Goal: Task Accomplishment & Management: Use online tool/utility

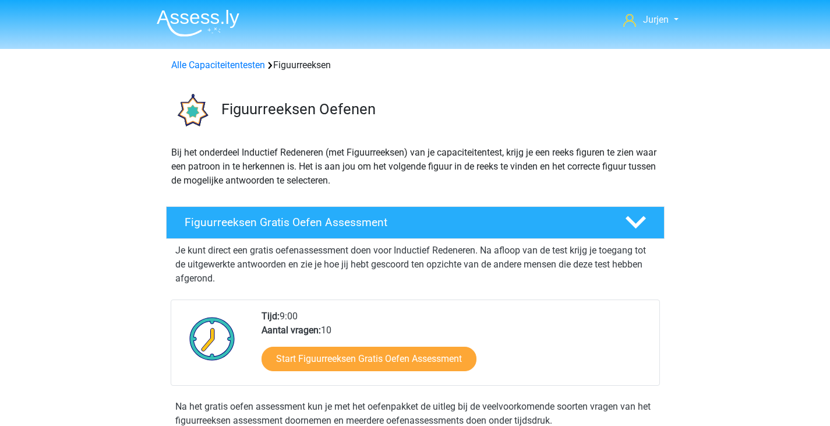
scroll to position [971, 0]
click at [207, 23] on img at bounding box center [198, 22] width 83 height 27
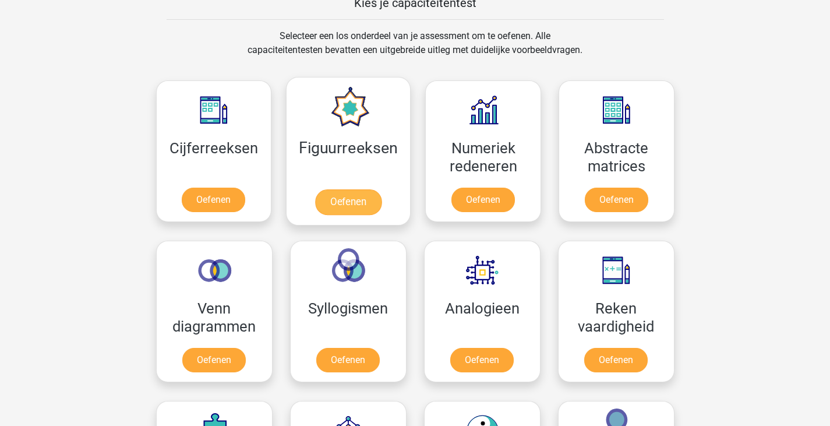
scroll to position [699, 0]
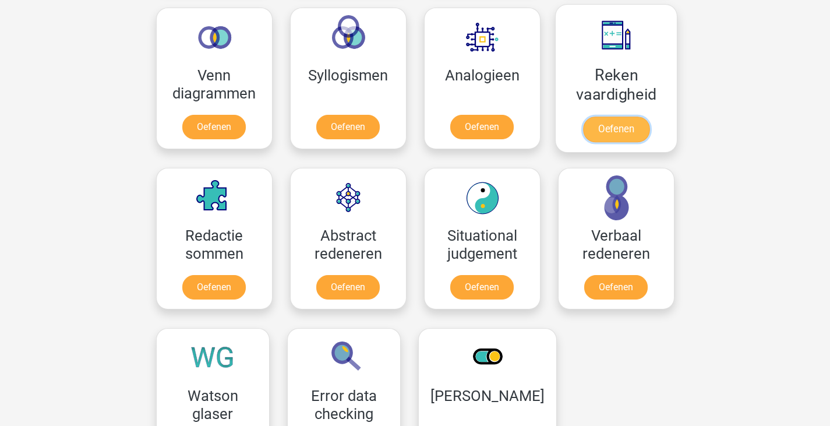
click at [607, 116] on link "Oefenen" at bounding box center [615, 129] width 66 height 26
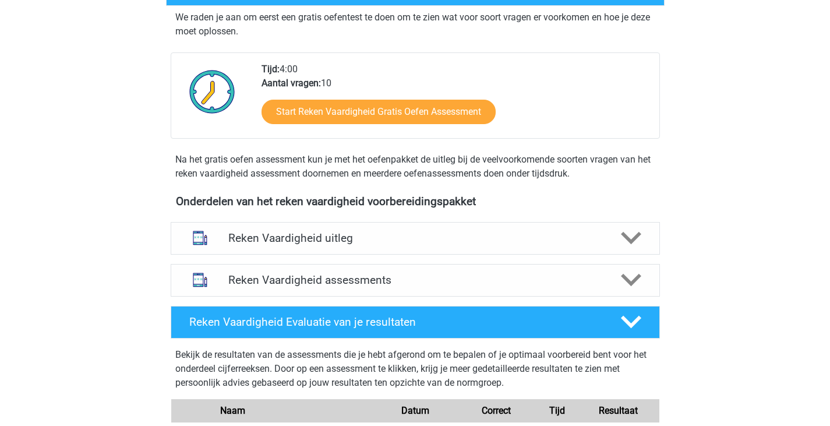
scroll to position [233, 0]
click at [549, 277] on h4 "Reken Vaardigheid assessments" at bounding box center [415, 279] width 374 height 13
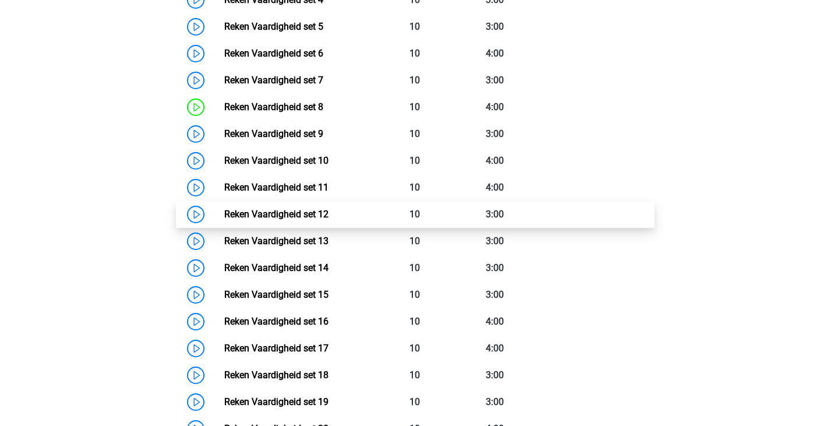
scroll to position [815, 0]
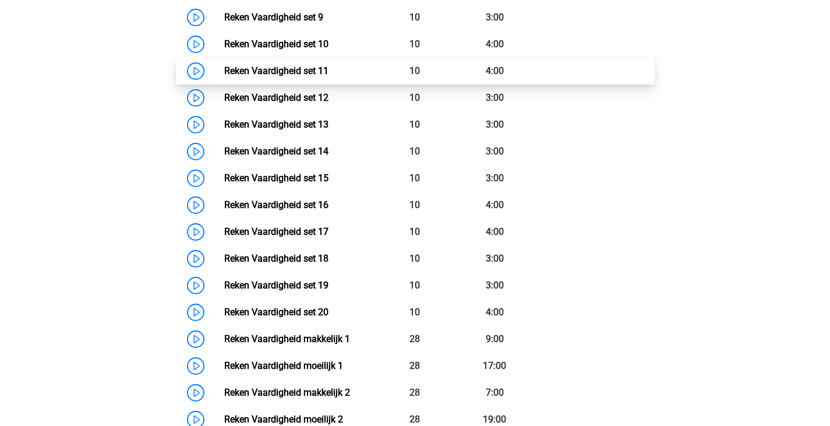
click at [230, 68] on link "Reken Vaardigheid set 11" at bounding box center [276, 70] width 104 height 11
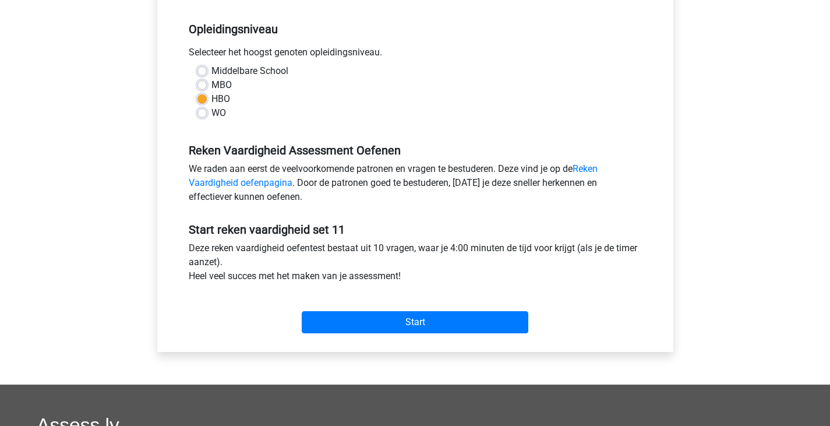
scroll to position [349, 0]
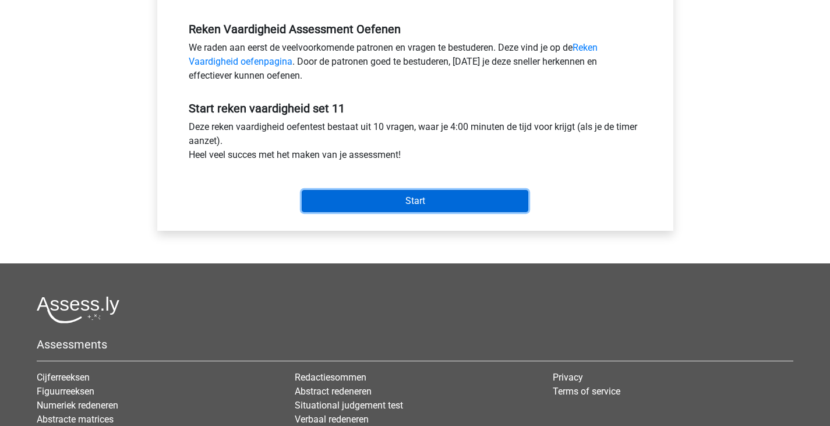
click at [391, 206] on input "Start" at bounding box center [415, 201] width 227 height 22
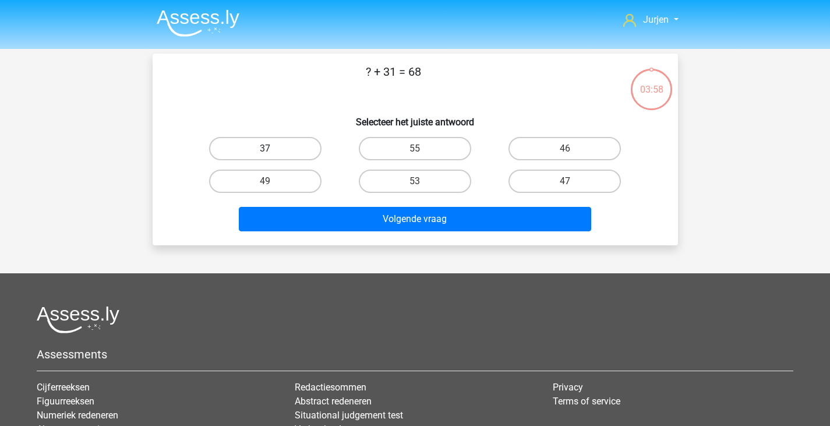
click at [273, 151] on label "37" at bounding box center [265, 148] width 112 height 23
click at [273, 151] on input "37" at bounding box center [269, 152] width 8 height 8
radio input "true"
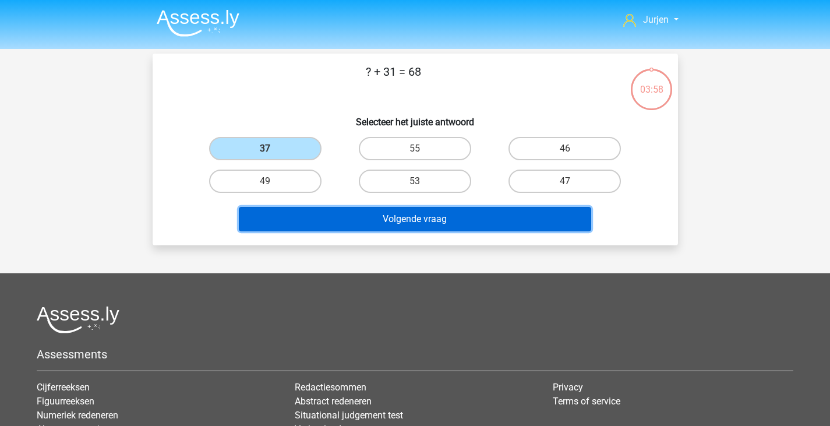
click at [320, 215] on button "Volgende vraag" at bounding box center [415, 219] width 352 height 24
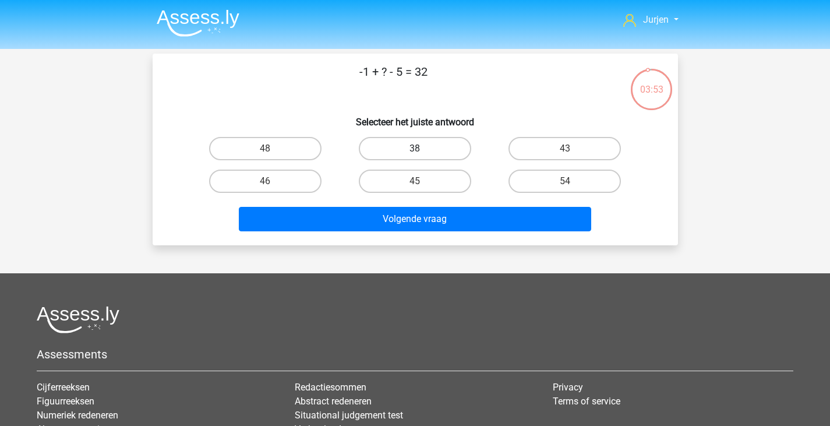
click at [427, 155] on label "38" at bounding box center [415, 148] width 112 height 23
click at [422, 155] on input "38" at bounding box center [419, 152] width 8 height 8
radio input "true"
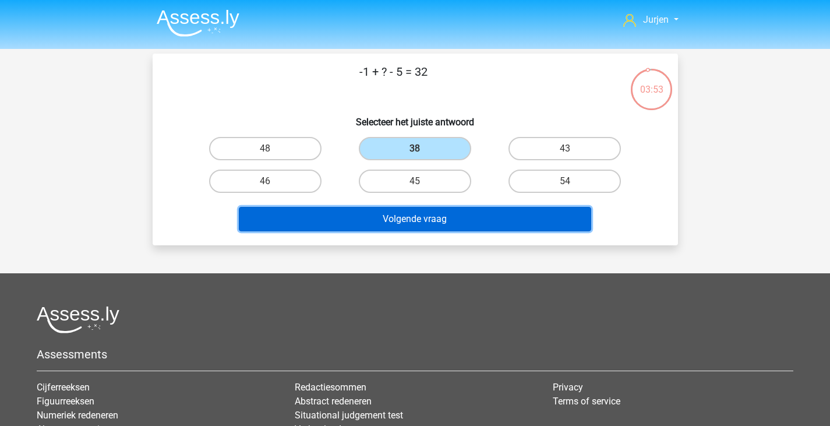
click at [445, 213] on button "Volgende vraag" at bounding box center [415, 219] width 352 height 24
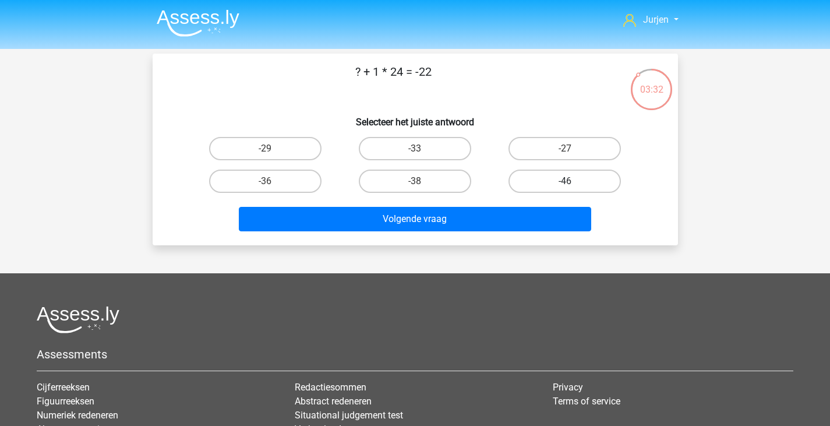
click at [546, 178] on label "-46" at bounding box center [564, 180] width 112 height 23
click at [565, 181] on input "-46" at bounding box center [569, 185] width 8 height 8
radio input "true"
click at [491, 204] on div "Volgende vraag" at bounding box center [415, 216] width 488 height 38
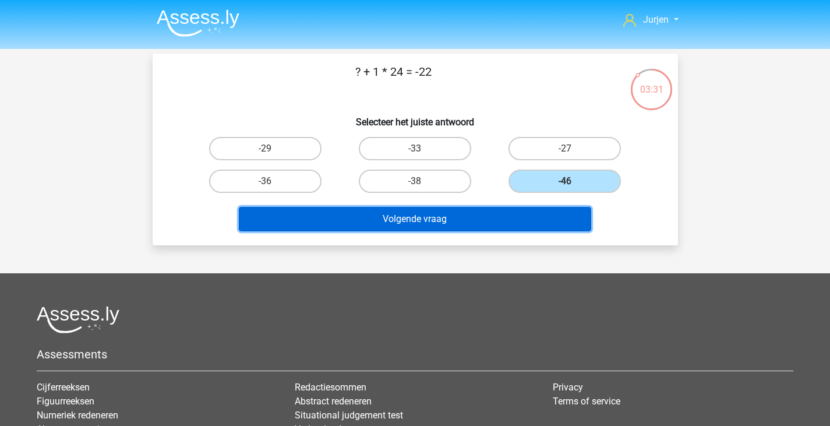
click at [492, 215] on button "Volgende vraag" at bounding box center [415, 219] width 352 height 24
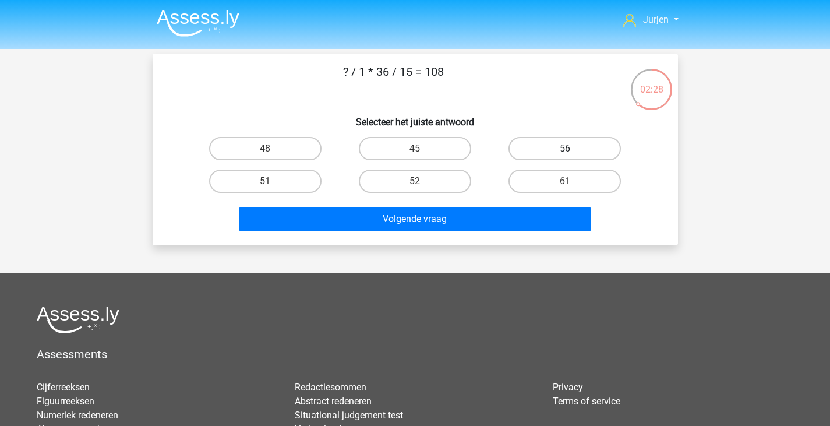
click at [567, 146] on label "56" at bounding box center [564, 148] width 112 height 23
click at [567, 148] on input "56" at bounding box center [569, 152] width 8 height 8
radio input "true"
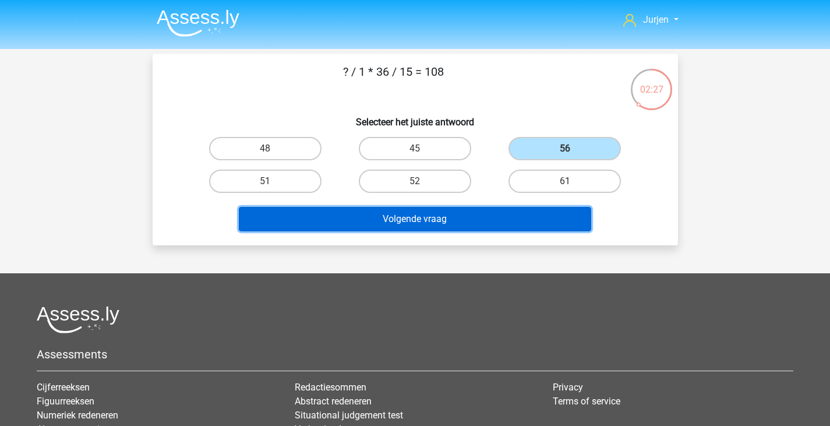
click at [478, 221] on button "Volgende vraag" at bounding box center [415, 219] width 352 height 24
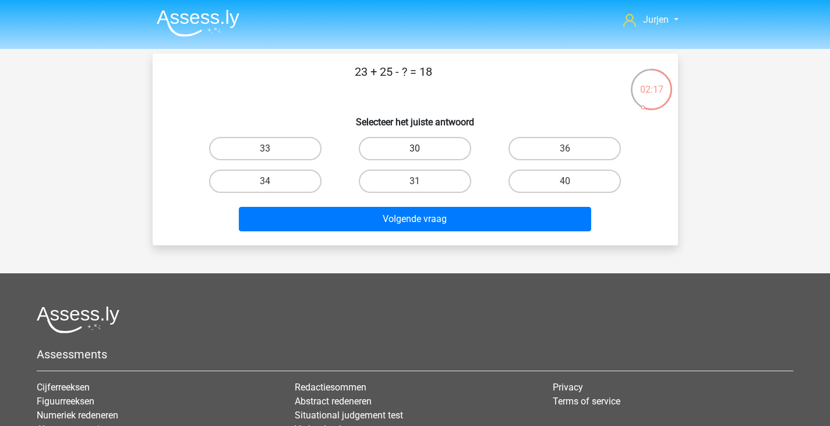
click at [457, 154] on label "30" at bounding box center [415, 148] width 112 height 23
click at [422, 154] on input "30" at bounding box center [419, 152] width 8 height 8
radio input "true"
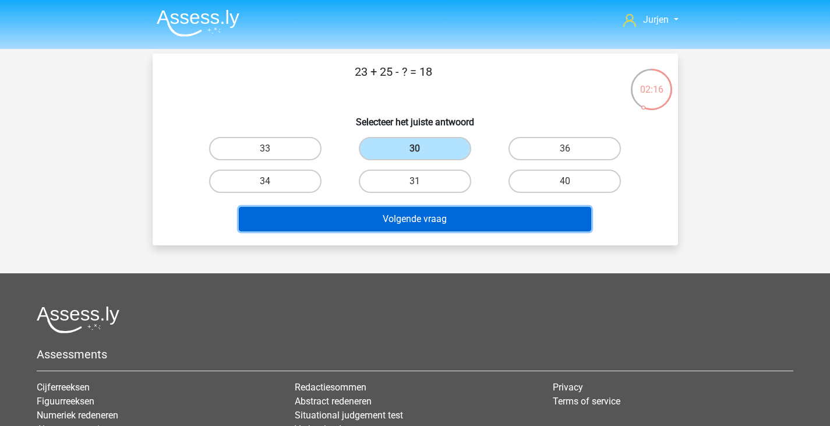
click at [461, 218] on button "Volgende vraag" at bounding box center [415, 219] width 352 height 24
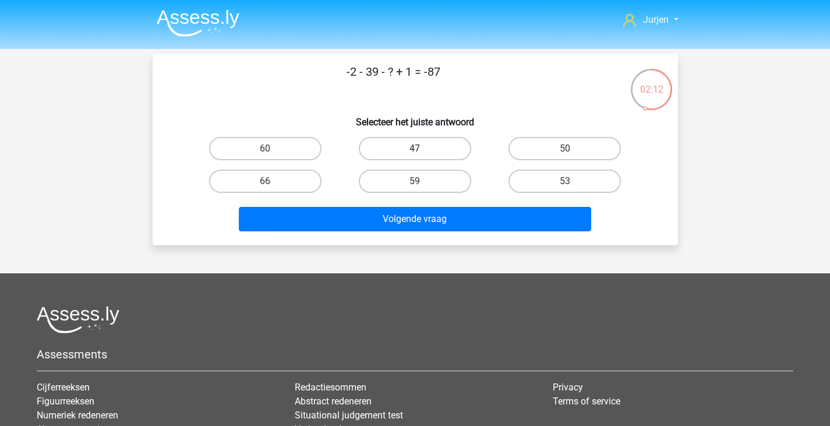
click at [454, 142] on label "47" at bounding box center [415, 148] width 112 height 23
click at [422, 148] on input "47" at bounding box center [419, 152] width 8 height 8
radio input "true"
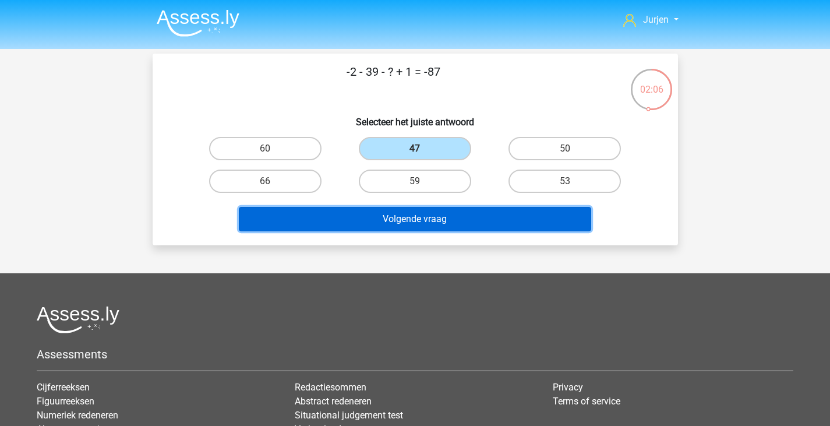
click at [485, 222] on button "Volgende vraag" at bounding box center [415, 219] width 352 height 24
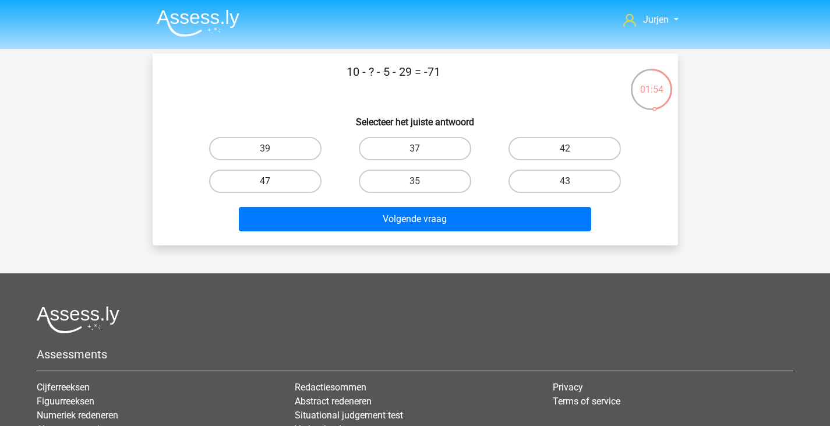
click at [310, 188] on label "47" at bounding box center [265, 180] width 112 height 23
click at [273, 188] on input "47" at bounding box center [269, 185] width 8 height 8
radio input "true"
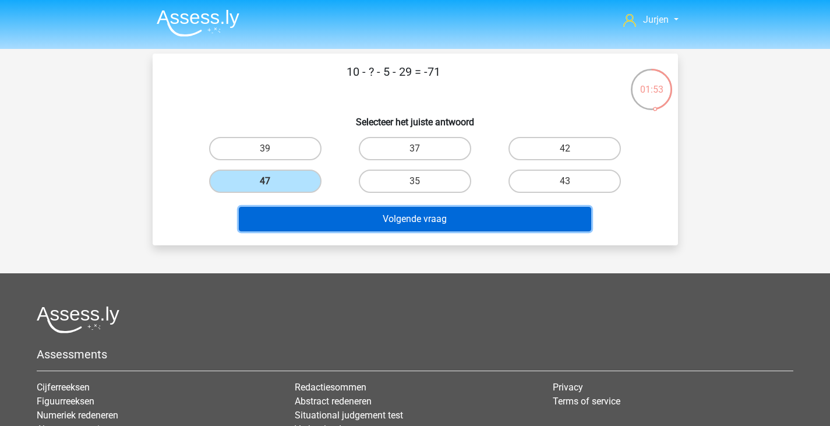
click at [333, 215] on button "Volgende vraag" at bounding box center [415, 219] width 352 height 24
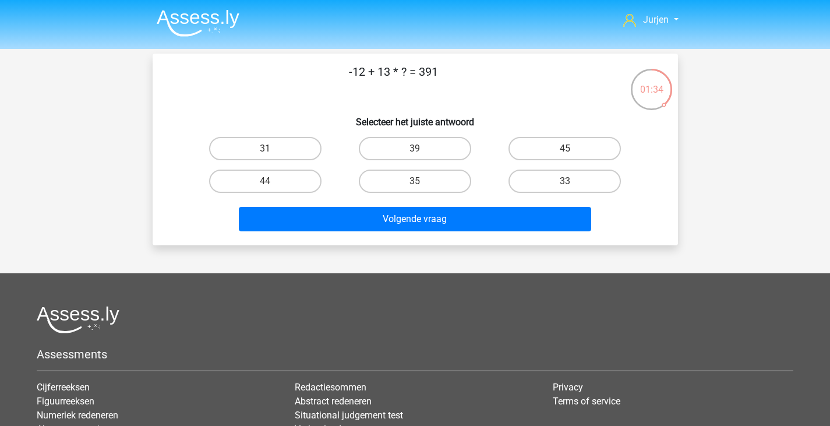
click at [321, 151] on div "31" at bounding box center [265, 148] width 140 height 23
click at [315, 151] on label "31" at bounding box center [265, 148] width 112 height 23
click at [273, 151] on input "31" at bounding box center [269, 152] width 8 height 8
radio input "true"
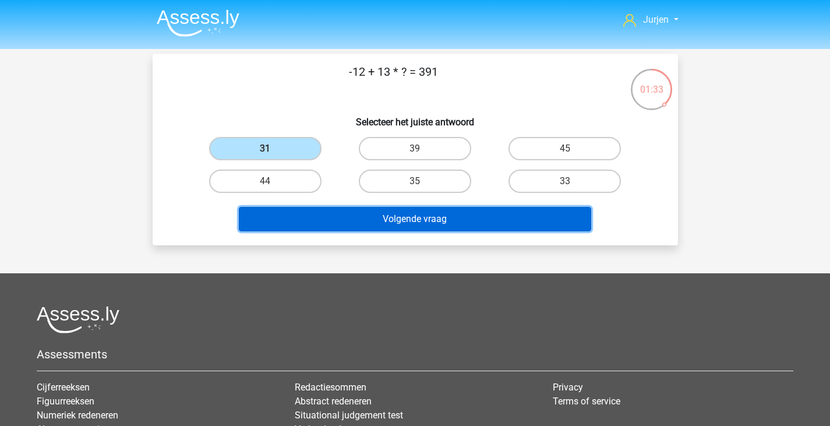
click at [344, 211] on button "Volgende vraag" at bounding box center [415, 219] width 352 height 24
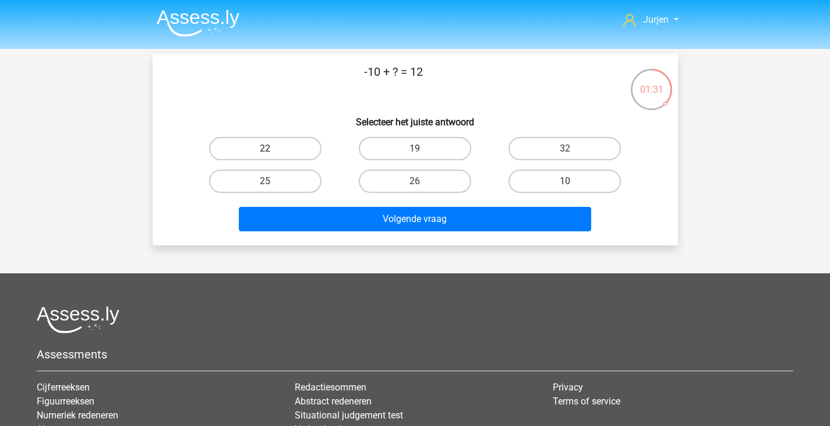
click at [285, 155] on label "22" at bounding box center [265, 148] width 112 height 23
click at [273, 155] on input "22" at bounding box center [269, 152] width 8 height 8
radio input "true"
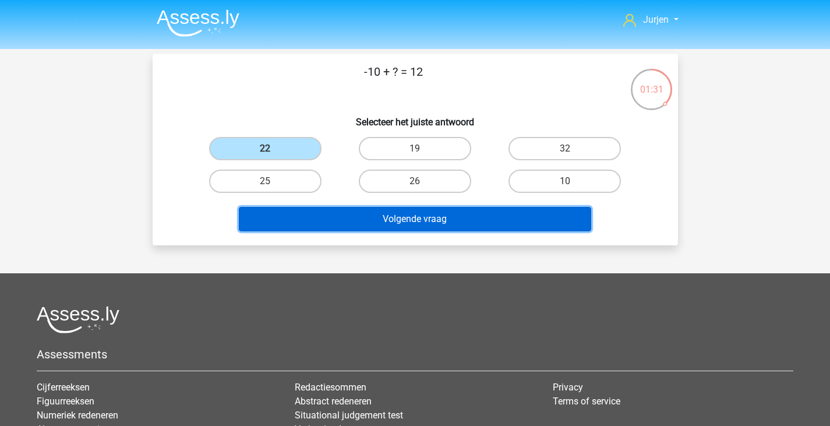
click at [342, 212] on button "Volgende vraag" at bounding box center [415, 219] width 352 height 24
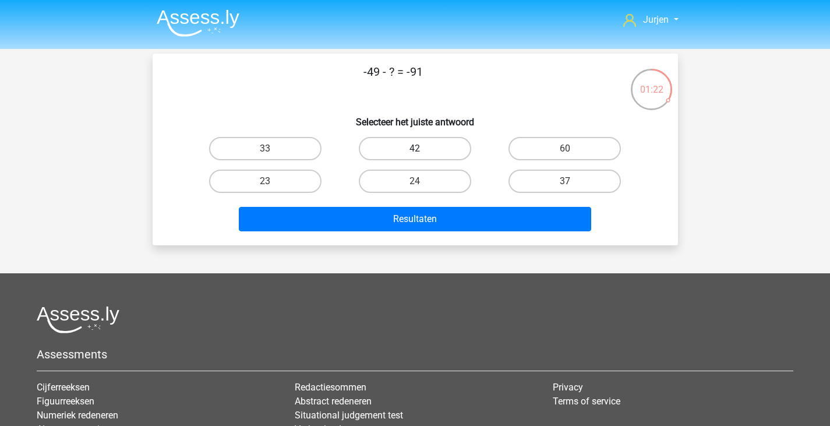
click at [406, 153] on label "42" at bounding box center [415, 148] width 112 height 23
click at [415, 153] on input "42" at bounding box center [419, 152] width 8 height 8
radio input "true"
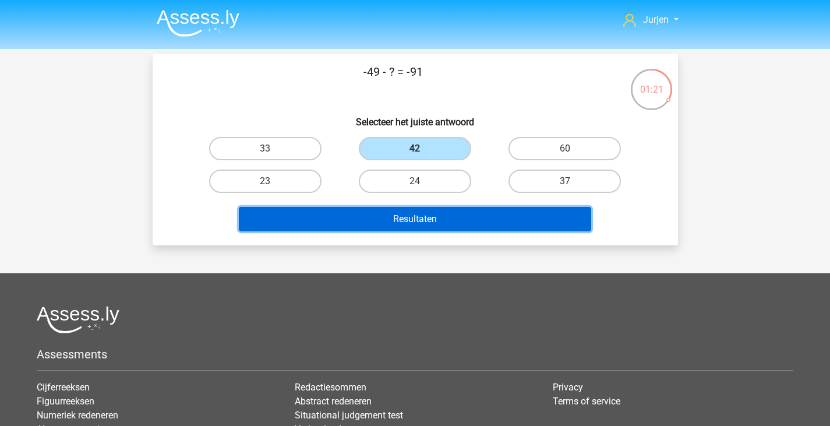
click at [452, 216] on button "Resultaten" at bounding box center [415, 219] width 352 height 24
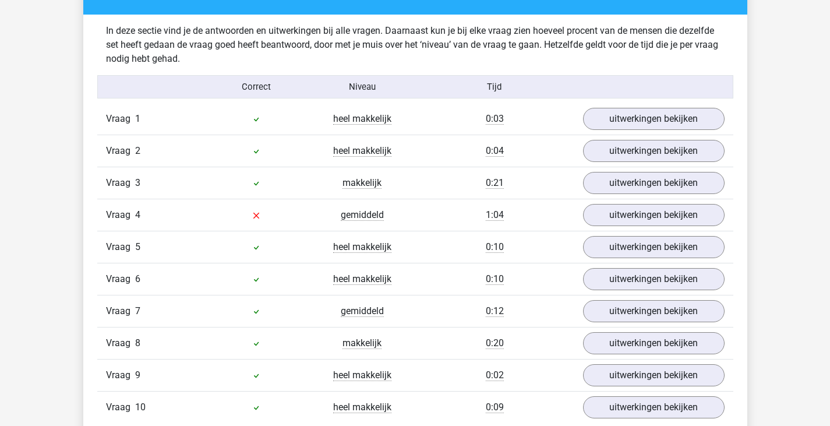
scroll to position [815, 0]
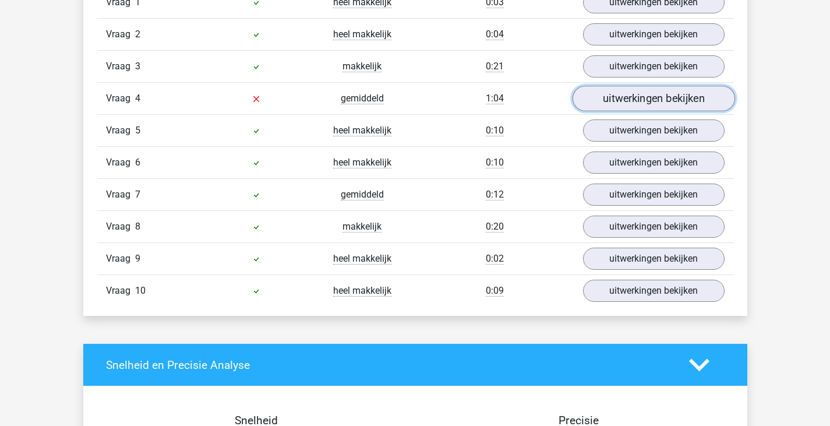
click at [623, 94] on link "uitwerkingen bekijken" at bounding box center [653, 99] width 162 height 26
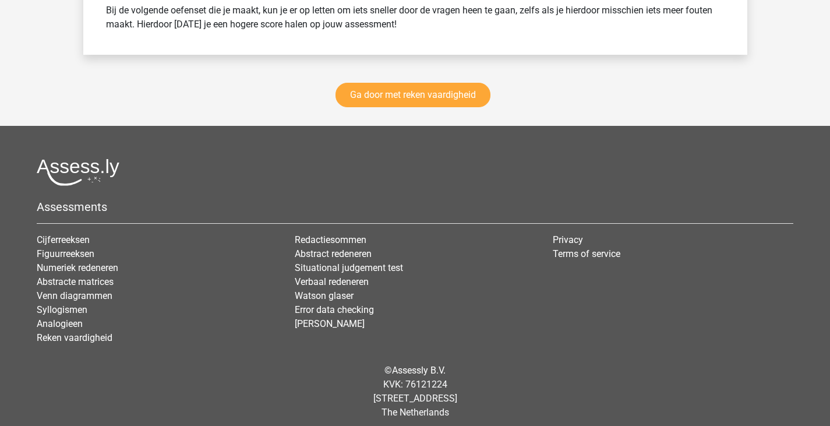
scroll to position [2380, 0]
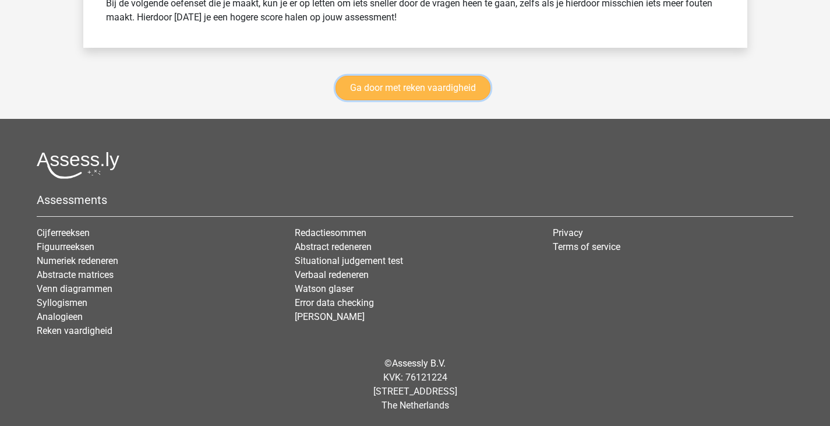
click at [461, 98] on link "Ga door met reken vaardigheid" at bounding box center [412, 88] width 155 height 24
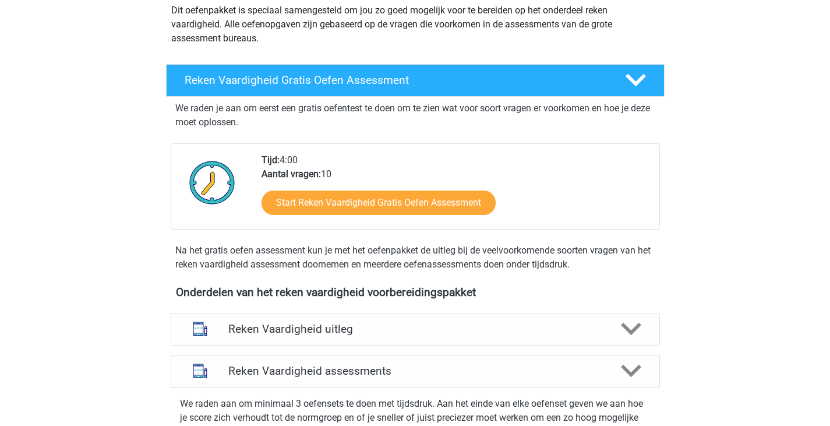
scroll to position [259, 0]
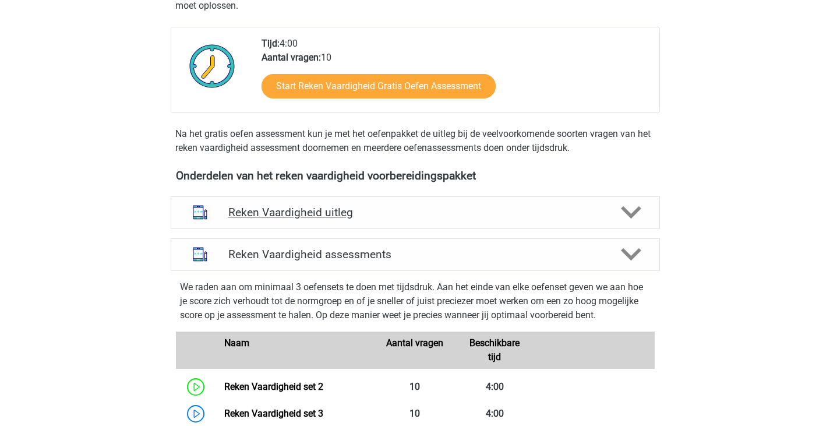
click at [468, 208] on h4 "Reken Vaardigheid uitleg" at bounding box center [415, 212] width 374 height 13
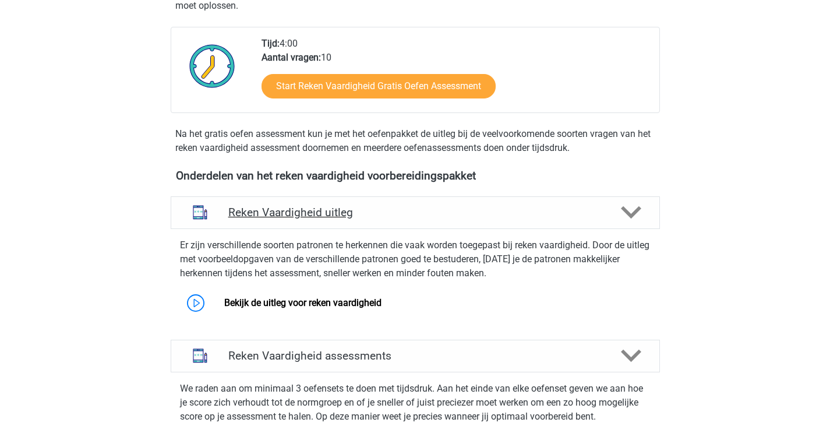
click at [468, 208] on h4 "Reken Vaardigheid uitleg" at bounding box center [415, 212] width 374 height 13
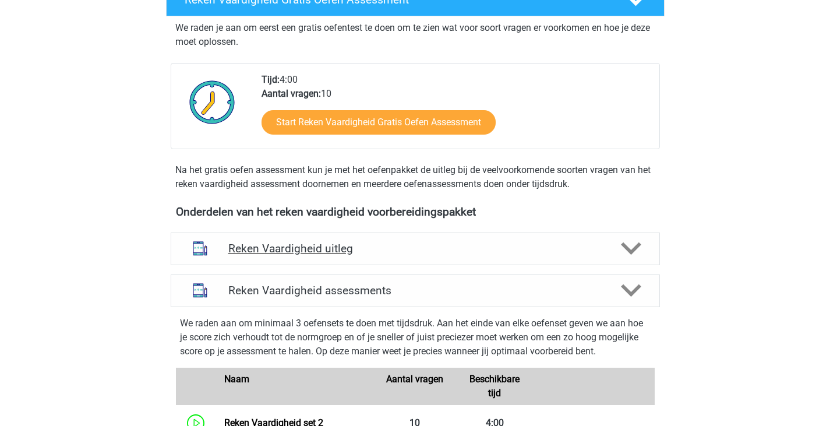
scroll to position [724, 0]
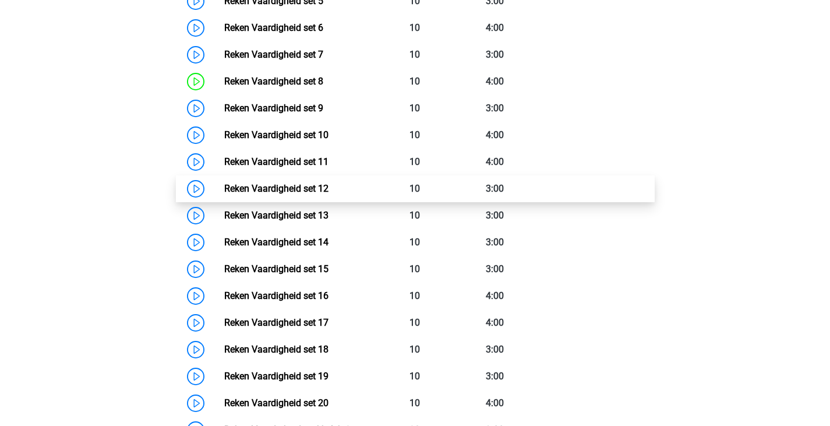
click at [328, 183] on link "Reken Vaardigheid set 12" at bounding box center [276, 188] width 104 height 11
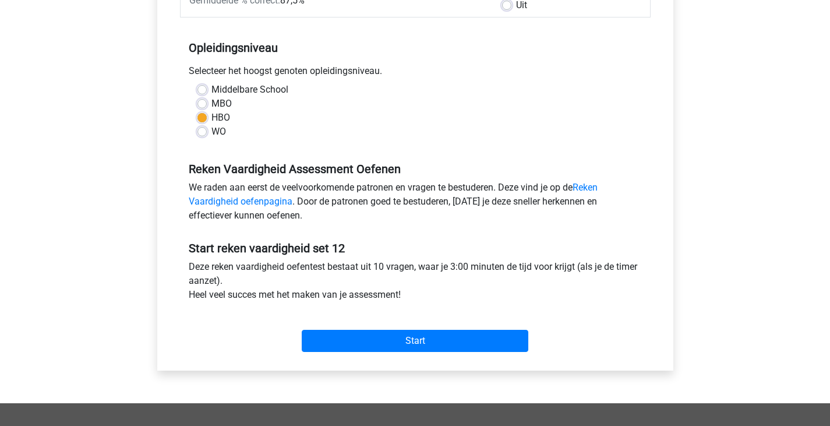
scroll to position [233, 0]
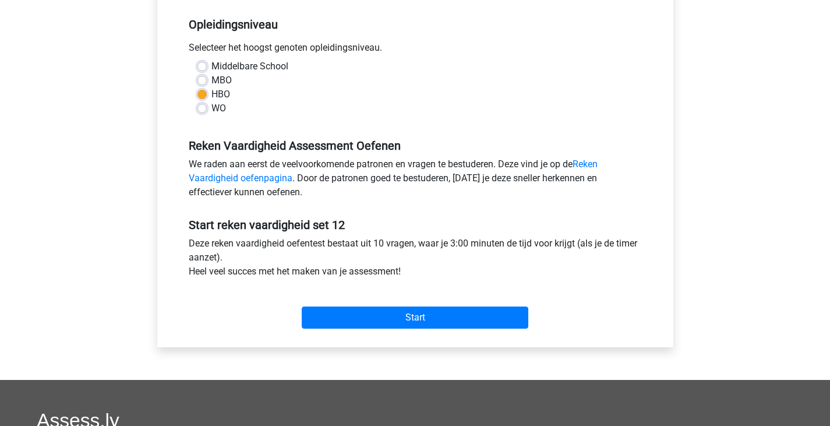
click at [412, 305] on div "Start" at bounding box center [415, 308] width 471 height 41
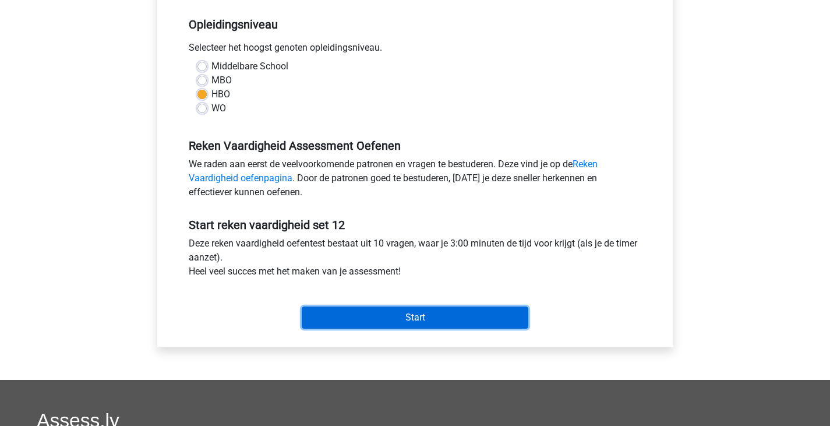
click at [412, 310] on input "Start" at bounding box center [415, 317] width 227 height 22
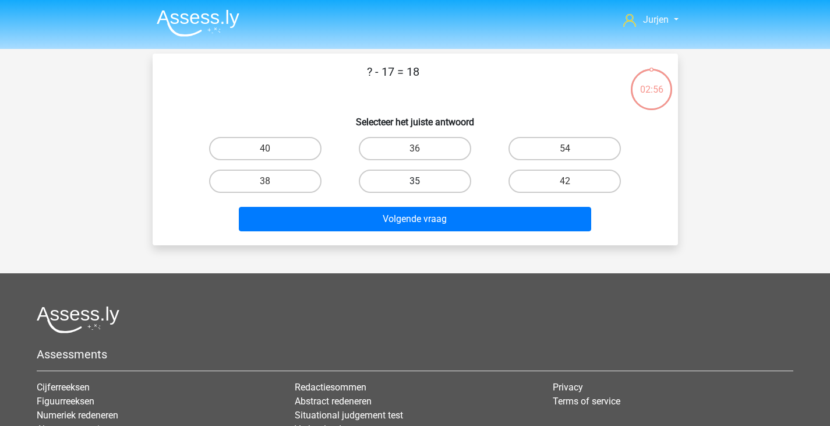
click at [442, 170] on label "35" at bounding box center [415, 180] width 112 height 23
click at [422, 181] on input "35" at bounding box center [419, 185] width 8 height 8
radio input "true"
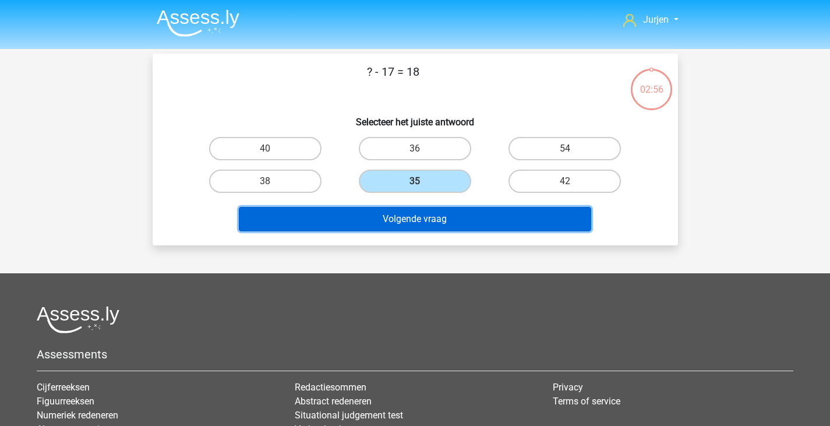
click at [440, 210] on button "Volgende vraag" at bounding box center [415, 219] width 352 height 24
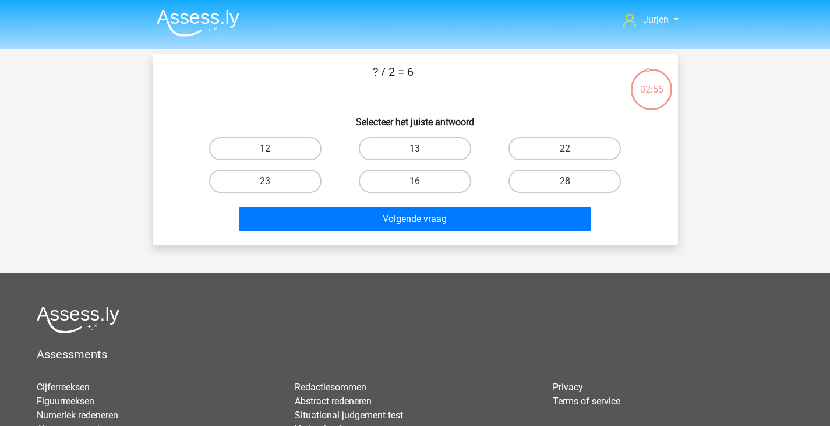
click at [299, 150] on label "12" at bounding box center [265, 148] width 112 height 23
click at [273, 150] on input "12" at bounding box center [269, 152] width 8 height 8
radio input "true"
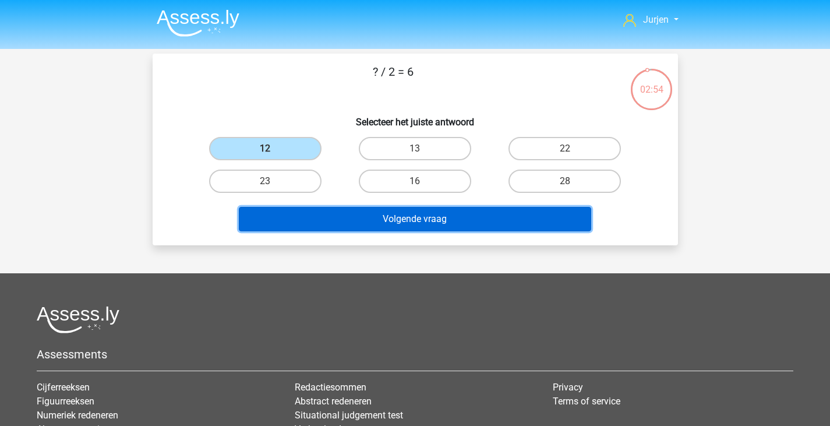
click at [352, 216] on button "Volgende vraag" at bounding box center [415, 219] width 352 height 24
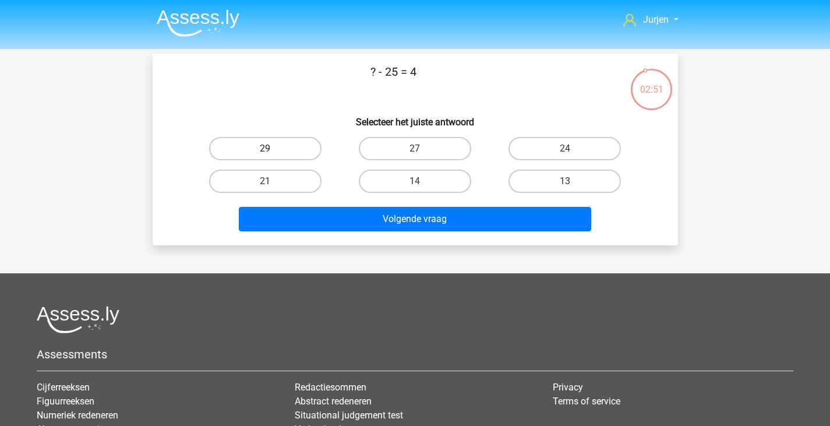
click at [303, 146] on label "29" at bounding box center [265, 148] width 112 height 23
click at [273, 148] on input "29" at bounding box center [269, 152] width 8 height 8
radio input "true"
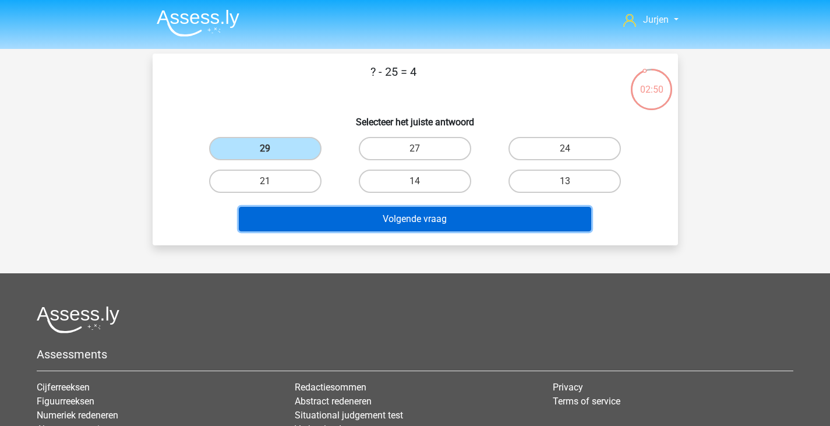
click at [343, 208] on button "Volgende vraag" at bounding box center [415, 219] width 352 height 24
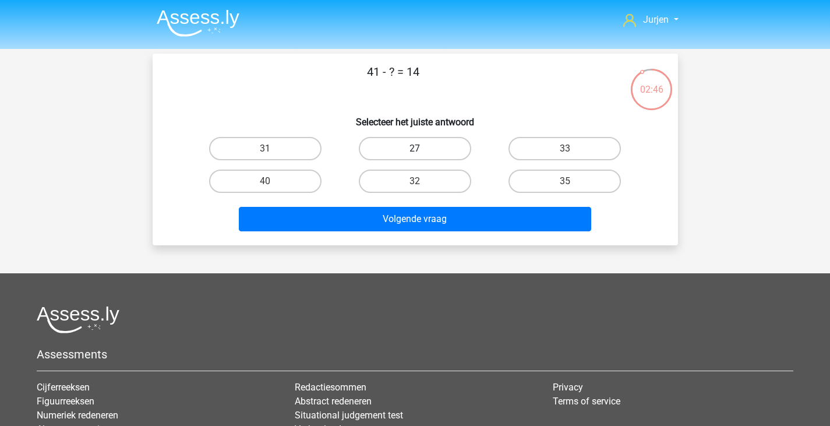
click at [423, 144] on label "27" at bounding box center [415, 148] width 112 height 23
click at [422, 148] on input "27" at bounding box center [419, 152] width 8 height 8
radio input "true"
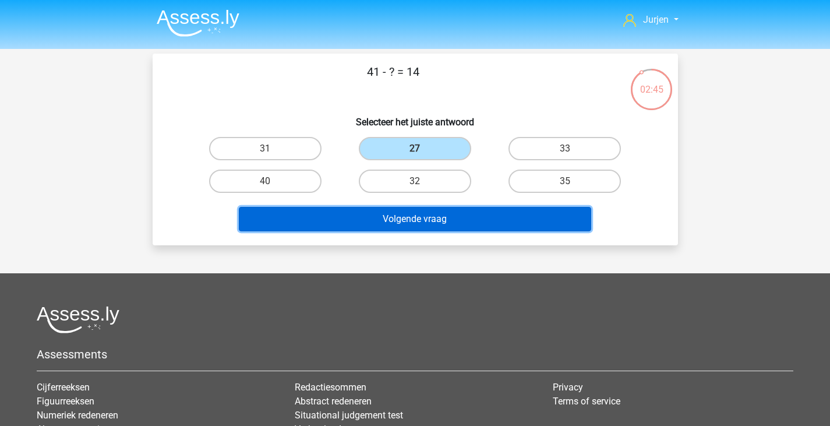
click at [421, 220] on button "Volgende vraag" at bounding box center [415, 219] width 352 height 24
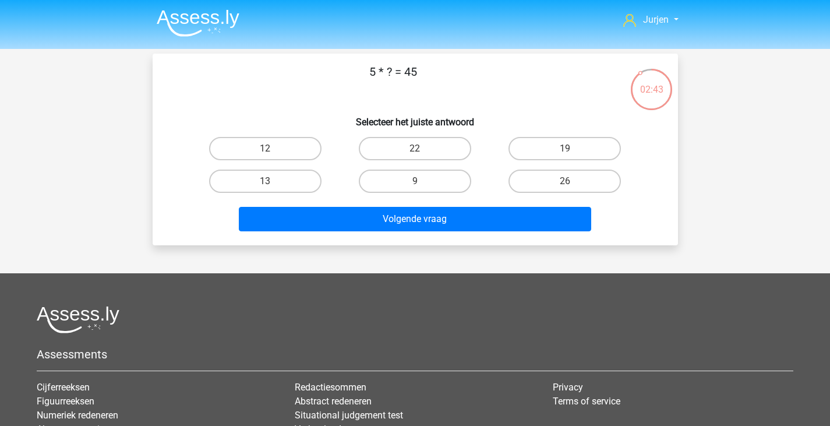
click at [415, 181] on input "9" at bounding box center [419, 185] width 8 height 8
radio input "true"
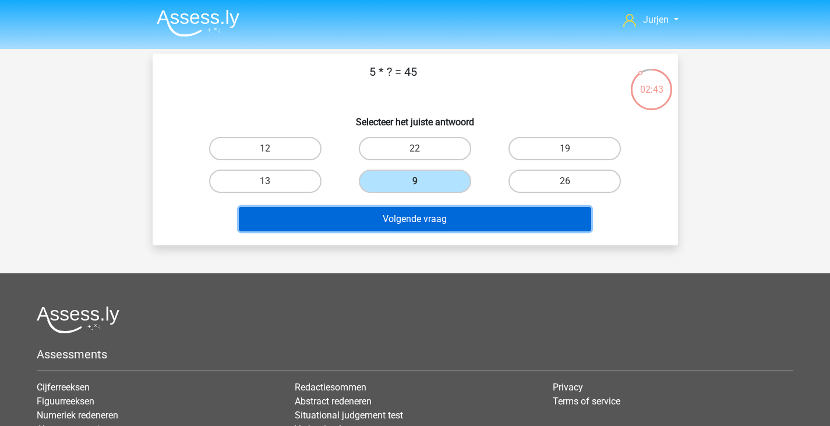
click at [418, 228] on button "Volgende vraag" at bounding box center [415, 219] width 352 height 24
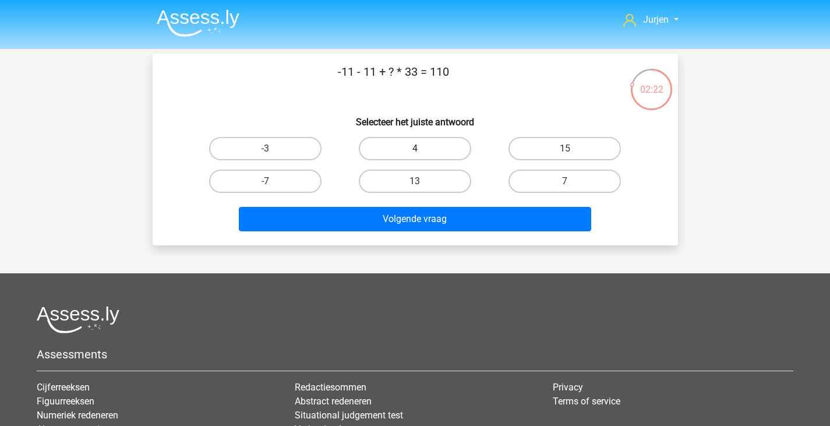
click at [455, 149] on label "4" at bounding box center [415, 148] width 112 height 23
click at [422, 149] on input "4" at bounding box center [419, 152] width 8 height 8
radio input "true"
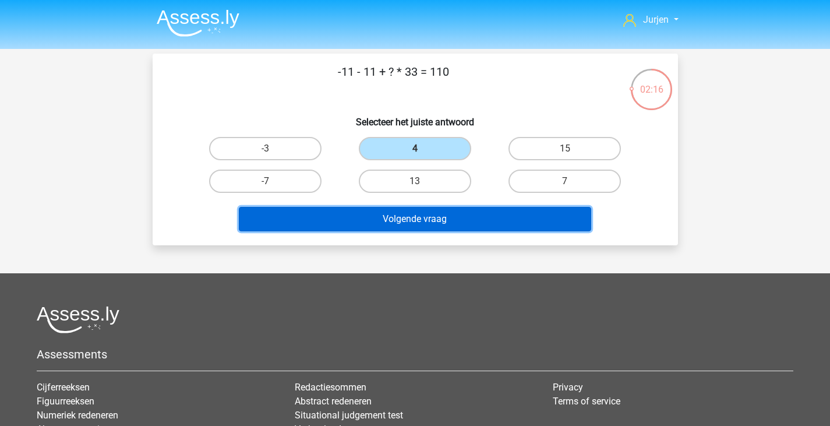
click at [508, 218] on button "Volgende vraag" at bounding box center [415, 219] width 352 height 24
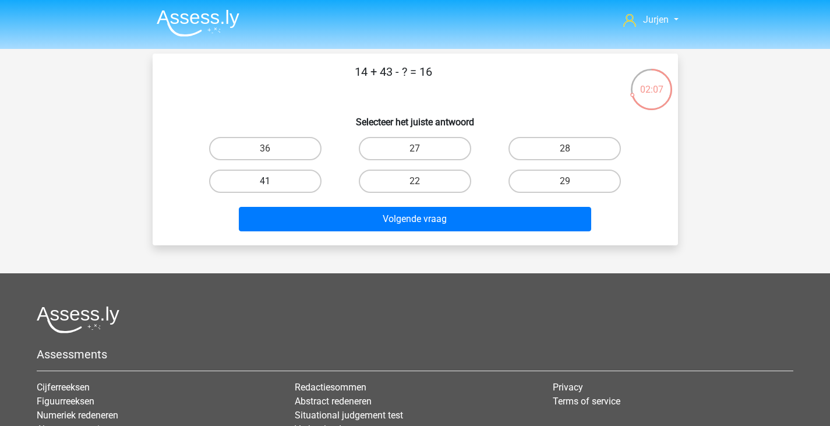
click at [314, 178] on label "41" at bounding box center [265, 180] width 112 height 23
click at [273, 181] on input "41" at bounding box center [269, 185] width 8 height 8
radio input "true"
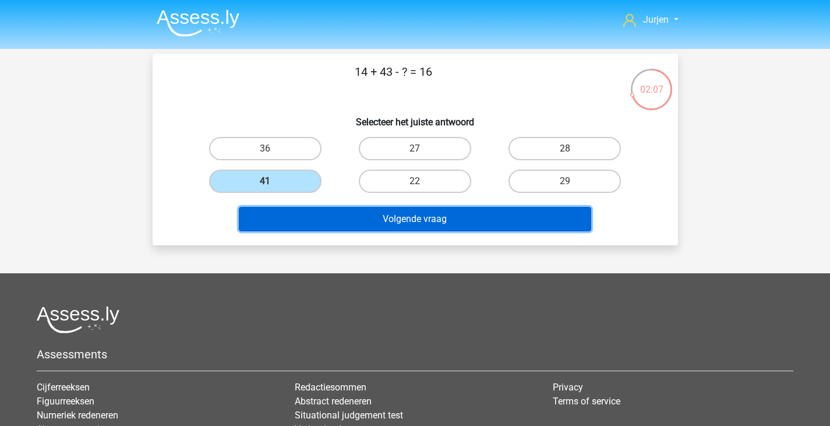
click at [353, 220] on button "Volgende vraag" at bounding box center [415, 219] width 352 height 24
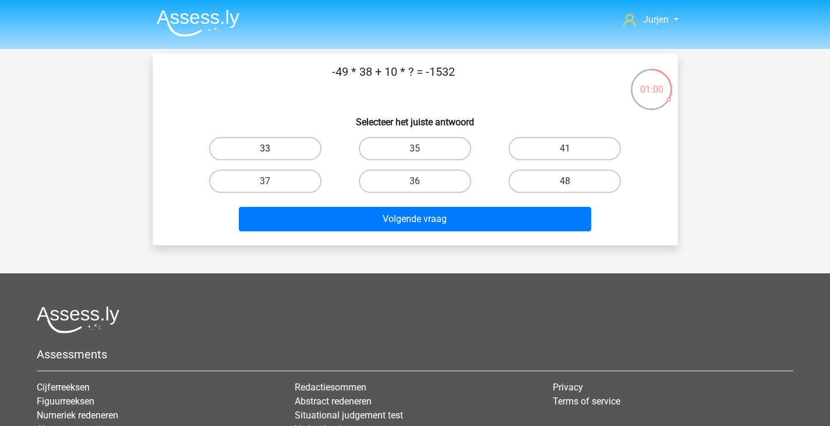
click at [246, 154] on label "33" at bounding box center [265, 148] width 112 height 23
click at [265, 154] on input "33" at bounding box center [269, 152] width 8 height 8
radio input "true"
click at [374, 235] on div "Volgende vraag" at bounding box center [415, 221] width 450 height 29
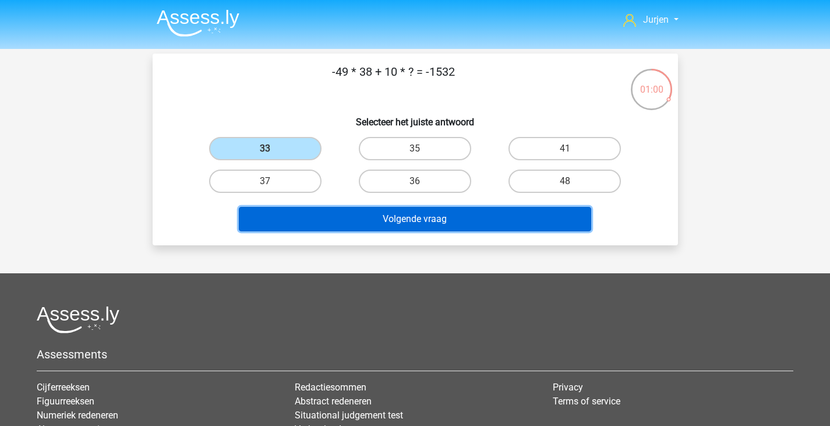
click at [380, 227] on button "Volgende vraag" at bounding box center [415, 219] width 352 height 24
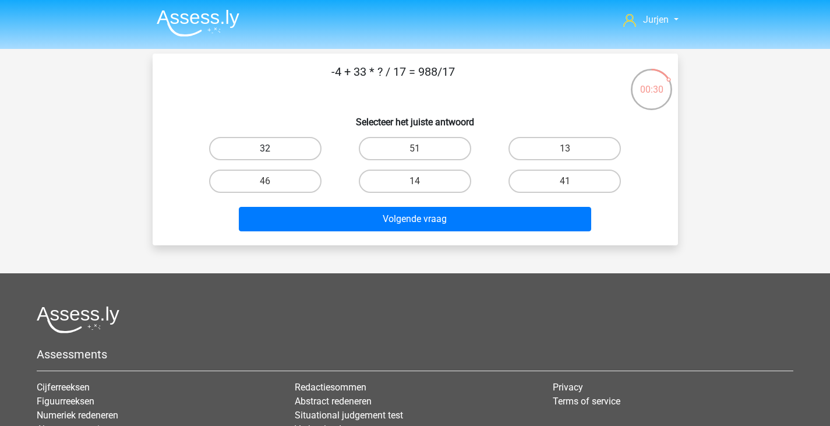
click at [284, 147] on label "32" at bounding box center [265, 148] width 112 height 23
click at [273, 148] on input "32" at bounding box center [269, 152] width 8 height 8
radio input "true"
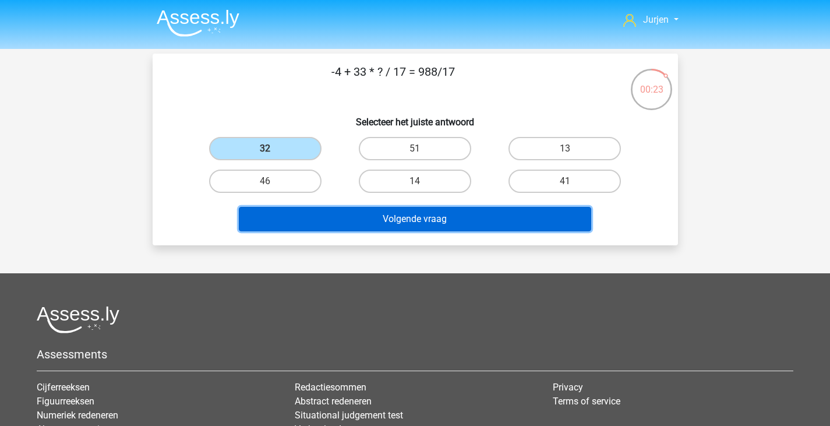
click at [497, 207] on button "Volgende vraag" at bounding box center [415, 219] width 352 height 24
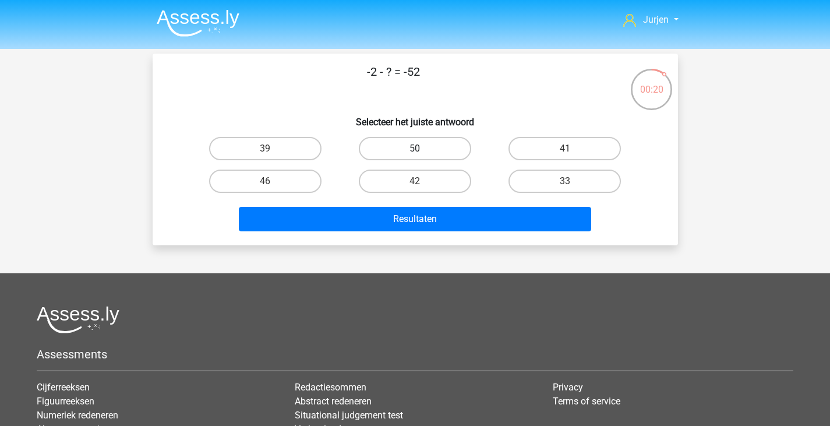
click at [441, 153] on label "50" at bounding box center [415, 148] width 112 height 23
click at [422, 153] on input "50" at bounding box center [419, 152] width 8 height 8
radio input "true"
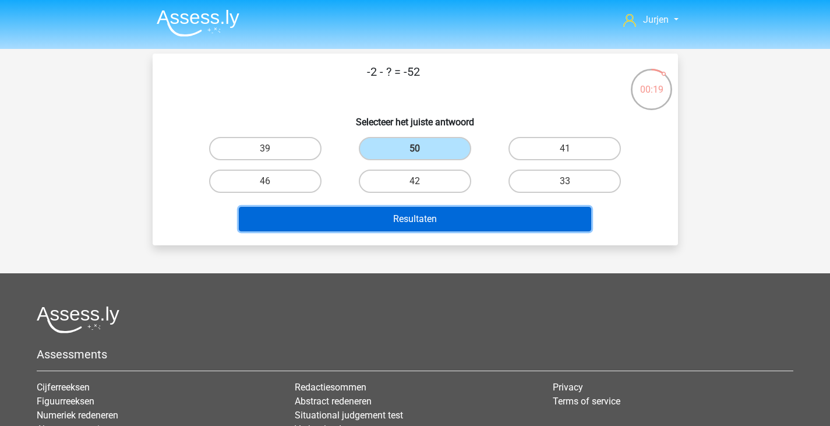
click at [470, 210] on button "Resultaten" at bounding box center [415, 219] width 352 height 24
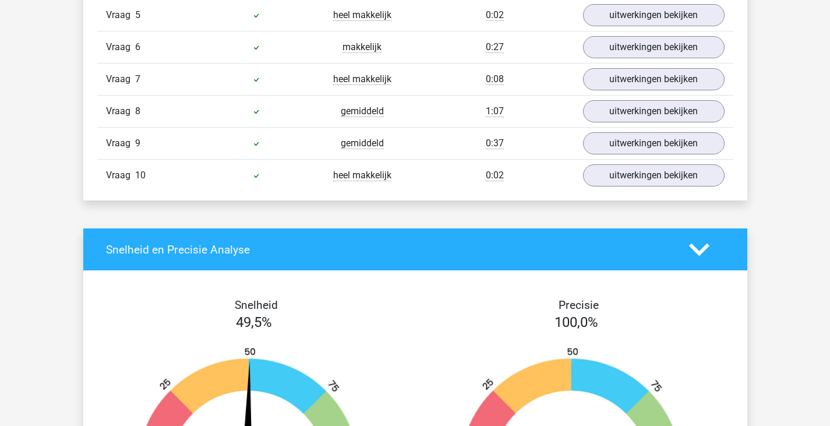
scroll to position [932, 0]
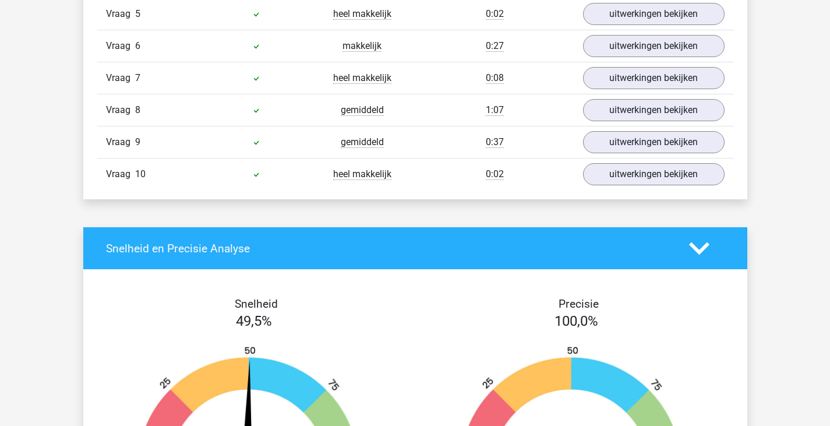
click at [648, 155] on div "Vraag 9 gemiddeld 0:37 uitwerkingen bekijken" at bounding box center [415, 142] width 636 height 32
click at [648, 146] on link "uitwerkingen bekijken" at bounding box center [653, 142] width 162 height 26
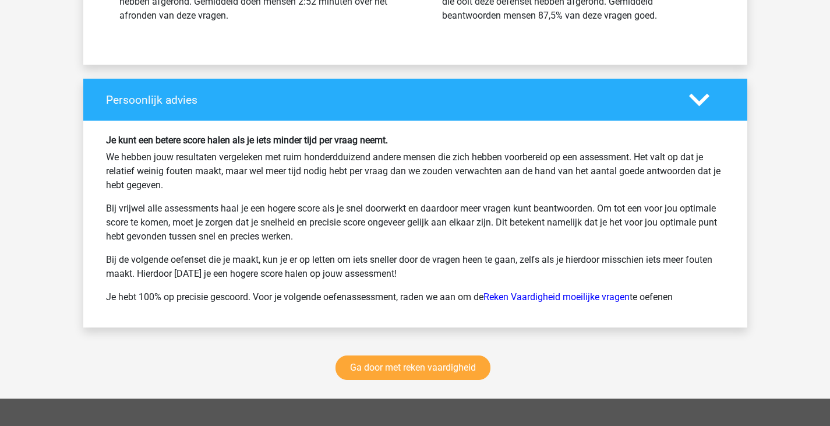
scroll to position [2840, 0]
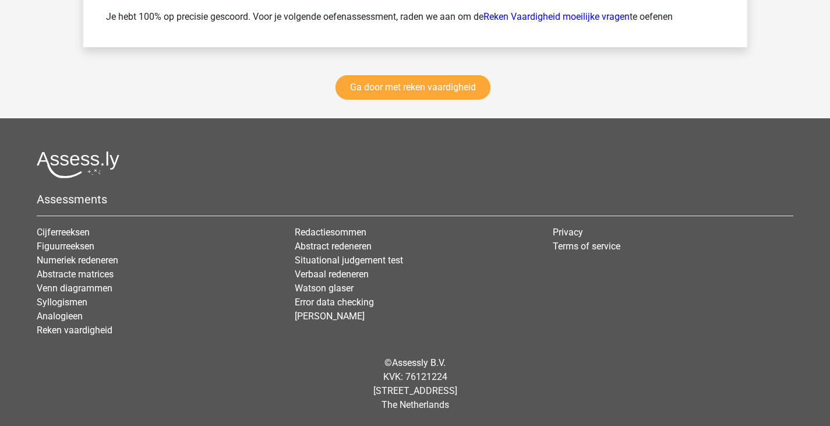
click at [420, 105] on div "Ga door met reken vaardigheid" at bounding box center [415, 89] width 664 height 57
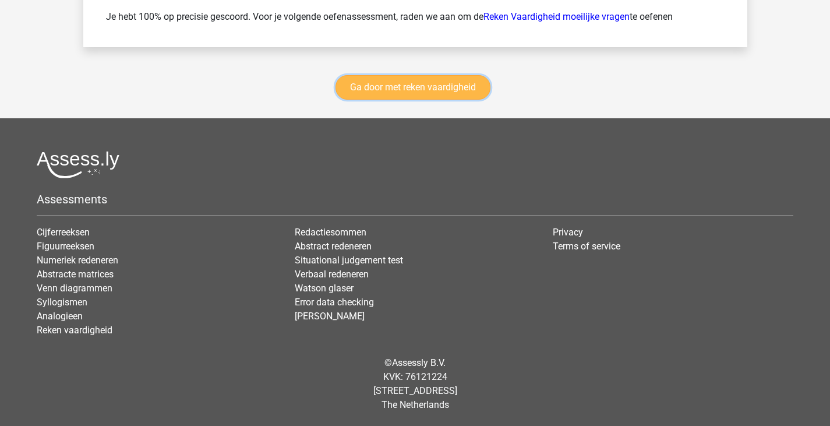
click at [426, 87] on link "Ga door met reken vaardigheid" at bounding box center [412, 87] width 155 height 24
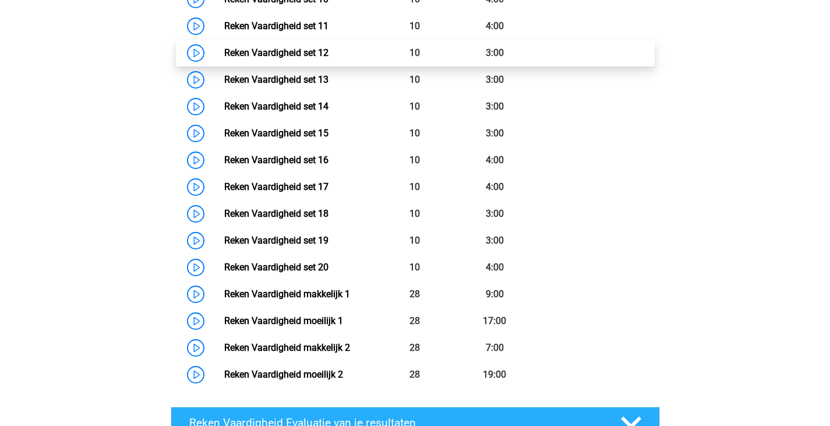
scroll to position [841, 0]
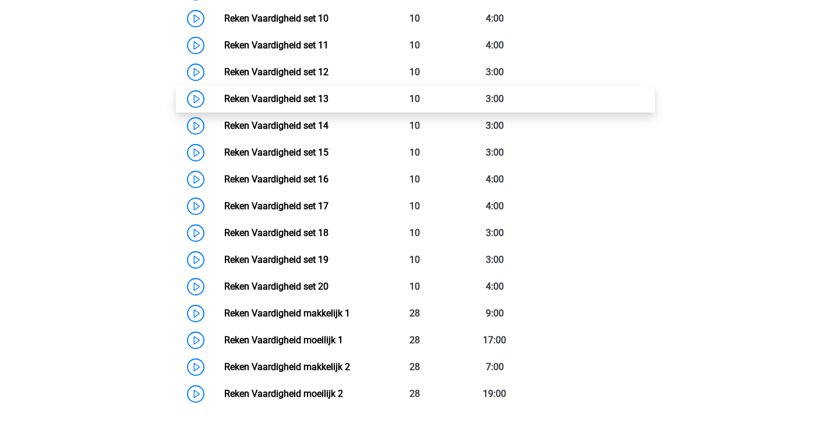
click at [224, 93] on link "Reken Vaardigheid set 13" at bounding box center [276, 98] width 104 height 11
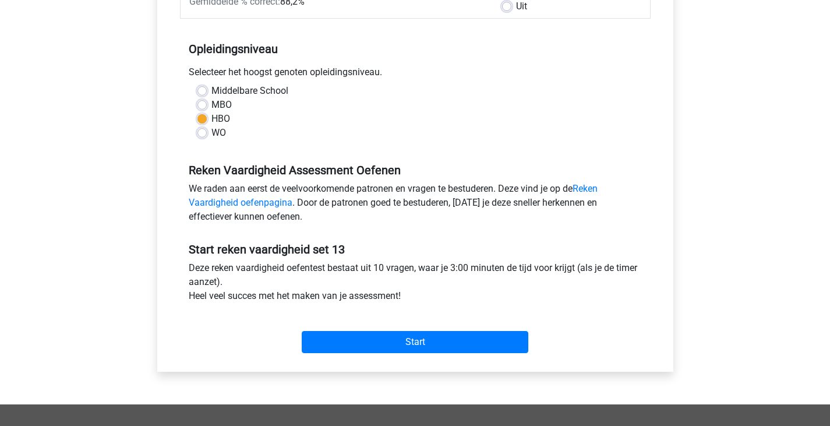
scroll to position [233, 0]
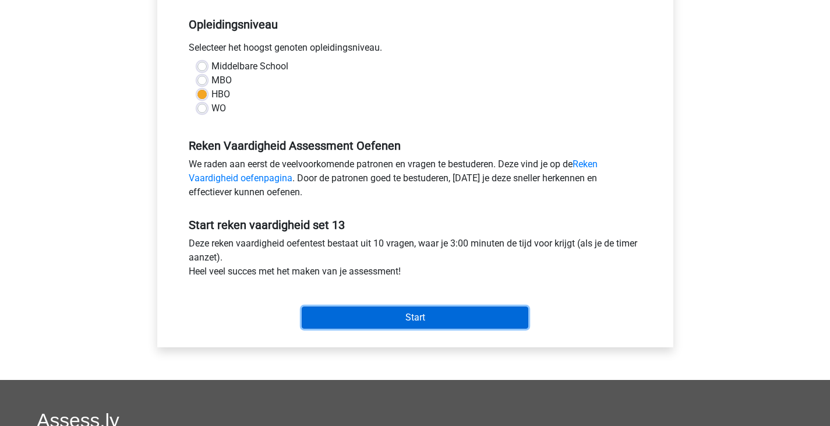
click at [426, 312] on input "Start" at bounding box center [415, 317] width 227 height 22
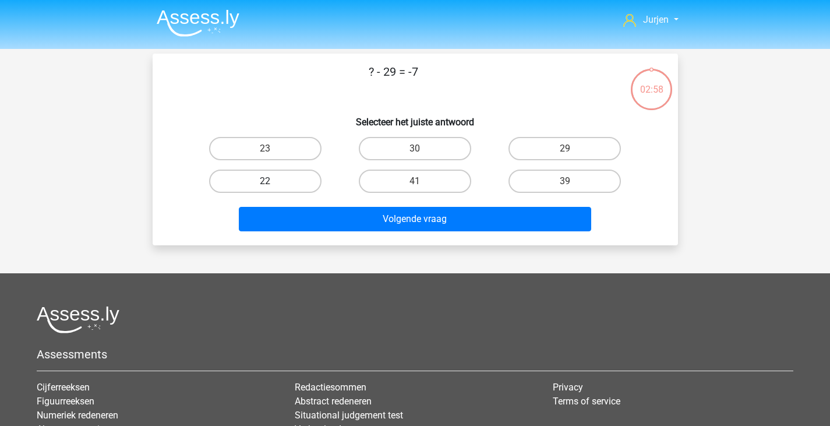
click at [307, 179] on label "22" at bounding box center [265, 180] width 112 height 23
click at [273, 181] on input "22" at bounding box center [269, 185] width 8 height 8
radio input "true"
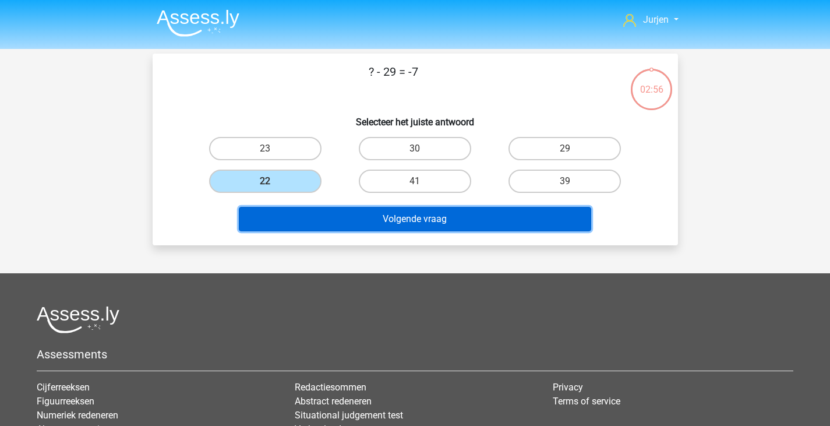
click at [374, 213] on button "Volgende vraag" at bounding box center [415, 219] width 352 height 24
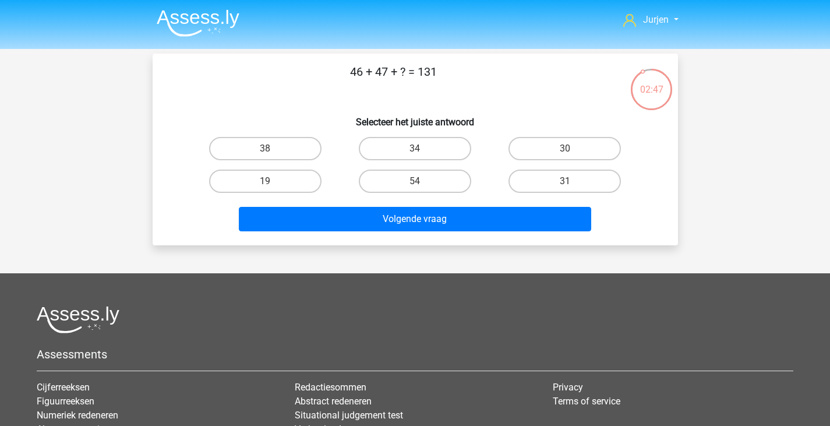
drag, startPoint x: 292, startPoint y: 141, endPoint x: 379, endPoint y: 193, distance: 100.9
click at [292, 142] on label "38" at bounding box center [265, 148] width 112 height 23
click at [273, 148] on input "38" at bounding box center [269, 152] width 8 height 8
radio input "true"
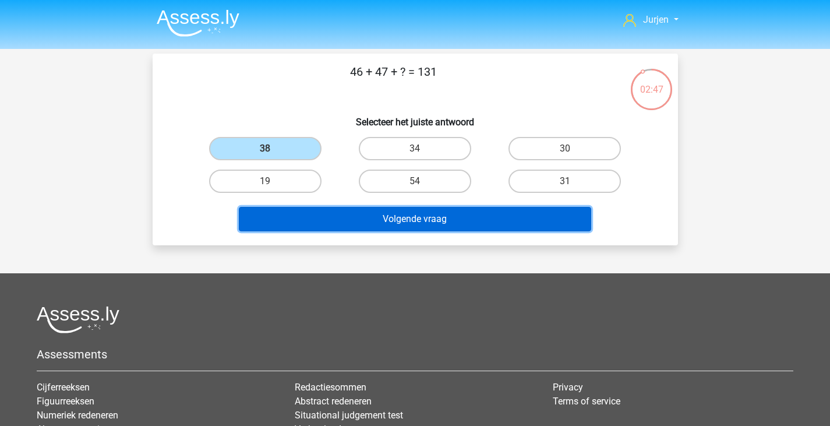
click at [388, 211] on button "Volgende vraag" at bounding box center [415, 219] width 352 height 24
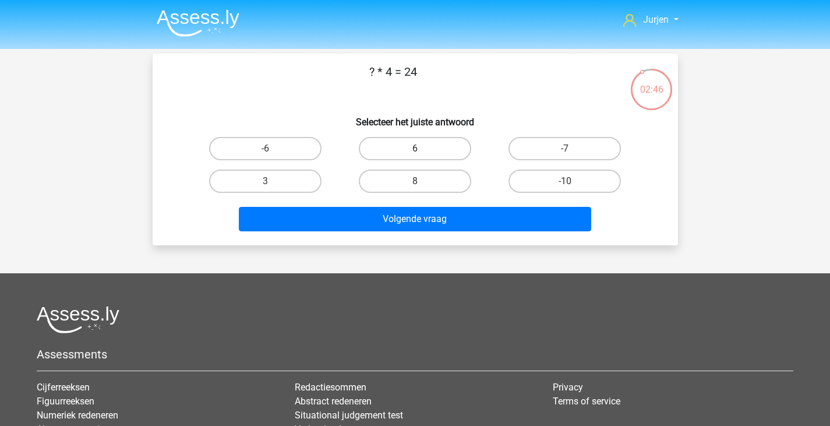
click at [450, 158] on label "6" at bounding box center [415, 148] width 112 height 23
click at [422, 156] on input "6" at bounding box center [419, 152] width 8 height 8
radio input "true"
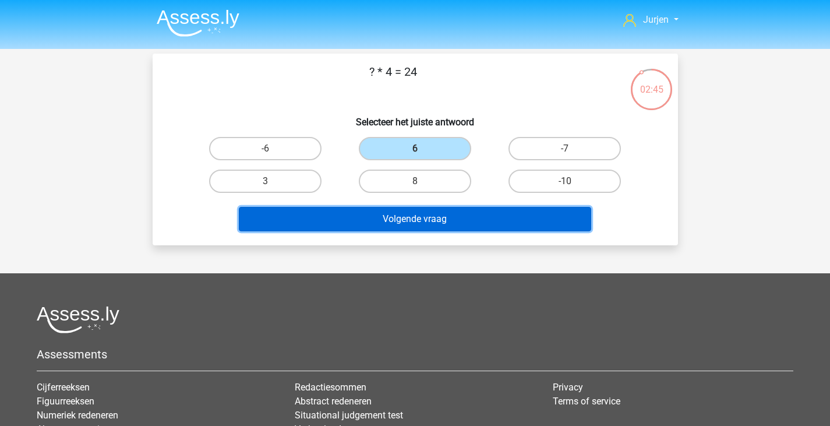
click at [459, 224] on button "Volgende vraag" at bounding box center [415, 219] width 352 height 24
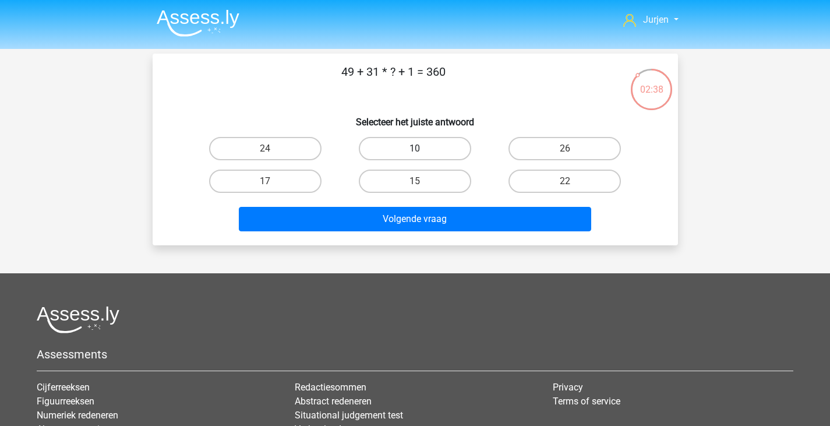
click at [439, 147] on label "10" at bounding box center [415, 148] width 112 height 23
click at [422, 148] on input "10" at bounding box center [419, 152] width 8 height 8
radio input "true"
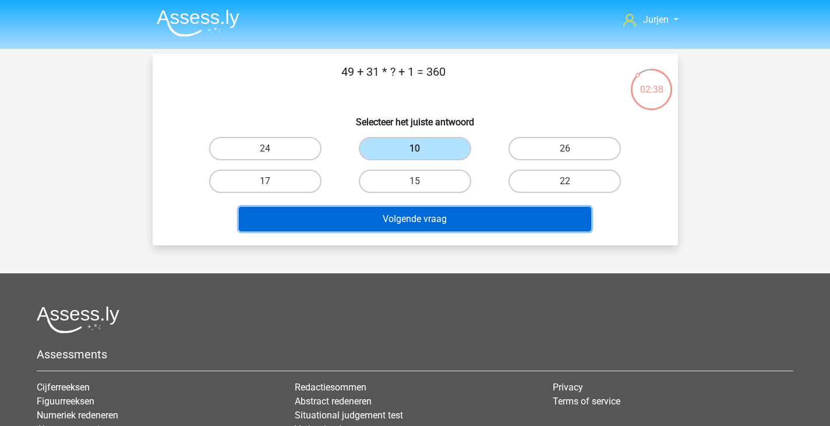
click at [444, 209] on button "Volgende vraag" at bounding box center [415, 219] width 352 height 24
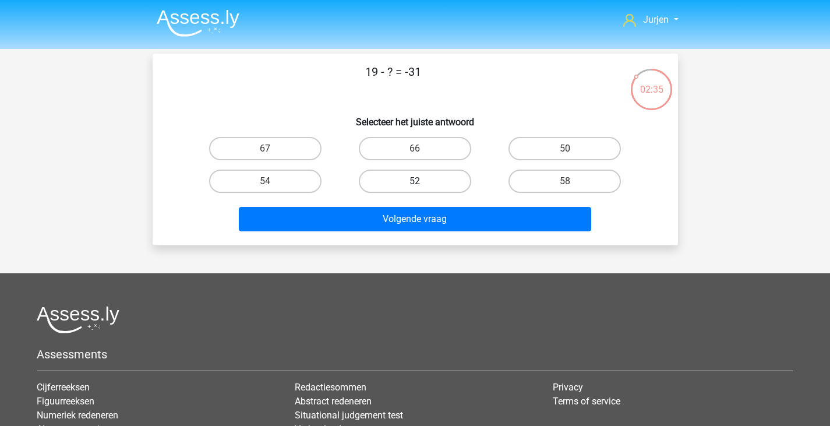
click at [432, 183] on label "52" at bounding box center [415, 180] width 112 height 23
click at [422, 183] on input "52" at bounding box center [419, 185] width 8 height 8
radio input "true"
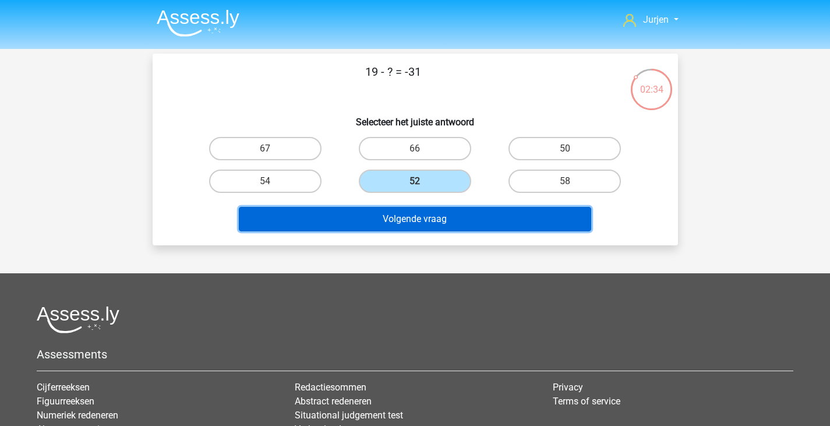
click at [464, 218] on button "Volgende vraag" at bounding box center [415, 219] width 352 height 24
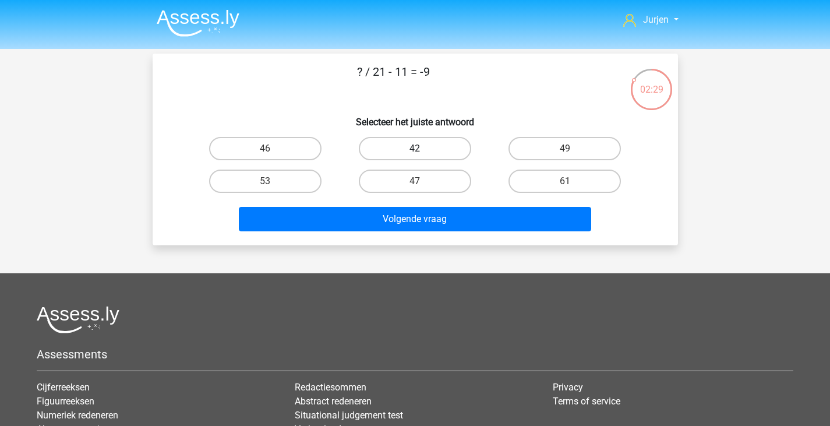
click at [440, 154] on label "42" at bounding box center [415, 148] width 112 height 23
click at [422, 154] on input "42" at bounding box center [419, 152] width 8 height 8
radio input "true"
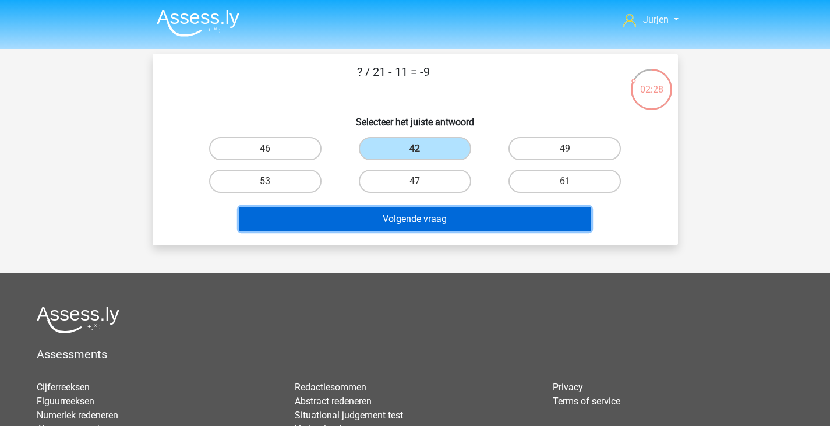
click at [451, 222] on button "Volgende vraag" at bounding box center [415, 219] width 352 height 24
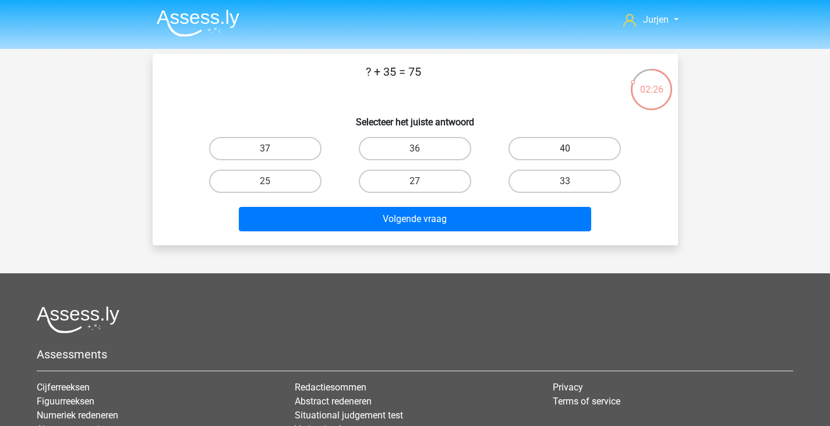
click at [616, 154] on label "40" at bounding box center [564, 148] width 112 height 23
click at [572, 154] on input "40" at bounding box center [569, 152] width 8 height 8
radio input "true"
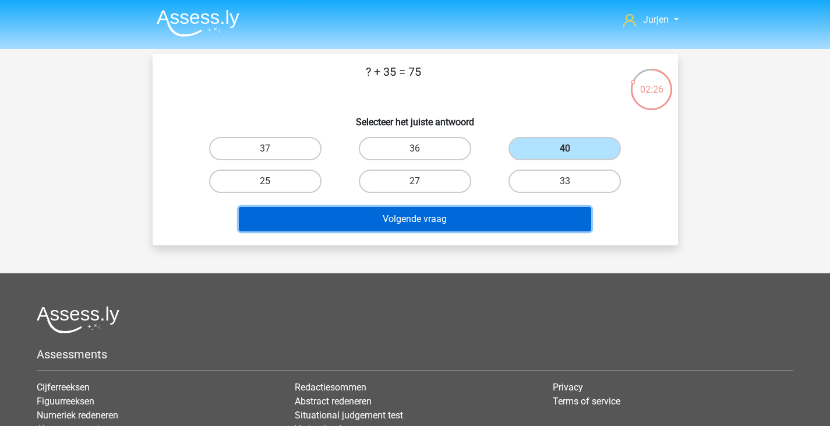
click at [546, 208] on button "Volgende vraag" at bounding box center [415, 219] width 352 height 24
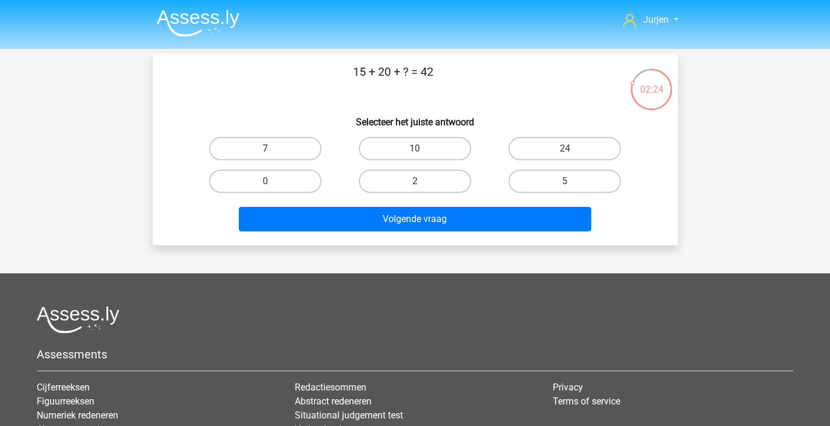
click at [280, 143] on label "7" at bounding box center [265, 148] width 112 height 23
click at [273, 148] on input "7" at bounding box center [269, 152] width 8 height 8
radio input "true"
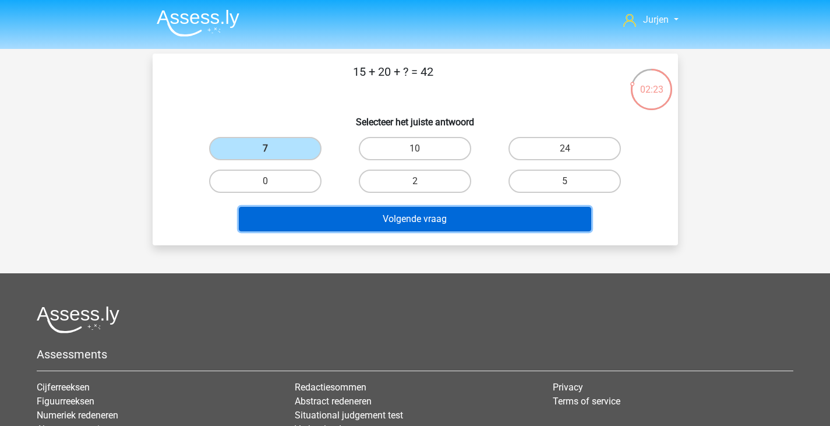
click at [365, 215] on button "Volgende vraag" at bounding box center [415, 219] width 352 height 24
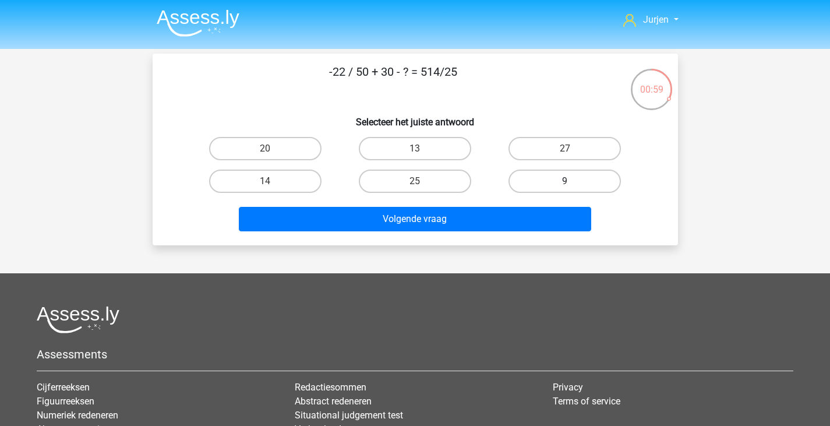
click at [536, 185] on label "9" at bounding box center [564, 180] width 112 height 23
click at [565, 185] on input "9" at bounding box center [569, 185] width 8 height 8
radio input "true"
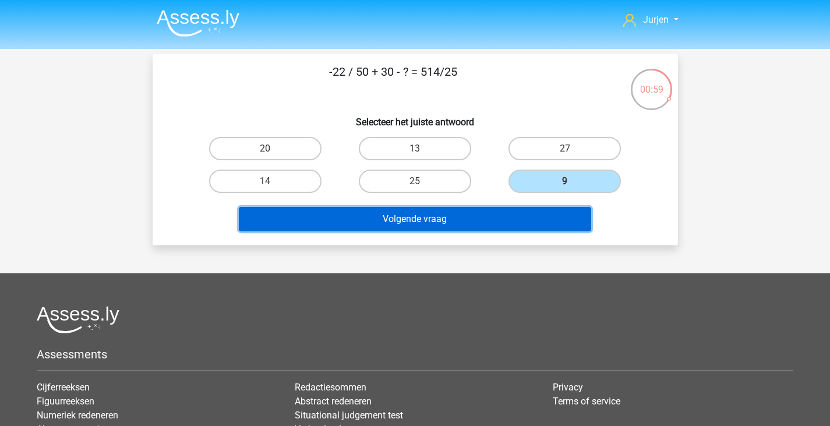
click at [506, 225] on button "Volgende vraag" at bounding box center [415, 219] width 352 height 24
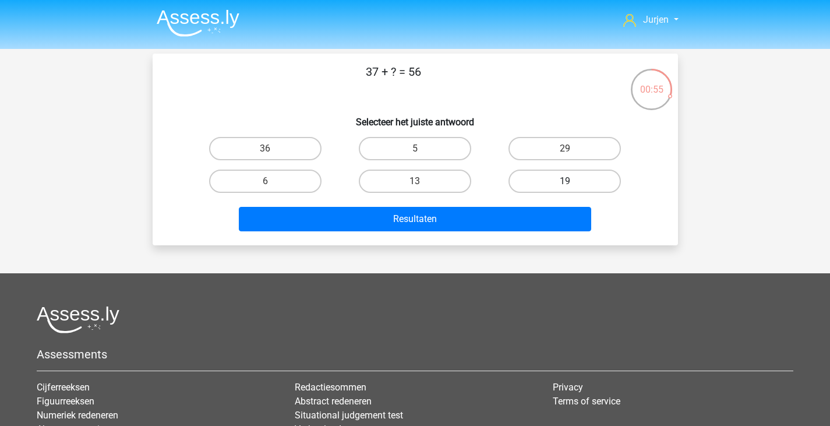
click at [556, 174] on label "19" at bounding box center [564, 180] width 112 height 23
click at [565, 181] on input "19" at bounding box center [569, 185] width 8 height 8
radio input "true"
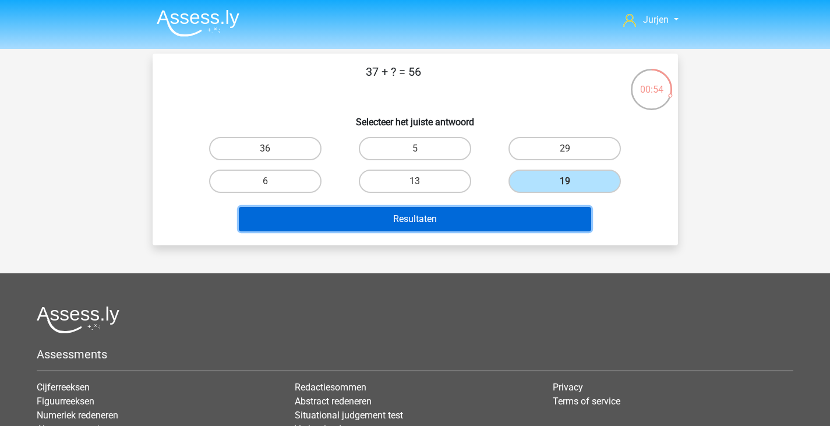
click at [509, 221] on button "Resultaten" at bounding box center [415, 219] width 352 height 24
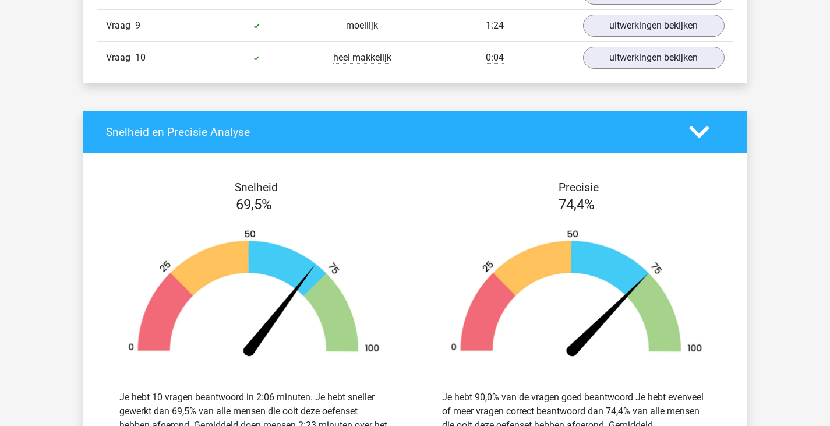
scroll to position [815, 0]
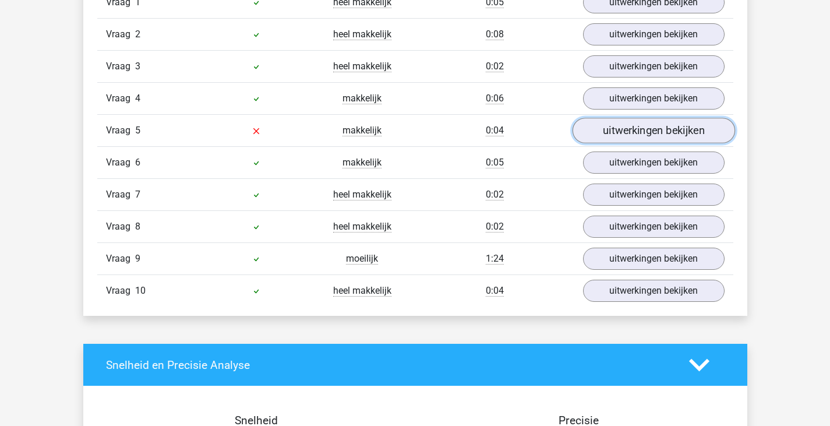
click at [623, 137] on link "uitwerkingen bekijken" at bounding box center [653, 131] width 162 height 26
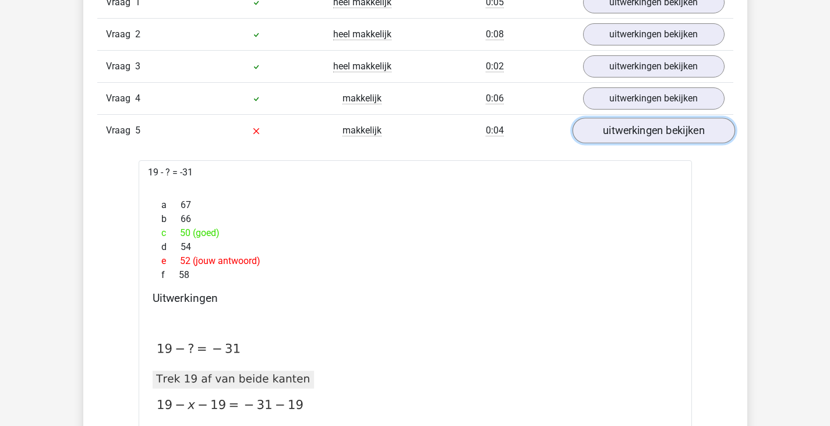
click at [664, 129] on link "uitwerkingen bekijken" at bounding box center [653, 131] width 162 height 26
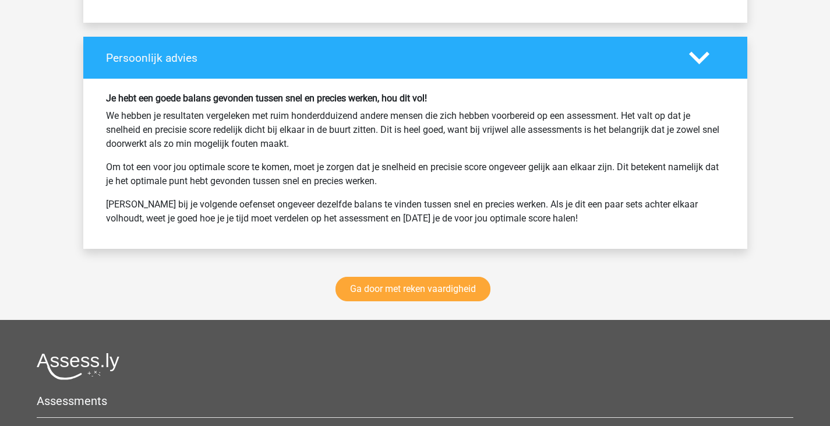
scroll to position [1514, 0]
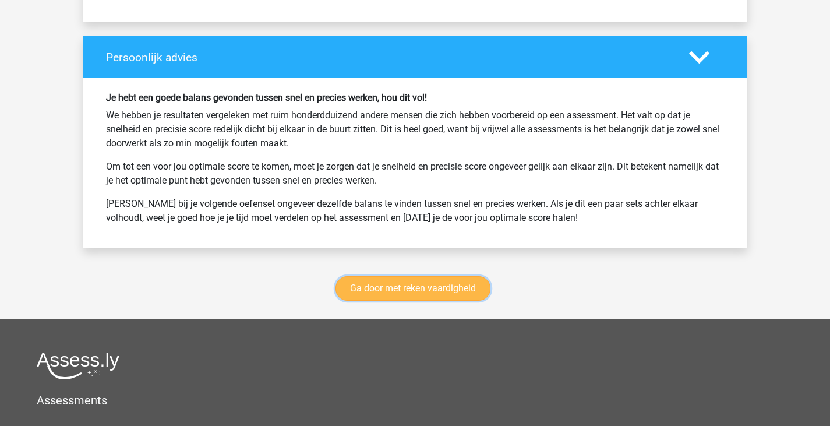
click at [441, 280] on link "Ga door met reken vaardigheid" at bounding box center [412, 288] width 155 height 24
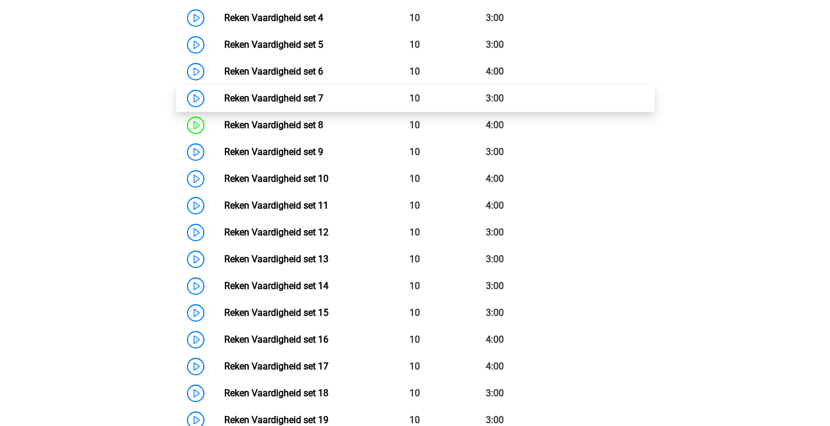
scroll to position [724, 0]
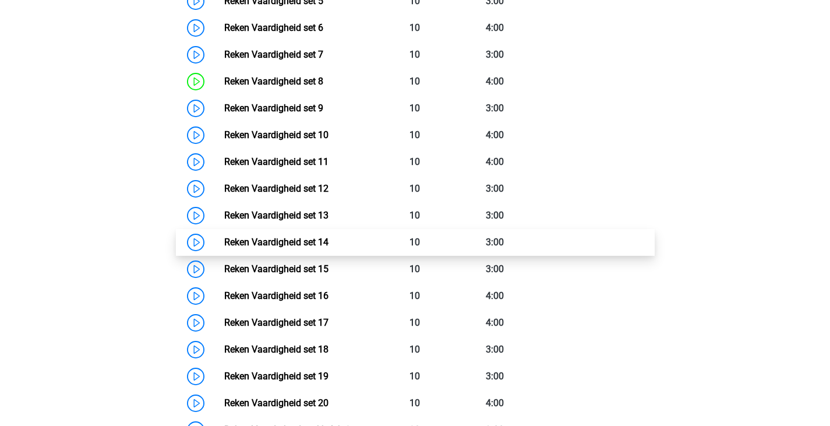
click at [328, 236] on link "Reken Vaardigheid set 14" at bounding box center [276, 241] width 104 height 11
click at [328, 239] on link "Reken Vaardigheid set 14" at bounding box center [276, 241] width 104 height 11
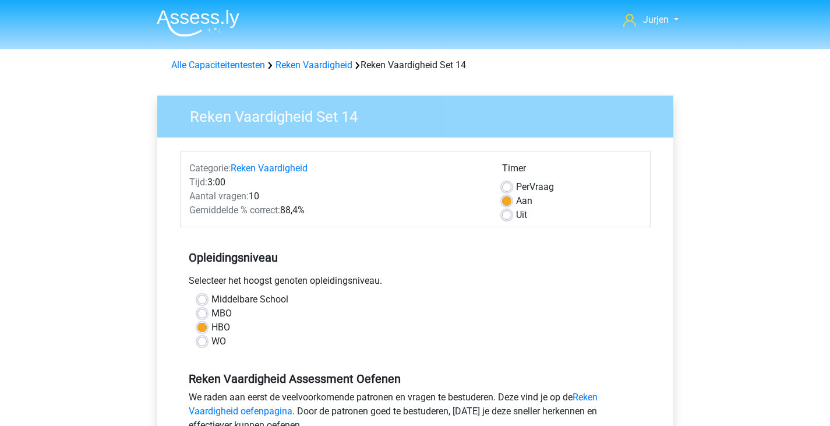
scroll to position [233, 0]
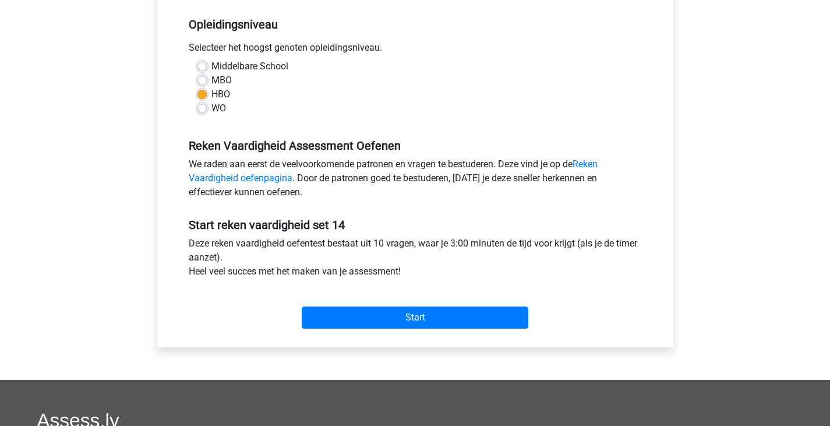
click at [345, 306] on div "Start" at bounding box center [415, 308] width 471 height 41
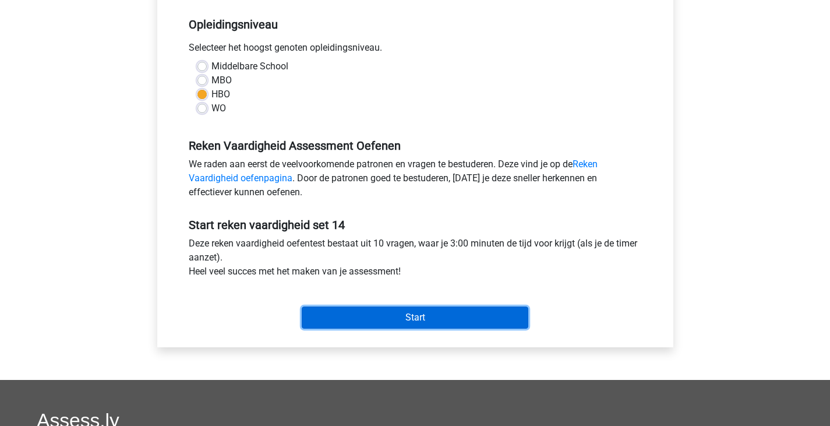
click at [349, 313] on input "Start" at bounding box center [415, 317] width 227 height 22
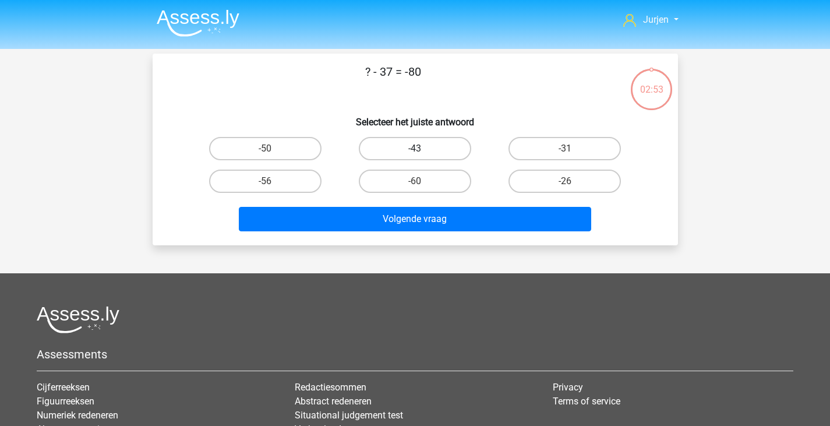
click at [434, 154] on label "-43" at bounding box center [415, 148] width 112 height 23
click at [422, 154] on input "-43" at bounding box center [419, 152] width 8 height 8
radio input "true"
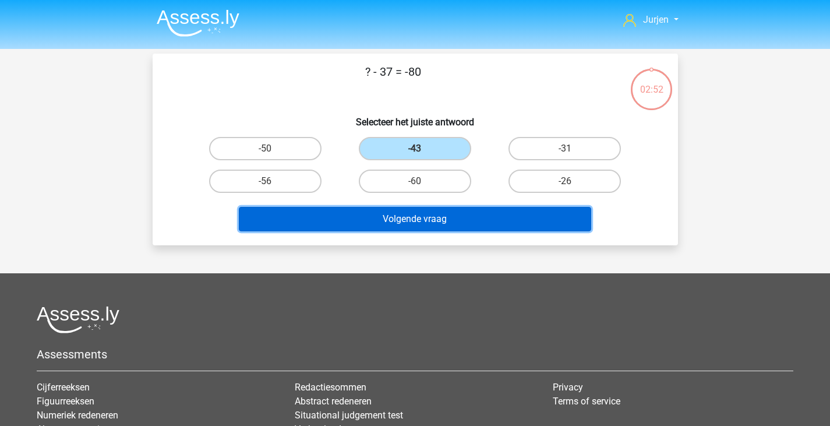
click at [443, 211] on button "Volgende vraag" at bounding box center [415, 219] width 352 height 24
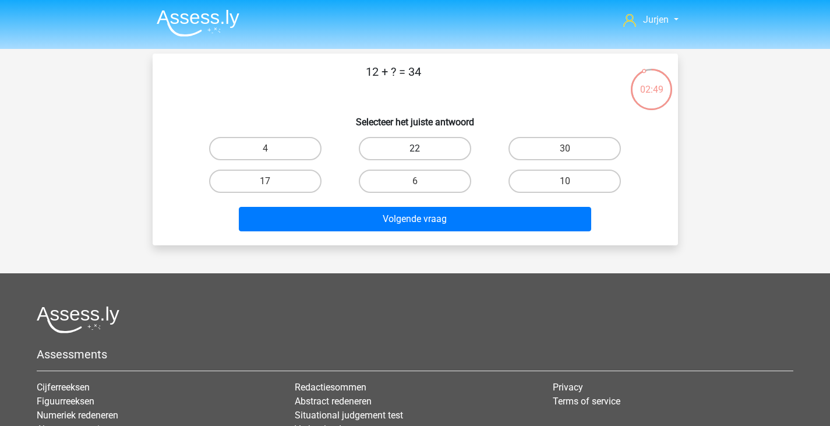
drag, startPoint x: 404, startPoint y: 148, endPoint x: 410, endPoint y: 150, distance: 6.1
click at [405, 148] on label "22" at bounding box center [415, 148] width 112 height 23
click at [415, 148] on input "22" at bounding box center [419, 152] width 8 height 8
radio input "true"
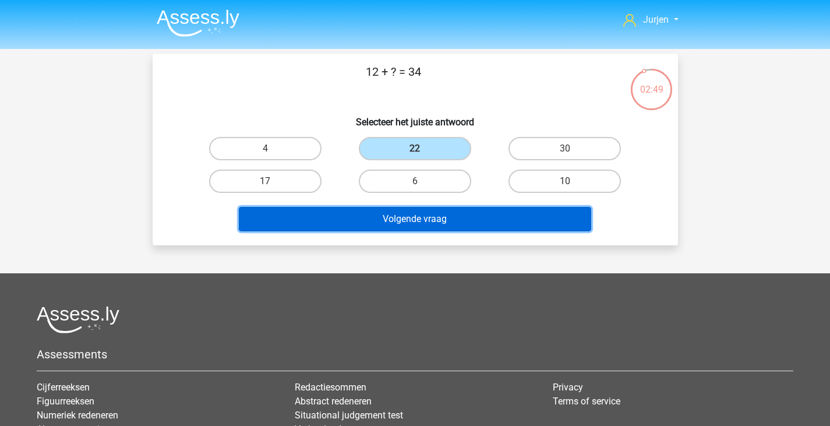
click at [434, 207] on button "Volgende vraag" at bounding box center [415, 219] width 352 height 24
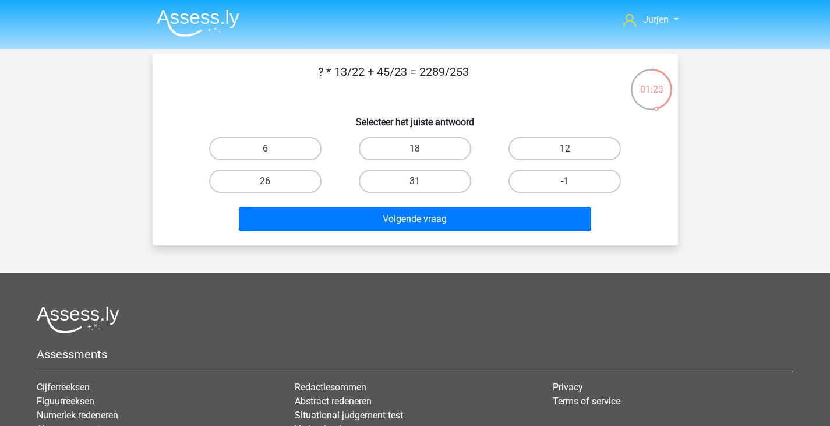
click at [312, 149] on label "6" at bounding box center [265, 148] width 112 height 23
click at [273, 149] on input "6" at bounding box center [269, 152] width 8 height 8
radio input "true"
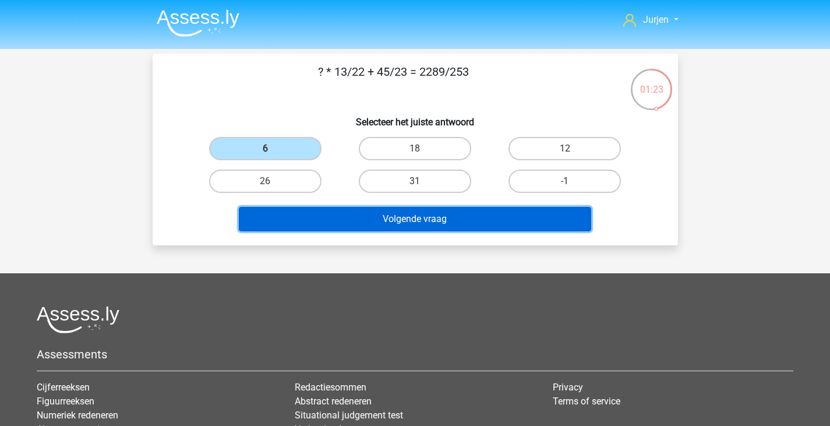
click at [381, 219] on button "Volgende vraag" at bounding box center [415, 219] width 352 height 24
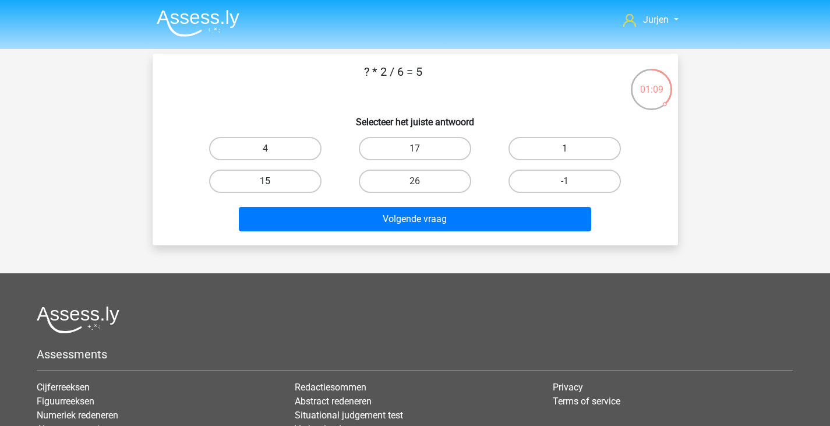
click at [264, 176] on label "15" at bounding box center [265, 180] width 112 height 23
click at [265, 181] on input "15" at bounding box center [269, 185] width 8 height 8
radio input "true"
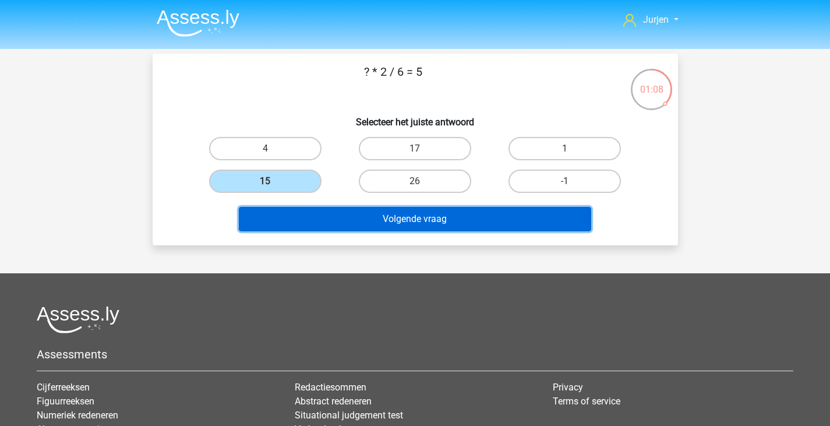
click at [294, 220] on button "Volgende vraag" at bounding box center [415, 219] width 352 height 24
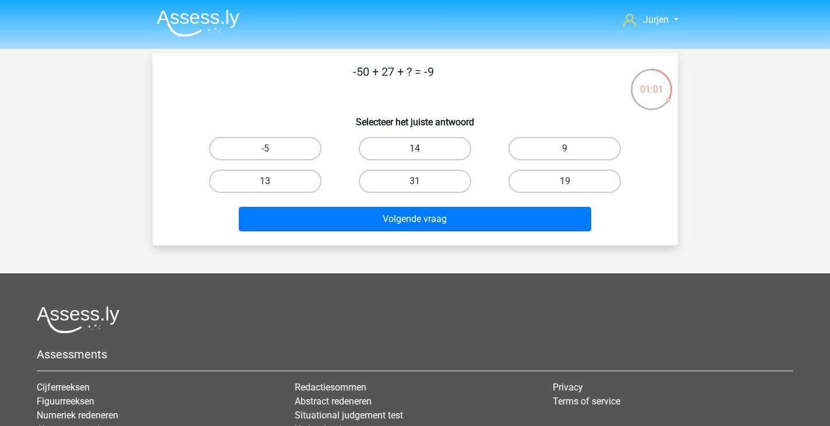
click at [401, 154] on label "14" at bounding box center [415, 148] width 112 height 23
click at [415, 154] on input "14" at bounding box center [419, 152] width 8 height 8
radio input "true"
click at [408, 236] on div "-50 + 27 + ? = -9 Selecteer het juiste antwoord -5 14 9 13" at bounding box center [415, 150] width 525 height 192
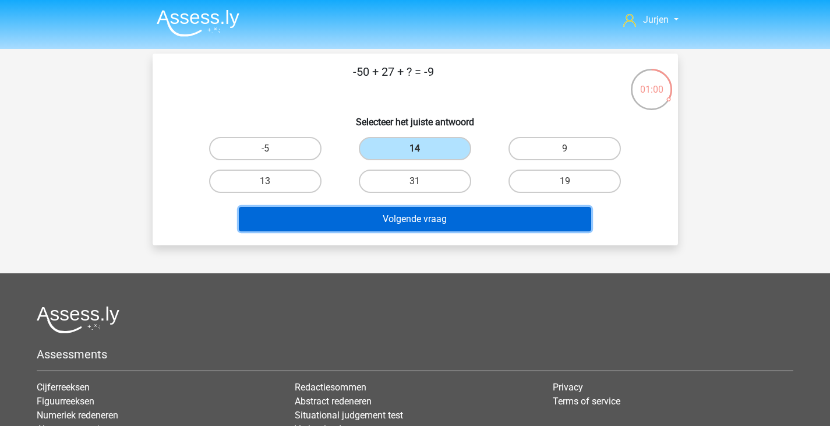
click at [414, 217] on button "Volgende vraag" at bounding box center [415, 219] width 352 height 24
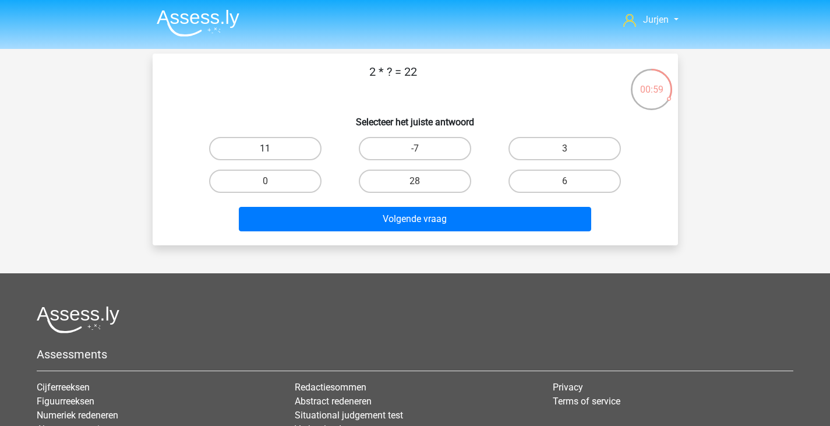
click at [261, 147] on label "11" at bounding box center [265, 148] width 112 height 23
click at [265, 148] on input "11" at bounding box center [269, 152] width 8 height 8
radio input "true"
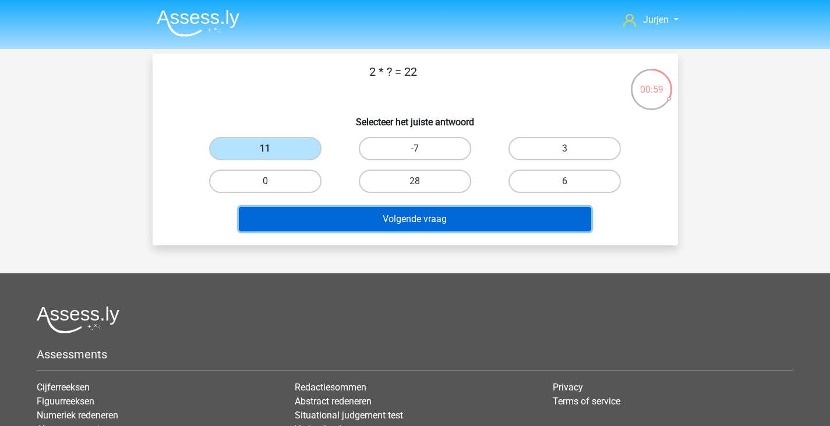
click at [363, 226] on button "Volgende vraag" at bounding box center [415, 219] width 352 height 24
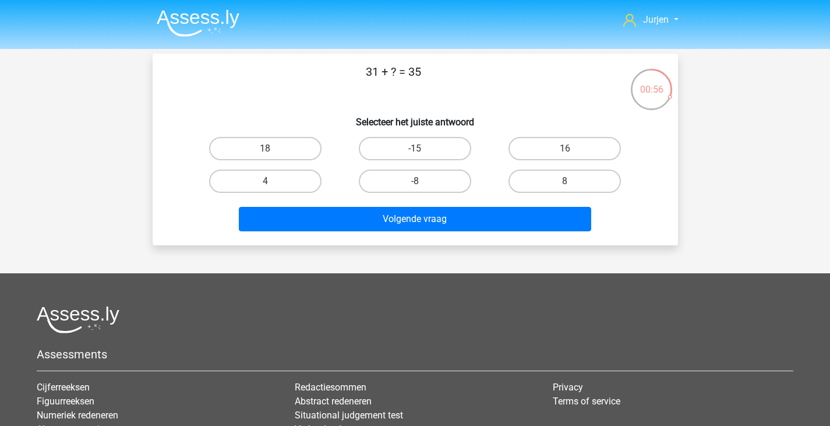
click at [286, 193] on div "4" at bounding box center [265, 181] width 150 height 33
click at [293, 184] on label "4" at bounding box center [265, 180] width 112 height 23
click at [273, 184] on input "4" at bounding box center [269, 185] width 8 height 8
radio input "true"
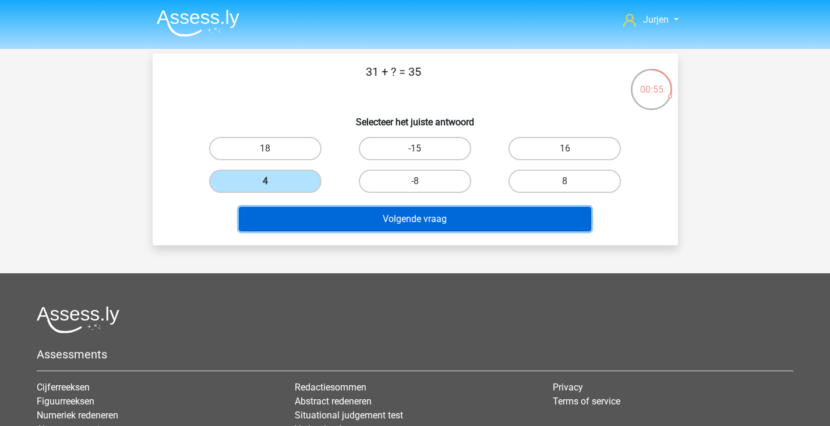
click at [299, 224] on button "Volgende vraag" at bounding box center [415, 219] width 352 height 24
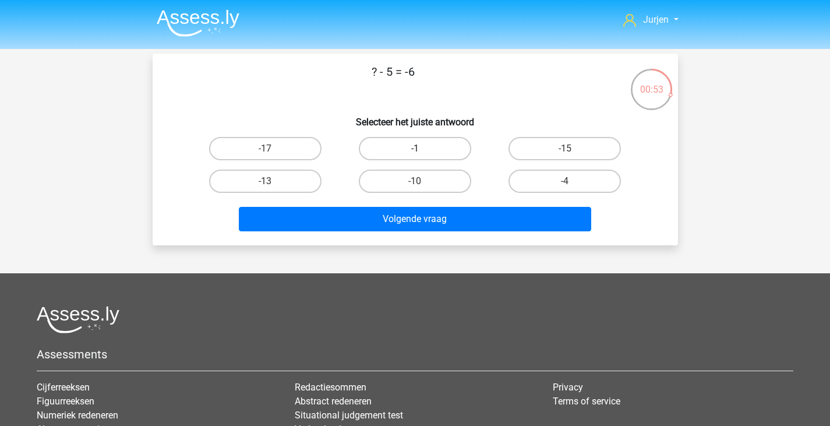
click at [416, 148] on label "-1" at bounding box center [415, 148] width 112 height 23
click at [416, 148] on input "-1" at bounding box center [419, 152] width 8 height 8
radio input "true"
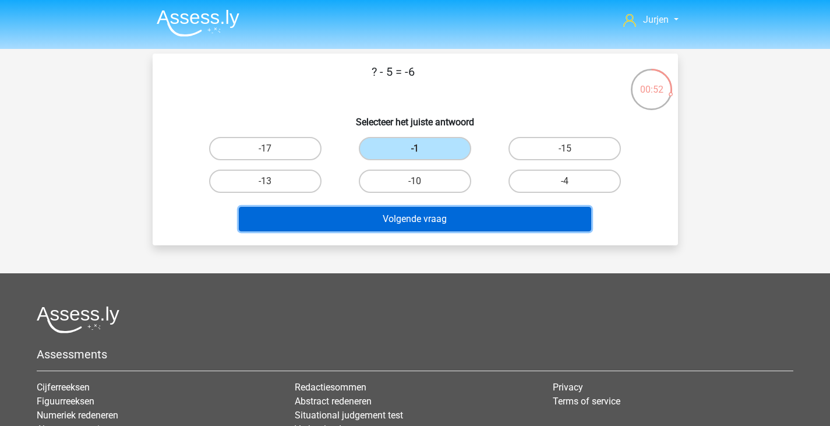
click at [415, 215] on button "Volgende vraag" at bounding box center [415, 219] width 352 height 24
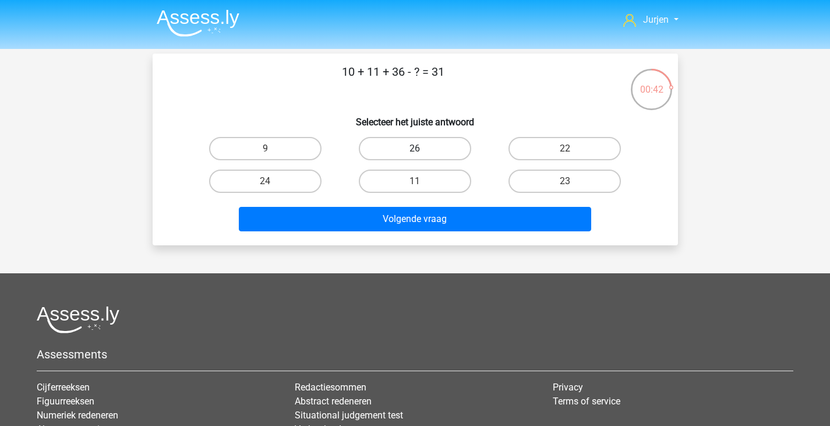
click at [462, 151] on label "26" at bounding box center [415, 148] width 112 height 23
click at [422, 151] on input "26" at bounding box center [419, 152] width 8 height 8
radio input "true"
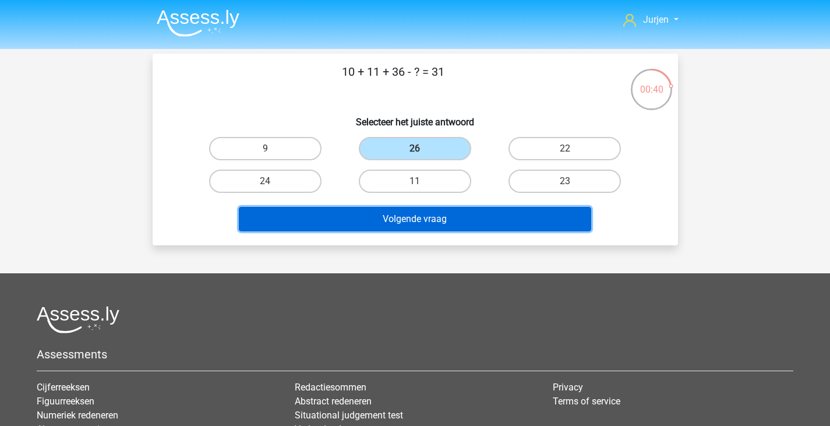
click at [483, 214] on button "Volgende vraag" at bounding box center [415, 219] width 352 height 24
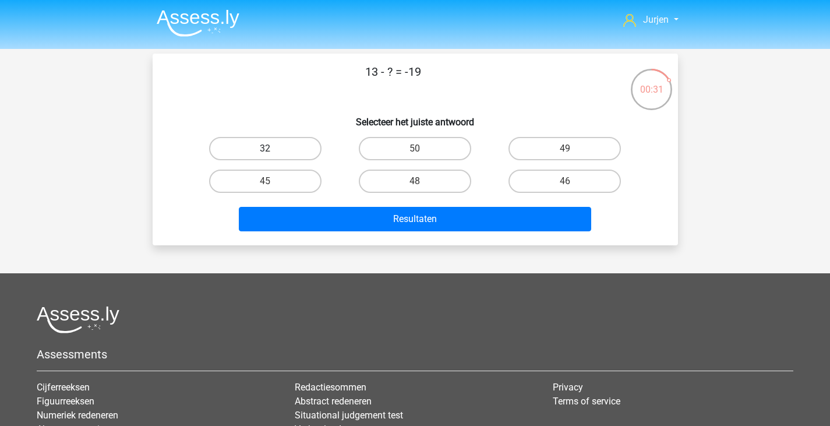
click at [298, 142] on label "32" at bounding box center [265, 148] width 112 height 23
click at [273, 148] on input "32" at bounding box center [269, 152] width 8 height 8
radio input "true"
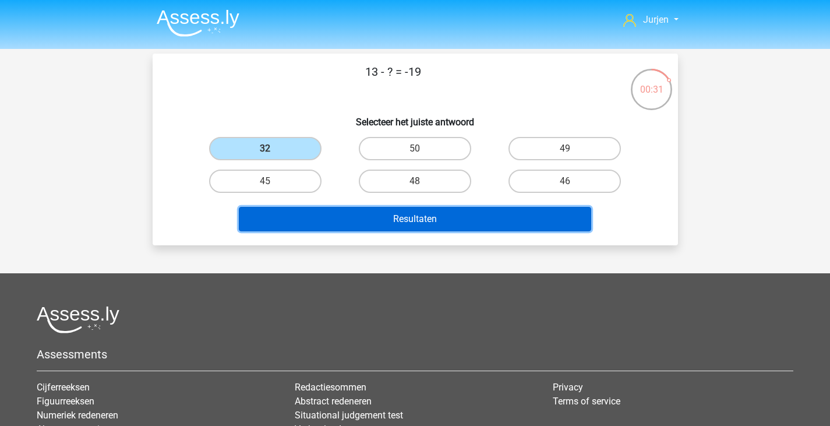
click at [337, 218] on button "Resultaten" at bounding box center [415, 219] width 352 height 24
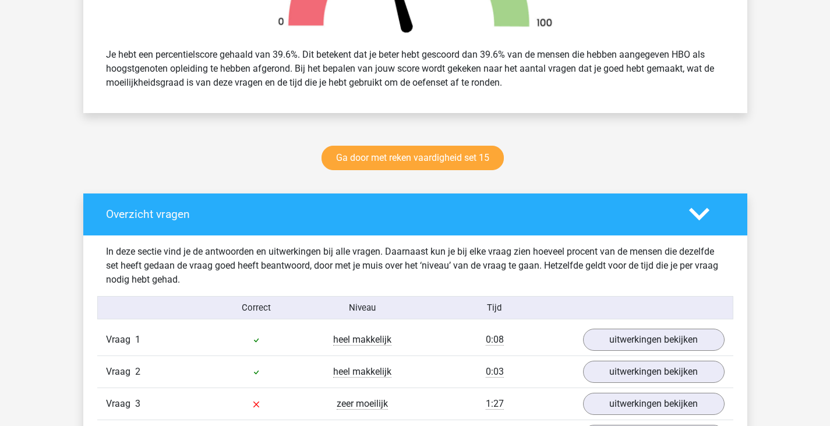
scroll to position [582, 0]
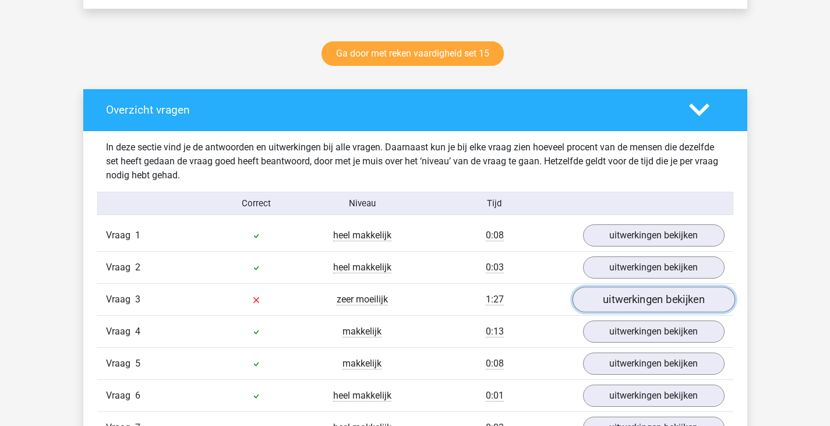
click at [638, 290] on link "uitwerkingen bekijken" at bounding box center [653, 300] width 162 height 26
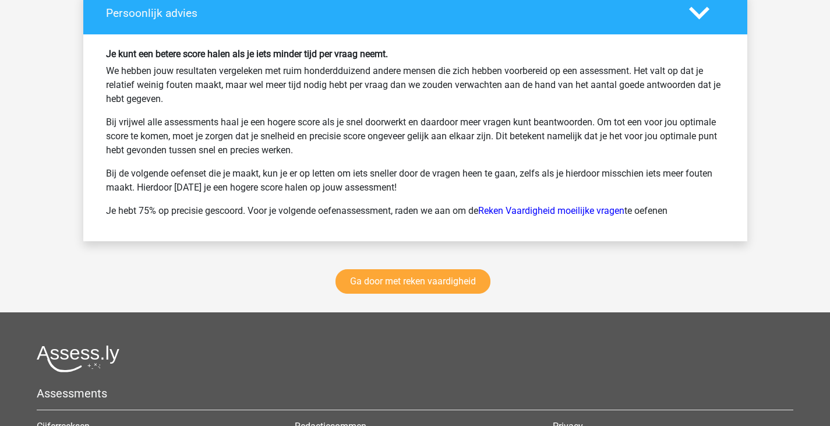
scroll to position [3028, 0]
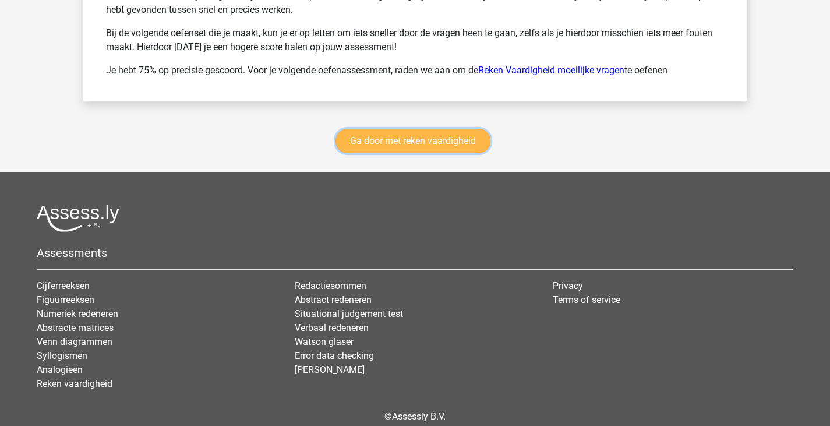
click at [437, 137] on link "Ga door met reken vaardigheid" at bounding box center [412, 141] width 155 height 24
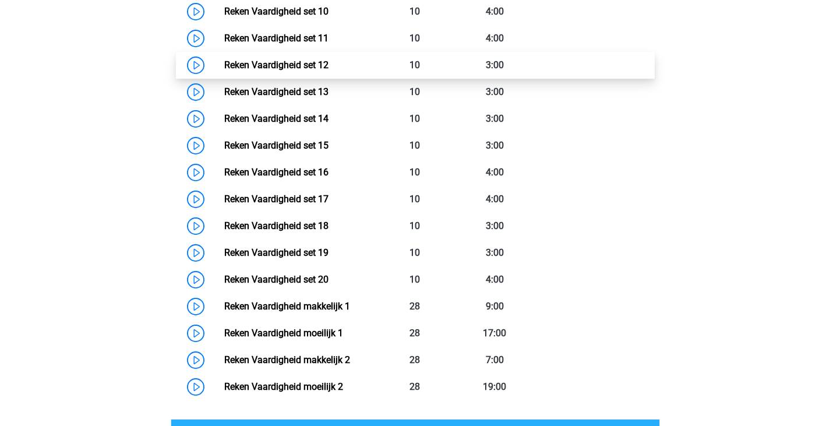
scroll to position [724, 0]
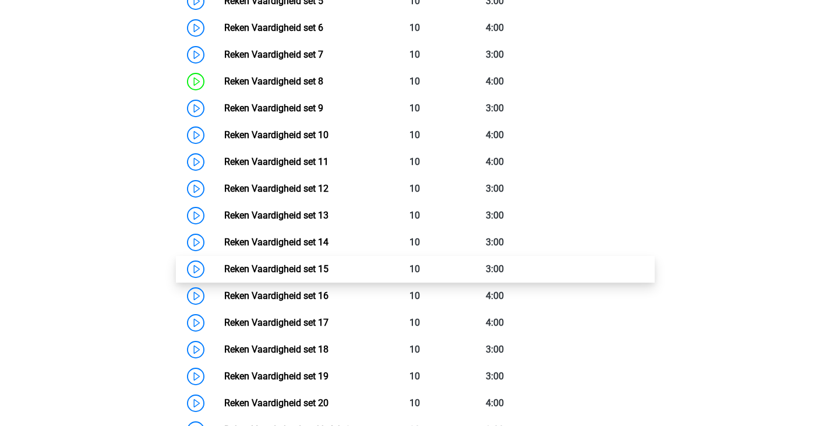
click at [328, 267] on link "Reken Vaardigheid set 15" at bounding box center [276, 268] width 104 height 11
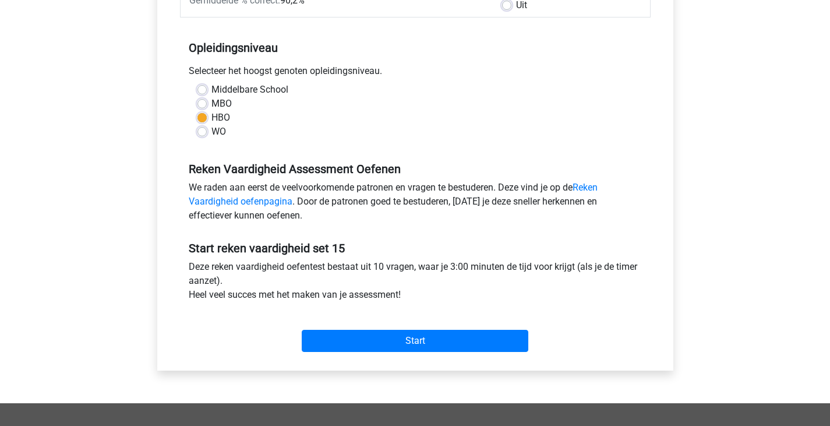
scroll to position [233, 0]
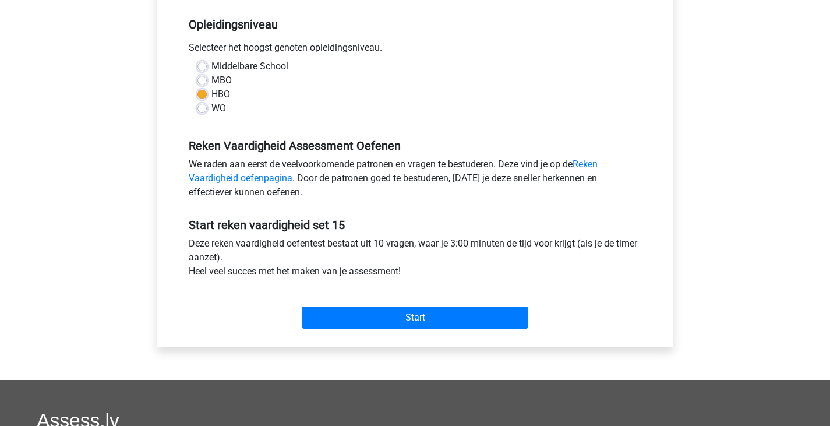
click at [367, 299] on div "Start" at bounding box center [415, 308] width 471 height 41
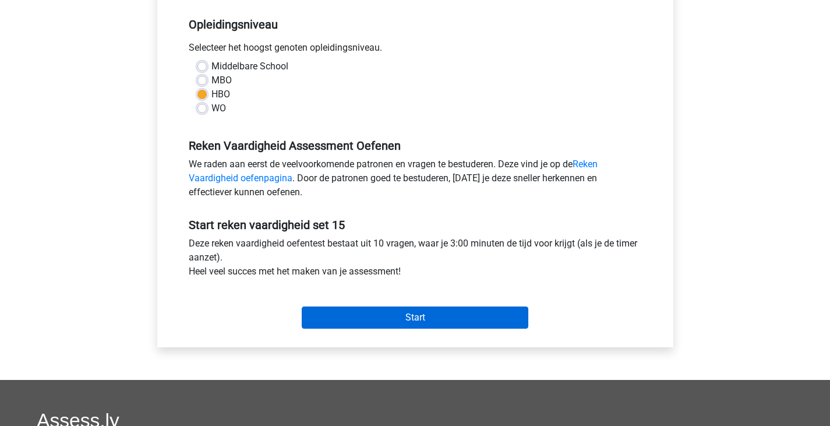
click at [367, 306] on div "Start" at bounding box center [415, 308] width 471 height 41
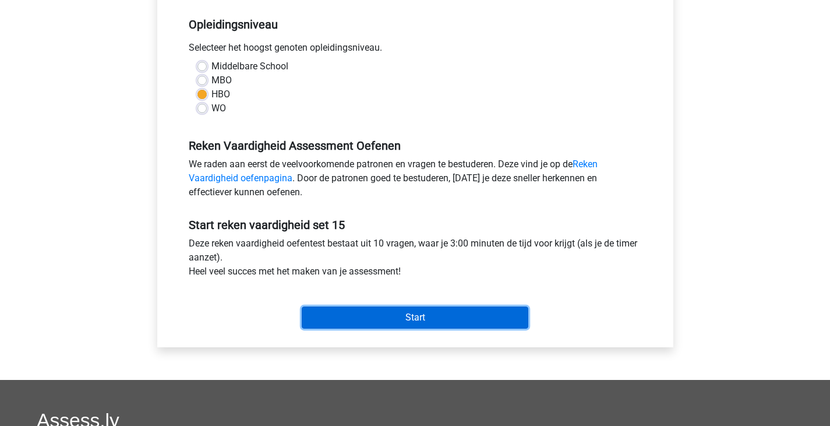
click at [366, 309] on input "Start" at bounding box center [415, 317] width 227 height 22
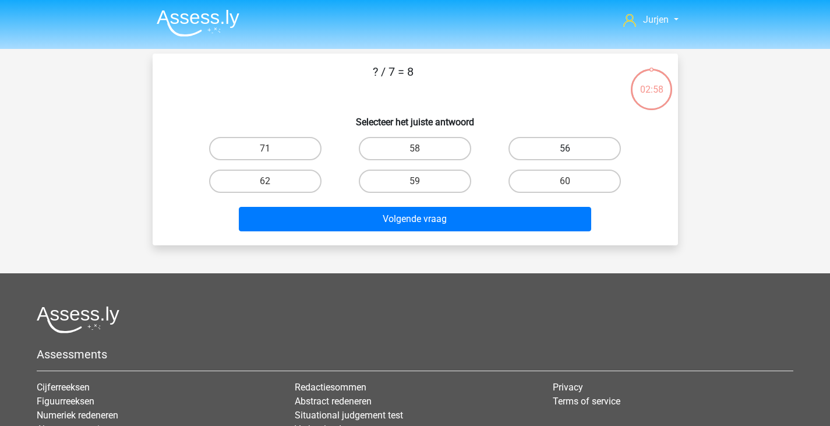
click at [551, 143] on label "56" at bounding box center [564, 148] width 112 height 23
click at [565, 148] on input "56" at bounding box center [569, 152] width 8 height 8
radio input "true"
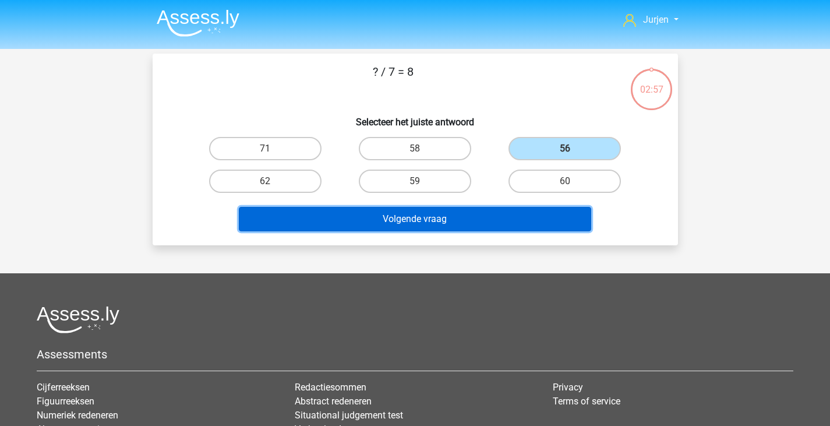
click at [483, 210] on button "Volgende vraag" at bounding box center [415, 219] width 352 height 24
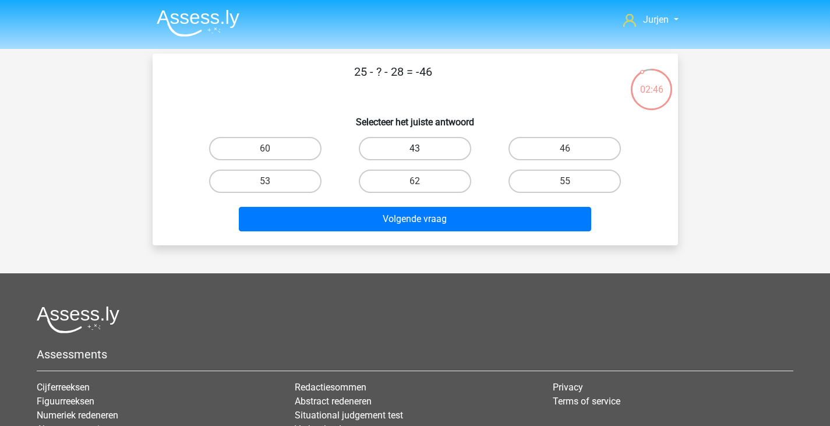
click at [465, 144] on label "43" at bounding box center [415, 148] width 112 height 23
click at [422, 148] on input "43" at bounding box center [419, 152] width 8 height 8
radio input "true"
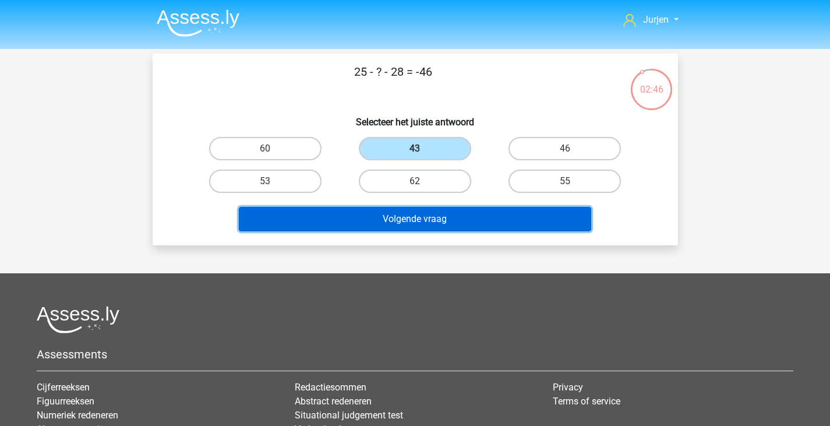
click at [459, 229] on button "Volgende vraag" at bounding box center [415, 219] width 352 height 24
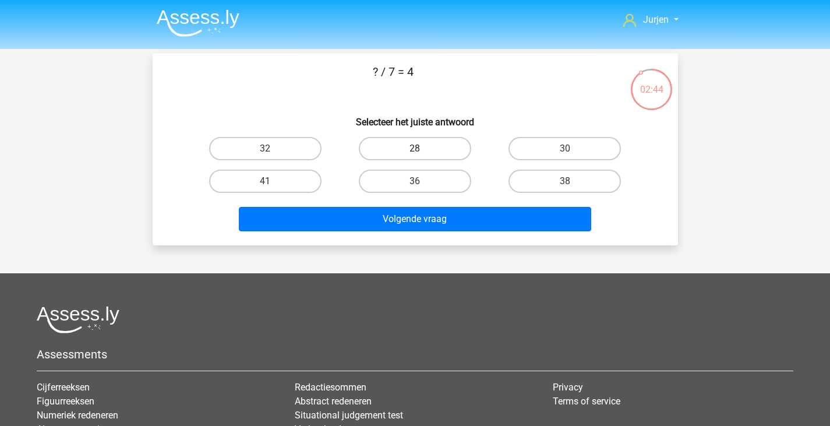
click at [418, 158] on label "28" at bounding box center [415, 148] width 112 height 23
click at [418, 156] on input "28" at bounding box center [419, 152] width 8 height 8
radio input "true"
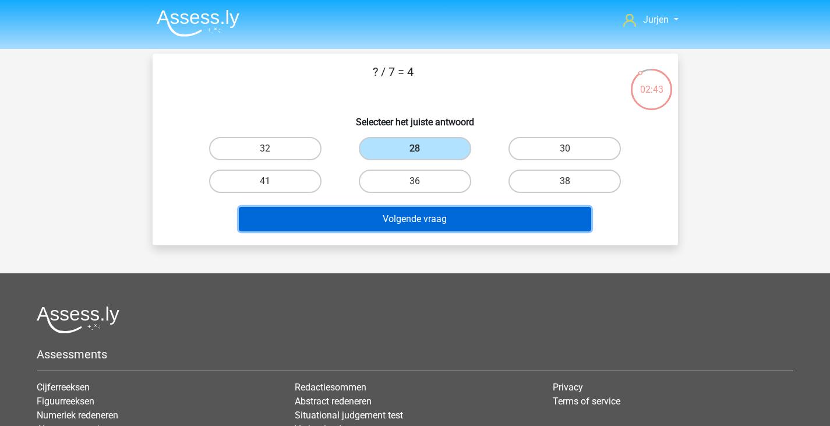
click at [416, 221] on button "Volgende vraag" at bounding box center [415, 219] width 352 height 24
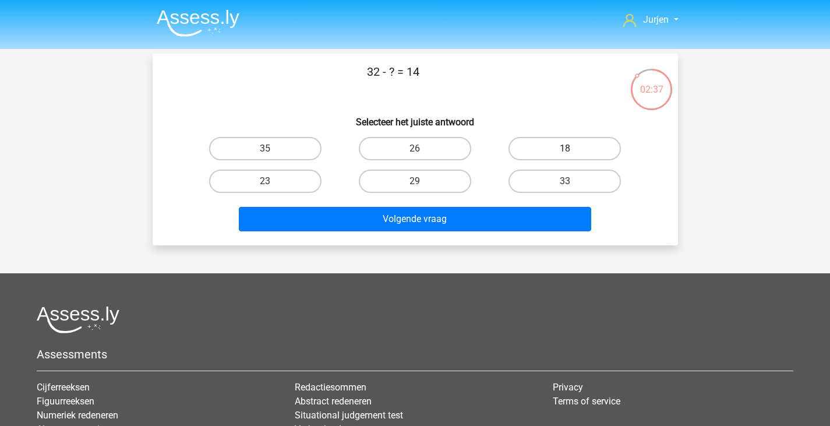
click at [553, 146] on label "18" at bounding box center [564, 148] width 112 height 23
click at [565, 148] on input "18" at bounding box center [569, 152] width 8 height 8
radio input "true"
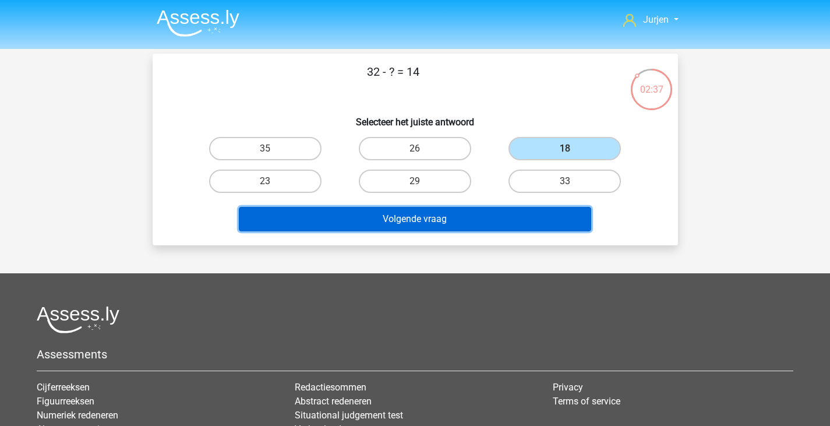
click at [486, 229] on button "Volgende vraag" at bounding box center [415, 219] width 352 height 24
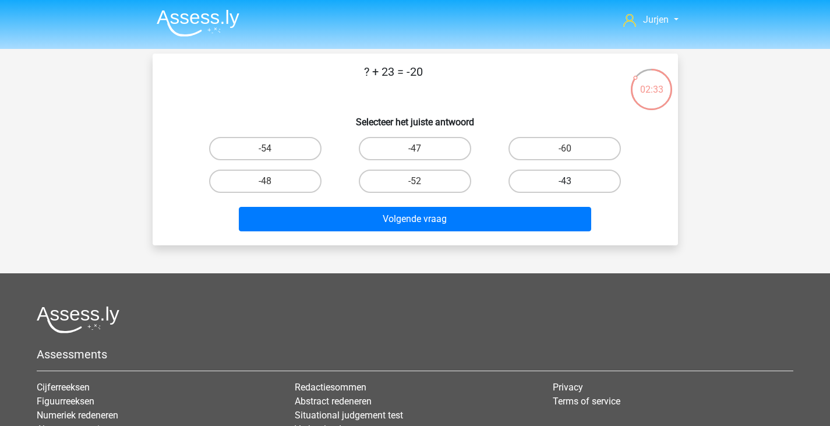
click at [550, 172] on label "-43" at bounding box center [564, 180] width 112 height 23
click at [565, 181] on input "-43" at bounding box center [569, 185] width 8 height 8
radio input "true"
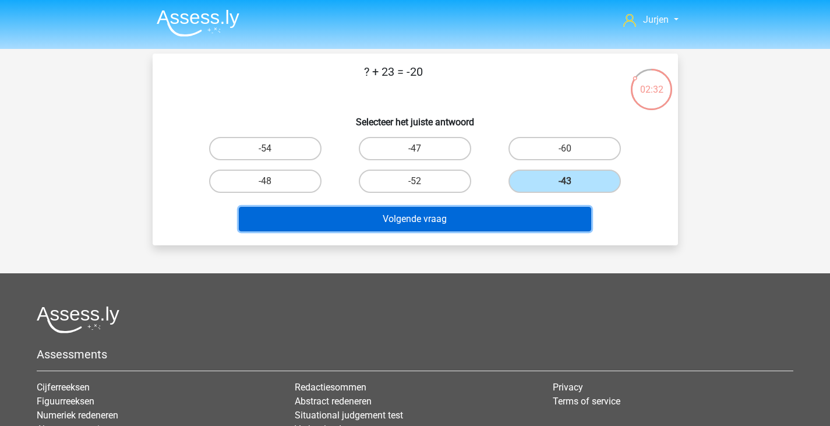
click at [493, 220] on button "Volgende vraag" at bounding box center [415, 219] width 352 height 24
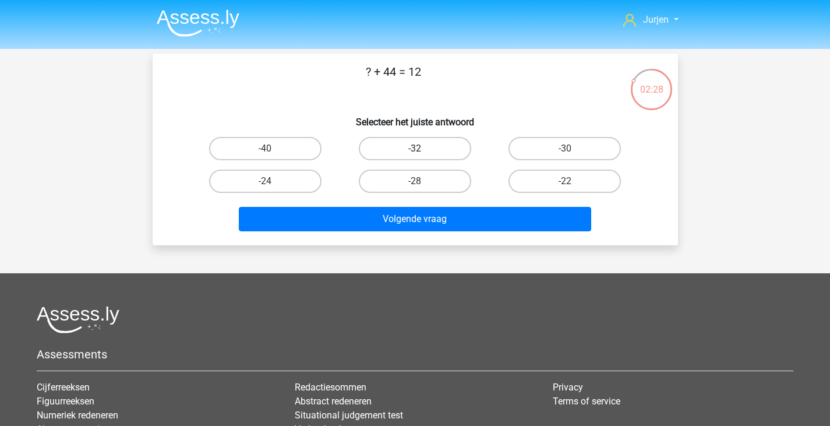
click at [432, 155] on label "-32" at bounding box center [415, 148] width 112 height 23
click at [422, 155] on input "-32" at bounding box center [419, 152] width 8 height 8
radio input "true"
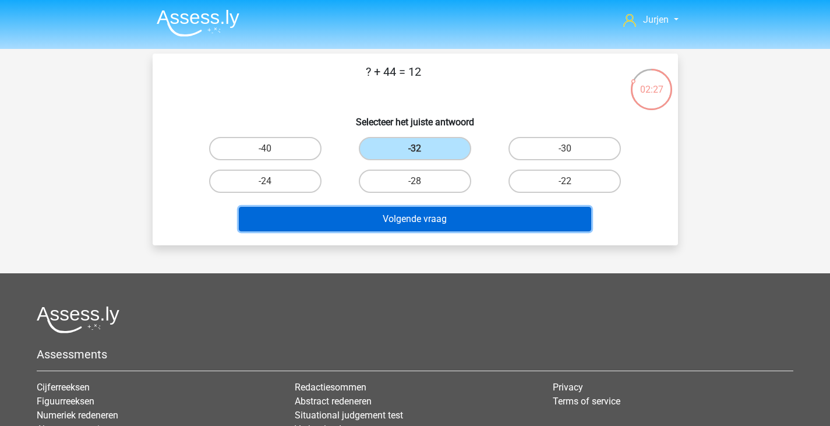
click at [483, 219] on button "Volgende vraag" at bounding box center [415, 219] width 352 height 24
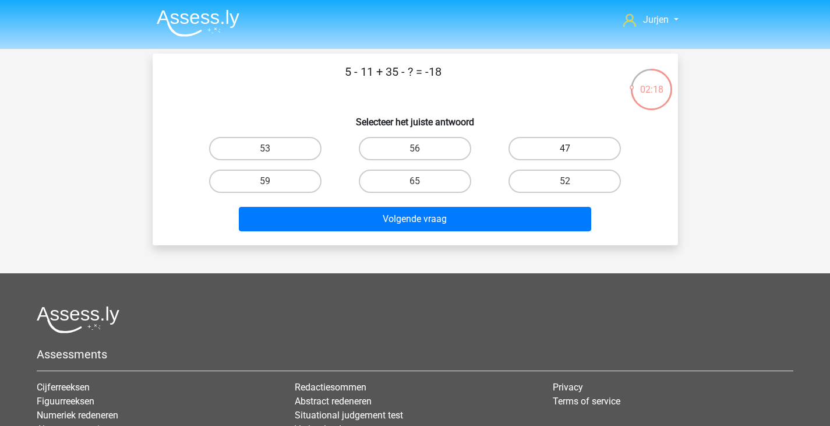
drag, startPoint x: 545, startPoint y: 150, endPoint x: 543, endPoint y: 157, distance: 7.4
click at [546, 150] on label "47" at bounding box center [564, 148] width 112 height 23
click at [565, 150] on input "47" at bounding box center [569, 152] width 8 height 8
radio input "true"
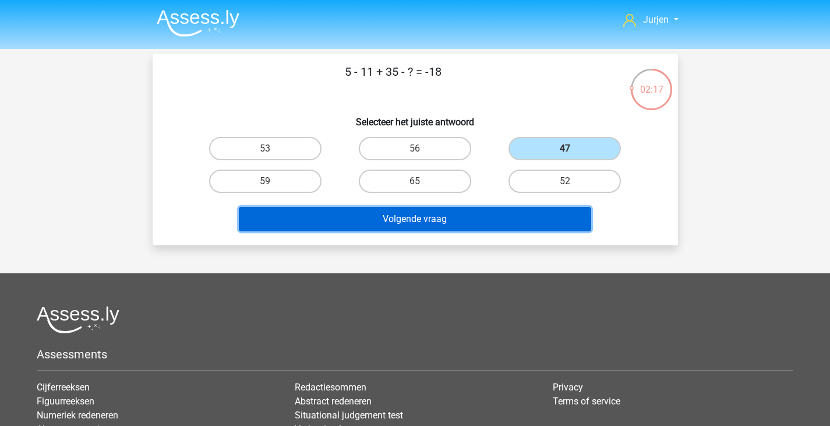
click at [486, 208] on button "Volgende vraag" at bounding box center [415, 219] width 352 height 24
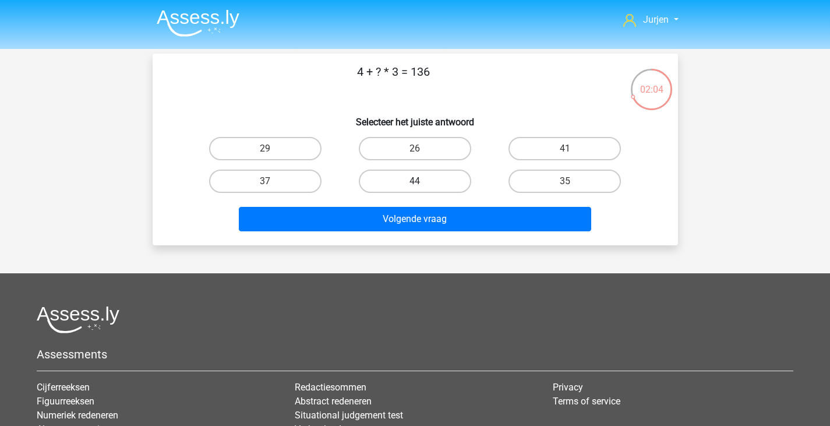
click at [425, 181] on label "44" at bounding box center [415, 180] width 112 height 23
click at [422, 181] on input "44" at bounding box center [419, 185] width 8 height 8
radio input "true"
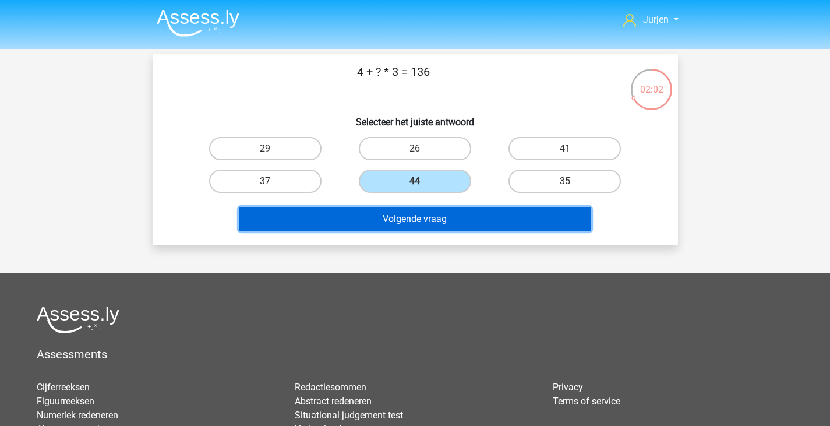
click at [447, 213] on button "Volgende vraag" at bounding box center [415, 219] width 352 height 24
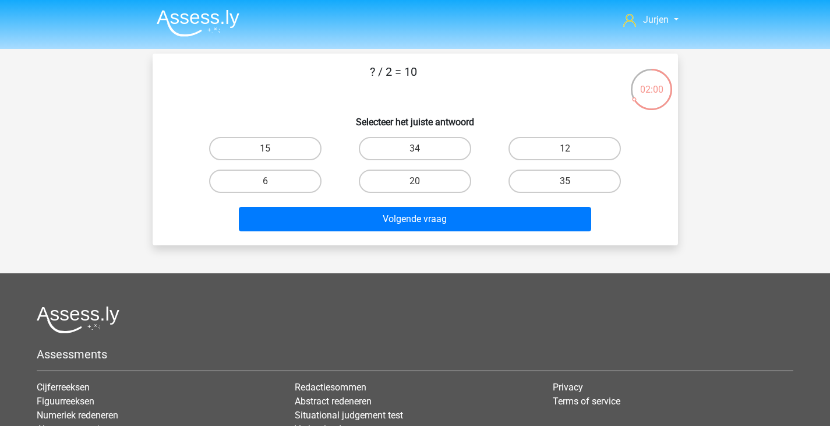
click at [423, 203] on div "Volgende vraag" at bounding box center [415, 216] width 488 height 38
click at [430, 183] on label "20" at bounding box center [415, 180] width 112 height 23
click at [422, 183] on input "20" at bounding box center [419, 185] width 8 height 8
radio input "true"
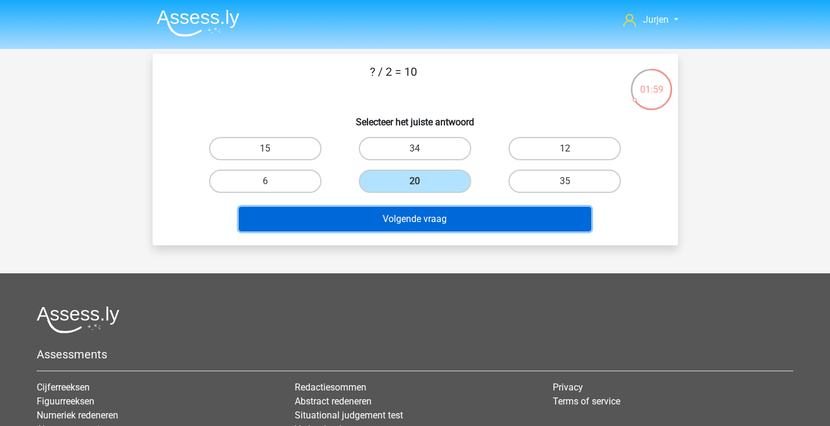
click at [433, 215] on button "Volgende vraag" at bounding box center [415, 219] width 352 height 24
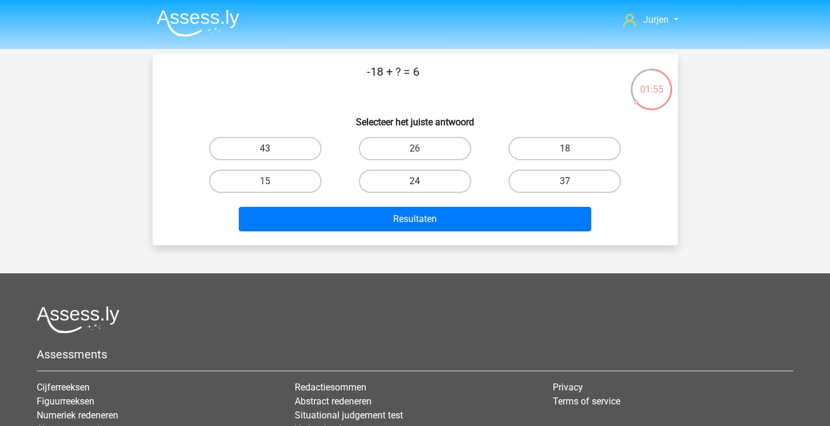
click at [443, 174] on label "24" at bounding box center [415, 180] width 112 height 23
click at [422, 181] on input "24" at bounding box center [419, 185] width 8 height 8
radio input "true"
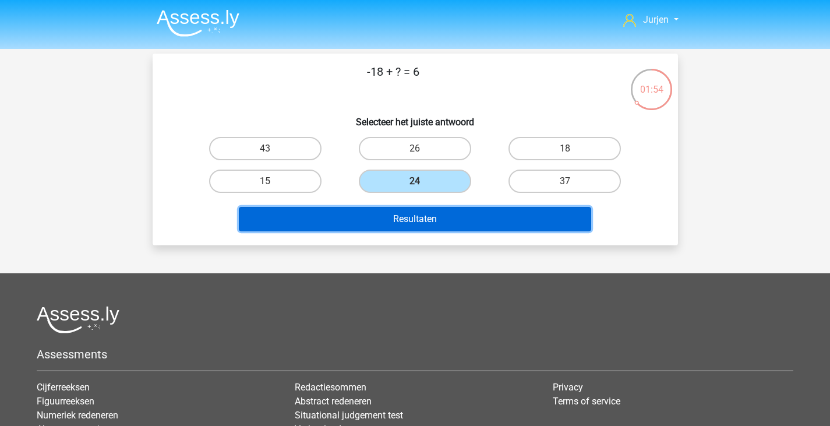
click at [500, 215] on button "Resultaten" at bounding box center [415, 219] width 352 height 24
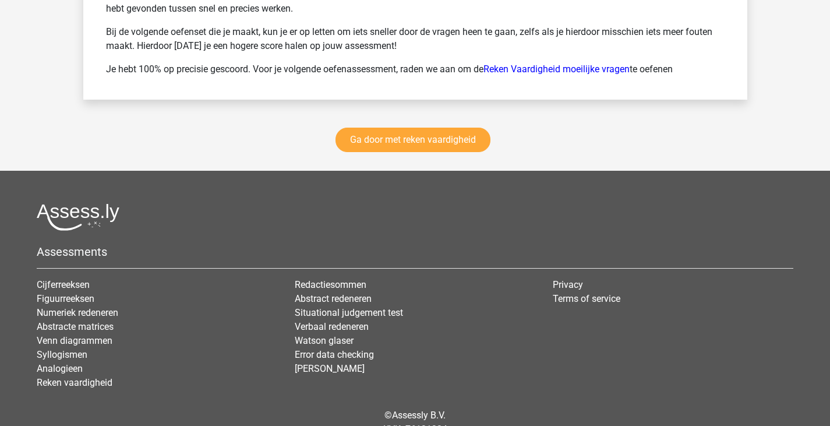
scroll to position [1747, 0]
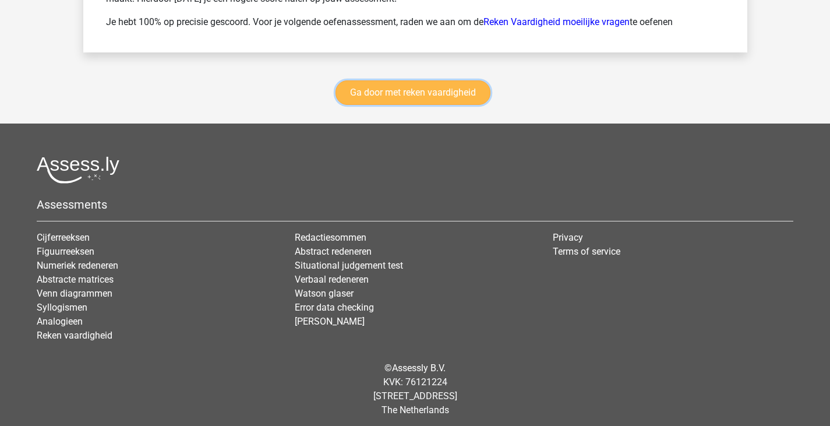
click at [419, 98] on link "Ga door met reken vaardigheid" at bounding box center [412, 92] width 155 height 24
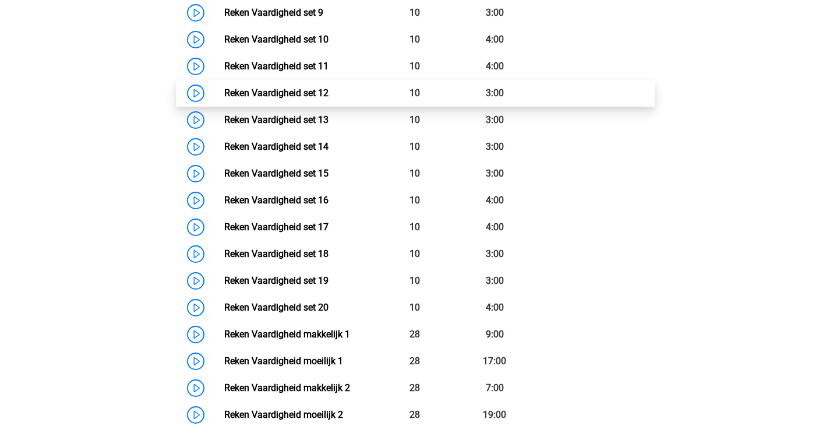
scroll to position [724, 0]
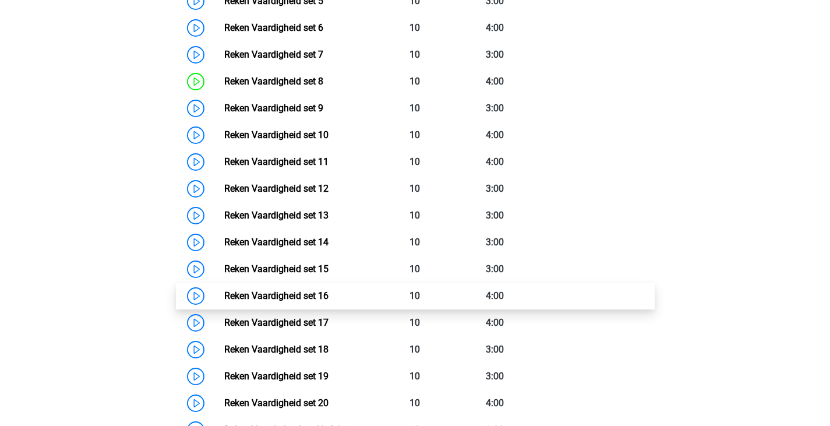
click at [328, 295] on link "Reken Vaardigheid set 16" at bounding box center [276, 295] width 104 height 11
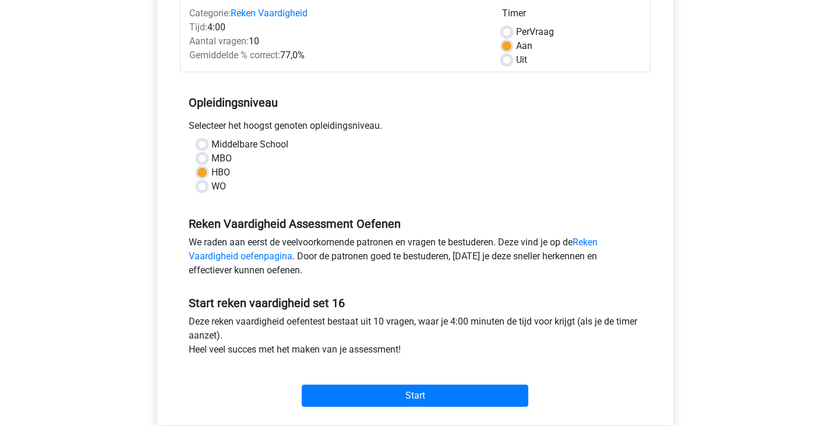
scroll to position [233, 0]
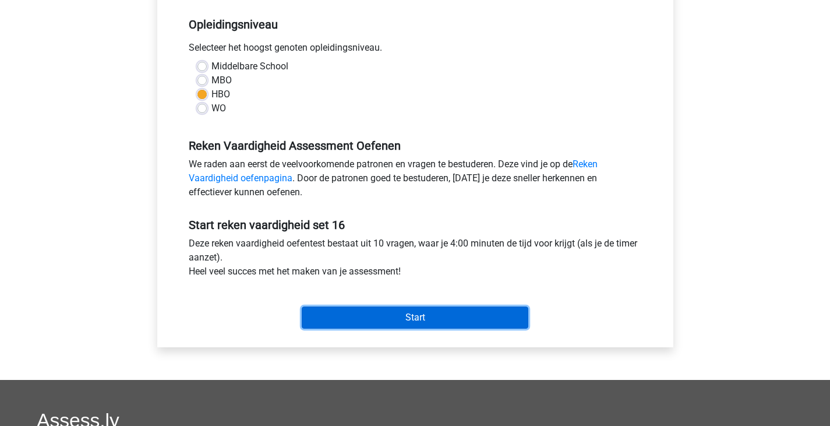
click at [376, 318] on input "Start" at bounding box center [415, 317] width 227 height 22
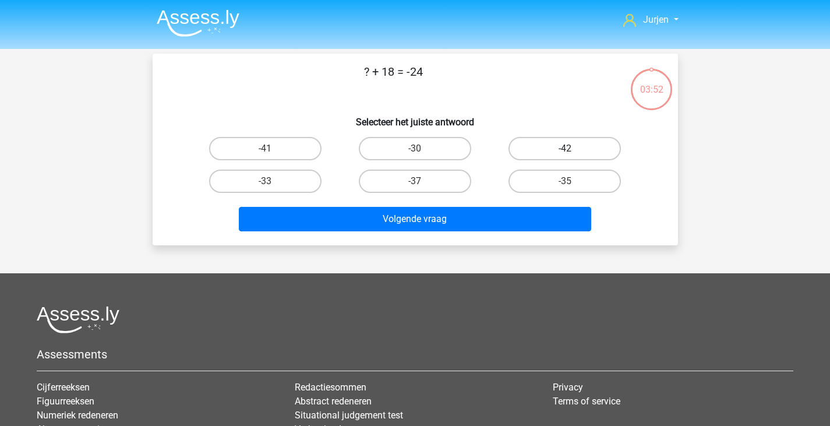
click at [526, 148] on label "-42" at bounding box center [564, 148] width 112 height 23
click at [565, 148] on input "-42" at bounding box center [569, 152] width 8 height 8
radio input "true"
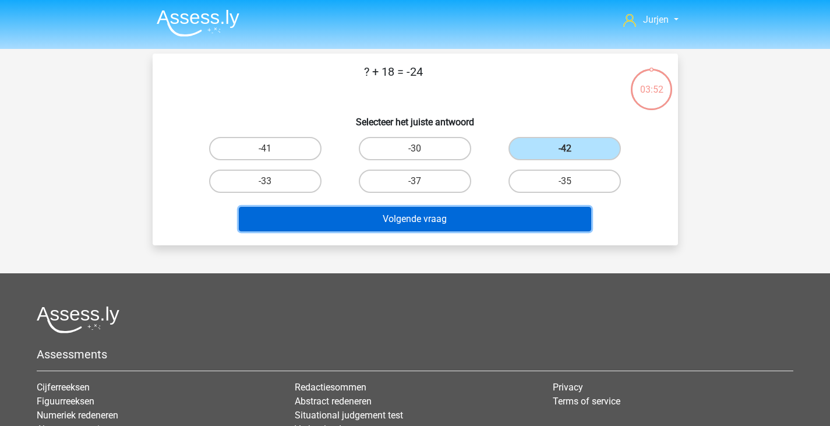
click at [447, 221] on button "Volgende vraag" at bounding box center [415, 219] width 352 height 24
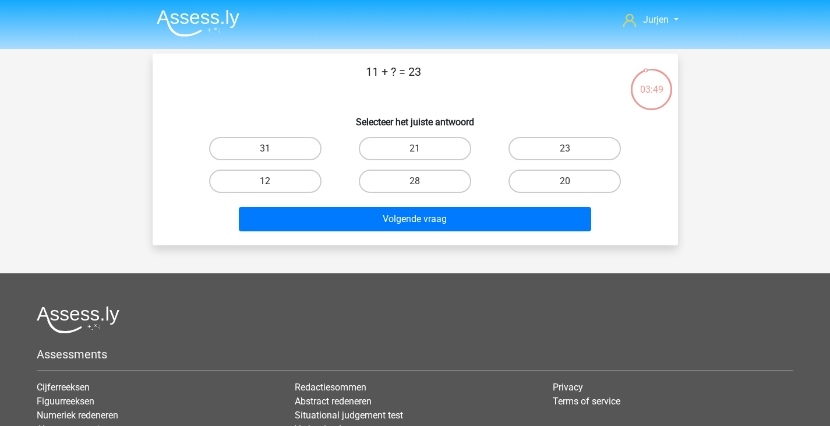
click at [295, 175] on label "12" at bounding box center [265, 180] width 112 height 23
click at [273, 181] on input "12" at bounding box center [269, 185] width 8 height 8
radio input "true"
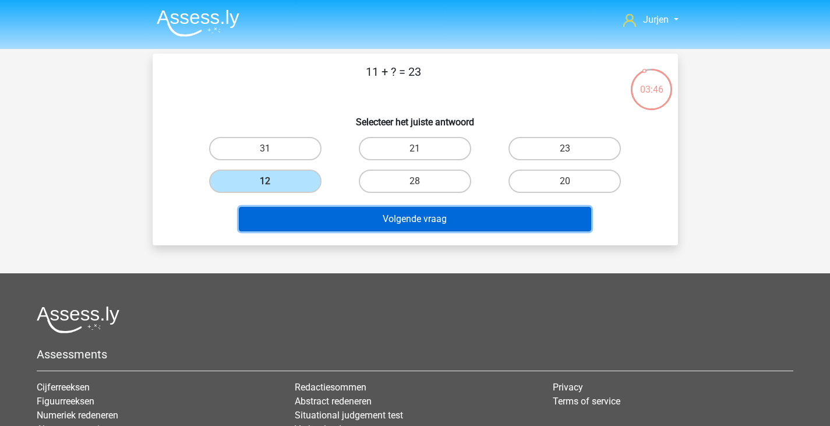
click at [397, 224] on button "Volgende vraag" at bounding box center [415, 219] width 352 height 24
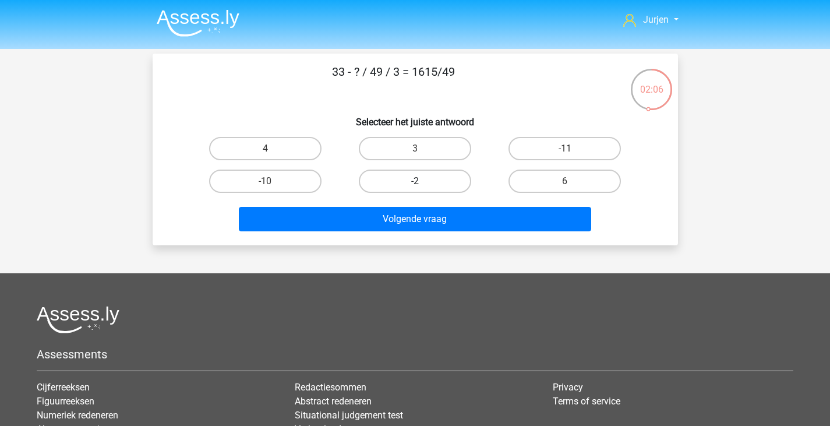
click at [447, 179] on label "-2" at bounding box center [415, 180] width 112 height 23
click at [422, 181] on input "-2" at bounding box center [419, 185] width 8 height 8
radio input "true"
click at [386, 156] on label "3" at bounding box center [415, 148] width 112 height 23
click at [415, 156] on input "3" at bounding box center [419, 152] width 8 height 8
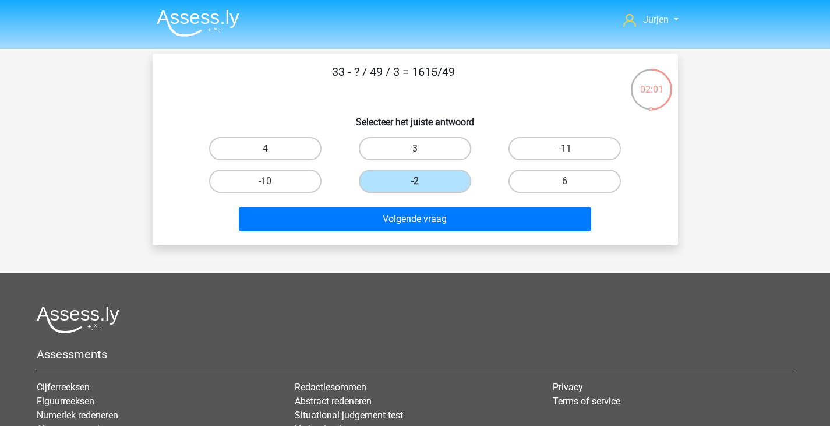
radio input "true"
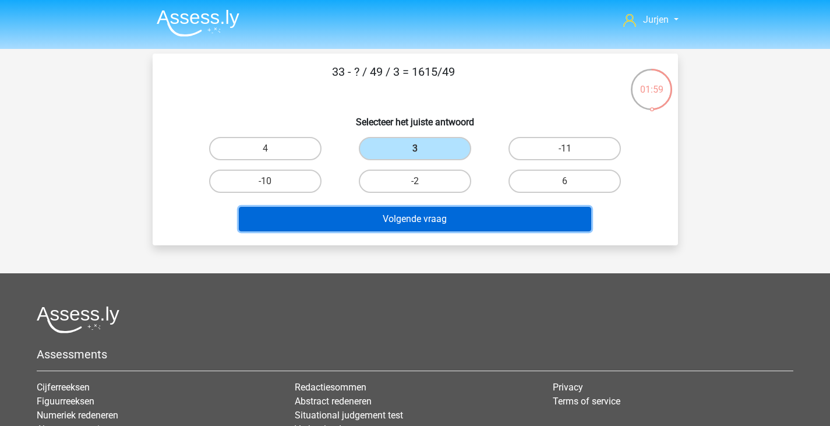
click at [429, 217] on button "Volgende vraag" at bounding box center [415, 219] width 352 height 24
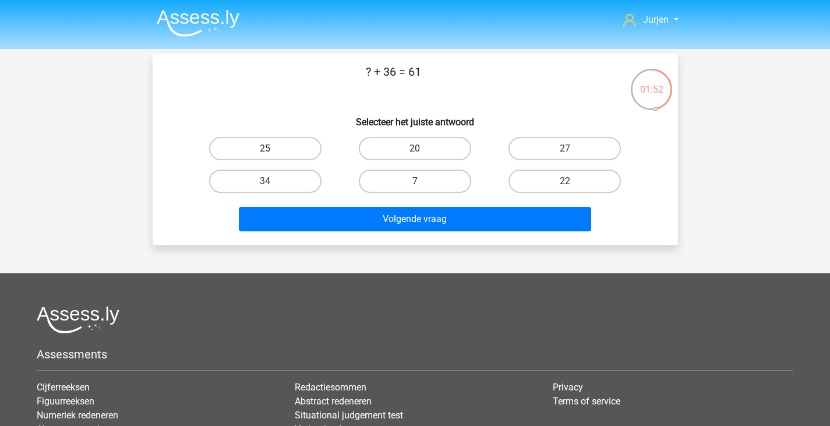
click at [247, 144] on label "25" at bounding box center [265, 148] width 112 height 23
click at [265, 148] on input "25" at bounding box center [269, 152] width 8 height 8
radio input "true"
click at [353, 200] on div "Volgende vraag" at bounding box center [415, 216] width 488 height 38
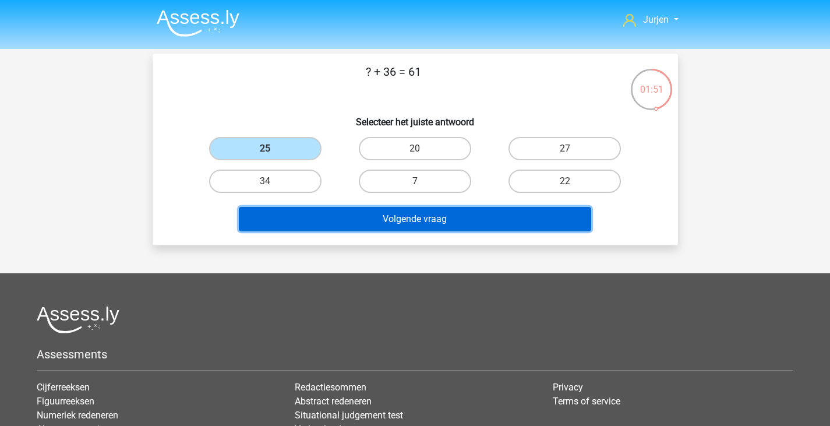
click at [358, 213] on button "Volgende vraag" at bounding box center [415, 219] width 352 height 24
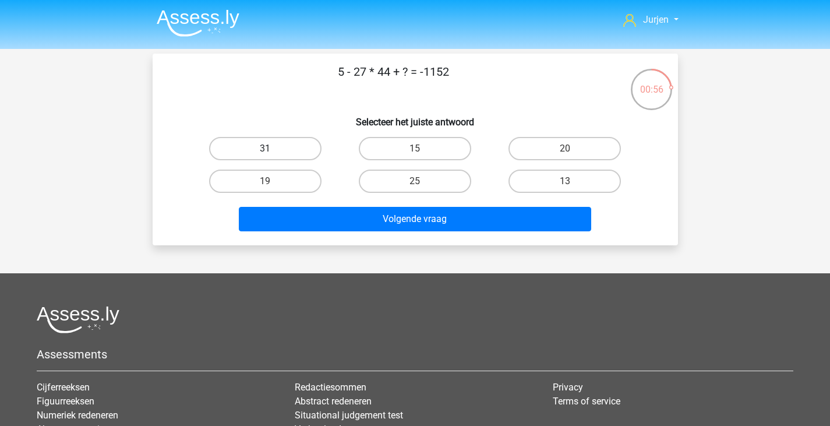
click at [300, 141] on label "31" at bounding box center [265, 148] width 112 height 23
click at [273, 148] on input "31" at bounding box center [269, 152] width 8 height 8
radio input "true"
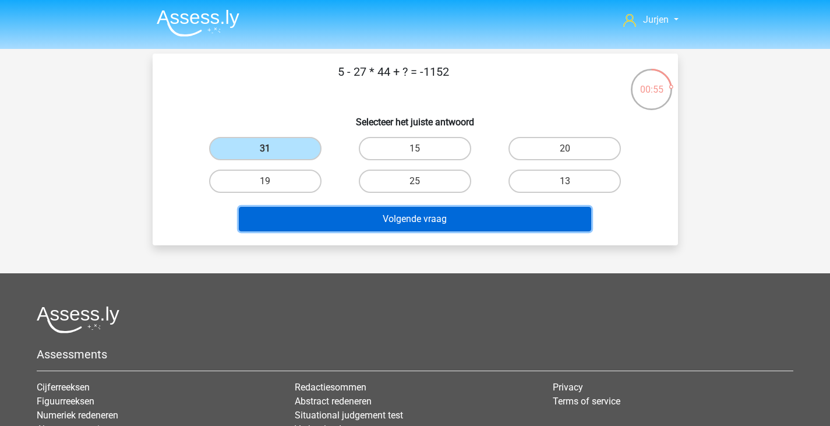
click at [373, 221] on button "Volgende vraag" at bounding box center [415, 219] width 352 height 24
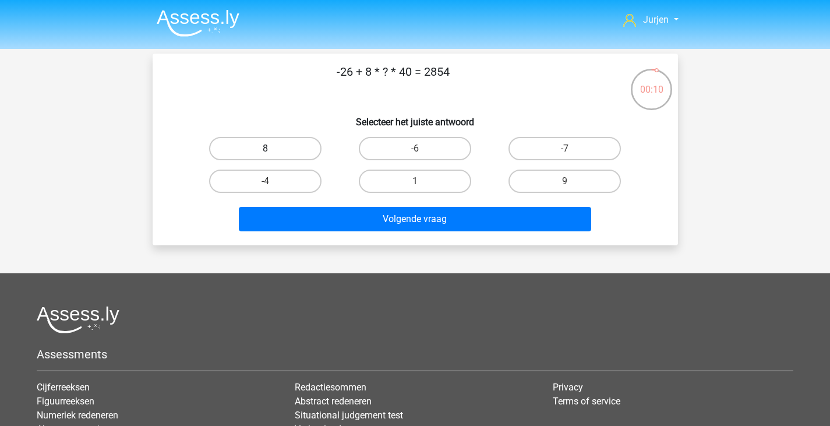
click at [294, 153] on label "8" at bounding box center [265, 148] width 112 height 23
click at [273, 153] on input "8" at bounding box center [269, 152] width 8 height 8
radio input "true"
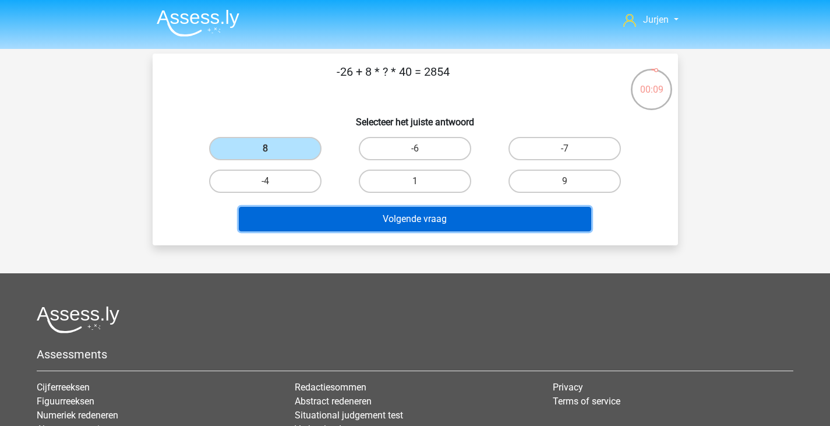
click at [397, 218] on button "Volgende vraag" at bounding box center [415, 219] width 352 height 24
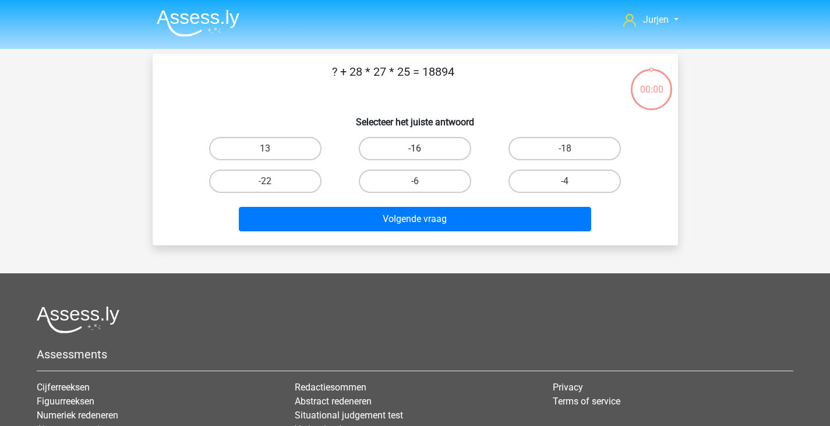
click at [439, 153] on label "-16" at bounding box center [415, 148] width 112 height 23
click at [422, 153] on input "-16" at bounding box center [419, 152] width 8 height 8
radio input "true"
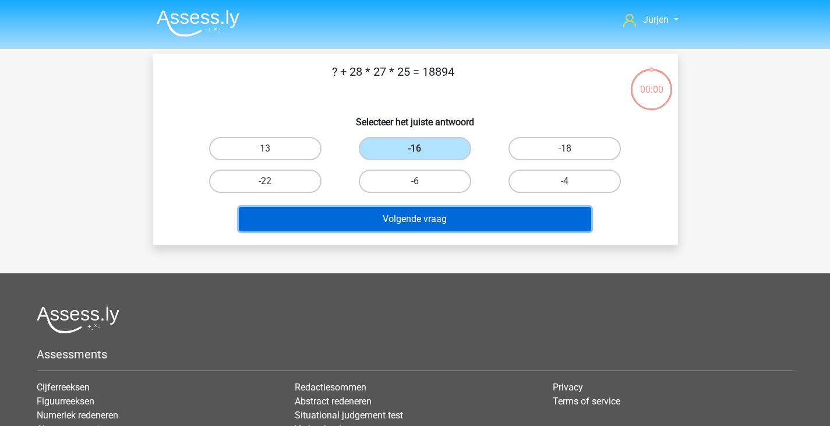
click at [441, 216] on button "Volgende vraag" at bounding box center [415, 219] width 352 height 24
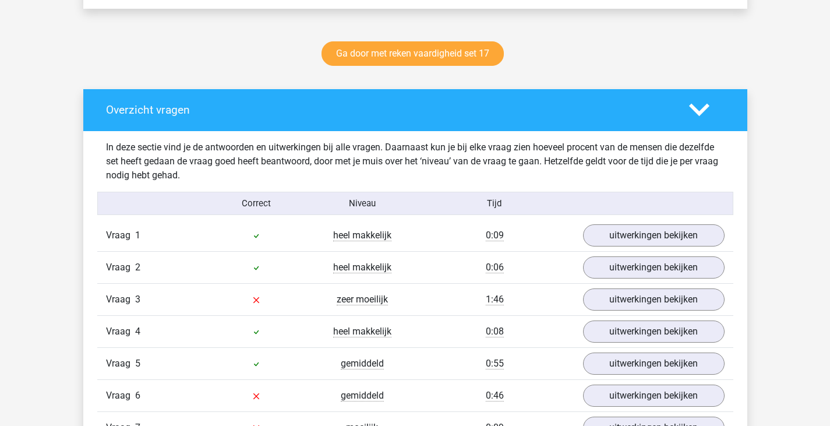
scroll to position [699, 0]
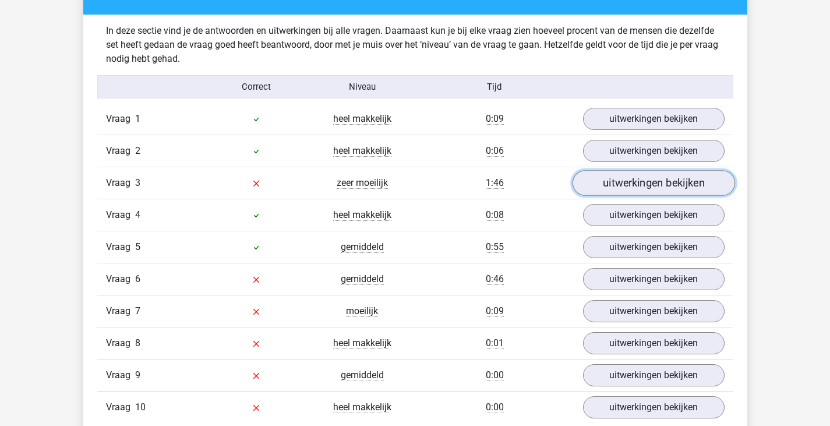
drag, startPoint x: 615, startPoint y: 175, endPoint x: 608, endPoint y: 175, distance: 7.0
click at [615, 175] on link "uitwerkingen bekijken" at bounding box center [653, 183] width 162 height 26
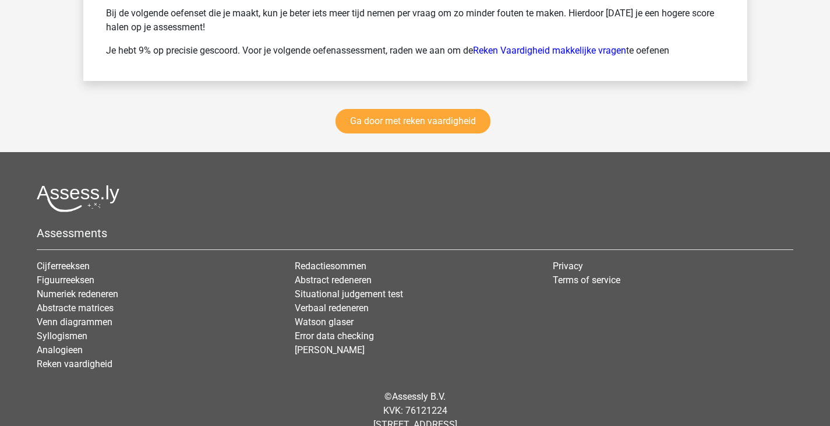
scroll to position [3114, 0]
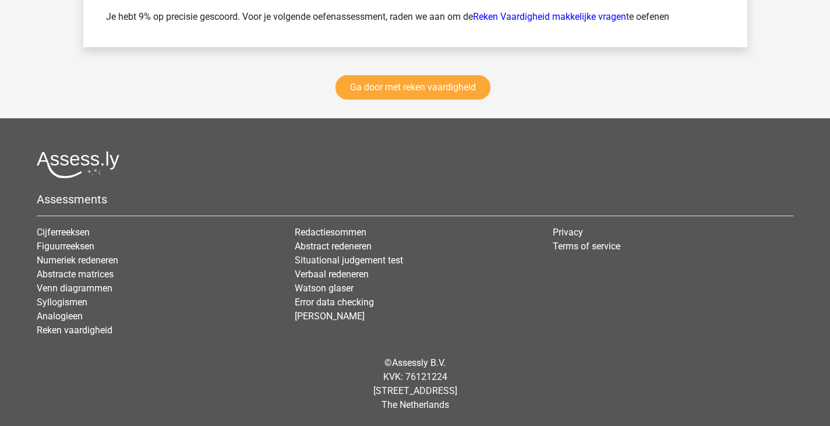
click at [391, 73] on div "Ga door met reken vaardigheid" at bounding box center [415, 89] width 664 height 57
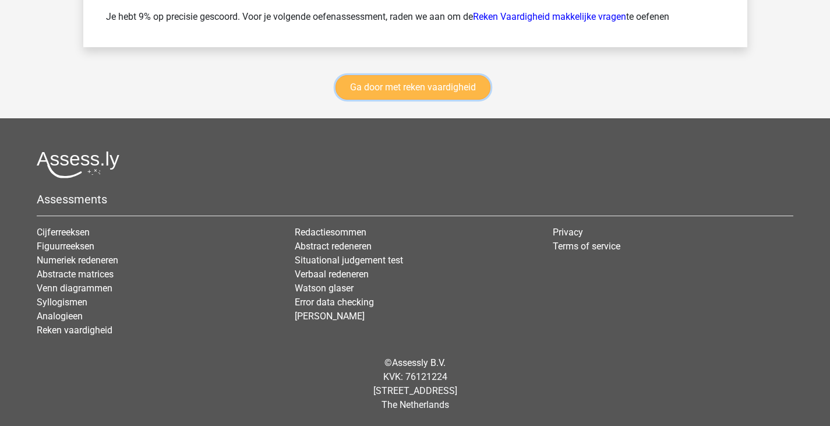
click at [391, 86] on link "Ga door met reken vaardigheid" at bounding box center [412, 87] width 155 height 24
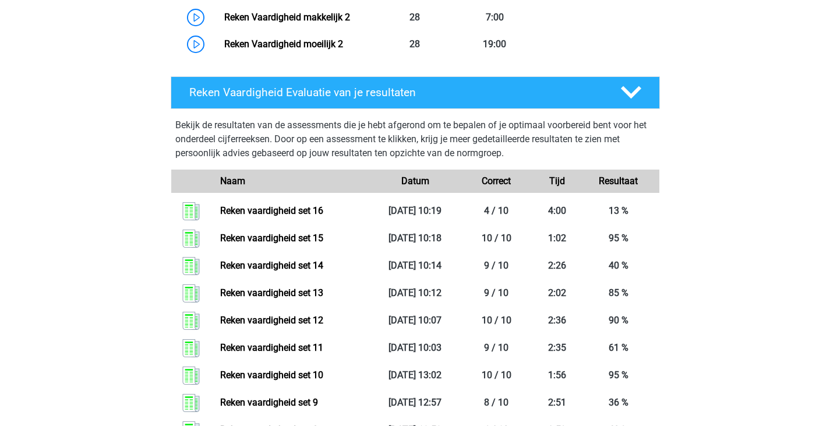
scroll to position [957, 0]
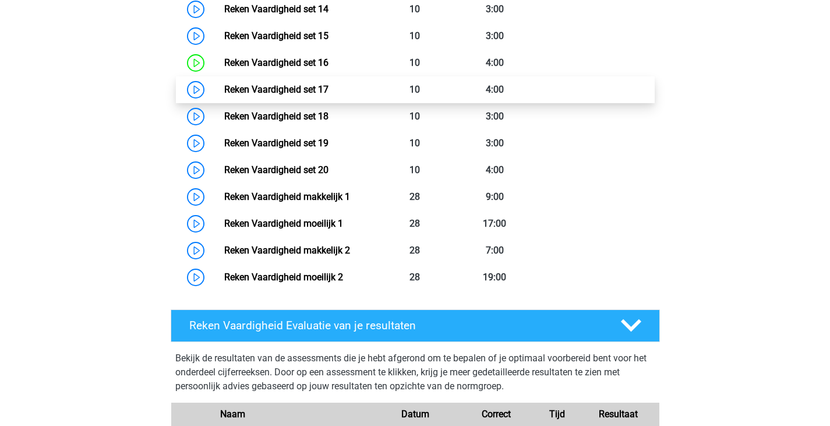
click at [328, 95] on link "Reken Vaardigheid set 17" at bounding box center [276, 89] width 104 height 11
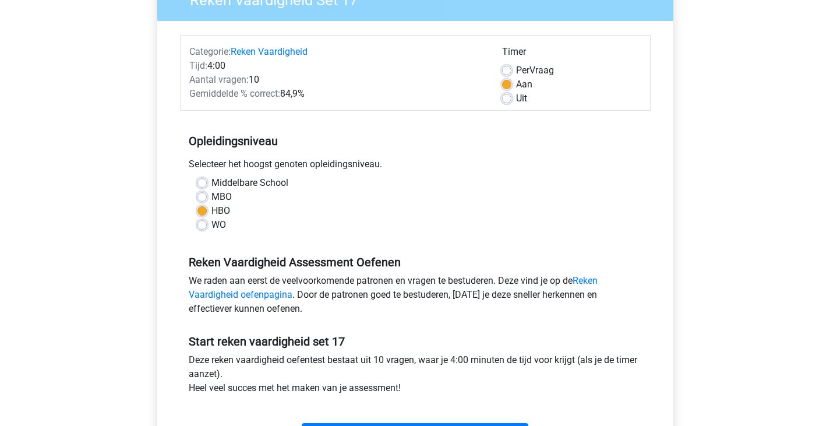
scroll to position [349, 0]
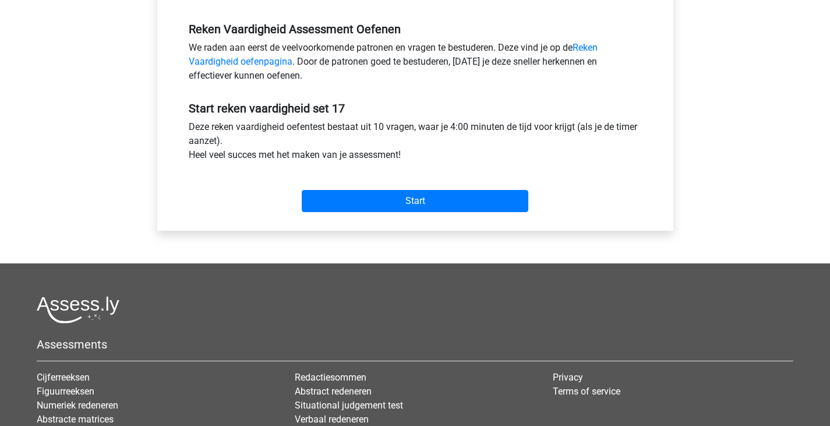
click at [387, 181] on div "Start" at bounding box center [415, 191] width 471 height 41
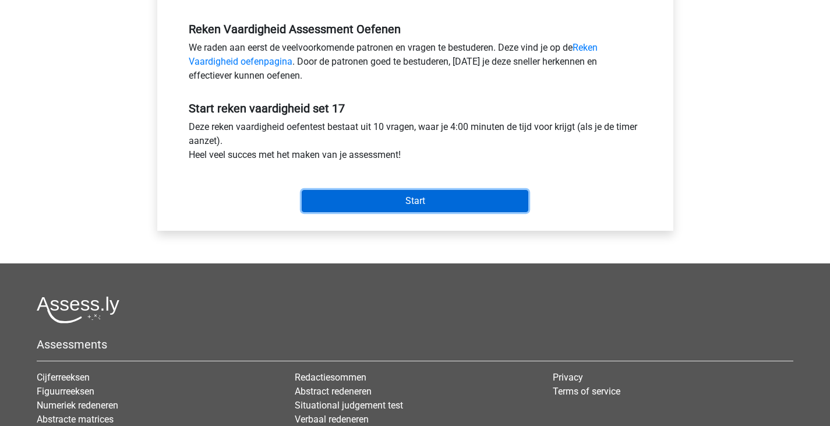
click at [391, 196] on input "Start" at bounding box center [415, 201] width 227 height 22
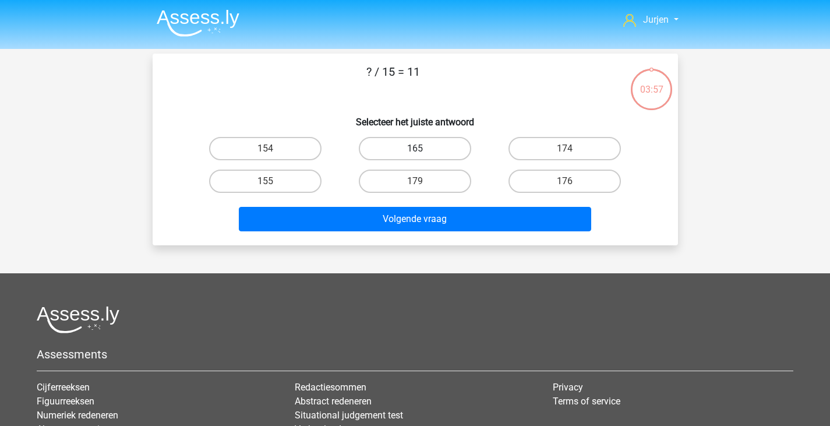
click at [413, 139] on label "165" at bounding box center [415, 148] width 112 height 23
click at [415, 148] on input "165" at bounding box center [419, 152] width 8 height 8
radio input "true"
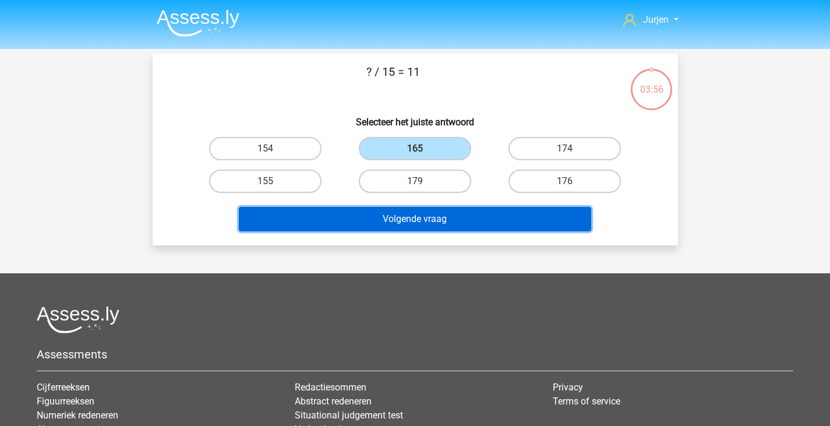
click at [433, 214] on button "Volgende vraag" at bounding box center [415, 219] width 352 height 24
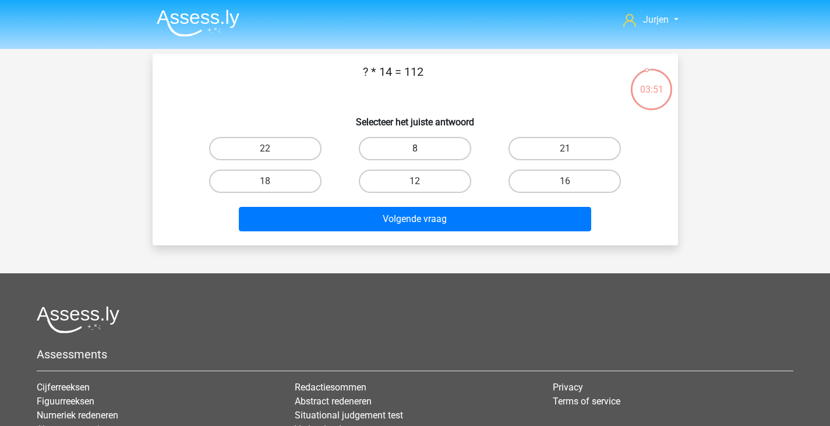
click at [444, 147] on label "8" at bounding box center [415, 148] width 112 height 23
click at [422, 148] on input "8" at bounding box center [419, 152] width 8 height 8
radio input "true"
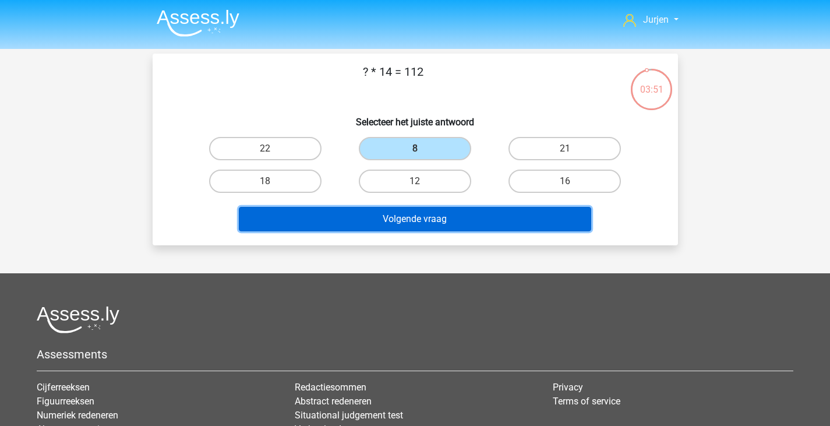
click at [454, 215] on button "Volgende vraag" at bounding box center [415, 219] width 352 height 24
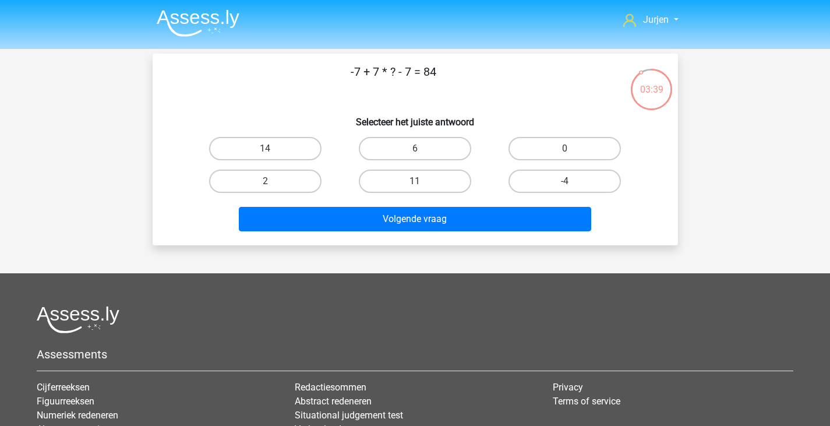
click at [287, 161] on div "14" at bounding box center [265, 148] width 150 height 33
click at [292, 158] on label "14" at bounding box center [265, 148] width 112 height 23
click at [273, 156] on input "14" at bounding box center [269, 152] width 8 height 8
radio input "true"
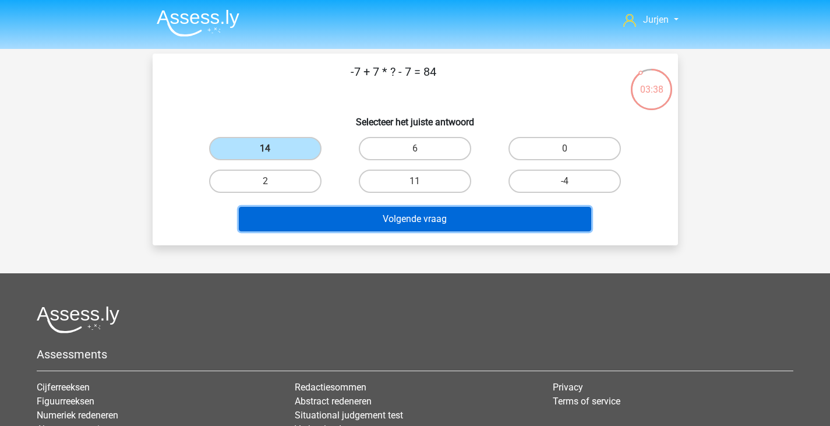
click at [326, 211] on button "Volgende vraag" at bounding box center [415, 219] width 352 height 24
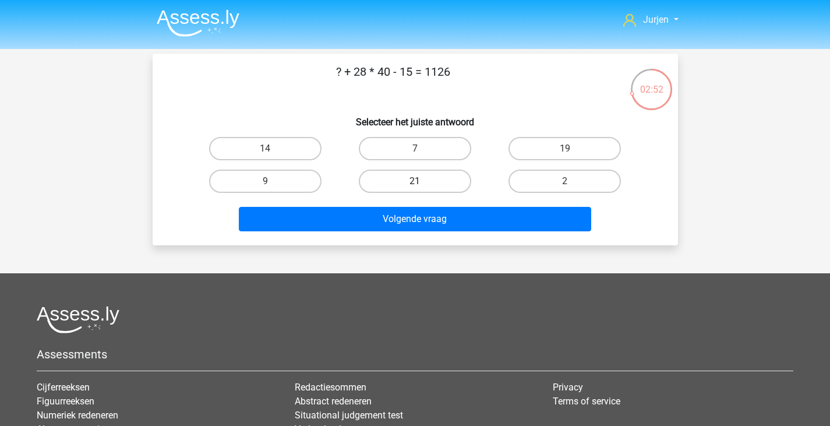
click at [452, 178] on label "21" at bounding box center [415, 180] width 112 height 23
click at [422, 181] on input "21" at bounding box center [419, 185] width 8 height 8
radio input "true"
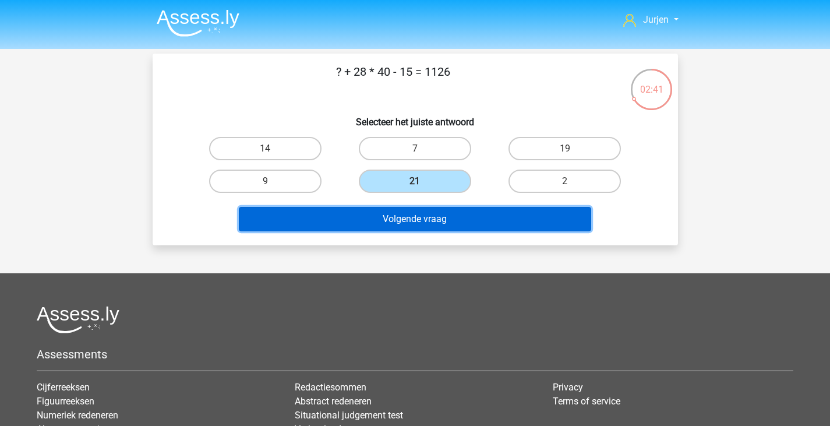
click at [487, 218] on button "Volgende vraag" at bounding box center [415, 219] width 352 height 24
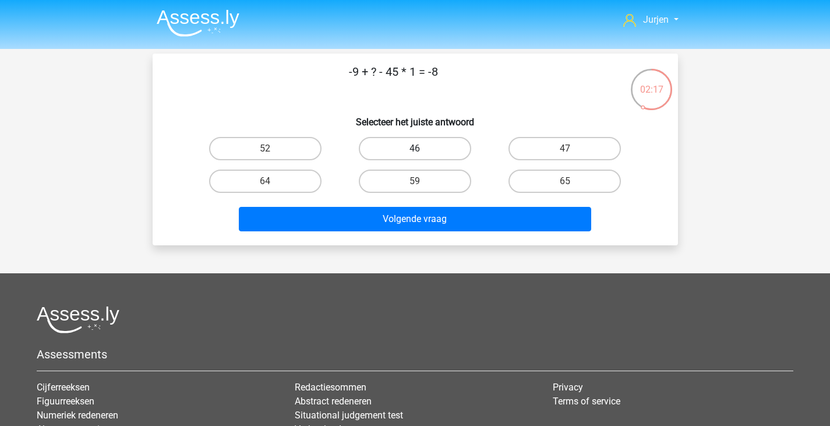
click at [420, 147] on label "46" at bounding box center [415, 148] width 112 height 23
click at [420, 148] on input "46" at bounding box center [419, 152] width 8 height 8
radio input "true"
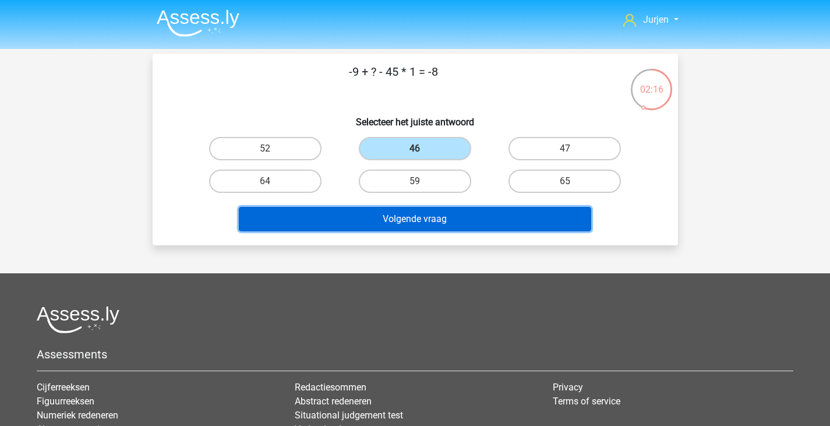
click at [439, 215] on button "Volgende vraag" at bounding box center [415, 219] width 352 height 24
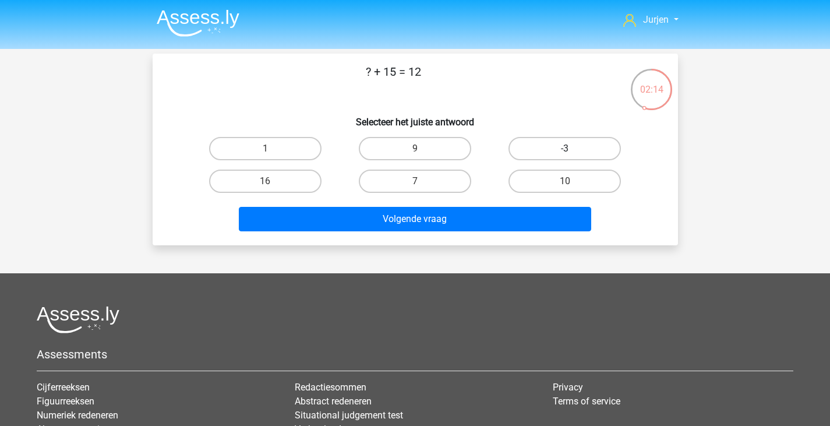
click at [582, 153] on label "-3" at bounding box center [564, 148] width 112 height 23
click at [572, 153] on input "-3" at bounding box center [569, 152] width 8 height 8
radio input "true"
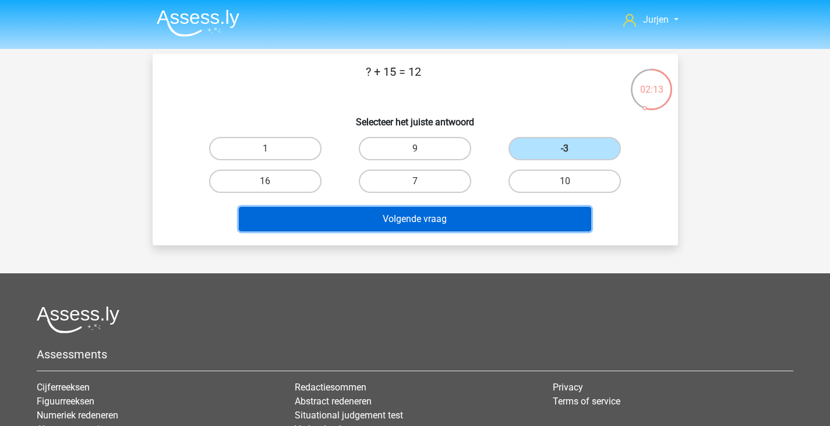
click at [487, 227] on button "Volgende vraag" at bounding box center [415, 219] width 352 height 24
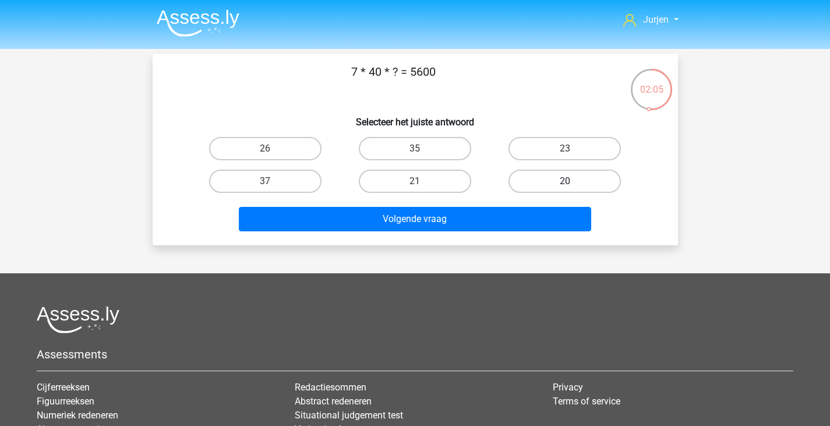
click at [570, 176] on label "20" at bounding box center [564, 180] width 112 height 23
click at [570, 181] on input "20" at bounding box center [569, 185] width 8 height 8
radio input "true"
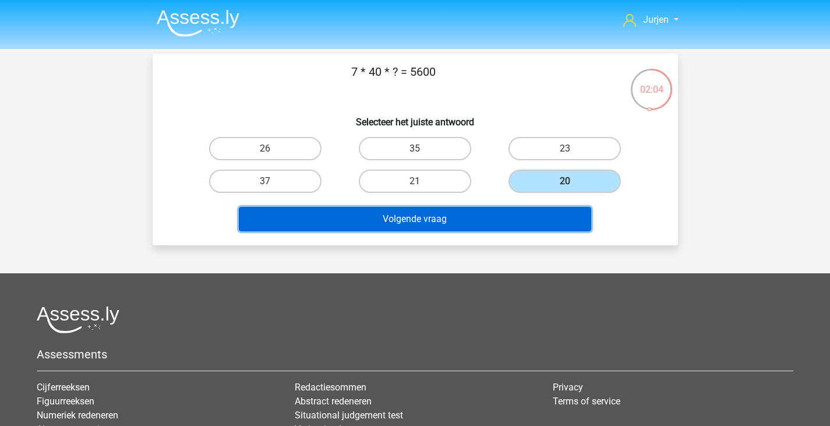
click at [516, 214] on button "Volgende vraag" at bounding box center [415, 219] width 352 height 24
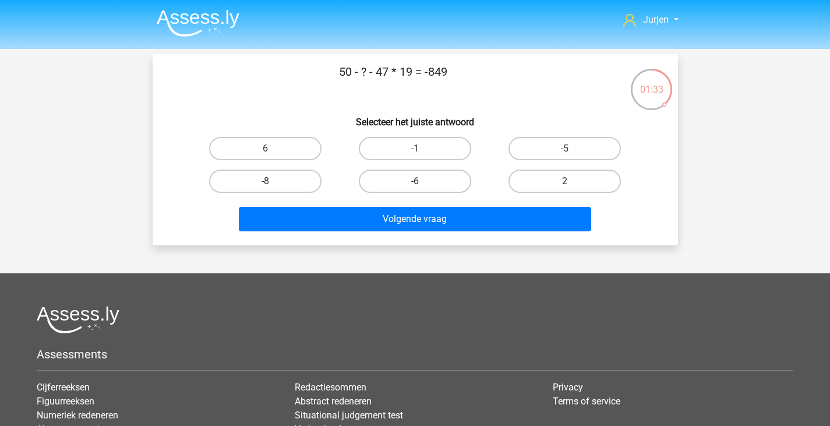
click at [462, 188] on label "-6" at bounding box center [415, 180] width 112 height 23
click at [422, 188] on input "-6" at bounding box center [419, 185] width 8 height 8
radio input "true"
click at [300, 138] on label "6" at bounding box center [265, 148] width 112 height 23
click at [273, 148] on input "6" at bounding box center [269, 152] width 8 height 8
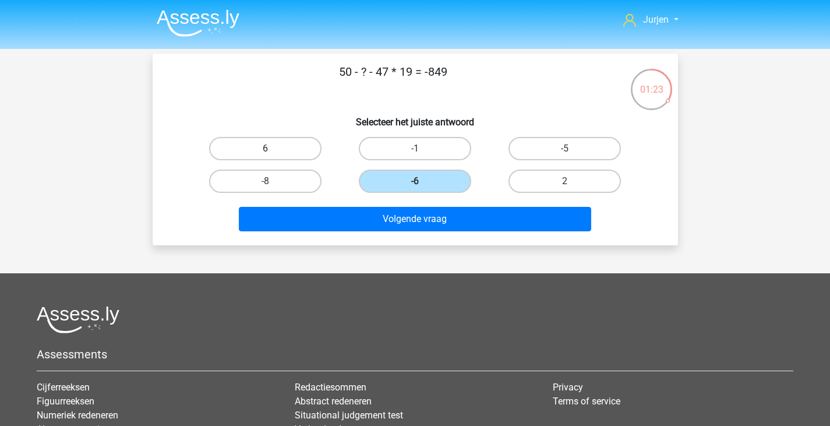
radio input "true"
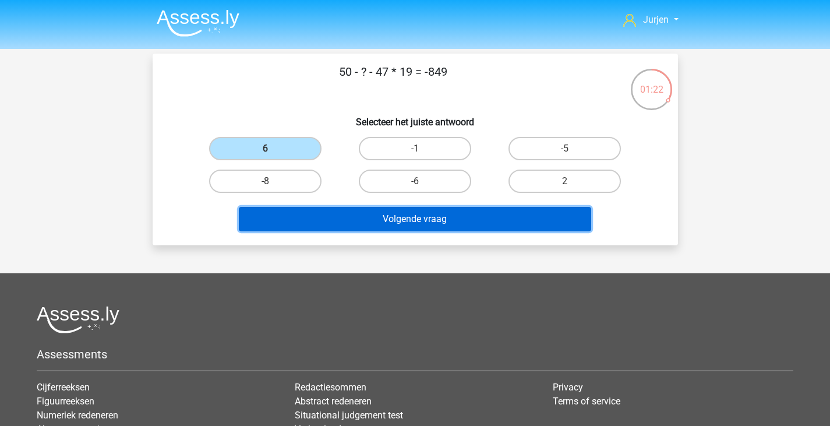
drag, startPoint x: 398, startPoint y: 215, endPoint x: 404, endPoint y: 215, distance: 5.9
click at [399, 215] on button "Volgende vraag" at bounding box center [415, 219] width 352 height 24
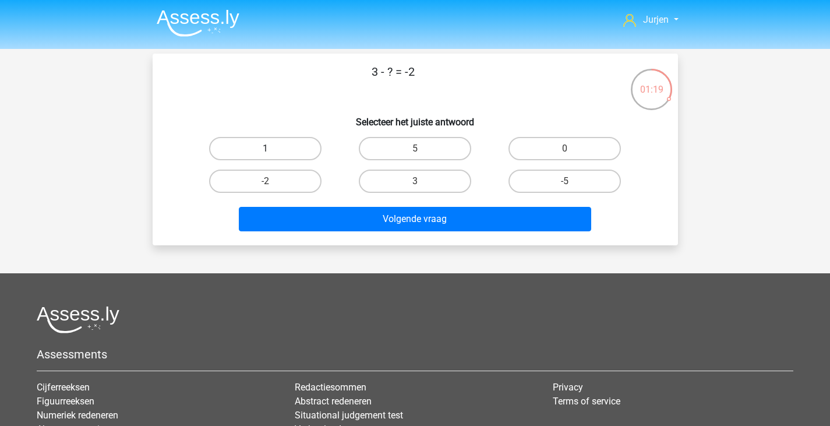
click at [293, 150] on label "1" at bounding box center [265, 148] width 112 height 23
click at [273, 150] on input "1" at bounding box center [269, 152] width 8 height 8
radio input "true"
click at [426, 158] on label "5" at bounding box center [415, 148] width 112 height 23
click at [422, 156] on input "5" at bounding box center [419, 152] width 8 height 8
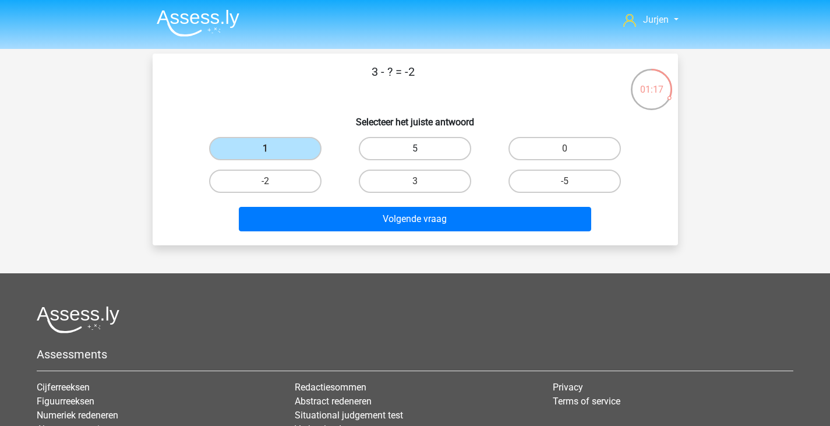
radio input "true"
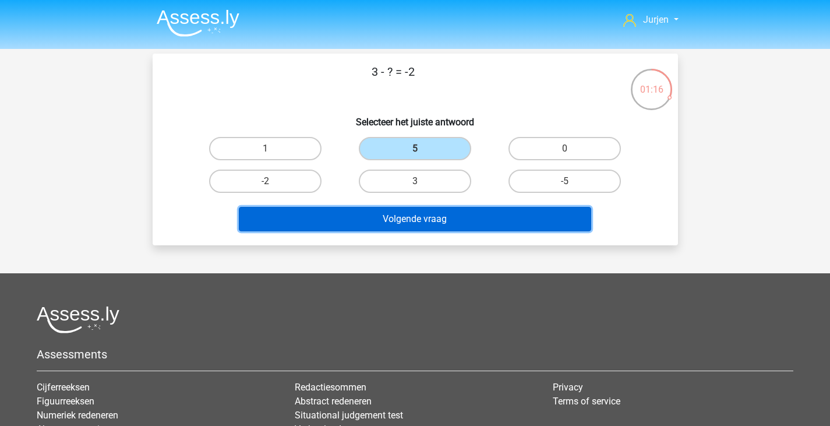
click at [433, 211] on button "Volgende vraag" at bounding box center [415, 219] width 352 height 24
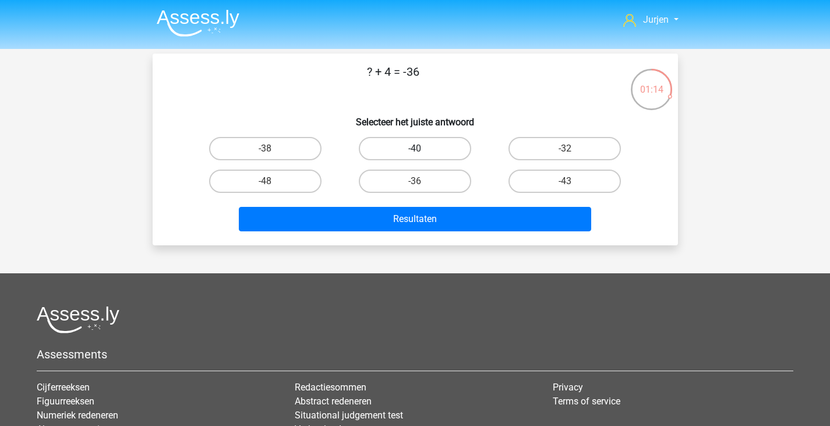
click at [458, 154] on label "-40" at bounding box center [415, 148] width 112 height 23
click at [422, 154] on input "-40" at bounding box center [419, 152] width 8 height 8
radio input "true"
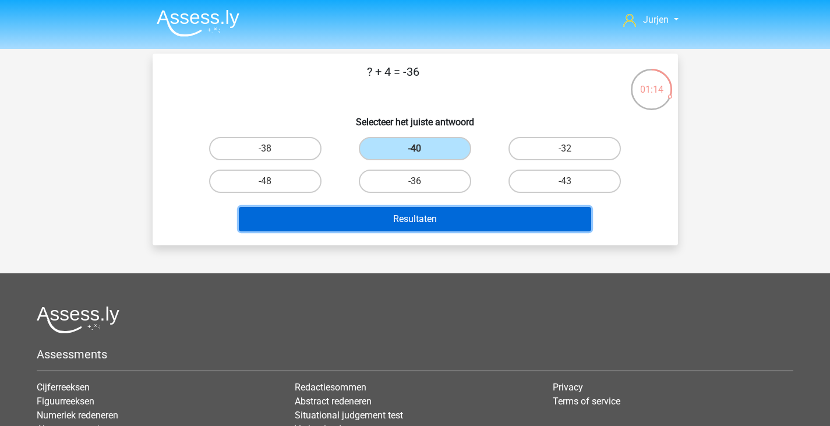
click at [476, 221] on button "Resultaten" at bounding box center [415, 219] width 352 height 24
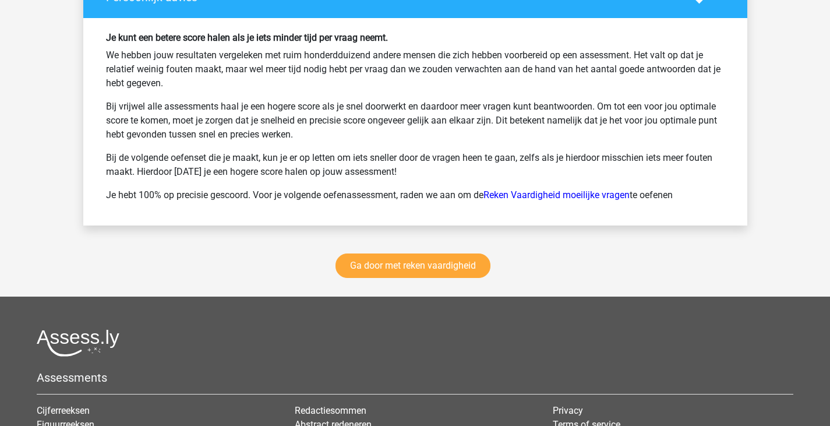
scroll to position [1631, 0]
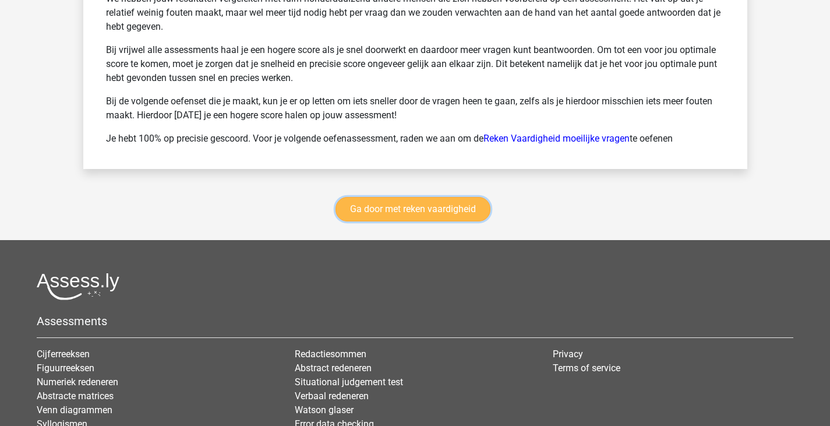
click at [451, 214] on link "Ga door met reken vaardigheid" at bounding box center [412, 209] width 155 height 24
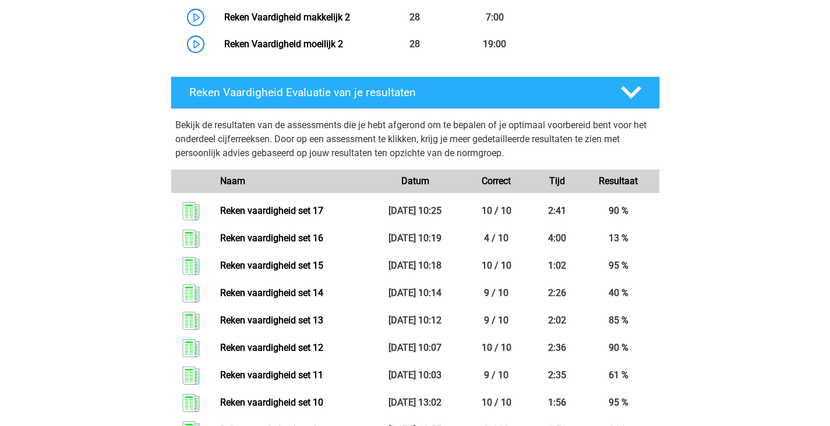
scroll to position [841, 0]
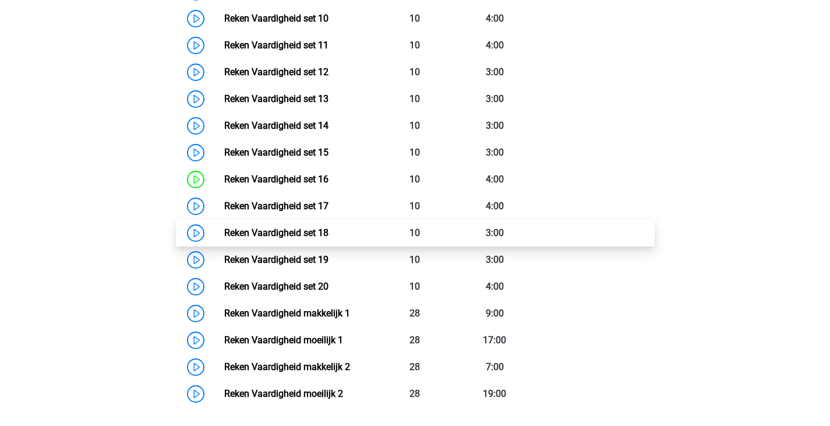
click at [247, 227] on link "Reken Vaardigheid set 18" at bounding box center [276, 232] width 104 height 11
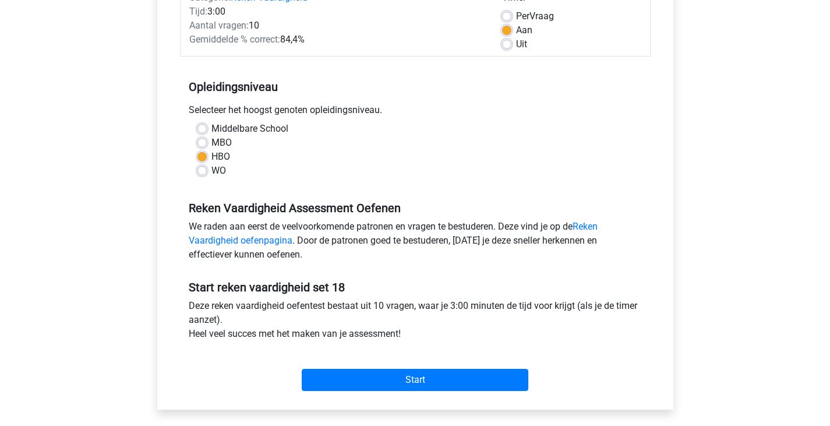
scroll to position [233, 0]
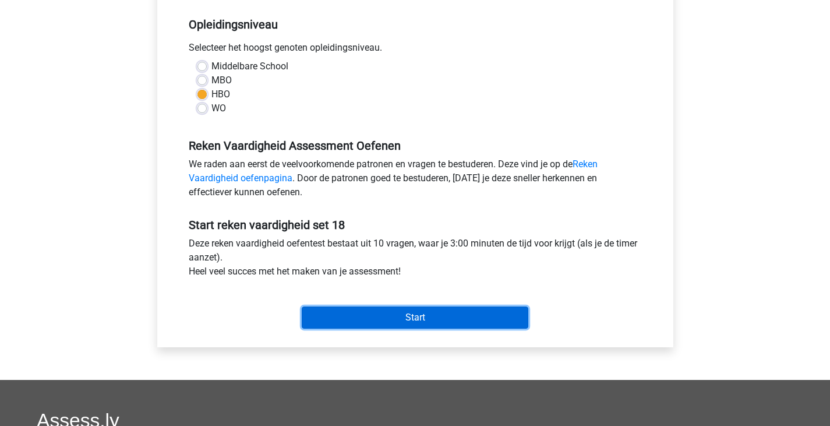
click at [494, 317] on input "Start" at bounding box center [415, 317] width 227 height 22
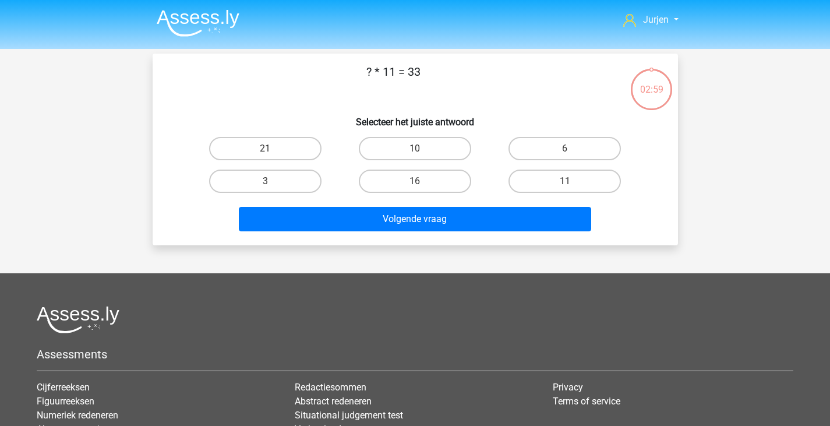
click at [250, 197] on div "3" at bounding box center [265, 181] width 150 height 33
click at [260, 189] on label "3" at bounding box center [265, 180] width 112 height 23
click at [265, 189] on input "3" at bounding box center [269, 185] width 8 height 8
radio input "true"
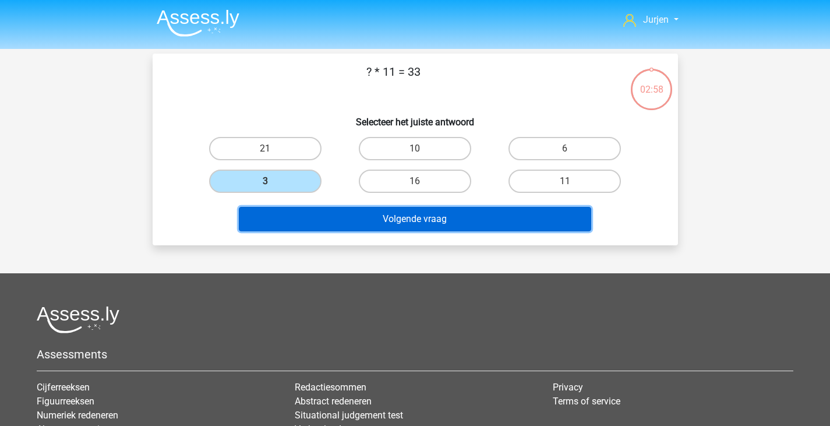
click at [281, 217] on button "Volgende vraag" at bounding box center [415, 219] width 352 height 24
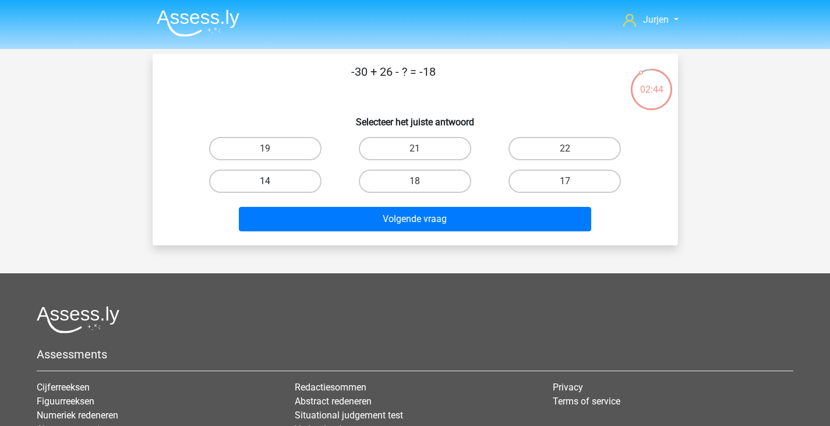
click at [293, 179] on label "14" at bounding box center [265, 180] width 112 height 23
click at [273, 181] on input "14" at bounding box center [269, 185] width 8 height 8
radio input "true"
click at [328, 205] on div "Volgende vraag" at bounding box center [415, 216] width 488 height 38
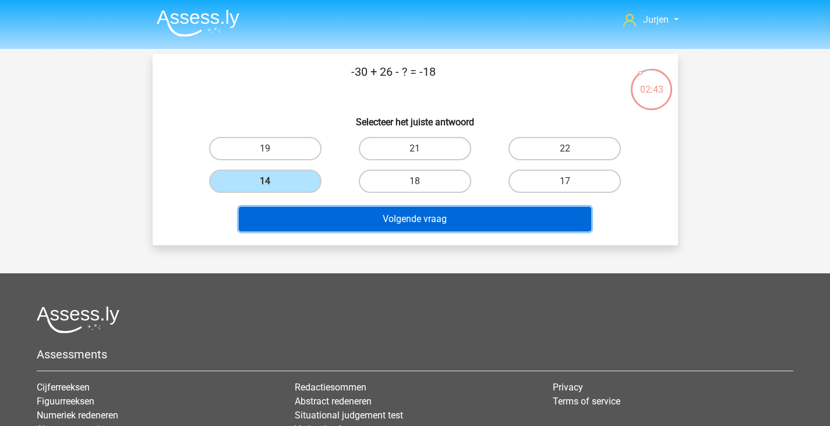
click at [337, 211] on button "Volgende vraag" at bounding box center [415, 219] width 352 height 24
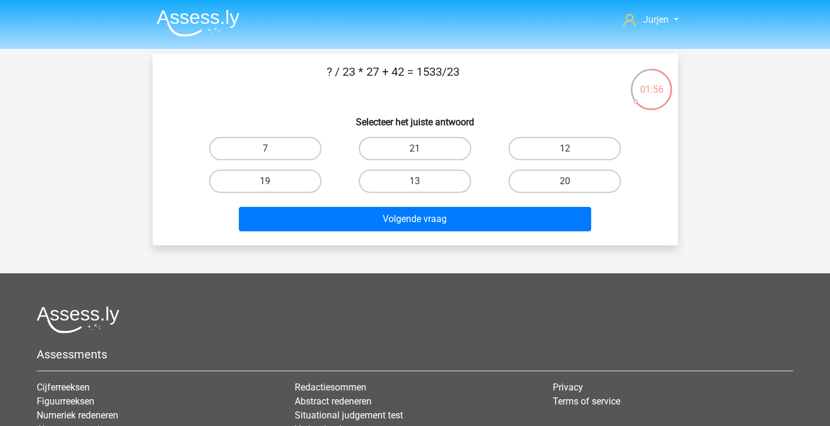
click at [473, 140] on div "21" at bounding box center [415, 148] width 140 height 23
click at [468, 145] on label "21" at bounding box center [415, 148] width 112 height 23
click at [422, 148] on input "21" at bounding box center [419, 152] width 8 height 8
radio input "true"
drag, startPoint x: 484, startPoint y: 245, endPoint x: 486, endPoint y: 227, distance: 18.2
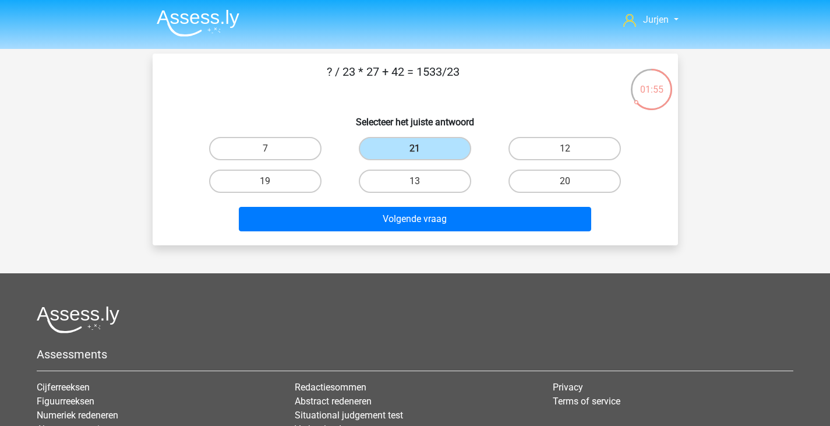
click at [484, 243] on div "? / 23 * 27 + 42 = 1533/23 Selecteer het juiste antwoord 7 21 12" at bounding box center [415, 150] width 525 height 192
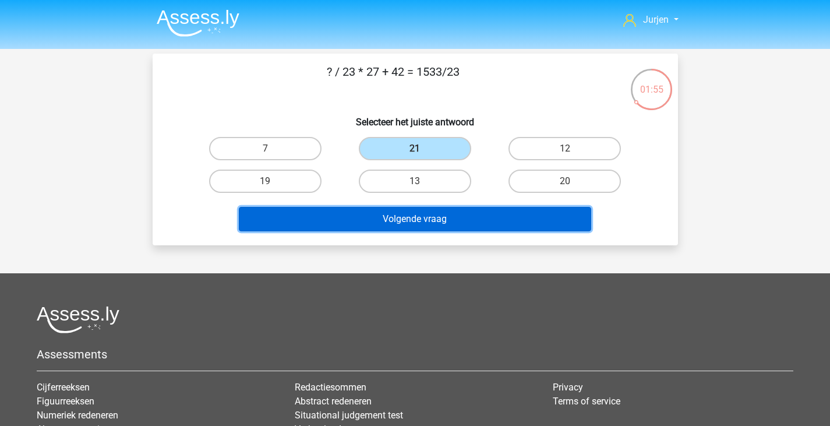
click at [490, 216] on button "Volgende vraag" at bounding box center [415, 219] width 352 height 24
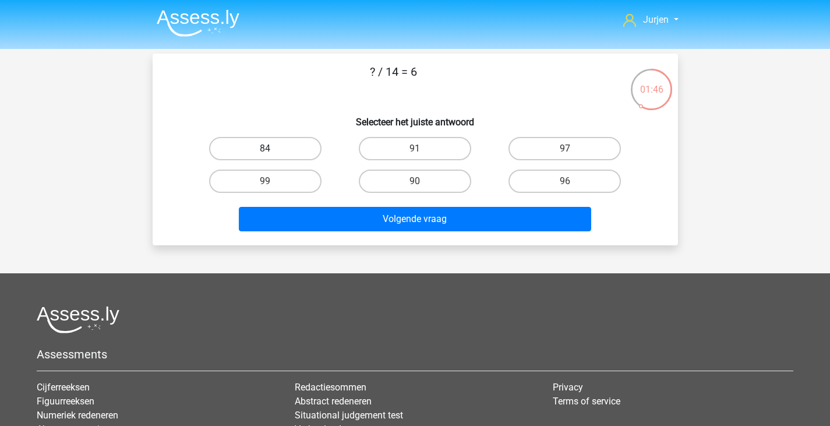
click at [313, 153] on label "84" at bounding box center [265, 148] width 112 height 23
click at [273, 153] on input "84" at bounding box center [269, 152] width 8 height 8
radio input "true"
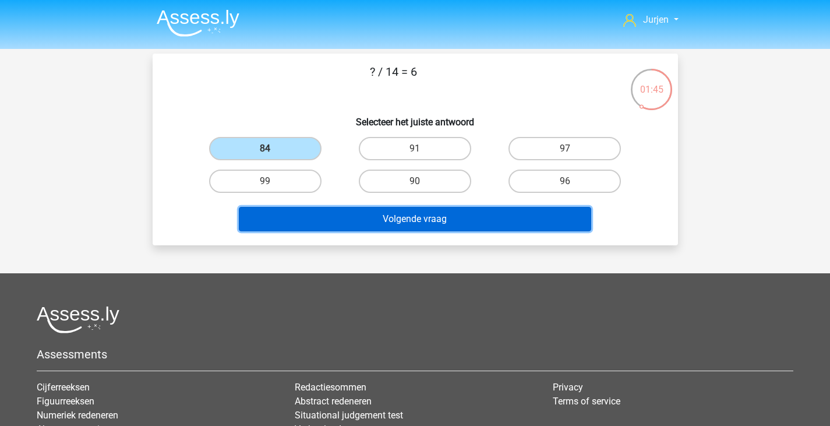
click at [362, 213] on button "Volgende vraag" at bounding box center [415, 219] width 352 height 24
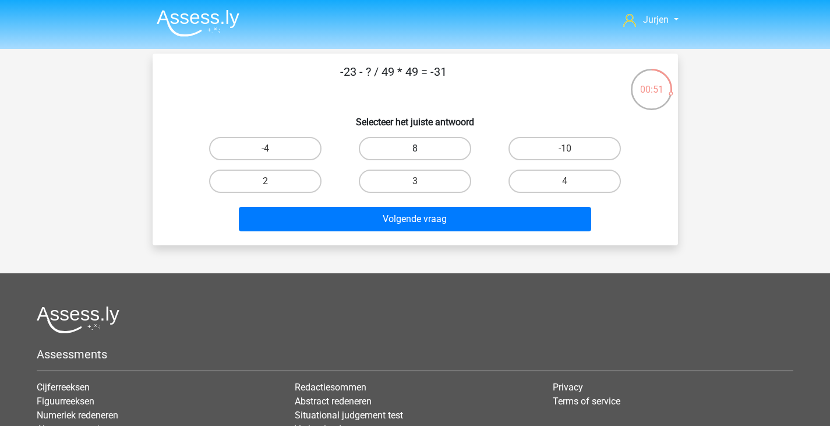
click at [408, 146] on label "8" at bounding box center [415, 148] width 112 height 23
click at [415, 148] on input "8" at bounding box center [419, 152] width 8 height 8
radio input "true"
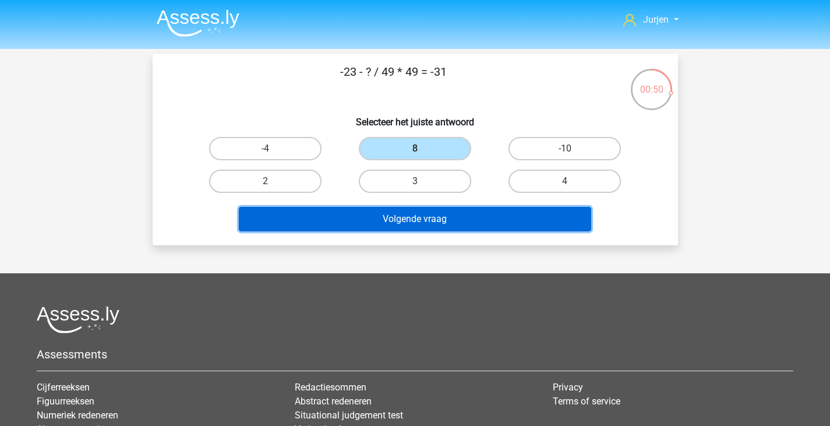
click at [419, 218] on button "Volgende vraag" at bounding box center [415, 219] width 352 height 24
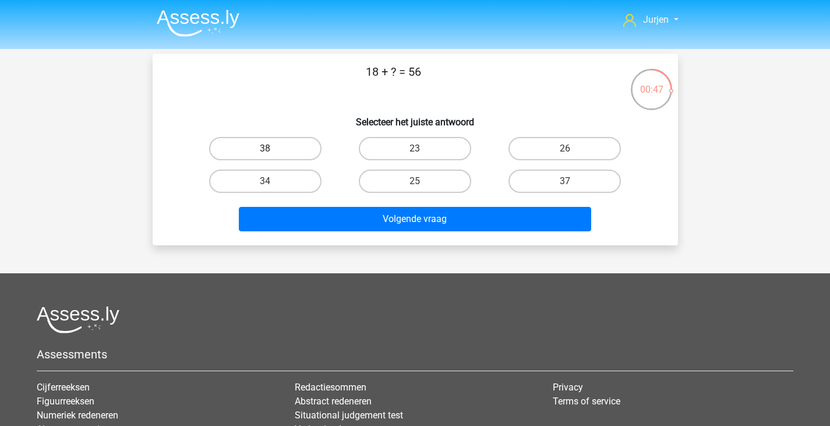
click at [310, 153] on label "38" at bounding box center [265, 148] width 112 height 23
click at [273, 153] on input "38" at bounding box center [269, 152] width 8 height 8
radio input "true"
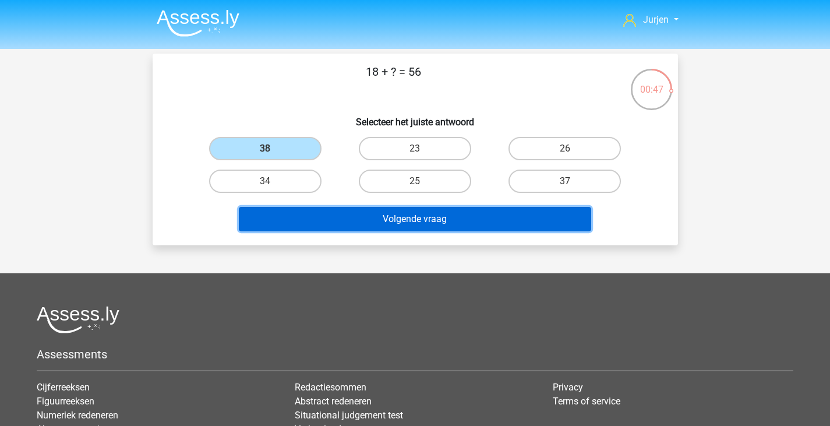
click at [349, 217] on button "Volgende vraag" at bounding box center [415, 219] width 352 height 24
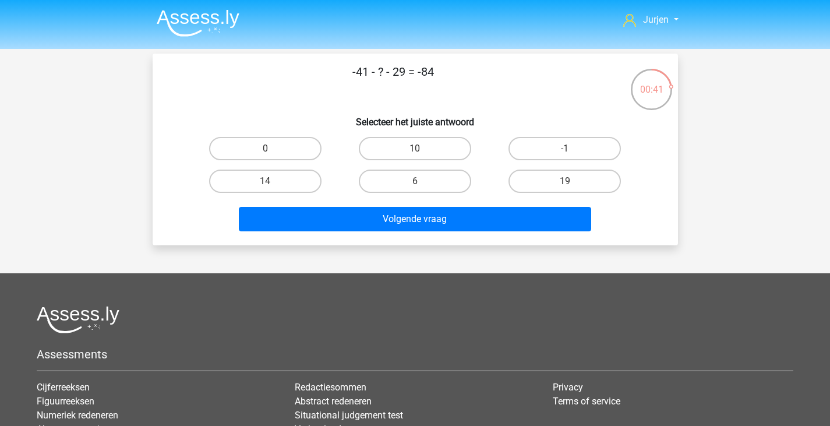
click at [283, 169] on div "14" at bounding box center [265, 181] width 150 height 33
click at [287, 178] on label "14" at bounding box center [265, 180] width 112 height 23
click at [273, 181] on input "14" at bounding box center [269, 185] width 8 height 8
radio input "true"
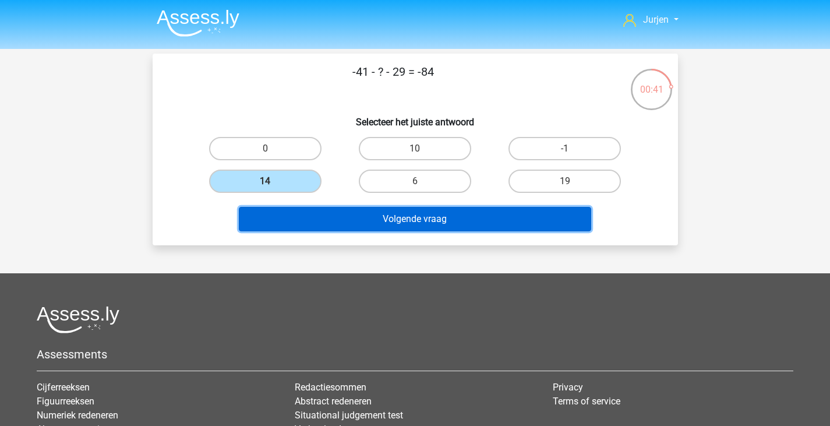
click at [350, 216] on button "Volgende vraag" at bounding box center [415, 219] width 352 height 24
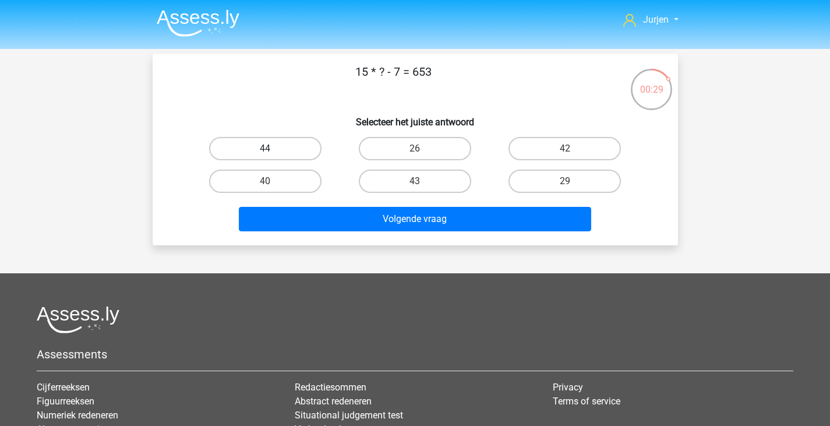
click at [306, 151] on label "44" at bounding box center [265, 148] width 112 height 23
click at [273, 151] on input "44" at bounding box center [269, 152] width 8 height 8
radio input "true"
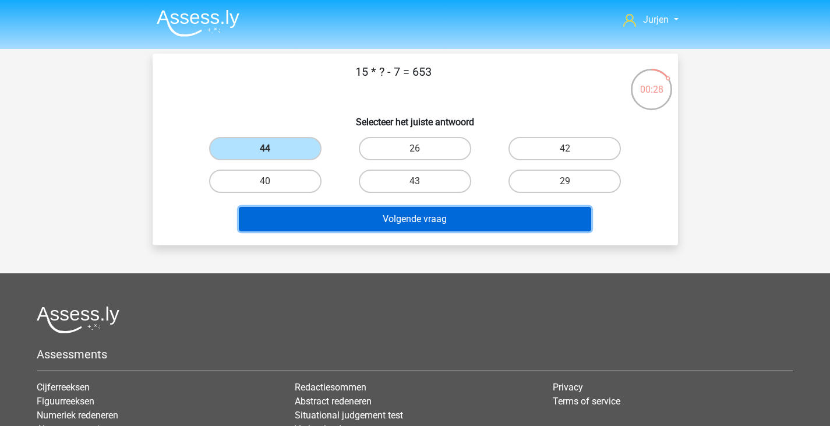
click at [322, 230] on button "Volgende vraag" at bounding box center [415, 219] width 352 height 24
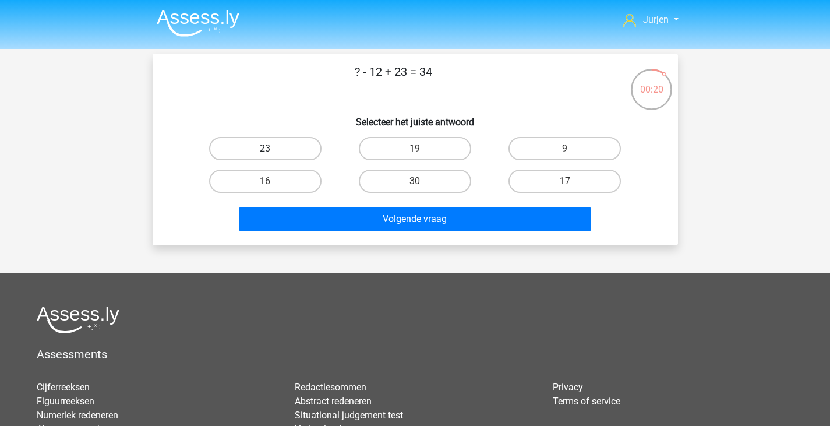
click at [310, 149] on label "23" at bounding box center [265, 148] width 112 height 23
click at [273, 149] on input "23" at bounding box center [269, 152] width 8 height 8
radio input "true"
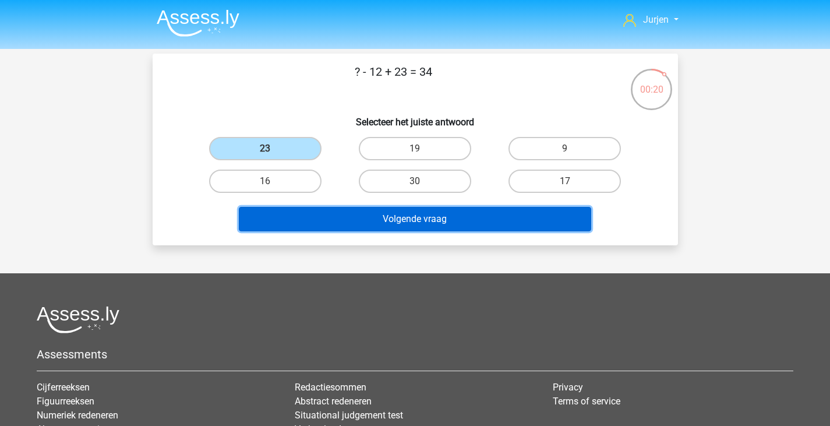
click at [356, 224] on button "Volgende vraag" at bounding box center [415, 219] width 352 height 24
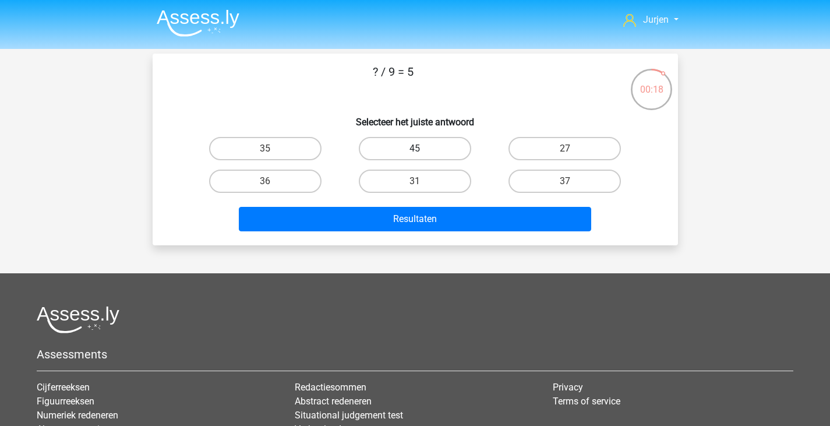
click at [400, 154] on label "45" at bounding box center [415, 148] width 112 height 23
click at [415, 154] on input "45" at bounding box center [419, 152] width 8 height 8
radio input "true"
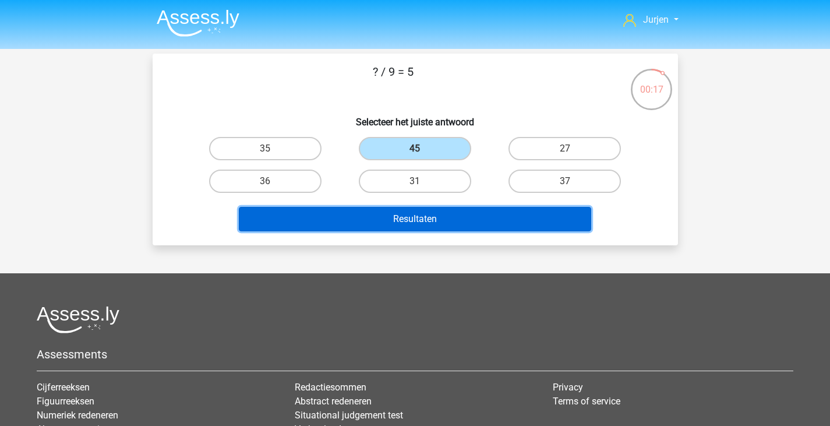
click at [406, 213] on button "Resultaten" at bounding box center [415, 219] width 352 height 24
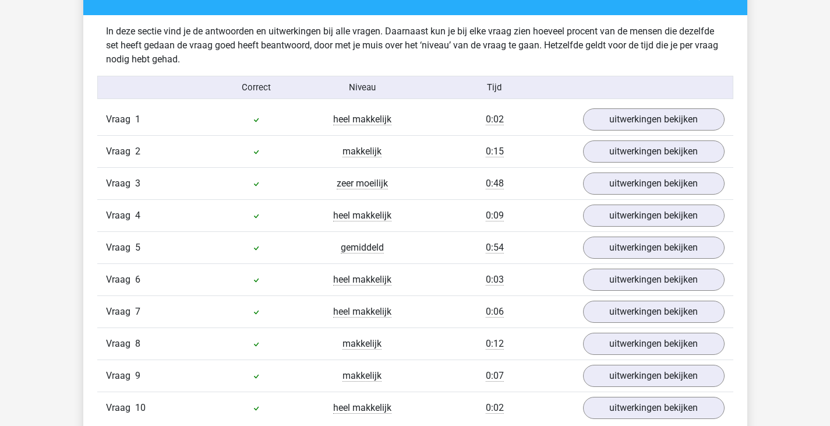
scroll to position [699, 0]
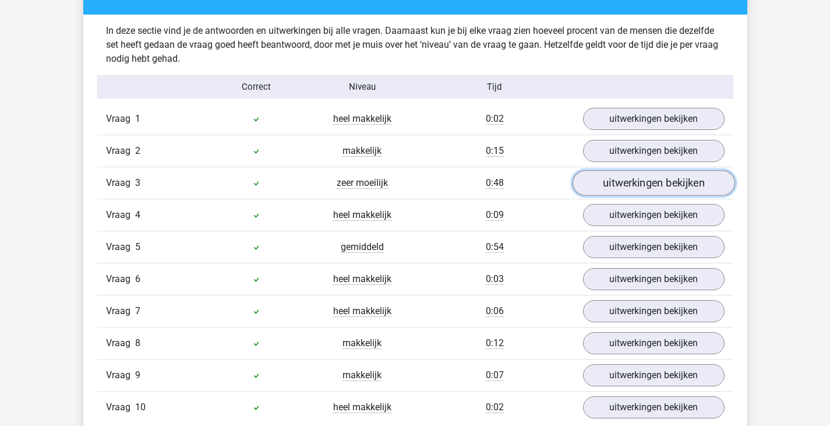
click at [641, 174] on link "uitwerkingen bekijken" at bounding box center [653, 183] width 162 height 26
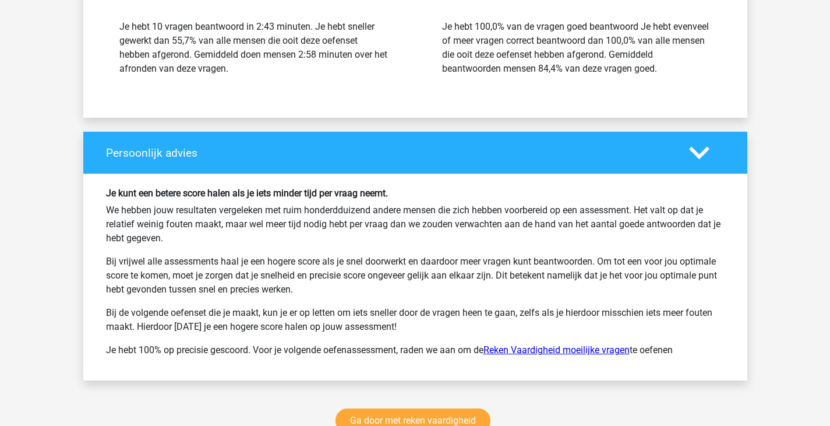
scroll to position [2679, 0]
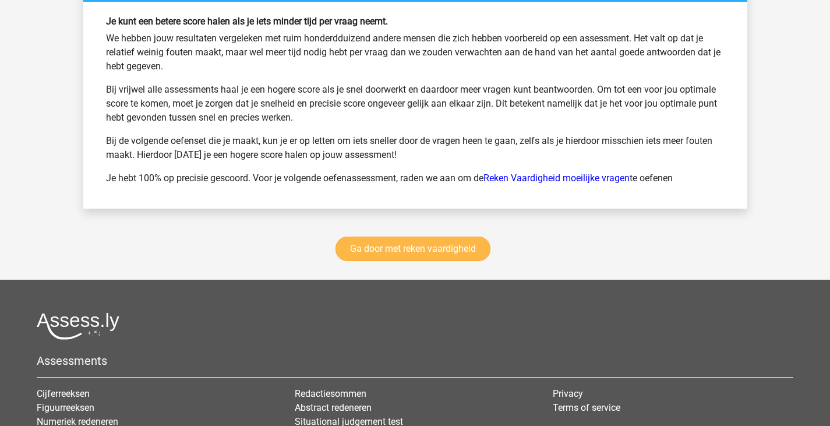
drag, startPoint x: 407, startPoint y: 268, endPoint x: 416, endPoint y: 256, distance: 15.4
click at [407, 268] on div "Ga door met reken vaardigheid" at bounding box center [415, 250] width 664 height 57
click at [478, 253] on link "Ga door met reken vaardigheid" at bounding box center [412, 248] width 155 height 24
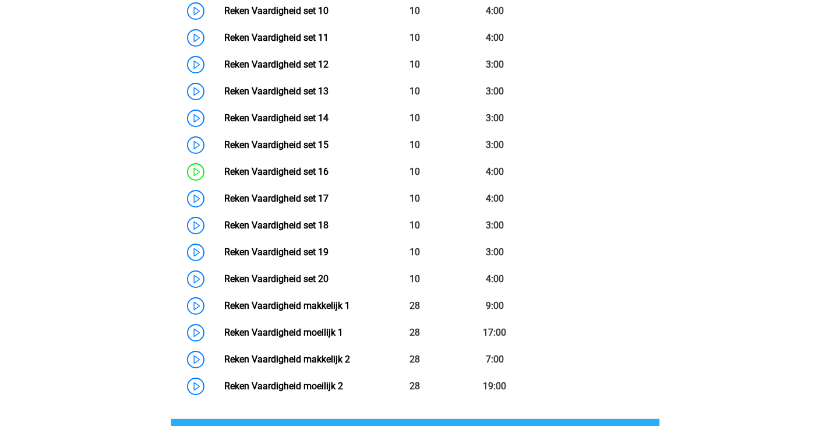
scroll to position [841, 0]
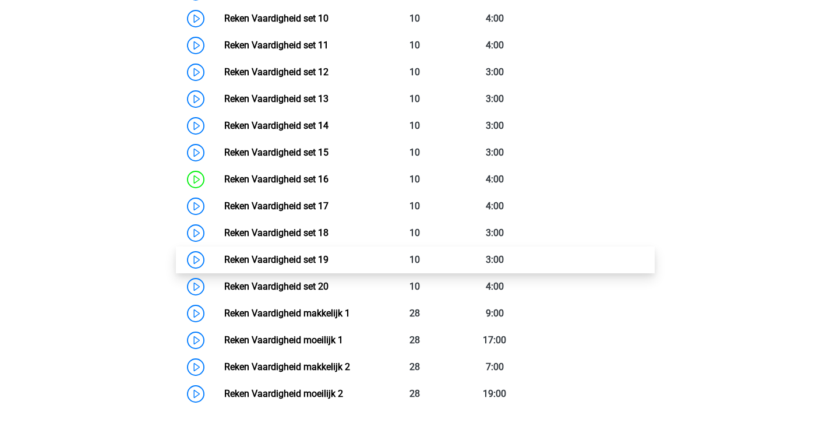
click at [328, 254] on link "Reken Vaardigheid set 19" at bounding box center [276, 259] width 104 height 11
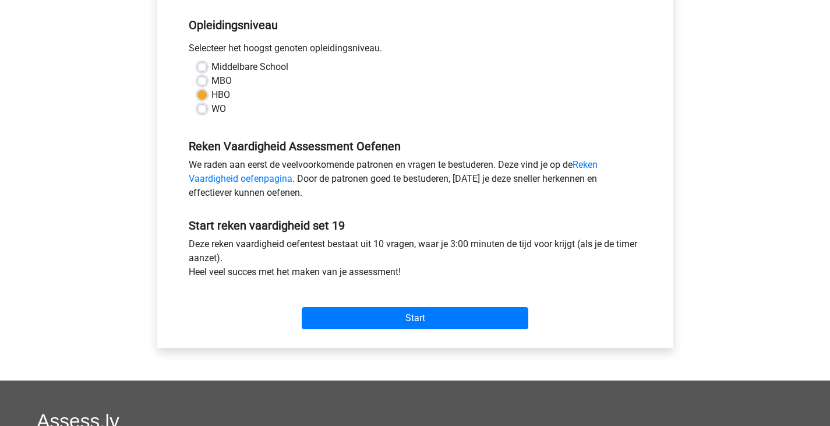
scroll to position [233, 0]
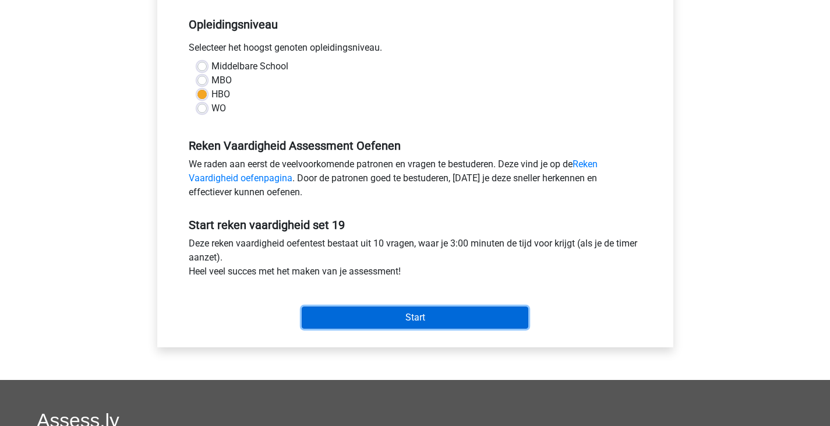
click at [383, 311] on input "Start" at bounding box center [415, 317] width 227 height 22
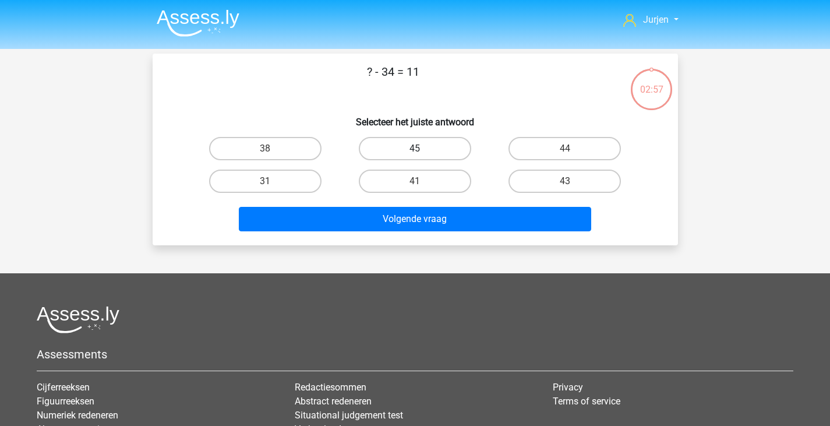
click at [437, 151] on label "45" at bounding box center [415, 148] width 112 height 23
click at [422, 151] on input "45" at bounding box center [419, 152] width 8 height 8
radio input "true"
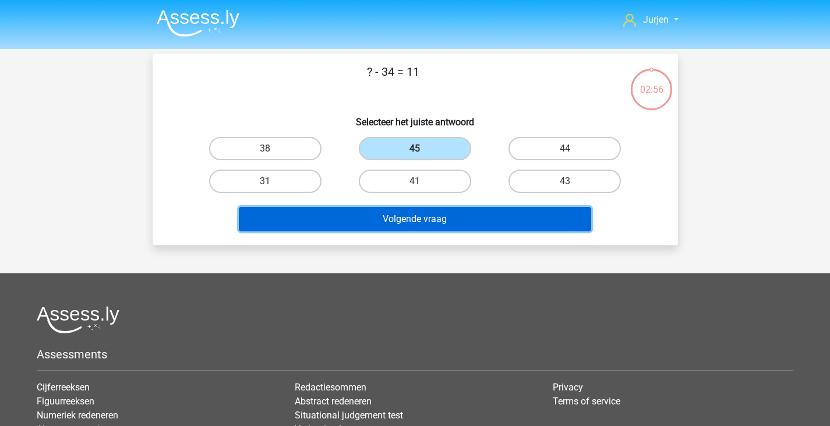
click at [436, 222] on button "Volgende vraag" at bounding box center [415, 219] width 352 height 24
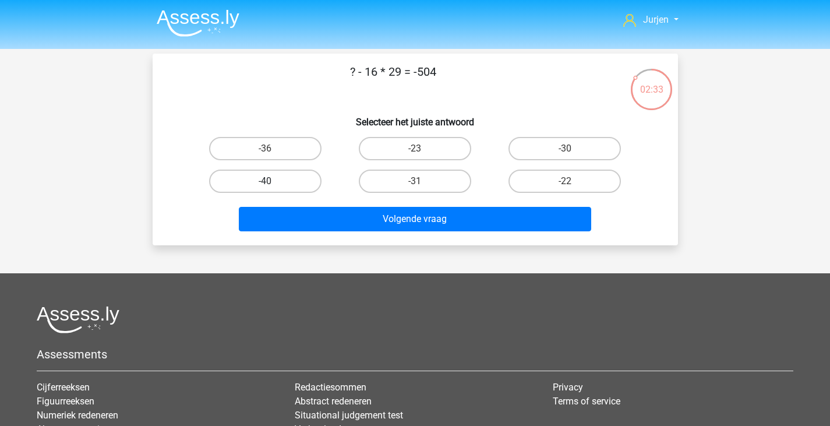
click at [263, 180] on label "-40" at bounding box center [265, 180] width 112 height 23
click at [265, 181] on input "-40" at bounding box center [269, 185] width 8 height 8
radio input "true"
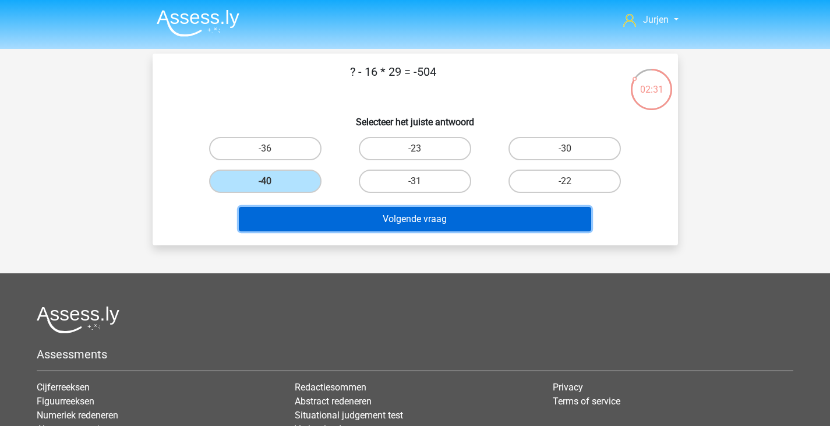
click at [366, 214] on button "Volgende vraag" at bounding box center [415, 219] width 352 height 24
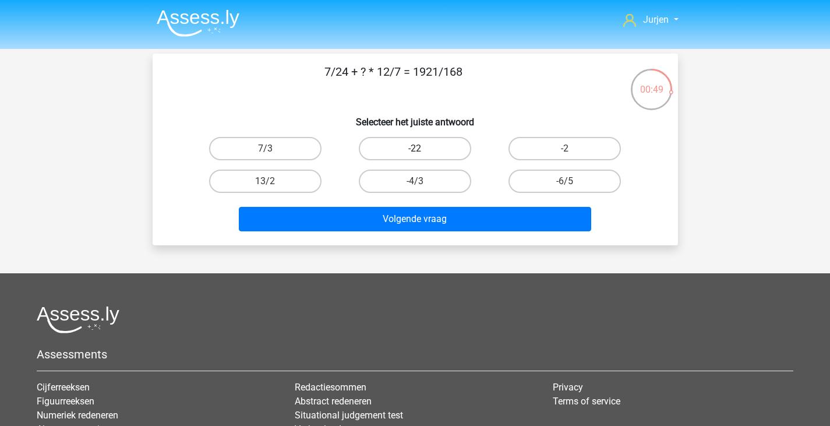
click at [419, 144] on label "-22" at bounding box center [415, 148] width 112 height 23
click at [419, 148] on input "-22" at bounding box center [419, 152] width 8 height 8
radio input "true"
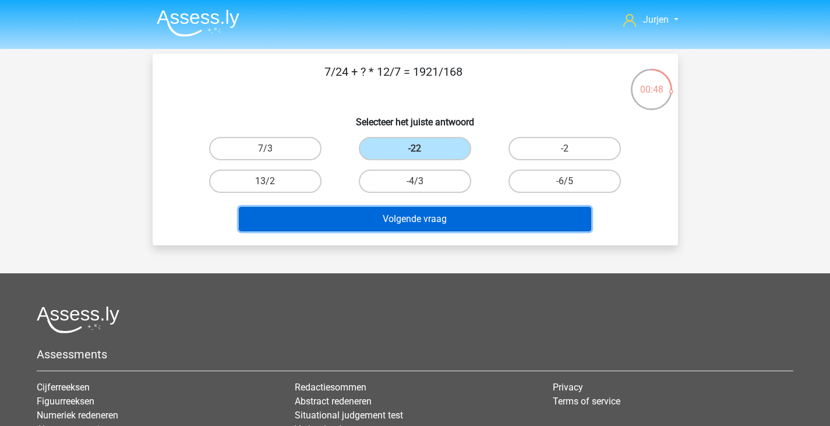
click at [437, 211] on button "Volgende vraag" at bounding box center [415, 219] width 352 height 24
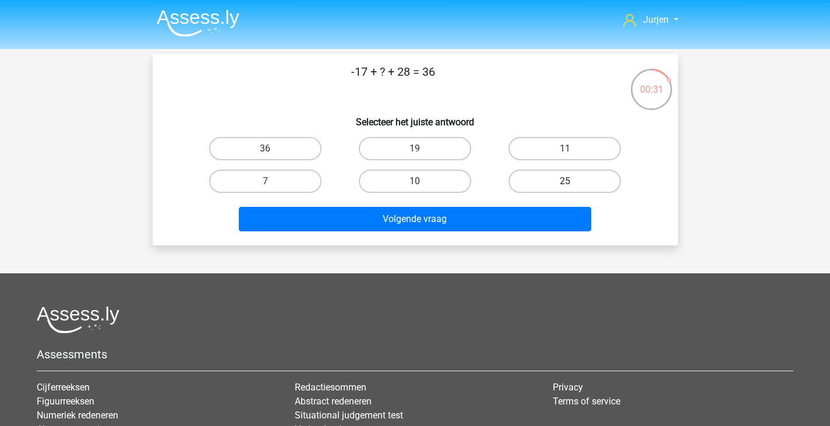
click at [592, 186] on label "25" at bounding box center [564, 180] width 112 height 23
click at [572, 186] on input "25" at bounding box center [569, 185] width 8 height 8
radio input "true"
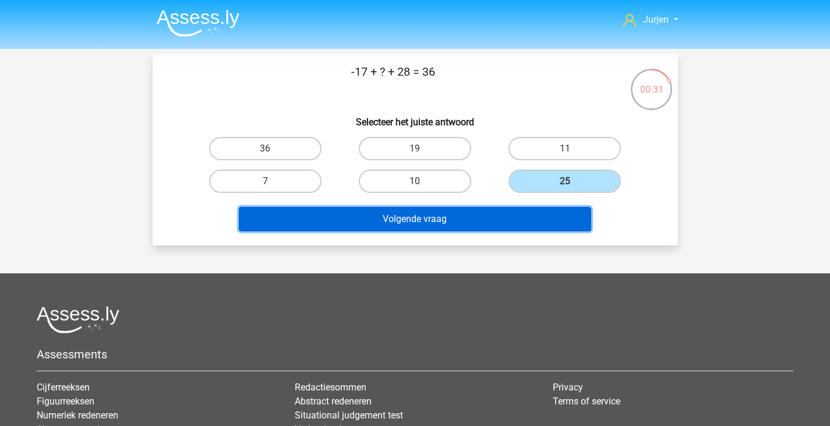
click at [526, 227] on button "Volgende vraag" at bounding box center [415, 219] width 352 height 24
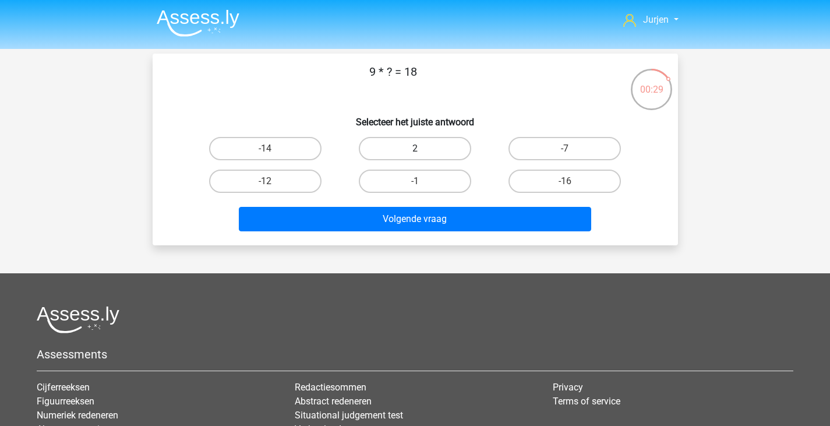
click at [425, 151] on label "2" at bounding box center [415, 148] width 112 height 23
click at [422, 151] on input "2" at bounding box center [419, 152] width 8 height 8
radio input "true"
click at [437, 236] on div "Volgende vraag" at bounding box center [415, 221] width 450 height 29
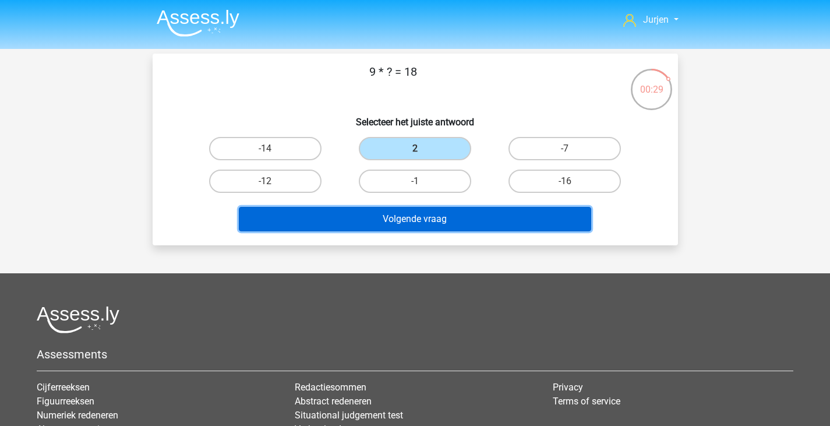
click at [440, 220] on button "Volgende vraag" at bounding box center [415, 219] width 352 height 24
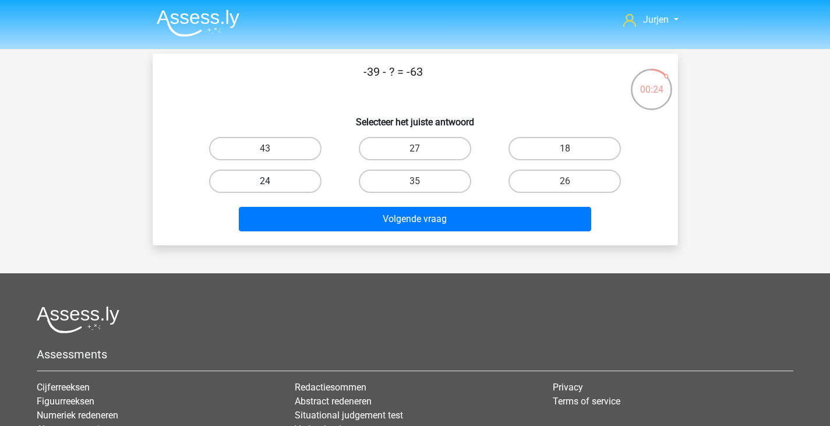
click at [299, 177] on label "24" at bounding box center [265, 180] width 112 height 23
click at [273, 181] on input "24" at bounding box center [269, 185] width 8 height 8
radio input "true"
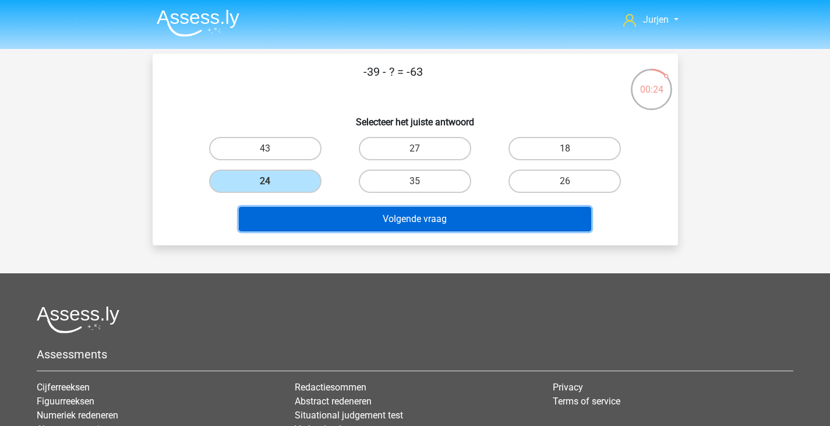
click at [376, 220] on button "Volgende vraag" at bounding box center [415, 219] width 352 height 24
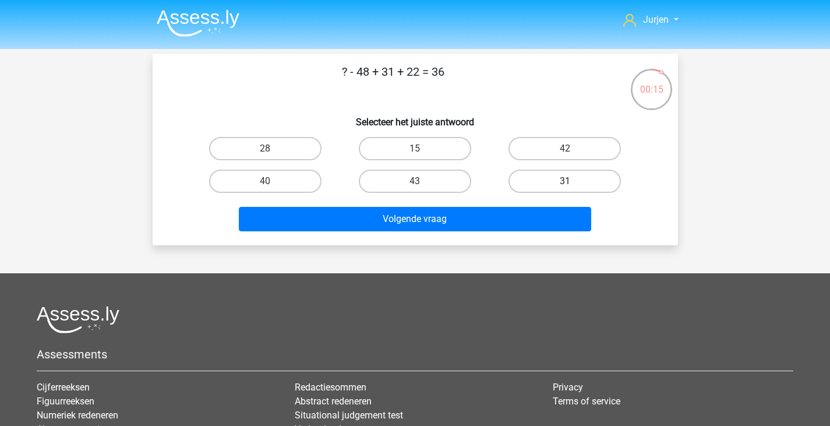
click at [552, 176] on label "31" at bounding box center [564, 180] width 112 height 23
click at [565, 181] on input "31" at bounding box center [569, 185] width 8 height 8
radio input "true"
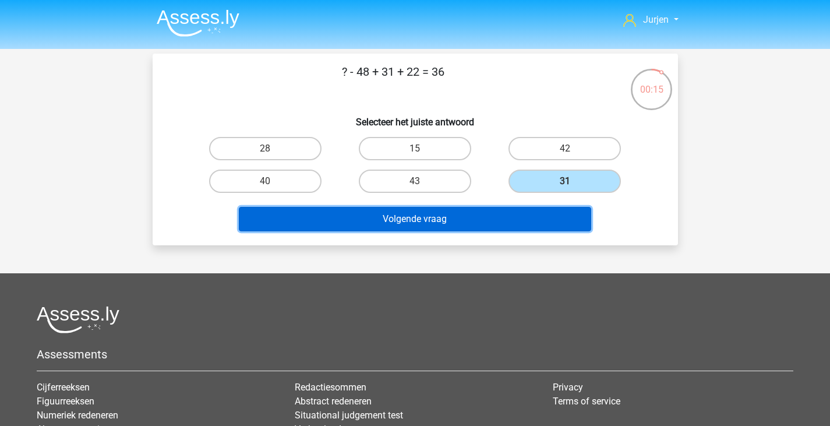
click at [490, 217] on button "Volgende vraag" at bounding box center [415, 219] width 352 height 24
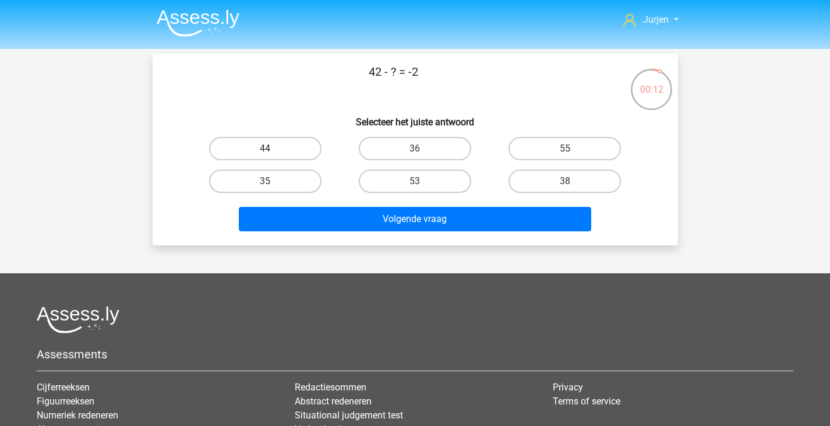
click at [250, 144] on label "44" at bounding box center [265, 148] width 112 height 23
click at [265, 148] on input "44" at bounding box center [269, 152] width 8 height 8
radio input "true"
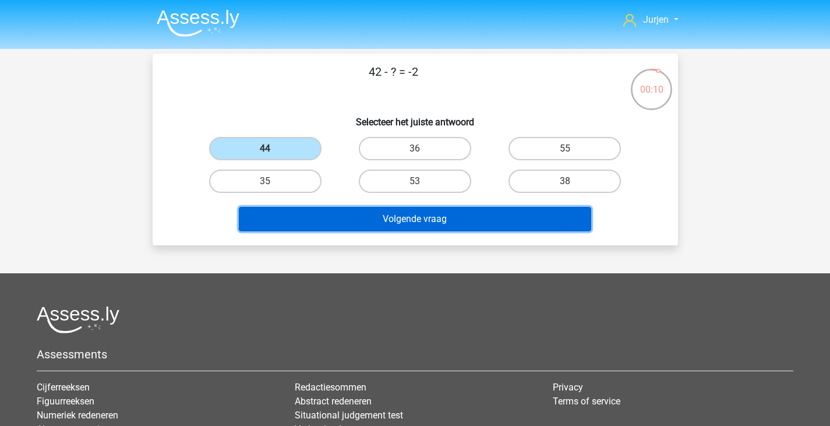
click at [486, 222] on button "Volgende vraag" at bounding box center [415, 219] width 352 height 24
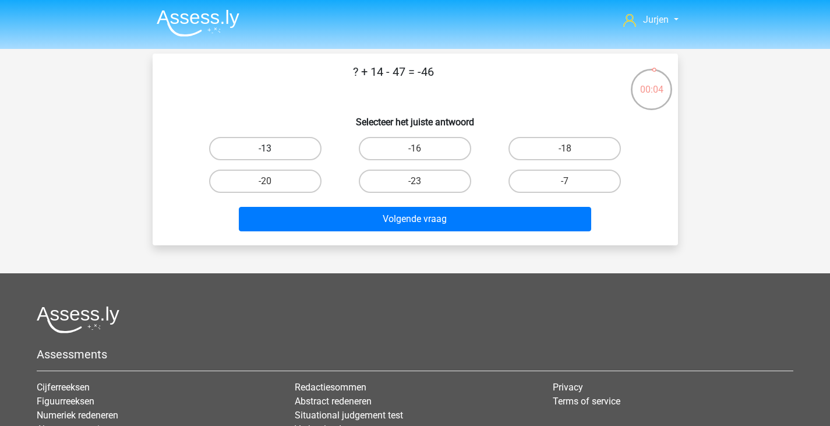
click at [284, 156] on label "-13" at bounding box center [265, 148] width 112 height 23
click at [273, 156] on input "-13" at bounding box center [269, 152] width 8 height 8
radio input "true"
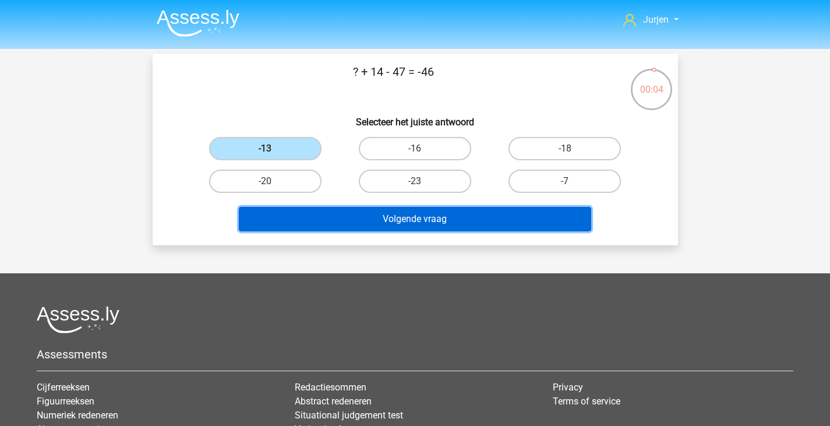
click at [334, 217] on button "Volgende vraag" at bounding box center [415, 219] width 352 height 24
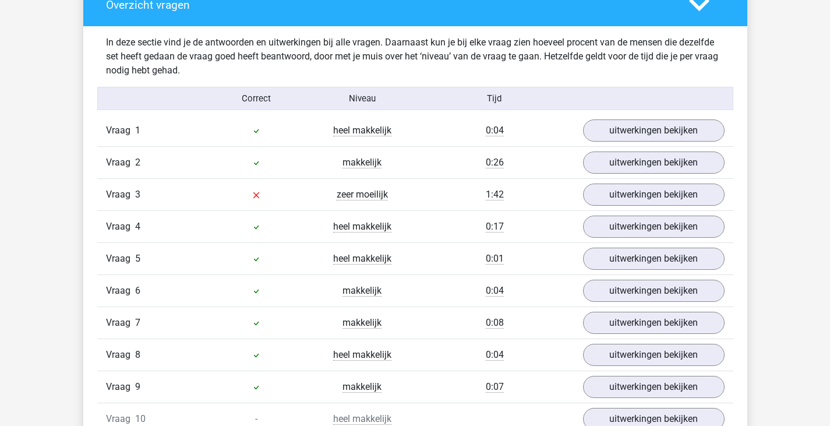
scroll to position [699, 0]
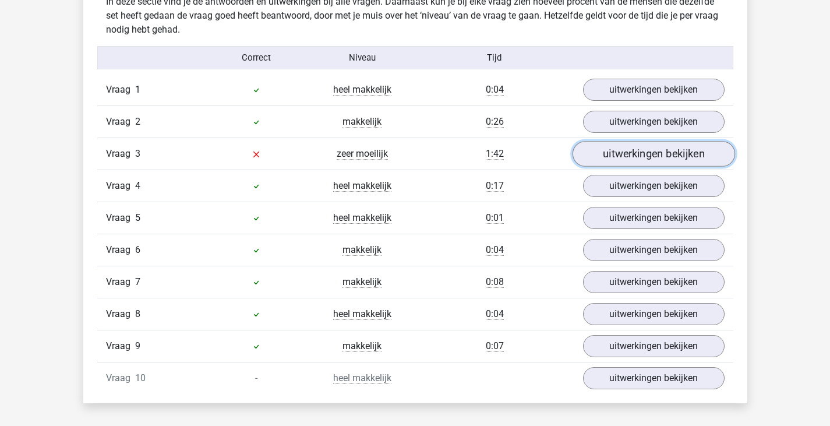
click at [635, 150] on link "uitwerkingen bekijken" at bounding box center [653, 154] width 162 height 26
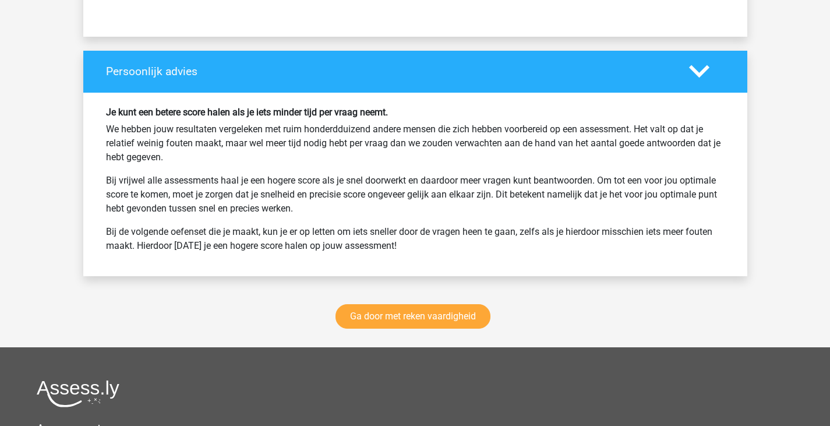
scroll to position [3374, 0]
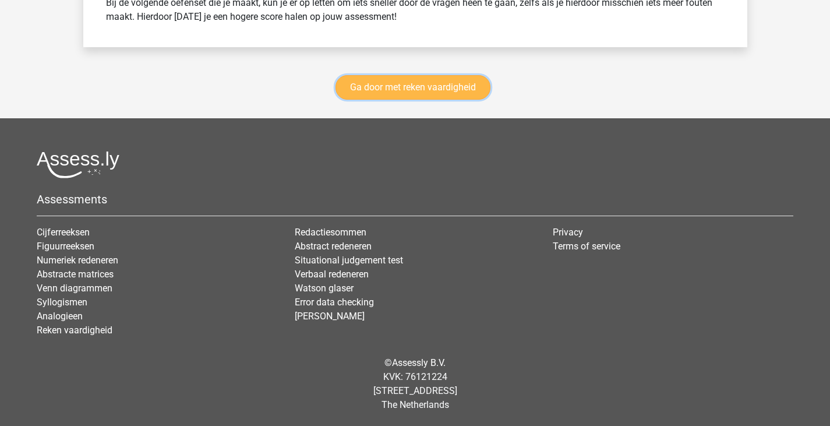
click at [464, 86] on link "Ga door met reken vaardigheid" at bounding box center [412, 87] width 155 height 24
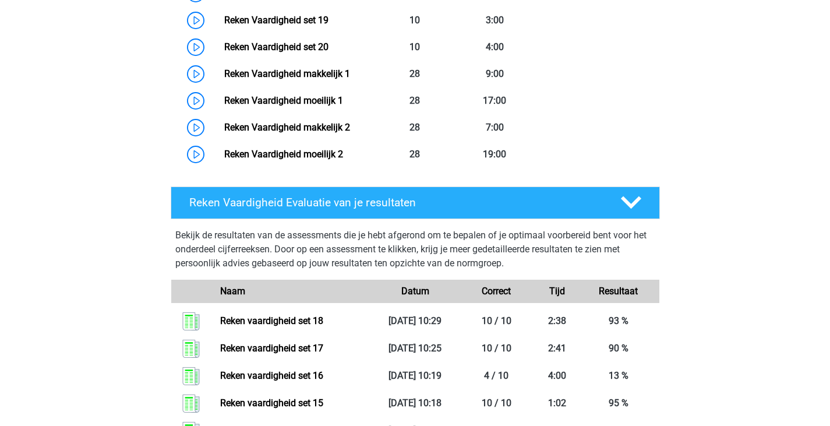
scroll to position [1074, 0]
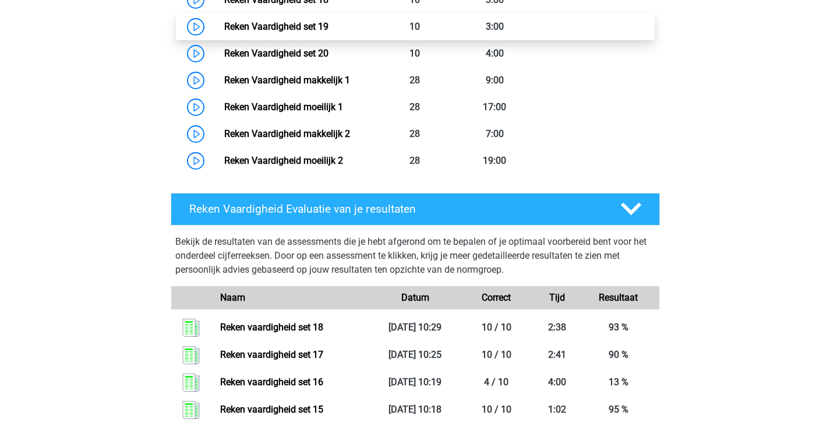
click at [328, 26] on link "Reken Vaardigheid set 19" at bounding box center [276, 26] width 104 height 11
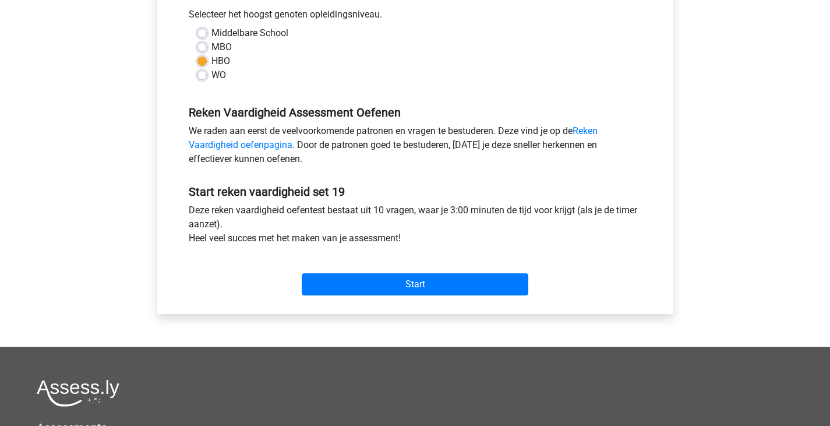
scroll to position [466, 0]
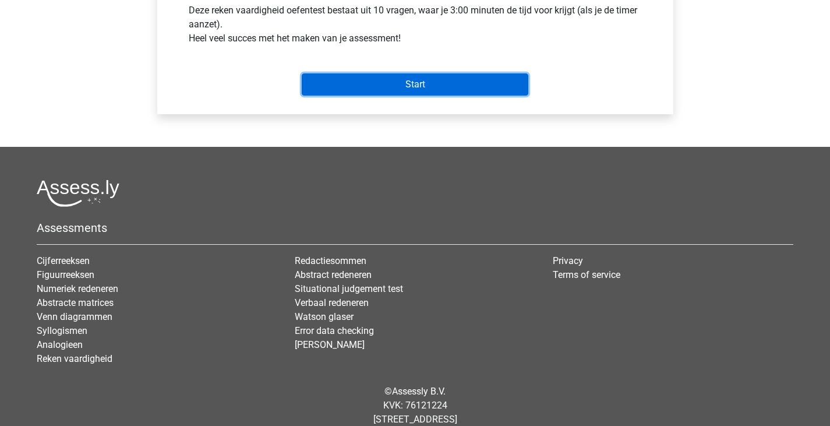
click at [434, 77] on input "Start" at bounding box center [415, 84] width 227 height 22
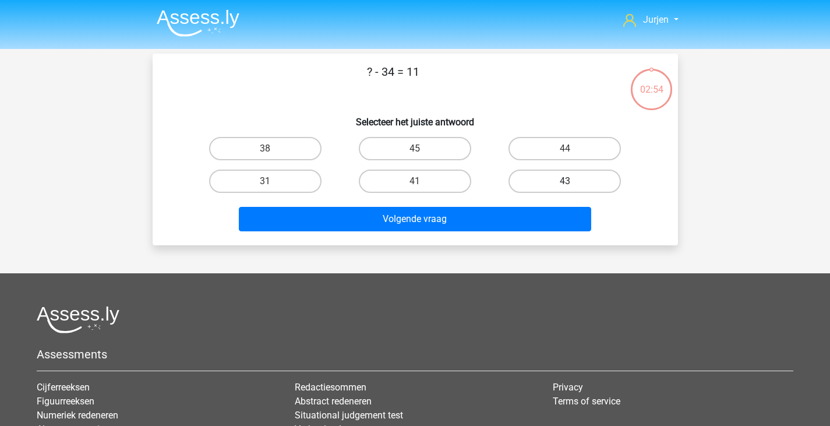
click at [596, 178] on label "43" at bounding box center [564, 180] width 112 height 23
click at [572, 181] on input "43" at bounding box center [569, 185] width 8 height 8
radio input "true"
click at [377, 135] on div "45" at bounding box center [415, 148] width 150 height 33
click at [390, 144] on label "45" at bounding box center [415, 148] width 112 height 23
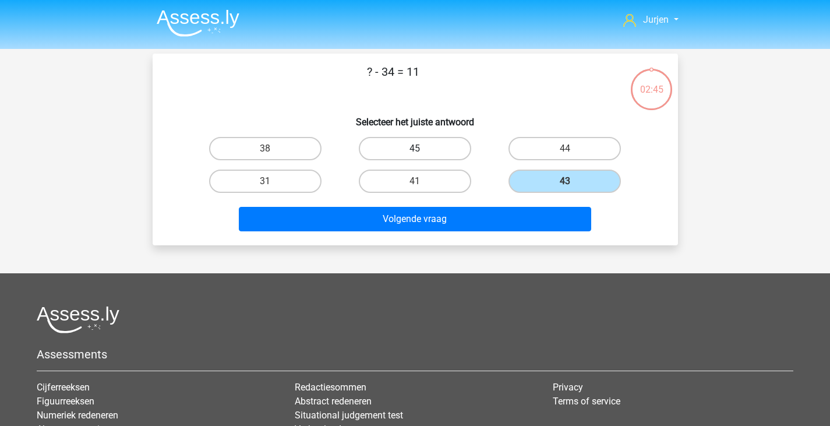
click at [415, 148] on input "45" at bounding box center [419, 152] width 8 height 8
radio input "true"
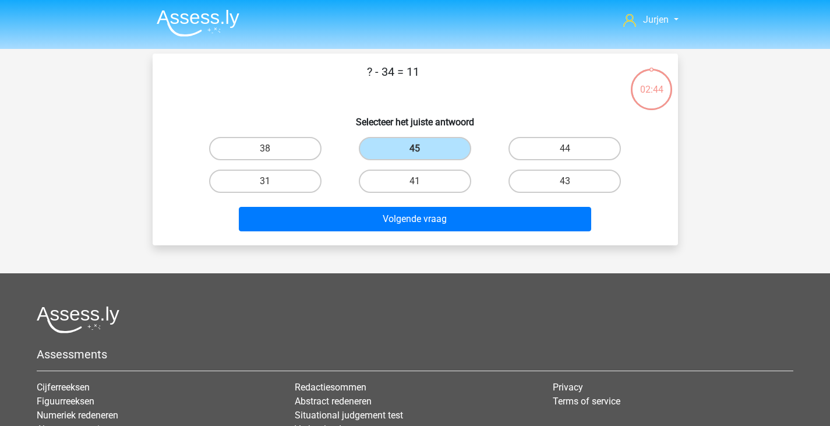
click at [408, 206] on div "Volgende vraag" at bounding box center [415, 216] width 488 height 38
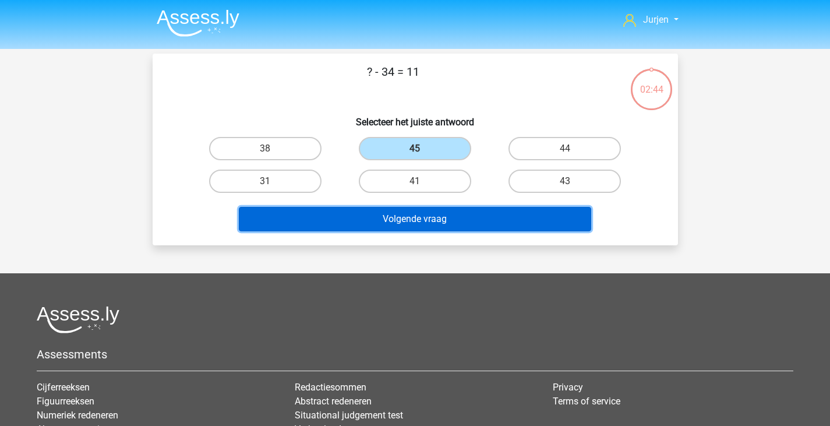
click at [409, 207] on button "Volgende vraag" at bounding box center [415, 219] width 352 height 24
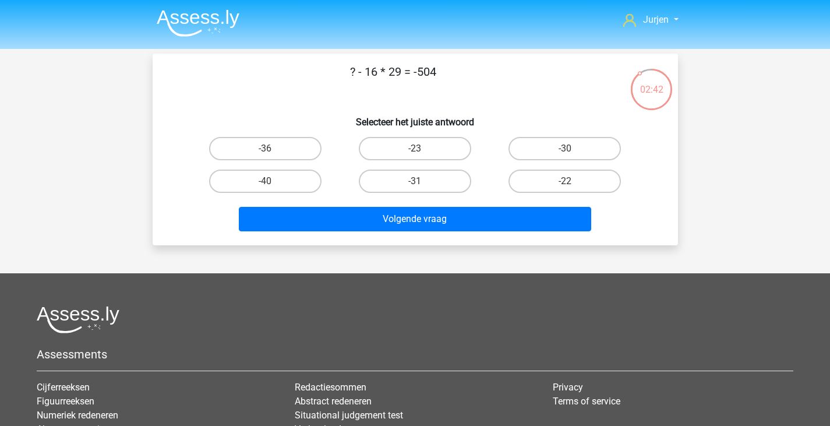
click at [190, 15] on img at bounding box center [198, 22] width 83 height 27
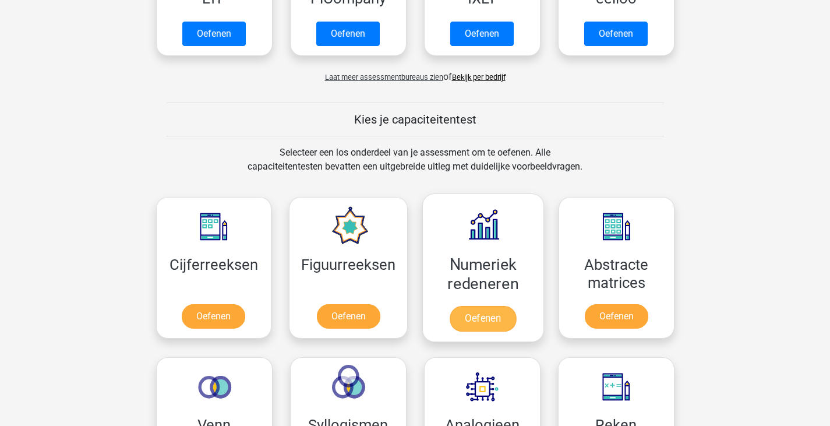
scroll to position [466, 0]
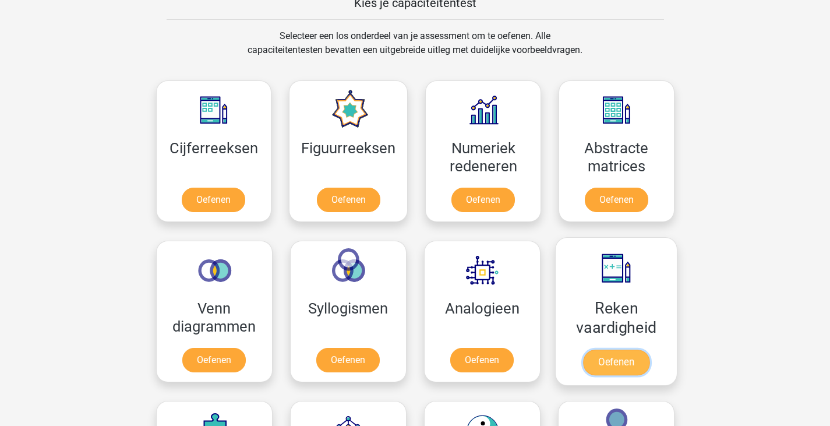
click at [613, 349] on link "Oefenen" at bounding box center [615, 362] width 66 height 26
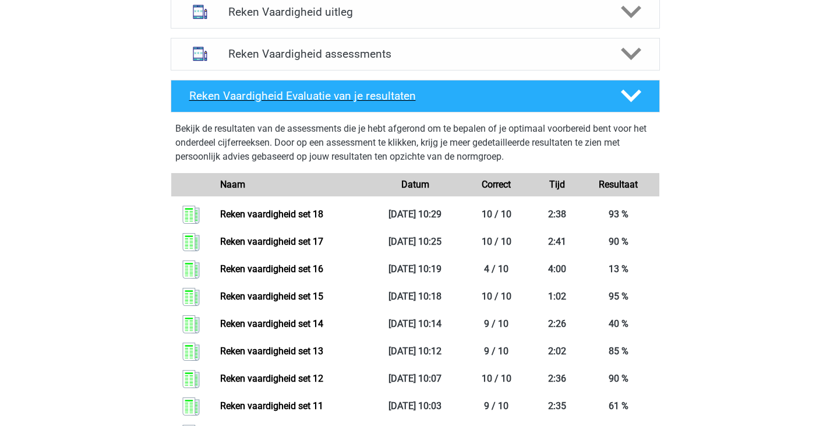
scroll to position [349, 0]
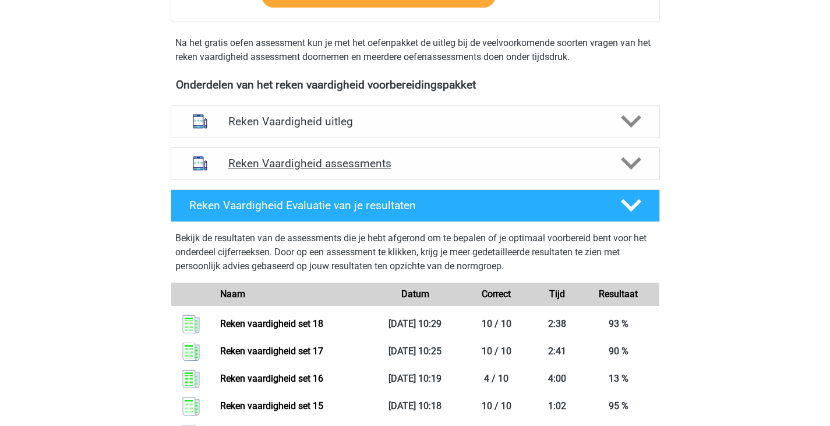
click at [414, 164] on h4 "Reken Vaardigheid assessments" at bounding box center [415, 163] width 374 height 13
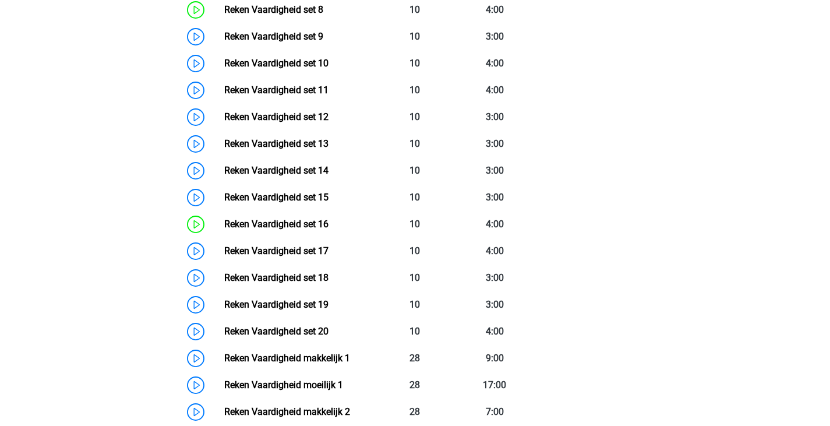
scroll to position [815, 0]
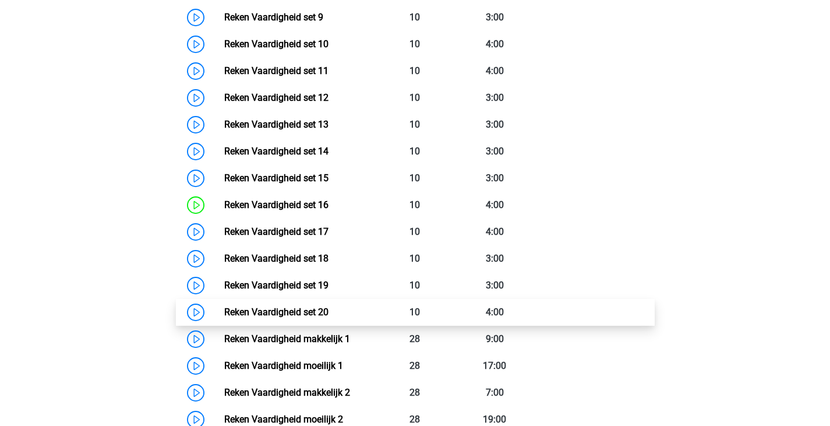
click at [224, 306] on link "Reken Vaardigheid set 20" at bounding box center [276, 311] width 104 height 11
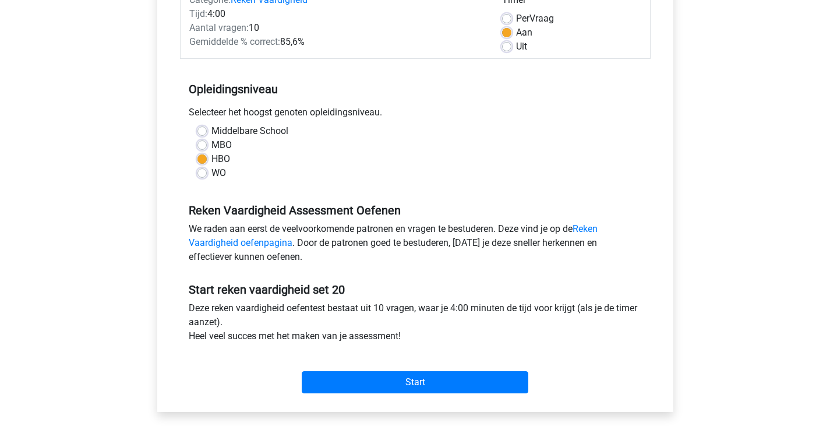
scroll to position [145, 0]
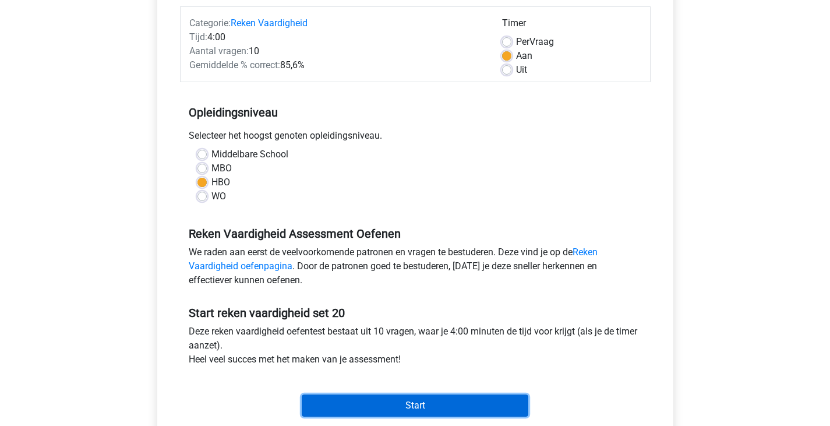
click at [390, 398] on input "Start" at bounding box center [415, 405] width 227 height 22
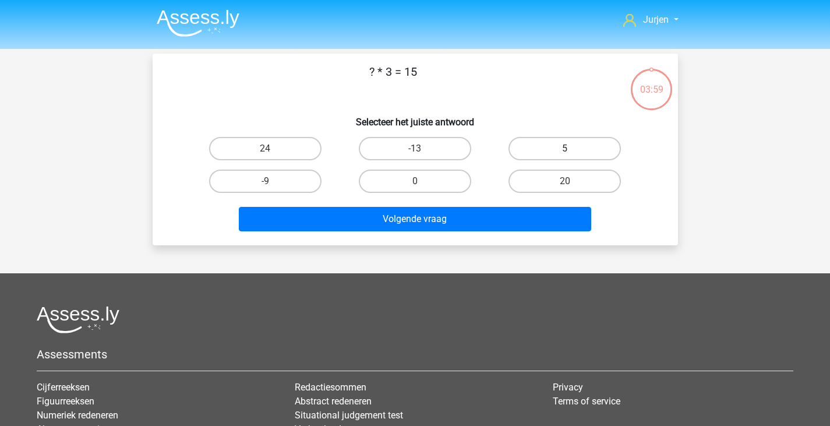
drag, startPoint x: 558, startPoint y: 155, endPoint x: 485, endPoint y: 206, distance: 89.5
click at [558, 155] on label "5" at bounding box center [564, 148] width 112 height 23
click at [565, 155] on input "5" at bounding box center [569, 152] width 8 height 8
radio input "true"
click at [442, 232] on div "Volgende vraag" at bounding box center [415, 221] width 450 height 29
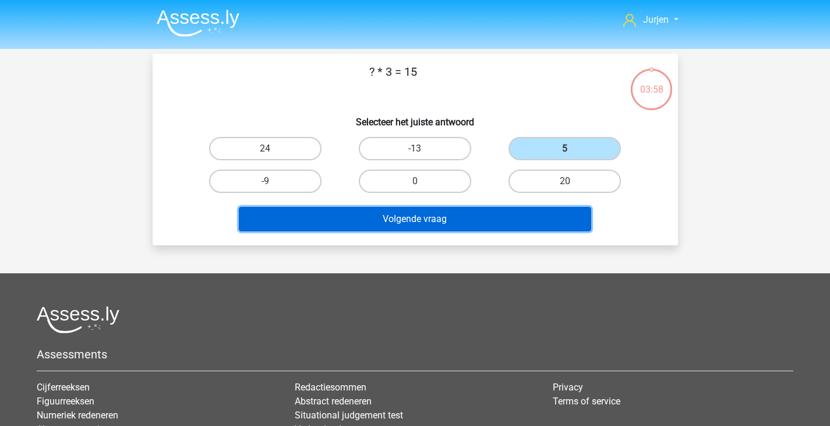
click at [458, 214] on button "Volgende vraag" at bounding box center [415, 219] width 352 height 24
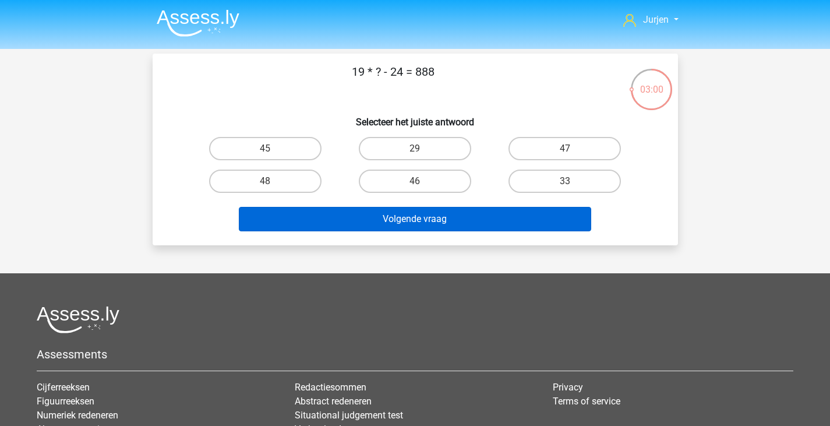
drag, startPoint x: 269, startPoint y: 183, endPoint x: 403, endPoint y: 219, distance: 138.6
click at [270, 183] on input "48" at bounding box center [269, 185] width 8 height 8
radio input "true"
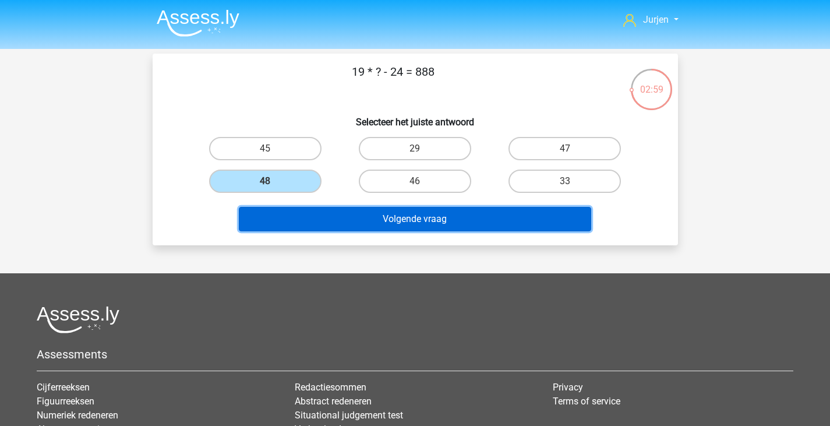
click at [404, 219] on button "Volgende vraag" at bounding box center [415, 219] width 352 height 24
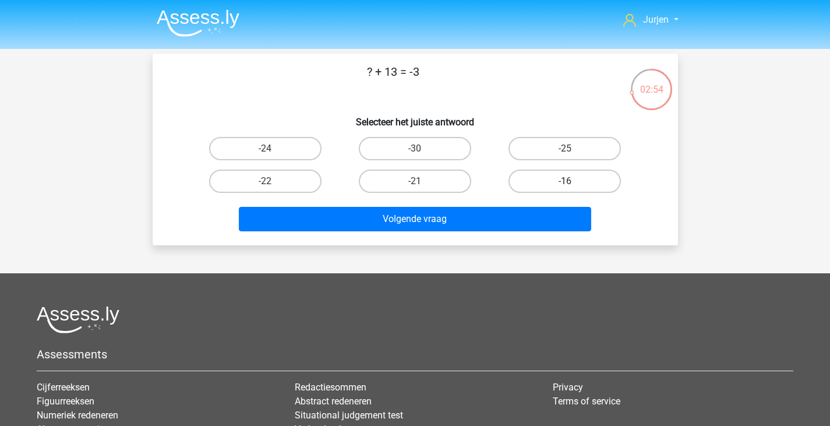
click at [567, 175] on label "-16" at bounding box center [564, 180] width 112 height 23
click at [567, 181] on input "-16" at bounding box center [569, 185] width 8 height 8
radio input "true"
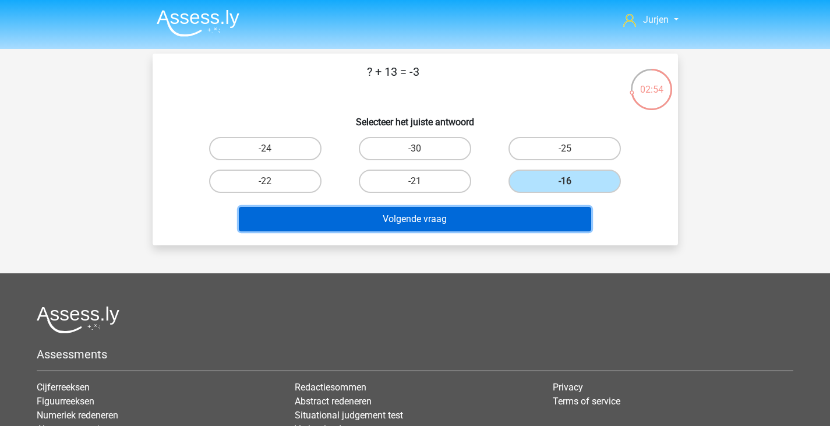
click at [502, 215] on button "Volgende vraag" at bounding box center [415, 219] width 352 height 24
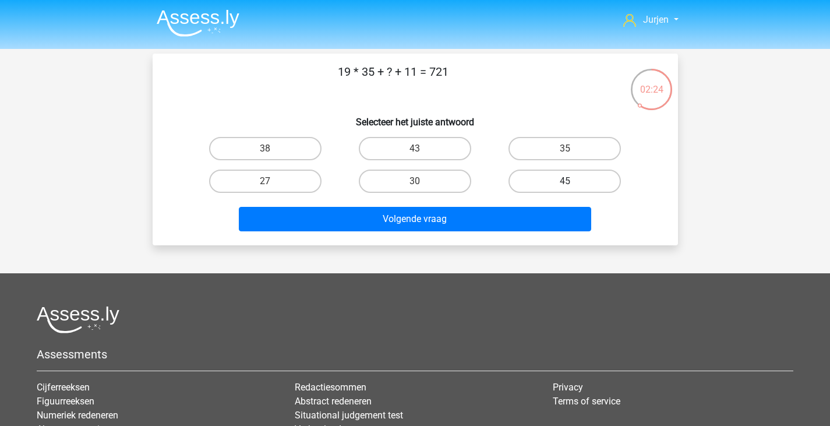
click at [572, 175] on label "45" at bounding box center [564, 180] width 112 height 23
click at [572, 181] on input "45" at bounding box center [569, 185] width 8 height 8
radio input "true"
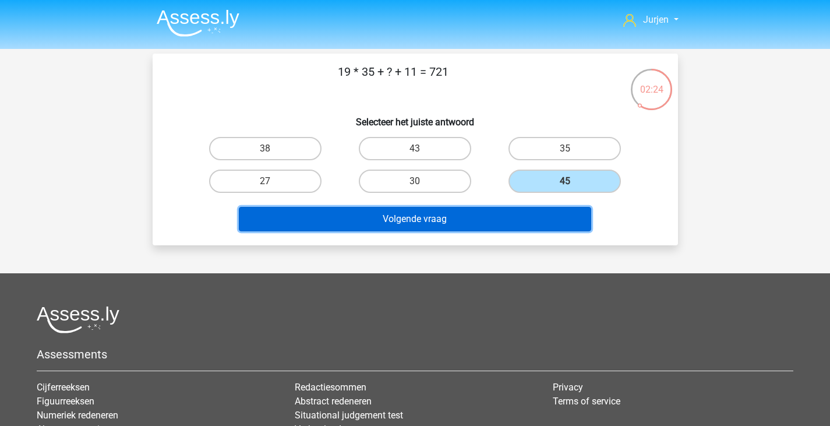
click at [551, 211] on button "Volgende vraag" at bounding box center [415, 219] width 352 height 24
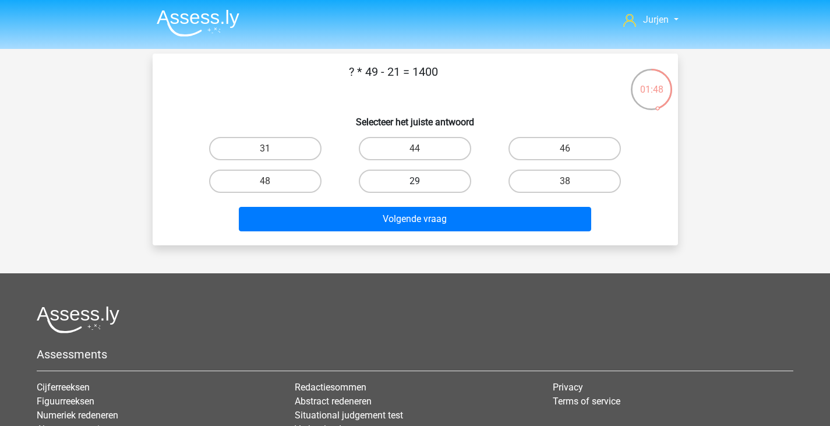
drag, startPoint x: 423, startPoint y: 180, endPoint x: 425, endPoint y: 186, distance: 6.8
click at [423, 181] on label "29" at bounding box center [415, 180] width 112 height 23
click at [422, 181] on input "29" at bounding box center [419, 185] width 8 height 8
radio input "true"
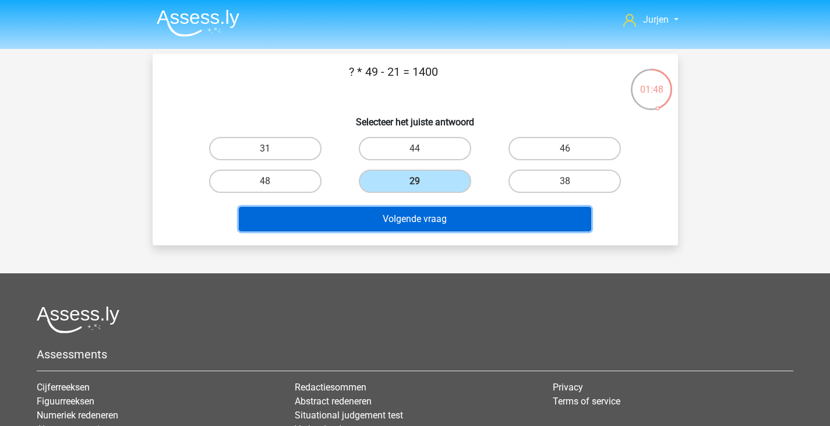
click at [433, 222] on button "Volgende vraag" at bounding box center [415, 219] width 352 height 24
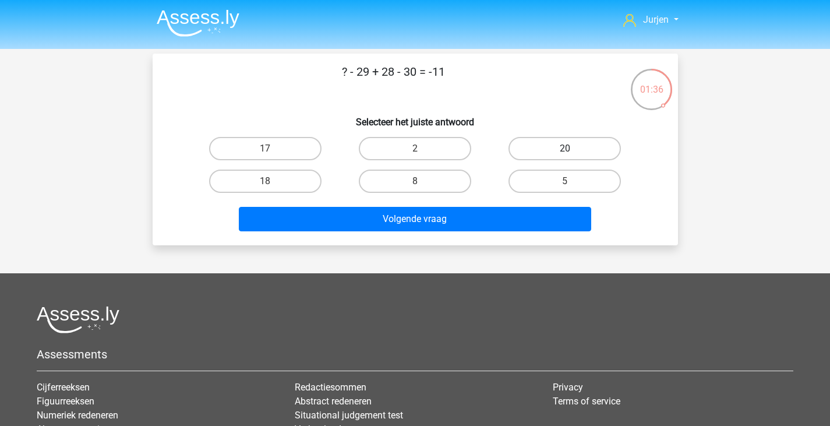
click at [539, 144] on label "20" at bounding box center [564, 148] width 112 height 23
click at [565, 148] on input "20" at bounding box center [569, 152] width 8 height 8
radio input "true"
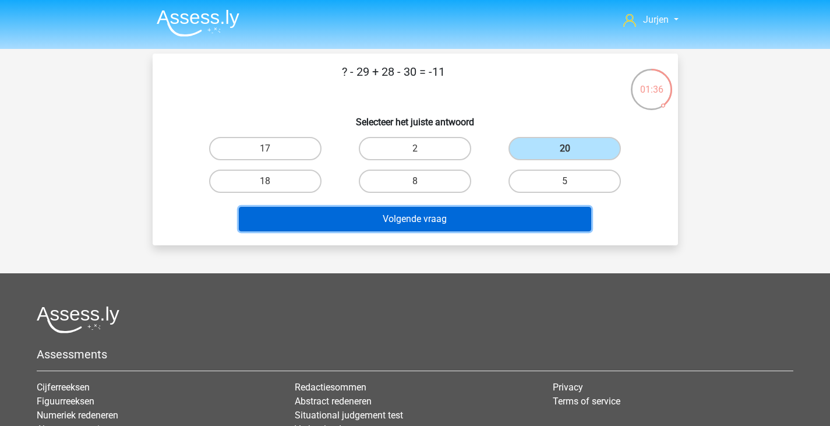
click at [477, 217] on button "Volgende vraag" at bounding box center [415, 219] width 352 height 24
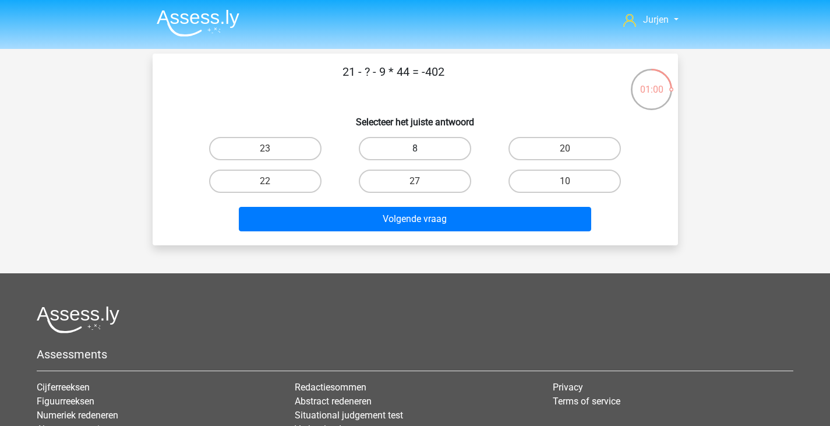
click at [437, 150] on label "8" at bounding box center [415, 148] width 112 height 23
click at [422, 150] on input "8" at bounding box center [419, 152] width 8 height 8
radio input "true"
click at [289, 180] on label "22" at bounding box center [265, 180] width 112 height 23
click at [273, 181] on input "22" at bounding box center [269, 185] width 8 height 8
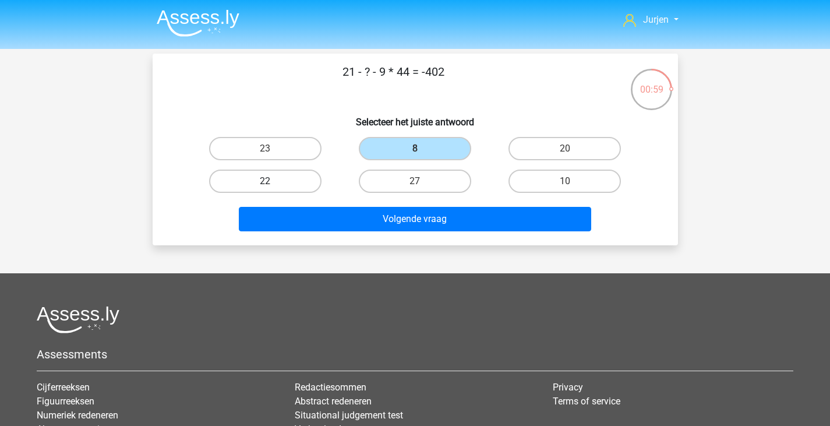
radio input "true"
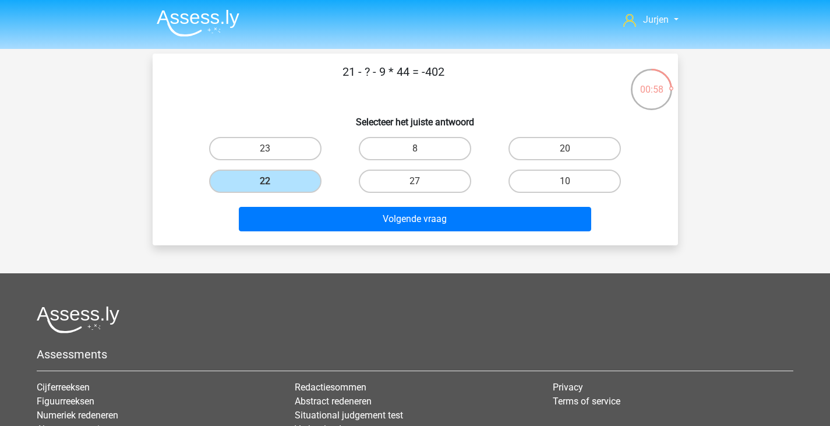
click at [367, 204] on div "Volgende vraag" at bounding box center [415, 216] width 488 height 38
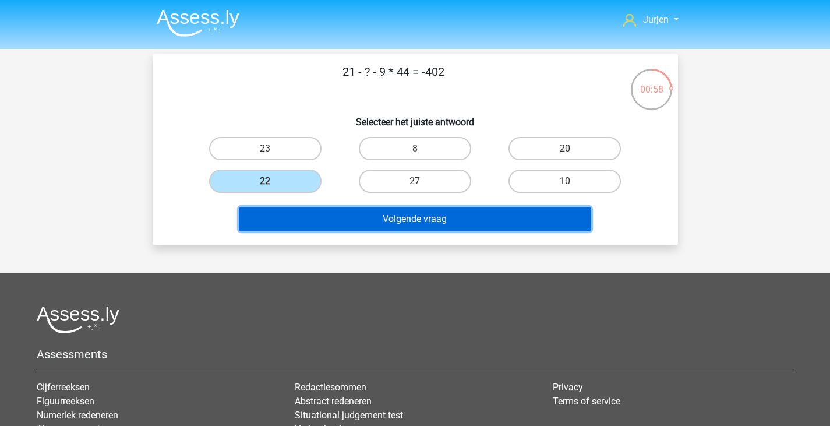
click at [379, 212] on button "Volgende vraag" at bounding box center [415, 219] width 352 height 24
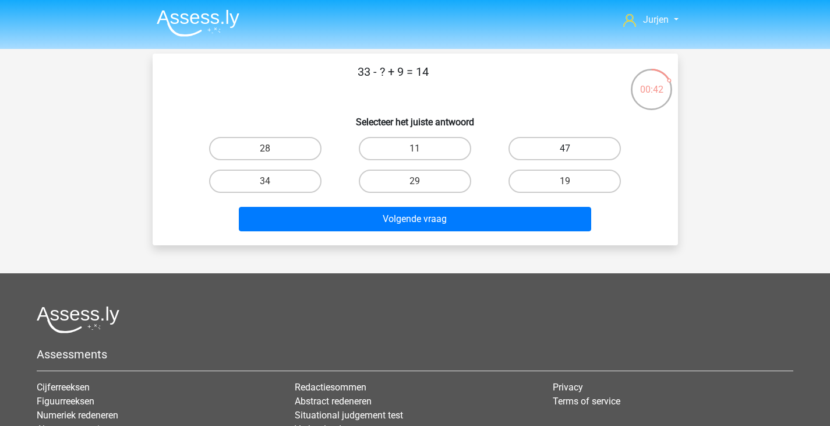
click at [550, 149] on label "47" at bounding box center [564, 148] width 112 height 23
click at [565, 149] on input "47" at bounding box center [569, 152] width 8 height 8
radio input "true"
click at [301, 143] on label "28" at bounding box center [265, 148] width 112 height 23
click at [273, 148] on input "28" at bounding box center [269, 152] width 8 height 8
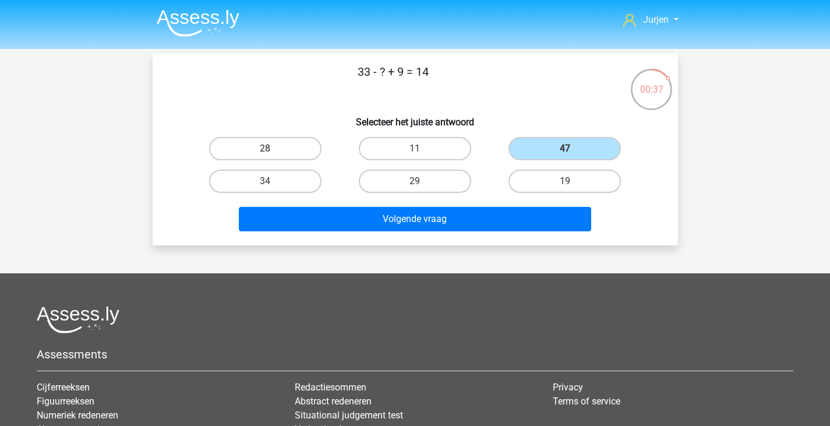
radio input "true"
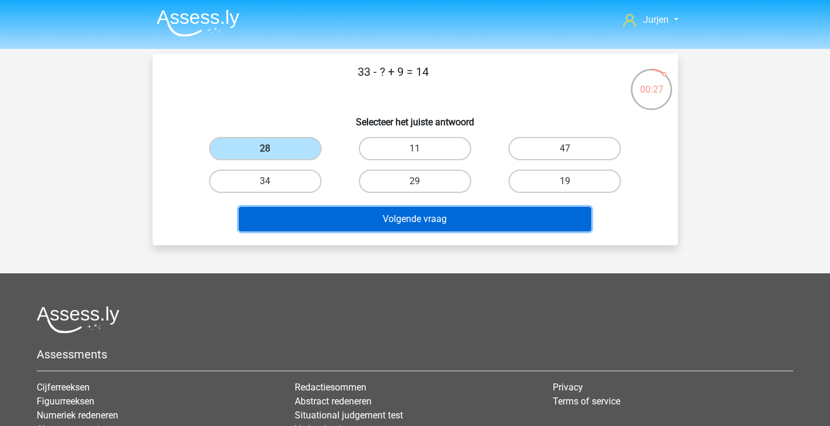
click at [405, 219] on button "Volgende vraag" at bounding box center [415, 219] width 352 height 24
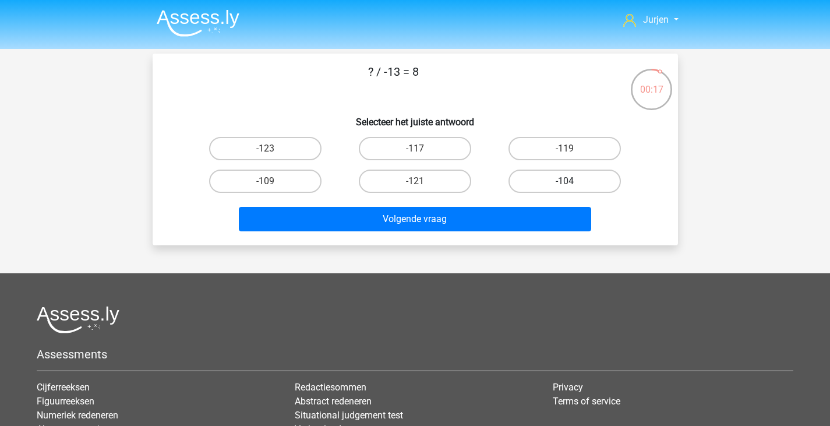
click at [514, 176] on label "-104" at bounding box center [564, 180] width 112 height 23
click at [565, 181] on input "-104" at bounding box center [569, 185] width 8 height 8
radio input "true"
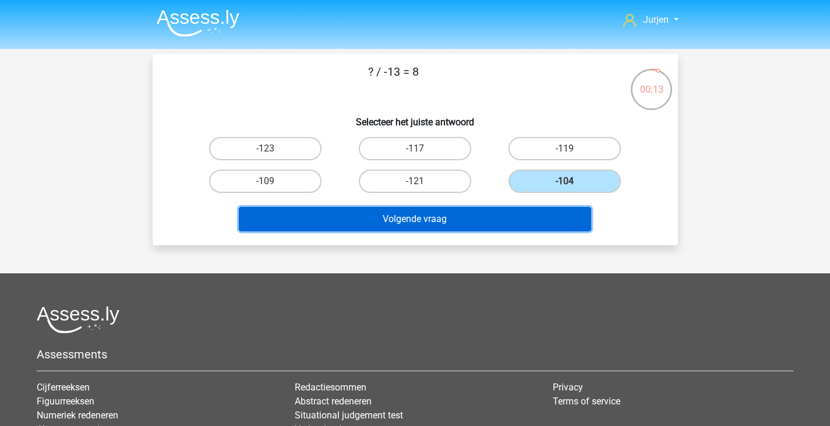
click at [498, 213] on button "Volgende vraag" at bounding box center [415, 219] width 352 height 24
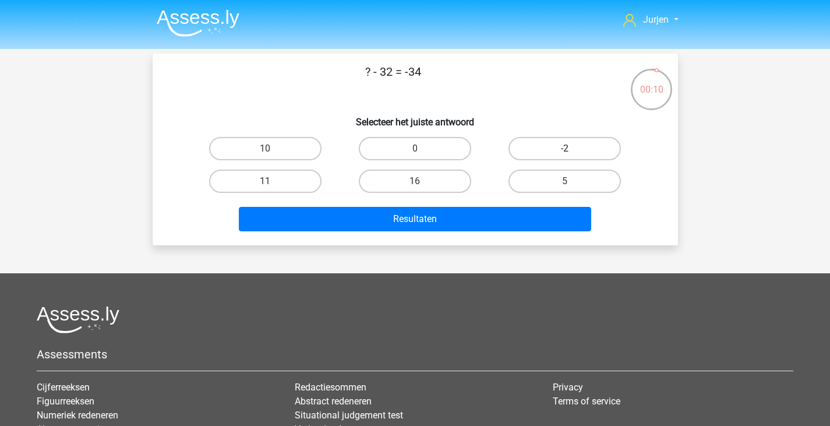
click at [544, 154] on label "-2" at bounding box center [564, 148] width 112 height 23
click at [565, 154] on input "-2" at bounding box center [569, 152] width 8 height 8
radio input "true"
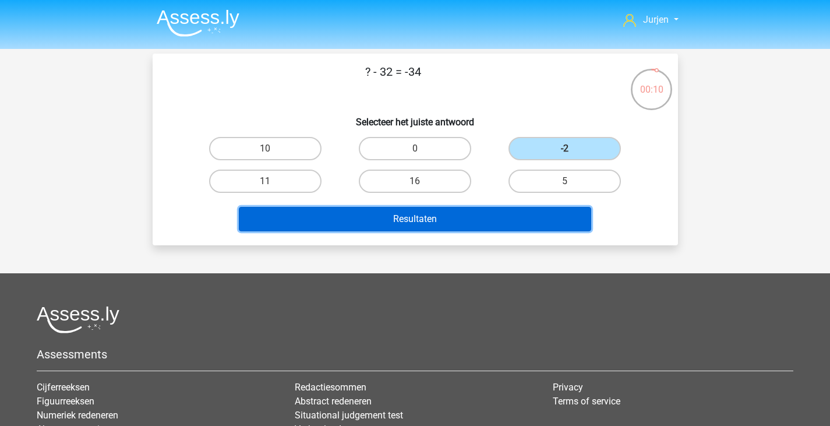
click at [497, 207] on button "Resultaten" at bounding box center [415, 219] width 352 height 24
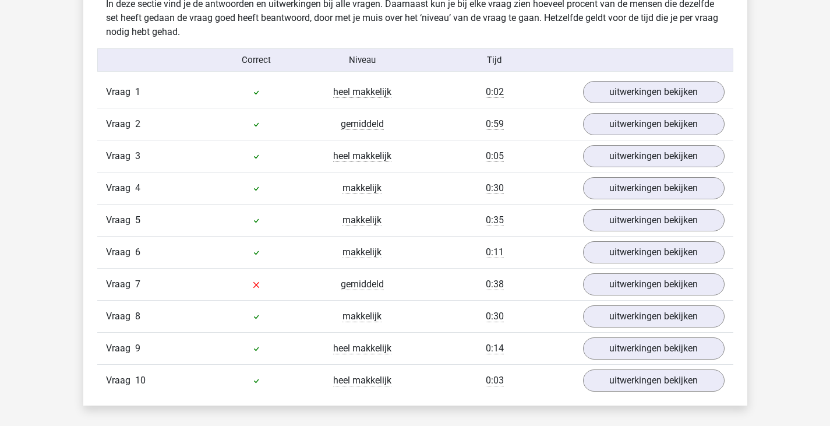
scroll to position [815, 0]
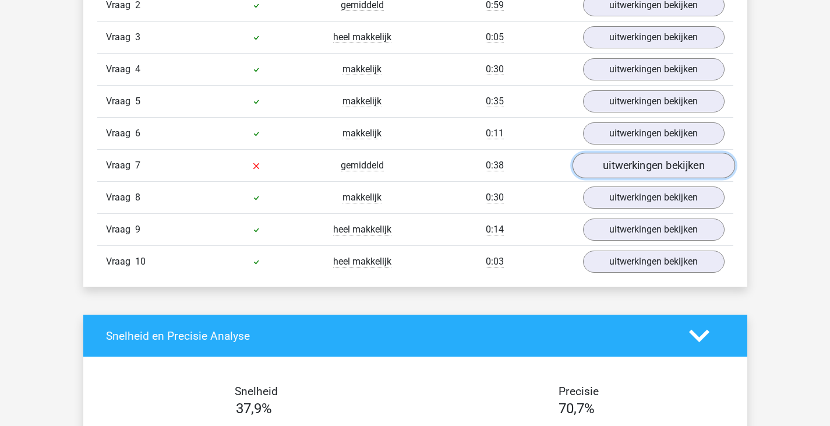
click at [615, 166] on link "uitwerkingen bekijken" at bounding box center [653, 166] width 162 height 26
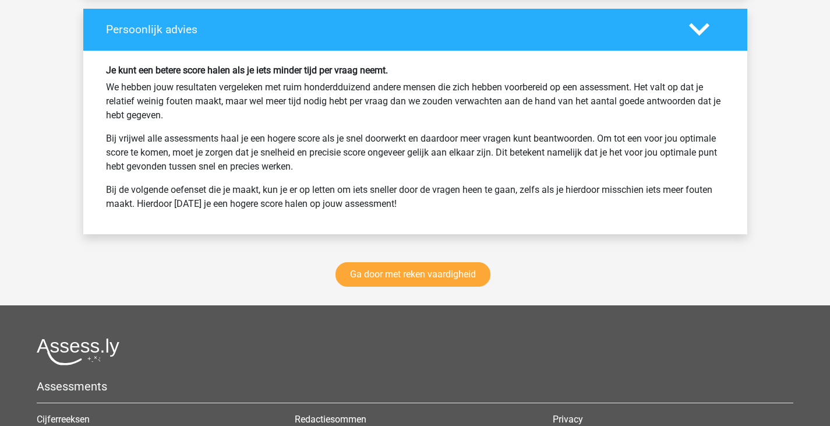
scroll to position [2329, 0]
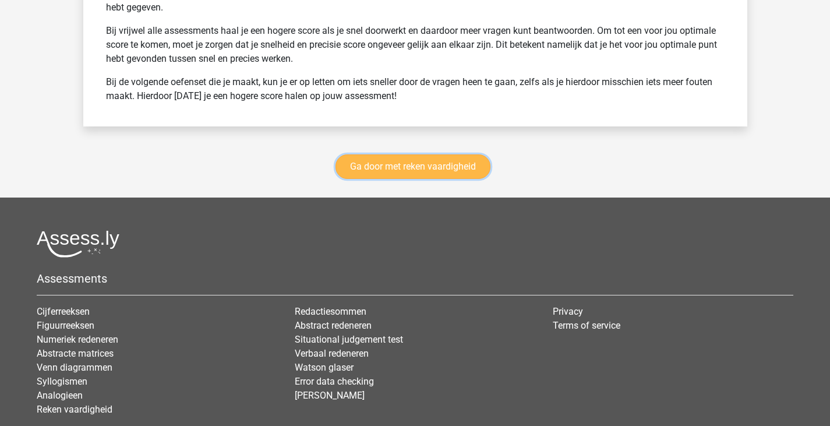
click at [459, 168] on link "Ga door met reken vaardigheid" at bounding box center [412, 166] width 155 height 24
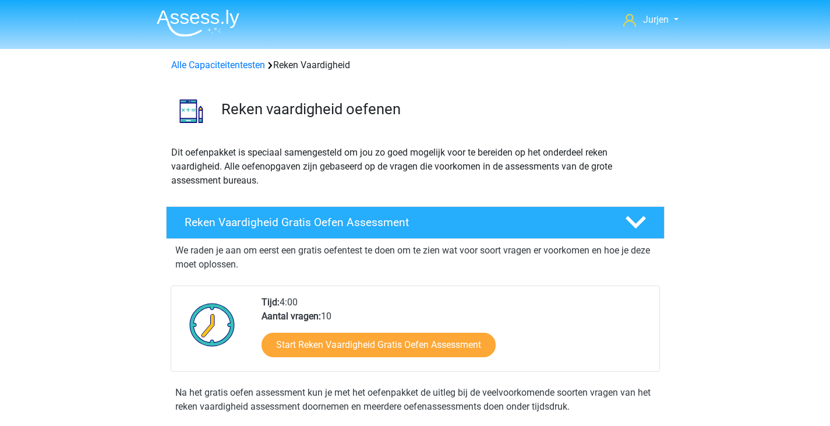
click at [204, 20] on img at bounding box center [198, 22] width 83 height 27
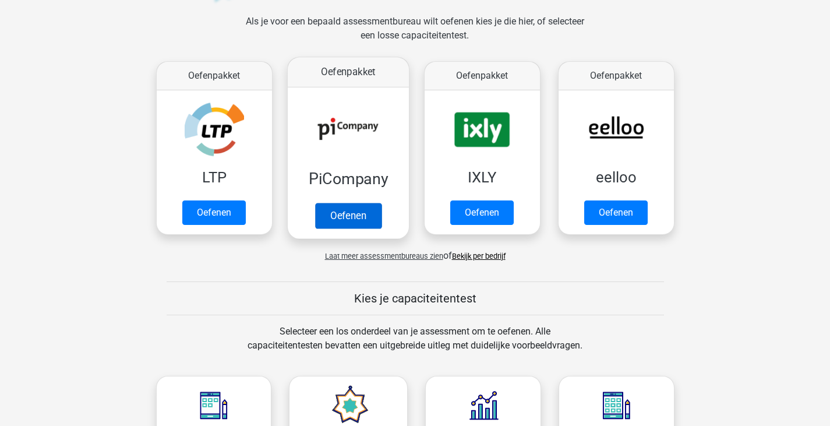
scroll to position [466, 0]
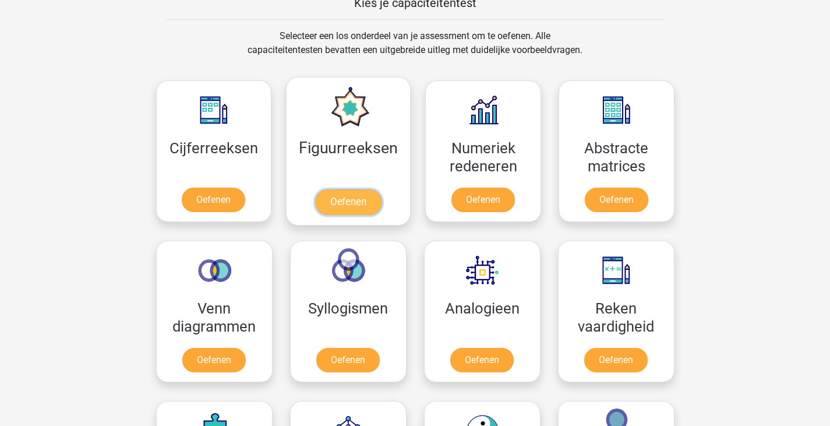
click at [357, 189] on link "Oefenen" at bounding box center [348, 202] width 66 height 26
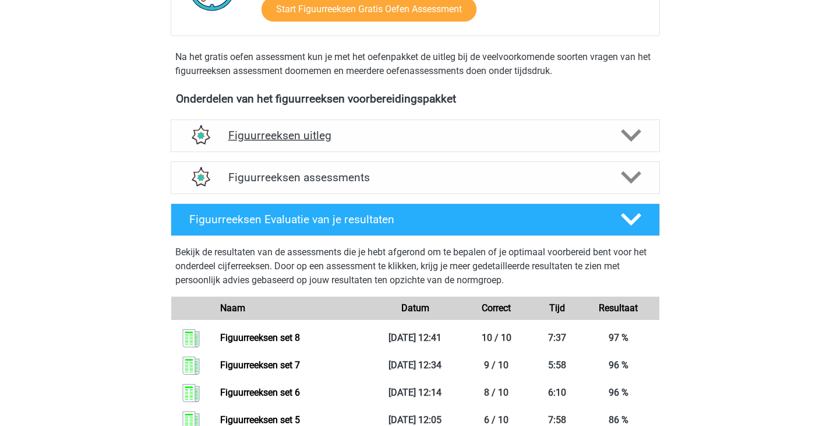
scroll to position [349, 0]
click at [366, 176] on h4 "Figuurreeksen assessments" at bounding box center [415, 177] width 374 height 13
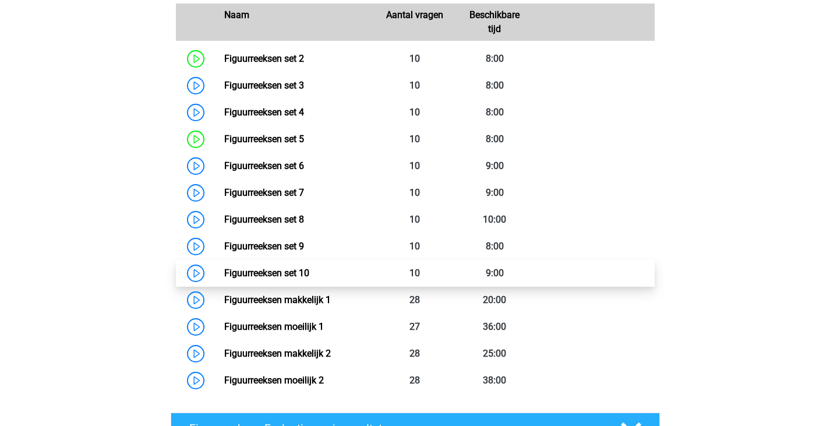
scroll to position [699, 0]
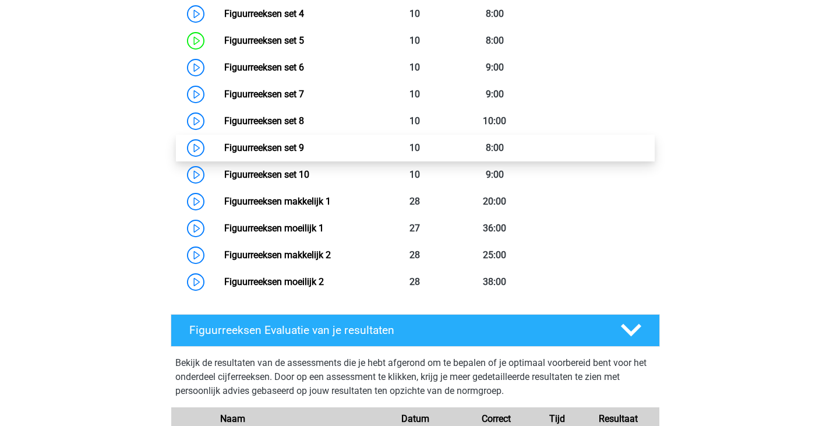
click at [304, 145] on link "Figuurreeksen set 9" at bounding box center [264, 147] width 80 height 11
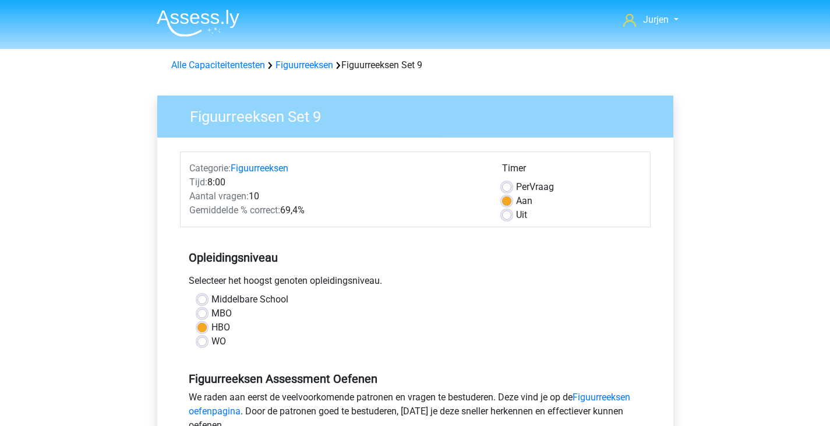
scroll to position [349, 0]
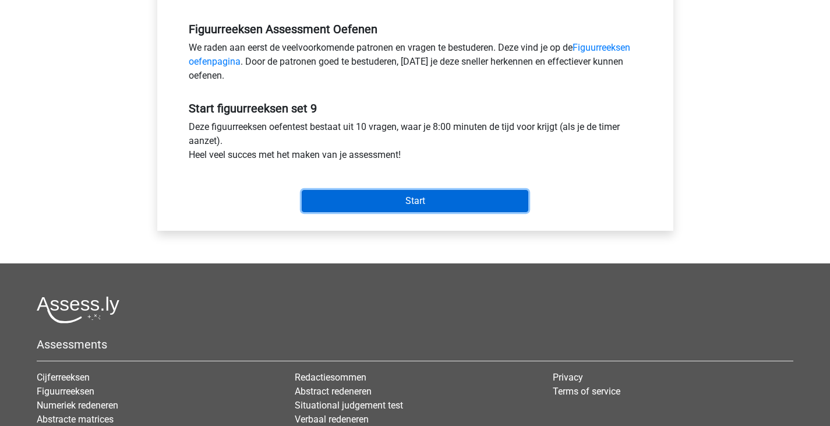
click at [409, 194] on input "Start" at bounding box center [415, 201] width 227 height 22
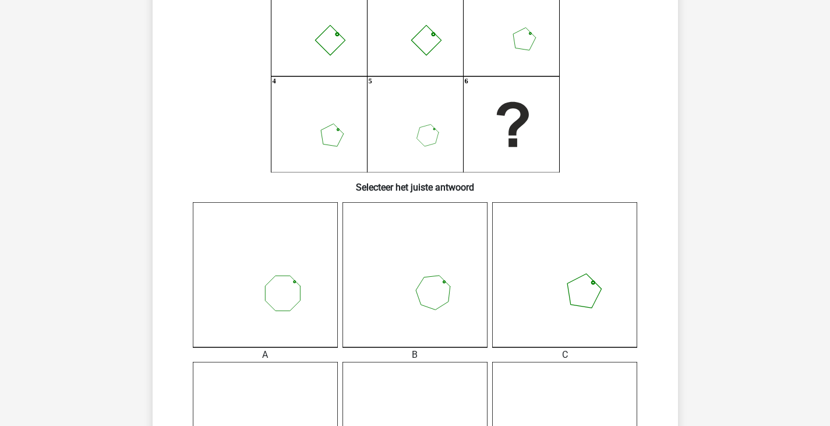
scroll to position [233, 0]
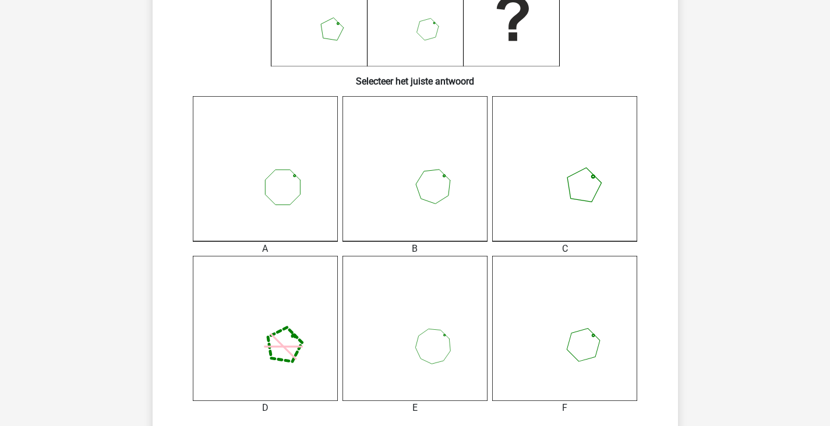
click at [572, 310] on icon at bounding box center [564, 328] width 145 height 145
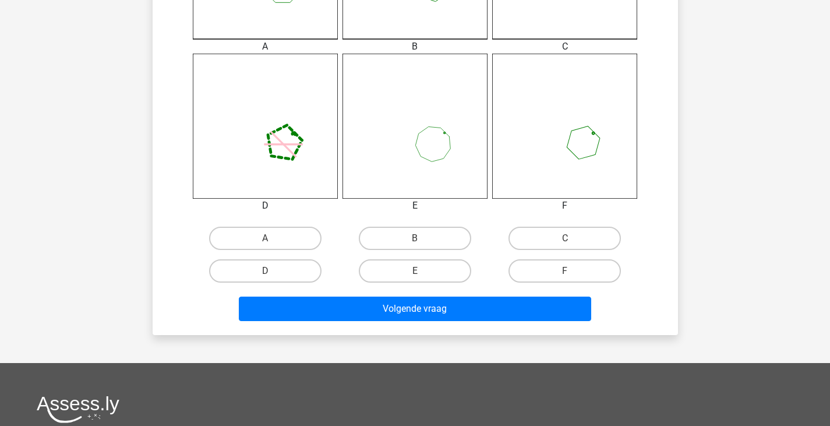
scroll to position [466, 0]
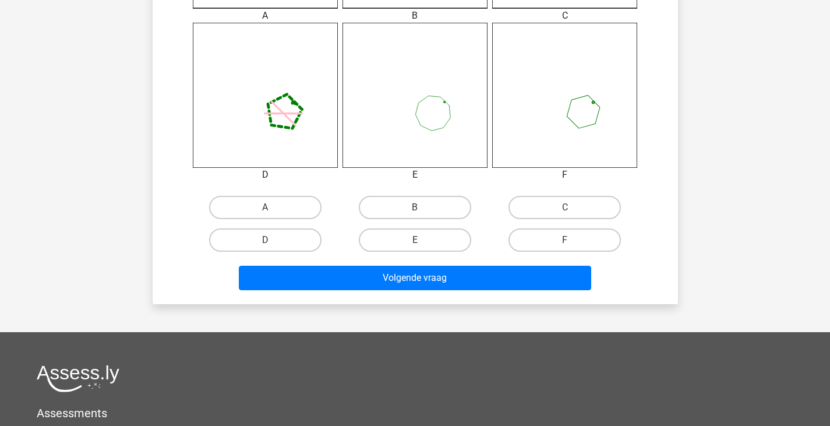
click at [581, 226] on div "F" at bounding box center [565, 240] width 150 height 33
drag, startPoint x: 579, startPoint y: 248, endPoint x: 574, endPoint y: 259, distance: 12.0
click at [579, 249] on label "F" at bounding box center [564, 239] width 112 height 23
click at [572, 247] on input "F" at bounding box center [569, 244] width 8 height 8
radio input "true"
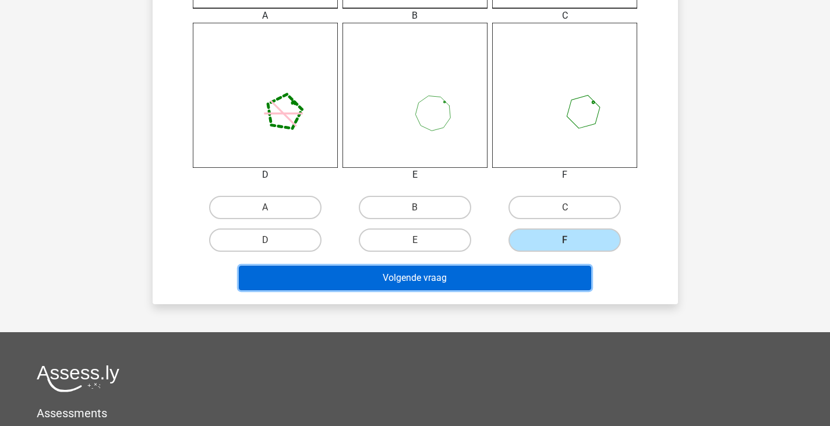
click at [570, 266] on button "Volgende vraag" at bounding box center [415, 278] width 352 height 24
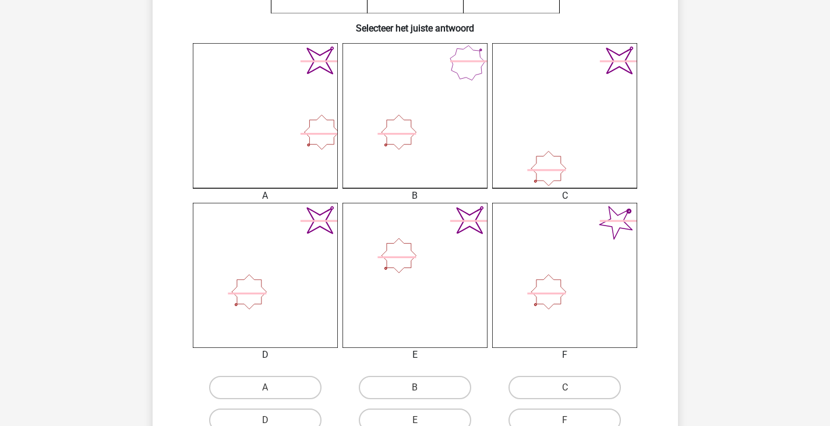
scroll to position [287, 0]
click at [301, 413] on label "D" at bounding box center [265, 419] width 112 height 23
click at [273, 419] on input "D" at bounding box center [269, 423] width 8 height 8
radio input "true"
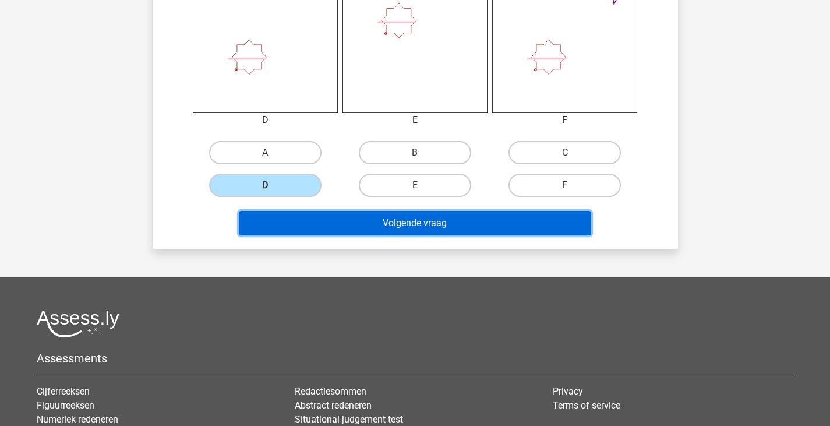
click at [465, 214] on button "Volgende vraag" at bounding box center [415, 223] width 352 height 24
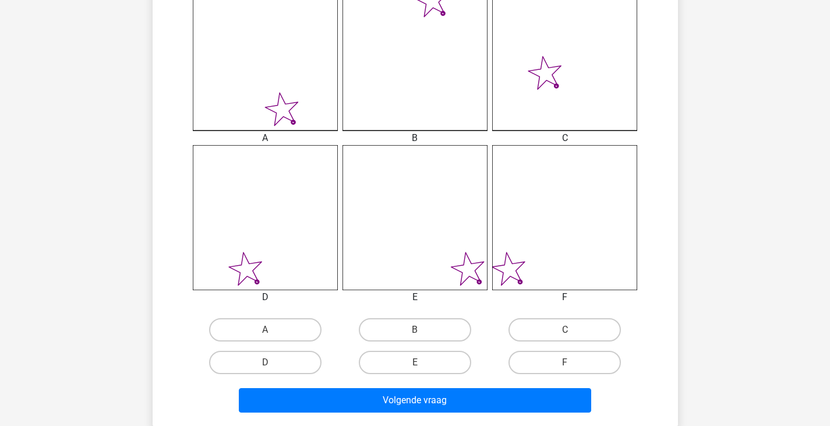
scroll to position [349, 0]
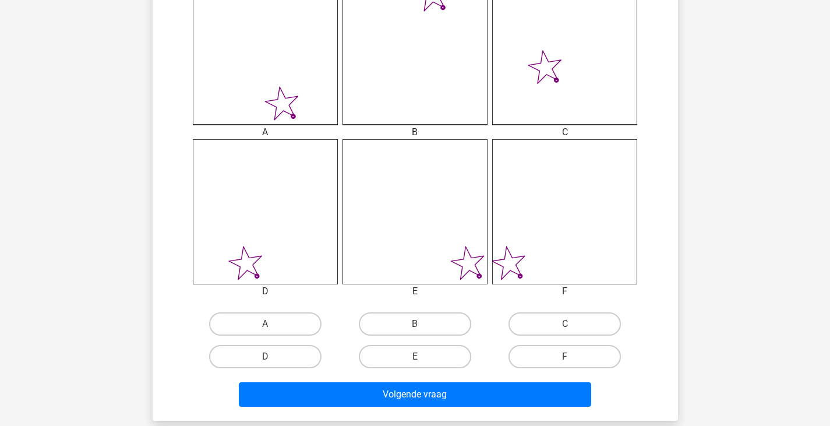
click at [444, 351] on label "E" at bounding box center [415, 356] width 112 height 23
click at [422, 356] on input "E" at bounding box center [419, 360] width 8 height 8
radio input "true"
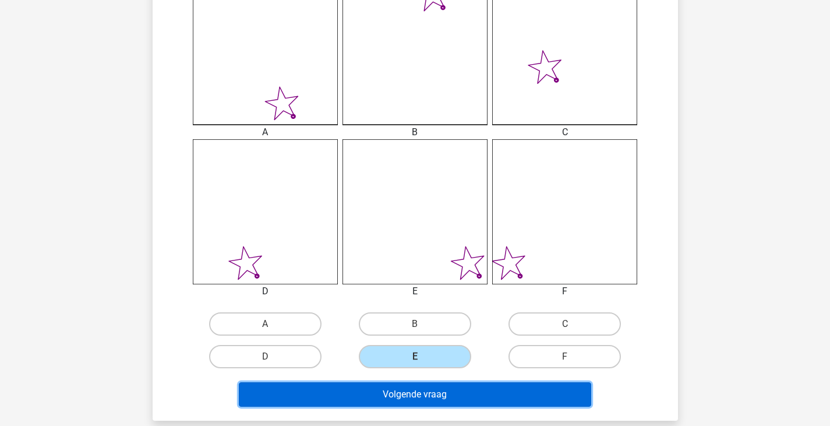
click at [453, 395] on button "Volgende vraag" at bounding box center [415, 394] width 352 height 24
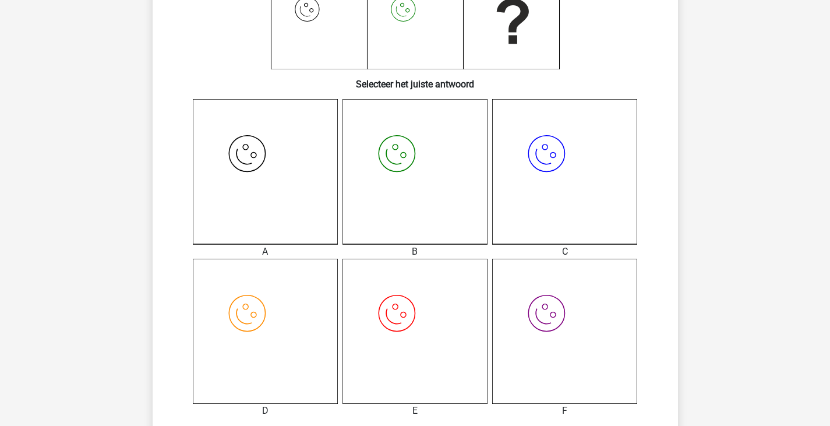
scroll to position [287, 0]
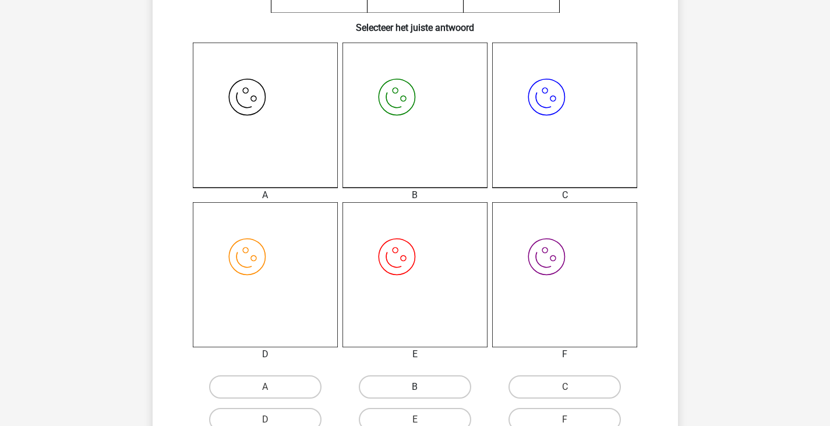
click at [463, 383] on label "B" at bounding box center [415, 386] width 112 height 23
click at [422, 387] on input "B" at bounding box center [419, 391] width 8 height 8
radio input "true"
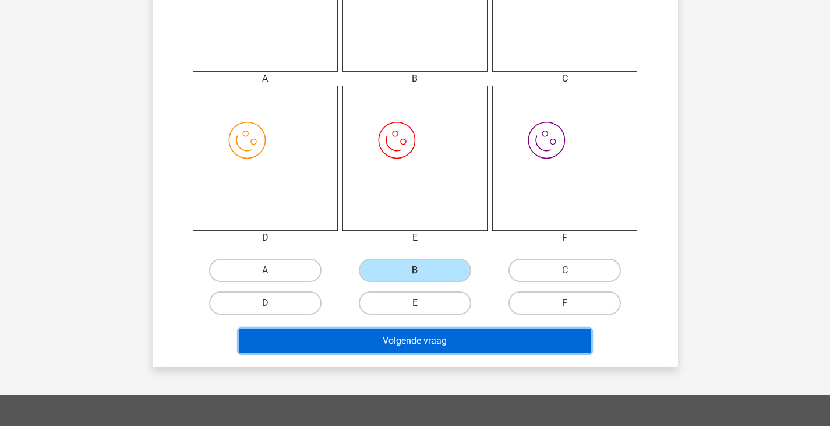
click at [475, 337] on button "Volgende vraag" at bounding box center [415, 340] width 352 height 24
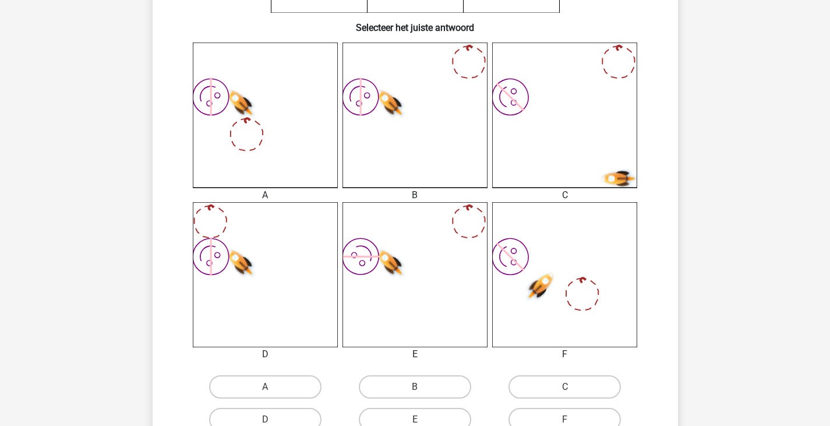
scroll to position [403, 0]
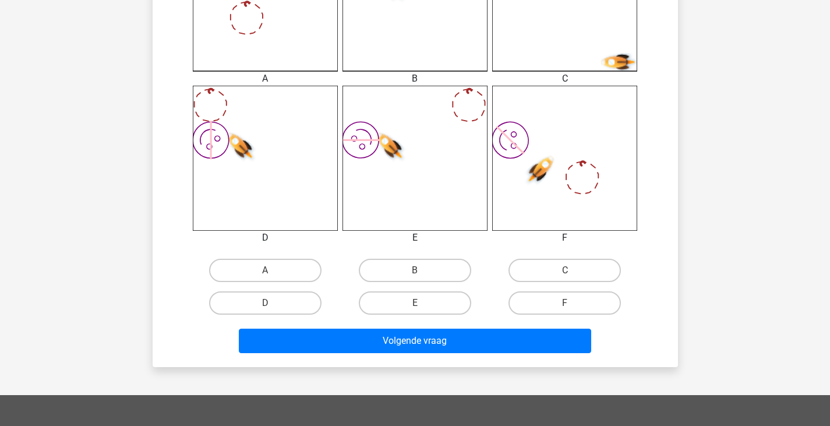
drag, startPoint x: 443, startPoint y: 275, endPoint x: 440, endPoint y: 288, distance: 12.6
click at [442, 275] on label "B" at bounding box center [415, 270] width 112 height 23
click at [422, 275] on input "B" at bounding box center [419, 274] width 8 height 8
radio input "true"
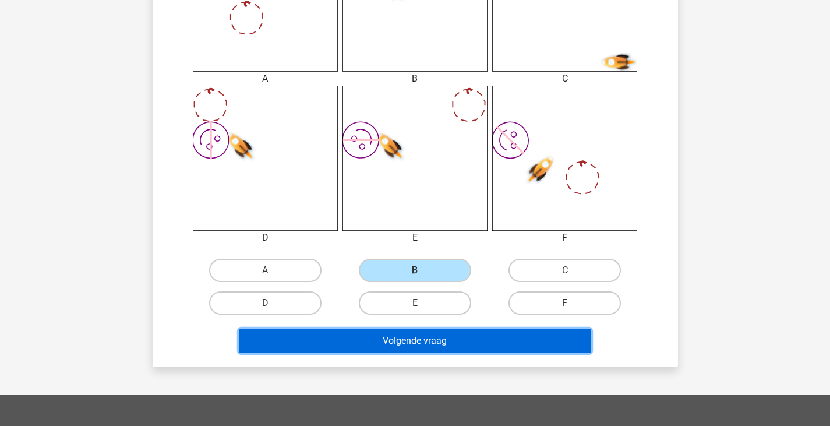
click at [448, 341] on button "Volgende vraag" at bounding box center [415, 340] width 352 height 24
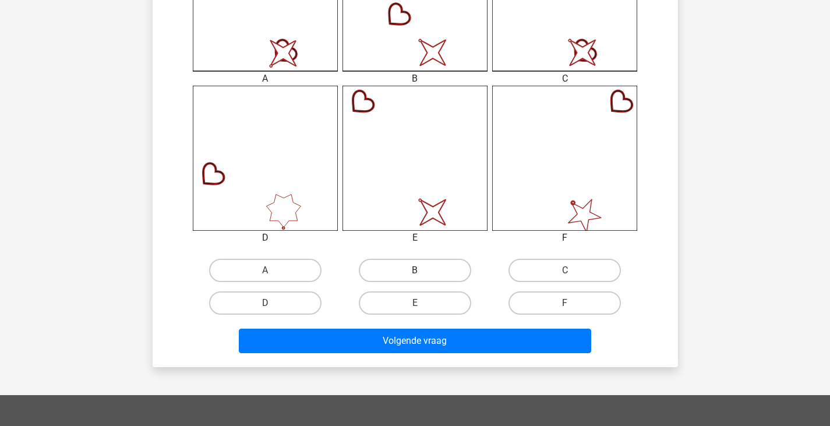
click at [445, 268] on label "B" at bounding box center [415, 270] width 112 height 23
click at [422, 270] on input "B" at bounding box center [419, 274] width 8 height 8
radio input "true"
click at [440, 294] on label "E" at bounding box center [415, 302] width 112 height 23
click at [422, 303] on input "E" at bounding box center [419, 307] width 8 height 8
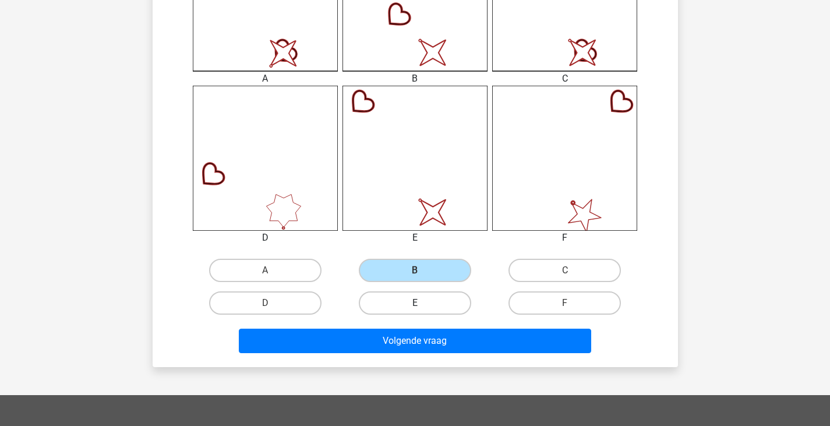
radio input "true"
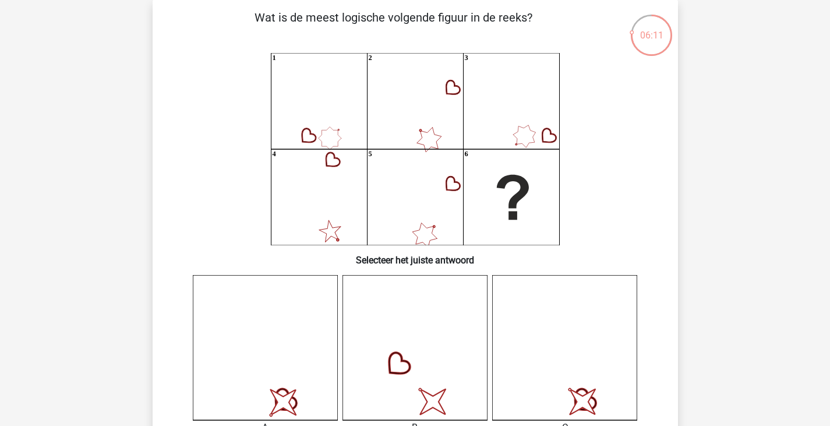
scroll to position [54, 0]
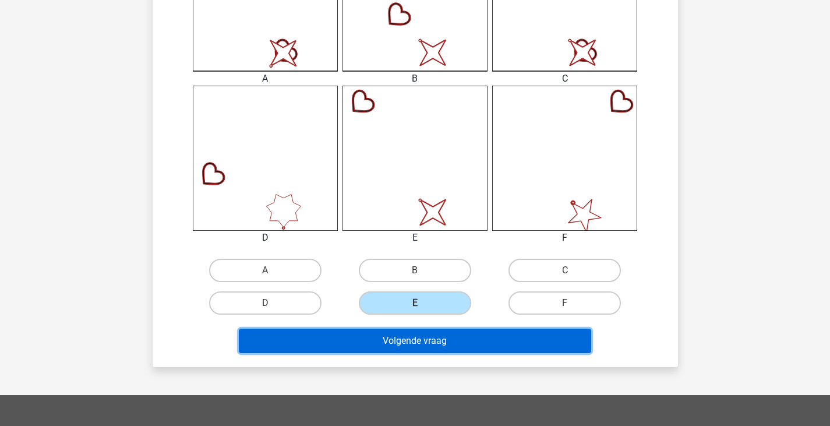
click at [463, 336] on button "Volgende vraag" at bounding box center [415, 340] width 352 height 24
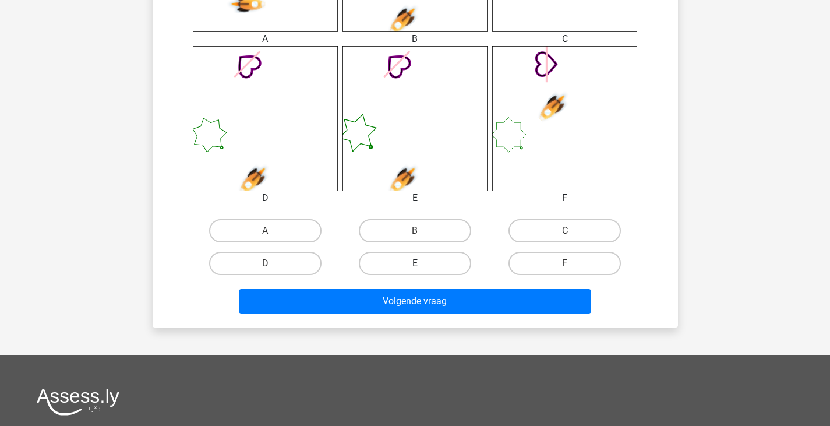
scroll to position [466, 0]
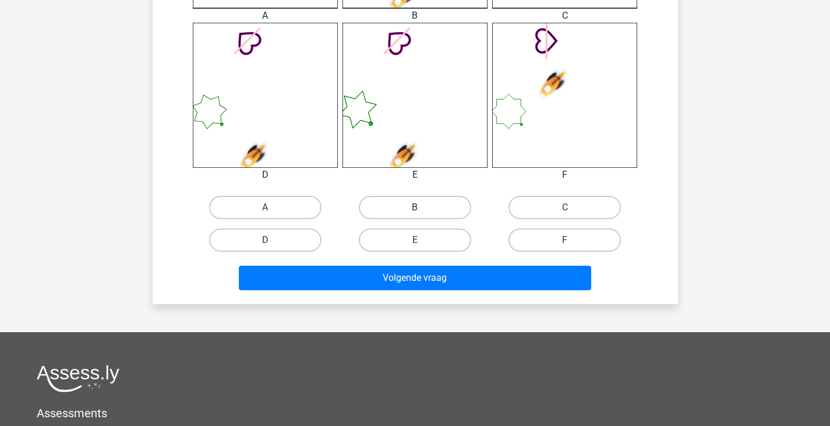
click at [412, 209] on label "B" at bounding box center [415, 207] width 112 height 23
click at [415, 209] on input "B" at bounding box center [419, 211] width 8 height 8
radio input "true"
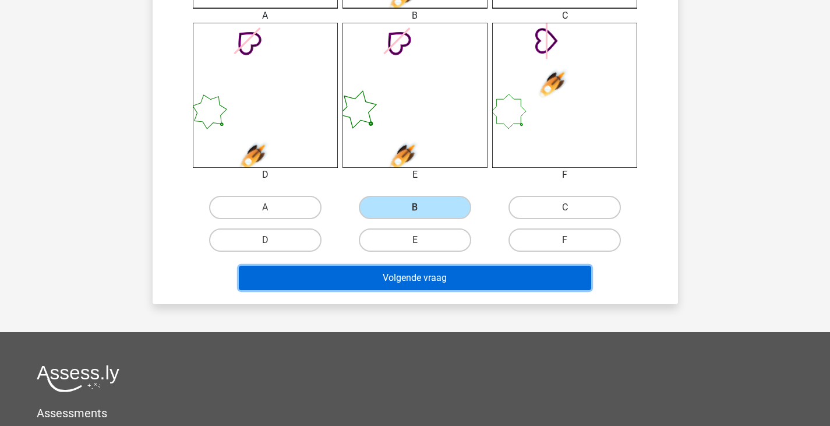
click at [416, 274] on button "Volgende vraag" at bounding box center [415, 278] width 352 height 24
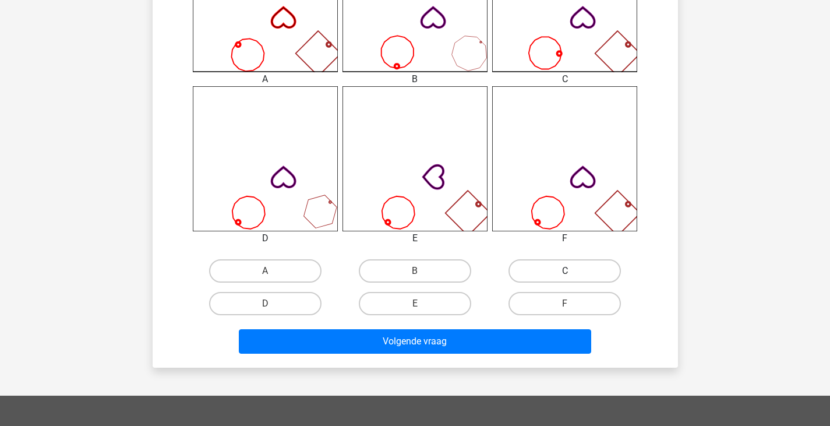
scroll to position [403, 0]
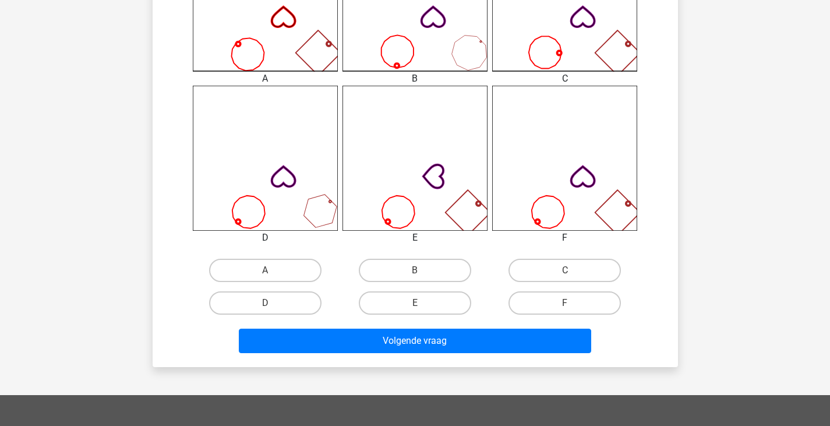
click at [544, 289] on div "F" at bounding box center [565, 303] width 150 height 33
click at [543, 305] on label "F" at bounding box center [564, 302] width 112 height 23
click at [565, 305] on input "F" at bounding box center [569, 307] width 8 height 8
radio input "true"
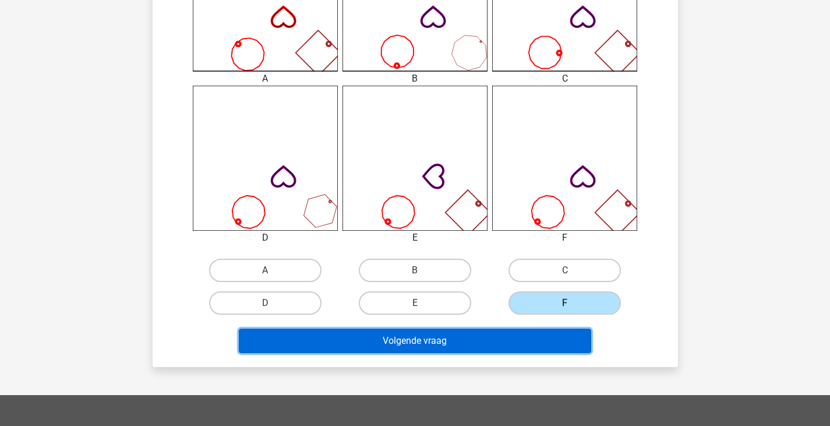
click at [513, 337] on button "Volgende vraag" at bounding box center [415, 340] width 352 height 24
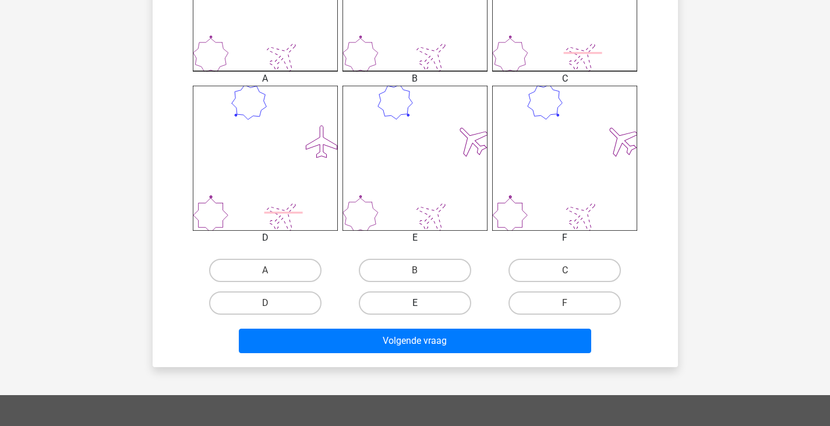
click at [448, 295] on label "E" at bounding box center [415, 302] width 112 height 23
click at [422, 303] on input "E" at bounding box center [419, 307] width 8 height 8
radio input "true"
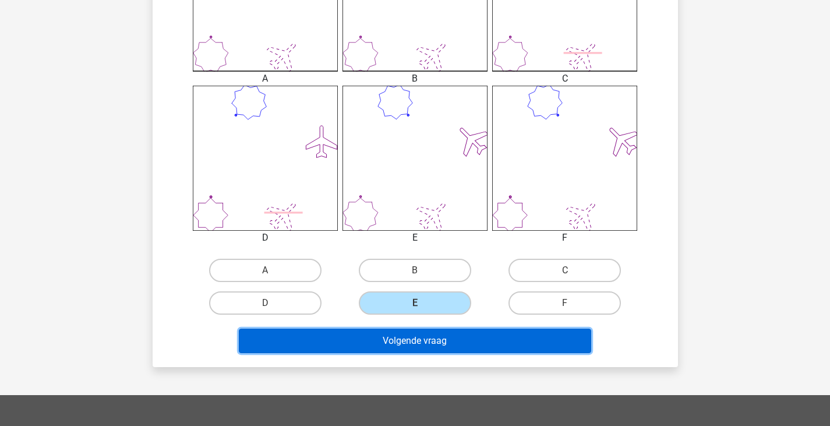
click at [455, 338] on button "Volgende vraag" at bounding box center [415, 340] width 352 height 24
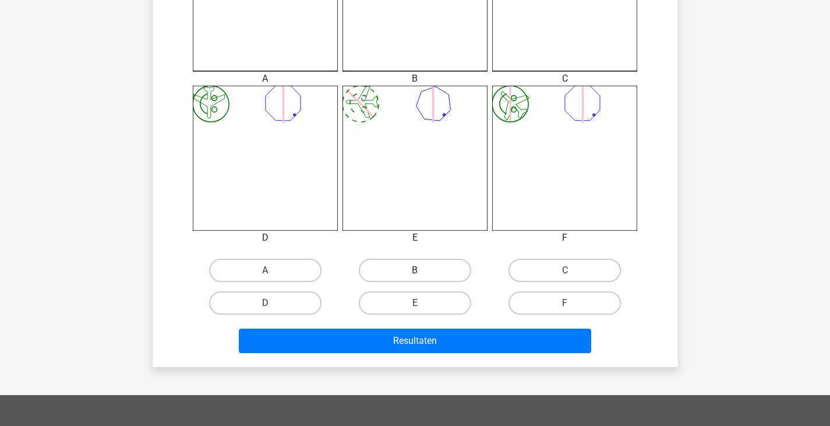
click at [413, 270] on label "B" at bounding box center [415, 270] width 112 height 23
click at [415, 270] on input "B" at bounding box center [419, 274] width 8 height 8
radio input "true"
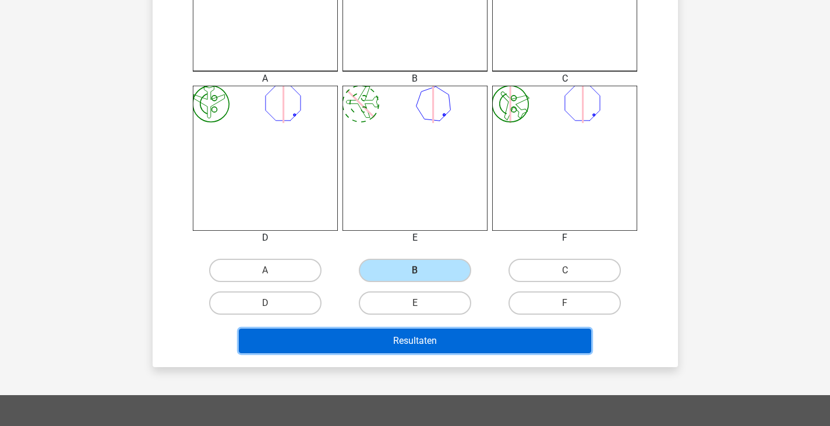
click at [462, 348] on button "Resultaten" at bounding box center [415, 340] width 352 height 24
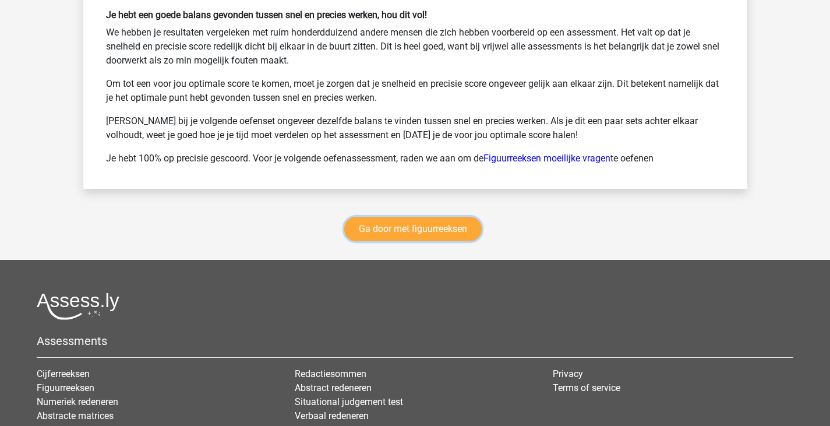
scroll to position [1476, 0]
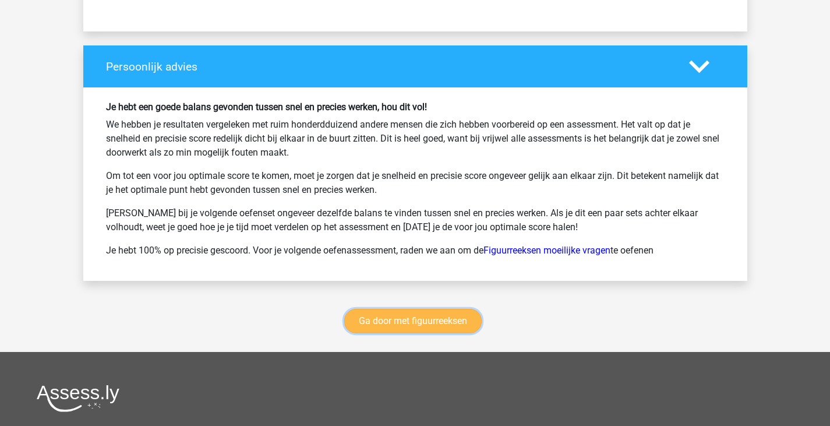
click at [452, 320] on link "Ga door met figuurreeksen" at bounding box center [412, 321] width 137 height 24
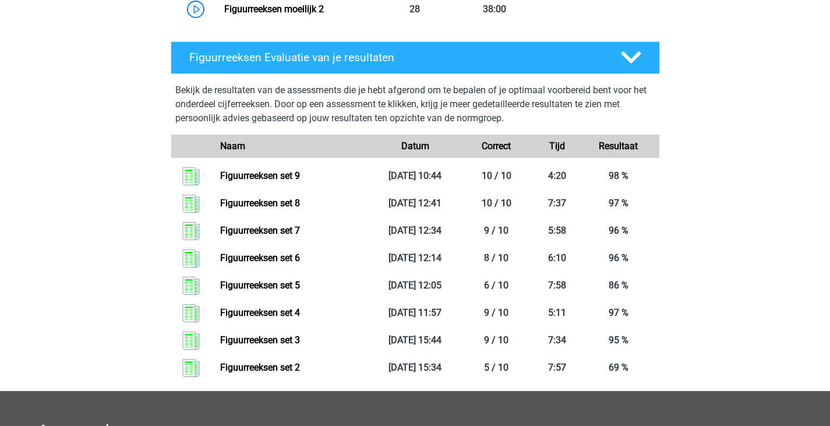
scroll to position [738, 0]
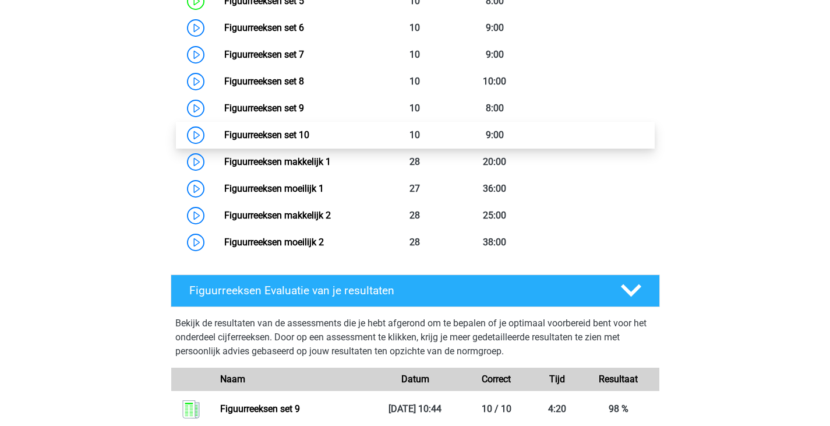
click at [309, 131] on link "Figuurreeksen set 10" at bounding box center [266, 134] width 85 height 11
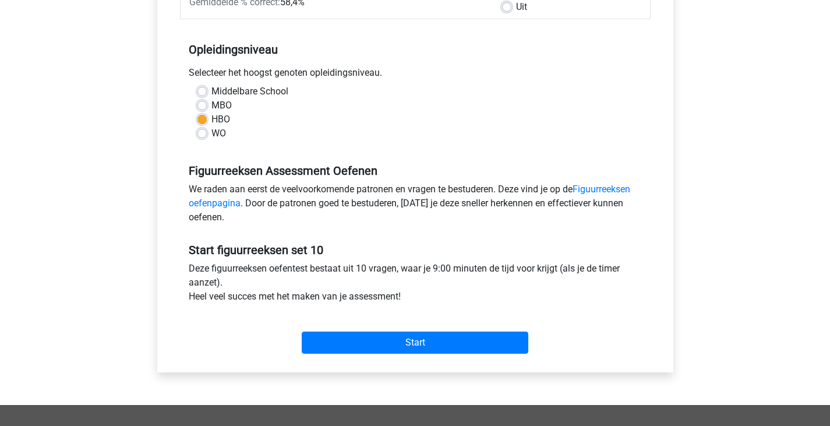
scroll to position [349, 0]
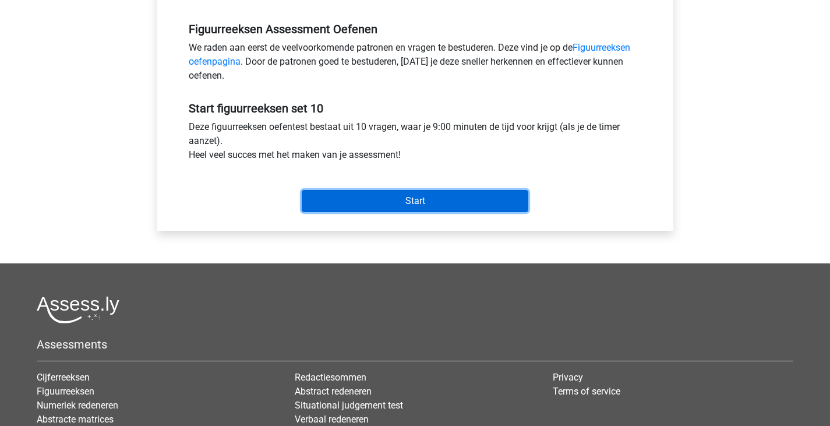
click at [391, 193] on input "Start" at bounding box center [415, 201] width 227 height 22
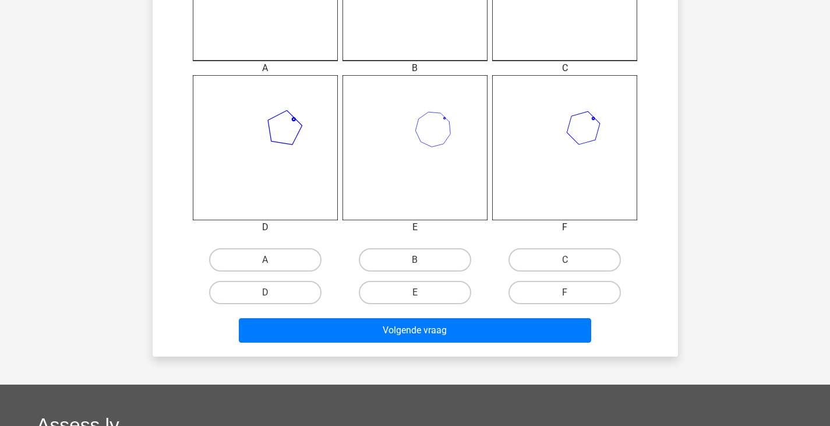
scroll to position [466, 0]
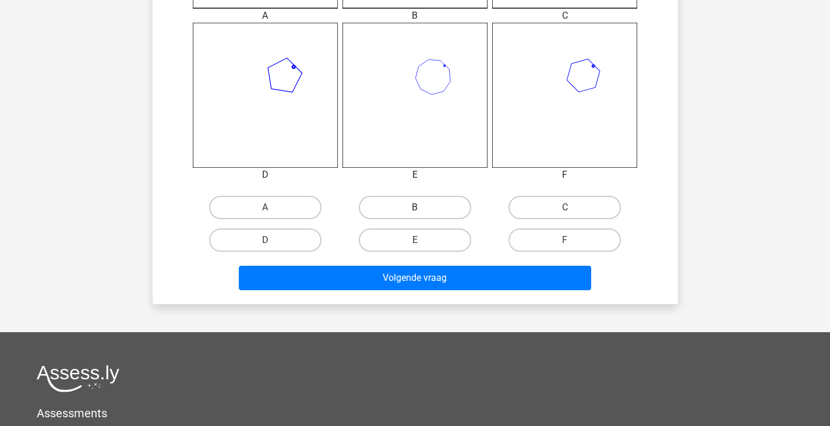
click at [454, 211] on label "B" at bounding box center [415, 207] width 112 height 23
click at [422, 211] on input "B" at bounding box center [419, 211] width 8 height 8
radio input "true"
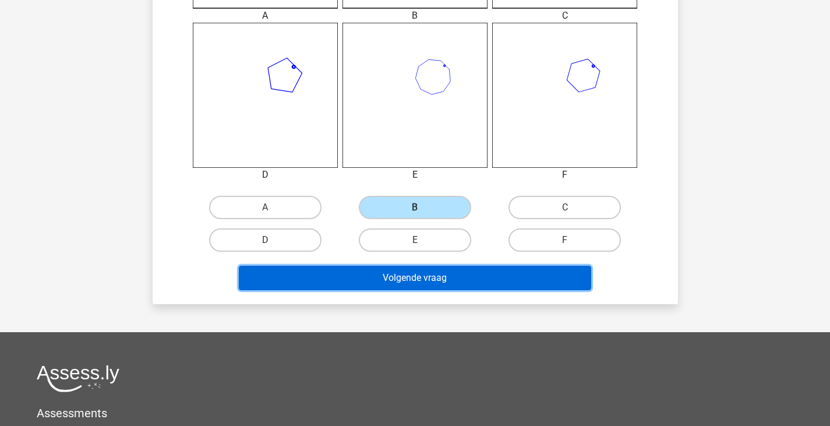
click at [457, 269] on button "Volgende vraag" at bounding box center [415, 278] width 352 height 24
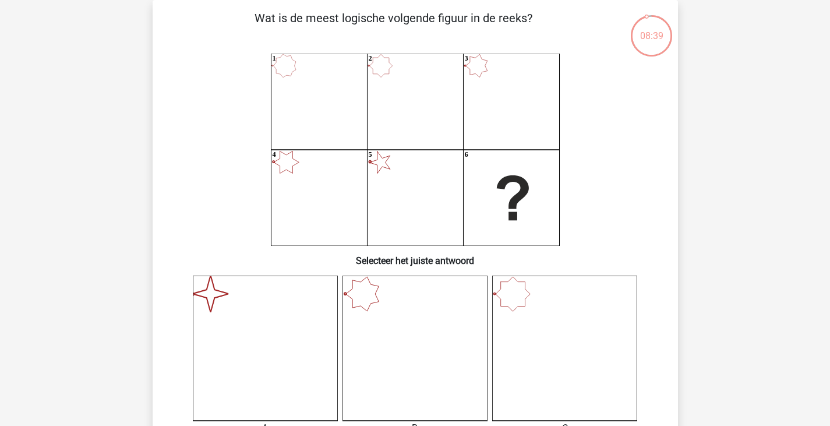
scroll to position [287, 0]
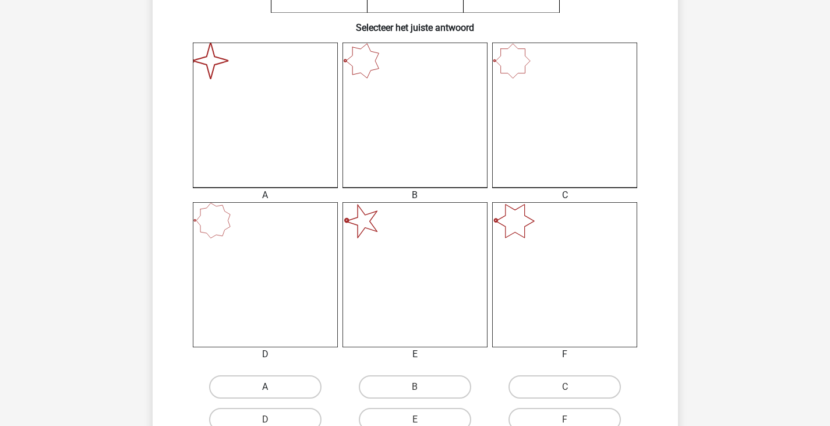
click at [305, 377] on label "A" at bounding box center [265, 386] width 112 height 23
click at [273, 387] on input "A" at bounding box center [269, 391] width 8 height 8
radio input "true"
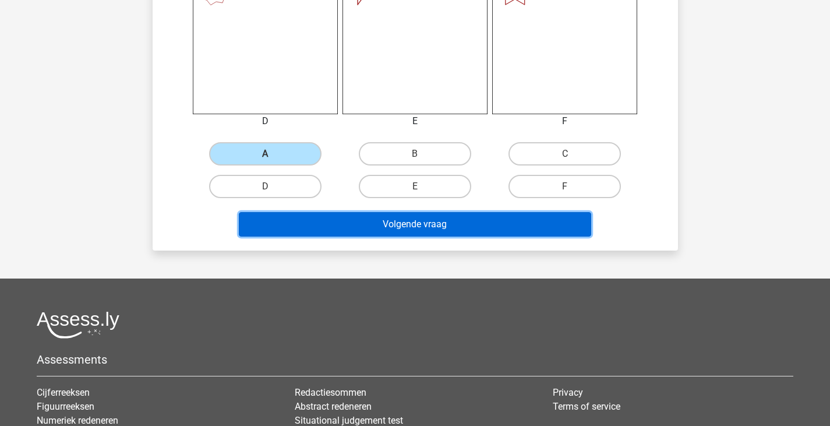
click at [473, 222] on button "Volgende vraag" at bounding box center [415, 224] width 352 height 24
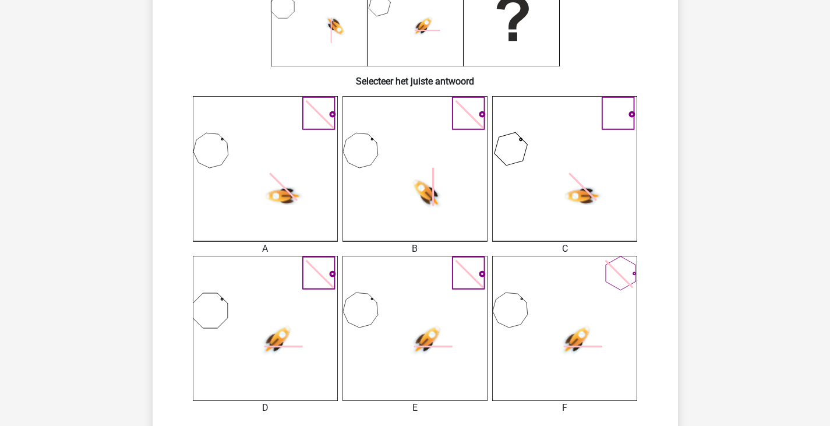
scroll to position [349, 0]
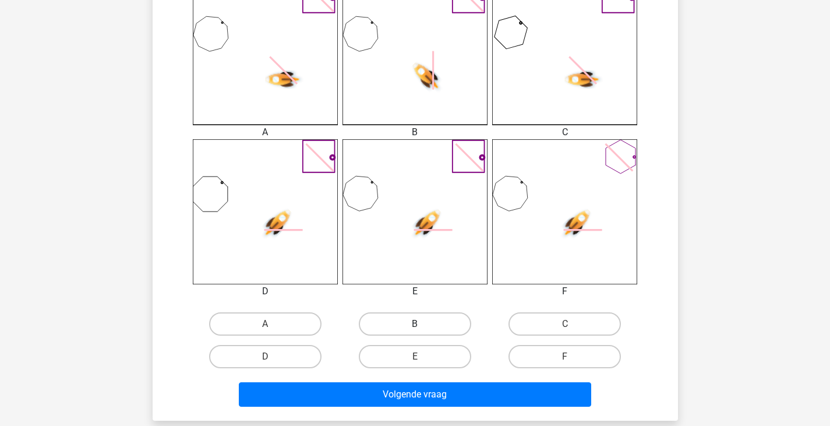
click at [456, 313] on label "B" at bounding box center [415, 323] width 112 height 23
click at [422, 324] on input "B" at bounding box center [419, 328] width 8 height 8
radio input "true"
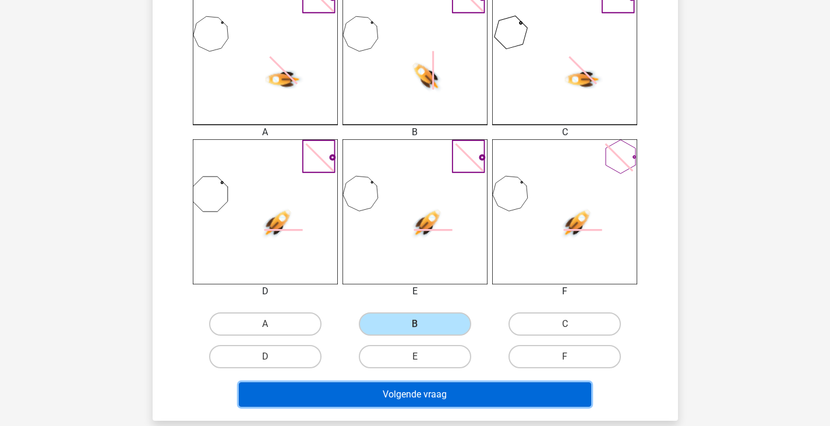
click at [474, 389] on button "Volgende vraag" at bounding box center [415, 394] width 352 height 24
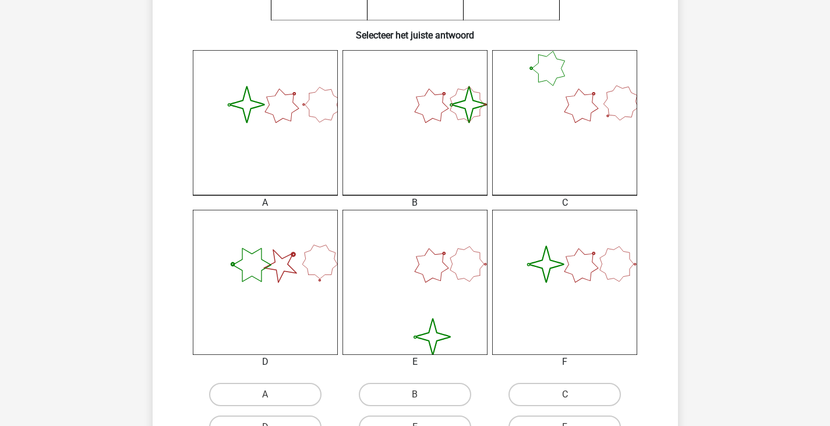
scroll to position [287, 0]
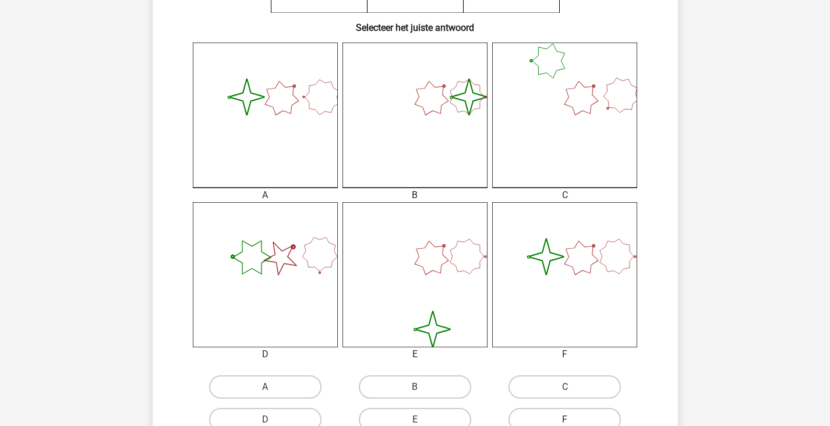
click at [578, 416] on label "F" at bounding box center [564, 419] width 112 height 23
click at [572, 419] on input "F" at bounding box center [569, 423] width 8 height 8
radio input "true"
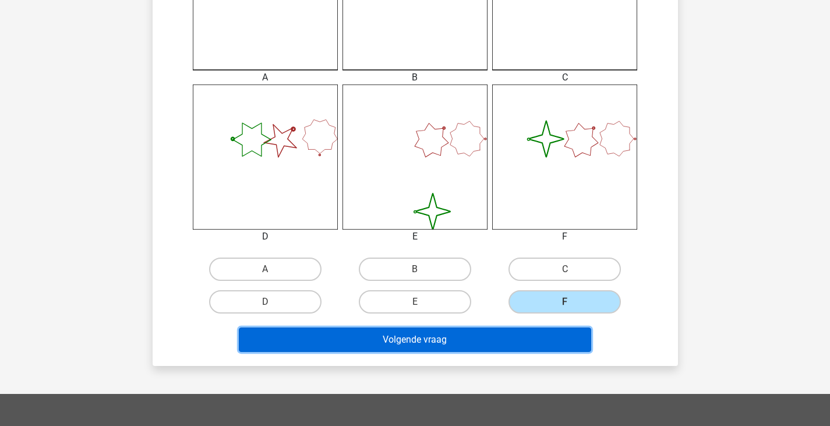
click at [498, 337] on button "Volgende vraag" at bounding box center [415, 339] width 352 height 24
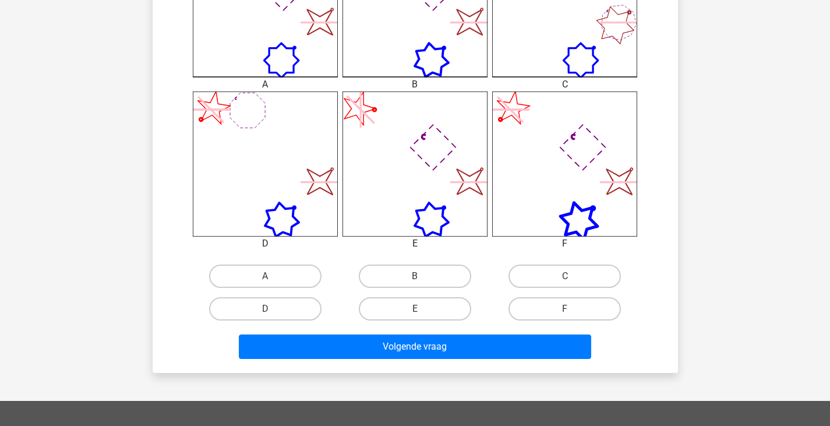
scroll to position [403, 0]
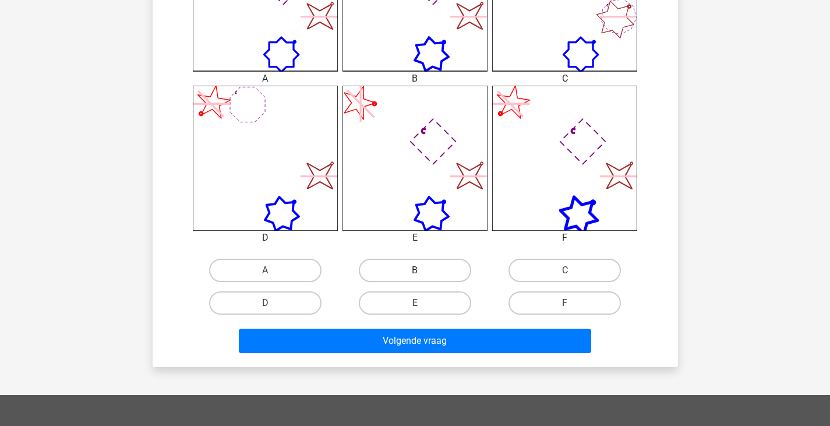
click at [437, 277] on label "B" at bounding box center [415, 270] width 112 height 23
click at [422, 277] on input "B" at bounding box center [419, 274] width 8 height 8
radio input "true"
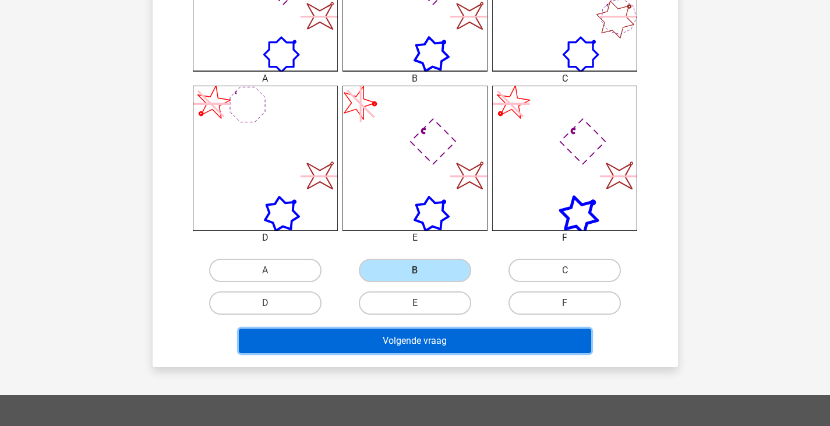
click at [445, 352] on button "Volgende vraag" at bounding box center [415, 340] width 352 height 24
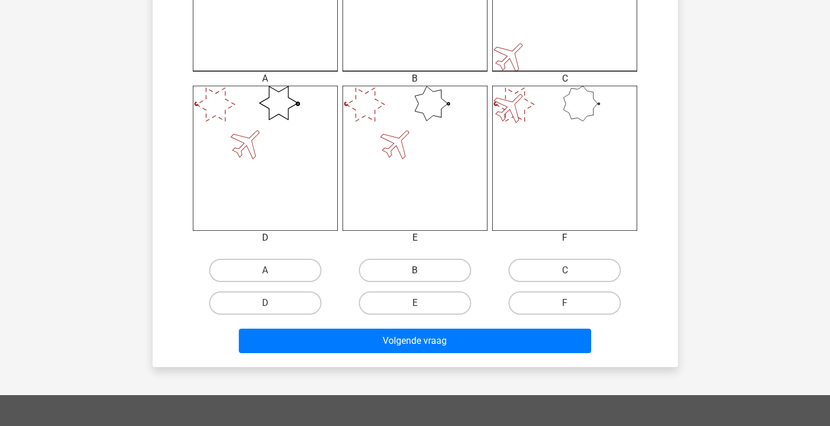
click at [436, 276] on label "B" at bounding box center [415, 270] width 112 height 23
click at [422, 276] on input "B" at bounding box center [419, 274] width 8 height 8
radio input "true"
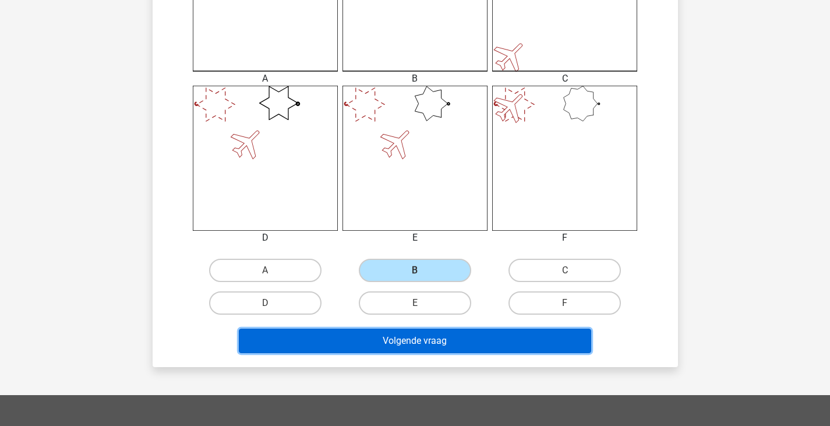
click at [447, 340] on button "Volgende vraag" at bounding box center [415, 340] width 352 height 24
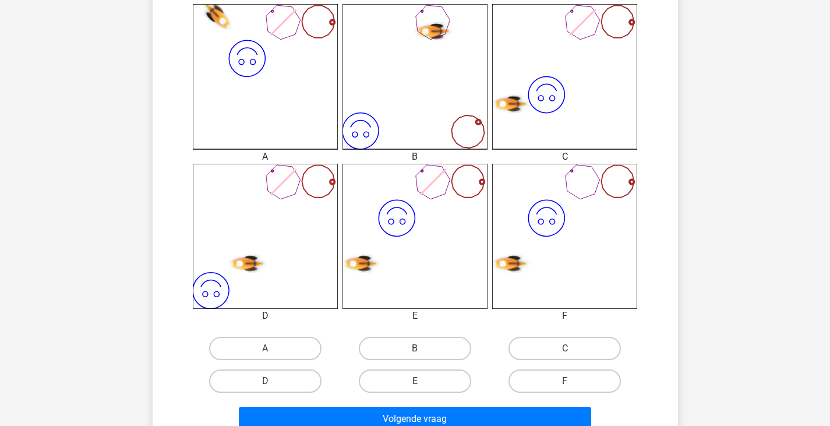
scroll to position [349, 0]
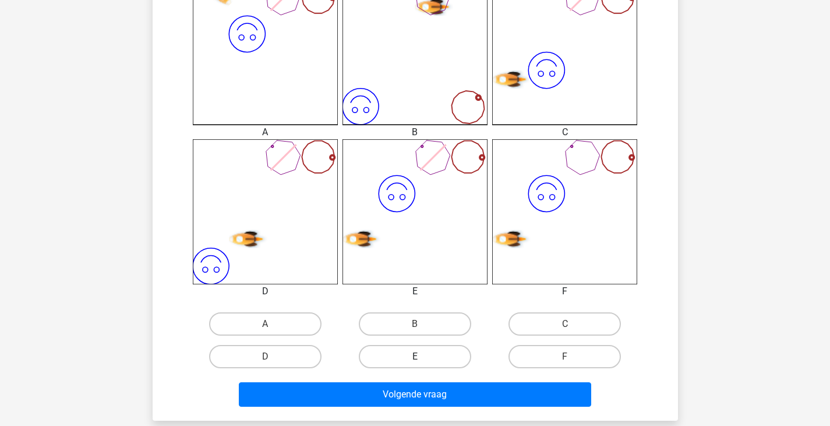
click at [434, 346] on label "E" at bounding box center [415, 356] width 112 height 23
click at [422, 356] on input "E" at bounding box center [419, 360] width 8 height 8
radio input "true"
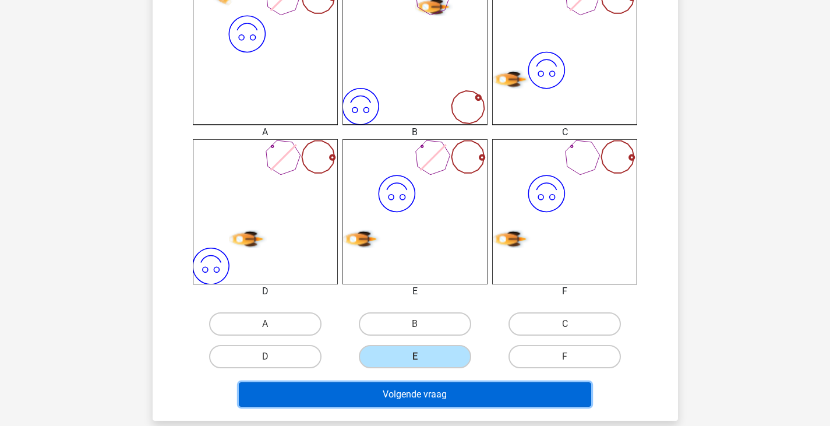
click at [444, 390] on button "Volgende vraag" at bounding box center [415, 394] width 352 height 24
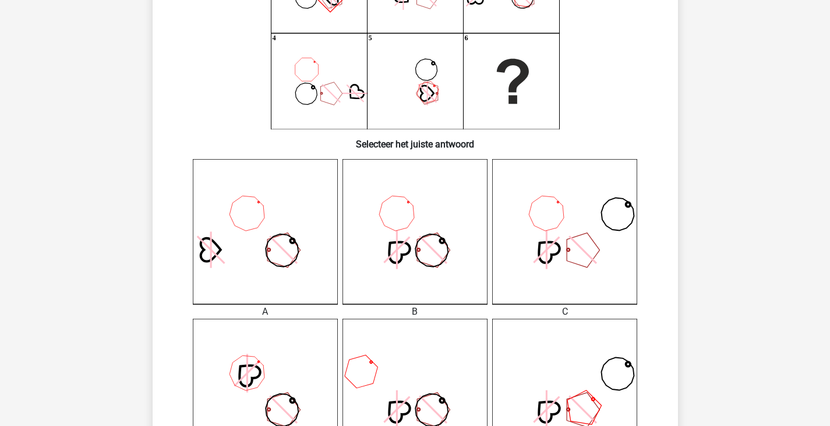
scroll to position [287, 0]
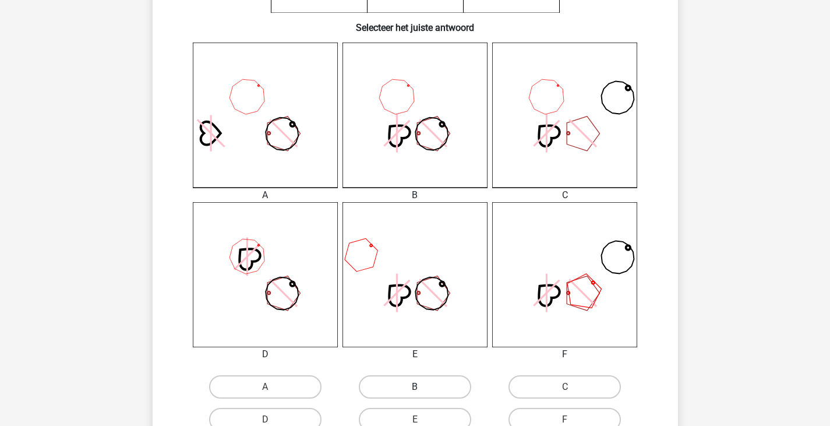
click at [455, 381] on label "B" at bounding box center [415, 386] width 112 height 23
click at [422, 387] on input "B" at bounding box center [419, 391] width 8 height 8
radio input "true"
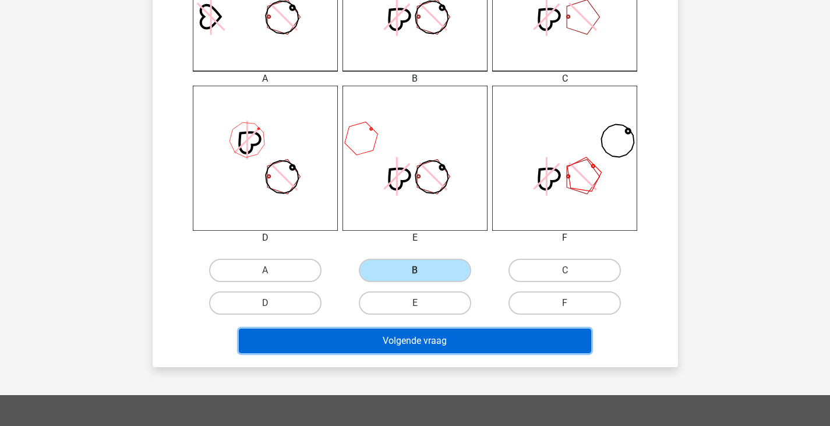
click at [473, 340] on button "Volgende vraag" at bounding box center [415, 340] width 352 height 24
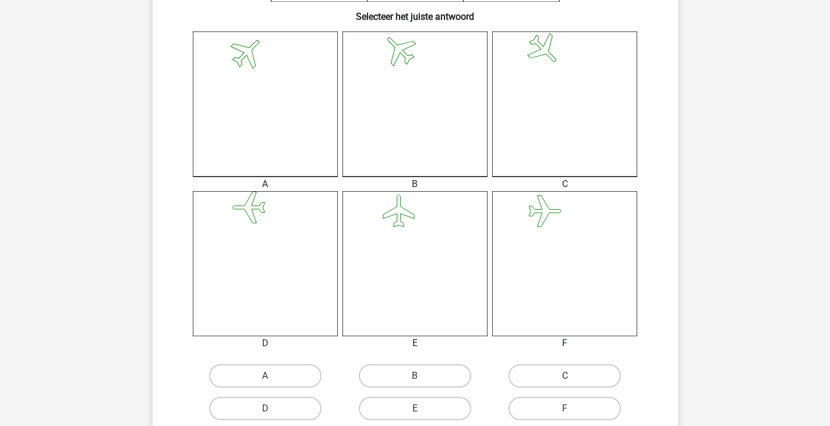
scroll to position [298, 0]
click at [319, 373] on label "A" at bounding box center [265, 374] width 112 height 23
click at [273, 375] on input "A" at bounding box center [269, 379] width 8 height 8
radio input "true"
click at [314, 372] on label "A" at bounding box center [265, 374] width 112 height 23
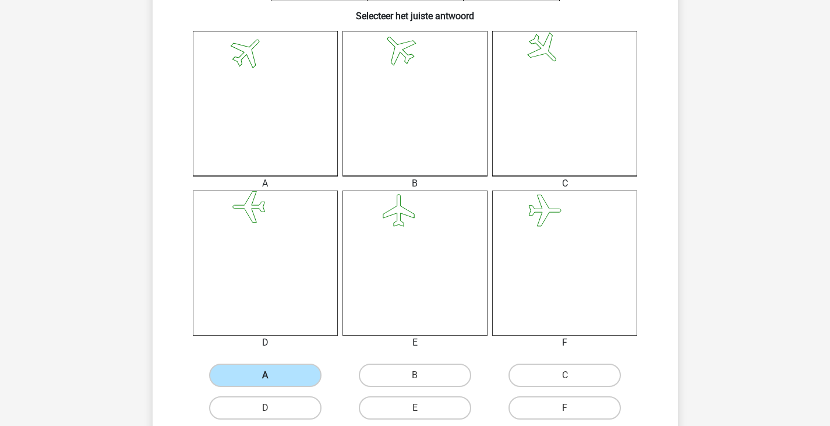
click at [273, 375] on input "A" at bounding box center [269, 379] width 8 height 8
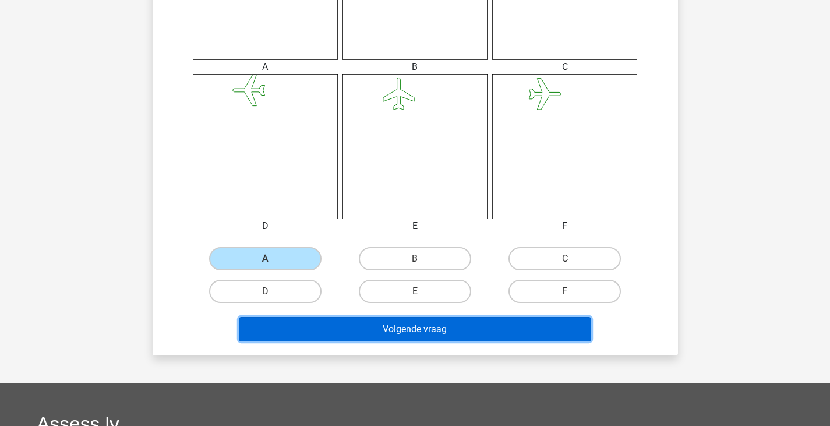
click at [413, 337] on button "Volgende vraag" at bounding box center [415, 329] width 352 height 24
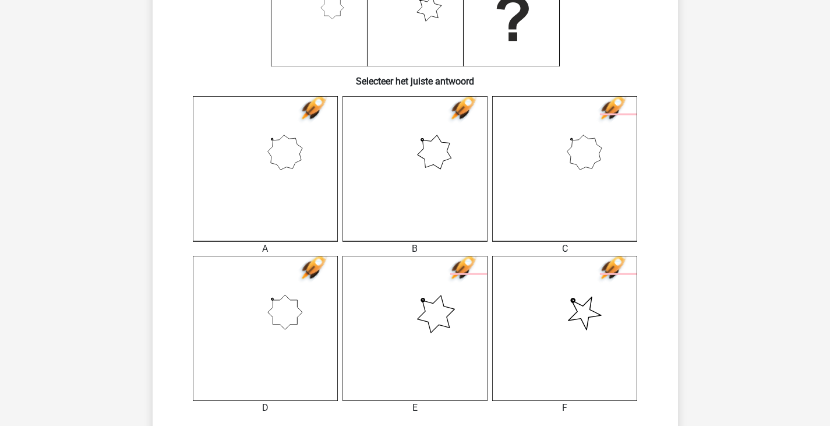
scroll to position [466, 0]
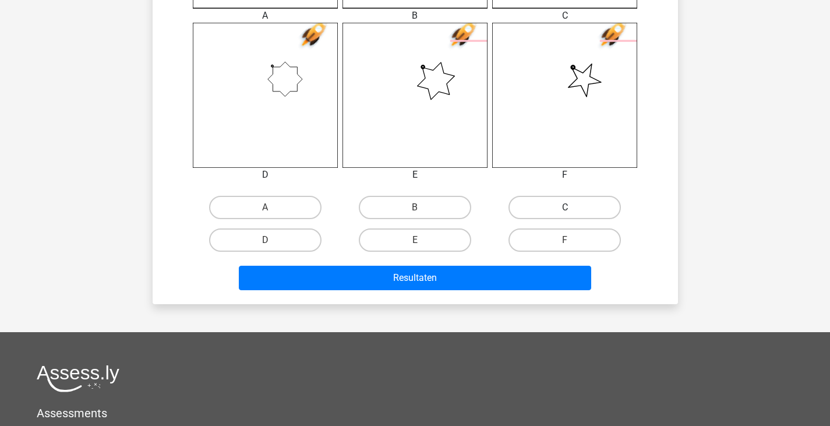
click at [540, 209] on label "C" at bounding box center [564, 207] width 112 height 23
click at [565, 209] on input "C" at bounding box center [569, 211] width 8 height 8
radio input "true"
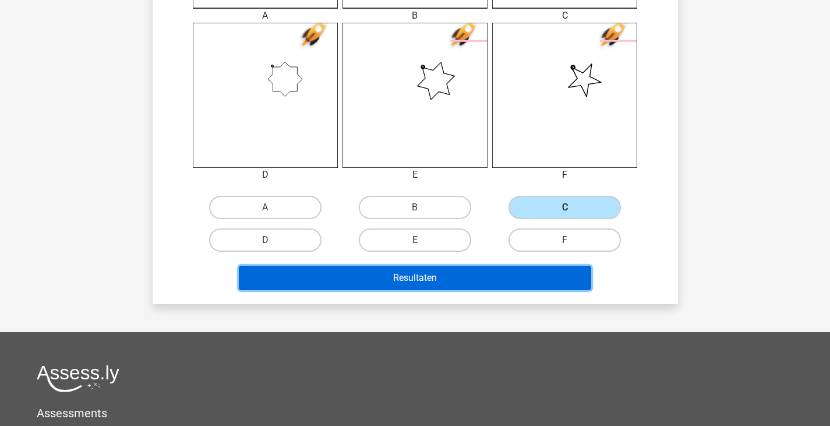
click at [498, 275] on button "Resultaten" at bounding box center [415, 278] width 352 height 24
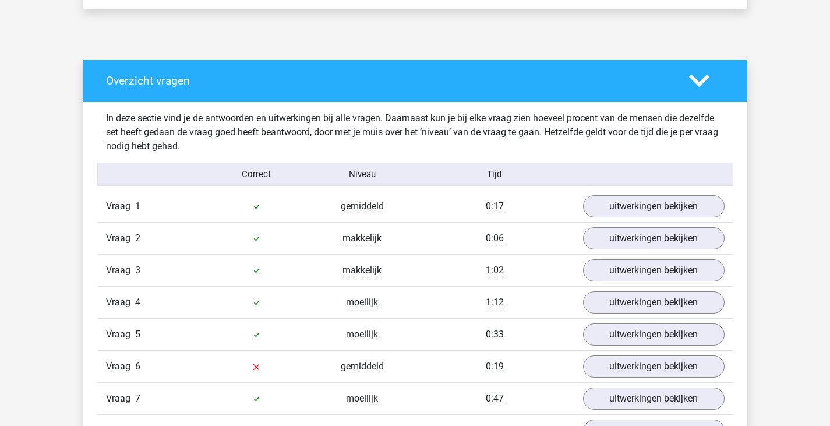
scroll to position [699, 0]
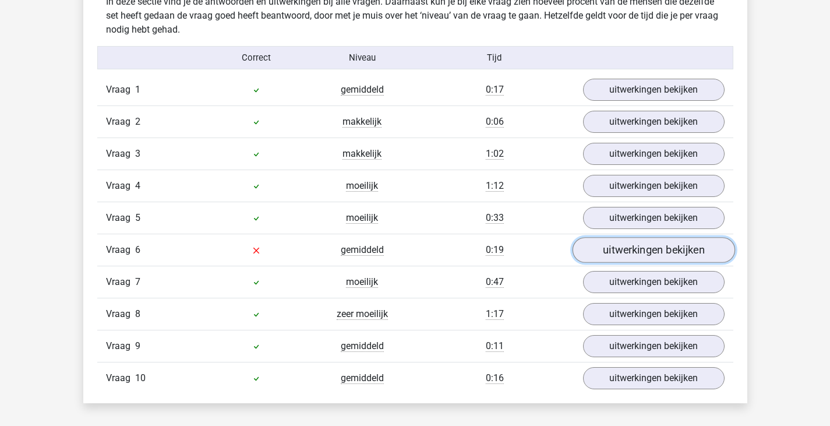
click at [587, 249] on link "uitwerkingen bekijken" at bounding box center [653, 250] width 162 height 26
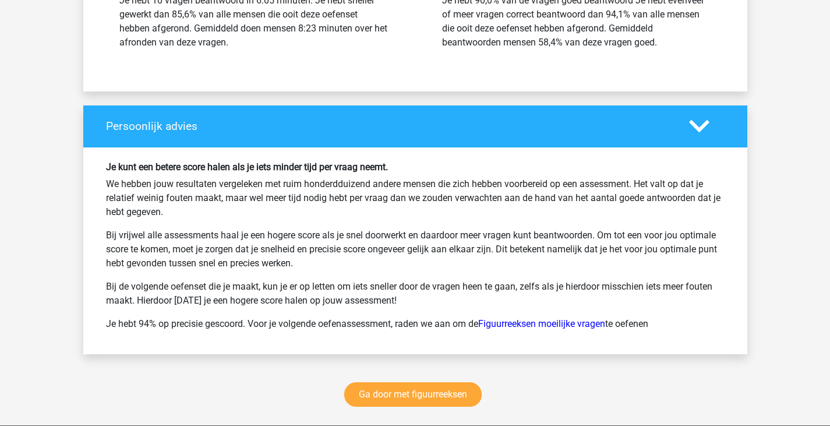
scroll to position [2446, 0]
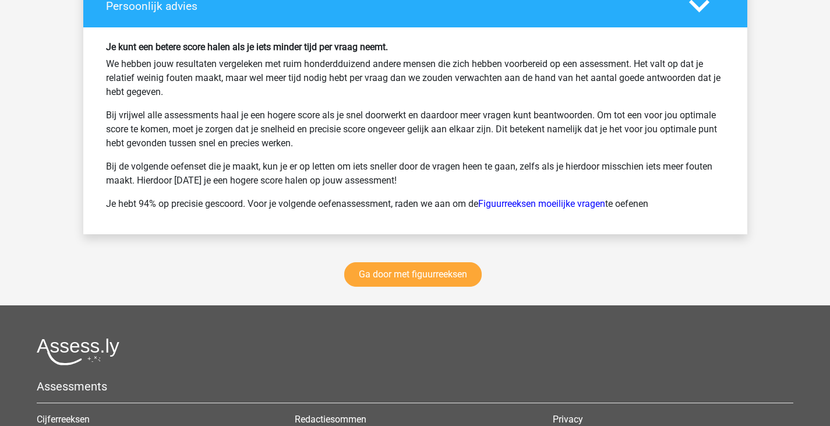
click at [383, 261] on div "Ga door met figuurreeksen" at bounding box center [415, 276] width 664 height 57
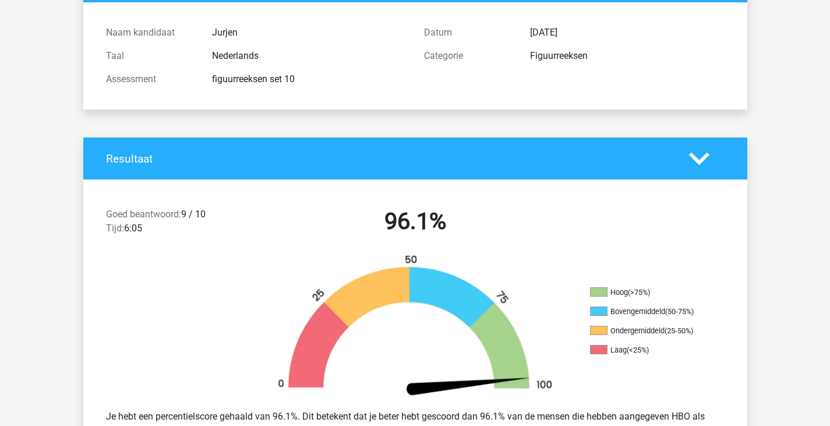
scroll to position [0, 0]
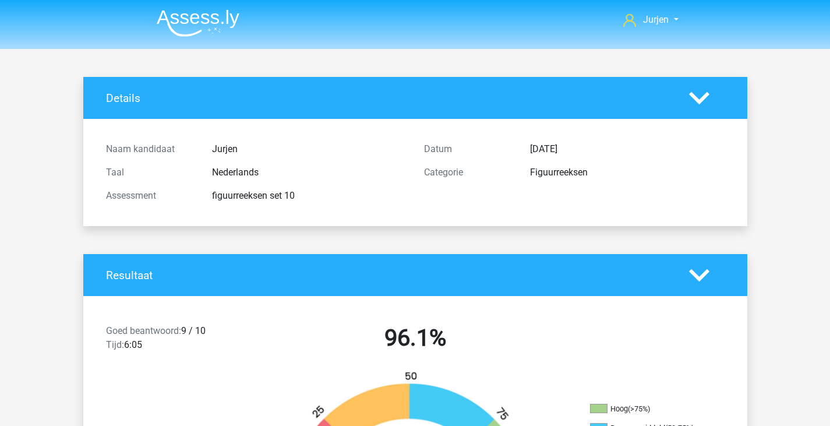
click at [213, 19] on img at bounding box center [198, 22] width 83 height 27
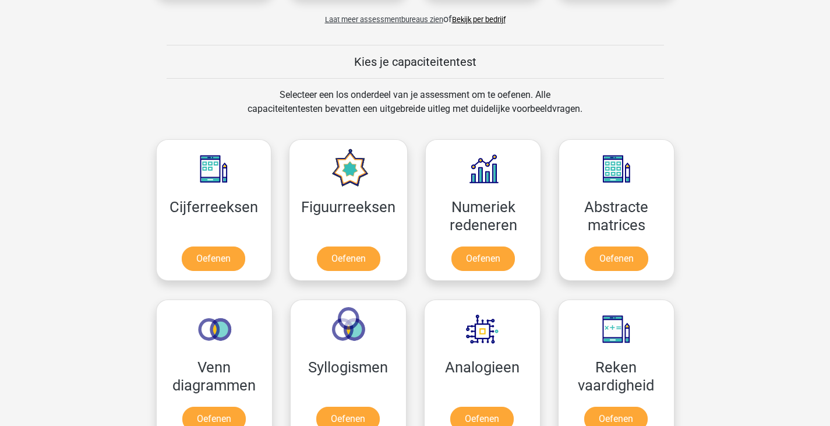
scroll to position [349, 0]
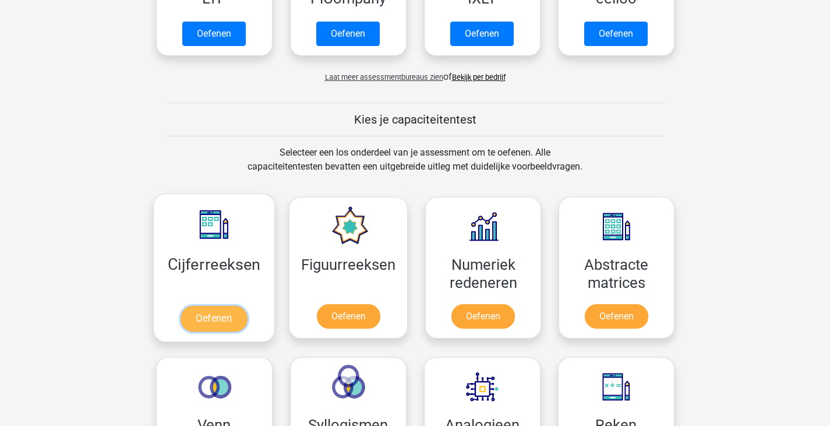
click at [235, 306] on link "Oefenen" at bounding box center [214, 319] width 66 height 26
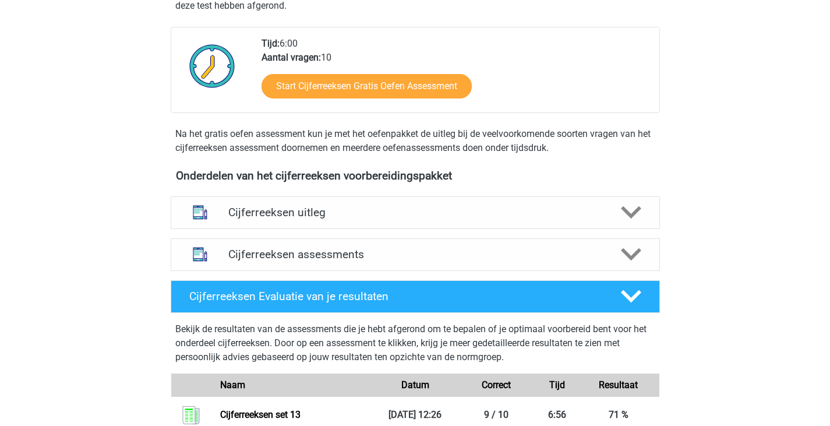
scroll to position [466, 0]
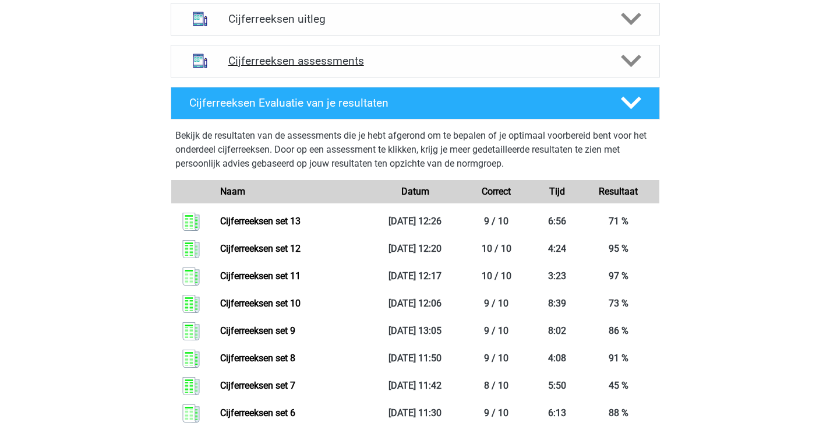
click at [418, 68] on h4 "Cijferreeksen assessments" at bounding box center [415, 60] width 374 height 13
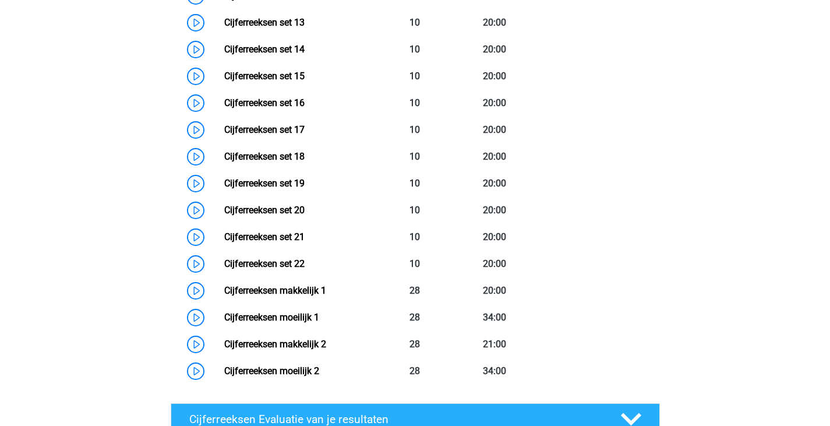
scroll to position [932, 0]
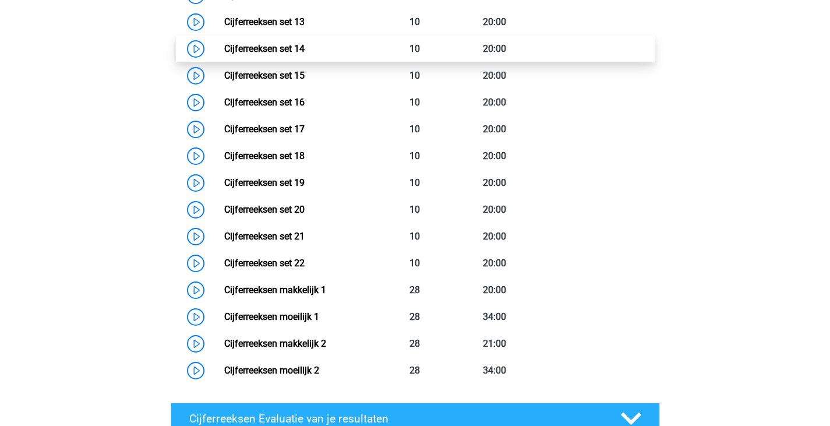
click at [305, 54] on link "Cijferreeksen set 14" at bounding box center [264, 48] width 80 height 11
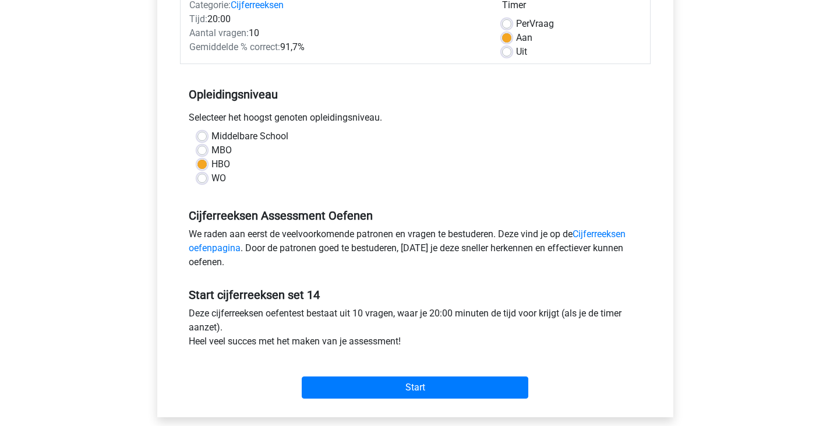
scroll to position [233, 0]
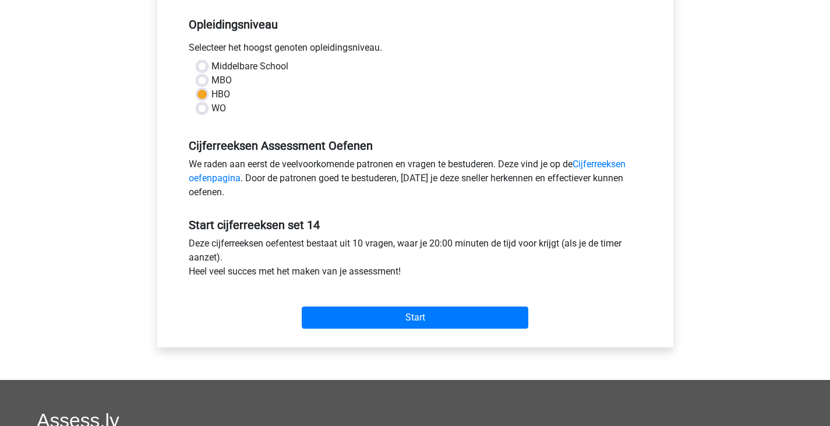
click at [411, 330] on div "Start" at bounding box center [415, 308] width 471 height 50
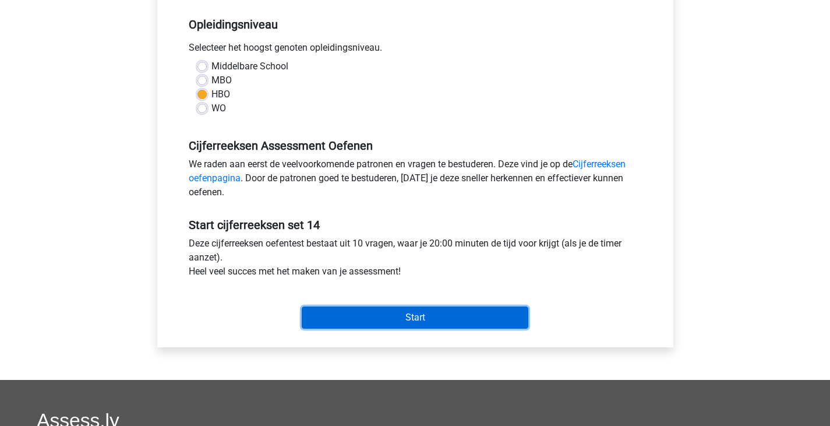
click at [415, 320] on input "Start" at bounding box center [415, 317] width 227 height 22
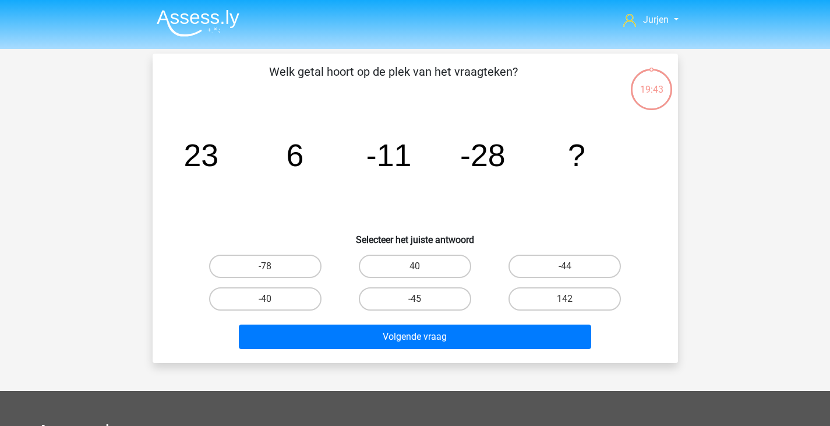
click at [415, 310] on div "-45" at bounding box center [415, 298] width 150 height 33
click at [430, 298] on label "-45" at bounding box center [415, 298] width 112 height 23
click at [422, 299] on input "-45" at bounding box center [419, 303] width 8 height 8
radio input "true"
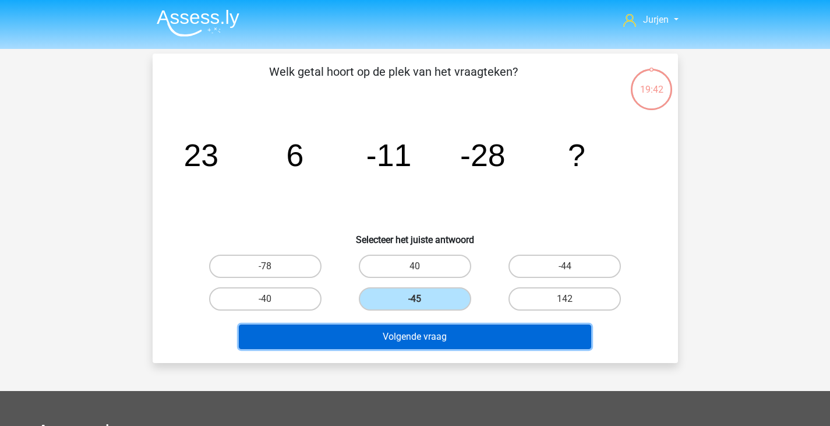
click at [429, 336] on button "Volgende vraag" at bounding box center [415, 336] width 352 height 24
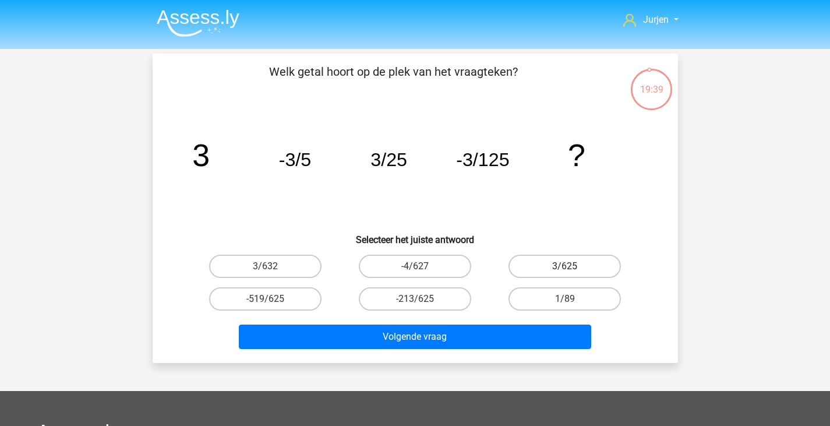
click at [533, 275] on label "3/625" at bounding box center [564, 265] width 112 height 23
click at [565, 274] on input "3/625" at bounding box center [569, 270] width 8 height 8
radio input "true"
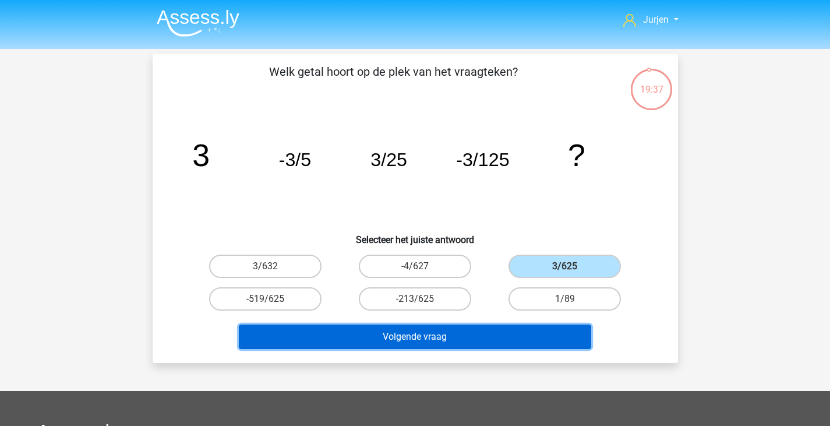
click at [473, 341] on button "Volgende vraag" at bounding box center [415, 336] width 352 height 24
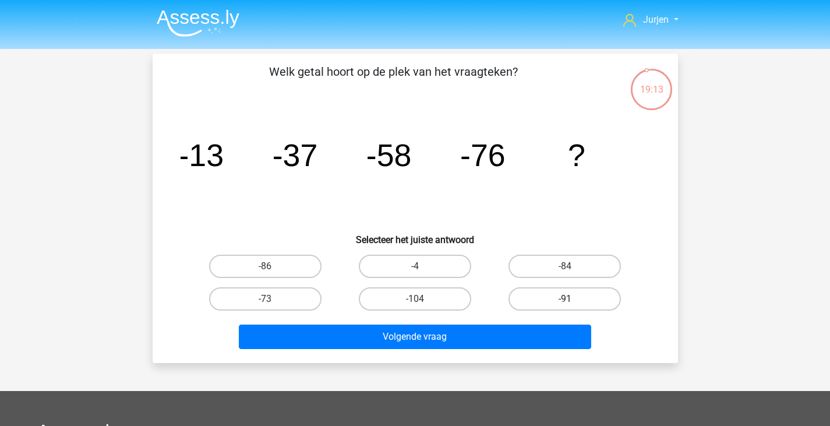
click at [532, 294] on label "-91" at bounding box center [564, 298] width 112 height 23
click at [565, 299] on input "-91" at bounding box center [569, 303] width 8 height 8
radio input "true"
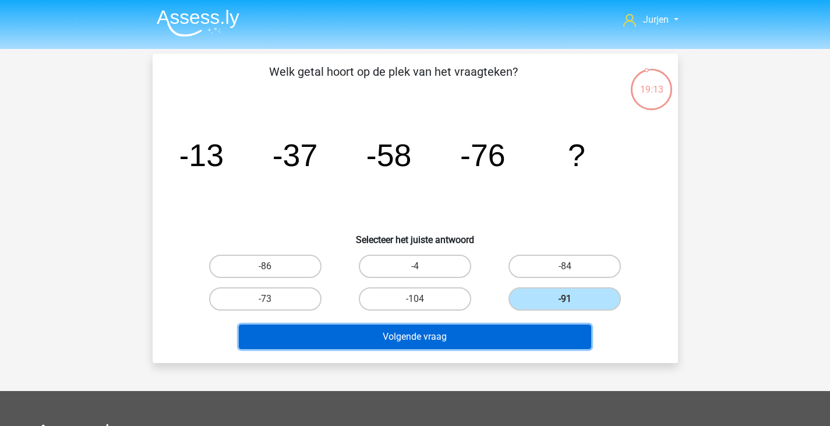
click at [513, 330] on button "Volgende vraag" at bounding box center [415, 336] width 352 height 24
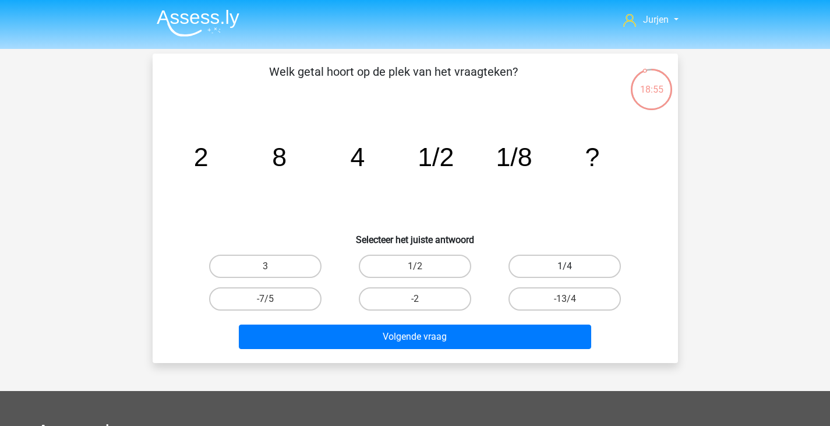
click at [574, 274] on label "1/4" at bounding box center [564, 265] width 112 height 23
click at [572, 274] on input "1/4" at bounding box center [569, 270] width 8 height 8
radio input "true"
click at [521, 320] on div "Volgende vraag" at bounding box center [415, 334] width 488 height 38
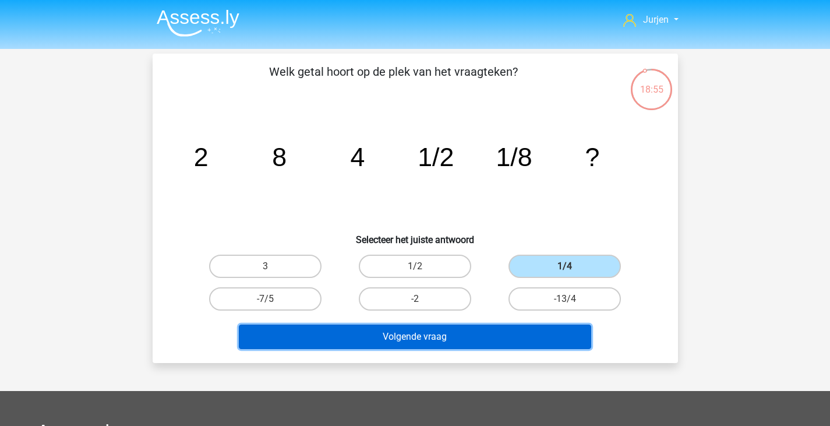
click at [517, 342] on button "Volgende vraag" at bounding box center [415, 336] width 352 height 24
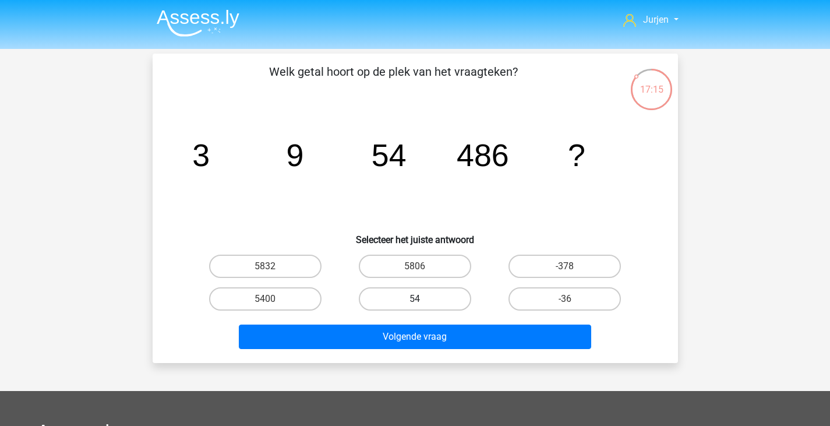
click at [439, 294] on label "54" at bounding box center [415, 298] width 112 height 23
click at [422, 299] on input "54" at bounding box center [419, 303] width 8 height 8
radio input "true"
click at [297, 299] on label "5400" at bounding box center [265, 298] width 112 height 23
click at [273, 299] on input "5400" at bounding box center [269, 303] width 8 height 8
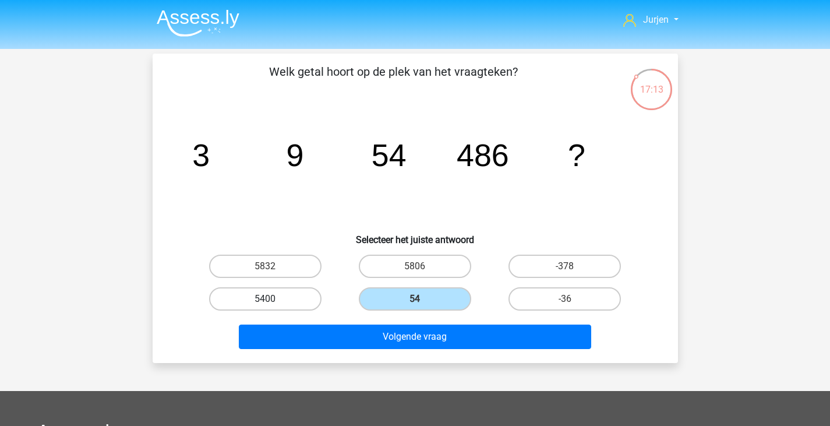
radio input "true"
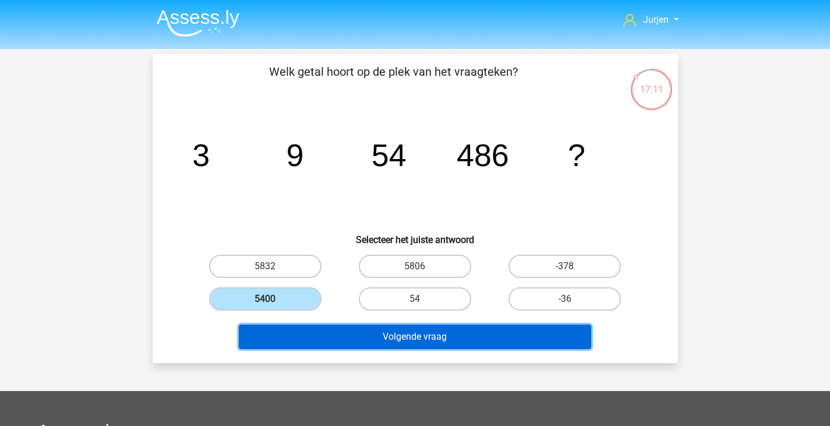
drag, startPoint x: 352, startPoint y: 331, endPoint x: 358, endPoint y: 327, distance: 6.6
click at [353, 331] on button "Volgende vraag" at bounding box center [415, 336] width 352 height 24
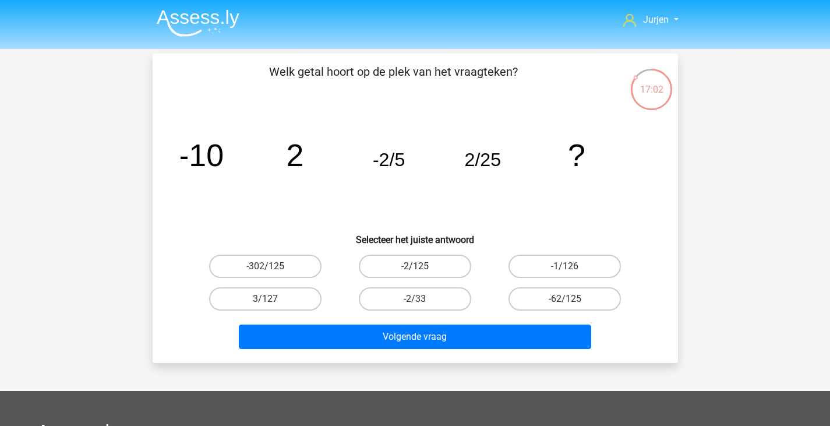
click at [450, 262] on label "-2/125" at bounding box center [415, 265] width 112 height 23
click at [422, 266] on input "-2/125" at bounding box center [419, 270] width 8 height 8
radio input "true"
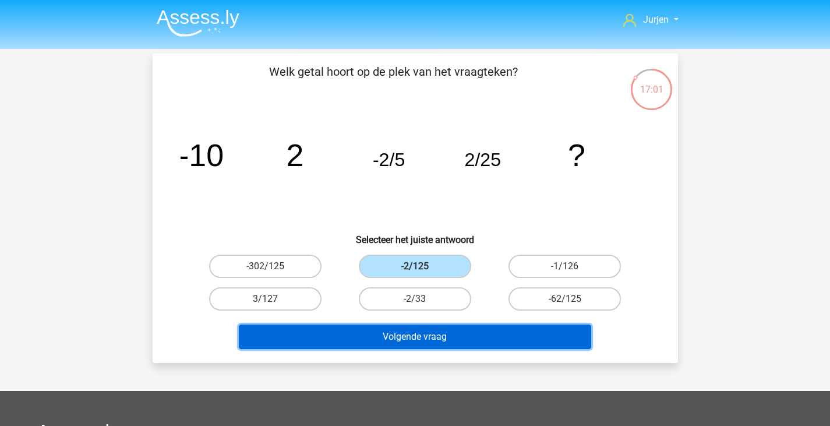
click at [497, 333] on button "Volgende vraag" at bounding box center [415, 336] width 352 height 24
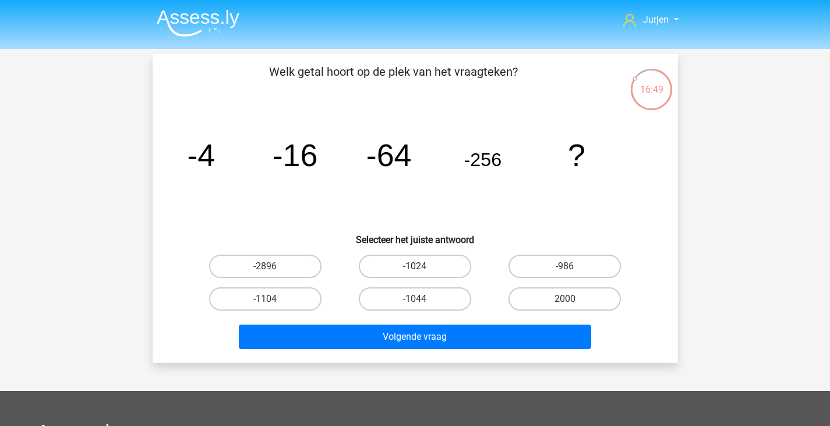
click at [441, 254] on label "-1024" at bounding box center [415, 265] width 112 height 23
click at [422, 266] on input "-1024" at bounding box center [419, 270] width 8 height 8
radio input "true"
click at [485, 320] on div "Volgende vraag" at bounding box center [415, 334] width 488 height 38
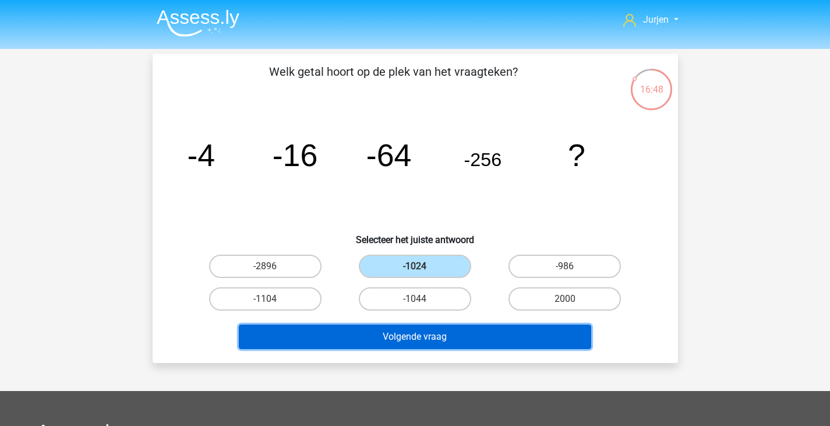
click at [489, 325] on button "Volgende vraag" at bounding box center [415, 336] width 352 height 24
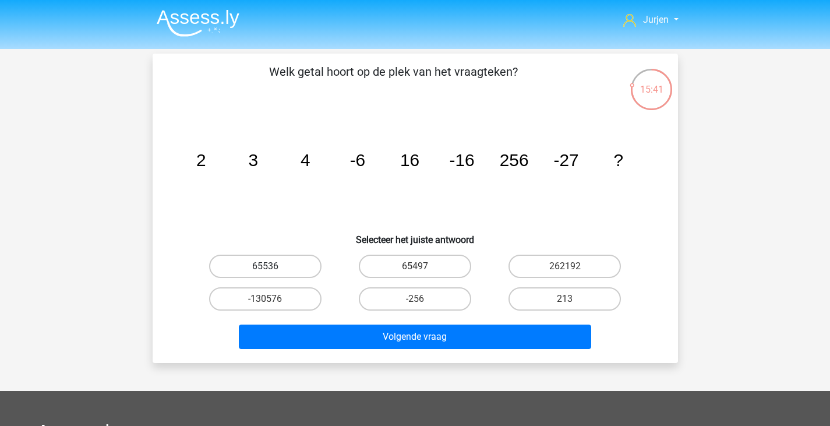
click at [309, 263] on label "65536" at bounding box center [265, 265] width 112 height 23
click at [273, 266] on input "65536" at bounding box center [269, 270] width 8 height 8
radio input "true"
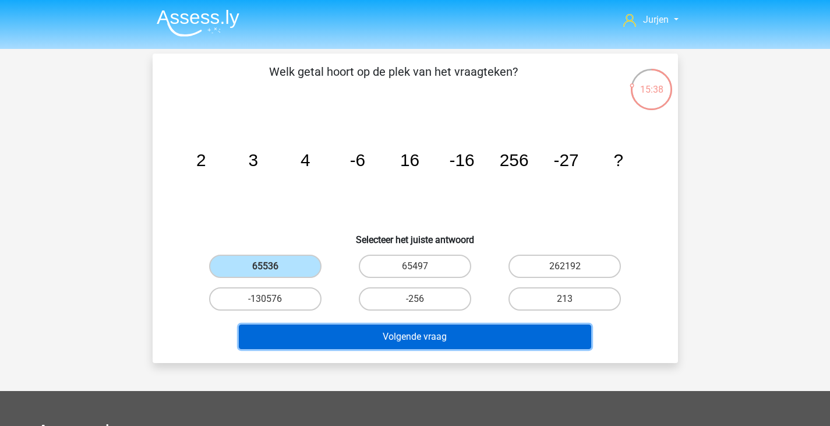
click at [402, 334] on button "Volgende vraag" at bounding box center [415, 336] width 352 height 24
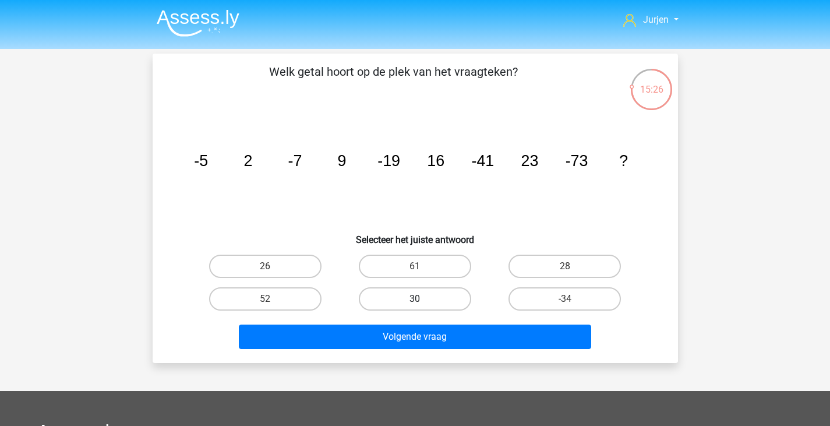
click at [401, 300] on label "30" at bounding box center [415, 298] width 112 height 23
click at [415, 300] on input "30" at bounding box center [419, 303] width 8 height 8
radio input "true"
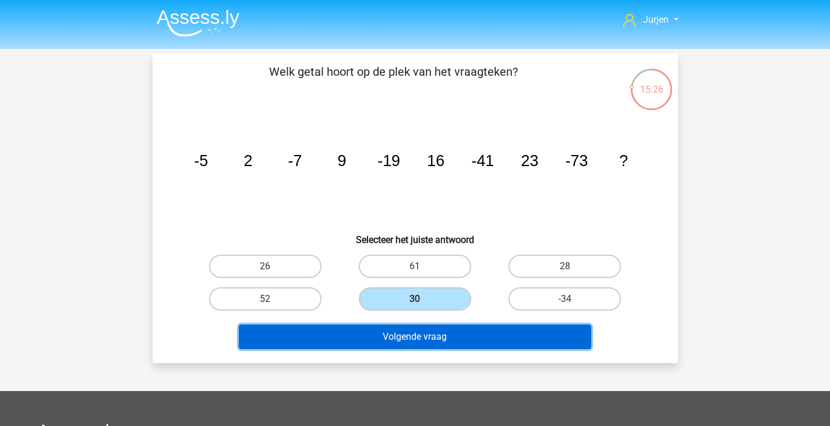
click at [401, 341] on button "Volgende vraag" at bounding box center [415, 336] width 352 height 24
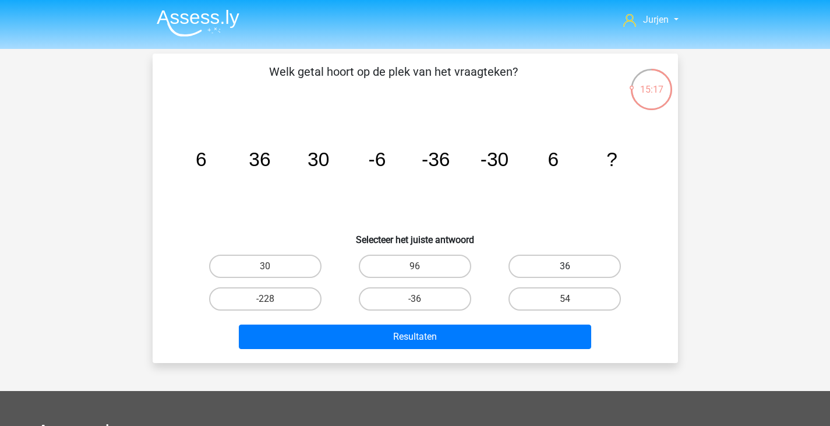
click at [543, 270] on label "36" at bounding box center [564, 265] width 112 height 23
click at [565, 270] on input "36" at bounding box center [569, 270] width 8 height 8
radio input "true"
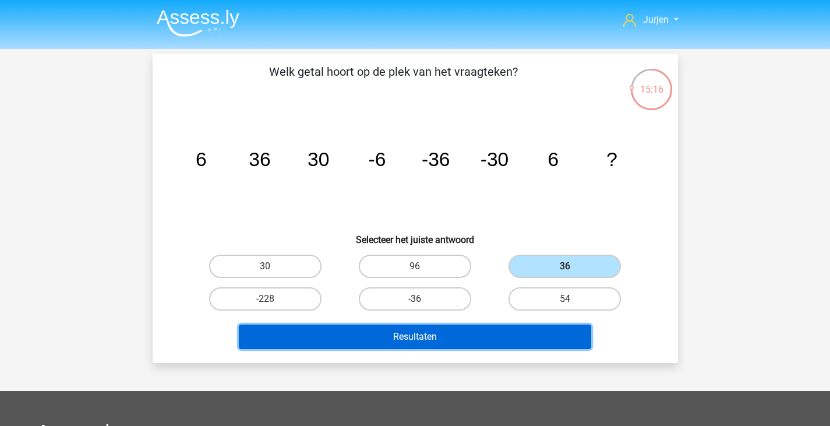
click at [483, 331] on button "Resultaten" at bounding box center [415, 336] width 352 height 24
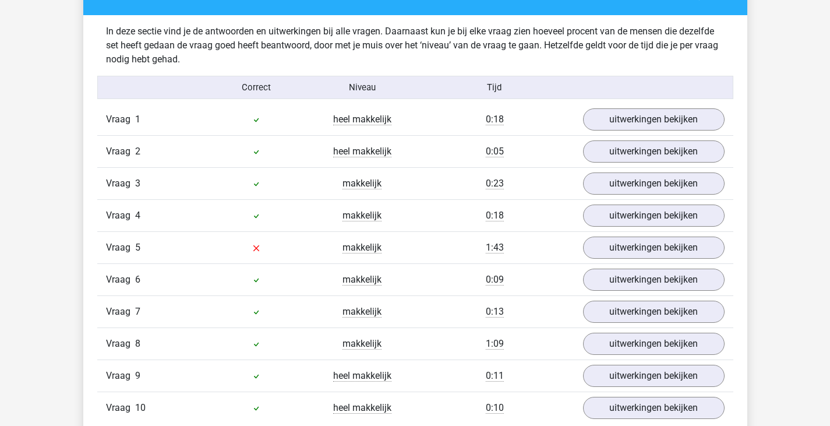
scroll to position [699, 0]
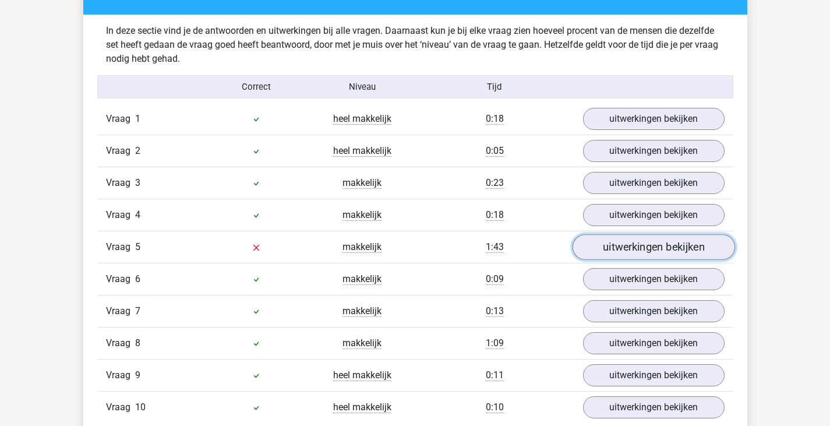
click at [635, 245] on link "uitwerkingen bekijken" at bounding box center [653, 247] width 162 height 26
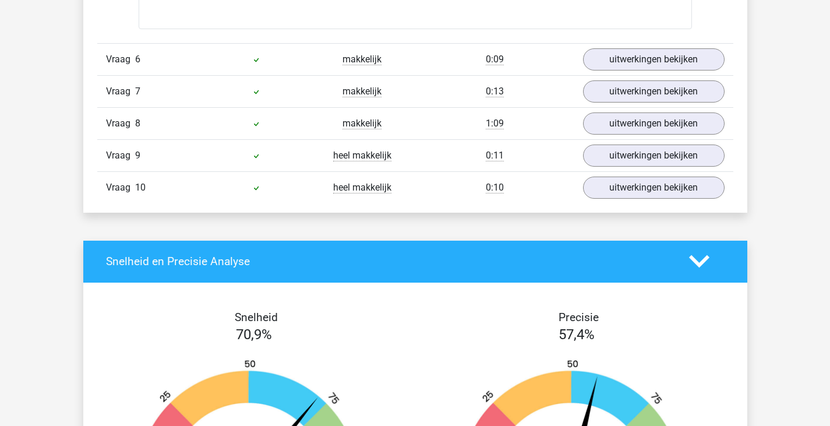
scroll to position [1514, 0]
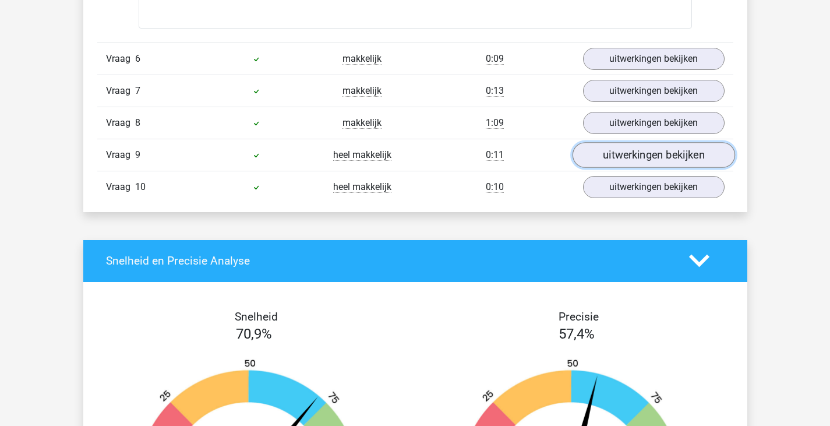
click at [614, 149] on link "uitwerkingen bekijken" at bounding box center [653, 155] width 162 height 26
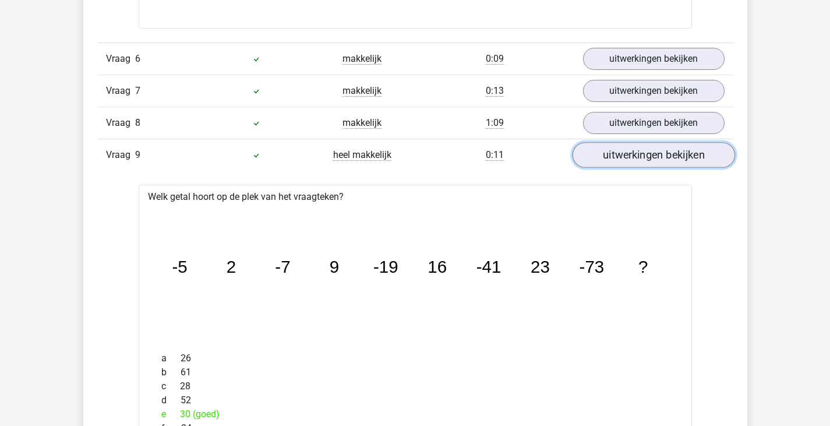
click at [615, 149] on link "uitwerkingen bekijken" at bounding box center [653, 155] width 162 height 26
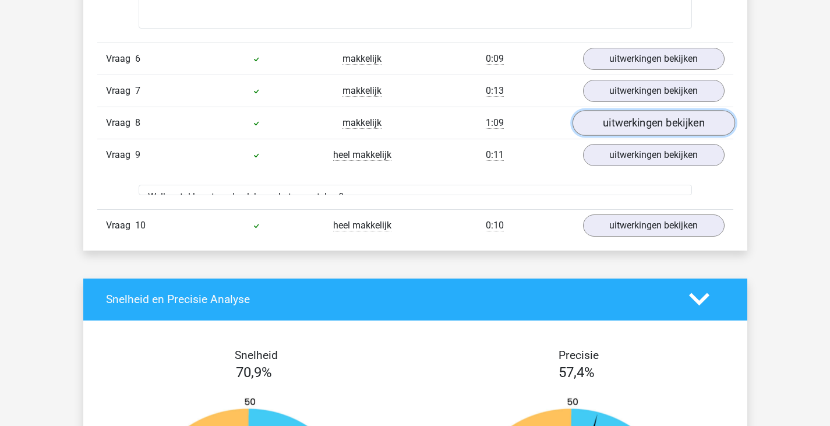
click at [626, 127] on link "uitwerkingen bekijken" at bounding box center [653, 123] width 162 height 26
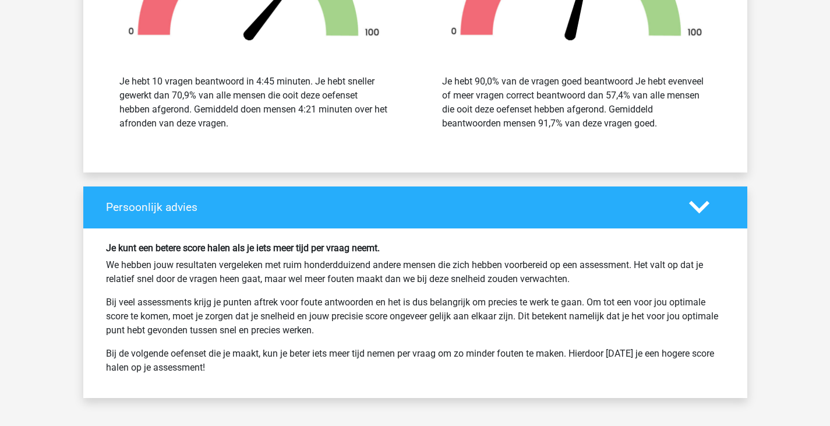
scroll to position [2795, 0]
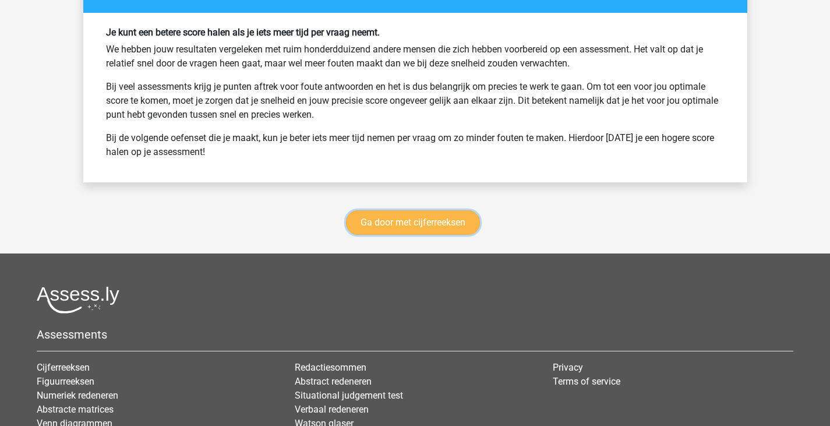
click at [377, 225] on link "Ga door met cijferreeksen" at bounding box center [413, 222] width 134 height 24
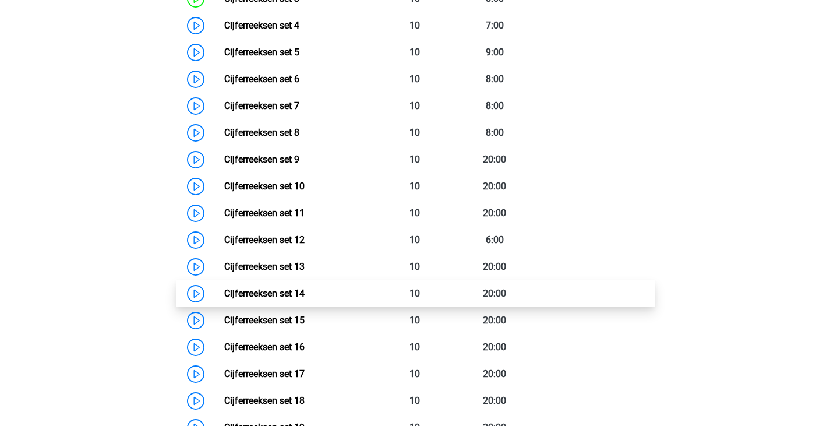
scroll to position [752, 0]
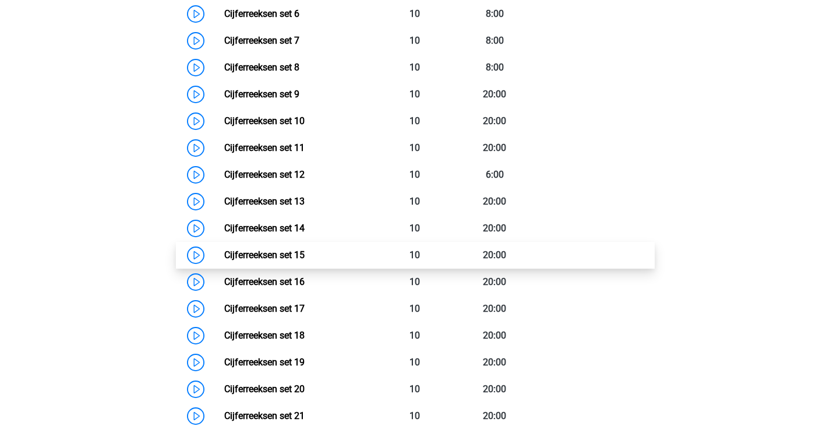
click at [305, 260] on link "Cijferreeksen set 15" at bounding box center [264, 254] width 80 height 11
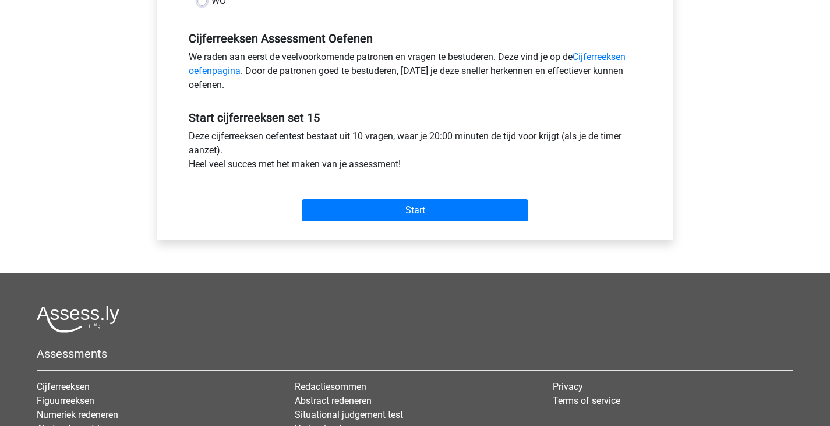
scroll to position [349, 0]
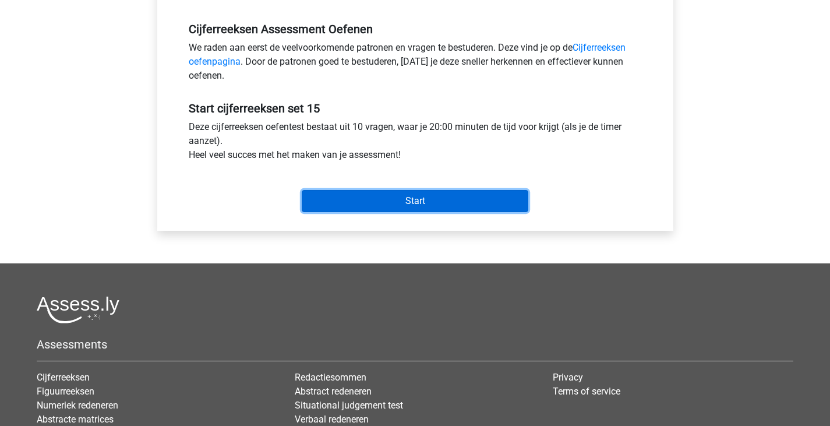
click at [359, 199] on input "Start" at bounding box center [415, 201] width 227 height 22
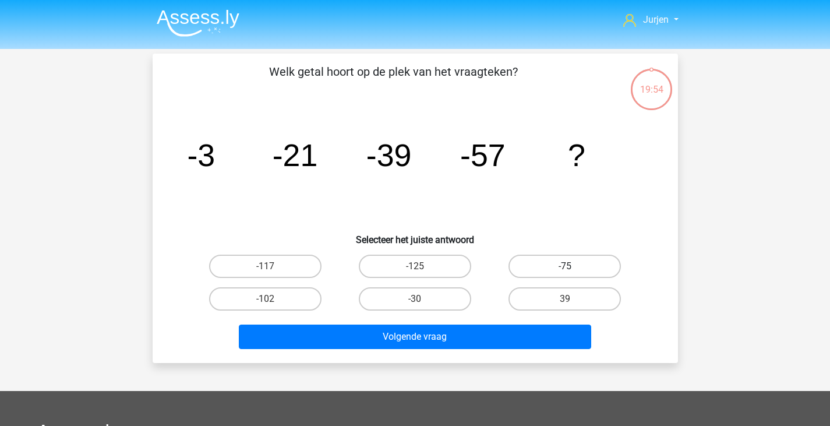
click at [526, 261] on label "-75" at bounding box center [564, 265] width 112 height 23
click at [565, 266] on input "-75" at bounding box center [569, 270] width 8 height 8
radio input "true"
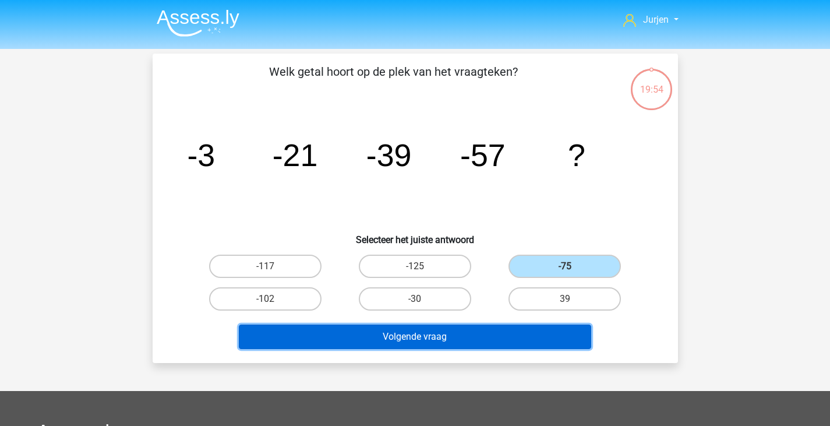
click at [490, 348] on button "Volgende vraag" at bounding box center [415, 336] width 352 height 24
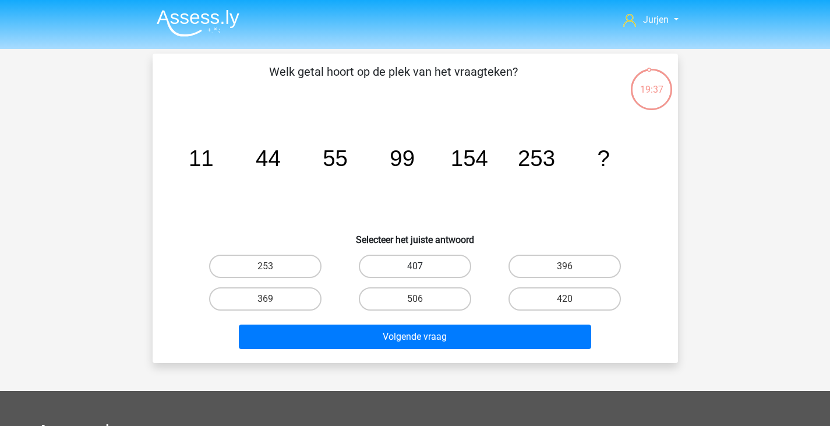
click at [434, 266] on label "407" at bounding box center [415, 265] width 112 height 23
click at [422, 266] on input "407" at bounding box center [419, 270] width 8 height 8
radio input "true"
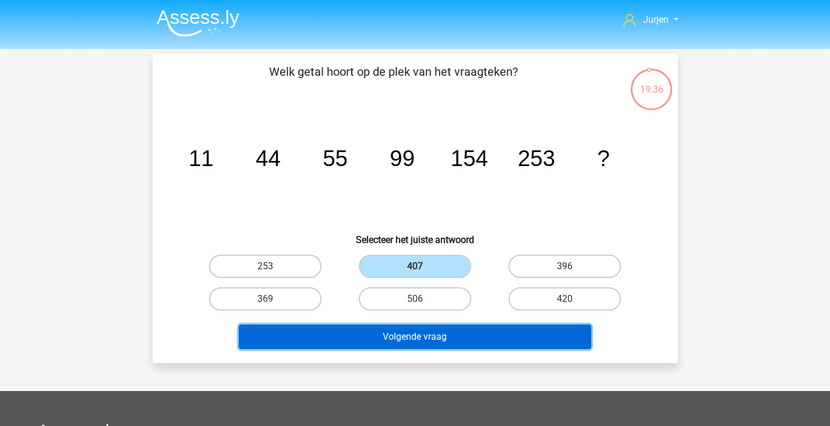
click at [456, 327] on button "Volgende vraag" at bounding box center [415, 336] width 352 height 24
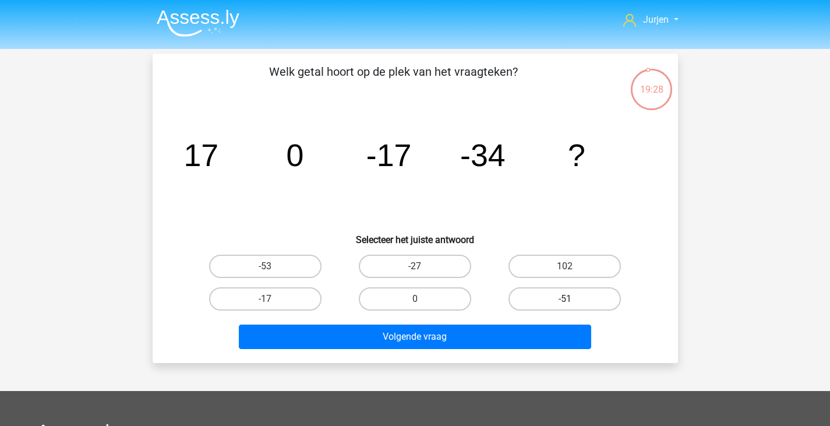
click at [558, 290] on label "-51" at bounding box center [564, 298] width 112 height 23
click at [565, 299] on input "-51" at bounding box center [569, 303] width 8 height 8
radio input "true"
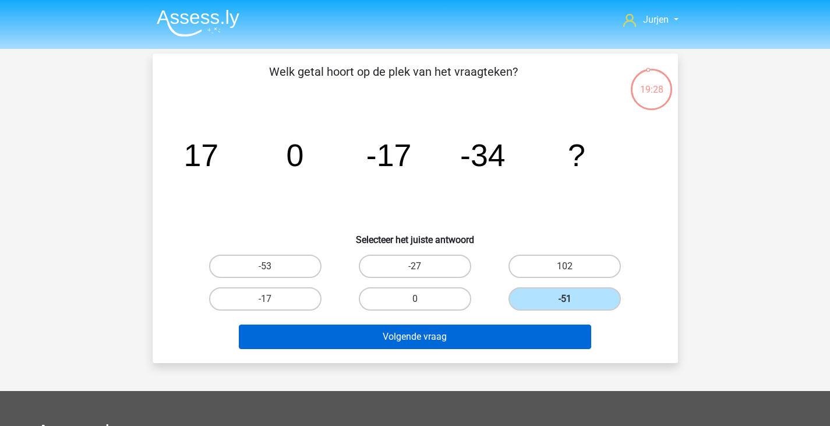
click at [556, 324] on div "Volgende vraag" at bounding box center [415, 334] width 488 height 38
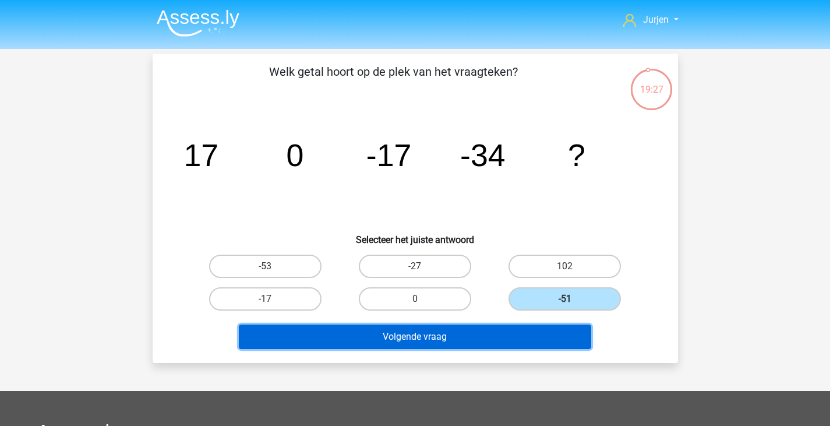
click at [557, 328] on button "Volgende vraag" at bounding box center [415, 336] width 352 height 24
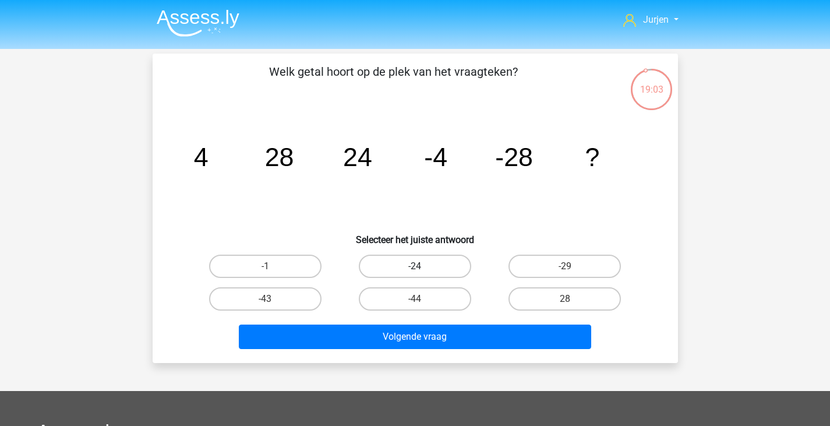
click at [419, 264] on label "-24" at bounding box center [415, 265] width 112 height 23
click at [419, 266] on input "-24" at bounding box center [419, 270] width 8 height 8
radio input "true"
click at [458, 318] on div "Volgende vraag" at bounding box center [415, 334] width 488 height 38
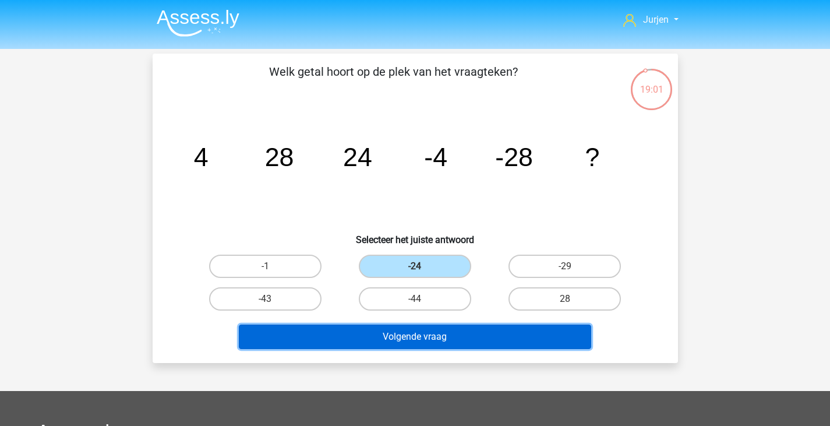
click at [513, 337] on button "Volgende vraag" at bounding box center [415, 336] width 352 height 24
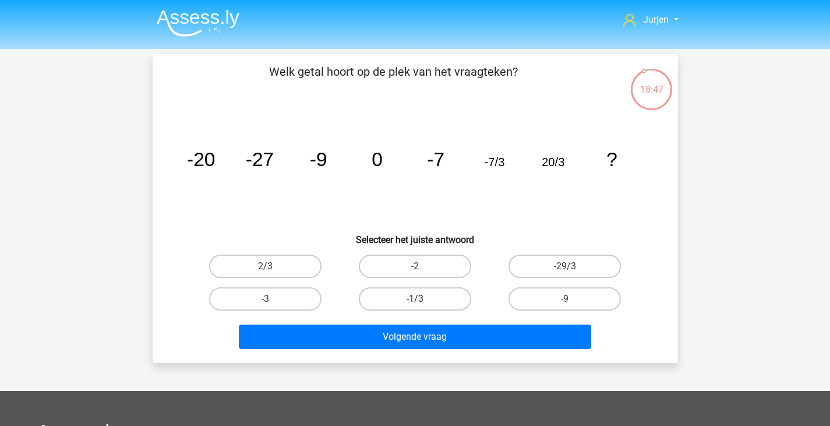
click at [444, 292] on label "-1/3" at bounding box center [415, 298] width 112 height 23
click at [422, 299] on input "-1/3" at bounding box center [419, 303] width 8 height 8
radio input "true"
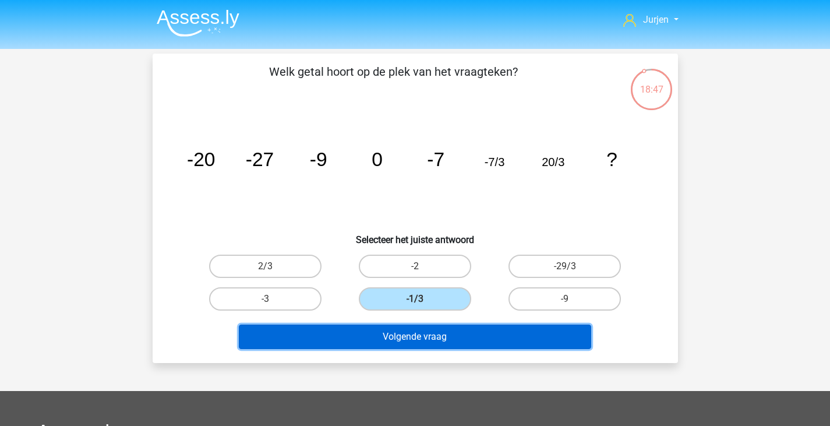
click at [491, 327] on button "Volgende vraag" at bounding box center [415, 336] width 352 height 24
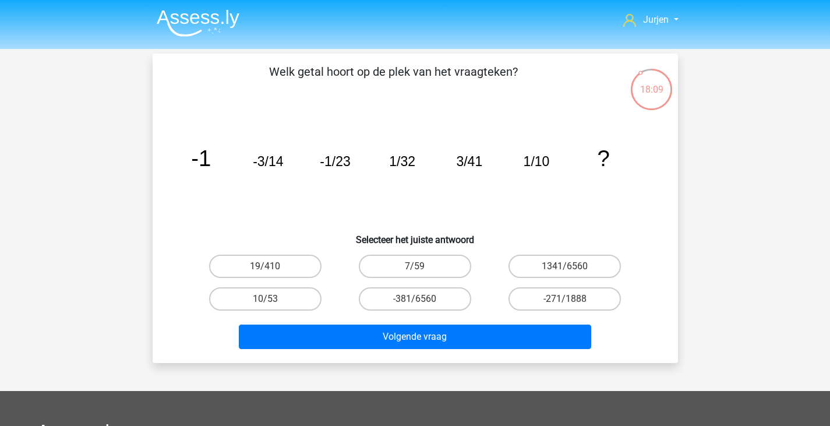
click at [416, 271] on input "7/59" at bounding box center [419, 270] width 8 height 8
radio input "true"
click at [500, 323] on div "Volgende vraag" at bounding box center [415, 334] width 488 height 38
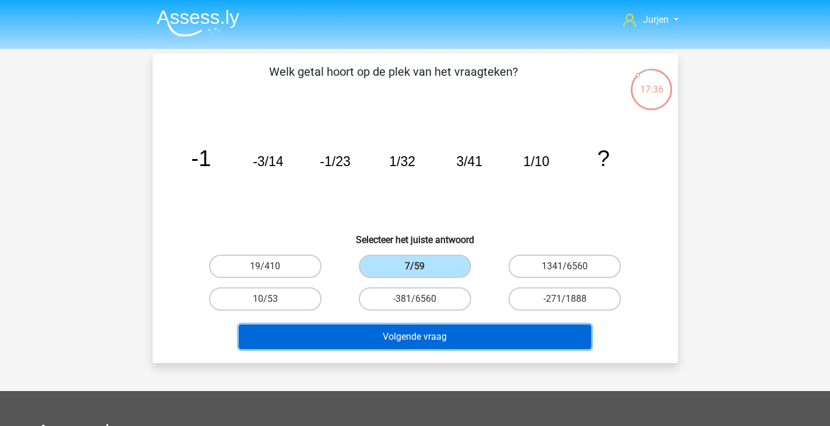
click at [484, 327] on button "Volgende vraag" at bounding box center [415, 336] width 352 height 24
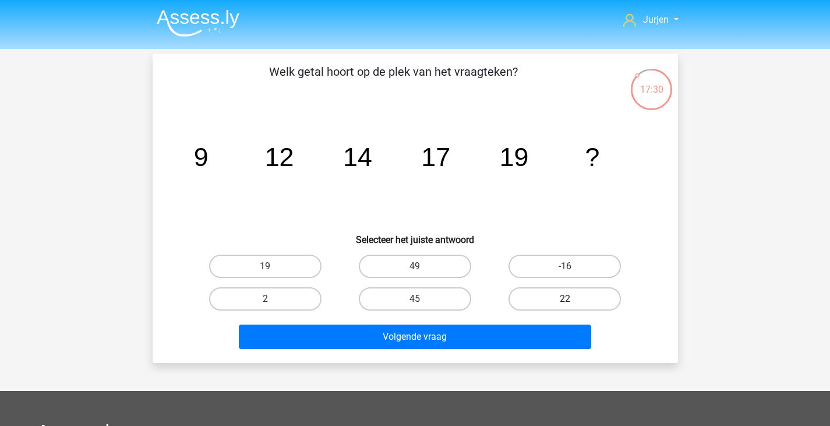
click at [577, 292] on label "22" at bounding box center [564, 298] width 112 height 23
click at [572, 299] on input "22" at bounding box center [569, 303] width 8 height 8
radio input "true"
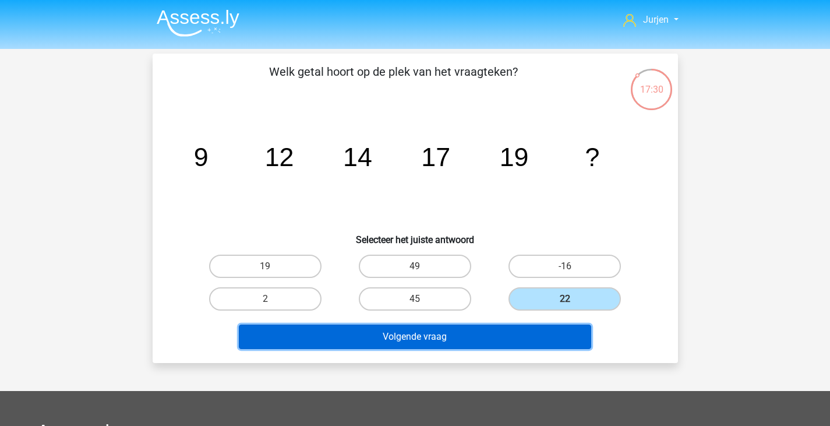
click at [505, 326] on button "Volgende vraag" at bounding box center [415, 336] width 352 height 24
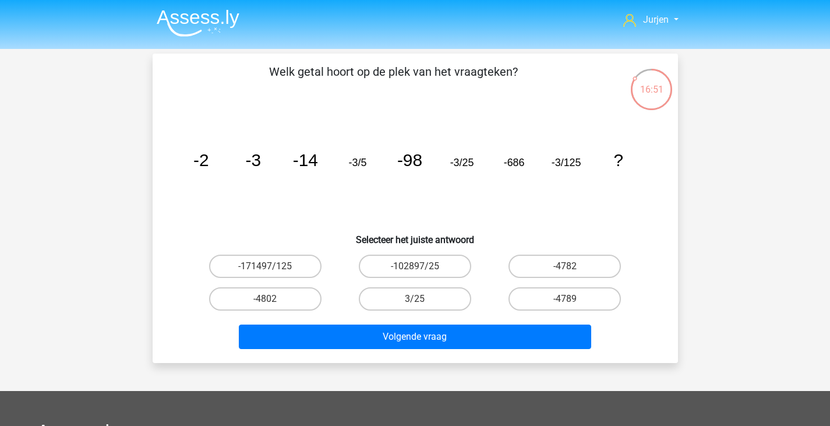
click at [276, 314] on div "-4802" at bounding box center [265, 298] width 150 height 33
click at [280, 299] on label "-4802" at bounding box center [265, 298] width 112 height 23
click at [273, 299] on input "-4802" at bounding box center [269, 303] width 8 height 8
radio input "true"
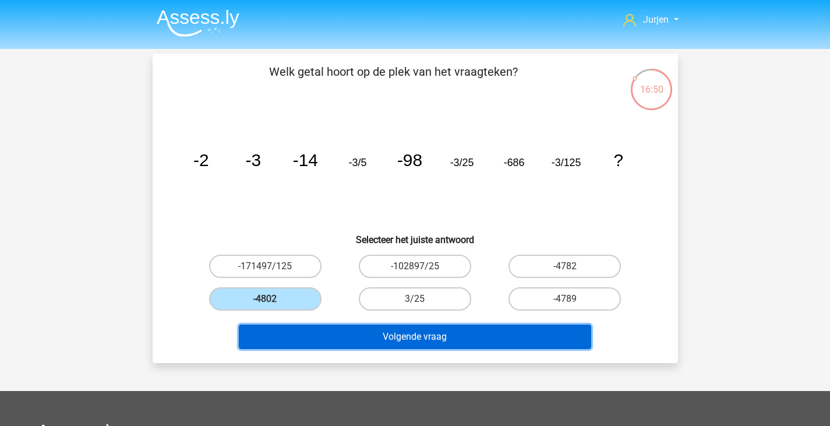
click at [362, 335] on button "Volgende vraag" at bounding box center [415, 336] width 352 height 24
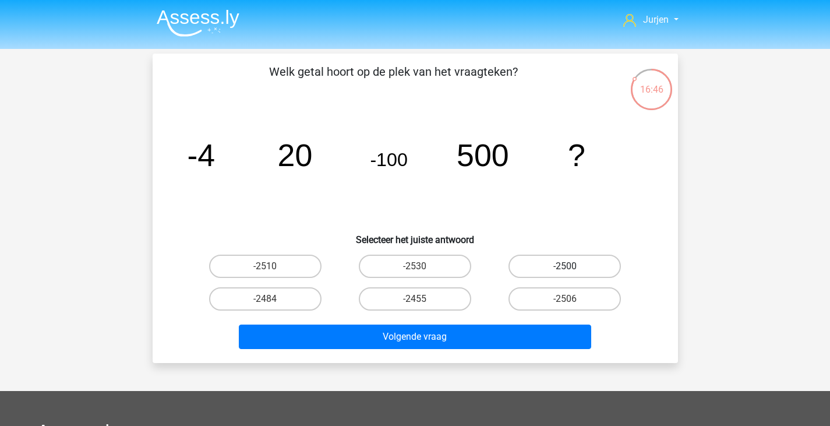
click at [572, 274] on label "-2500" at bounding box center [564, 265] width 112 height 23
click at [572, 274] on input "-2500" at bounding box center [569, 270] width 8 height 8
radio input "true"
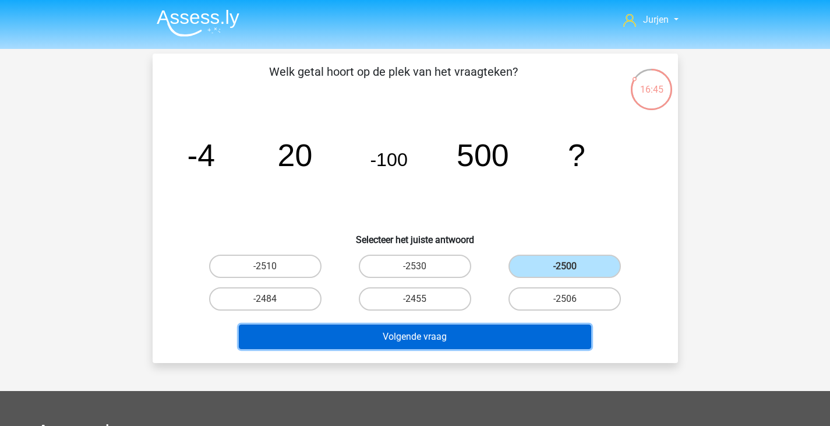
click at [518, 332] on button "Volgende vraag" at bounding box center [415, 336] width 352 height 24
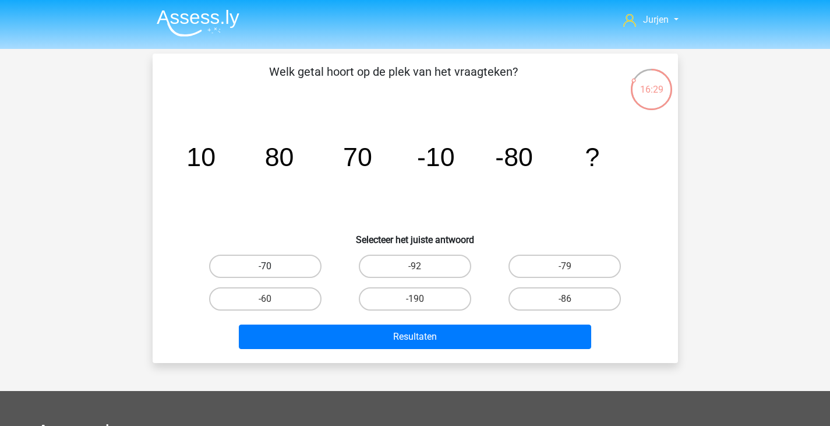
click at [295, 264] on label "-70" at bounding box center [265, 265] width 112 height 23
click at [273, 266] on input "-70" at bounding box center [269, 270] width 8 height 8
radio input "true"
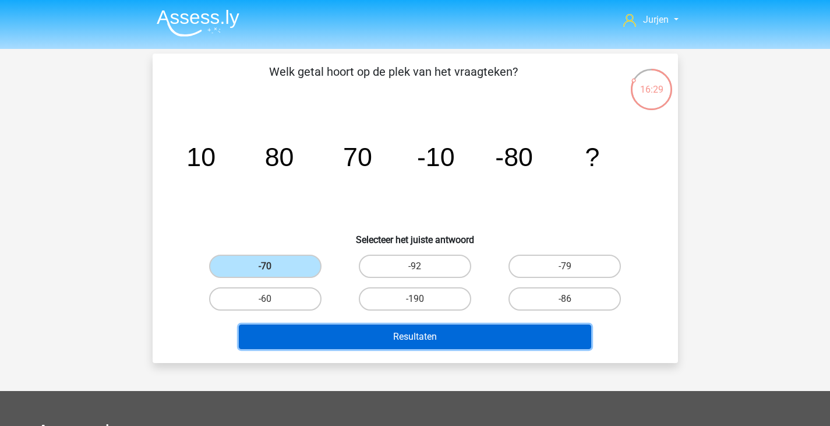
click at [369, 345] on button "Resultaten" at bounding box center [415, 336] width 352 height 24
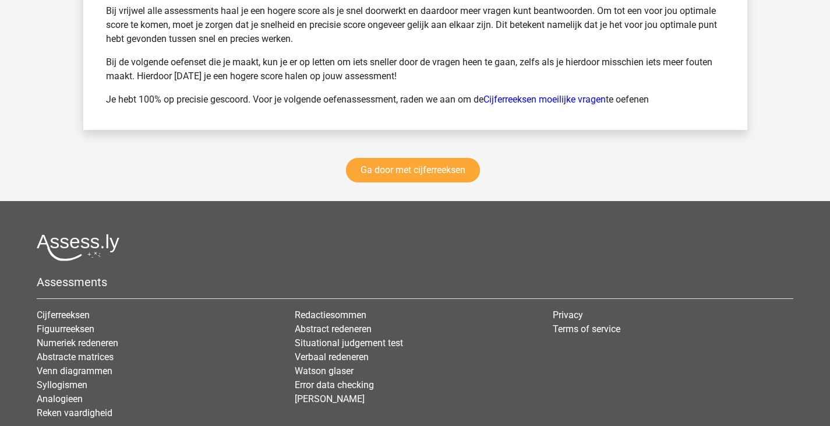
scroll to position [1747, 0]
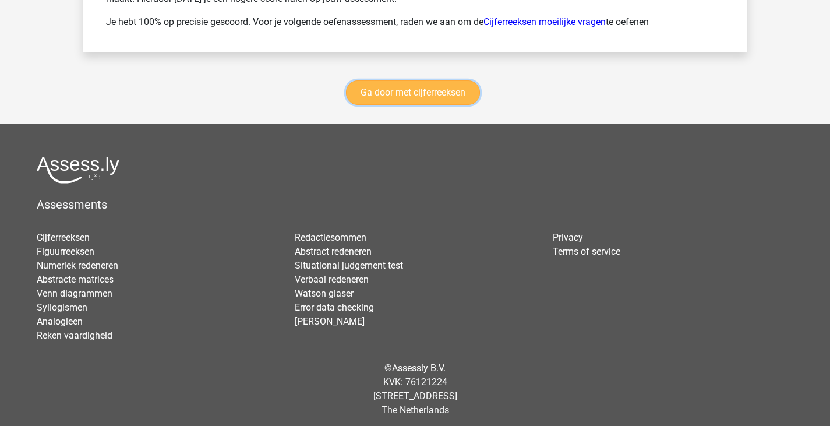
click at [448, 88] on link "Ga door met cijferreeksen" at bounding box center [413, 92] width 134 height 24
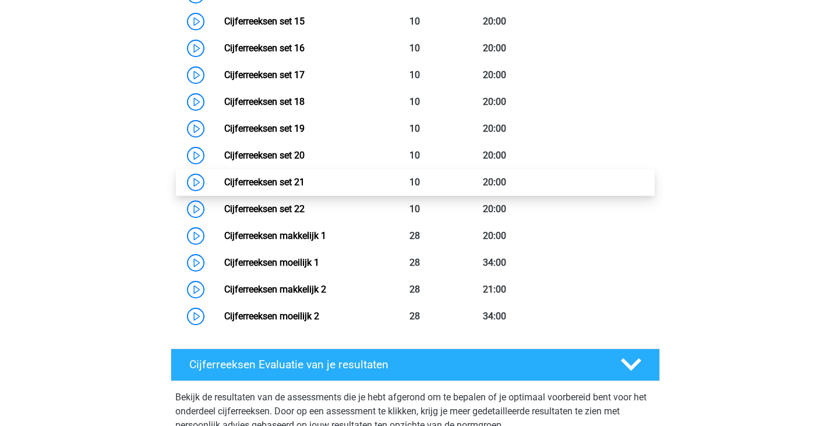
scroll to position [985, 0]
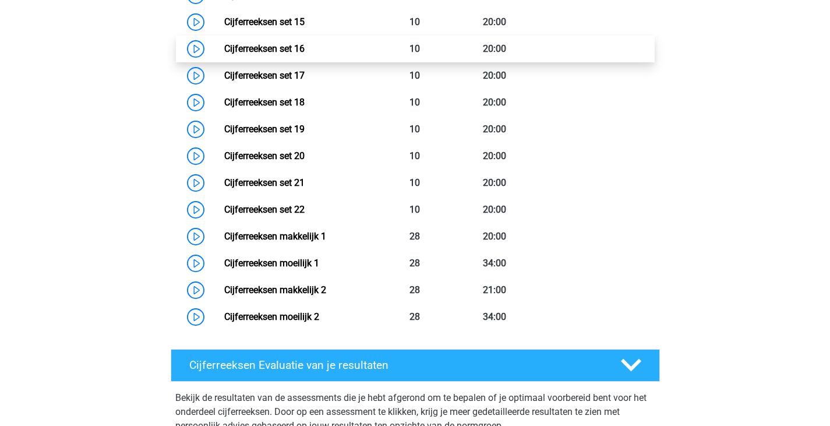
click at [305, 54] on link "Cijferreeksen set 16" at bounding box center [264, 48] width 80 height 11
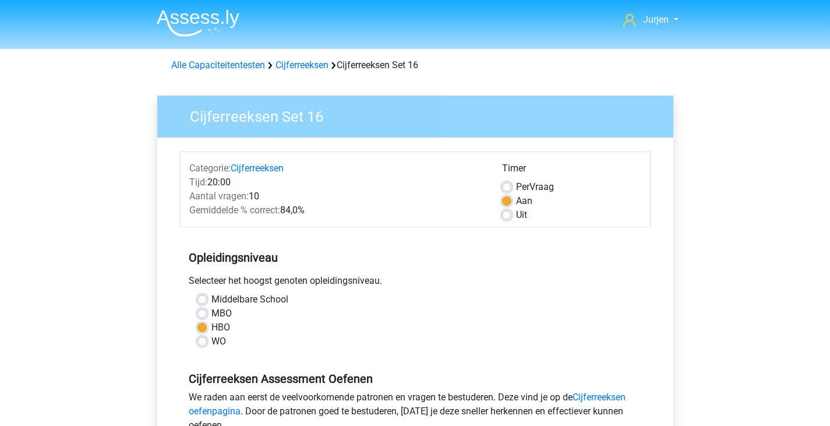
scroll to position [349, 0]
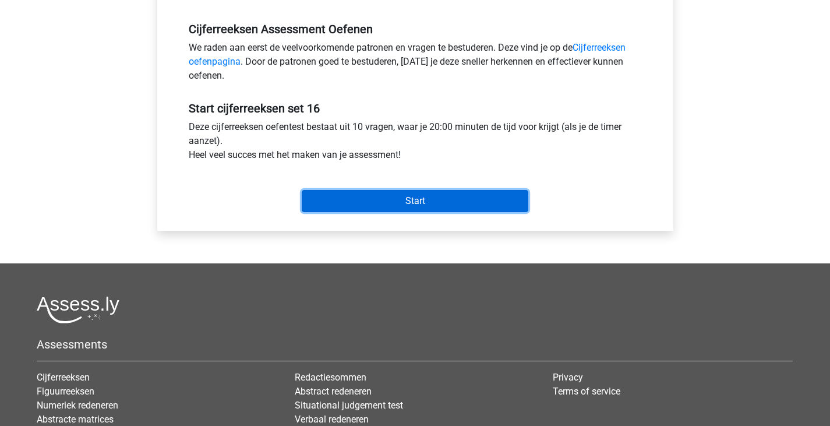
click at [423, 201] on input "Start" at bounding box center [415, 201] width 227 height 22
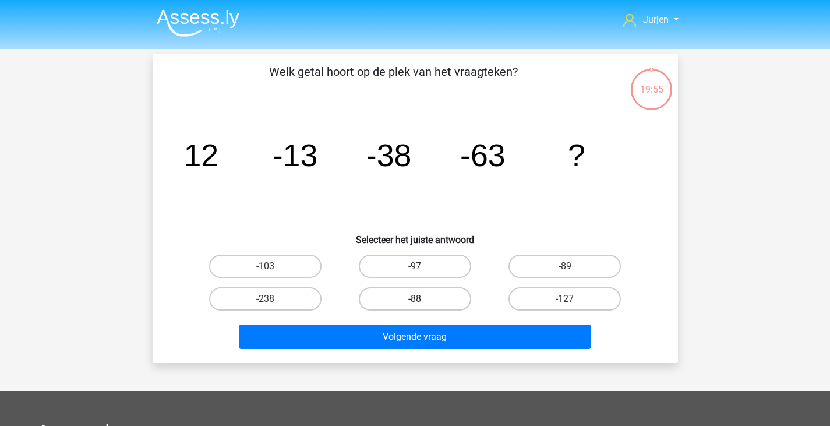
click at [419, 289] on label "-88" at bounding box center [415, 298] width 112 height 23
click at [419, 299] on input "-88" at bounding box center [419, 303] width 8 height 8
radio input "true"
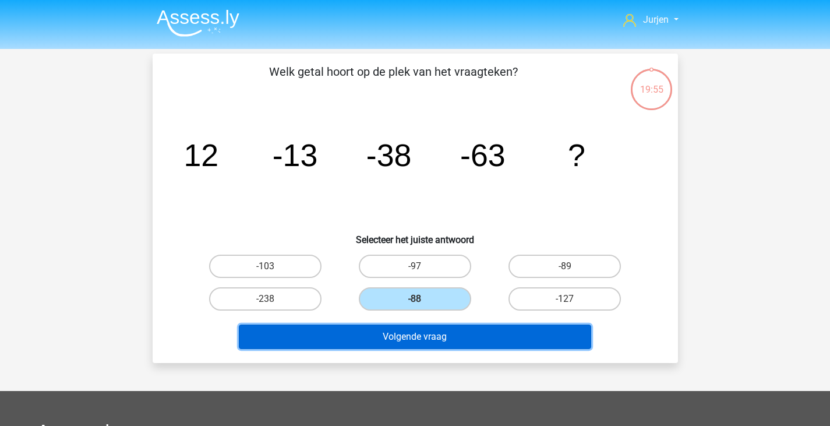
click at [458, 347] on button "Volgende vraag" at bounding box center [415, 336] width 352 height 24
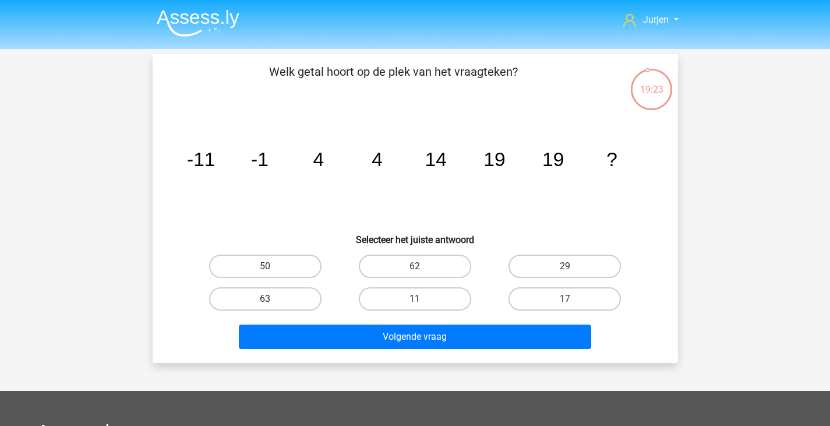
click at [277, 294] on label "63" at bounding box center [265, 298] width 112 height 23
click at [273, 299] on input "63" at bounding box center [269, 303] width 8 height 8
radio input "true"
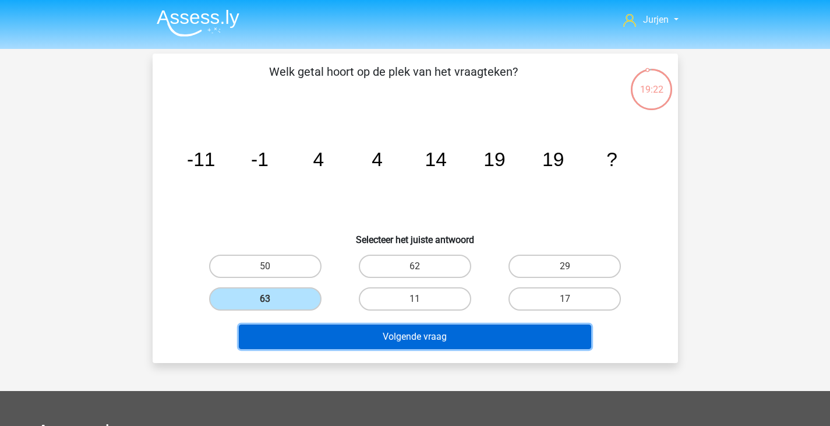
click at [319, 328] on button "Volgende vraag" at bounding box center [415, 336] width 352 height 24
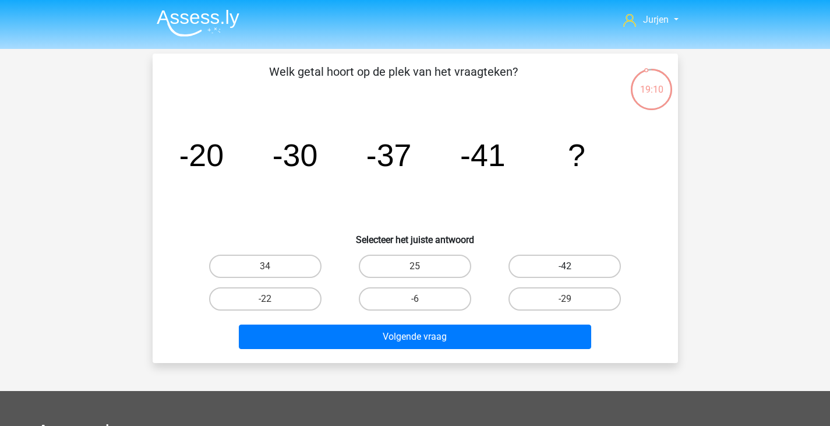
click at [523, 270] on label "-42" at bounding box center [564, 265] width 112 height 23
click at [565, 270] on input "-42" at bounding box center [569, 270] width 8 height 8
radio input "true"
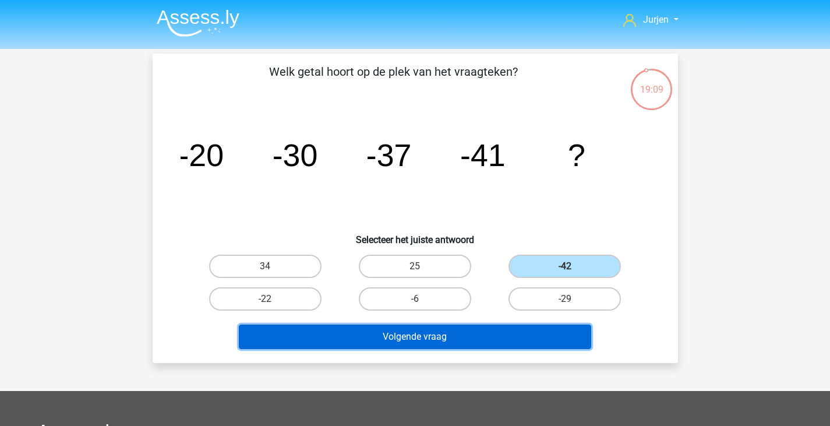
click at [481, 334] on button "Volgende vraag" at bounding box center [415, 336] width 352 height 24
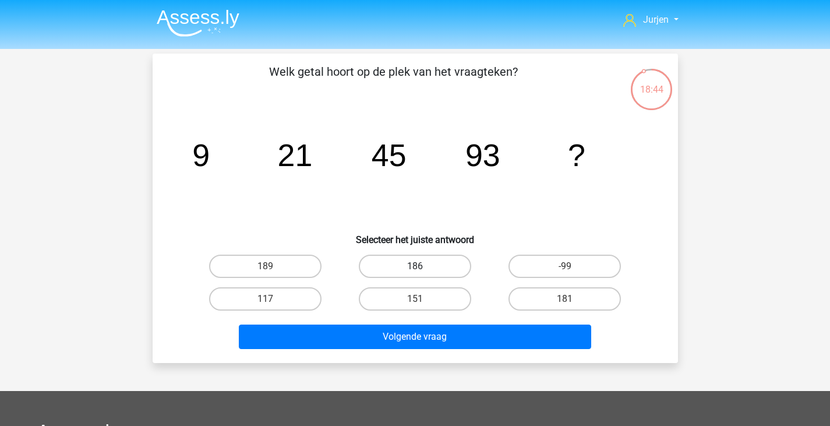
click at [447, 277] on label "186" at bounding box center [415, 265] width 112 height 23
click at [422, 274] on input "186" at bounding box center [419, 270] width 8 height 8
radio input "true"
drag, startPoint x: 300, startPoint y: 258, endPoint x: 324, endPoint y: 266, distance: 25.6
click at [300, 258] on label "189" at bounding box center [265, 265] width 112 height 23
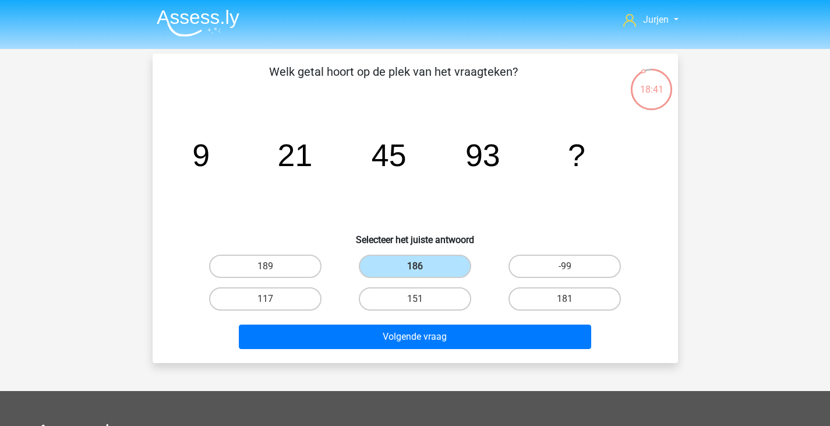
click at [273, 266] on input "189" at bounding box center [269, 270] width 8 height 8
radio input "true"
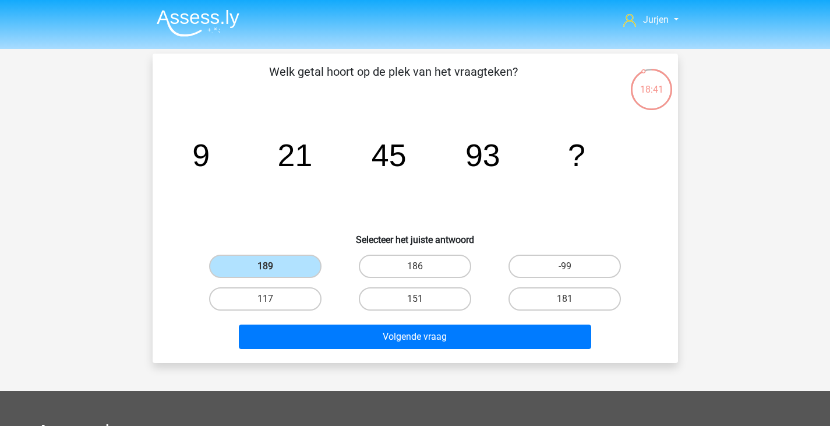
click at [394, 320] on div "Volgende vraag" at bounding box center [415, 334] width 488 height 38
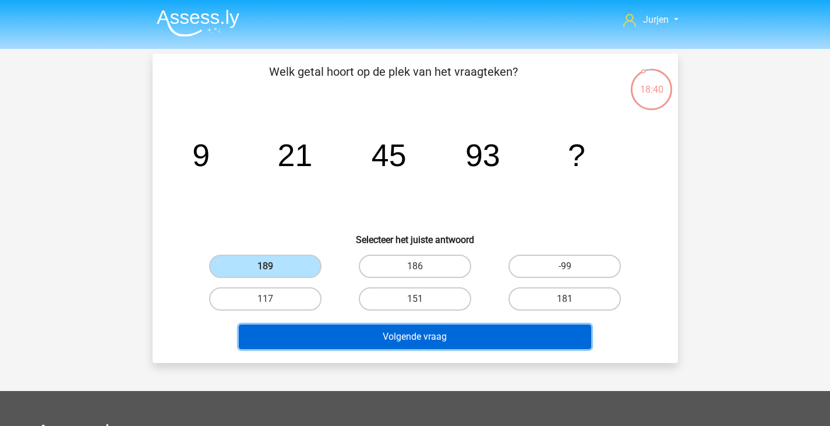
click at [402, 332] on button "Volgende vraag" at bounding box center [415, 336] width 352 height 24
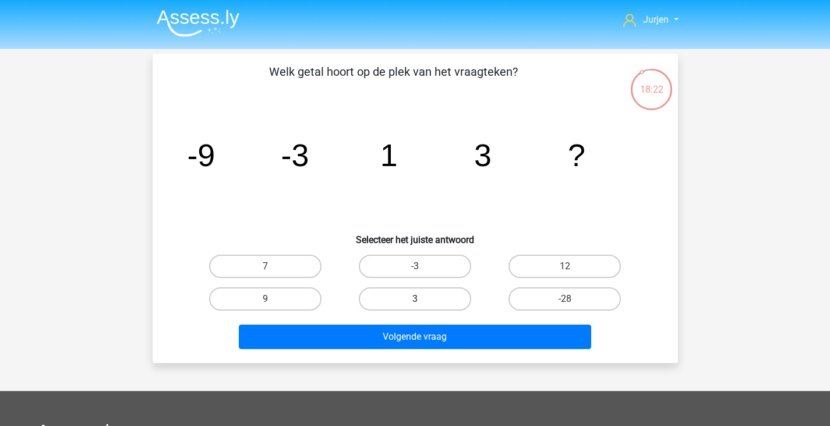
click at [454, 287] on label "3" at bounding box center [415, 298] width 112 height 23
click at [422, 299] on input "3" at bounding box center [419, 303] width 8 height 8
radio input "true"
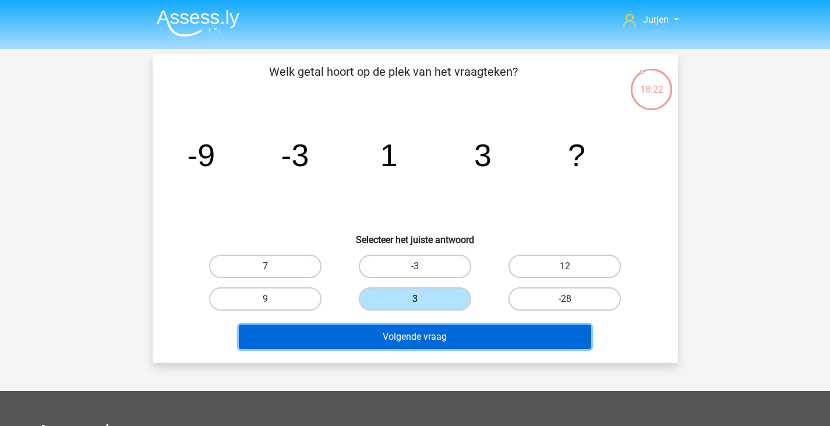
click at [459, 324] on button "Volgende vraag" at bounding box center [415, 336] width 352 height 24
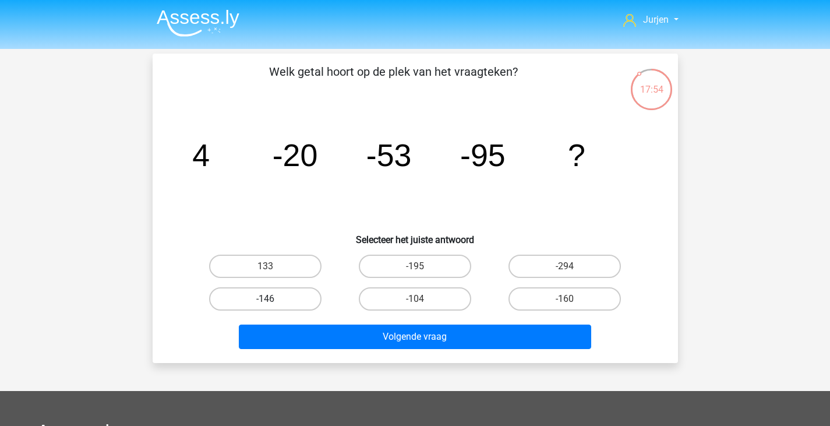
click at [294, 297] on label "-146" at bounding box center [265, 298] width 112 height 23
click at [273, 299] on input "-146" at bounding box center [269, 303] width 8 height 8
radio input "true"
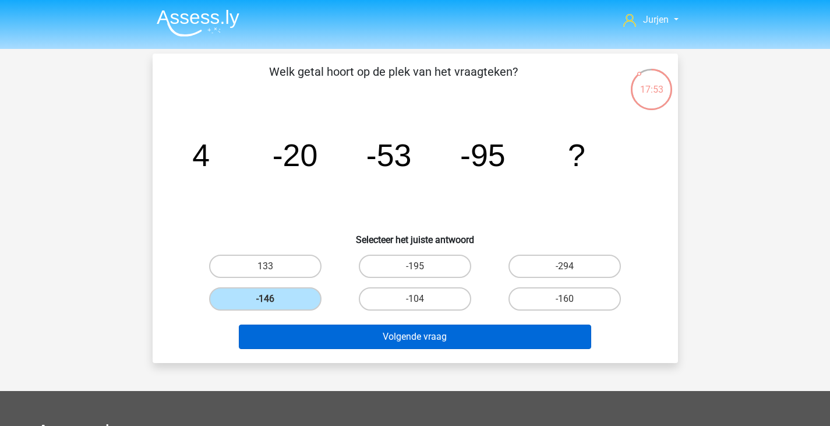
drag, startPoint x: 376, startPoint y: 351, endPoint x: 381, endPoint y: 342, distance: 9.4
click at [377, 349] on div "Volgende vraag" at bounding box center [415, 338] width 450 height 29
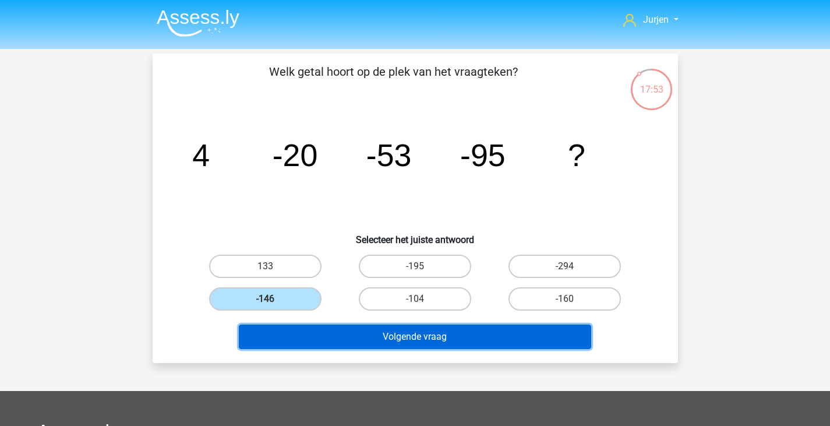
click at [381, 342] on button "Volgende vraag" at bounding box center [415, 336] width 352 height 24
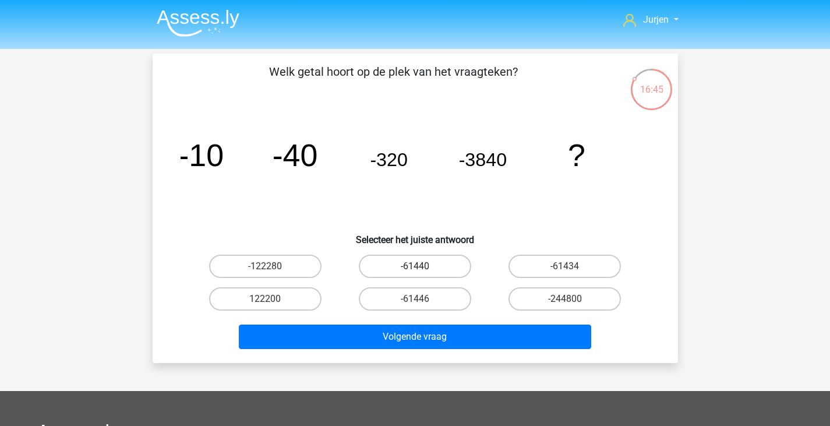
click at [441, 264] on label "-61440" at bounding box center [415, 265] width 112 height 23
click at [422, 266] on input "-61440" at bounding box center [419, 270] width 8 height 8
radio input "true"
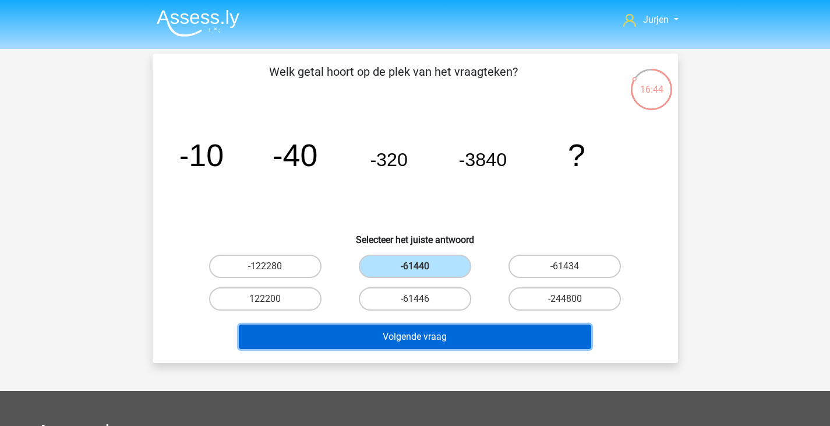
click at [473, 334] on button "Volgende vraag" at bounding box center [415, 336] width 352 height 24
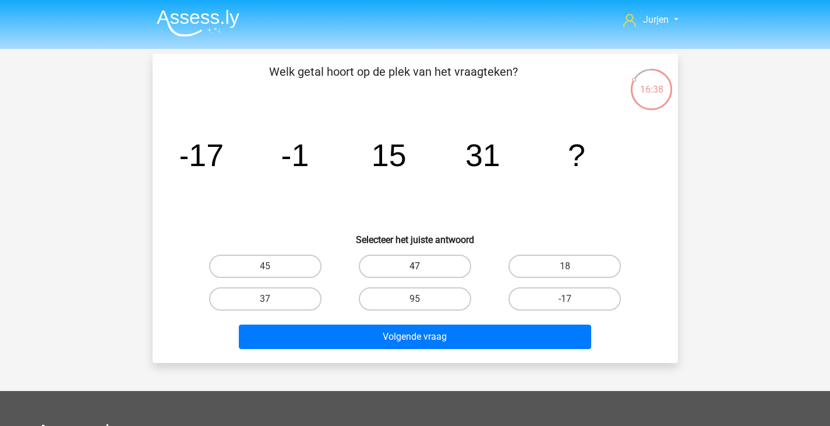
click at [374, 268] on label "47" at bounding box center [415, 265] width 112 height 23
click at [415, 268] on input "47" at bounding box center [419, 270] width 8 height 8
radio input "true"
click at [414, 351] on div "Volgende vraag" at bounding box center [415, 338] width 450 height 29
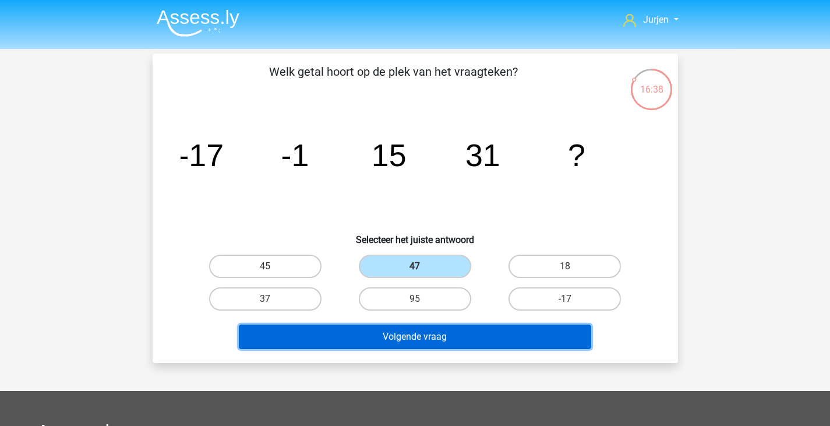
click at [419, 340] on button "Volgende vraag" at bounding box center [415, 336] width 352 height 24
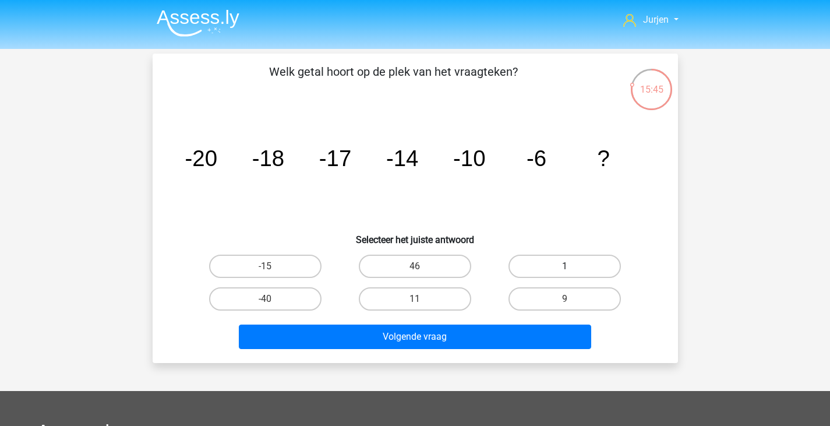
click at [547, 266] on label "1" at bounding box center [564, 265] width 112 height 23
click at [565, 266] on input "1" at bounding box center [569, 270] width 8 height 8
radio input "true"
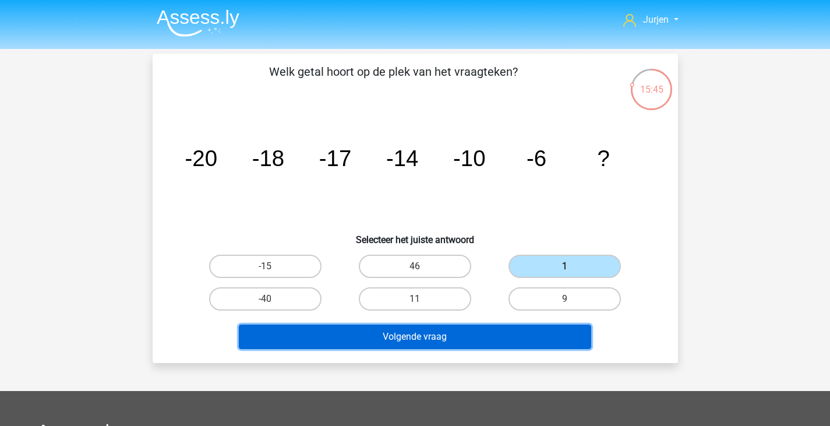
click at [522, 343] on button "Volgende vraag" at bounding box center [415, 336] width 352 height 24
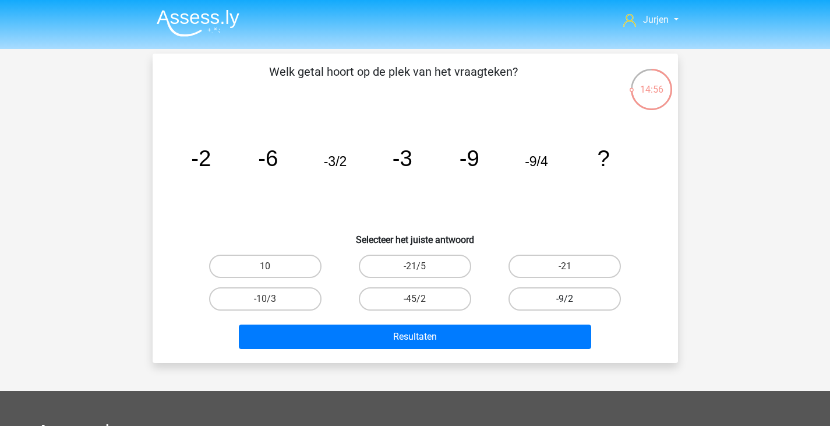
click at [568, 296] on label "-9/2" at bounding box center [564, 298] width 112 height 23
click at [568, 299] on input "-9/2" at bounding box center [569, 303] width 8 height 8
radio input "true"
drag, startPoint x: 554, startPoint y: 322, endPoint x: 555, endPoint y: 330, distance: 7.7
click at [554, 323] on div "Resultaten" at bounding box center [415, 334] width 488 height 38
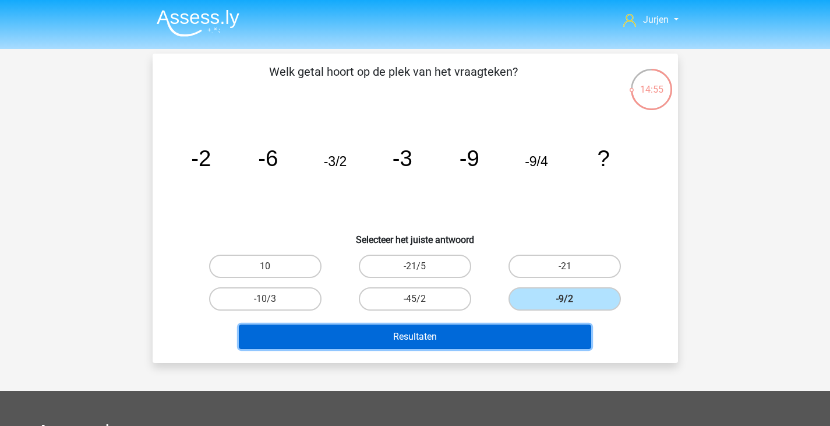
click at [553, 340] on button "Resultaten" at bounding box center [415, 336] width 352 height 24
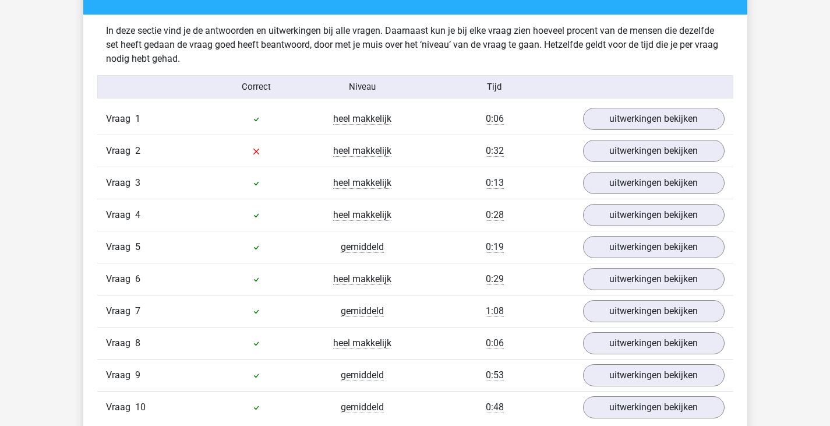
scroll to position [815, 0]
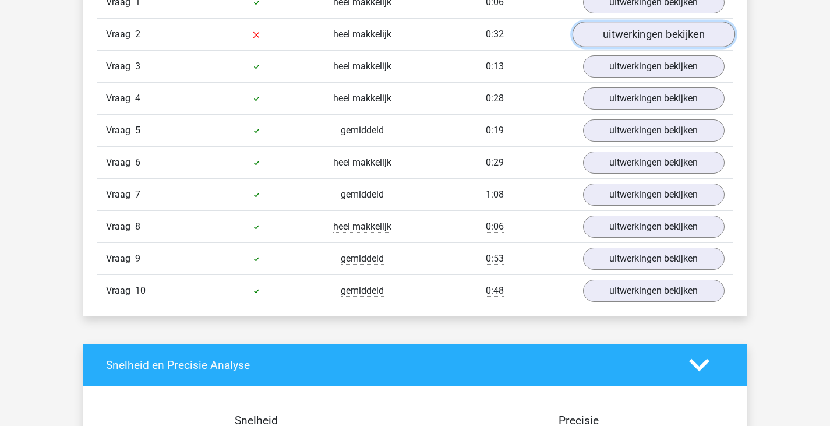
click at [664, 44] on link "uitwerkingen bekijken" at bounding box center [653, 35] width 162 height 26
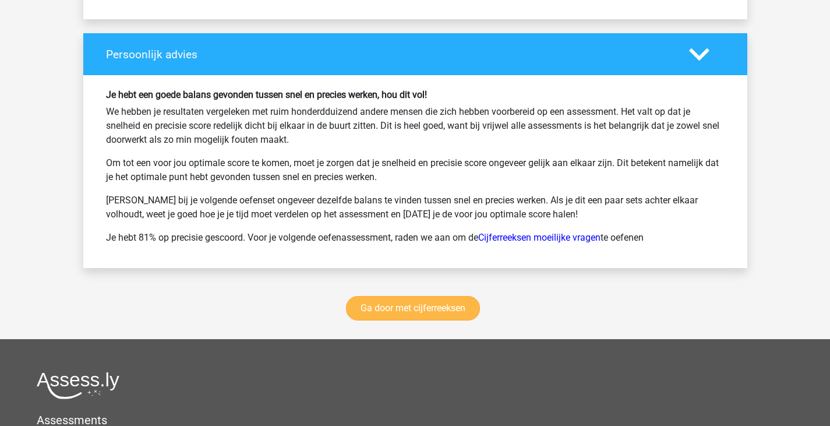
scroll to position [2213, 0]
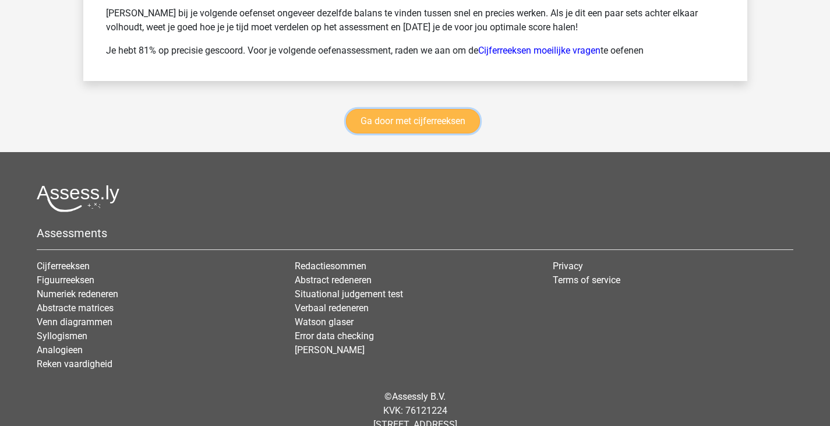
click at [368, 128] on link "Ga door met cijferreeksen" at bounding box center [413, 121] width 134 height 24
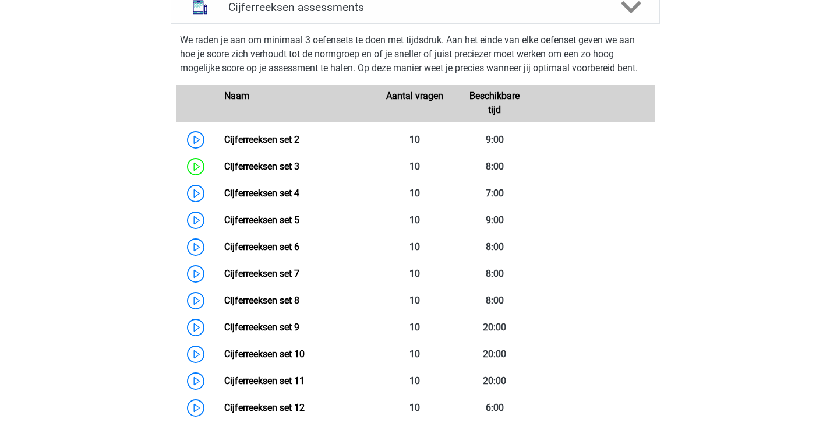
scroll to position [869, 0]
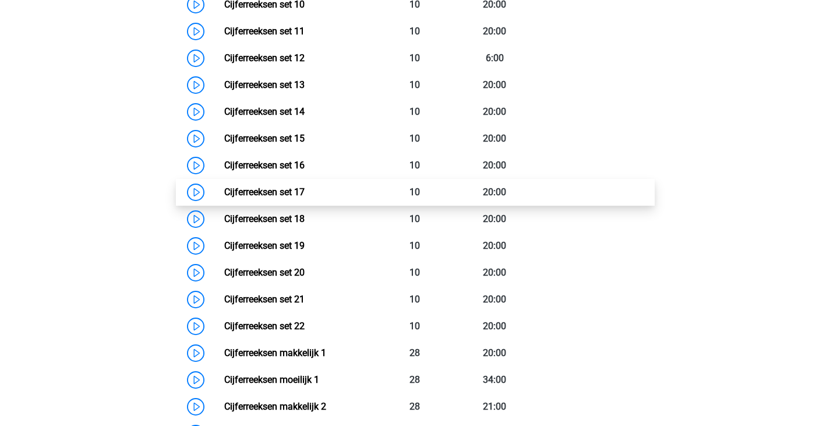
click at [305, 195] on link "Cijferreeksen set 17" at bounding box center [264, 191] width 80 height 11
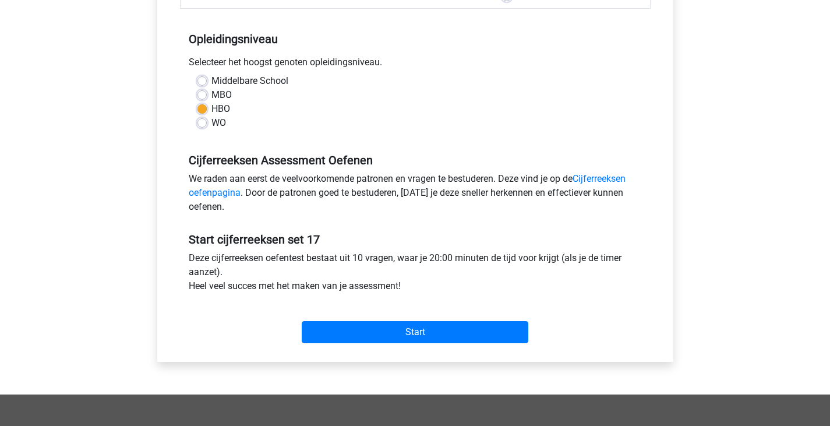
scroll to position [349, 0]
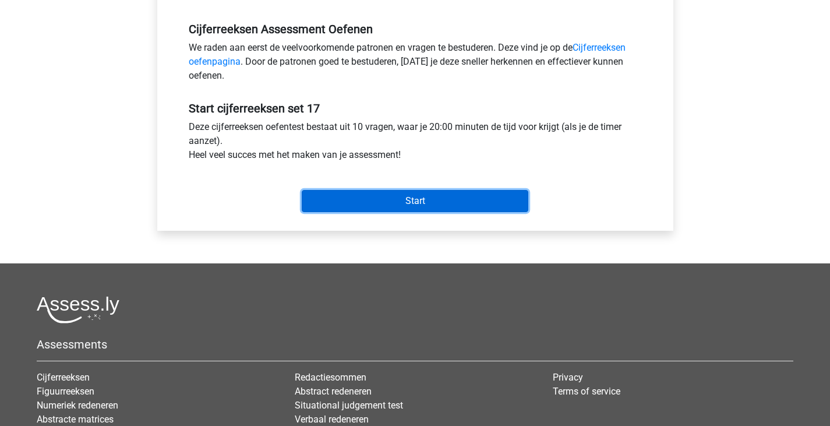
click at [377, 203] on input "Start" at bounding box center [415, 201] width 227 height 22
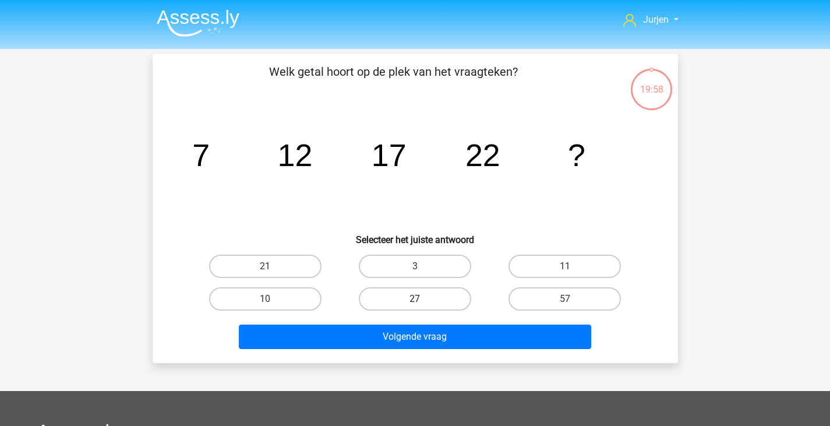
click at [415, 293] on label "27" at bounding box center [415, 298] width 112 height 23
click at [415, 299] on input "27" at bounding box center [419, 303] width 8 height 8
radio input "true"
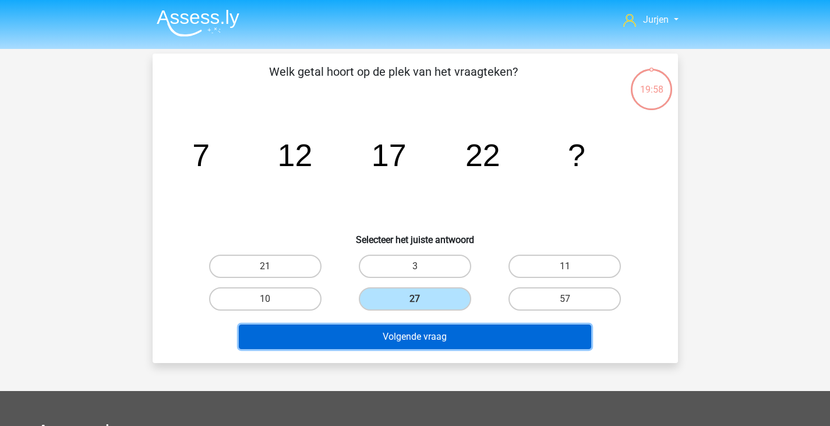
click at [420, 326] on button "Volgende vraag" at bounding box center [415, 336] width 352 height 24
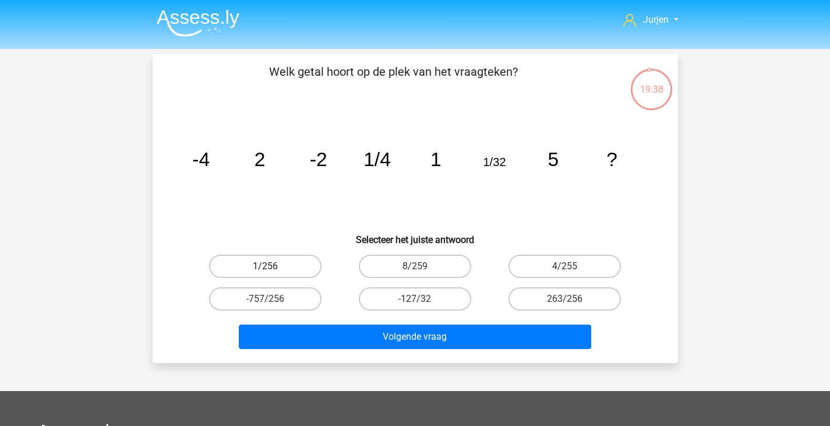
click at [266, 266] on label "1/256" at bounding box center [265, 265] width 112 height 23
click at [266, 266] on input "1/256" at bounding box center [269, 270] width 8 height 8
radio input "true"
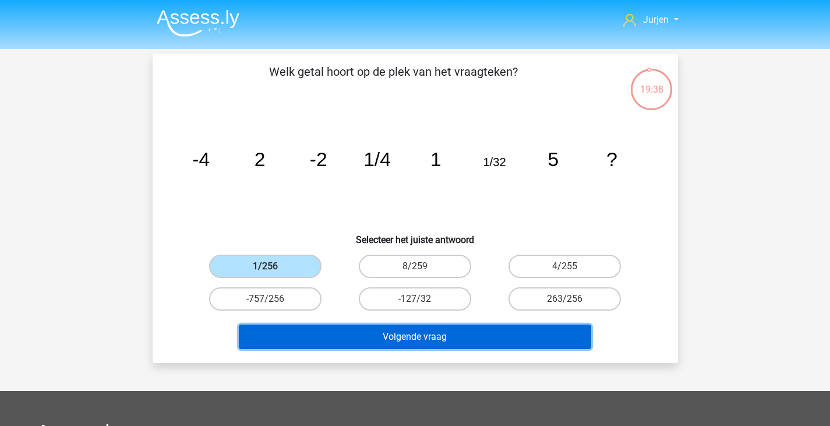
click at [321, 336] on button "Volgende vraag" at bounding box center [415, 336] width 352 height 24
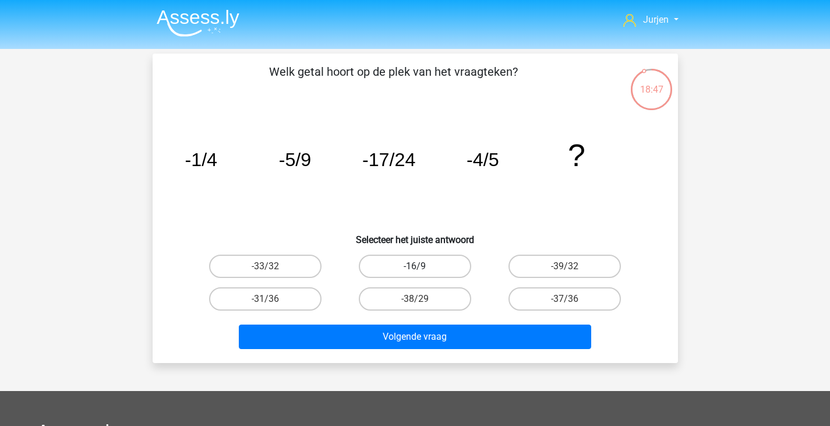
click at [436, 255] on label "-16/9" at bounding box center [415, 265] width 112 height 23
click at [422, 266] on input "-16/9" at bounding box center [419, 270] width 8 height 8
radio input "true"
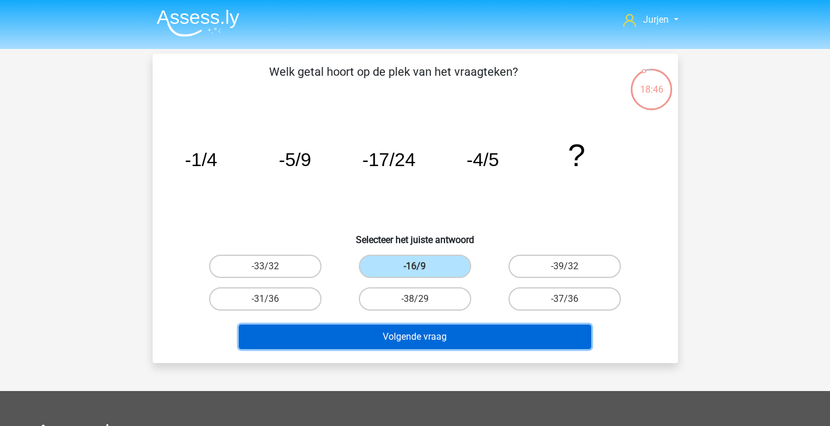
click at [439, 325] on button "Volgende vraag" at bounding box center [415, 336] width 352 height 24
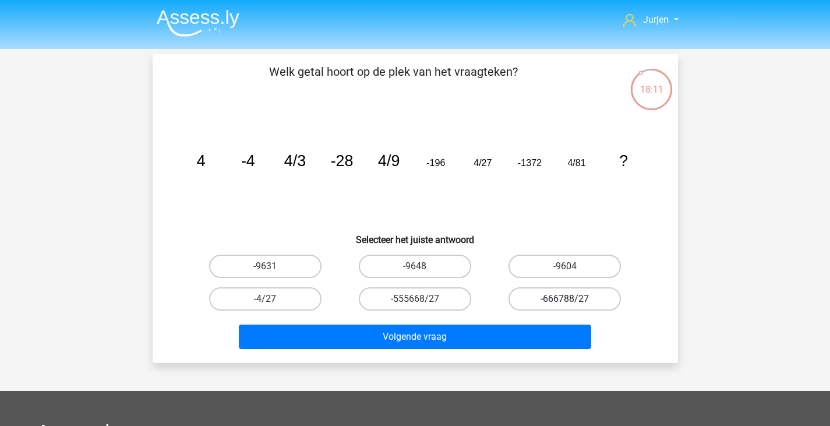
drag, startPoint x: 606, startPoint y: 261, endPoint x: 584, endPoint y: 295, distance: 40.4
click at [606, 261] on label "-9604" at bounding box center [564, 265] width 112 height 23
click at [572, 266] on input "-9604" at bounding box center [569, 270] width 8 height 8
radio input "true"
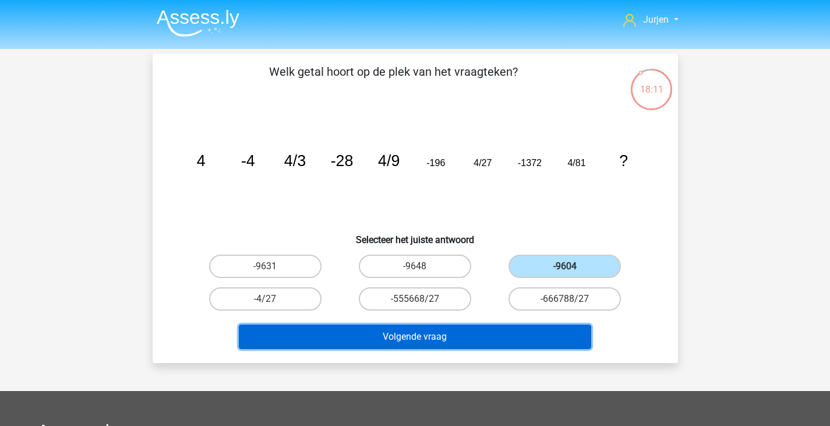
click at [544, 326] on button "Volgende vraag" at bounding box center [415, 336] width 352 height 24
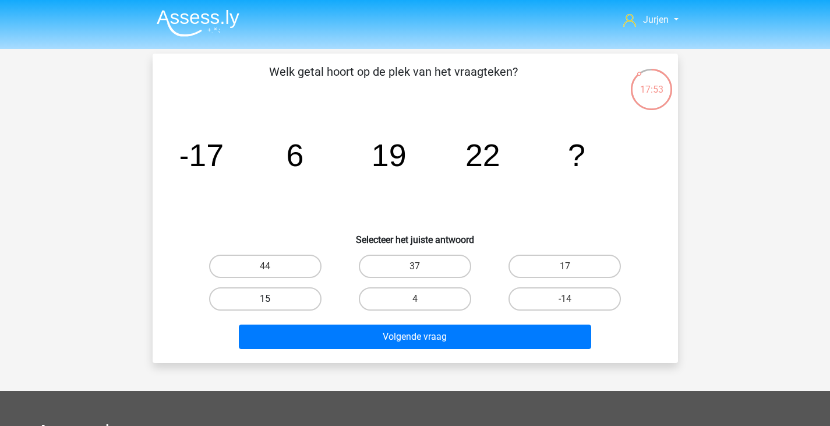
click at [295, 303] on label "15" at bounding box center [265, 298] width 112 height 23
click at [273, 303] on input "15" at bounding box center [269, 303] width 8 height 8
radio input "true"
click at [388, 366] on div "Jurjen jurjenlaansma@gmail.com Nederlands English" at bounding box center [415, 349] width 830 height 698
click at [393, 349] on div "Volgende vraag" at bounding box center [415, 338] width 450 height 29
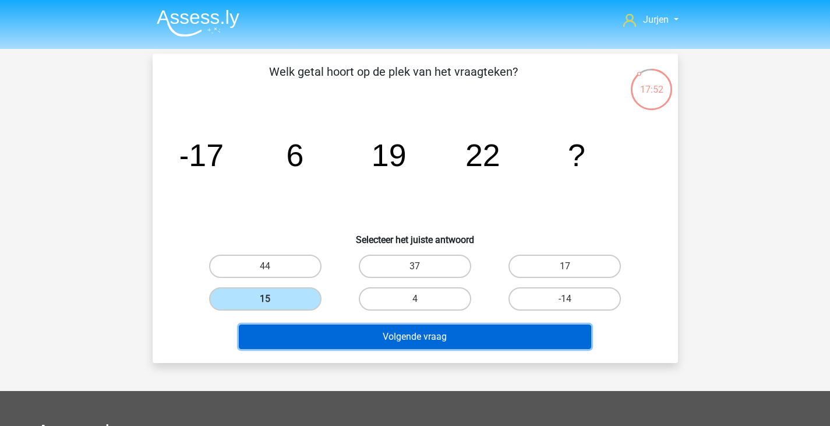
click at [397, 342] on button "Volgende vraag" at bounding box center [415, 336] width 352 height 24
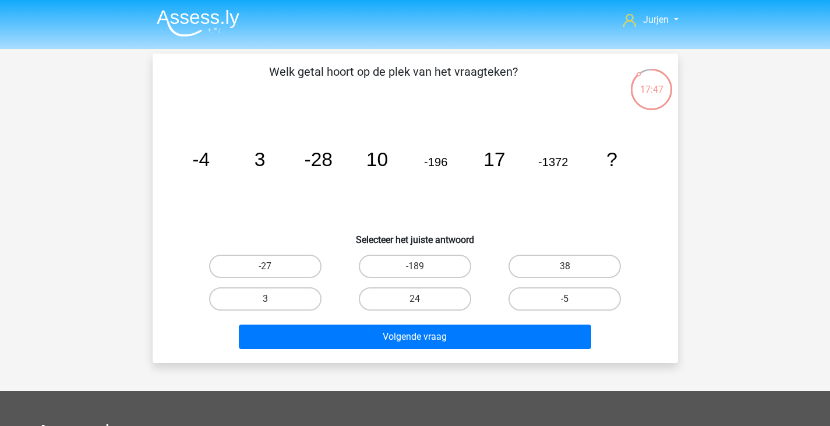
click at [434, 310] on div "24" at bounding box center [415, 298] width 150 height 33
click at [440, 303] on label "24" at bounding box center [415, 298] width 112 height 23
click at [422, 303] on input "24" at bounding box center [419, 303] width 8 height 8
radio input "true"
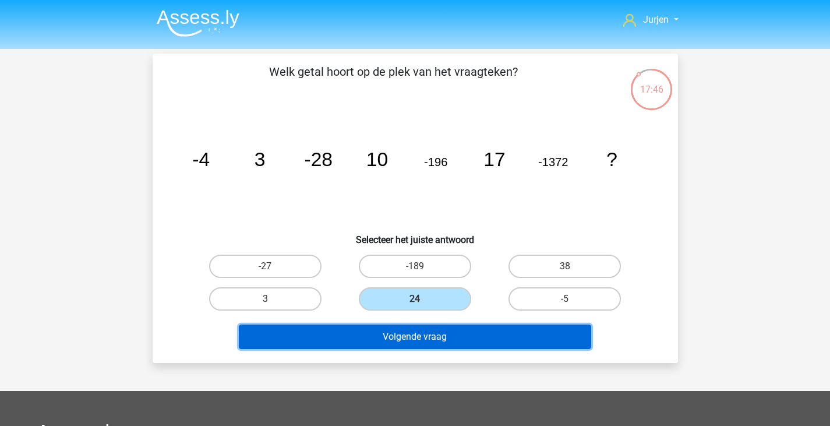
click at [443, 347] on button "Volgende vraag" at bounding box center [415, 336] width 352 height 24
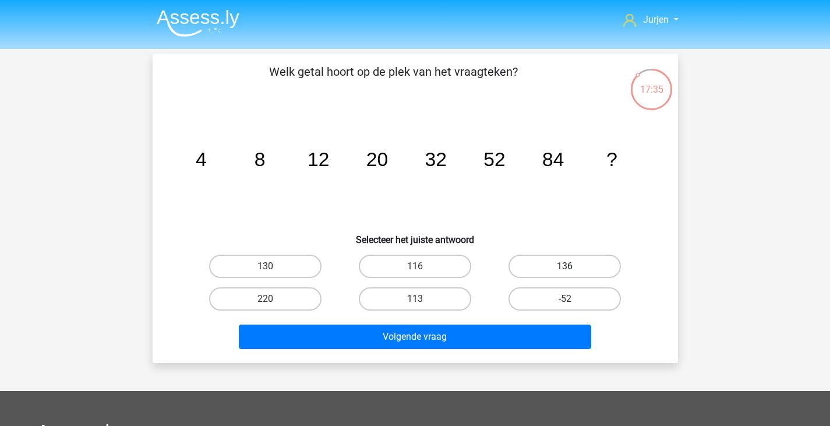
click at [563, 257] on label "136" at bounding box center [564, 265] width 112 height 23
click at [565, 266] on input "136" at bounding box center [569, 270] width 8 height 8
radio input "true"
click at [429, 349] on div "Volgende vraag" at bounding box center [415, 338] width 450 height 29
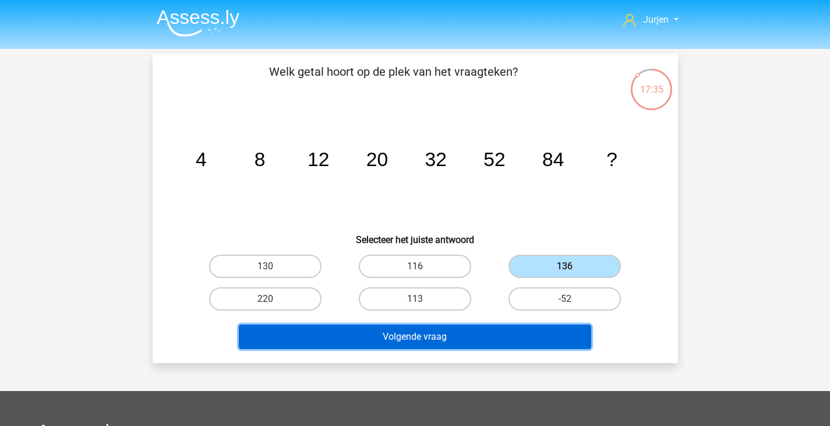
click at [437, 336] on button "Volgende vraag" at bounding box center [415, 336] width 352 height 24
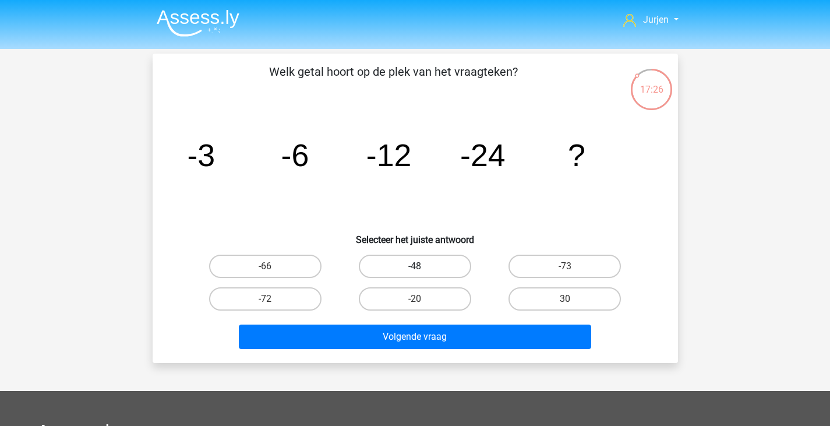
click at [413, 268] on label "-48" at bounding box center [415, 265] width 112 height 23
click at [415, 268] on input "-48" at bounding box center [419, 270] width 8 height 8
radio input "true"
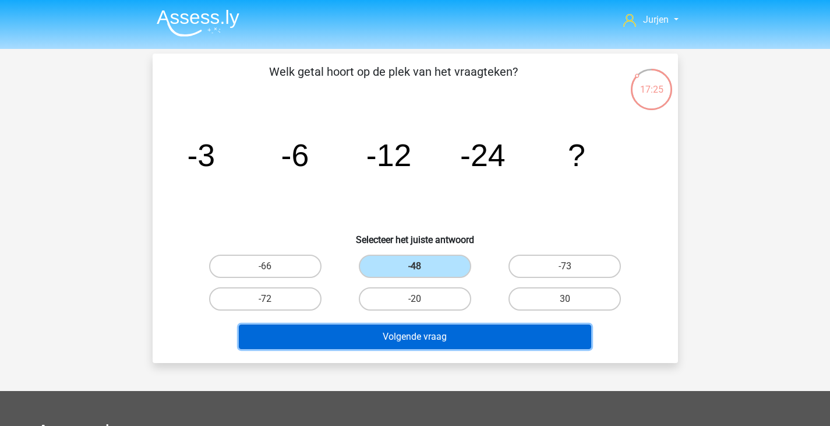
click at [423, 334] on button "Volgende vraag" at bounding box center [415, 336] width 352 height 24
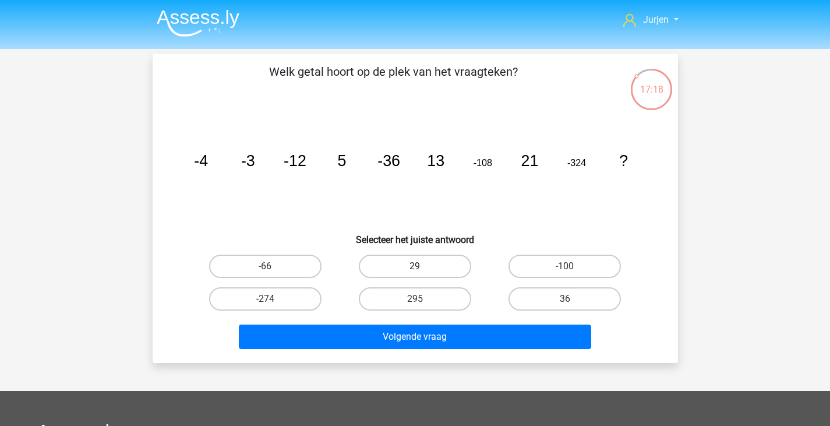
click at [420, 266] on label "29" at bounding box center [415, 265] width 112 height 23
click at [420, 266] on input "29" at bounding box center [419, 270] width 8 height 8
radio input "true"
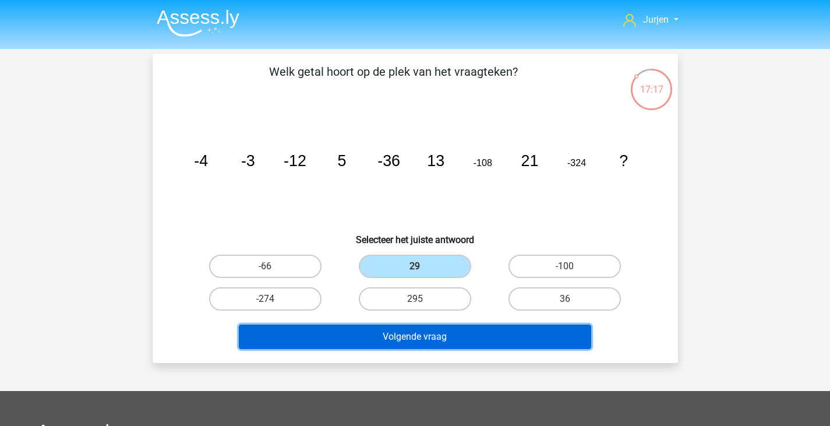
click at [430, 328] on button "Volgende vraag" at bounding box center [415, 336] width 352 height 24
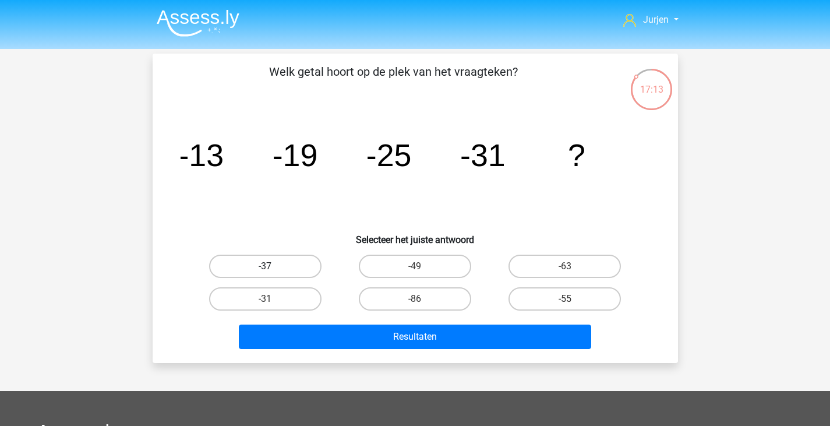
click at [286, 264] on label "-37" at bounding box center [265, 265] width 112 height 23
click at [273, 266] on input "-37" at bounding box center [269, 270] width 8 height 8
radio input "true"
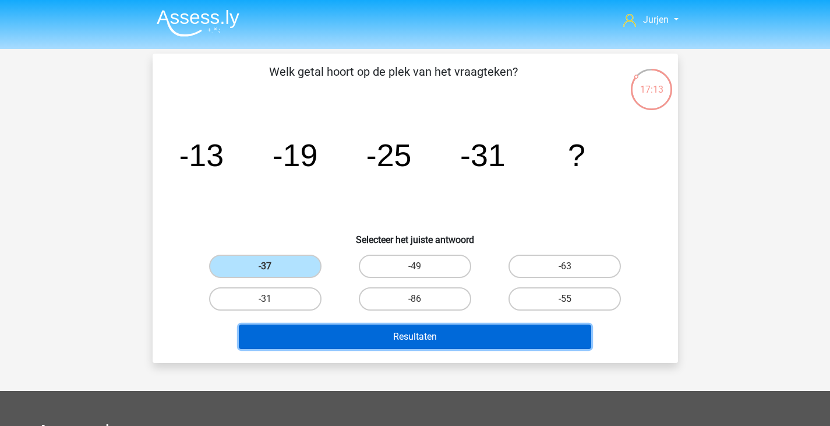
click at [357, 324] on button "Resultaten" at bounding box center [415, 336] width 352 height 24
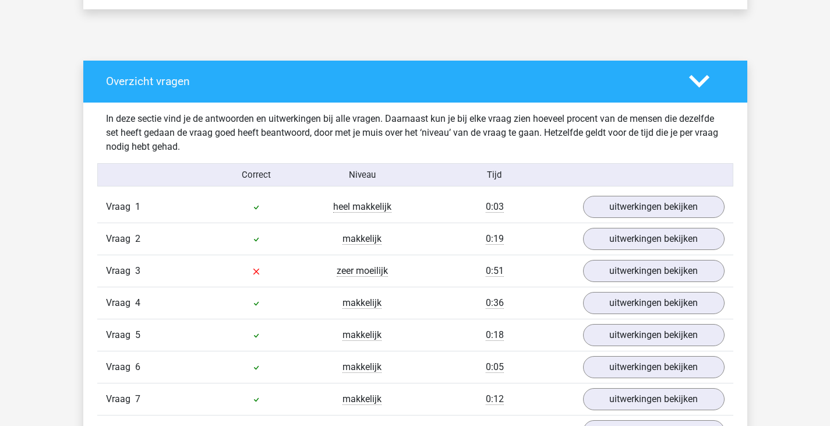
scroll to position [582, 0]
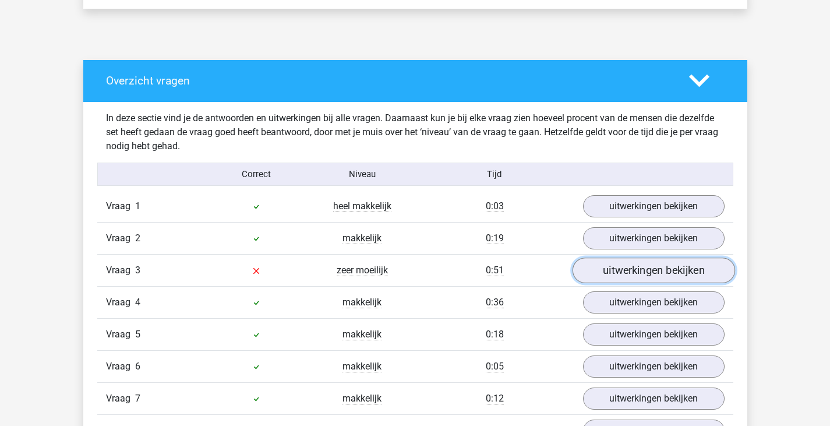
click at [597, 266] on link "uitwerkingen bekijken" at bounding box center [653, 270] width 162 height 26
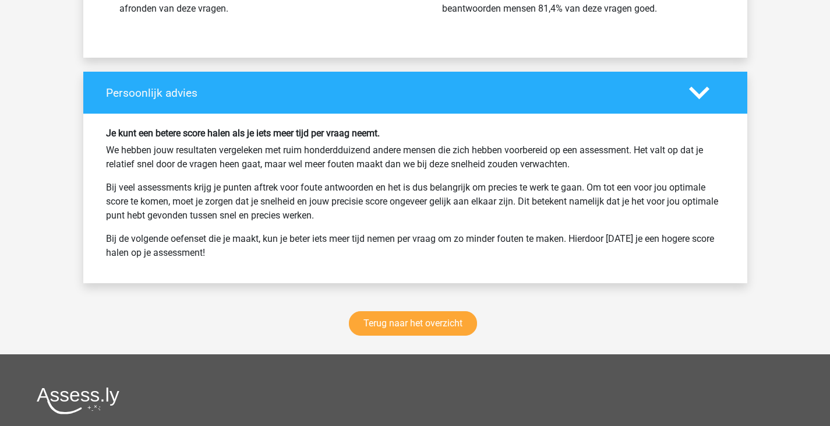
scroll to position [2329, 0]
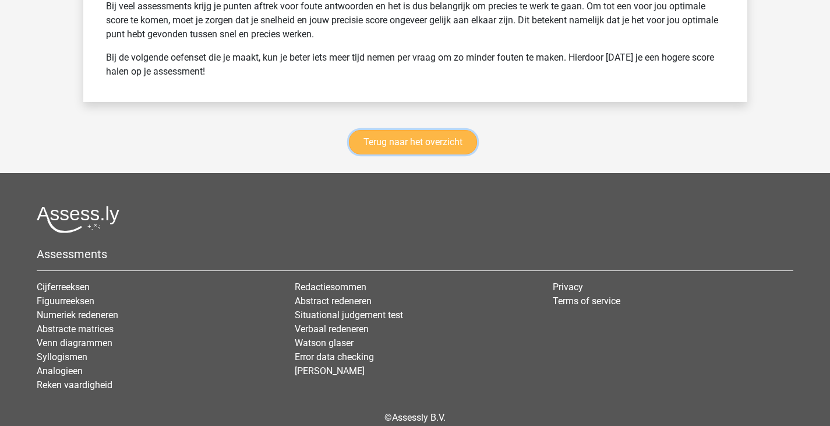
click at [386, 152] on link "Terug naar het overzicht" at bounding box center [413, 142] width 128 height 24
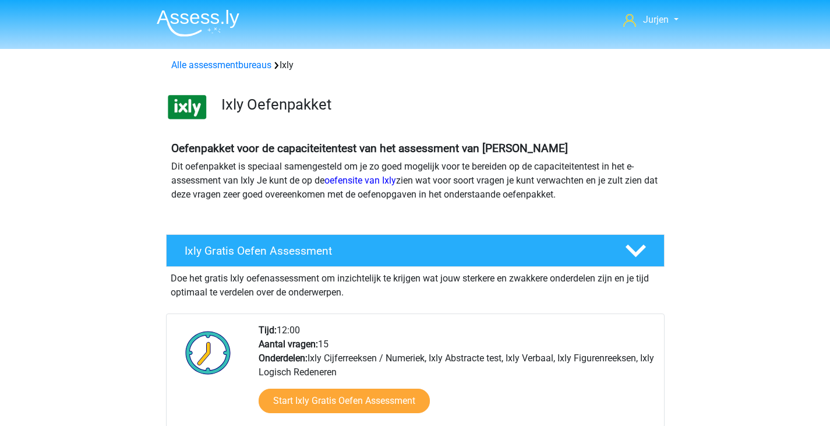
click at [236, 22] on img at bounding box center [198, 22] width 83 height 27
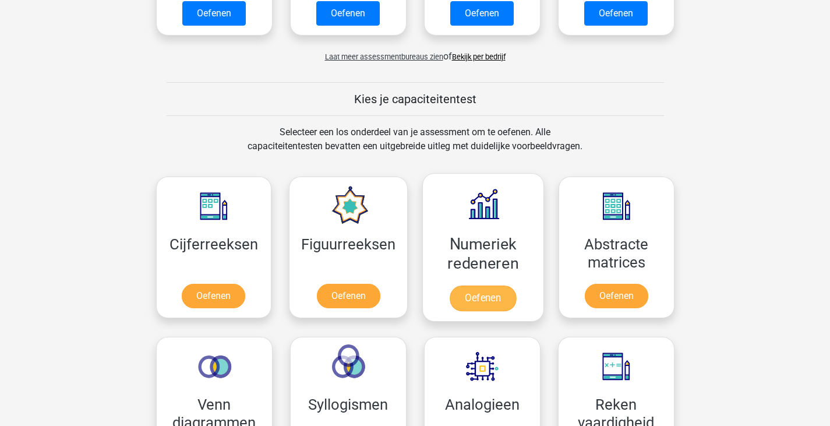
scroll to position [466, 0]
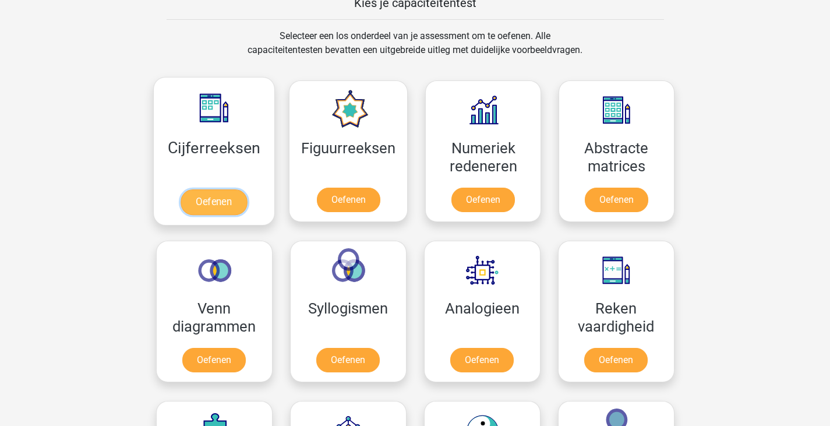
click at [247, 189] on link "Oefenen" at bounding box center [214, 202] width 66 height 26
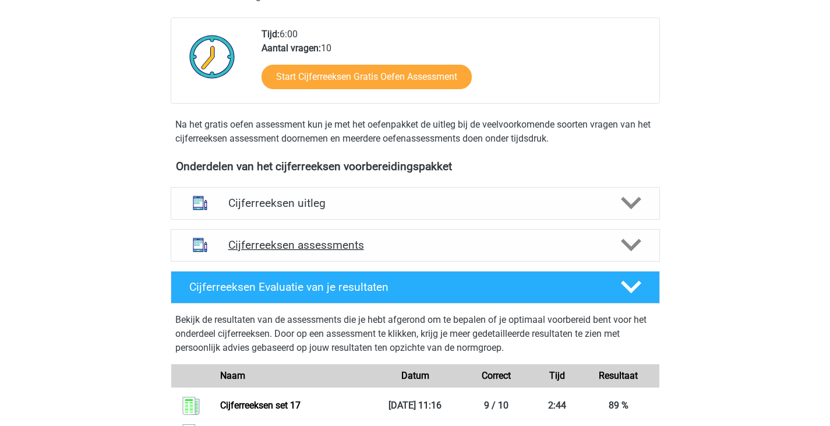
scroll to position [233, 0]
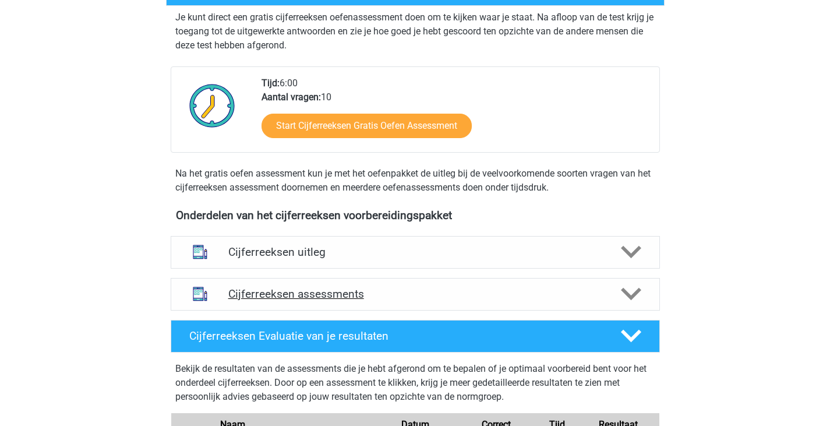
click at [503, 300] on h4 "Cijferreeksen assessments" at bounding box center [415, 293] width 374 height 13
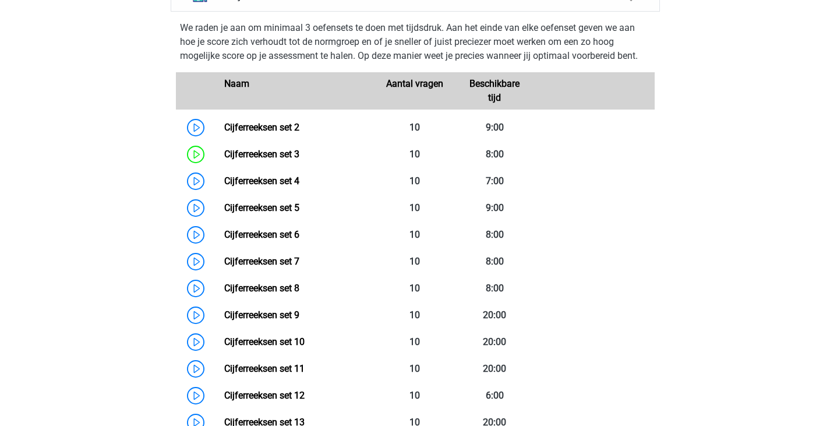
scroll to position [815, 0]
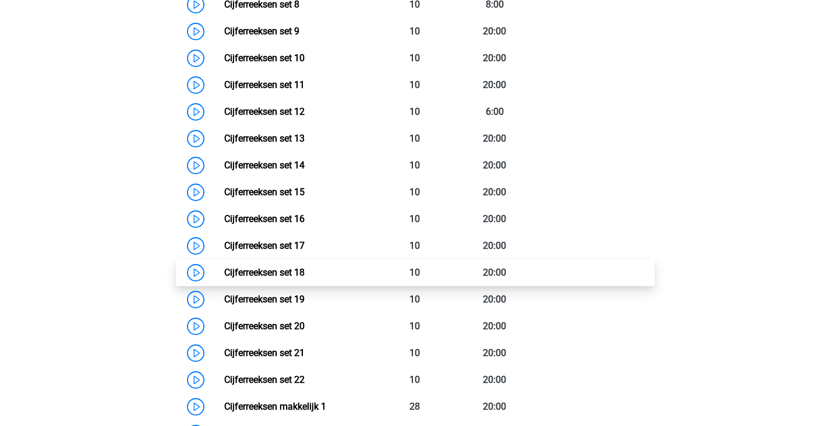
click at [305, 278] on link "Cijferreeksen set 18" at bounding box center [264, 272] width 80 height 11
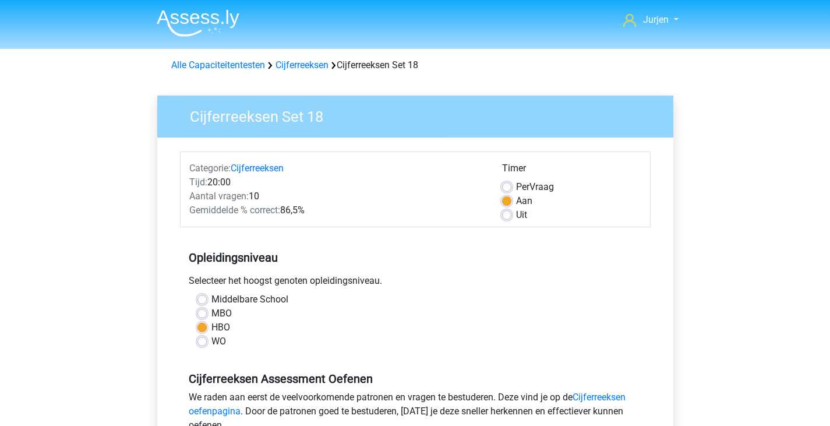
scroll to position [233, 0]
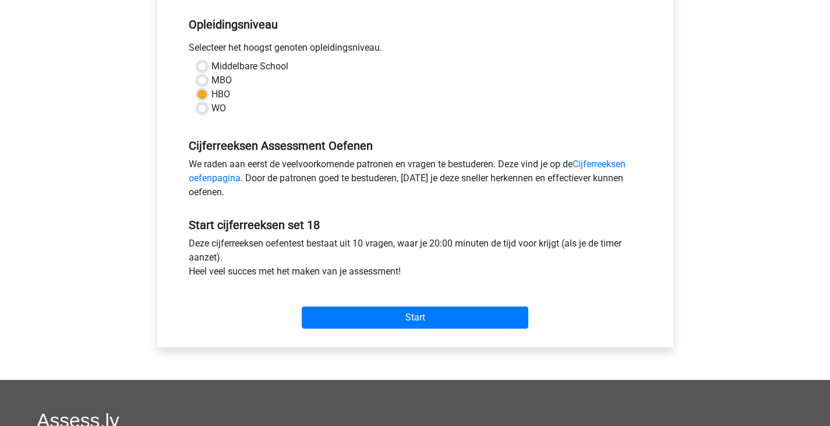
click at [424, 330] on div "Start" at bounding box center [415, 308] width 471 height 50
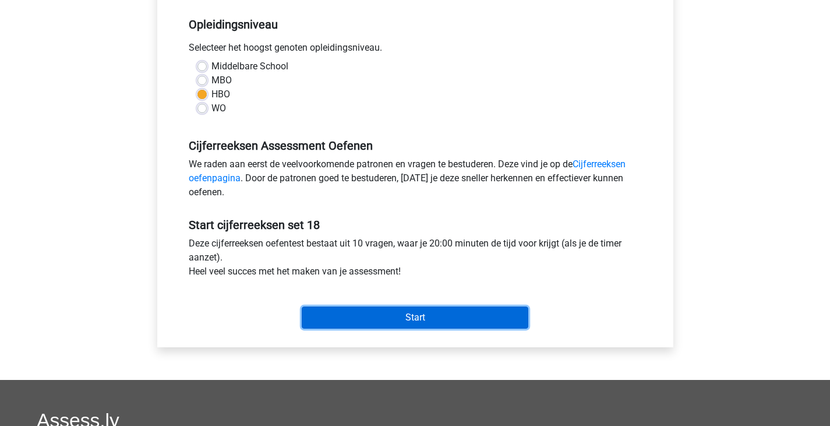
click at [428, 318] on input "Start" at bounding box center [415, 317] width 227 height 22
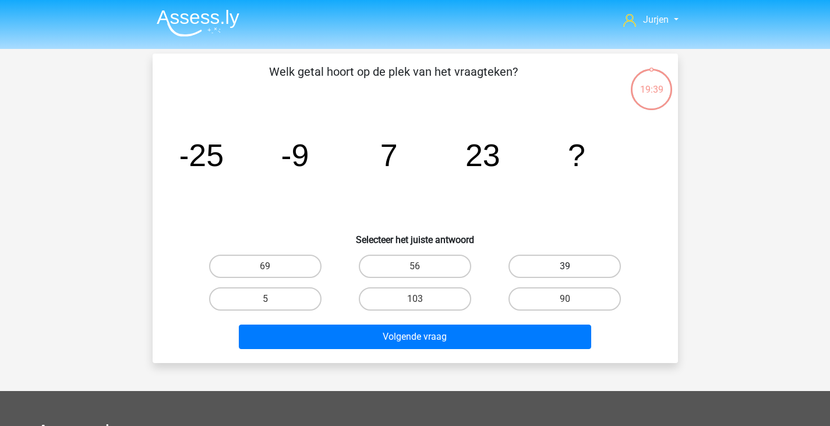
click at [549, 261] on label "39" at bounding box center [564, 265] width 112 height 23
click at [565, 266] on input "39" at bounding box center [569, 270] width 8 height 8
radio input "true"
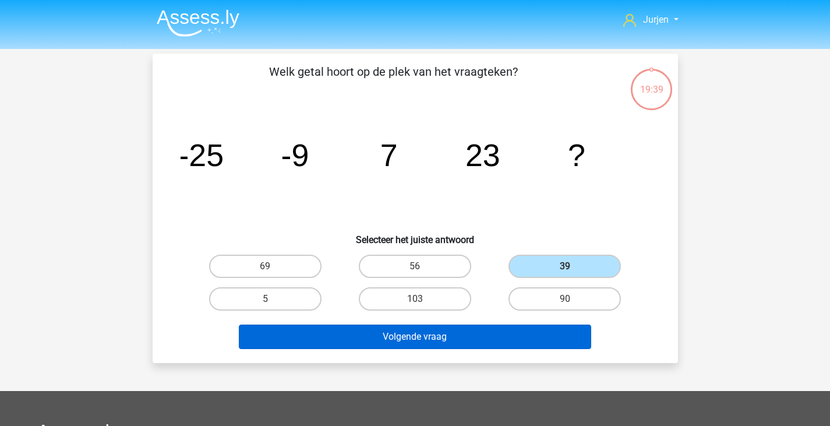
click at [498, 321] on div "Volgende vraag" at bounding box center [415, 334] width 488 height 38
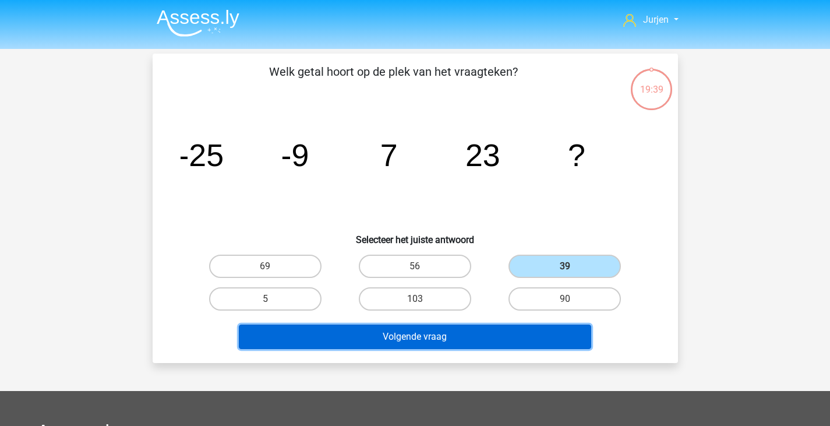
click at [502, 334] on button "Volgende vraag" at bounding box center [415, 336] width 352 height 24
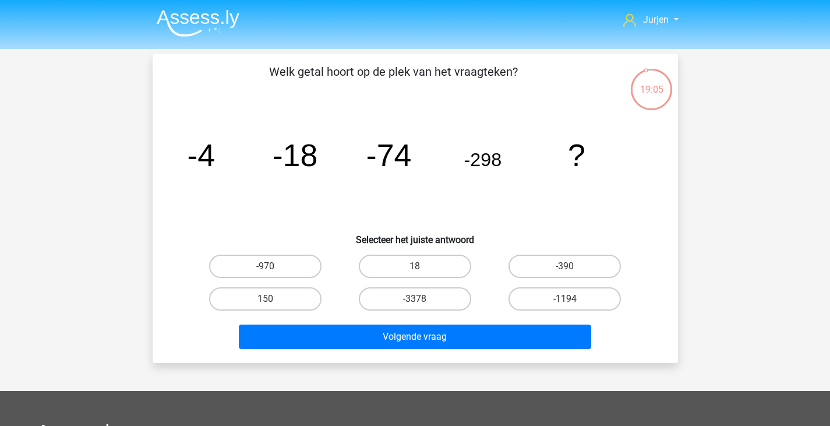
click at [559, 300] on label "-1194" at bounding box center [564, 298] width 112 height 23
click at [565, 300] on input "-1194" at bounding box center [569, 303] width 8 height 8
radio input "true"
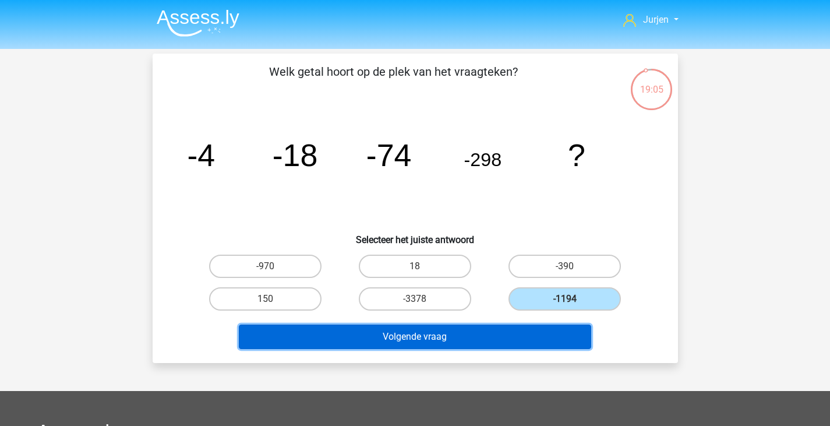
click at [554, 335] on button "Volgende vraag" at bounding box center [415, 336] width 352 height 24
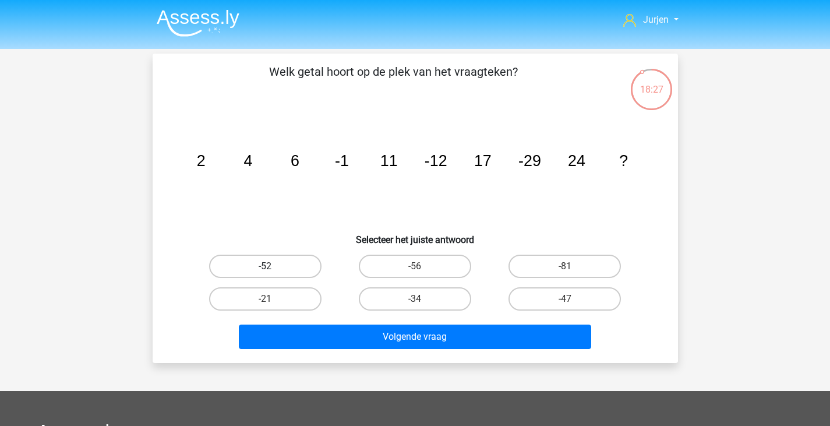
click at [291, 271] on label "-52" at bounding box center [265, 265] width 112 height 23
click at [273, 271] on input "-52" at bounding box center [269, 270] width 8 height 8
radio input "true"
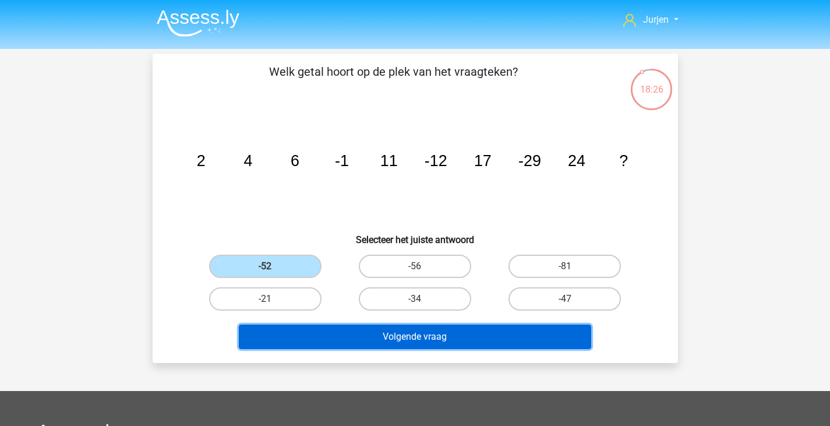
click at [417, 331] on button "Volgende vraag" at bounding box center [415, 336] width 352 height 24
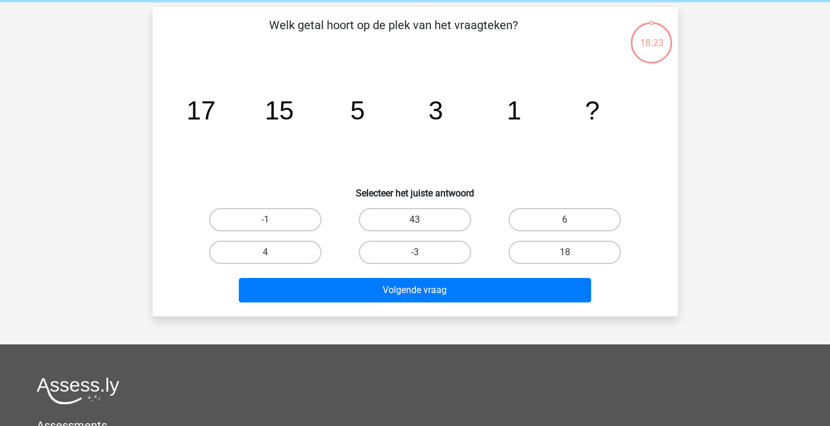
scroll to position [54, 0]
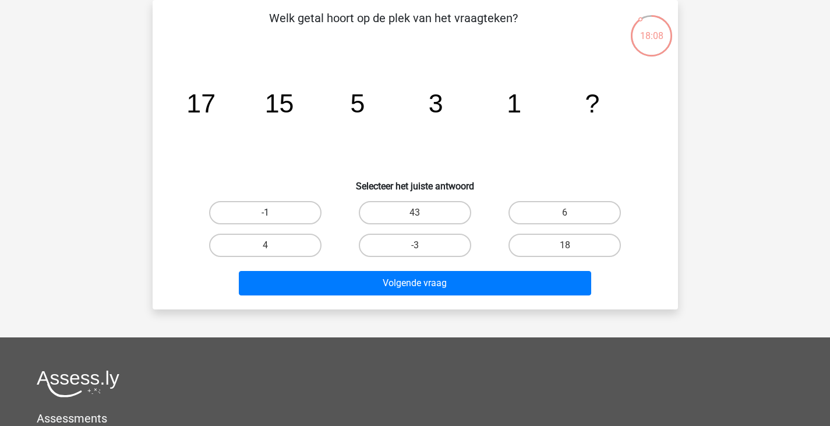
click at [313, 212] on label "-1" at bounding box center [265, 212] width 112 height 23
click at [273, 213] on input "-1" at bounding box center [269, 217] width 8 height 8
radio input "true"
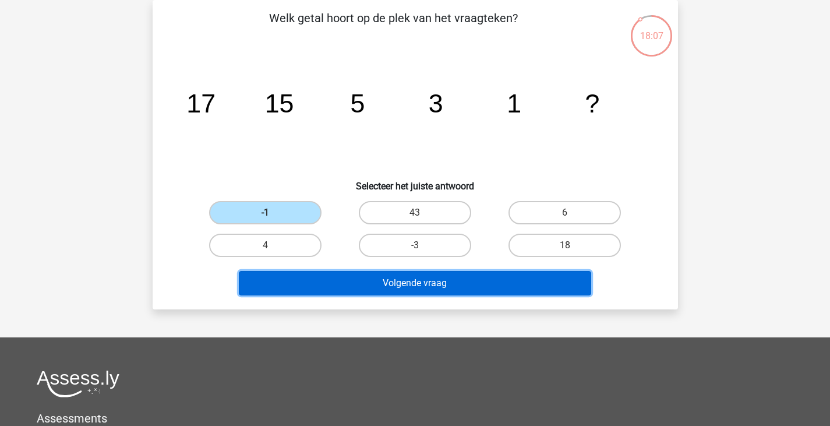
click at [420, 282] on button "Volgende vraag" at bounding box center [415, 283] width 352 height 24
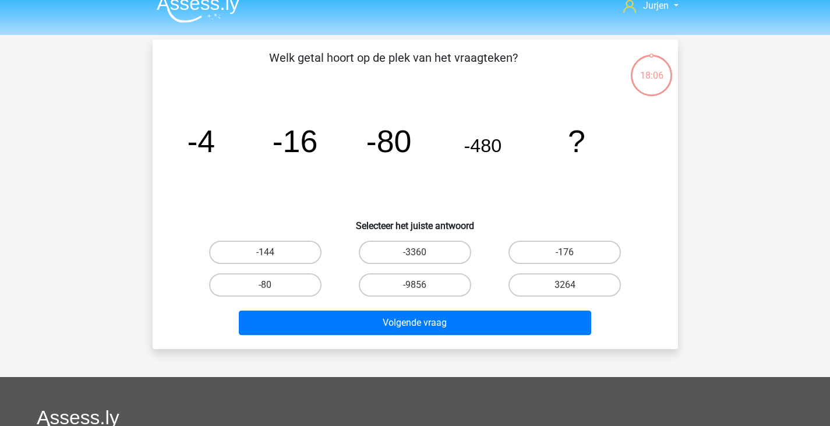
scroll to position [0, 0]
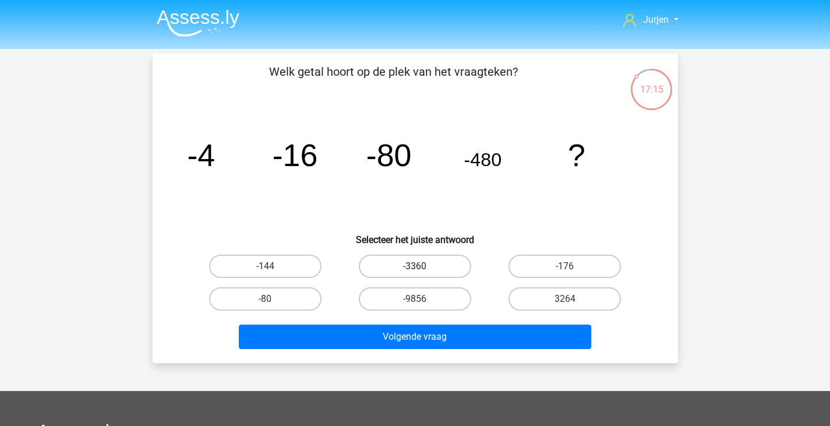
click at [430, 259] on label "-3360" at bounding box center [415, 265] width 112 height 23
click at [422, 266] on input "-3360" at bounding box center [419, 270] width 8 height 8
radio input "true"
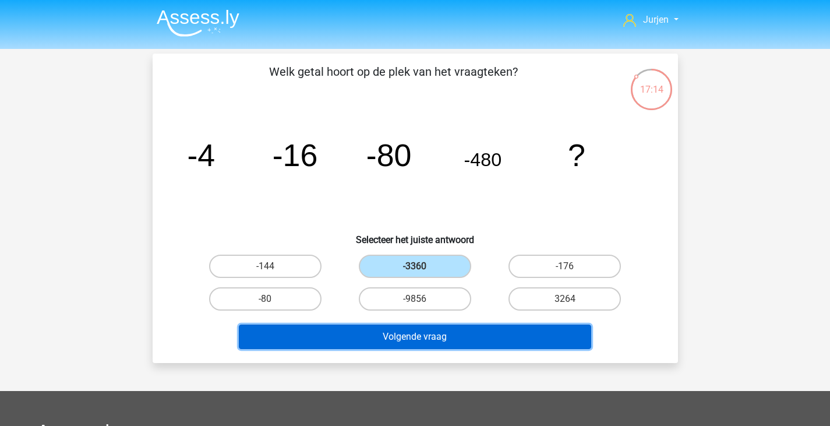
click at [454, 329] on button "Volgende vraag" at bounding box center [415, 336] width 352 height 24
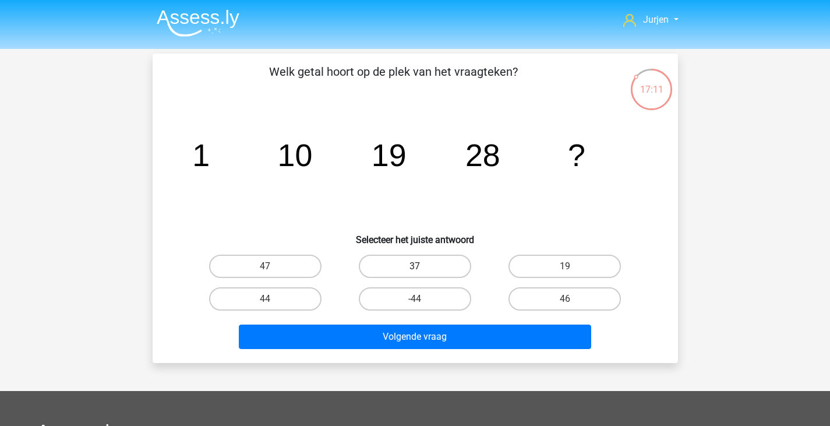
click at [402, 266] on label "37" at bounding box center [415, 265] width 112 height 23
click at [415, 266] on input "37" at bounding box center [419, 270] width 8 height 8
radio input "true"
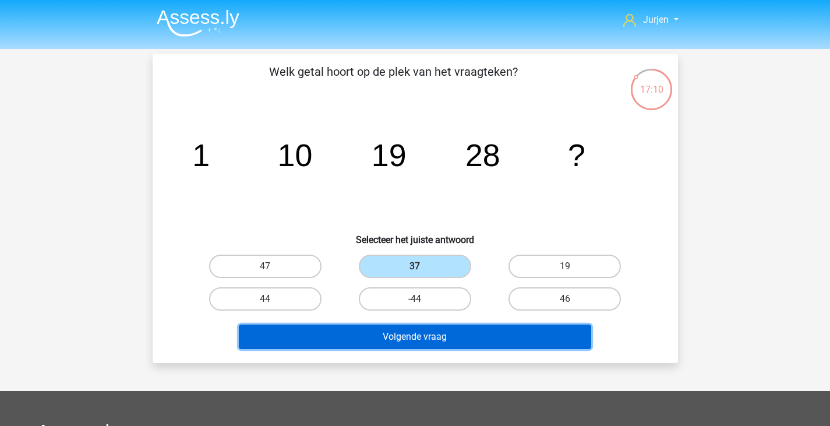
click at [440, 328] on button "Volgende vraag" at bounding box center [415, 336] width 352 height 24
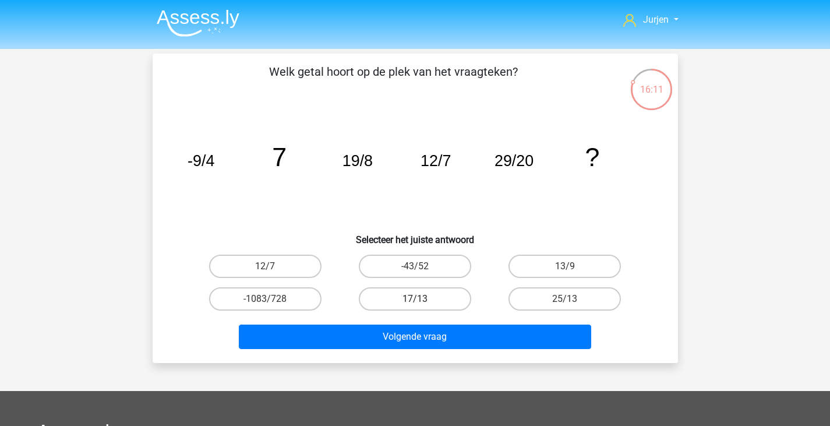
click at [449, 290] on label "17/13" at bounding box center [415, 298] width 112 height 23
click at [422, 299] on input "17/13" at bounding box center [419, 303] width 8 height 8
radio input "true"
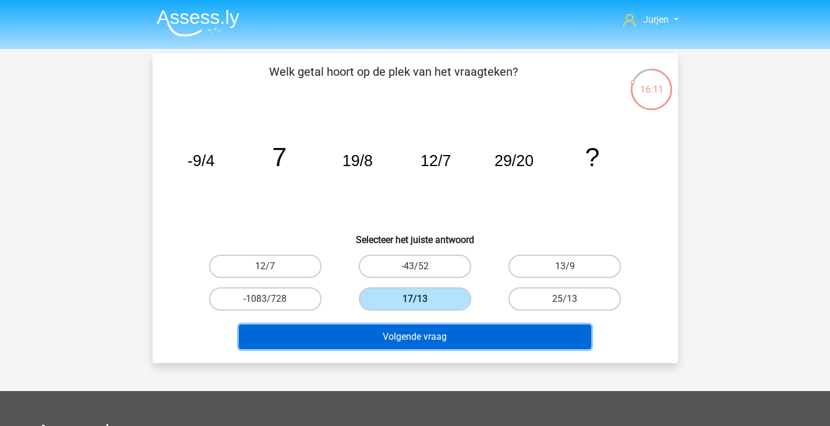
click at [449, 331] on button "Volgende vraag" at bounding box center [415, 336] width 352 height 24
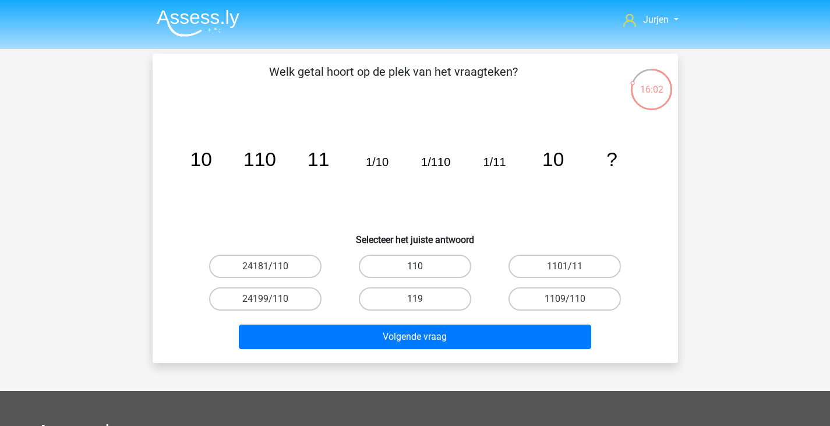
click at [458, 261] on label "110" at bounding box center [415, 265] width 112 height 23
click at [422, 266] on input "110" at bounding box center [419, 270] width 8 height 8
radio input "true"
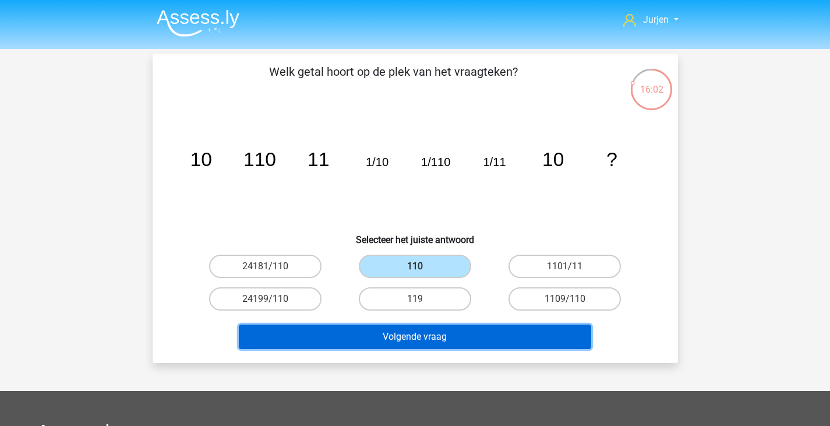
click at [464, 335] on button "Volgende vraag" at bounding box center [415, 336] width 352 height 24
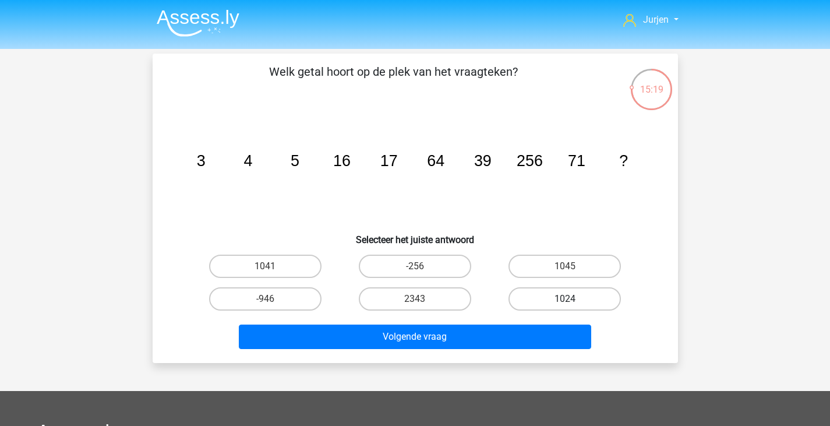
click at [581, 306] on label "1024" at bounding box center [564, 298] width 112 height 23
click at [572, 306] on input "1024" at bounding box center [569, 303] width 8 height 8
radio input "true"
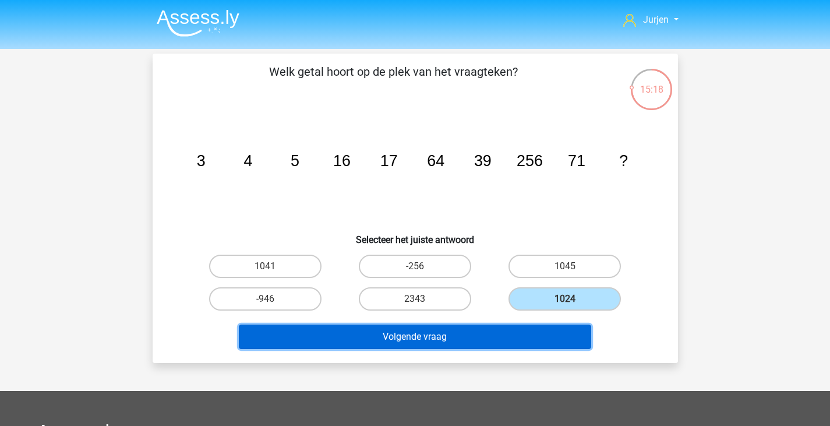
click at [543, 336] on button "Volgende vraag" at bounding box center [415, 336] width 352 height 24
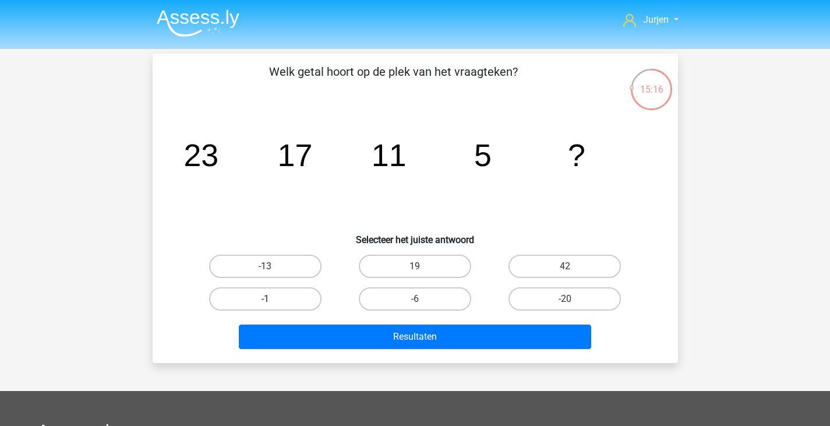
click at [307, 292] on label "-1" at bounding box center [265, 298] width 112 height 23
click at [273, 299] on input "-1" at bounding box center [269, 303] width 8 height 8
radio input "true"
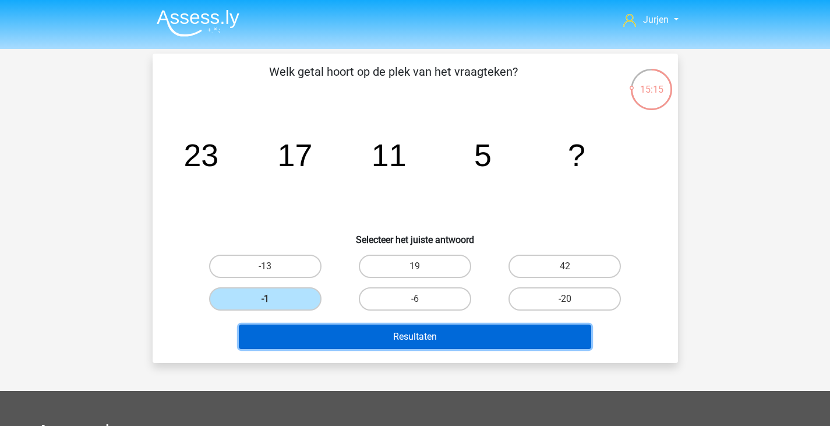
click at [377, 332] on button "Resultaten" at bounding box center [415, 336] width 352 height 24
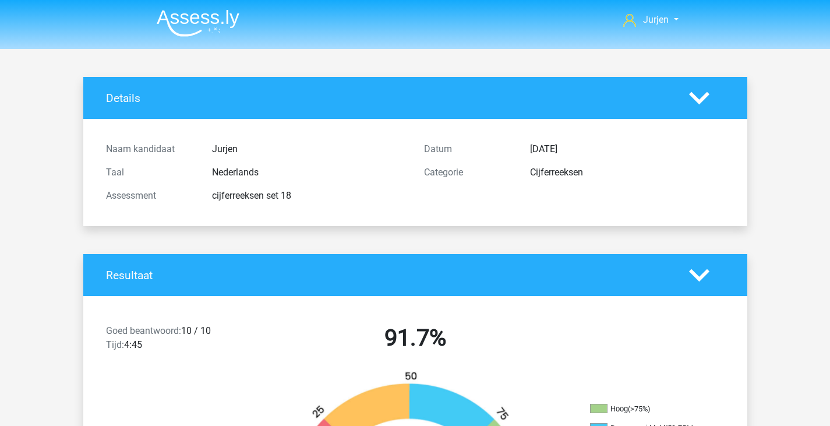
scroll to position [233, 0]
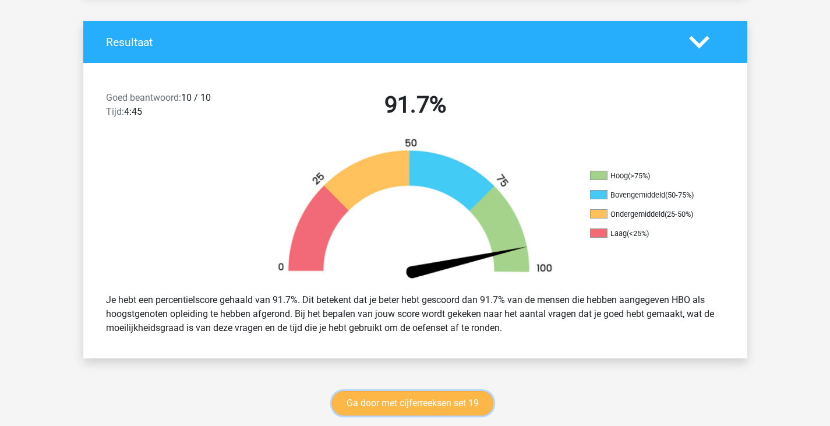
click at [486, 391] on link "Ga door met cijferreeksen set 19" at bounding box center [412, 403] width 161 height 24
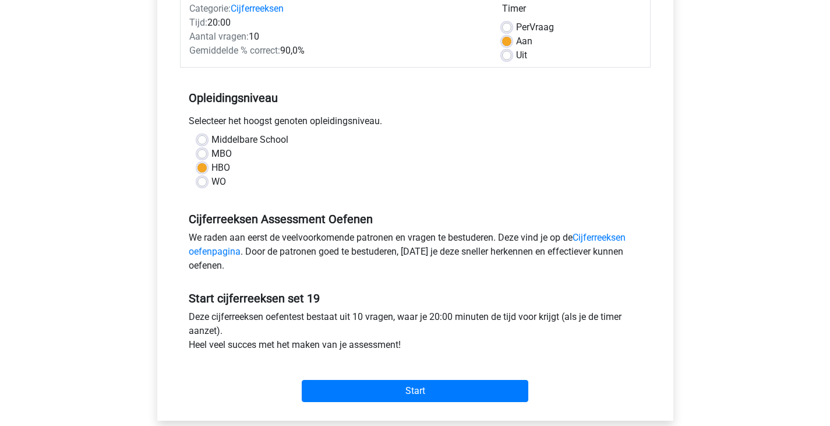
scroll to position [233, 0]
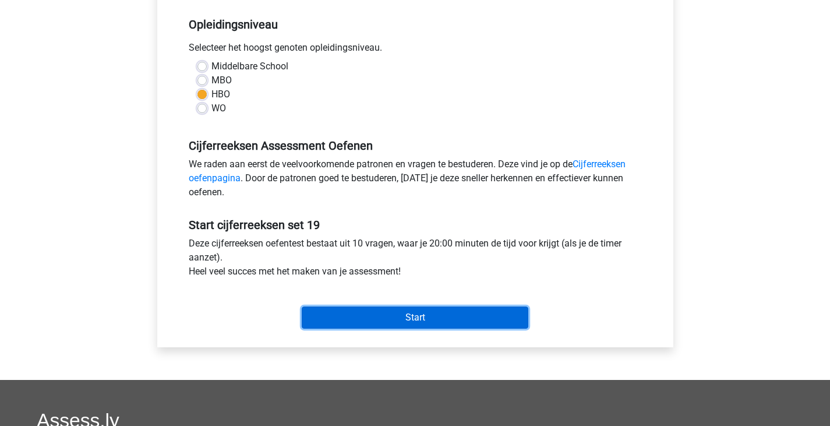
click at [489, 310] on input "Start" at bounding box center [415, 317] width 227 height 22
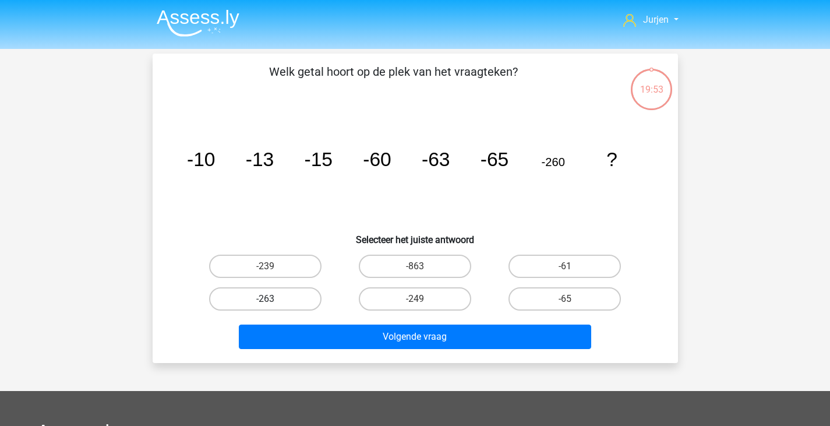
click at [291, 295] on label "-263" at bounding box center [265, 298] width 112 height 23
click at [273, 299] on input "-263" at bounding box center [269, 303] width 8 height 8
radio input "true"
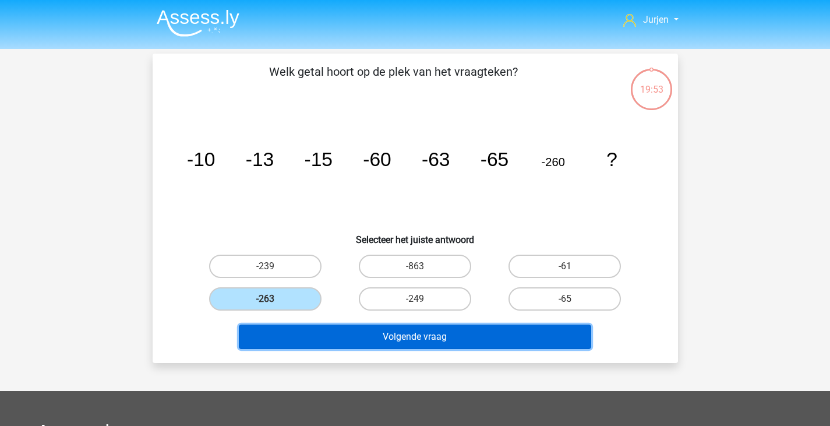
click at [328, 334] on button "Volgende vraag" at bounding box center [415, 336] width 352 height 24
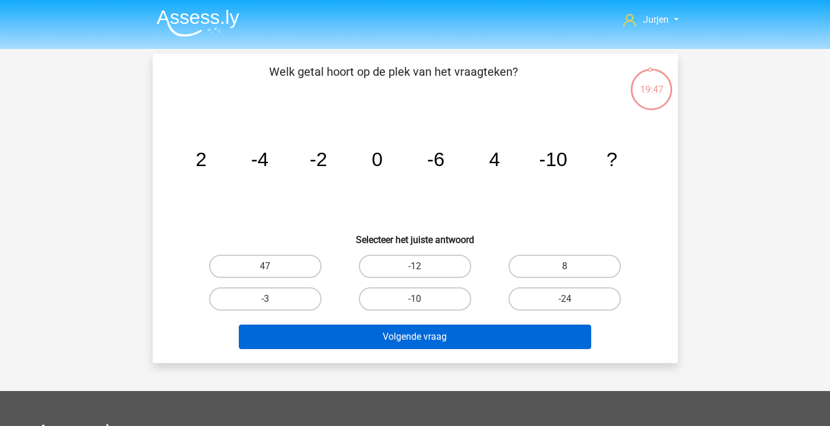
drag, startPoint x: 551, startPoint y: 267, endPoint x: 476, endPoint y: 333, distance: 99.9
click at [551, 268] on label "8" at bounding box center [564, 265] width 112 height 23
click at [565, 268] on input "8" at bounding box center [569, 270] width 8 height 8
radio input "true"
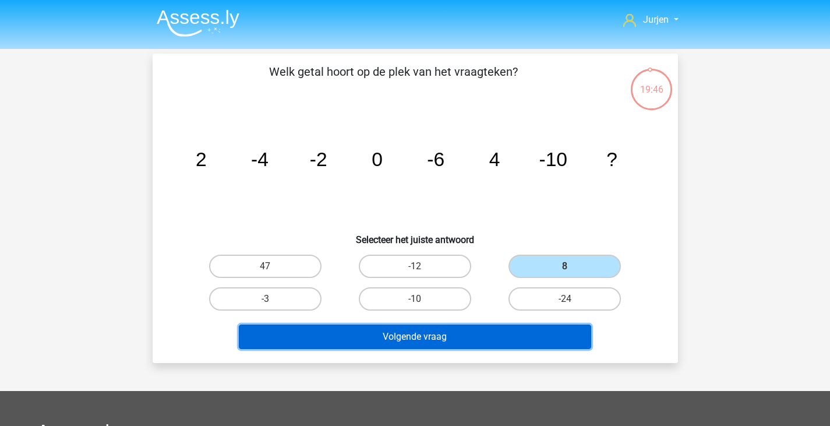
click at [465, 340] on button "Volgende vraag" at bounding box center [415, 336] width 352 height 24
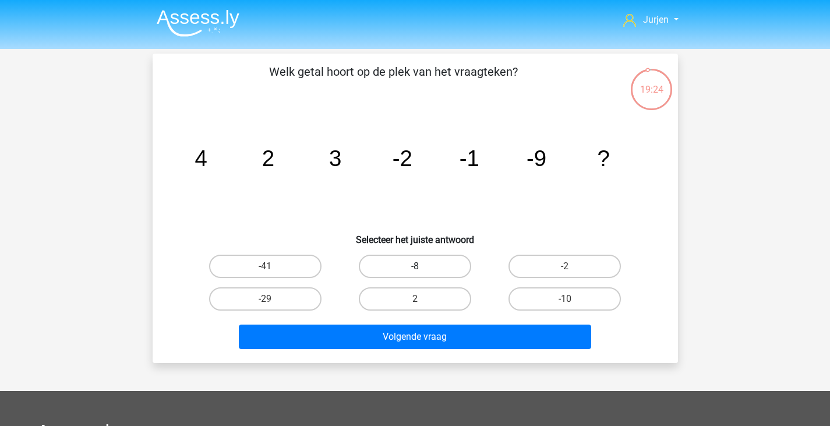
click at [433, 266] on label "-8" at bounding box center [415, 265] width 112 height 23
click at [422, 266] on input "-8" at bounding box center [419, 270] width 8 height 8
radio input "true"
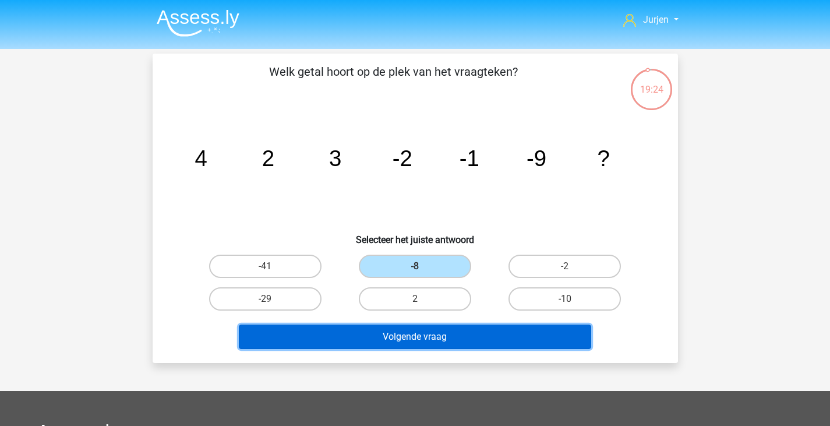
click at [448, 346] on button "Volgende vraag" at bounding box center [415, 336] width 352 height 24
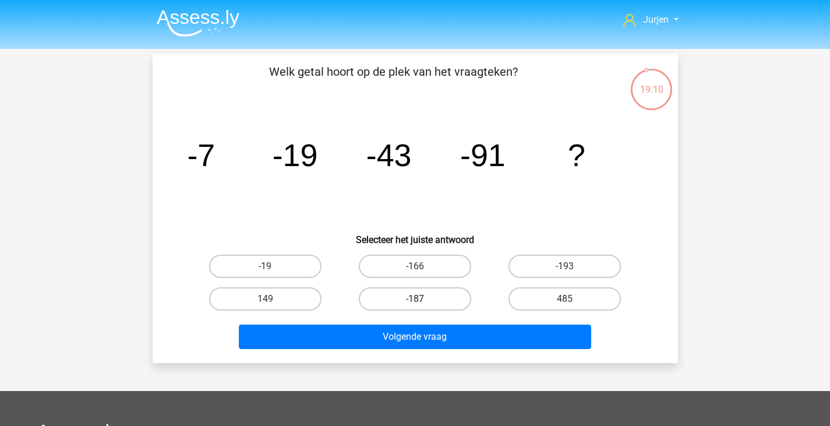
click at [430, 291] on label "-187" at bounding box center [415, 298] width 112 height 23
click at [422, 299] on input "-187" at bounding box center [419, 303] width 8 height 8
radio input "true"
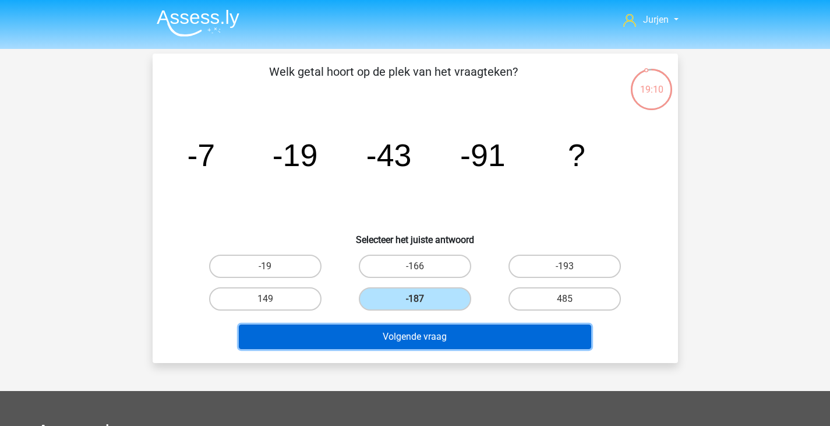
click at [435, 334] on button "Volgende vraag" at bounding box center [415, 336] width 352 height 24
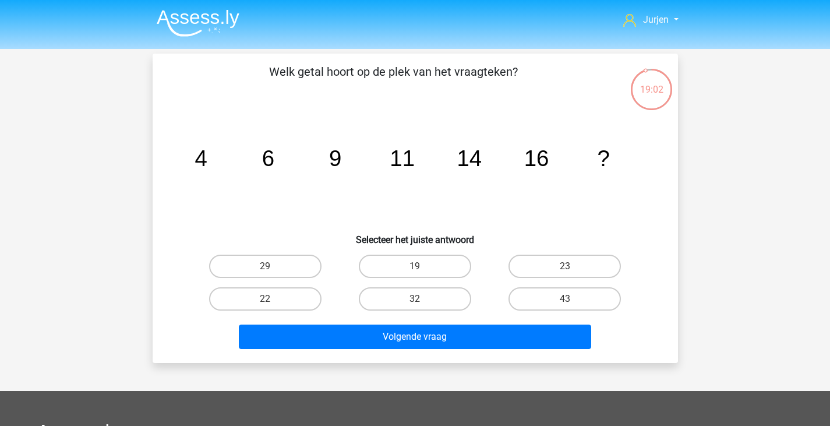
click at [475, 262] on div "19" at bounding box center [415, 265] width 140 height 23
drag, startPoint x: 466, startPoint y: 270, endPoint x: 468, endPoint y: 287, distance: 17.6
click at [465, 270] on label "19" at bounding box center [415, 265] width 112 height 23
click at [422, 270] on input "19" at bounding box center [419, 270] width 8 height 8
radio input "true"
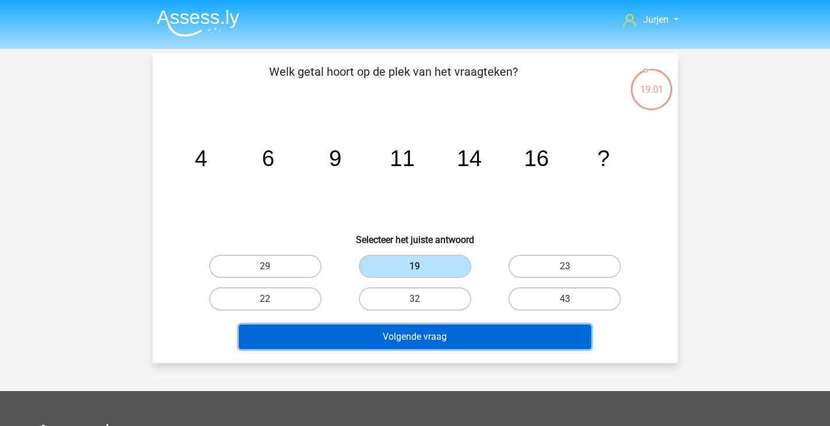
click at [480, 328] on button "Volgende vraag" at bounding box center [415, 336] width 352 height 24
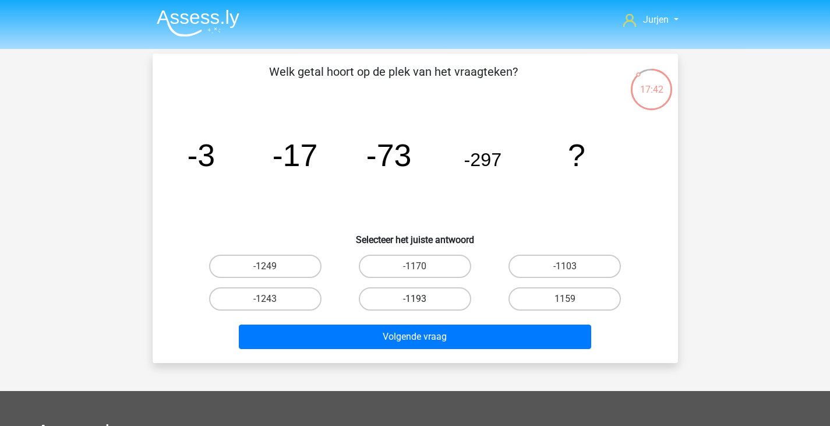
click at [459, 305] on label "-1193" at bounding box center [415, 298] width 112 height 23
click at [422, 305] on input "-1193" at bounding box center [419, 303] width 8 height 8
radio input "true"
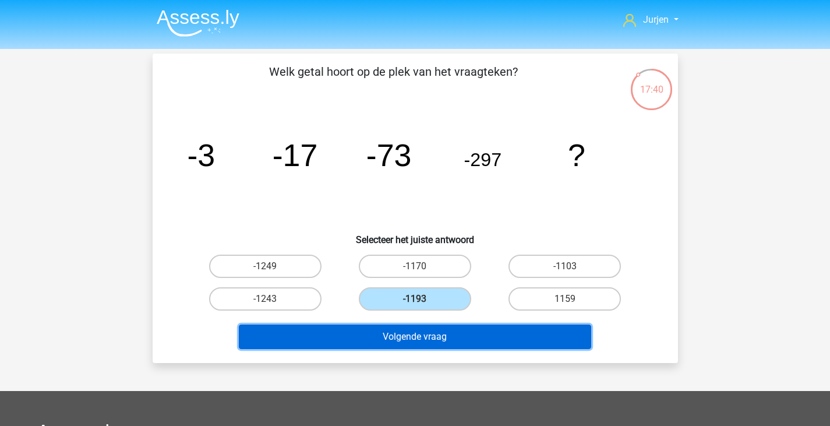
click at [461, 326] on button "Volgende vraag" at bounding box center [415, 336] width 352 height 24
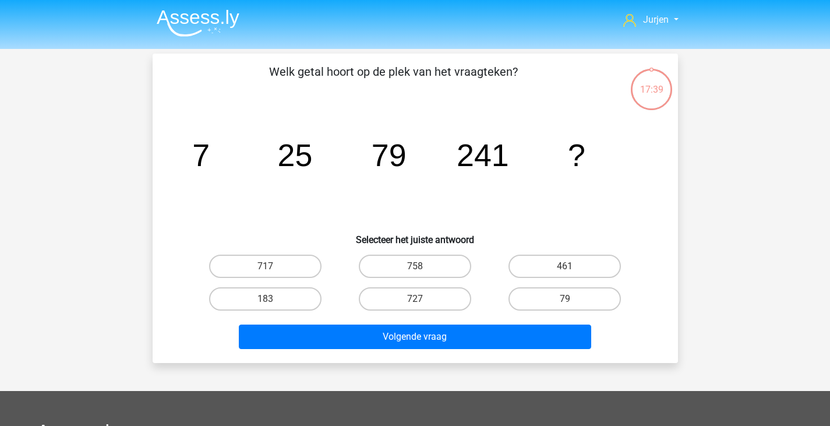
scroll to position [54, 0]
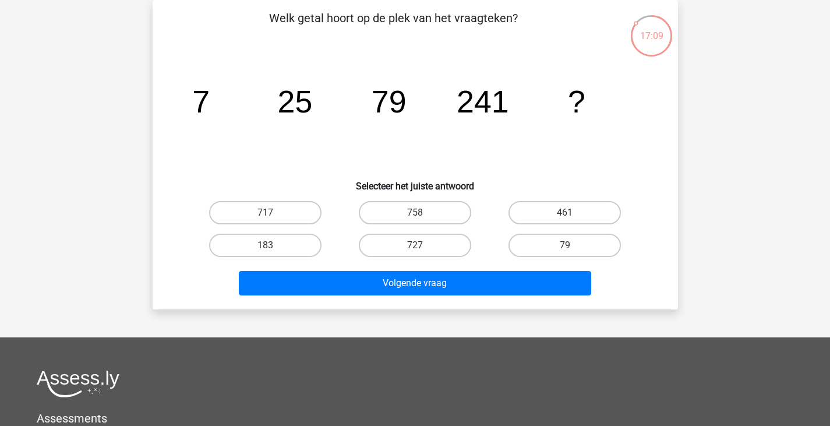
click at [471, 250] on div "727" at bounding box center [415, 245] width 140 height 23
click at [464, 253] on label "727" at bounding box center [415, 245] width 112 height 23
click at [422, 253] on input "727" at bounding box center [419, 249] width 8 height 8
radio input "true"
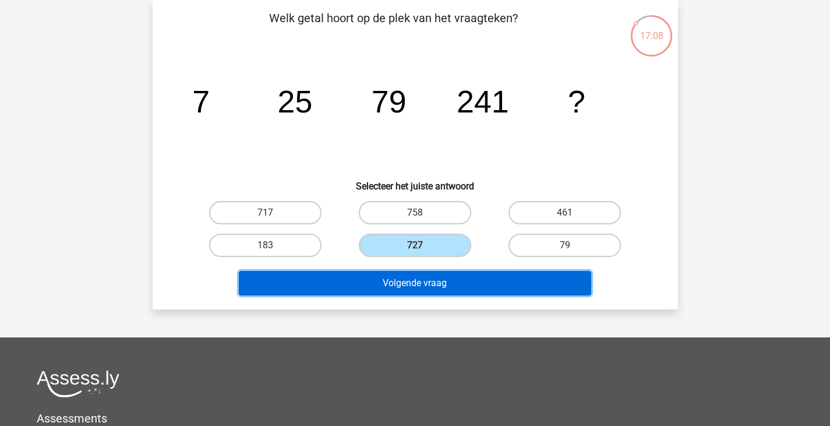
click at [480, 288] on button "Volgende vraag" at bounding box center [415, 283] width 352 height 24
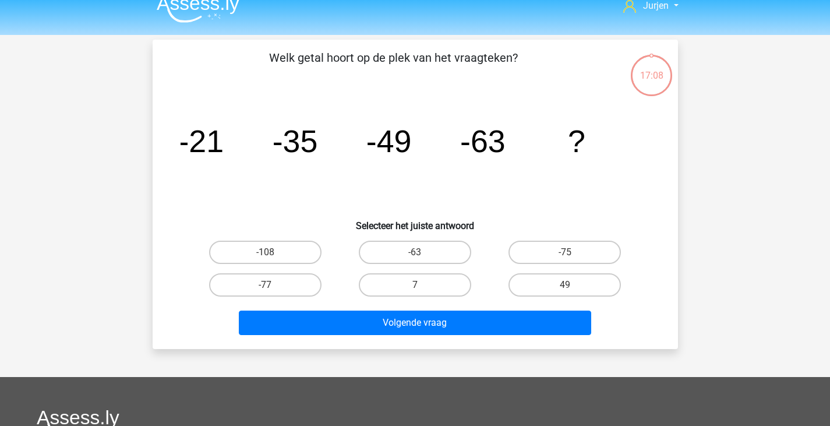
scroll to position [0, 0]
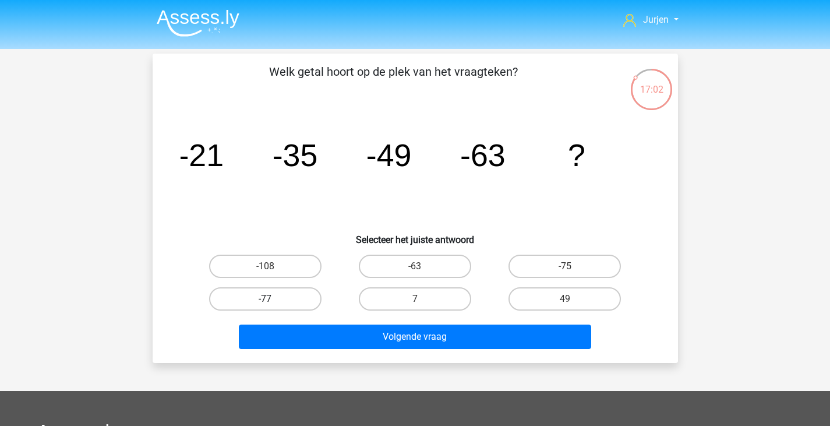
click at [296, 296] on label "-77" at bounding box center [265, 298] width 112 height 23
click at [273, 299] on input "-77" at bounding box center [269, 303] width 8 height 8
radio input "true"
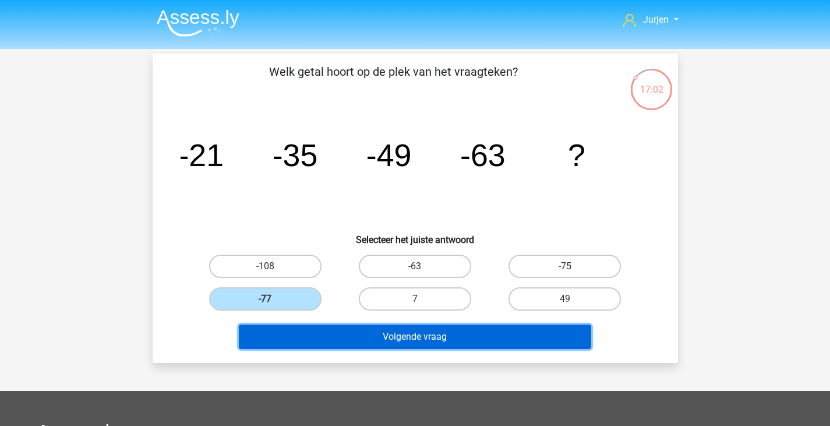
click at [356, 338] on button "Volgende vraag" at bounding box center [415, 336] width 352 height 24
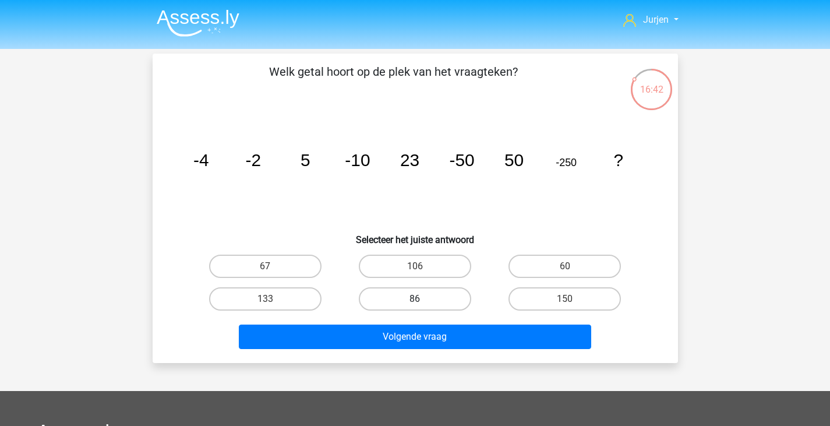
click at [437, 300] on label "86" at bounding box center [415, 298] width 112 height 23
click at [422, 300] on input "86" at bounding box center [419, 303] width 8 height 8
radio input "true"
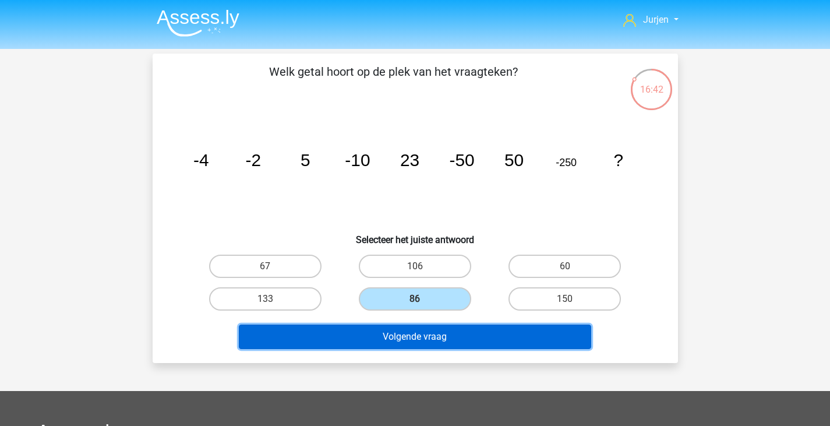
click at [447, 338] on button "Volgende vraag" at bounding box center [415, 336] width 352 height 24
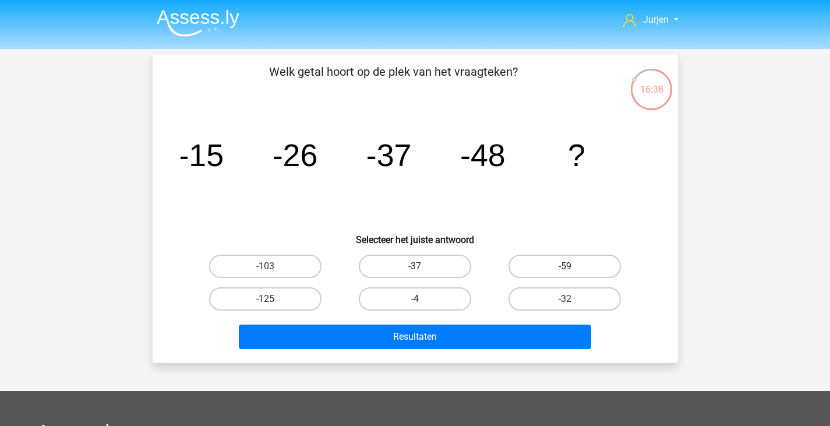
click at [550, 273] on label "-59" at bounding box center [564, 265] width 112 height 23
click at [565, 273] on input "-59" at bounding box center [569, 270] width 8 height 8
radio input "true"
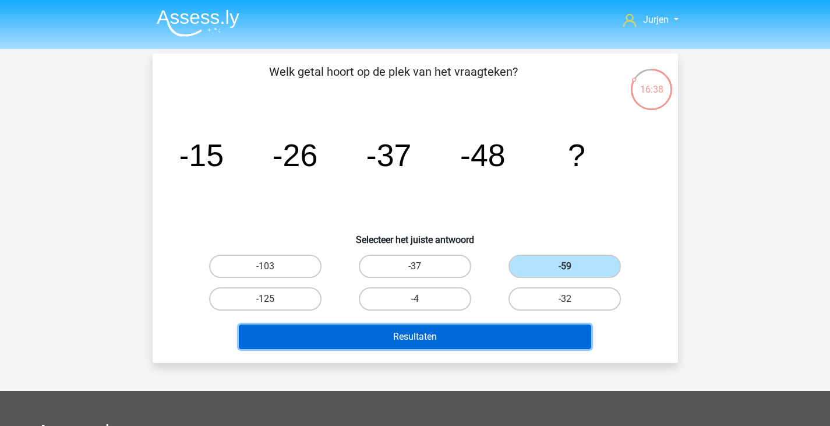
click at [507, 331] on button "Resultaten" at bounding box center [415, 336] width 352 height 24
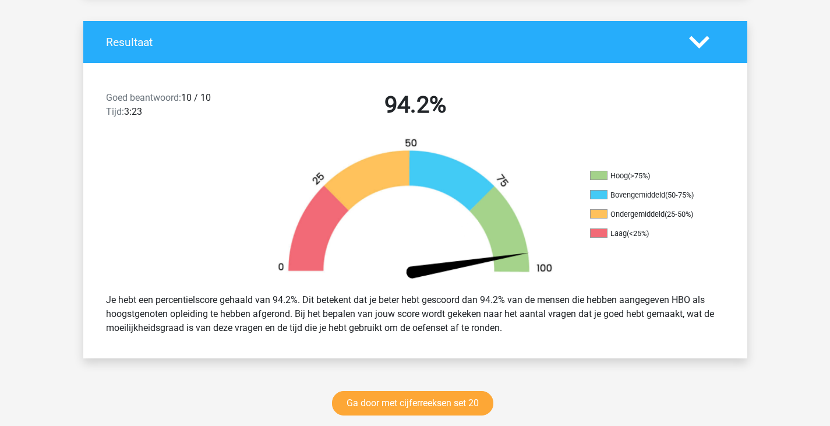
scroll to position [349, 0]
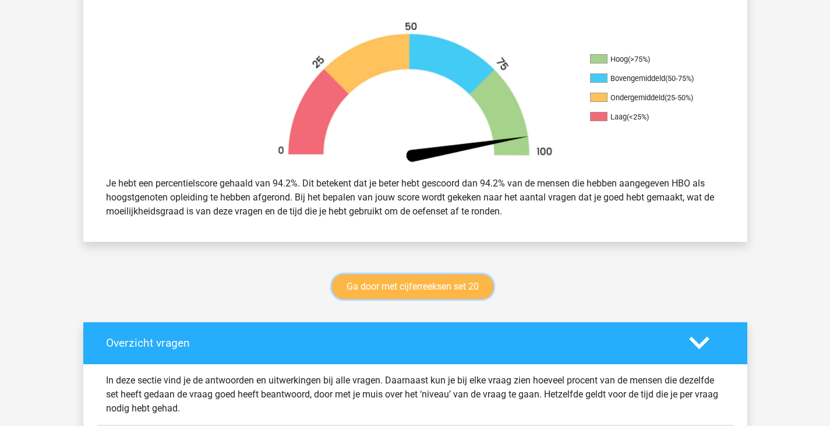
click at [474, 278] on link "Ga door met cijferreeksen set 20" at bounding box center [412, 286] width 161 height 24
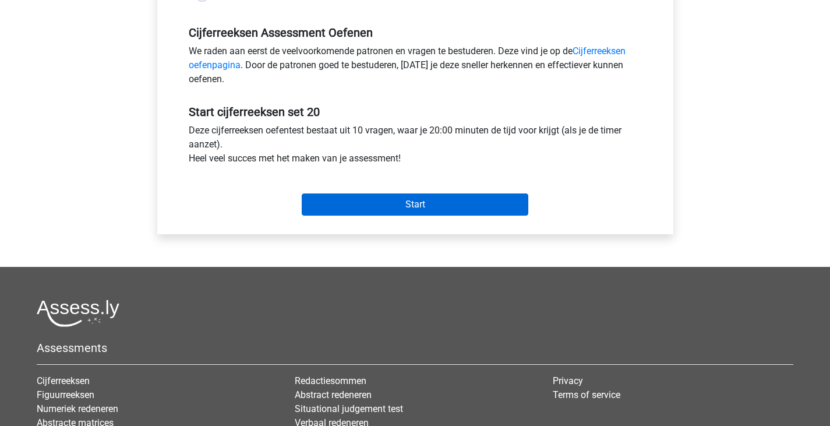
scroll to position [349, 0]
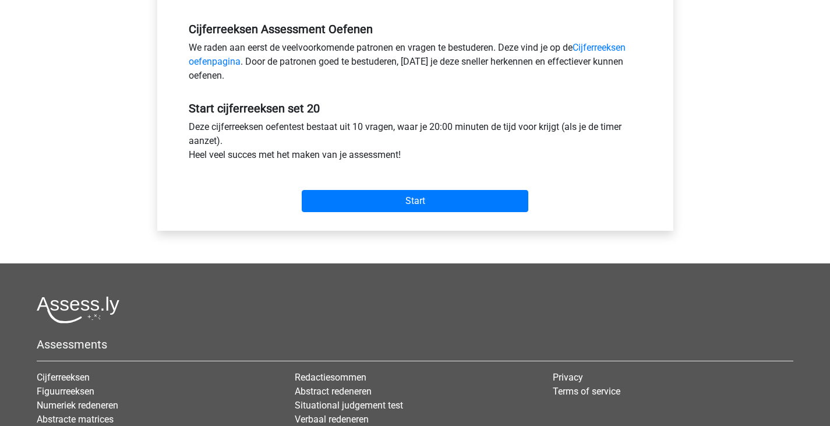
click at [515, 188] on div "Start" at bounding box center [415, 191] width 471 height 41
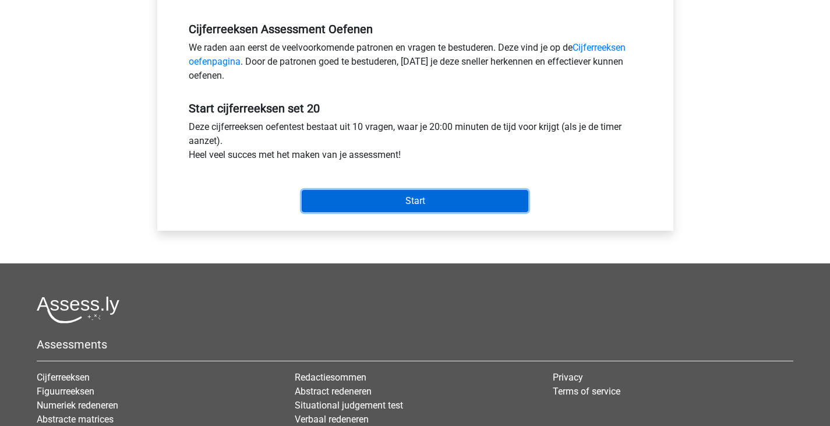
click at [420, 193] on input "Start" at bounding box center [415, 201] width 227 height 22
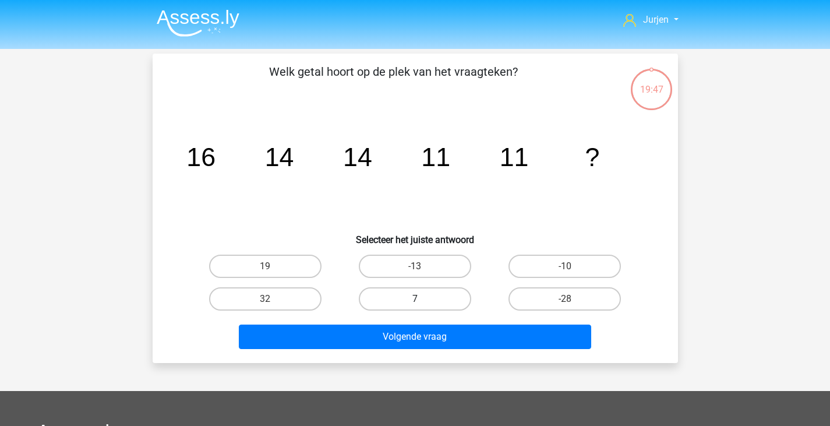
click at [424, 291] on label "7" at bounding box center [415, 298] width 112 height 23
click at [422, 299] on input "7" at bounding box center [419, 303] width 8 height 8
radio input "true"
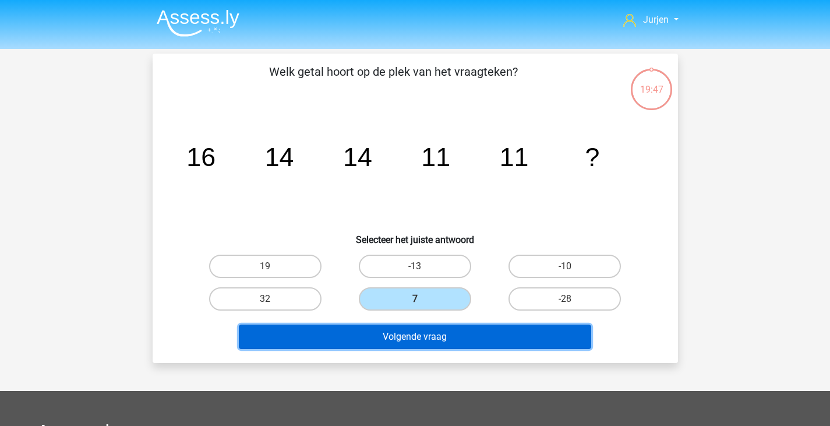
click at [424, 340] on button "Volgende vraag" at bounding box center [415, 336] width 352 height 24
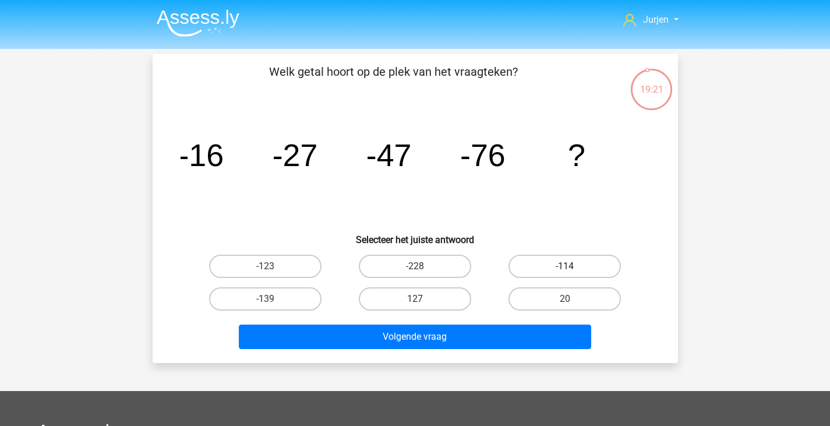
click at [588, 268] on label "-114" at bounding box center [564, 265] width 112 height 23
click at [572, 268] on input "-114" at bounding box center [569, 270] width 8 height 8
radio input "true"
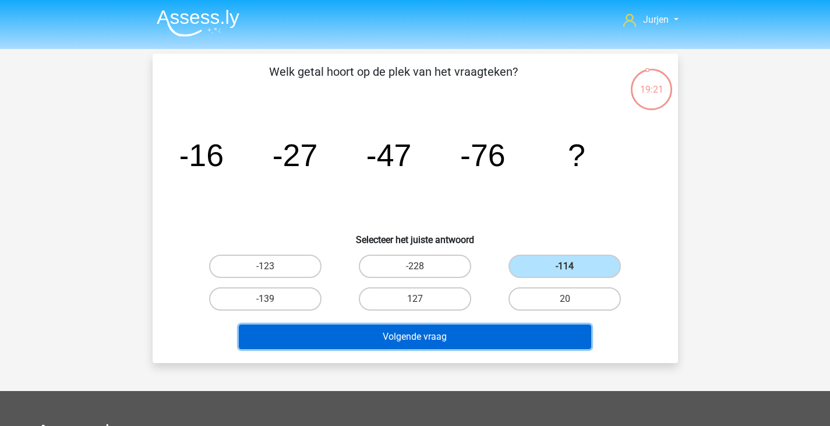
click at [468, 335] on button "Volgende vraag" at bounding box center [415, 336] width 352 height 24
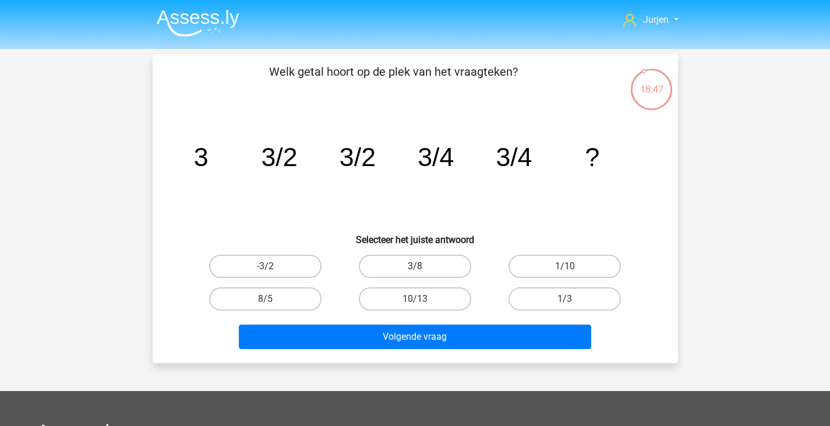
click at [407, 263] on label "3/8" at bounding box center [415, 265] width 112 height 23
click at [415, 266] on input "3/8" at bounding box center [419, 270] width 8 height 8
radio input "true"
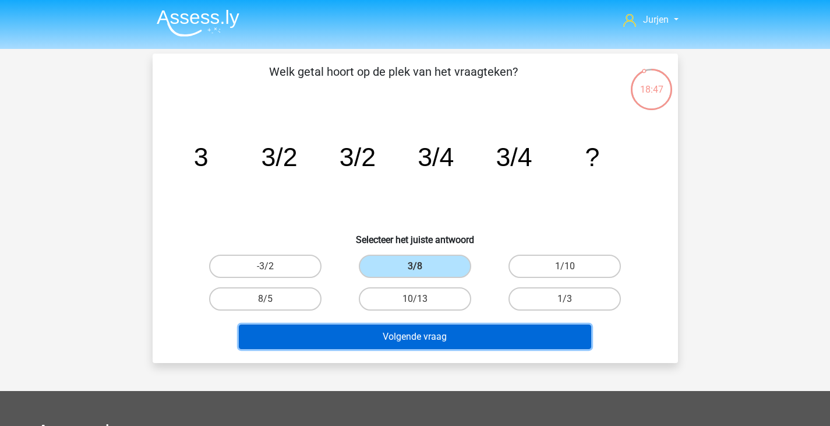
click at [389, 337] on button "Volgende vraag" at bounding box center [415, 336] width 352 height 24
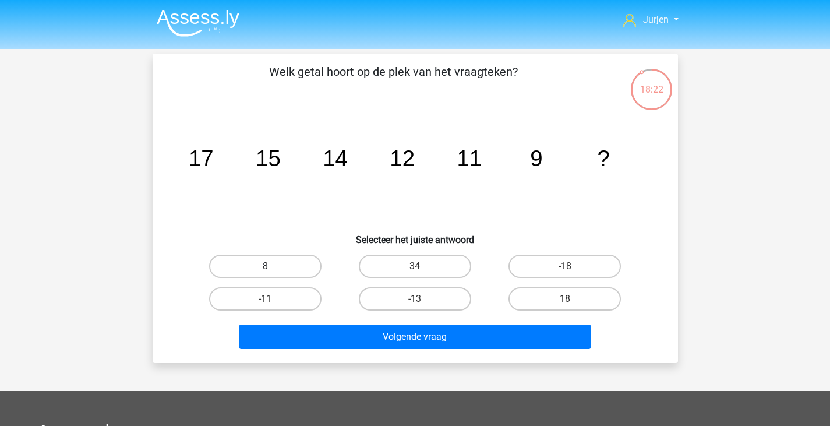
click at [266, 257] on label "8" at bounding box center [265, 265] width 112 height 23
click at [266, 266] on input "8" at bounding box center [269, 270] width 8 height 8
radio input "true"
click at [341, 322] on div "Volgende vraag" at bounding box center [415, 334] width 488 height 38
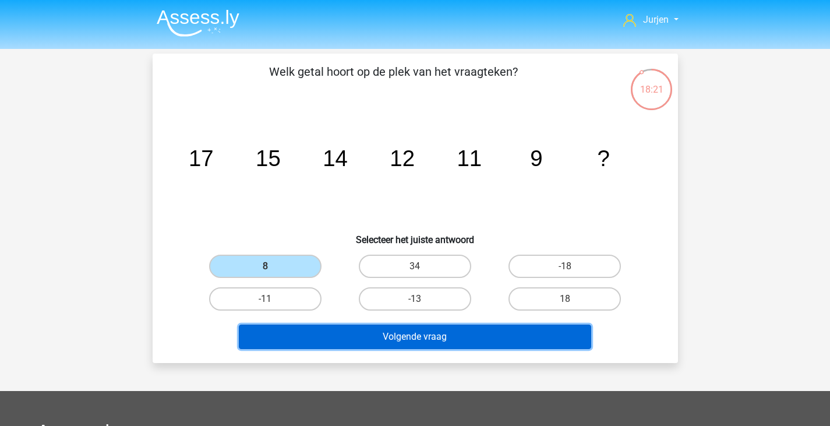
click at [345, 331] on button "Volgende vraag" at bounding box center [415, 336] width 352 height 24
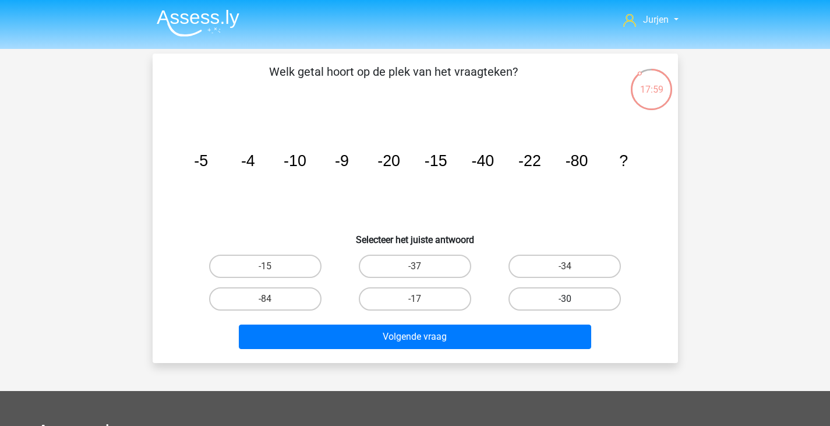
click at [543, 305] on label "-30" at bounding box center [564, 298] width 112 height 23
click input "-30"
radio input "true"
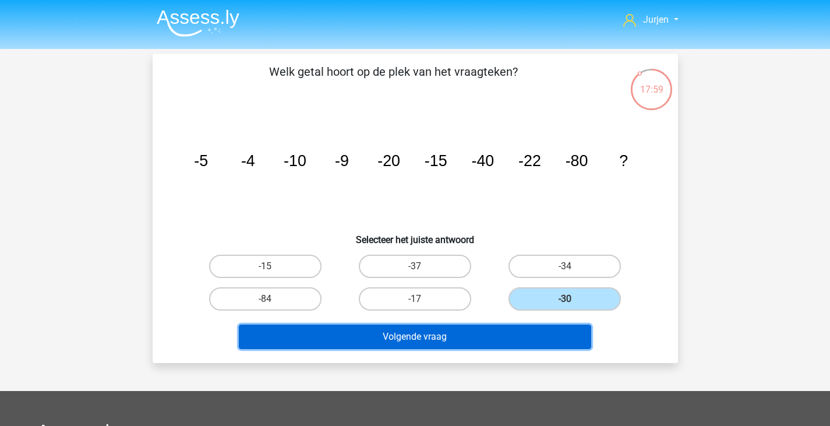
click button "Volgende vraag"
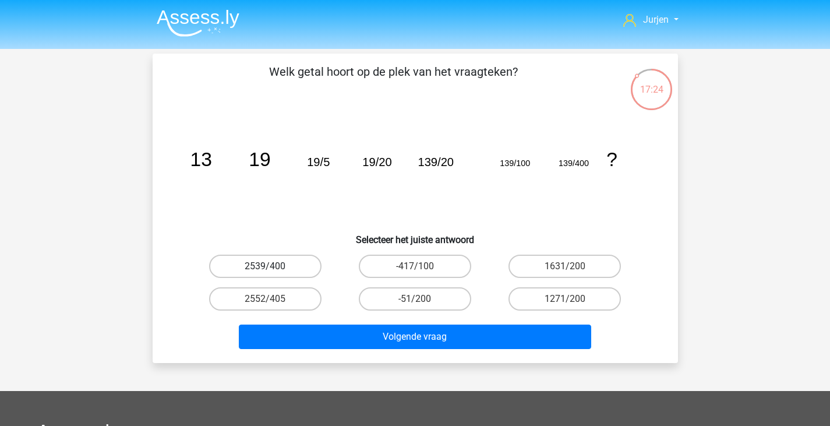
click label "2539/400"
click input "2539/400"
radio input "true"
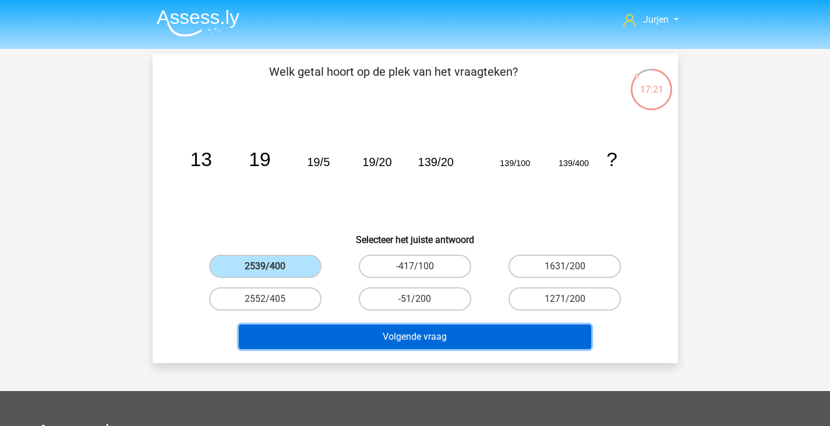
click button "Volgende vraag"
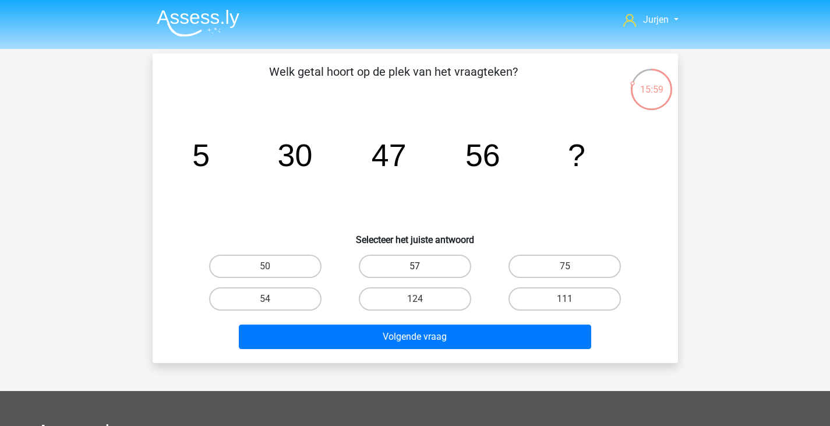
click label "57"
click input "57"
radio input "true"
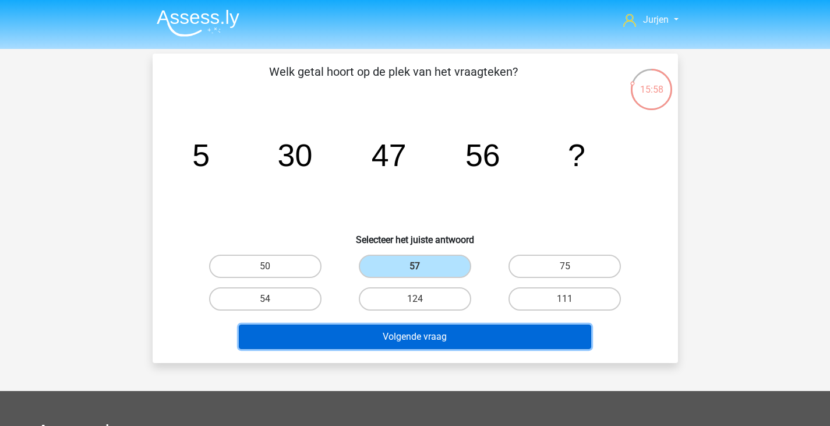
click button "Volgende vraag"
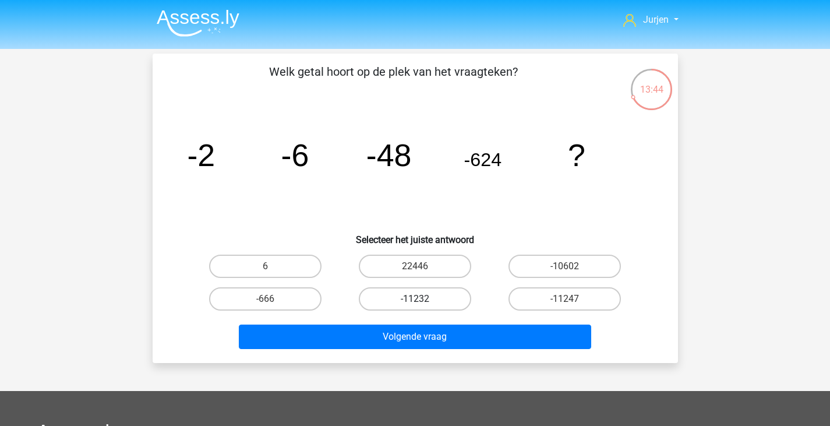
click label "-11232"
click input "-11232"
radio input "true"
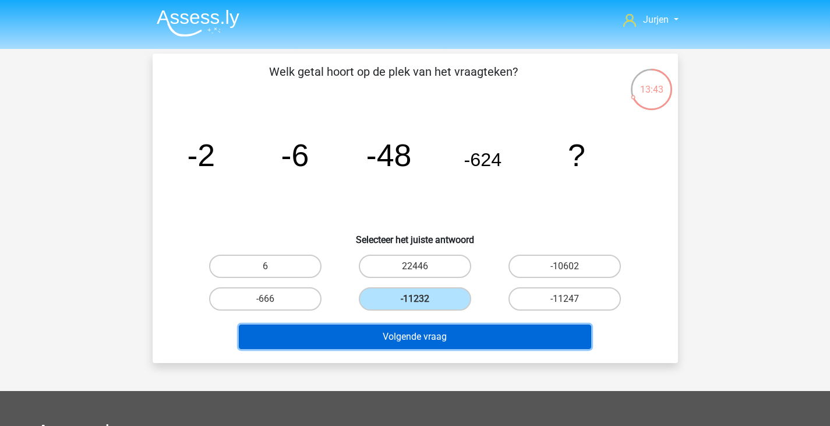
click button "Volgende vraag"
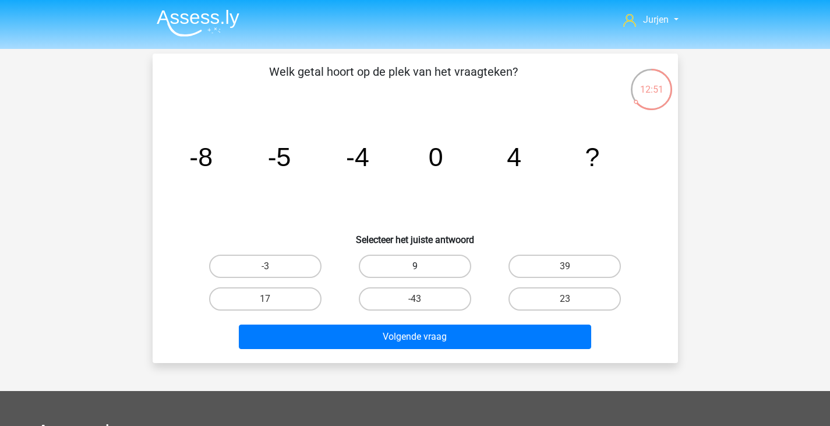
click label "9"
click input "9"
radio input "true"
click label "-3"
click input "-3"
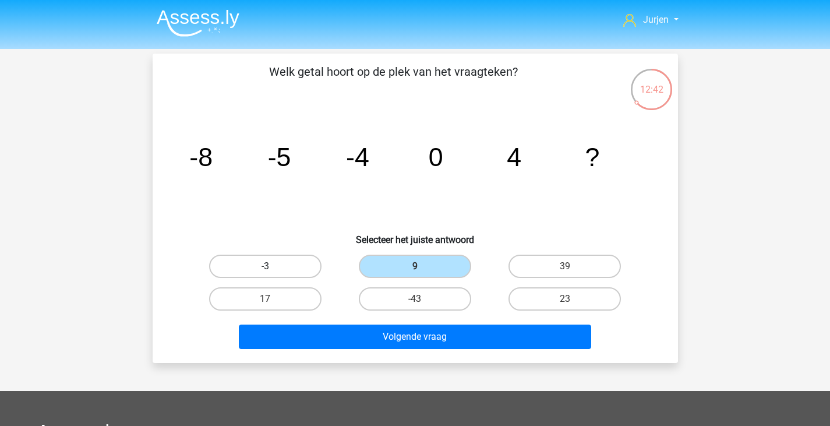
radio input "true"
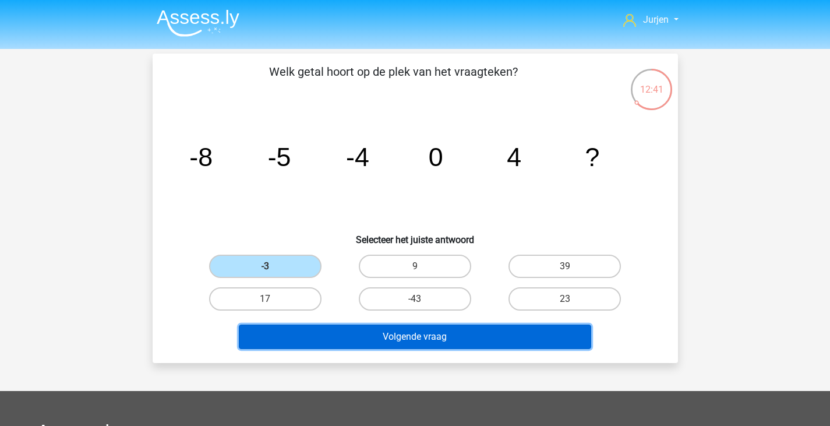
click button "Volgende vraag"
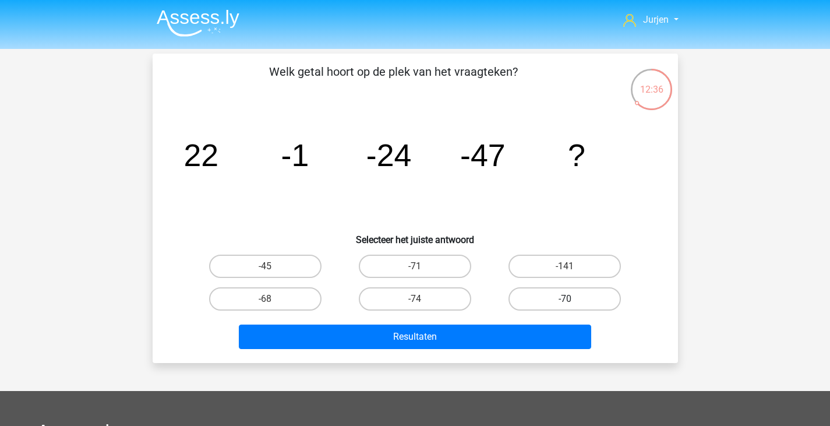
click label "-70"
click input "-70"
radio input "true"
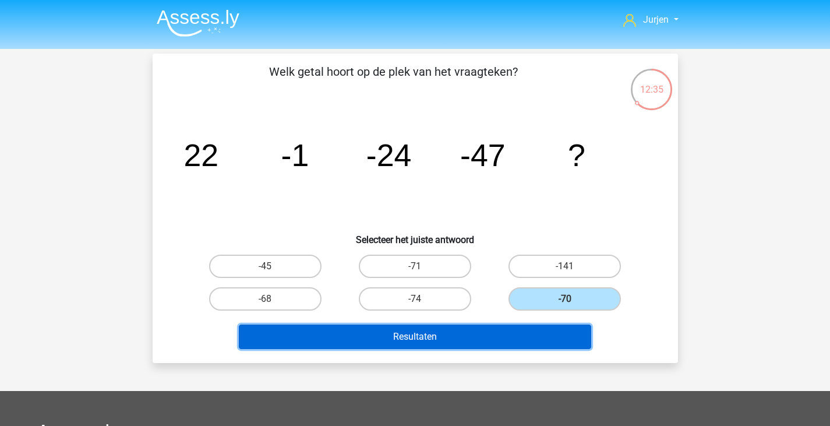
click button "Resultaten"
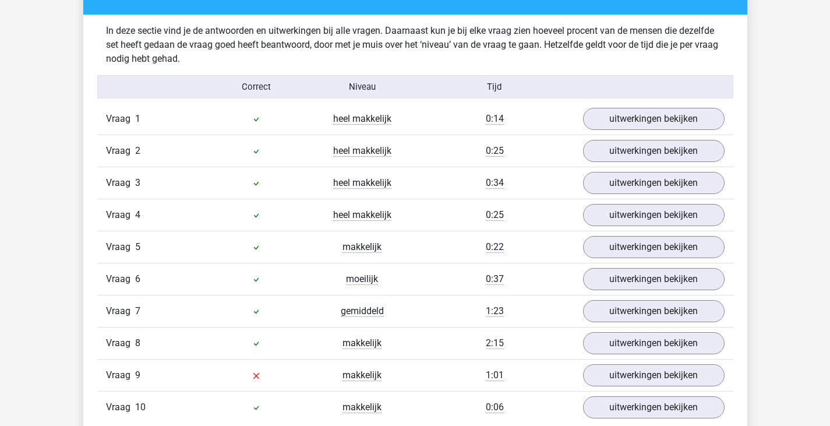
scroll to position [815, 0]
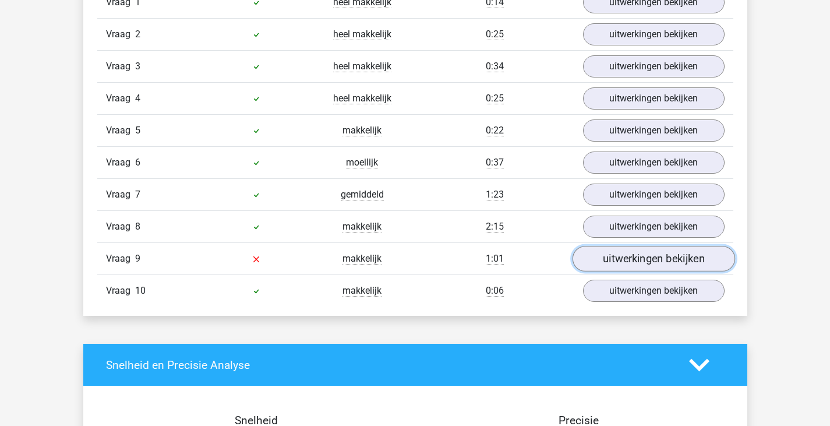
click at [628, 257] on link "uitwerkingen bekijken" at bounding box center [653, 259] width 162 height 26
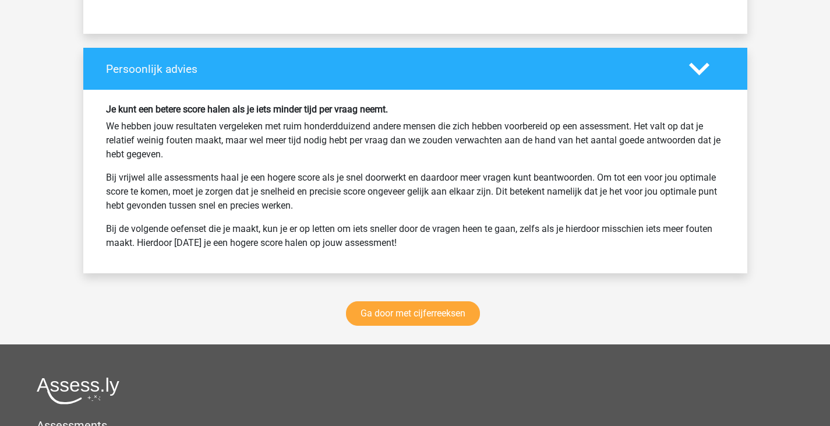
scroll to position [2213, 0]
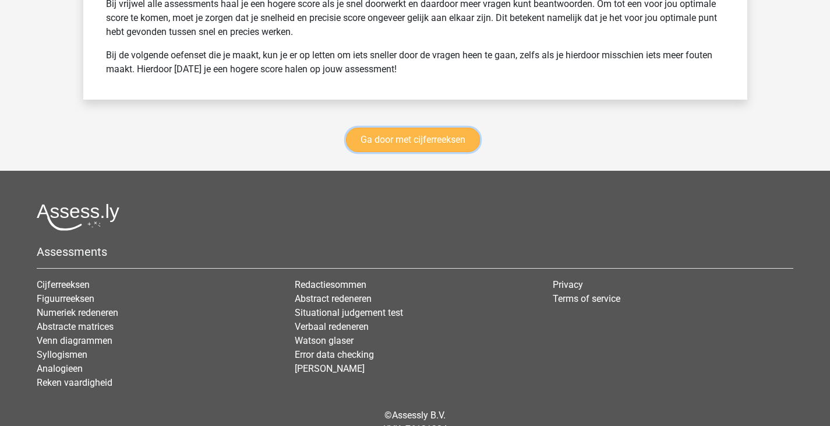
click at [448, 142] on link "Ga door met cijferreeksen" at bounding box center [413, 140] width 134 height 24
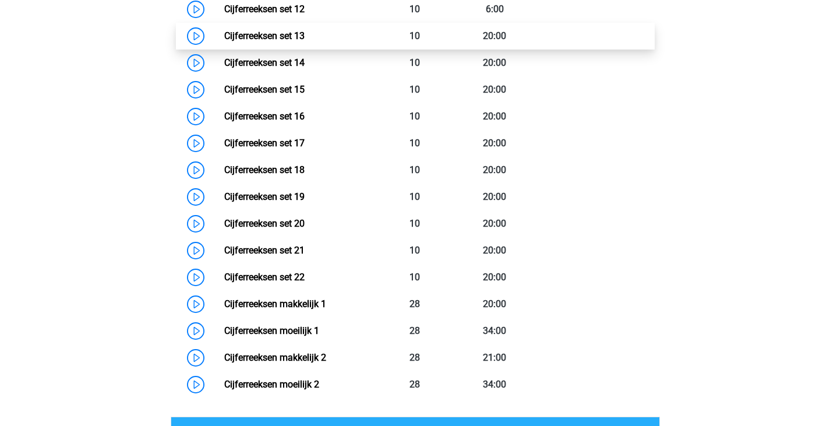
scroll to position [1102, 0]
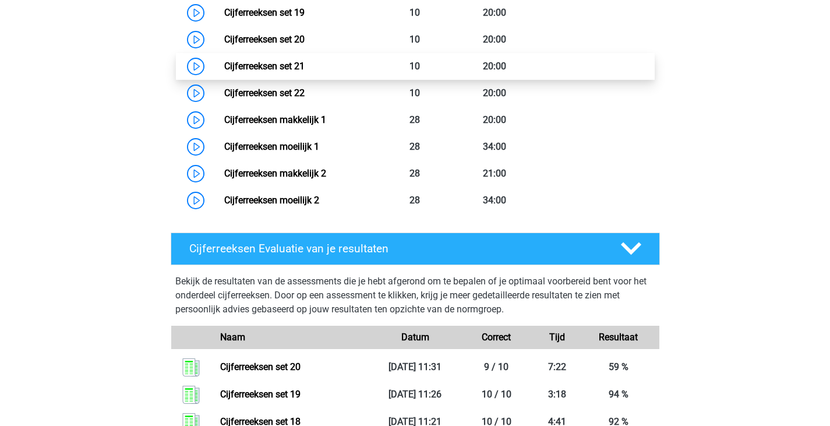
click at [305, 72] on link "Cijferreeksen set 21" at bounding box center [264, 66] width 80 height 11
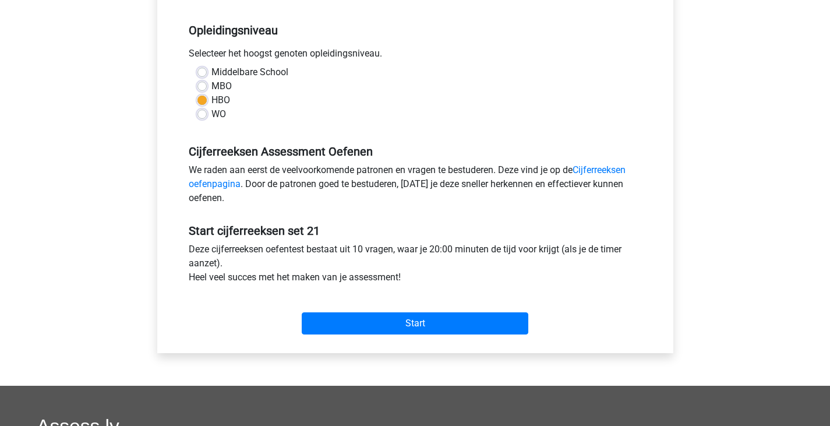
scroll to position [233, 0]
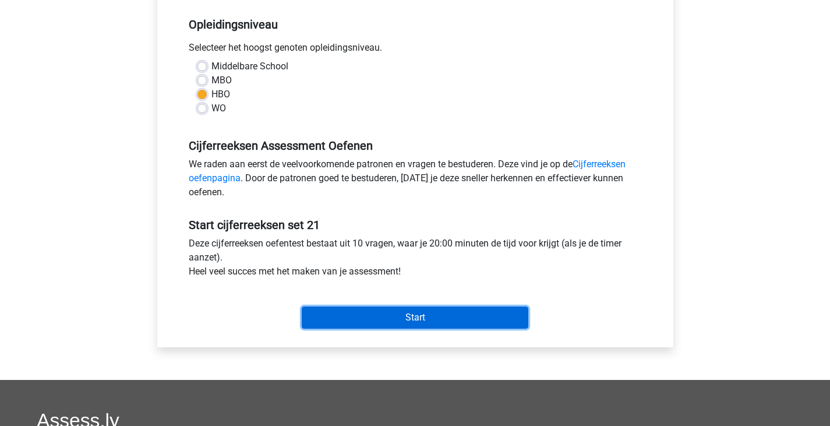
click at [455, 317] on input "Start" at bounding box center [415, 317] width 227 height 22
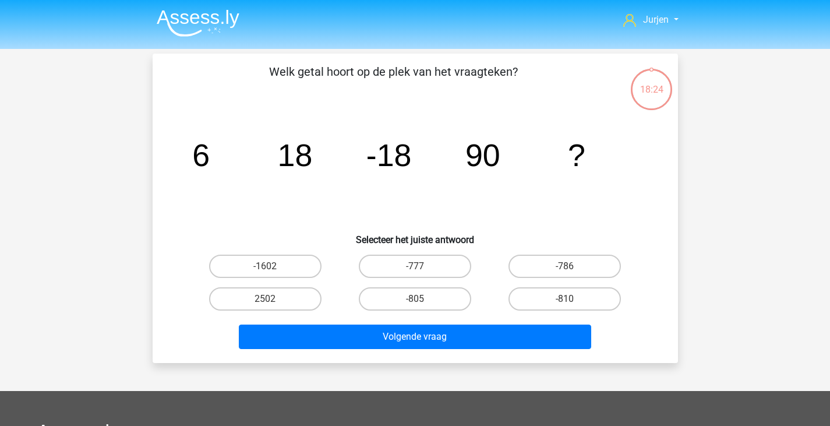
click at [568, 266] on input "-786" at bounding box center [569, 270] width 8 height 8
radio input "true"
click at [543, 319] on div "Volgende vraag" at bounding box center [415, 334] width 488 height 38
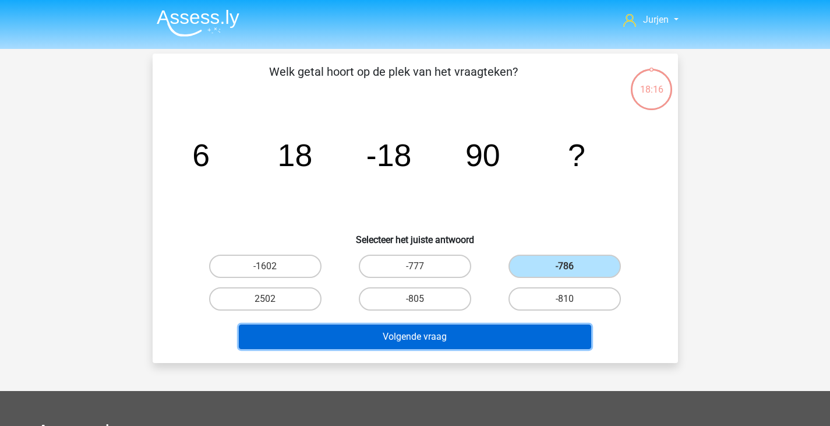
click at [557, 335] on button "Volgende vraag" at bounding box center [415, 336] width 352 height 24
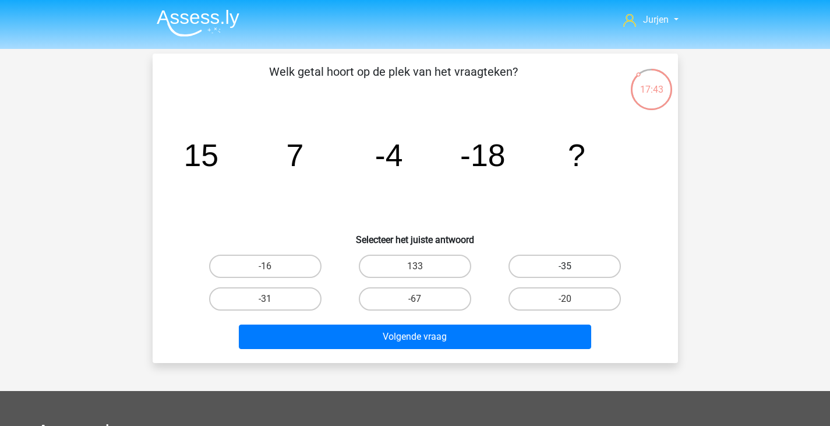
click at [581, 261] on label "-35" at bounding box center [564, 265] width 112 height 23
click at [572, 266] on input "-35" at bounding box center [569, 270] width 8 height 8
radio input "true"
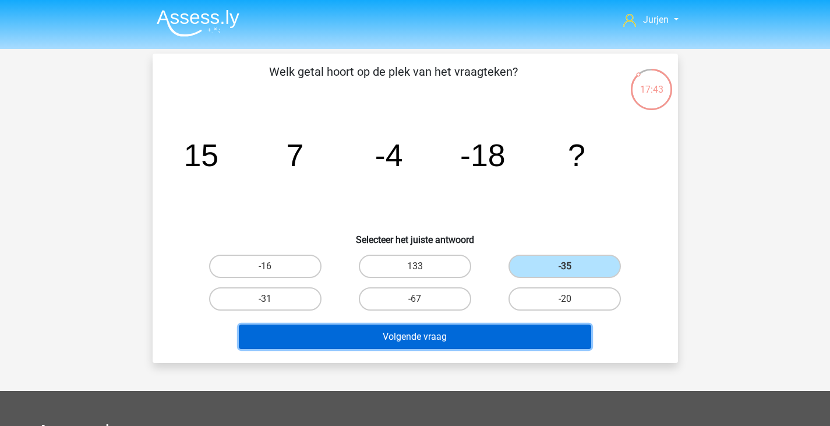
click at [487, 333] on button "Volgende vraag" at bounding box center [415, 336] width 352 height 24
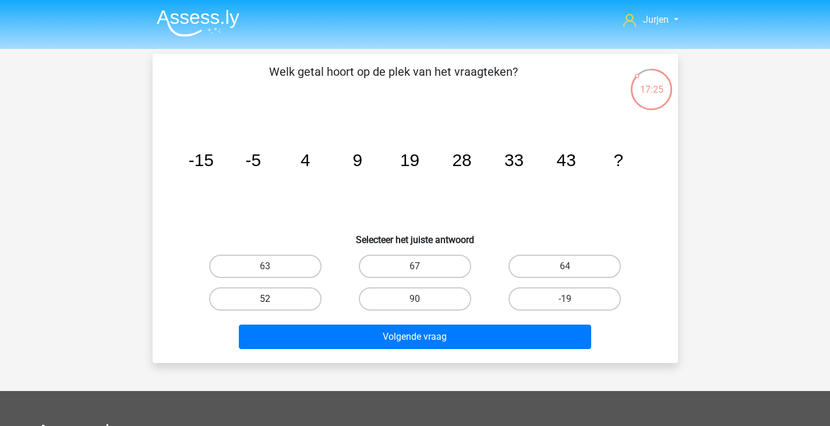
click at [246, 294] on label "52" at bounding box center [265, 298] width 112 height 23
click at [265, 299] on input "52" at bounding box center [269, 303] width 8 height 8
radio input "true"
click at [313, 323] on div "Volgende vraag" at bounding box center [415, 334] width 488 height 38
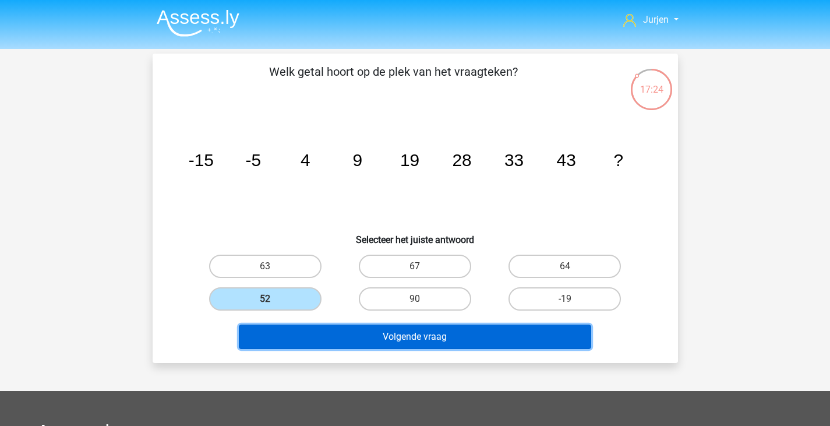
click at [317, 333] on button "Volgende vraag" at bounding box center [415, 336] width 352 height 24
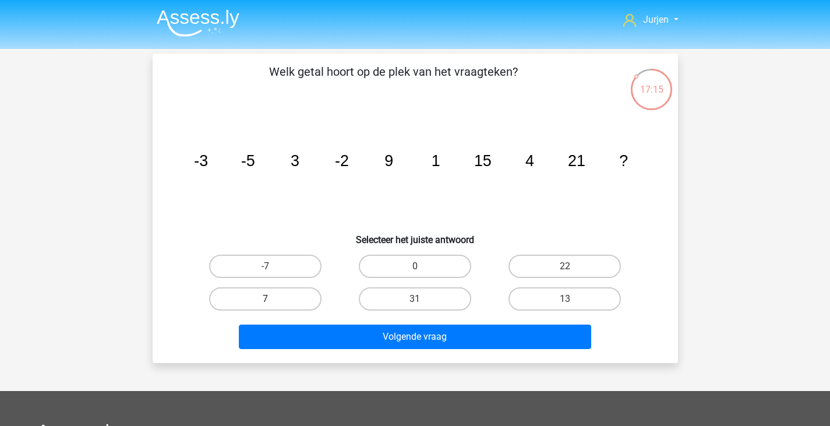
click at [265, 291] on label "7" at bounding box center [265, 298] width 112 height 23
click at [265, 299] on input "7" at bounding box center [269, 303] width 8 height 8
radio input "true"
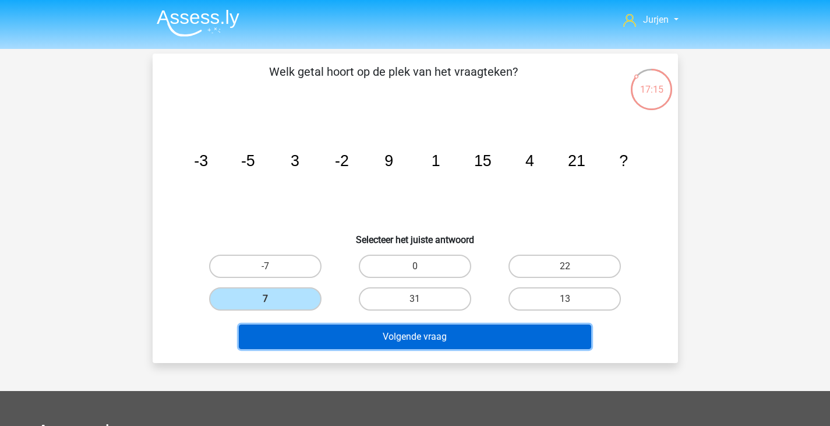
click at [305, 340] on button "Volgende vraag" at bounding box center [415, 336] width 352 height 24
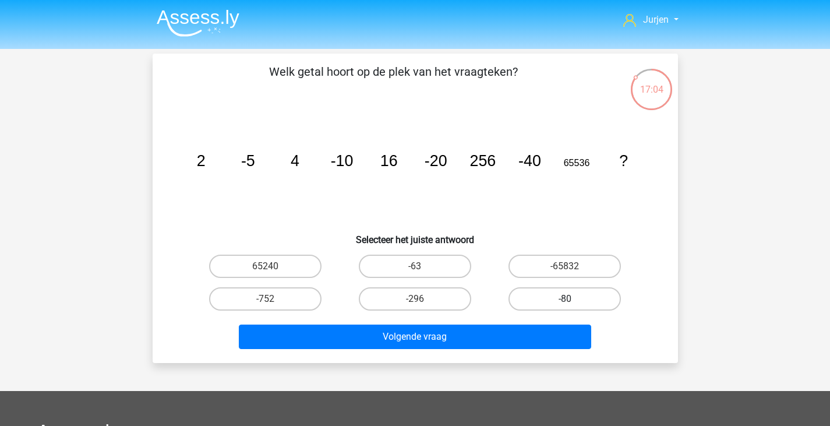
click at [545, 291] on label "-80" at bounding box center [564, 298] width 112 height 23
click at [565, 299] on input "-80" at bounding box center [569, 303] width 8 height 8
radio input "true"
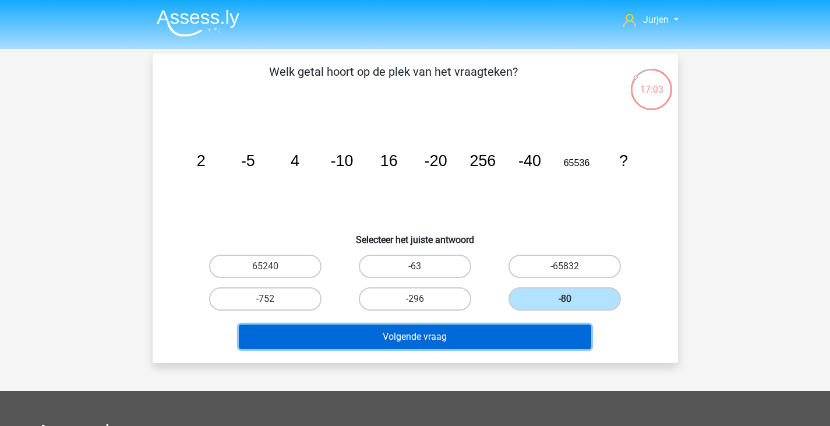
click at [511, 333] on button "Volgende vraag" at bounding box center [415, 336] width 352 height 24
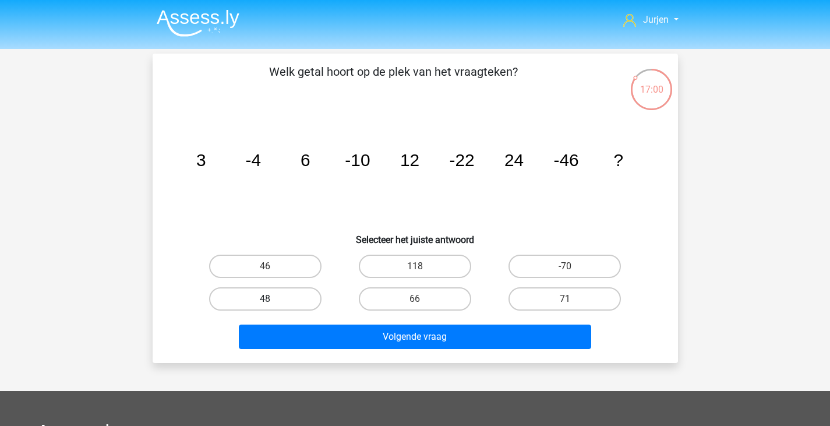
click at [281, 301] on label "48" at bounding box center [265, 298] width 112 height 23
click at [273, 301] on input "48" at bounding box center [269, 303] width 8 height 8
radio input "true"
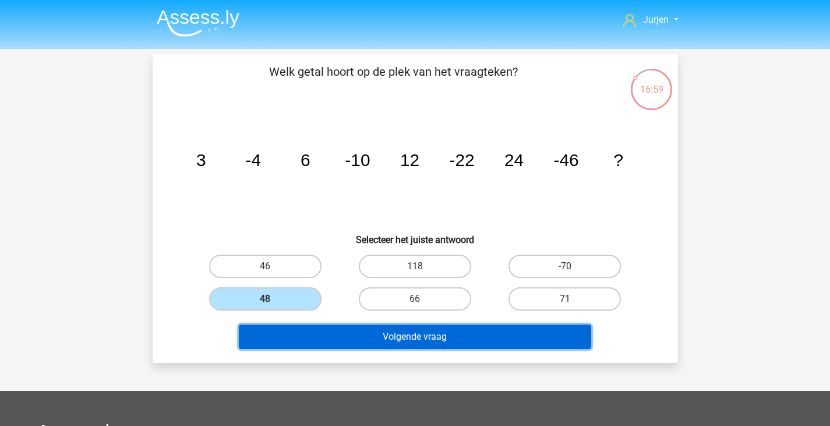
click at [316, 344] on button "Volgende vraag" at bounding box center [415, 336] width 352 height 24
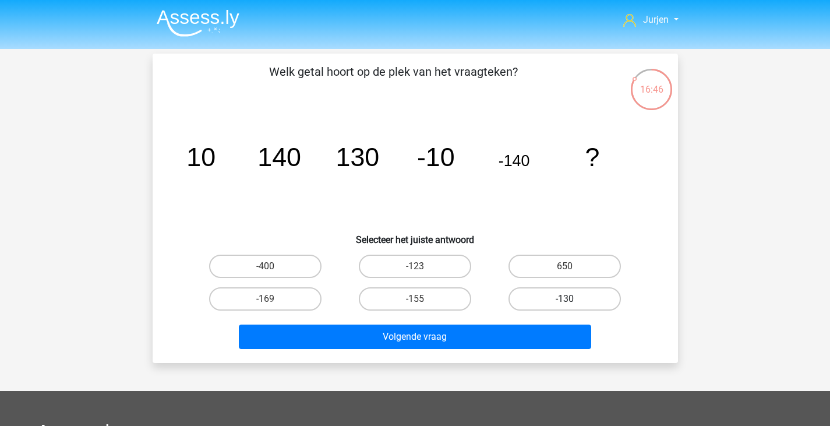
click at [519, 300] on label "-130" at bounding box center [564, 298] width 112 height 23
click at [565, 300] on input "-130" at bounding box center [569, 303] width 8 height 8
radio input "true"
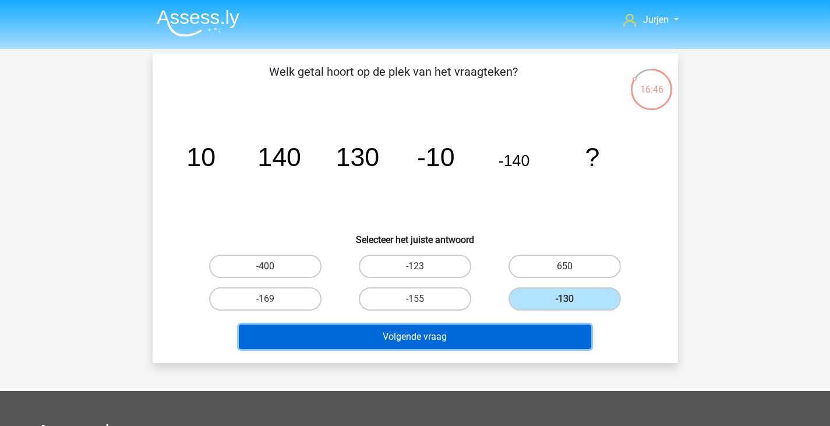
click at [483, 327] on button "Volgende vraag" at bounding box center [415, 336] width 352 height 24
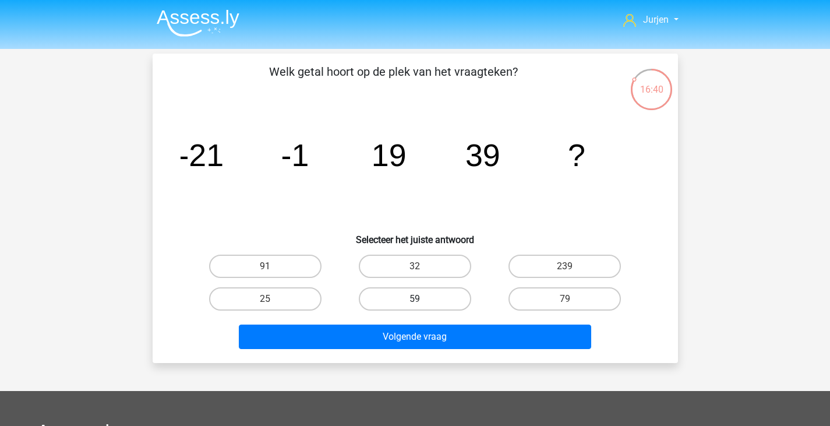
click at [394, 296] on label "59" at bounding box center [415, 298] width 112 height 23
click at [415, 299] on input "59" at bounding box center [419, 303] width 8 height 8
radio input "true"
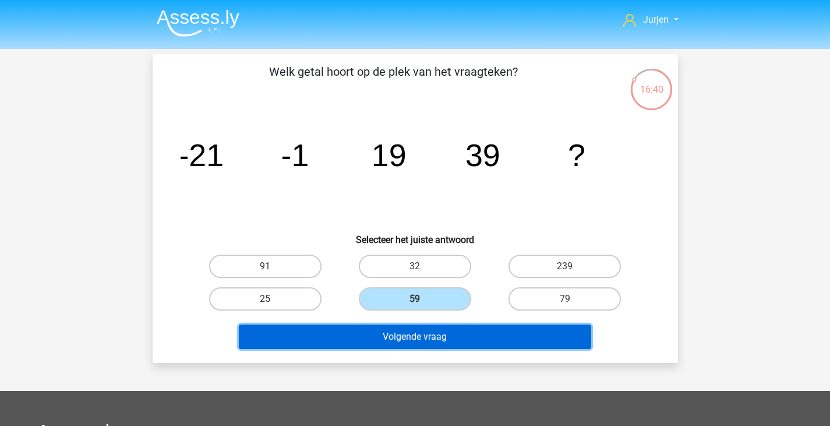
click at [397, 336] on button "Volgende vraag" at bounding box center [415, 336] width 352 height 24
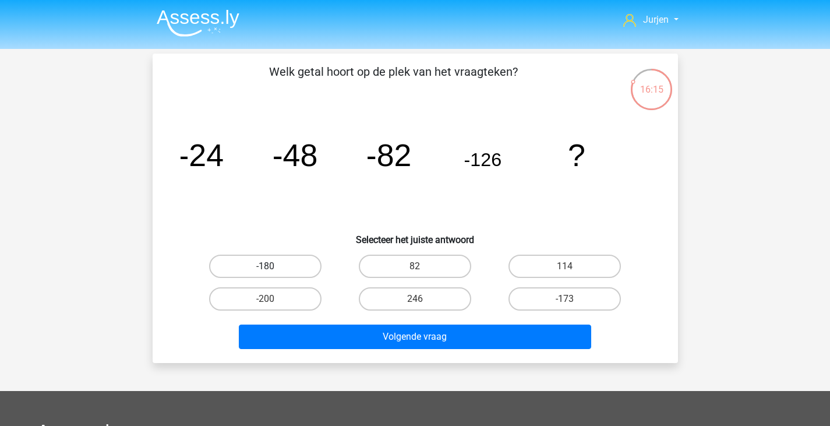
click at [296, 266] on label "-180" at bounding box center [265, 265] width 112 height 23
click at [273, 266] on input "-180" at bounding box center [269, 270] width 8 height 8
radio input "true"
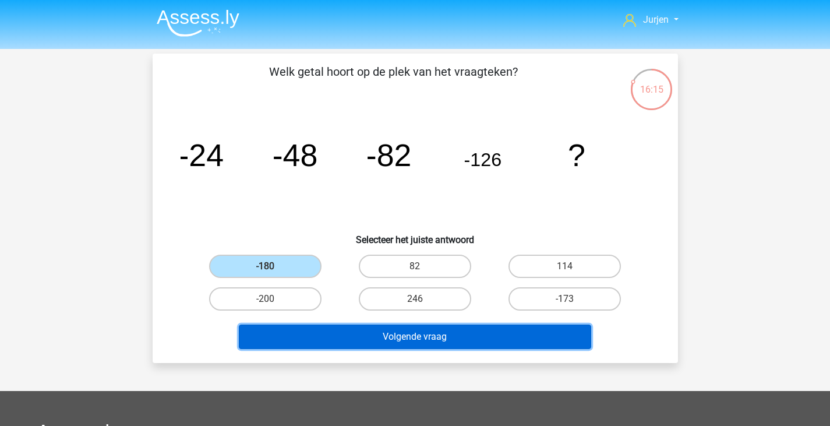
click at [341, 330] on button "Volgende vraag" at bounding box center [415, 336] width 352 height 24
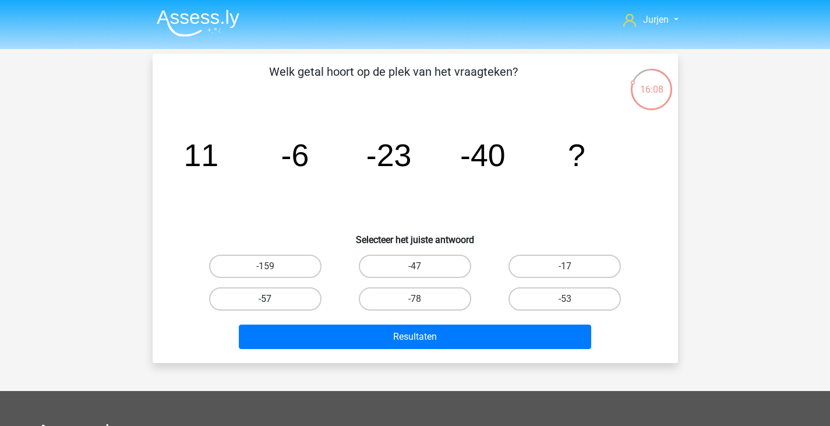
click at [282, 287] on label "-57" at bounding box center [265, 298] width 112 height 23
click at [273, 299] on input "-57" at bounding box center [269, 303] width 8 height 8
radio input "true"
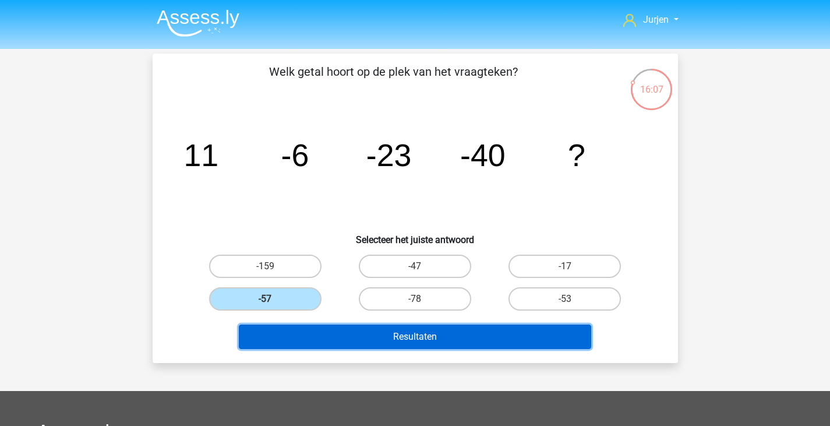
click at [332, 332] on button "Resultaten" at bounding box center [415, 336] width 352 height 24
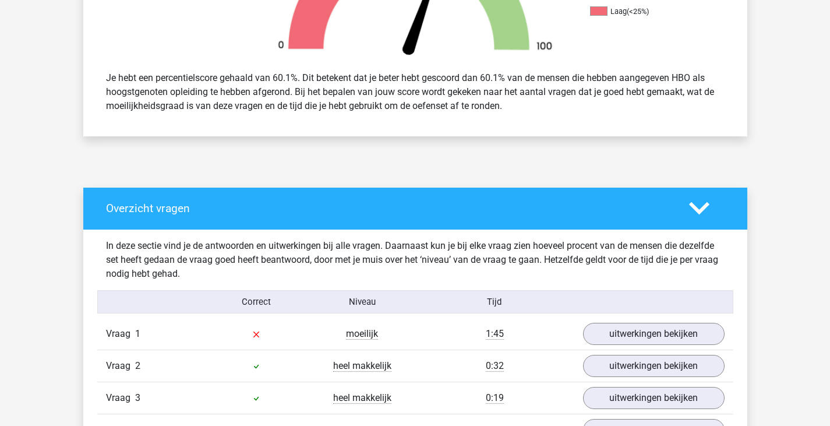
scroll to position [582, 0]
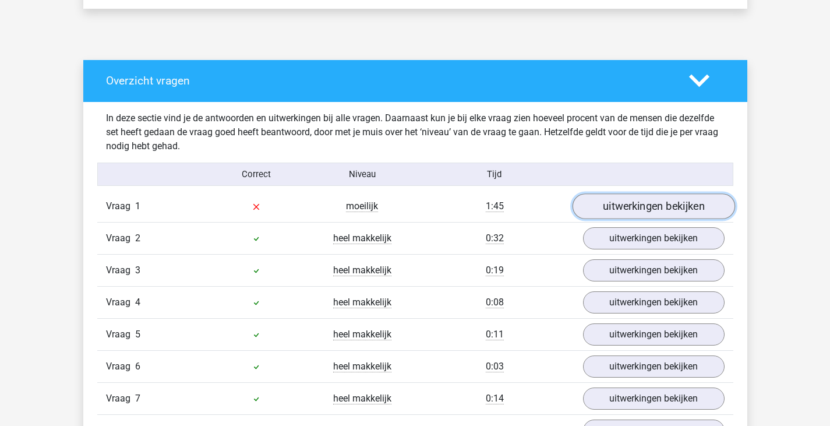
click at [645, 206] on link "uitwerkingen bekijken" at bounding box center [653, 206] width 162 height 26
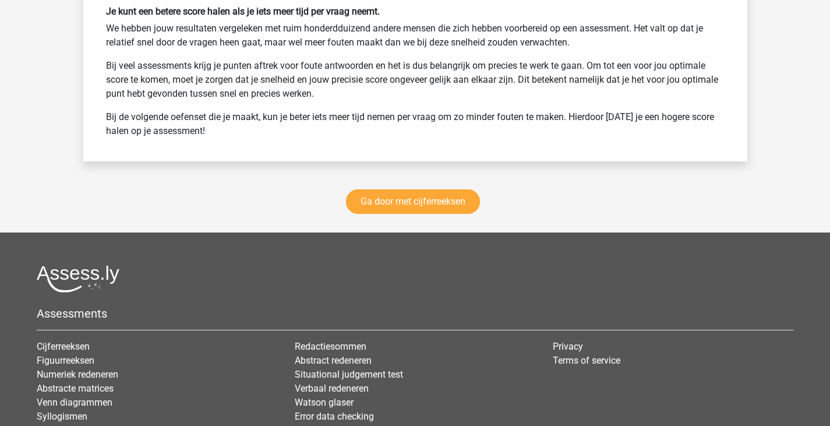
scroll to position [2213, 0]
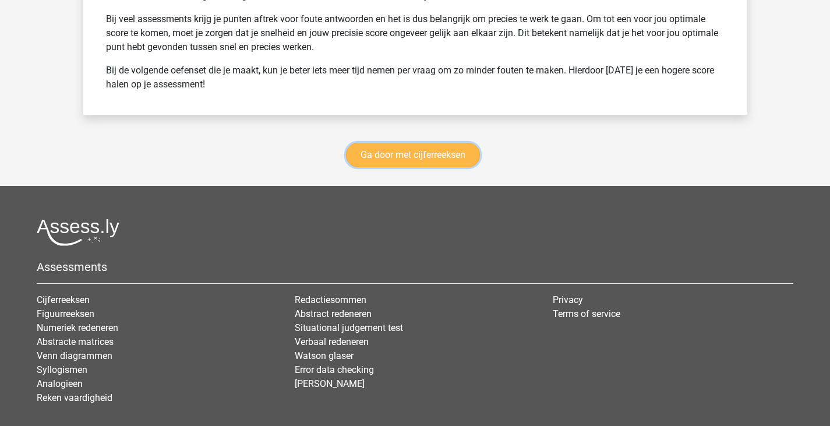
click at [369, 160] on link "Ga door met cijferreeksen" at bounding box center [413, 155] width 134 height 24
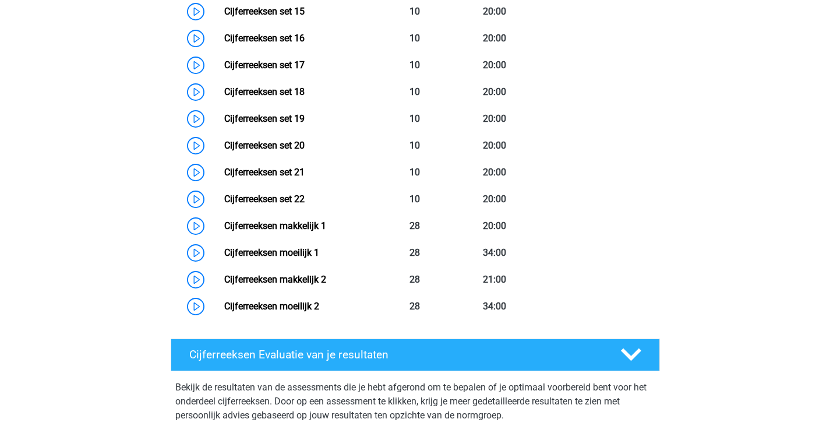
scroll to position [985, 0]
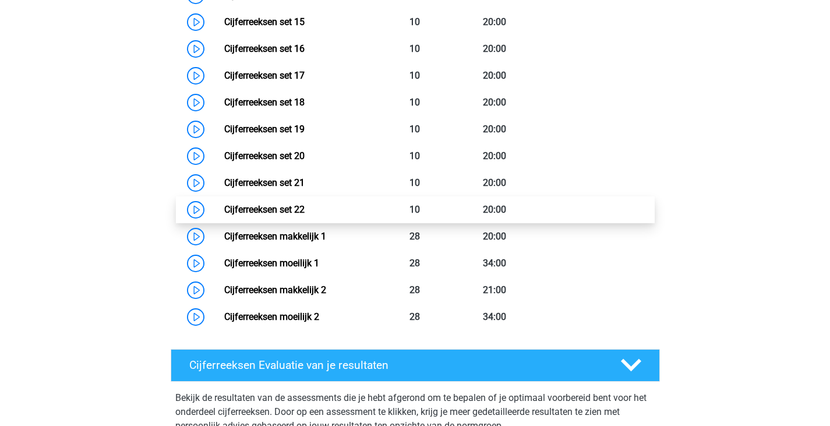
click at [305, 215] on link "Cijferreeksen set 22" at bounding box center [264, 209] width 80 height 11
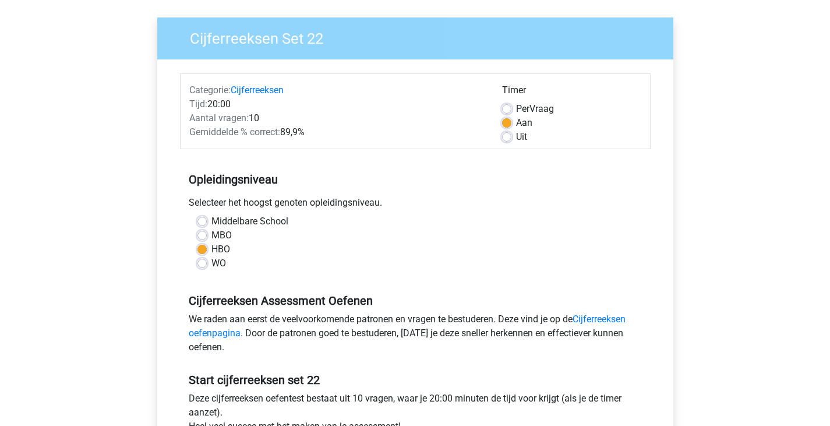
scroll to position [233, 0]
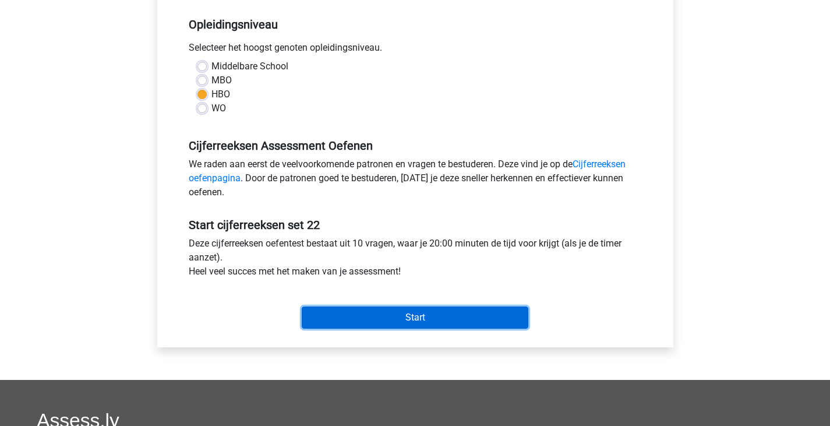
click at [471, 313] on input "Start" at bounding box center [415, 317] width 227 height 22
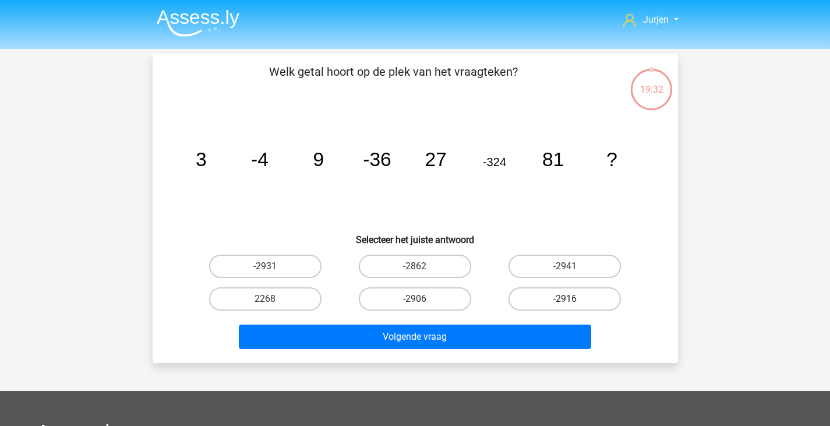
click at [597, 293] on label "-2916" at bounding box center [564, 298] width 112 height 23
click at [572, 299] on input "-2916" at bounding box center [569, 303] width 8 height 8
radio input "true"
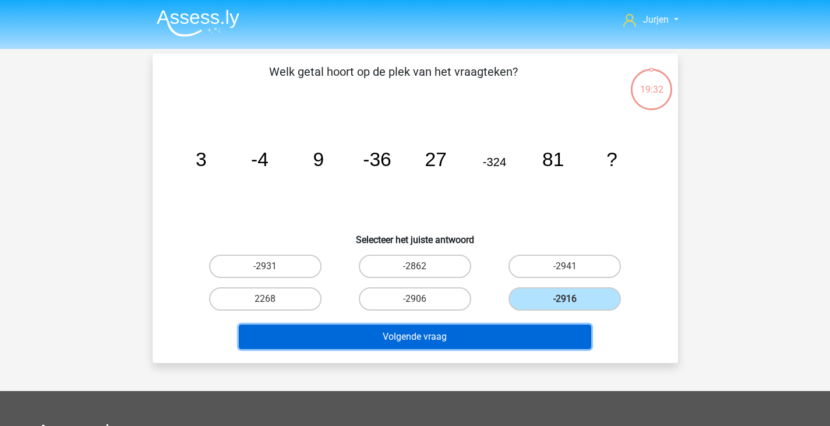
click at [557, 344] on button "Volgende vraag" at bounding box center [415, 336] width 352 height 24
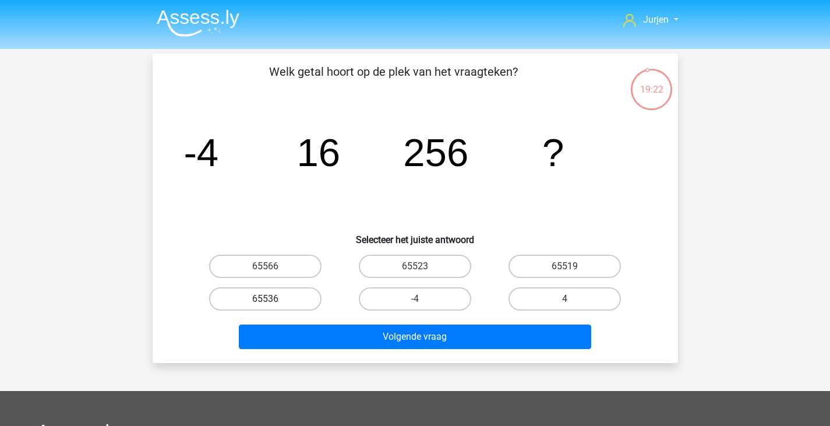
click at [306, 303] on label "65536" at bounding box center [265, 298] width 112 height 23
click at [273, 303] on input "65536" at bounding box center [269, 303] width 8 height 8
radio input "true"
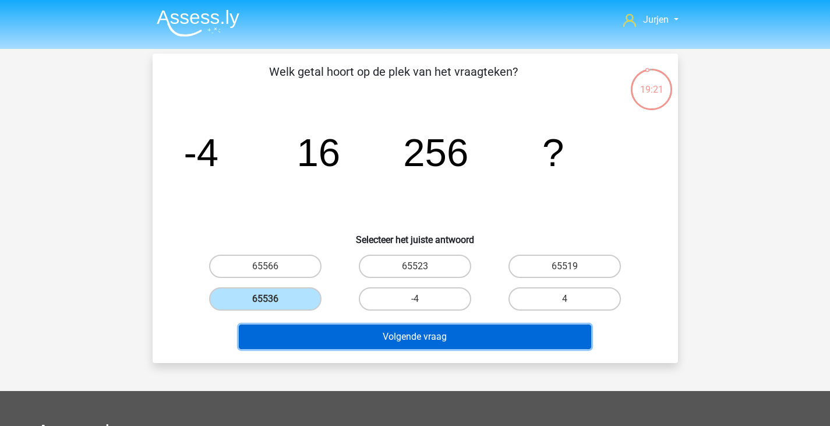
click at [346, 347] on button "Volgende vraag" at bounding box center [415, 336] width 352 height 24
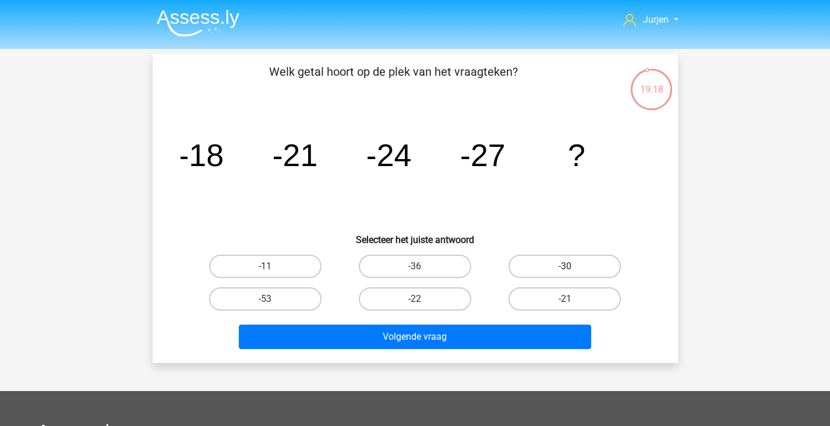
click at [553, 269] on label "-30" at bounding box center [564, 265] width 112 height 23
click at [565, 269] on input "-30" at bounding box center [569, 270] width 8 height 8
radio input "true"
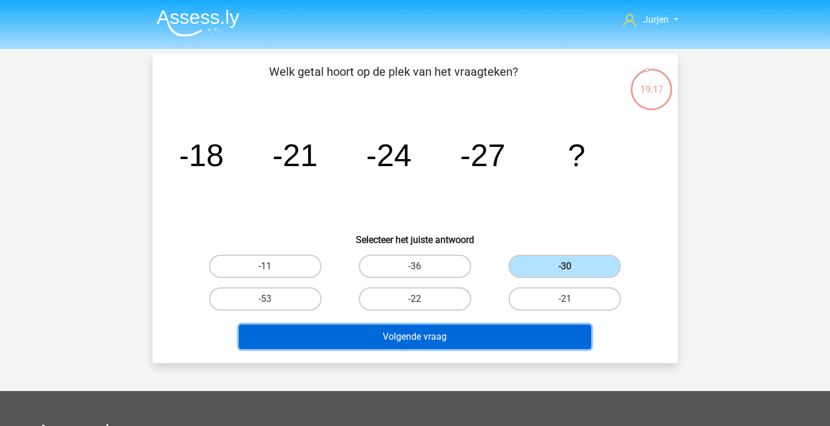
click at [487, 334] on button "Volgende vraag" at bounding box center [415, 336] width 352 height 24
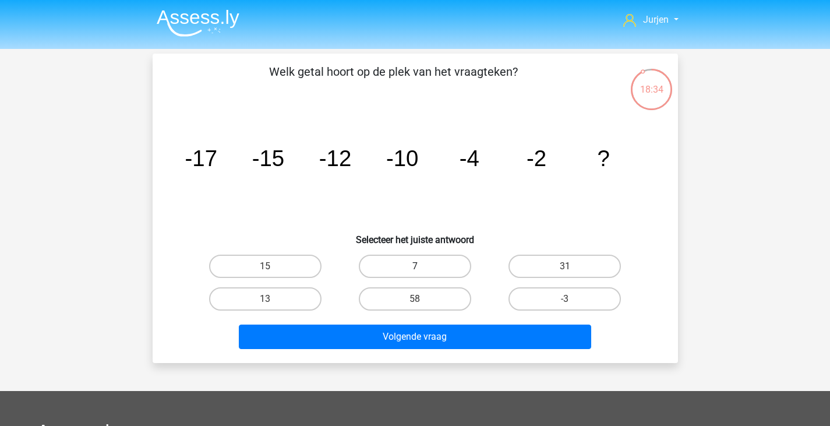
click at [402, 275] on label "7" at bounding box center [415, 265] width 112 height 23
click at [415, 274] on input "7" at bounding box center [419, 270] width 8 height 8
radio input "true"
click at [432, 349] on div "Volgende vraag" at bounding box center [415, 338] width 450 height 29
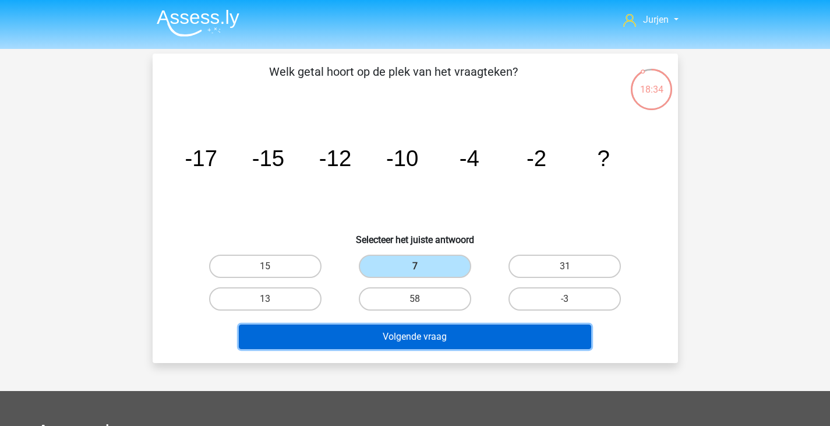
click at [442, 338] on button "Volgende vraag" at bounding box center [415, 336] width 352 height 24
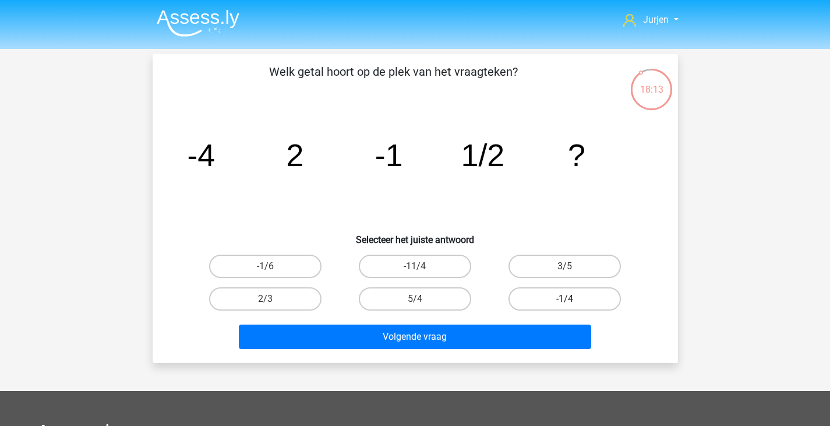
click at [514, 302] on label "-1/4" at bounding box center [564, 298] width 112 height 23
click at [565, 302] on input "-1/4" at bounding box center [569, 303] width 8 height 8
radio input "true"
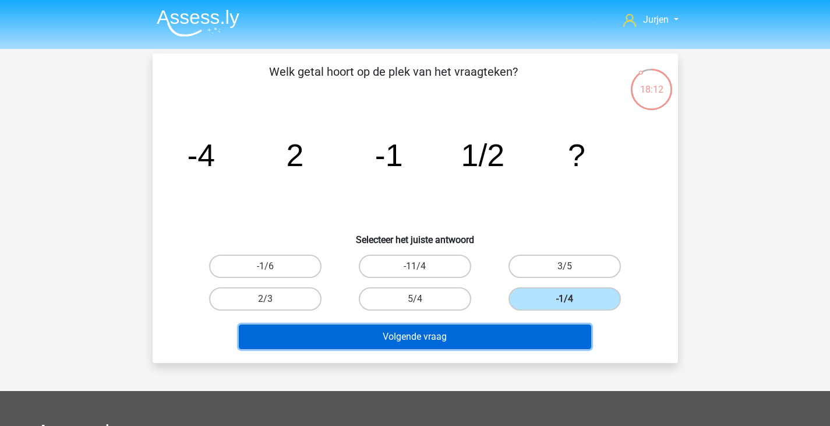
click at [509, 326] on button "Volgende vraag" at bounding box center [415, 336] width 352 height 24
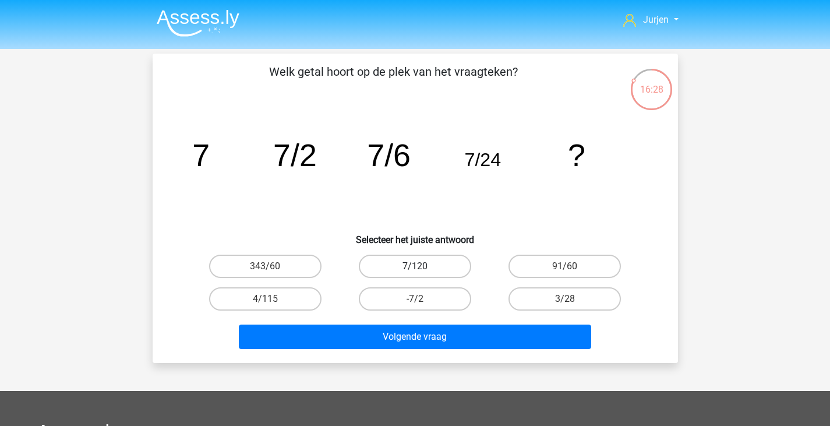
click at [429, 254] on label "7/120" at bounding box center [415, 265] width 112 height 23
click at [422, 266] on input "7/120" at bounding box center [419, 270] width 8 height 8
radio input "true"
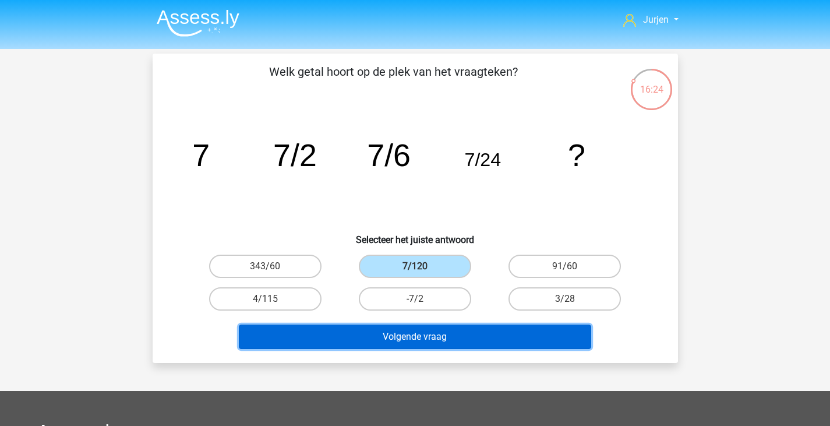
click at [483, 329] on button "Volgende vraag" at bounding box center [415, 336] width 352 height 24
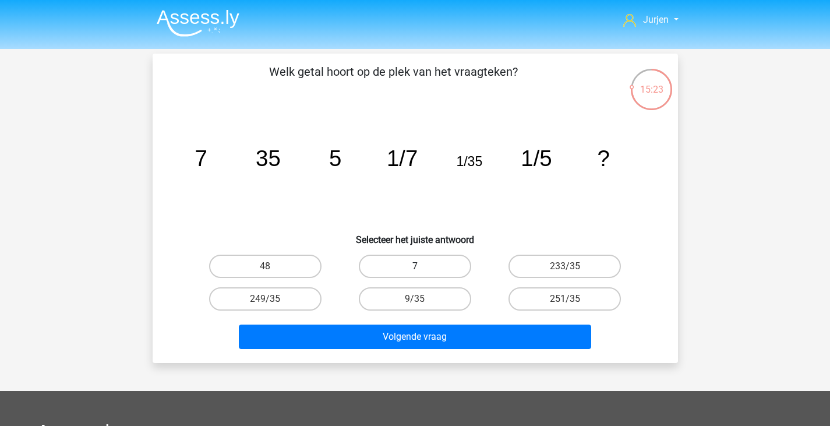
click at [430, 260] on label "7" at bounding box center [415, 265] width 112 height 23
click at [422, 266] on input "7" at bounding box center [419, 270] width 8 height 8
radio input "true"
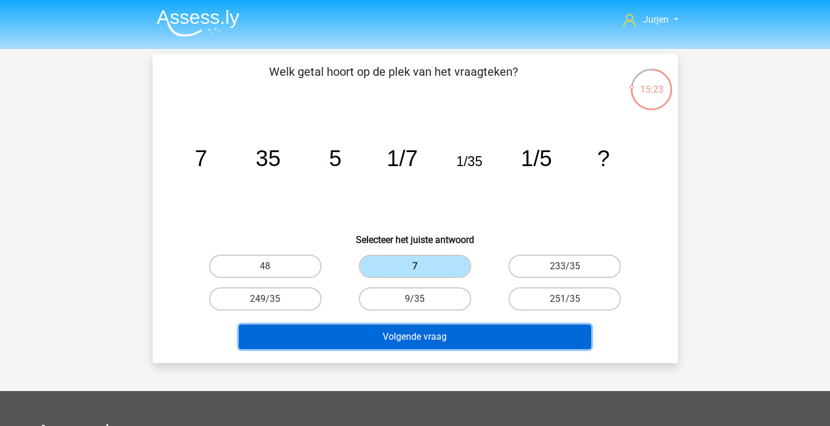
click at [481, 331] on button "Volgende vraag" at bounding box center [415, 336] width 352 height 24
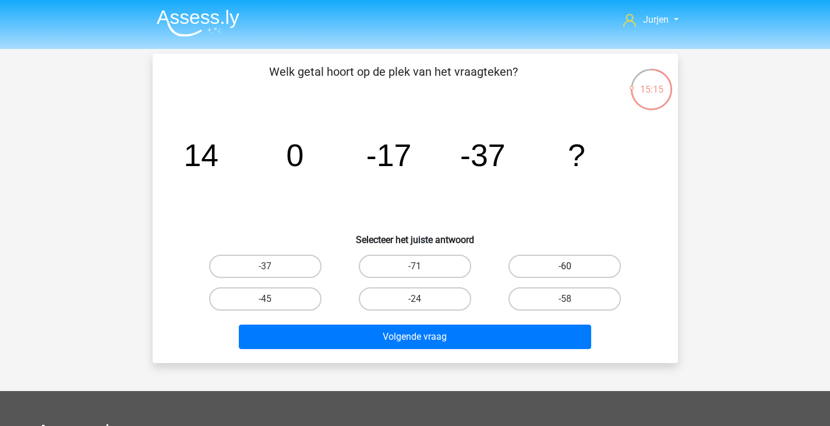
click at [542, 273] on label "-60" at bounding box center [564, 265] width 112 height 23
click at [565, 273] on input "-60" at bounding box center [569, 270] width 8 height 8
radio input "true"
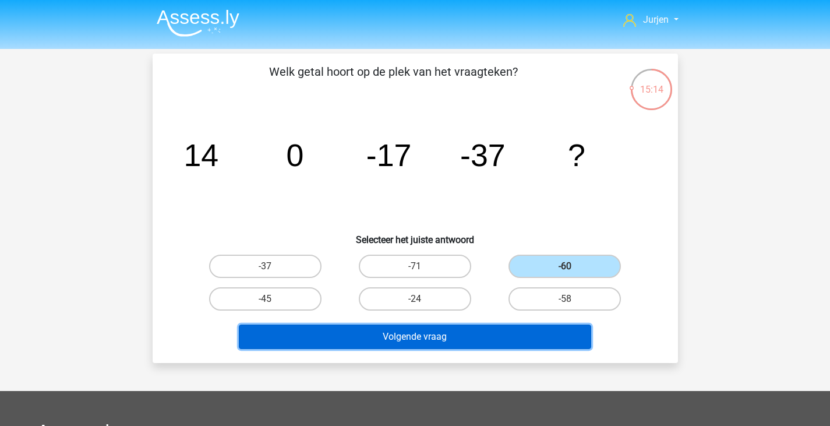
click at [520, 335] on button "Volgende vraag" at bounding box center [415, 336] width 352 height 24
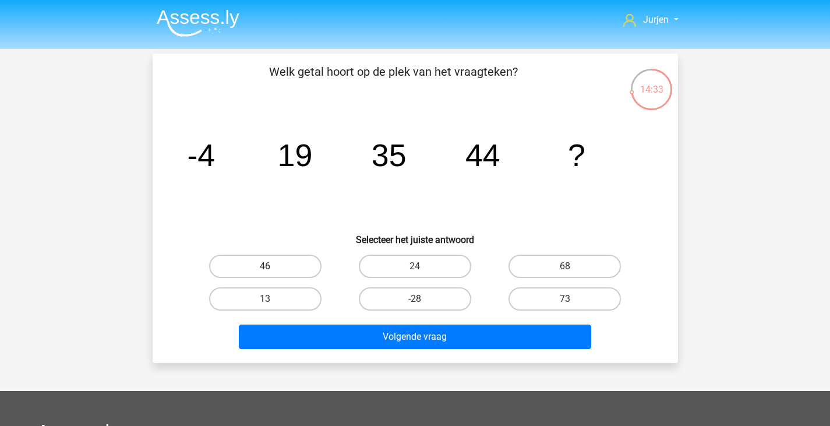
click at [298, 265] on label "46" at bounding box center [265, 265] width 112 height 23
click at [273, 266] on input "46" at bounding box center [269, 270] width 8 height 8
radio input "true"
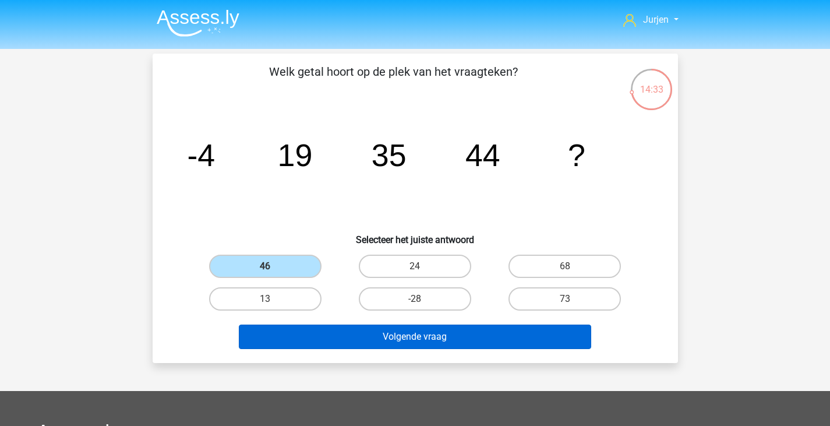
drag, startPoint x: 356, startPoint y: 321, endPoint x: 360, endPoint y: 326, distance: 6.3
click at [357, 321] on div "Volgende vraag" at bounding box center [415, 334] width 488 height 38
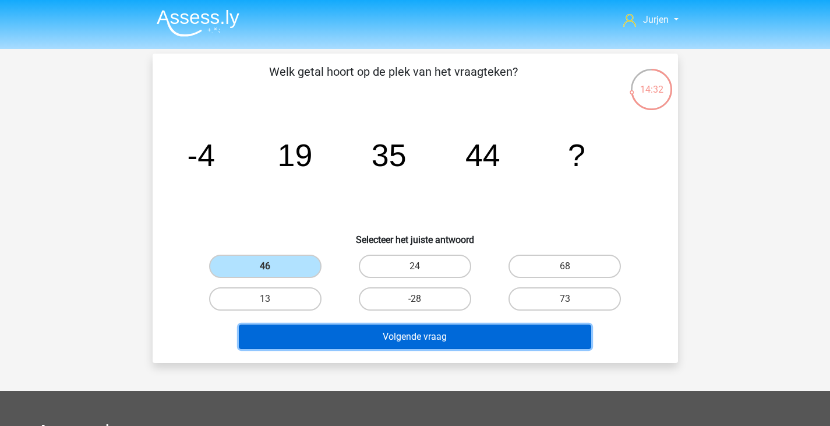
click at [365, 332] on button "Volgende vraag" at bounding box center [415, 336] width 352 height 24
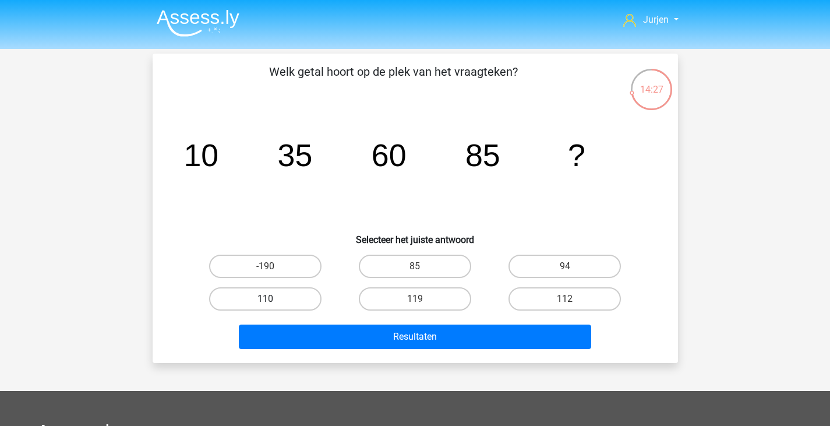
click at [282, 291] on label "110" at bounding box center [265, 298] width 112 height 23
click at [273, 299] on input "110" at bounding box center [269, 303] width 8 height 8
radio input "true"
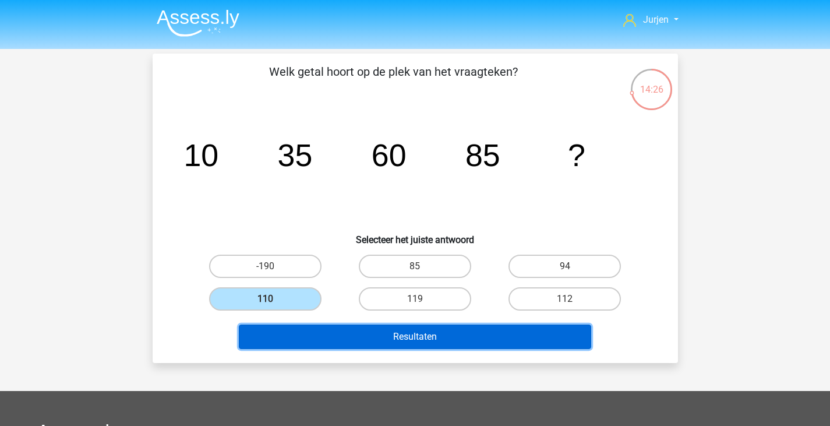
click at [397, 328] on button "Resultaten" at bounding box center [415, 336] width 352 height 24
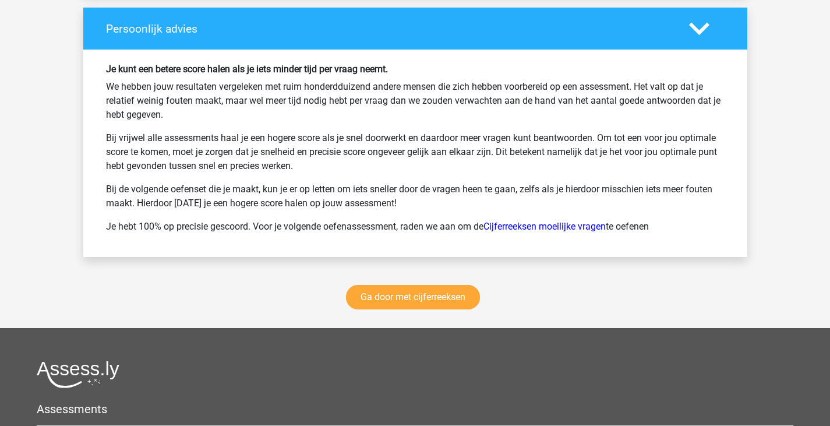
scroll to position [1490, 0]
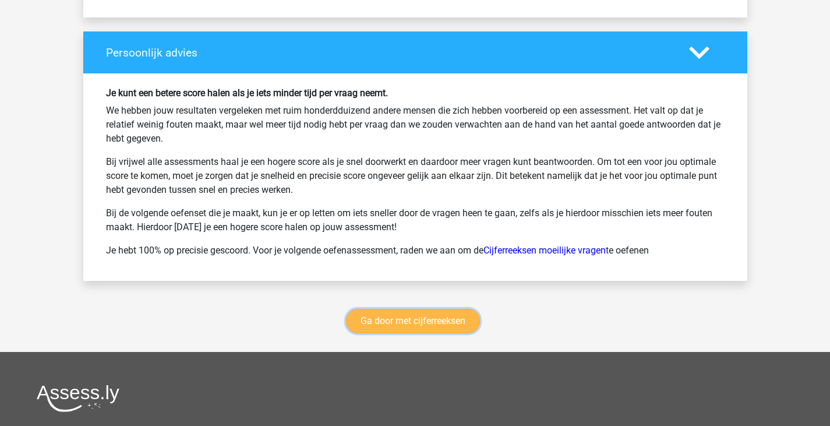
click at [434, 319] on link "Ga door met cijferreeksen" at bounding box center [413, 321] width 134 height 24
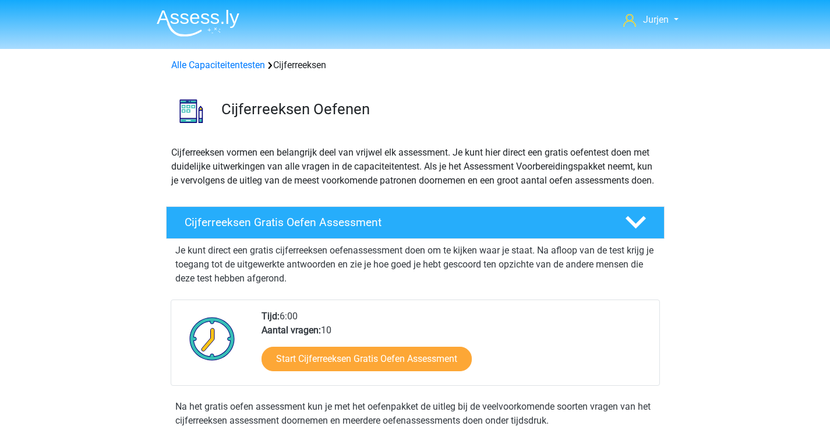
click at [215, 26] on img at bounding box center [198, 22] width 83 height 27
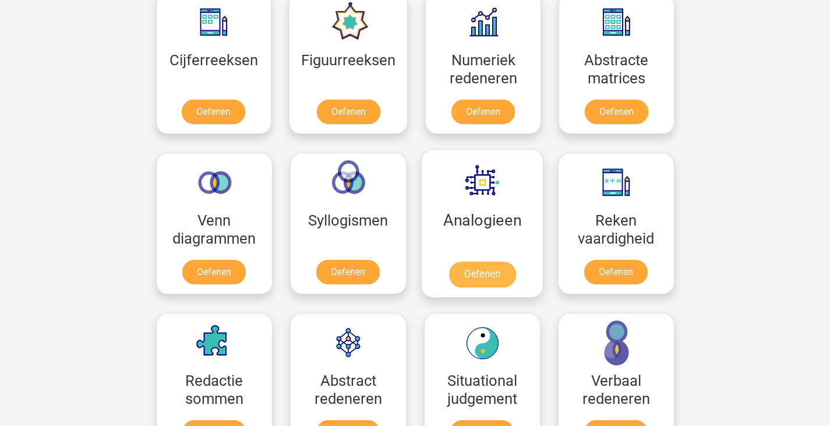
scroll to position [699, 0]
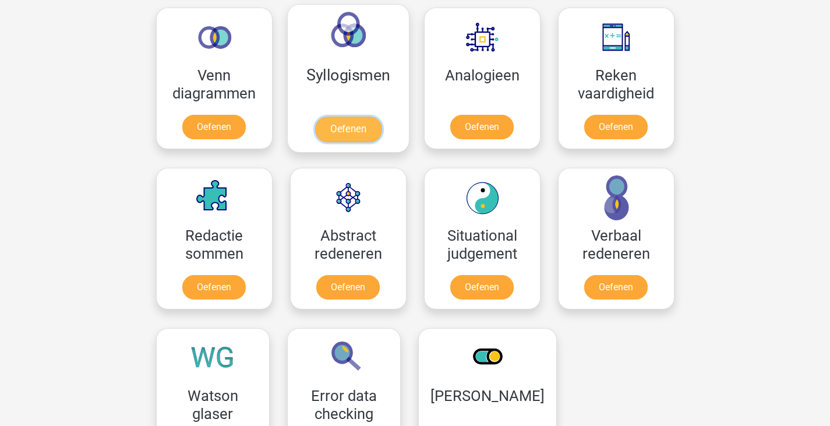
click at [319, 116] on link "Oefenen" at bounding box center [347, 129] width 66 height 26
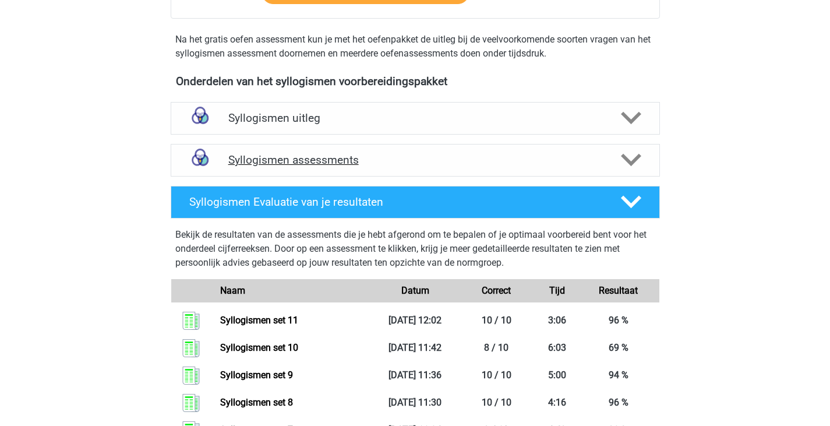
scroll to position [228, 0]
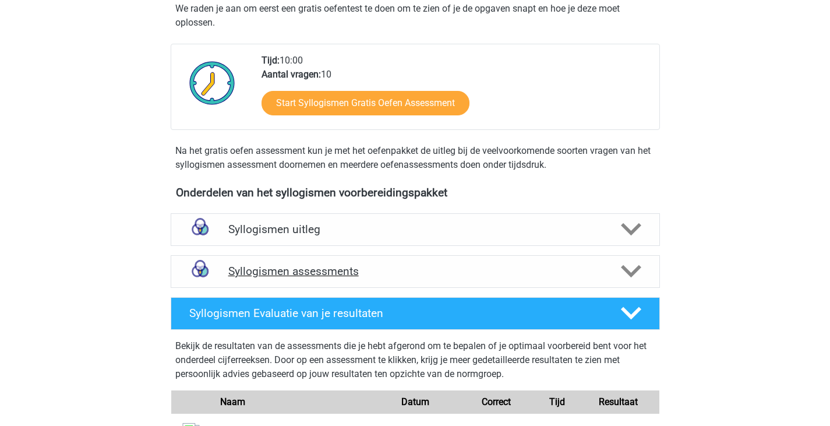
click at [381, 267] on h4 "Syllogismen assessments" at bounding box center [415, 270] width 374 height 13
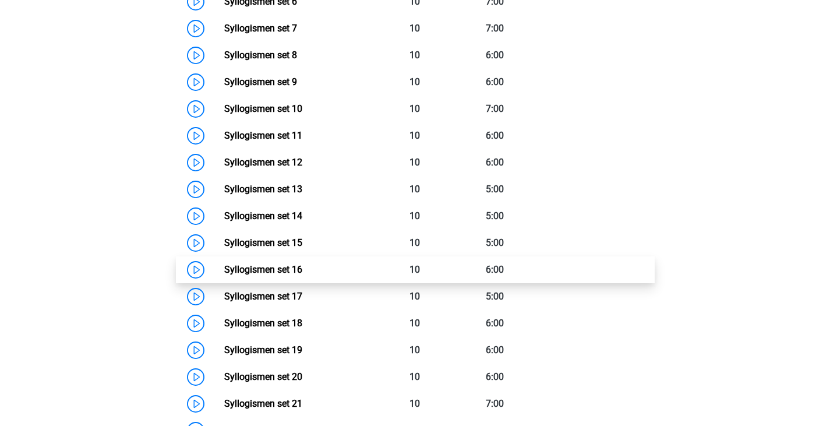
scroll to position [694, 0]
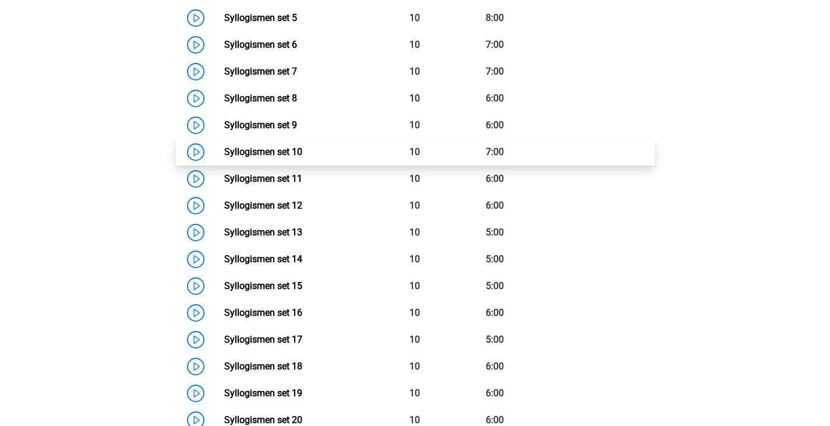
drag, startPoint x: 319, startPoint y: 172, endPoint x: 325, endPoint y: 151, distance: 21.8
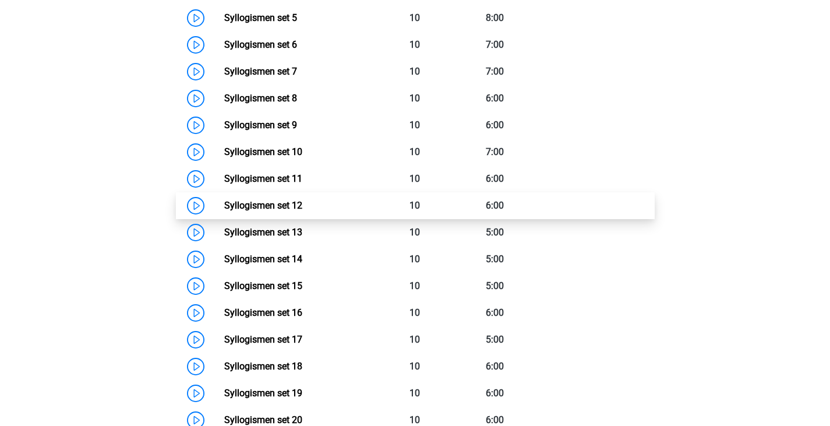
click at [295, 200] on link "Syllogismen set 12" at bounding box center [263, 205] width 78 height 11
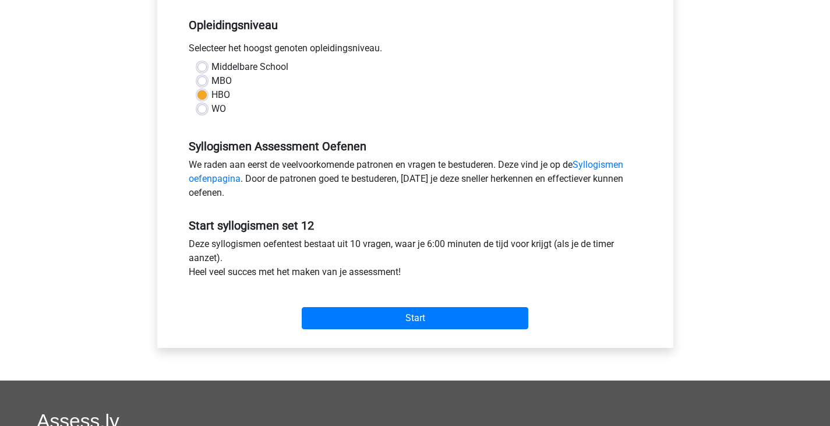
scroll to position [233, 0]
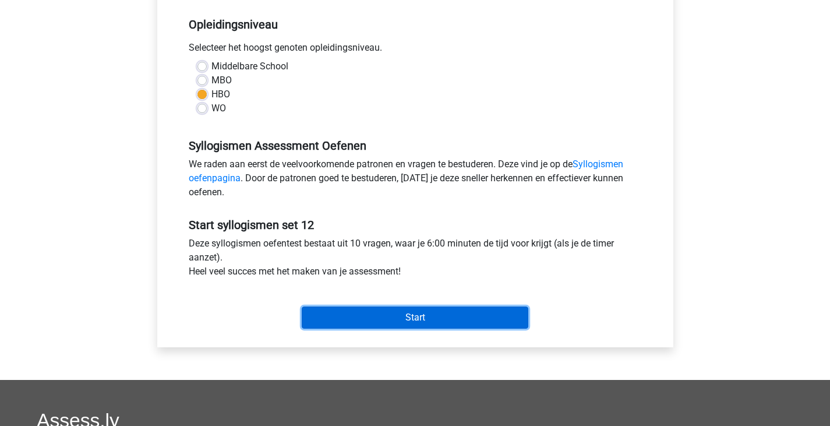
click at [408, 312] on input "Start" at bounding box center [415, 317] width 227 height 22
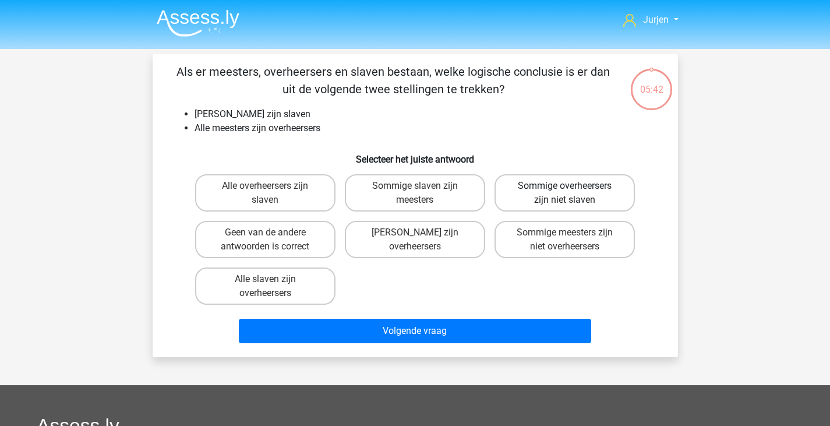
click at [577, 192] on label "Sommige overheersers zijn niet slaven" at bounding box center [564, 192] width 140 height 37
click at [572, 192] on input "Sommige overheersers zijn niet slaven" at bounding box center [569, 190] width 8 height 8
radio input "true"
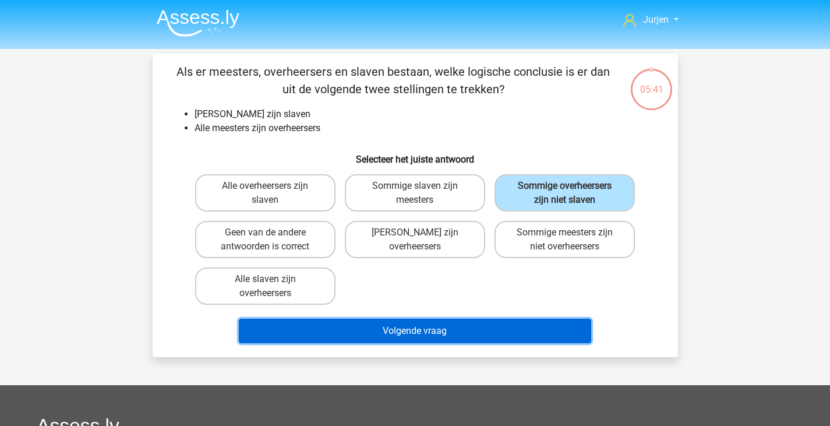
click at [514, 326] on button "Volgende vraag" at bounding box center [415, 331] width 352 height 24
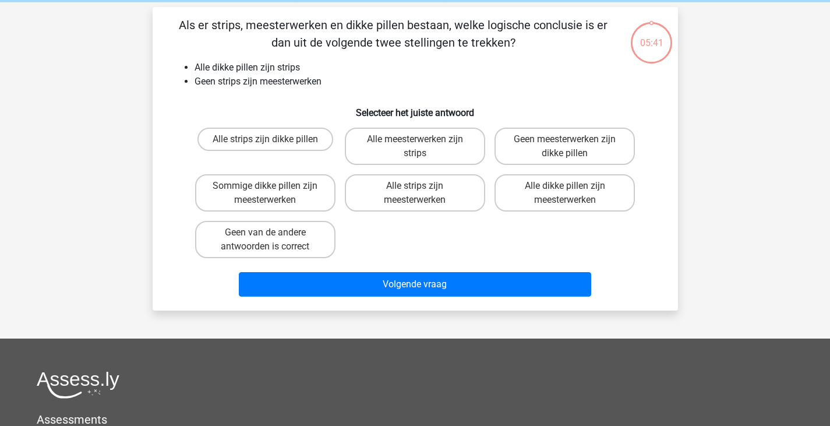
scroll to position [54, 0]
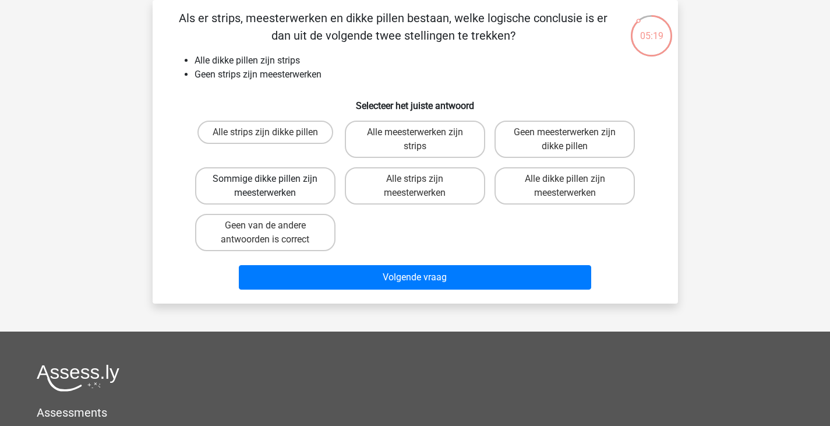
click at [317, 178] on label "Sommige dikke pillen zijn meesterwerken" at bounding box center [265, 185] width 140 height 37
click at [273, 179] on input "Sommige dikke pillen zijn meesterwerken" at bounding box center [269, 183] width 8 height 8
radio input "true"
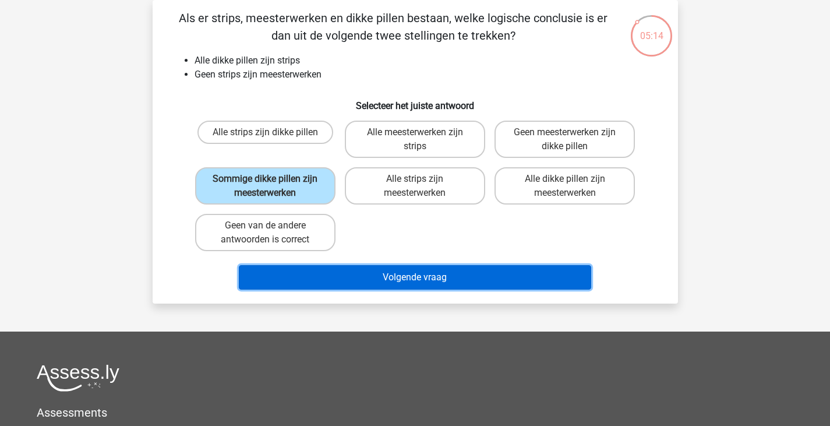
click at [384, 273] on button "Volgende vraag" at bounding box center [415, 277] width 352 height 24
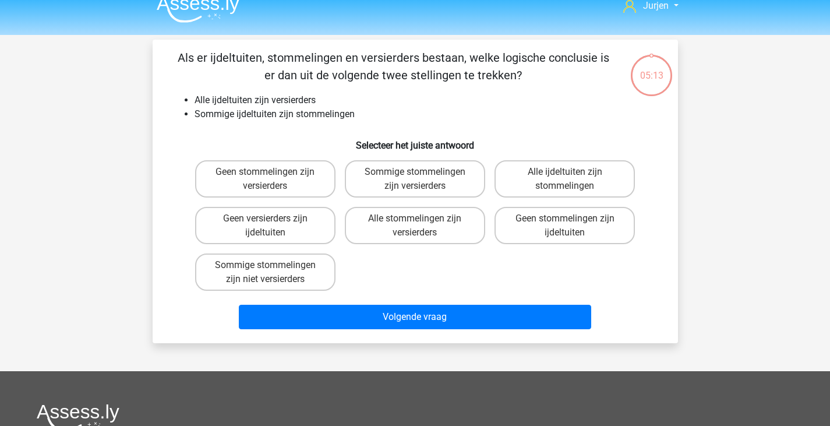
scroll to position [0, 0]
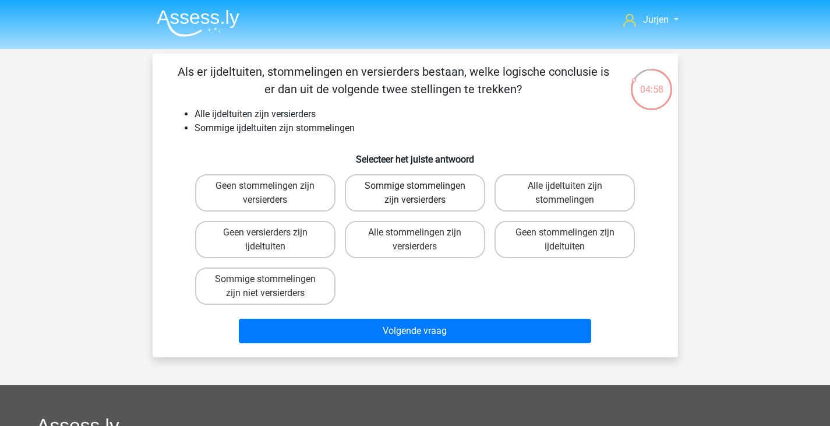
click at [395, 193] on label "Sommige stommelingen zijn versierders" at bounding box center [415, 192] width 140 height 37
click at [415, 193] on input "Sommige stommelingen zijn versierders" at bounding box center [419, 190] width 8 height 8
radio input "true"
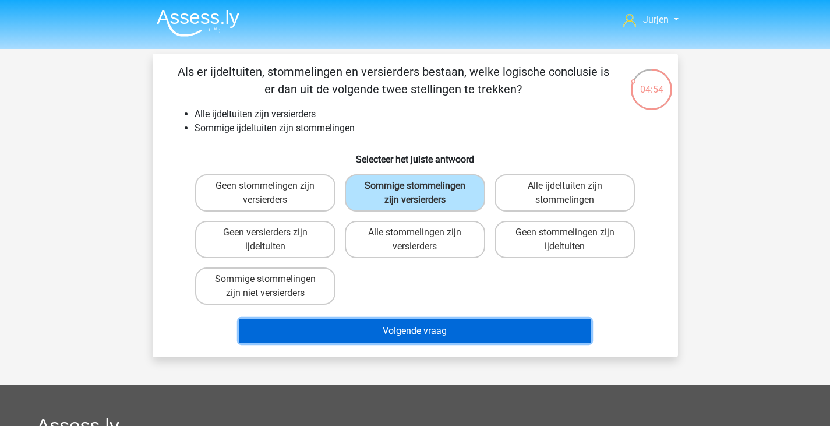
click at [433, 327] on button "Volgende vraag" at bounding box center [415, 331] width 352 height 24
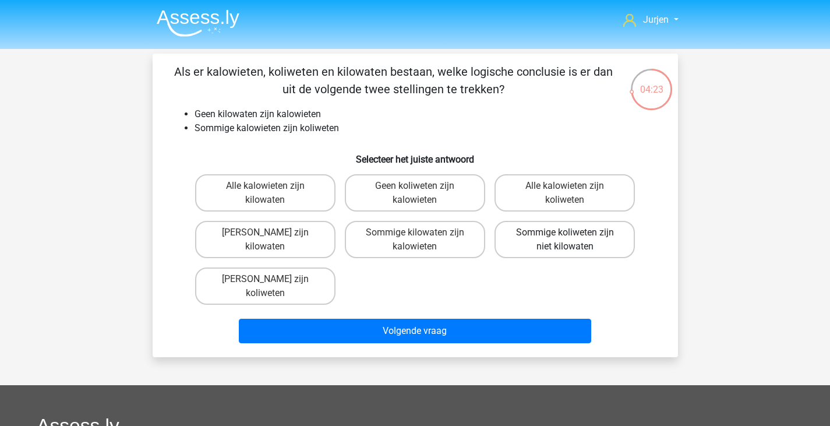
click at [584, 241] on label "Sommige koliweten zijn niet kilowaten" at bounding box center [564, 239] width 140 height 37
click at [572, 240] on input "Sommige koliweten zijn niet kilowaten" at bounding box center [569, 236] width 8 height 8
radio input "true"
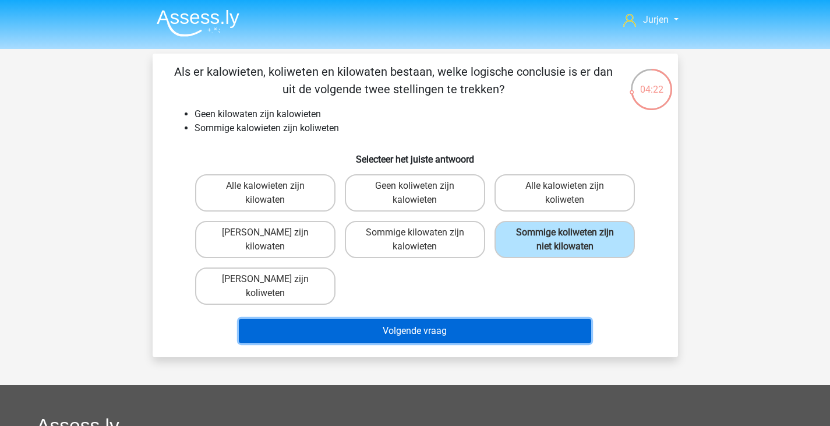
click at [546, 337] on button "Volgende vraag" at bounding box center [415, 331] width 352 height 24
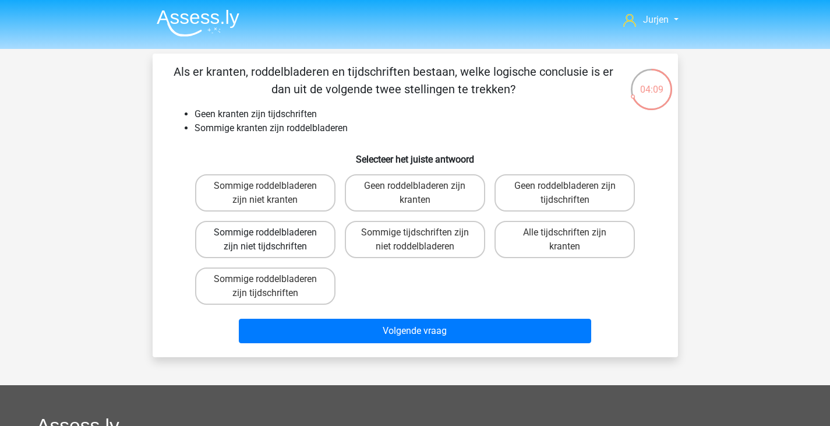
click at [314, 234] on label "Sommige roddelbladeren zijn niet tijdschriften" at bounding box center [265, 239] width 140 height 37
click at [273, 234] on input "Sommige roddelbladeren zijn niet tijdschriften" at bounding box center [269, 236] width 8 height 8
radio input "true"
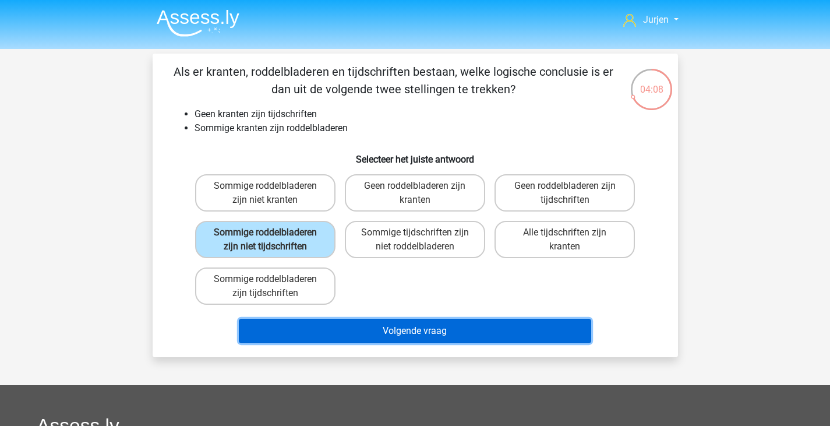
click at [431, 330] on button "Volgende vraag" at bounding box center [415, 331] width 352 height 24
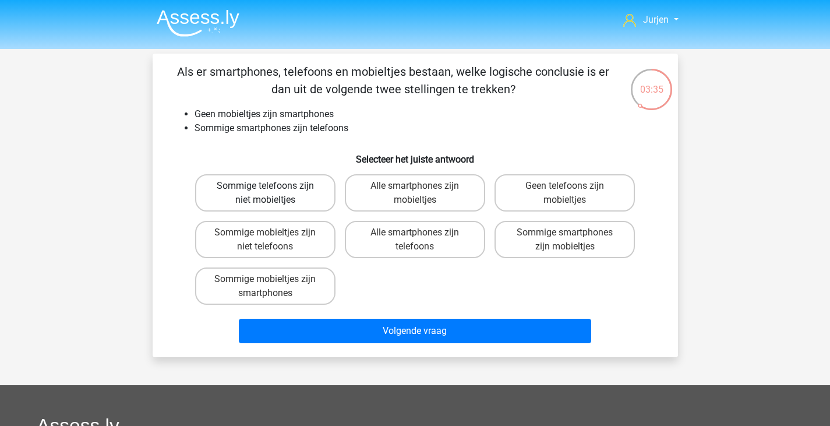
click at [312, 185] on label "Sommige telefoons zijn niet mobieltjes" at bounding box center [265, 192] width 140 height 37
click at [273, 186] on input "Sommige telefoons zijn niet mobieltjes" at bounding box center [269, 190] width 8 height 8
radio input "true"
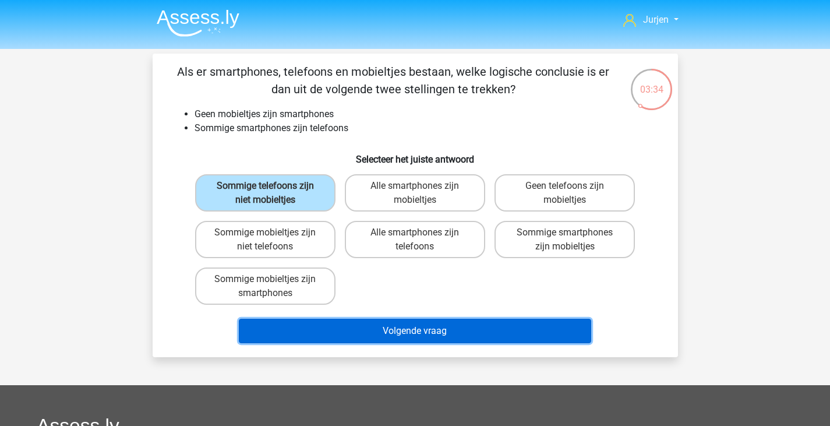
click at [379, 339] on button "Volgende vraag" at bounding box center [415, 331] width 352 height 24
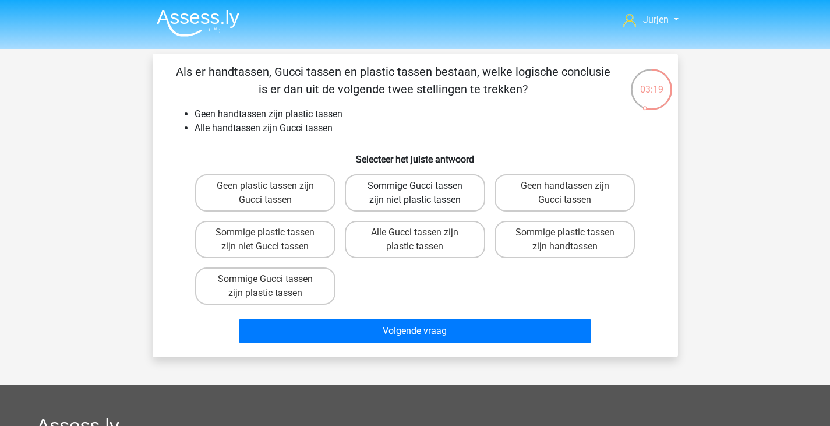
click at [428, 198] on label "Sommige Gucci tassen zijn niet plastic tassen" at bounding box center [415, 192] width 140 height 37
click at [422, 193] on input "Sommige Gucci tassen zijn niet plastic tassen" at bounding box center [419, 190] width 8 height 8
radio input "true"
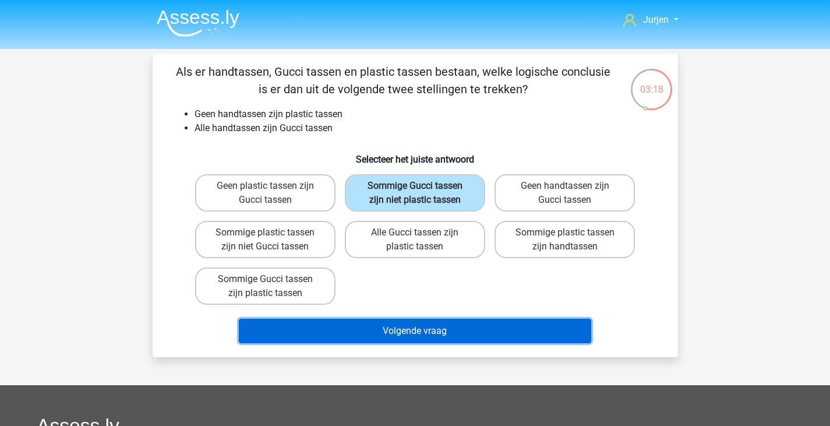
click at [439, 328] on button "Volgende vraag" at bounding box center [415, 331] width 352 height 24
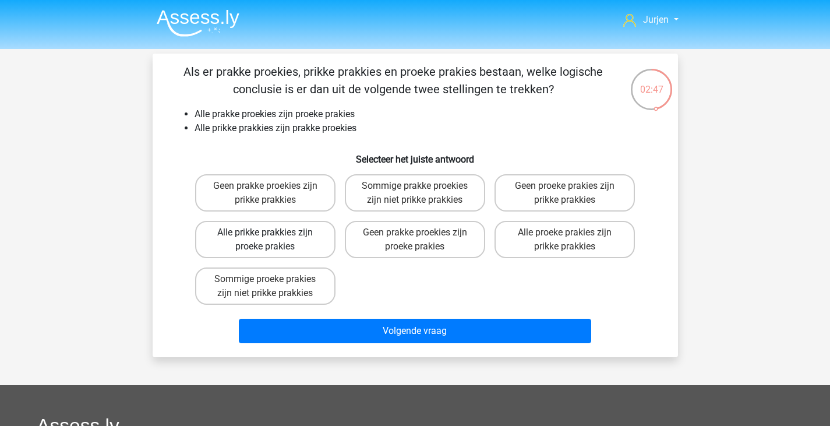
click at [327, 246] on label "Alle prikke prakkies zijn proeke prakies" at bounding box center [265, 239] width 140 height 37
click at [273, 240] on input "Alle prikke prakkies zijn proeke prakies" at bounding box center [269, 236] width 8 height 8
radio input "true"
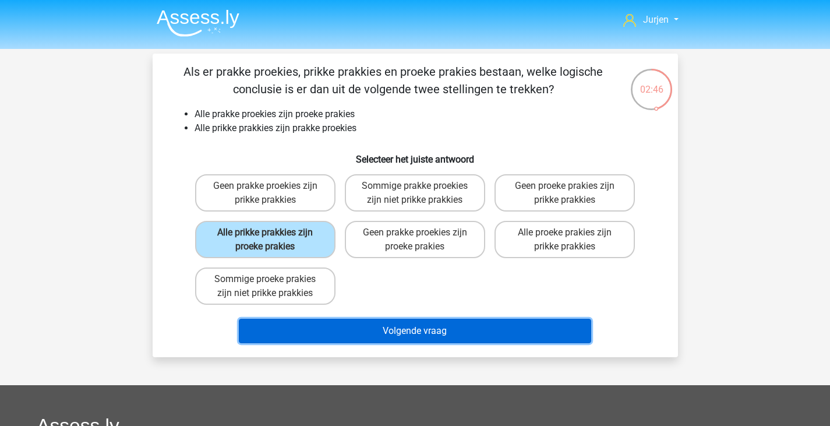
click at [407, 323] on button "Volgende vraag" at bounding box center [415, 331] width 352 height 24
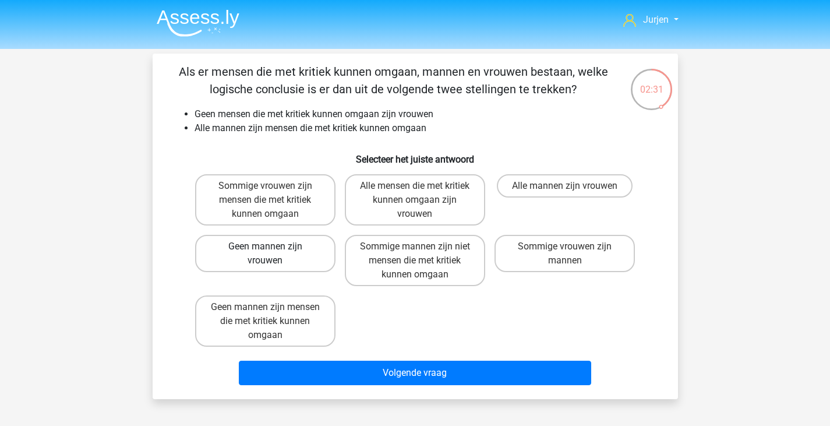
click at [328, 256] on label "Geen mannen zijn vrouwen" at bounding box center [265, 253] width 140 height 37
click at [273, 254] on input "Geen mannen zijn vrouwen" at bounding box center [269, 250] width 8 height 8
radio input "true"
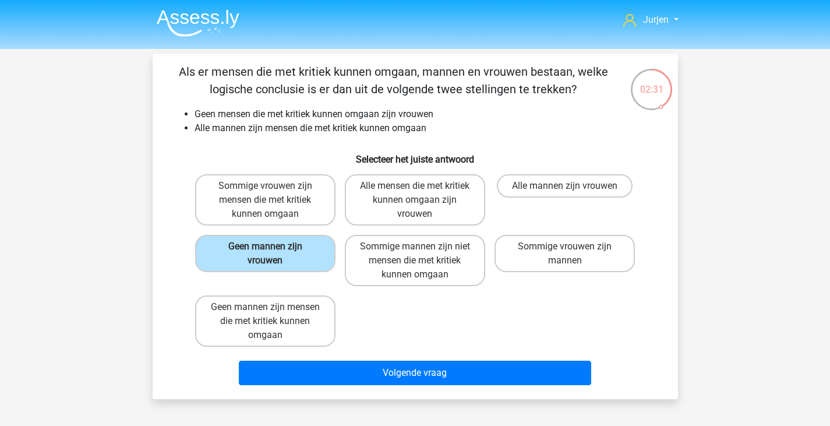
click at [406, 395] on div "Als er mensen die met kritiek kunnen omgaan, mannen en vrouwen bestaan, welke l…" at bounding box center [415, 226] width 525 height 345
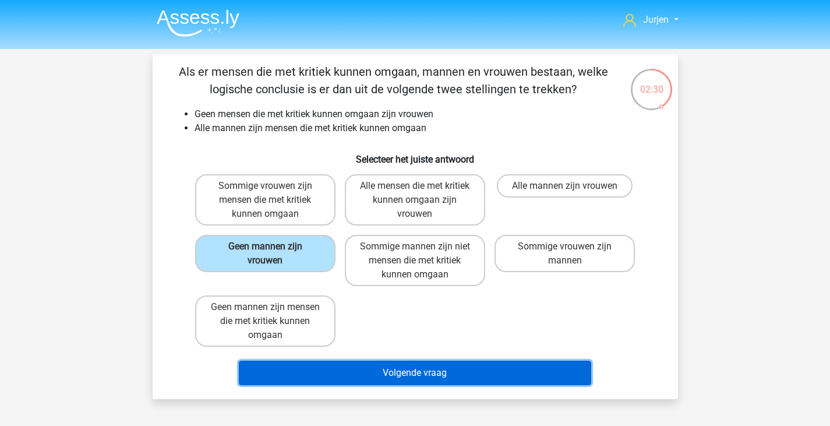
click at [411, 384] on button "Volgende vraag" at bounding box center [415, 372] width 352 height 24
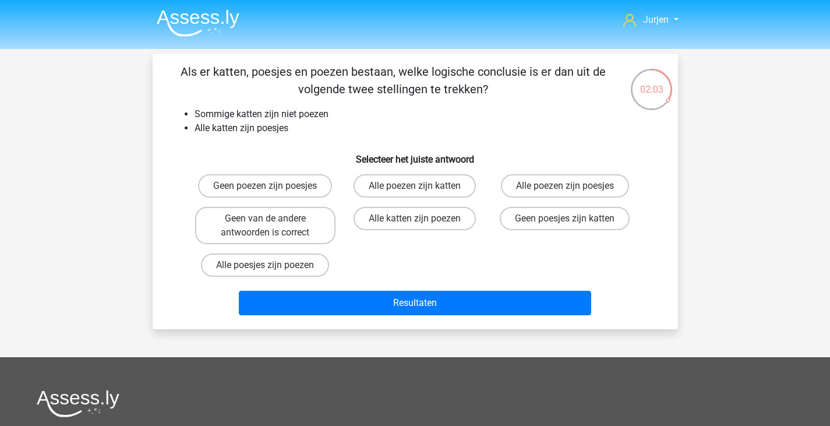
click at [338, 234] on div "Geen poezen zijn poesjes Alle poezen zijn katten Alle poezen zijn poesjes Geen …" at bounding box center [415, 225] width 450 height 112
click at [326, 233] on label "Geen van de andere antwoorden is correct" at bounding box center [265, 225] width 140 height 37
click at [273, 226] on input "Geen van de andere antwoorden is correct" at bounding box center [269, 222] width 8 height 8
radio input "true"
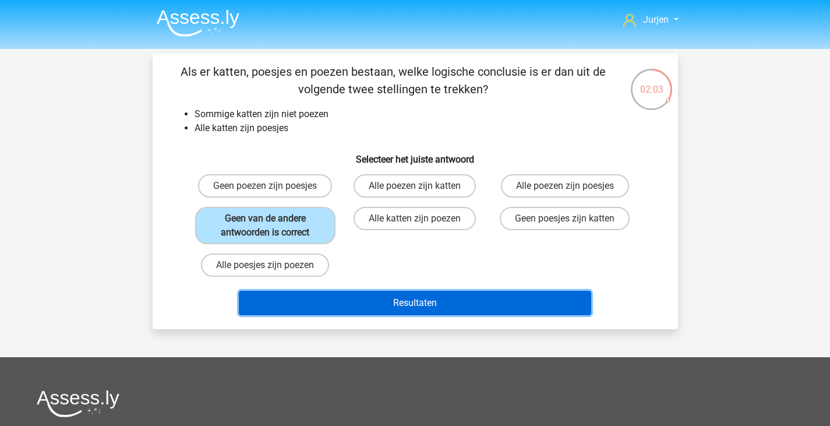
click at [413, 295] on button "Resultaten" at bounding box center [415, 303] width 352 height 24
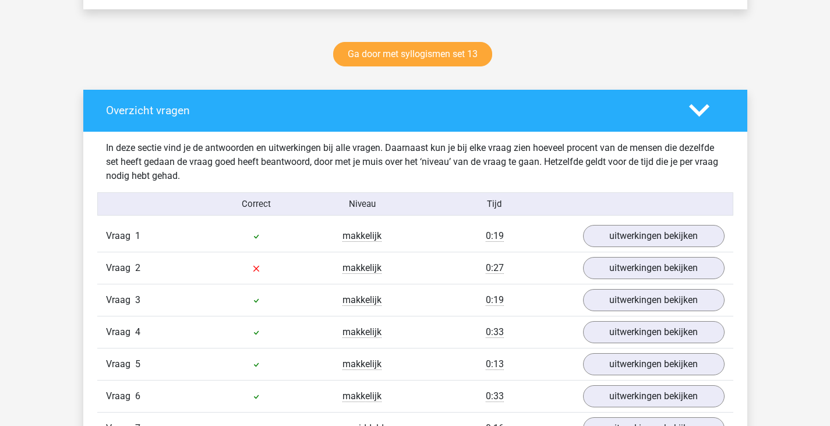
scroll to position [582, 0]
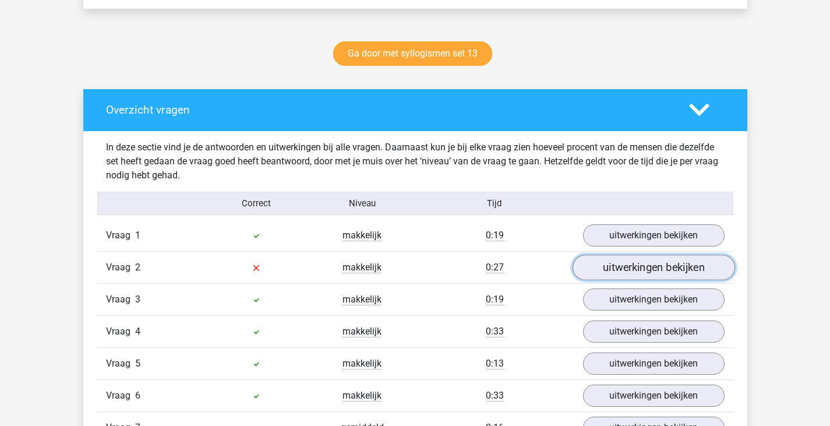
click at [625, 261] on link "uitwerkingen bekijken" at bounding box center [653, 267] width 162 height 26
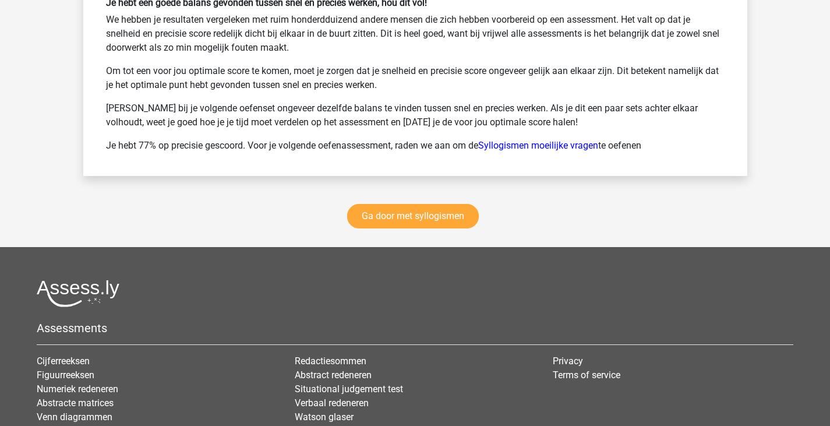
scroll to position [2096, 0]
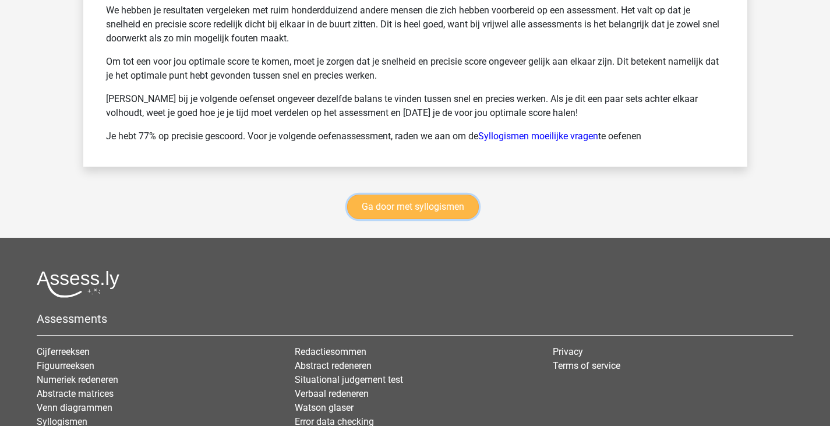
click at [376, 219] on link "Ga door met syllogismen" at bounding box center [413, 207] width 132 height 24
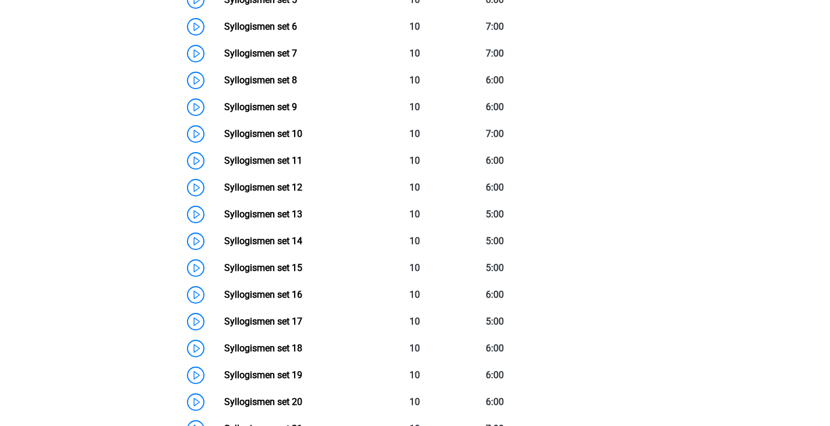
scroll to position [710, 0]
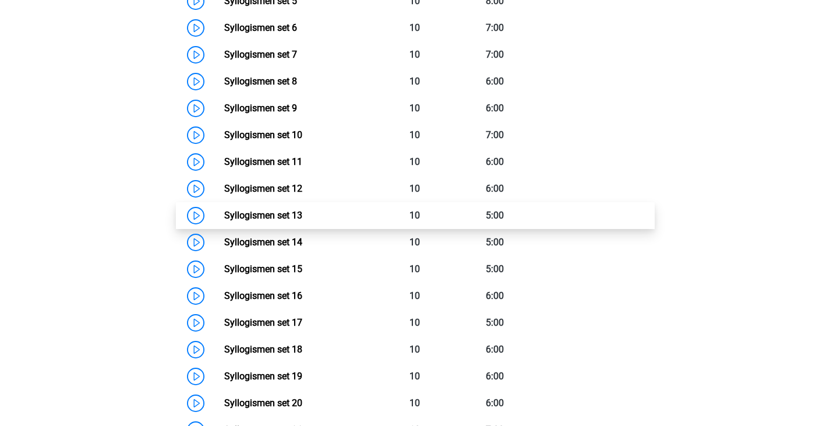
click at [302, 211] on link "Syllogismen set 13" at bounding box center [263, 215] width 78 height 11
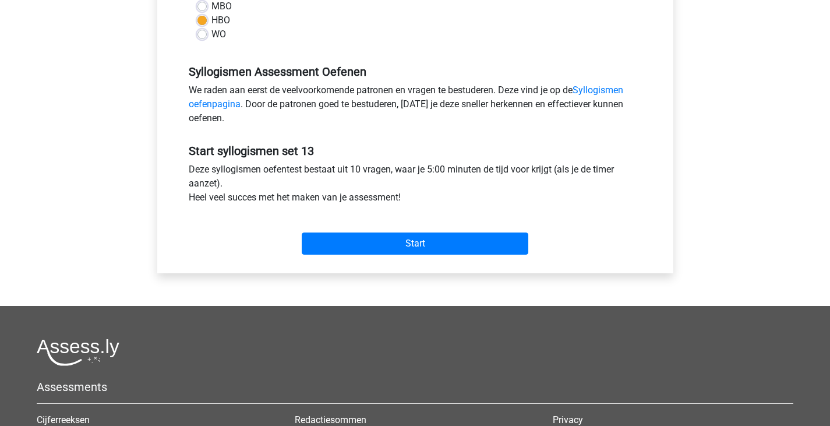
scroll to position [349, 0]
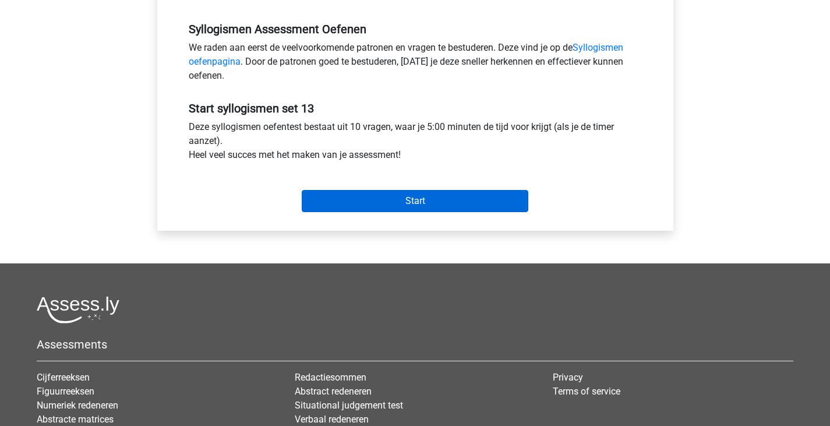
click at [373, 193] on div "Start" at bounding box center [415, 191] width 471 height 41
click at [373, 193] on input "Start" at bounding box center [415, 201] width 227 height 22
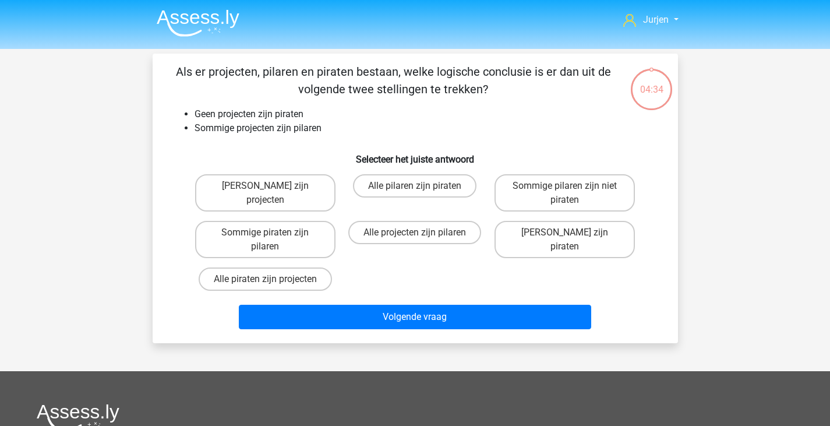
drag, startPoint x: 584, startPoint y: 194, endPoint x: 586, endPoint y: 220, distance: 26.3
click at [585, 194] on label "Sommige pilaren zijn niet piraten" at bounding box center [564, 192] width 140 height 37
click at [572, 193] on input "Sommige pilaren zijn niet piraten" at bounding box center [569, 190] width 8 height 8
radio input "true"
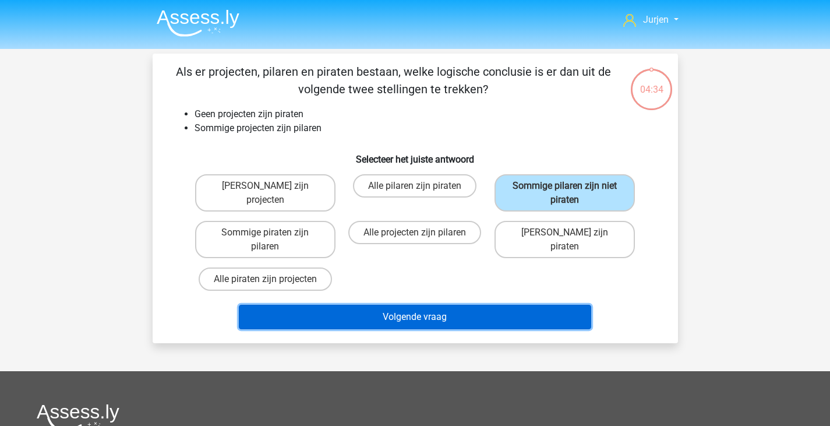
click at [553, 312] on button "Volgende vraag" at bounding box center [415, 317] width 352 height 24
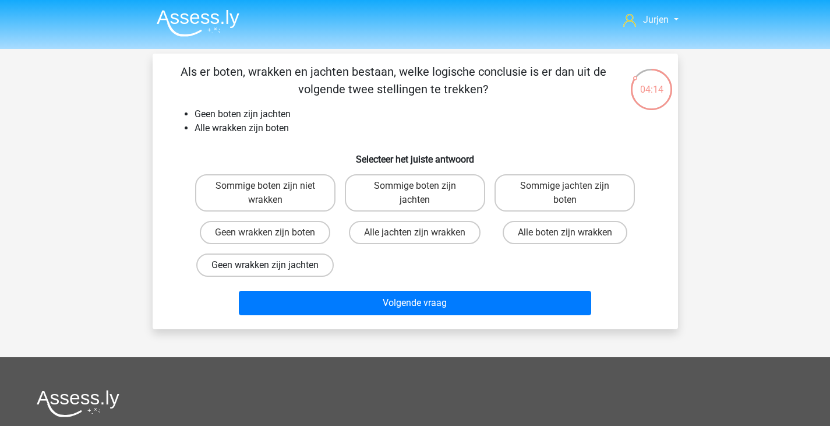
click at [289, 272] on label "Geen wrakken zijn jachten" at bounding box center [264, 264] width 137 height 23
click at [273, 272] on input "Geen wrakken zijn jachten" at bounding box center [269, 269] width 8 height 8
radio input "true"
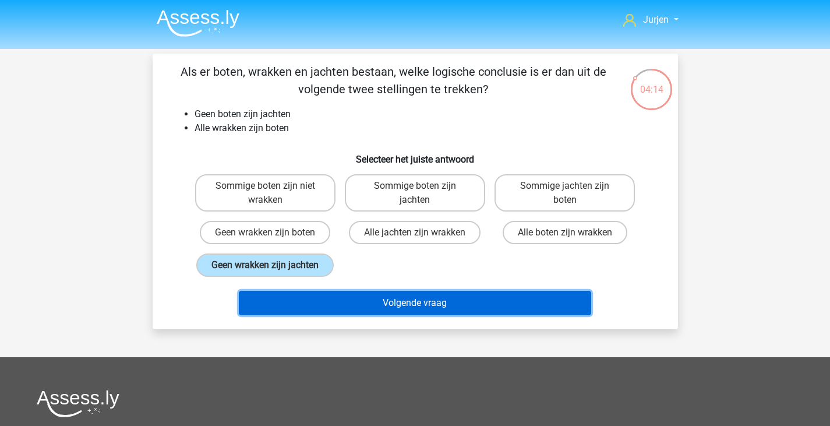
click at [358, 300] on button "Volgende vraag" at bounding box center [415, 303] width 352 height 24
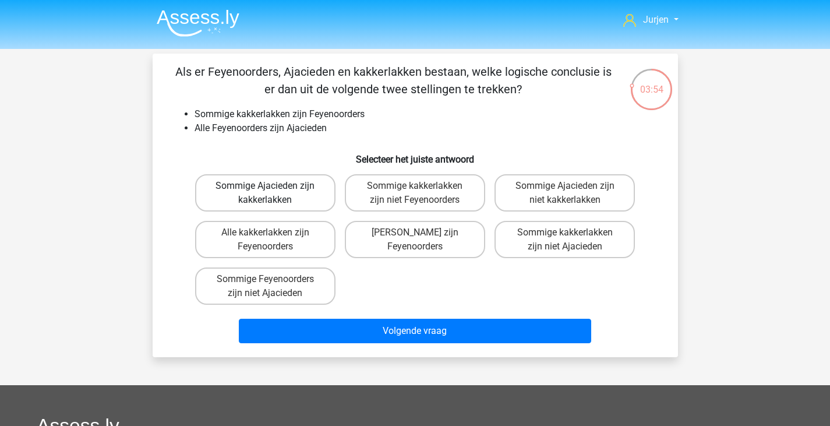
click at [317, 193] on label "Sommige Ajacieden zijn kakkerlakken" at bounding box center [265, 192] width 140 height 37
click at [273, 193] on input "Sommige Ajacieden zijn kakkerlakken" at bounding box center [269, 190] width 8 height 8
radio input "true"
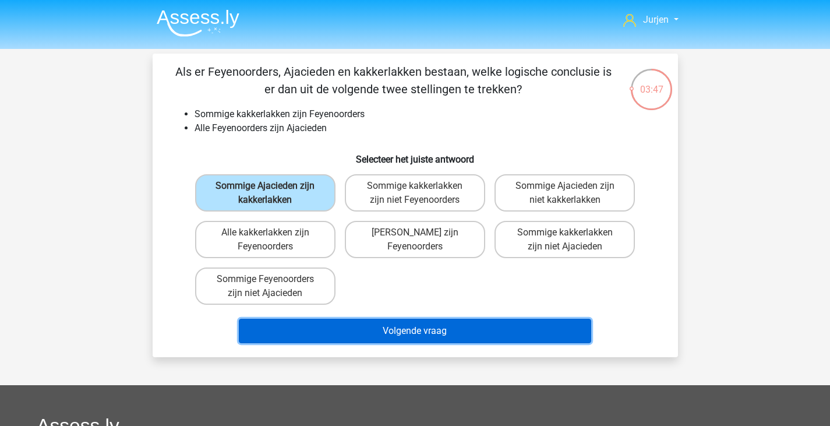
click at [407, 323] on button "Volgende vraag" at bounding box center [415, 331] width 352 height 24
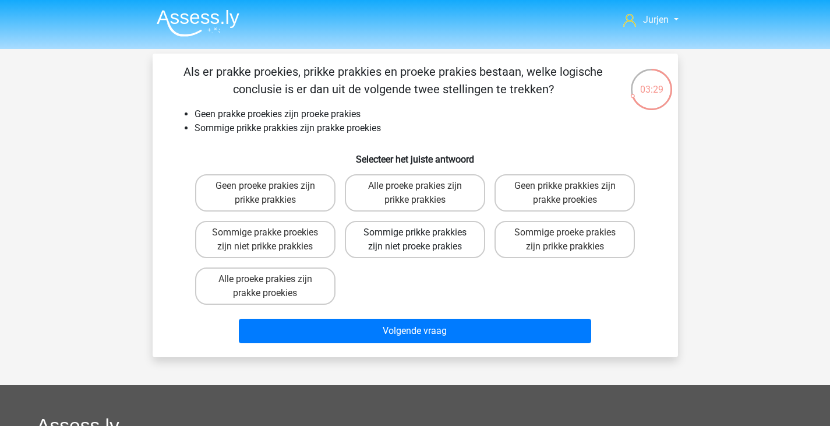
click at [386, 243] on label "Sommige prikke prakkies zijn niet proeke prakies" at bounding box center [415, 239] width 140 height 37
click at [415, 240] on input "Sommige prikke prakkies zijn niet proeke prakies" at bounding box center [419, 236] width 8 height 8
radio input "true"
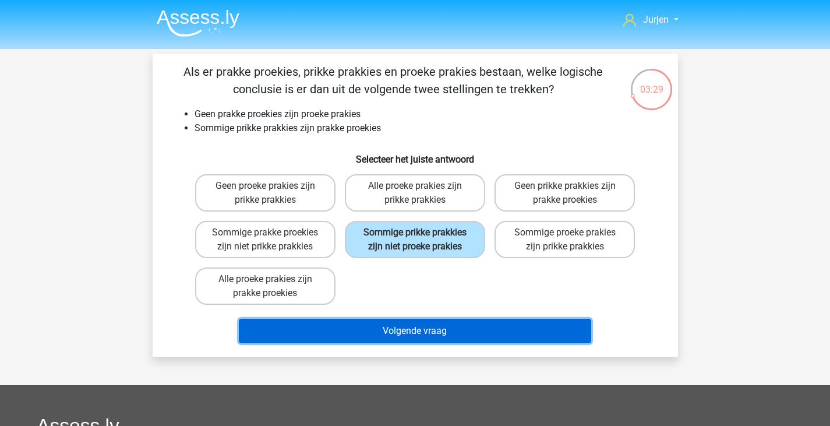
click at [478, 330] on button "Volgende vraag" at bounding box center [415, 331] width 352 height 24
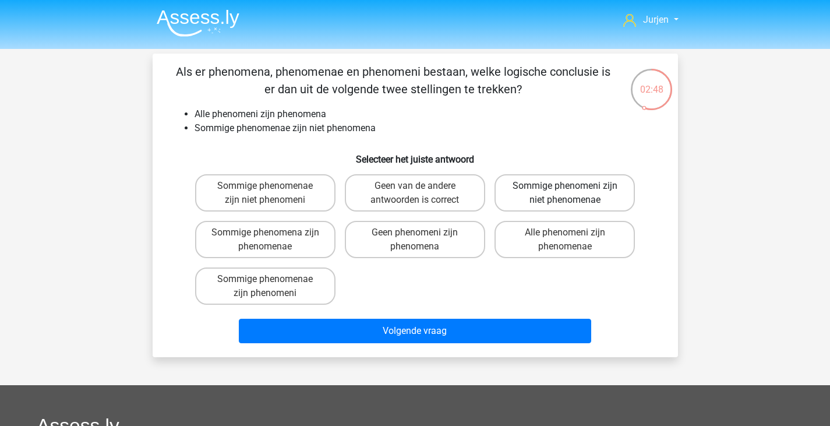
click at [622, 199] on label "Sommige phenomeni zijn niet phenomenae" at bounding box center [564, 192] width 140 height 37
click at [572, 193] on input "Sommige phenomeni zijn niet phenomenae" at bounding box center [569, 190] width 8 height 8
radio input "true"
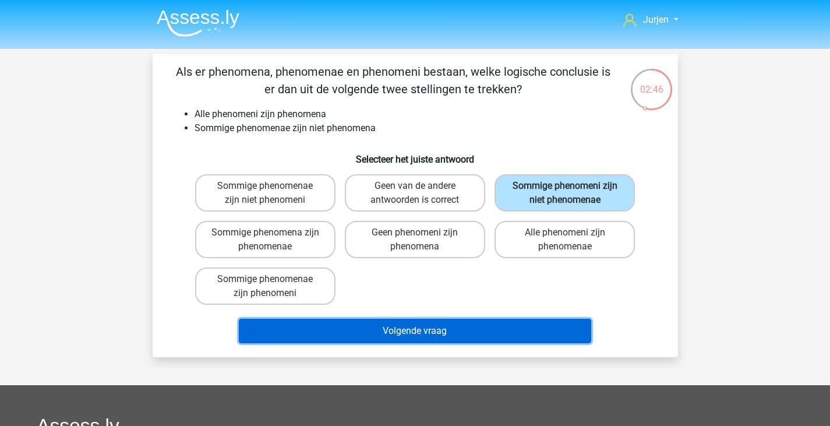
click at [572, 324] on button "Volgende vraag" at bounding box center [415, 331] width 352 height 24
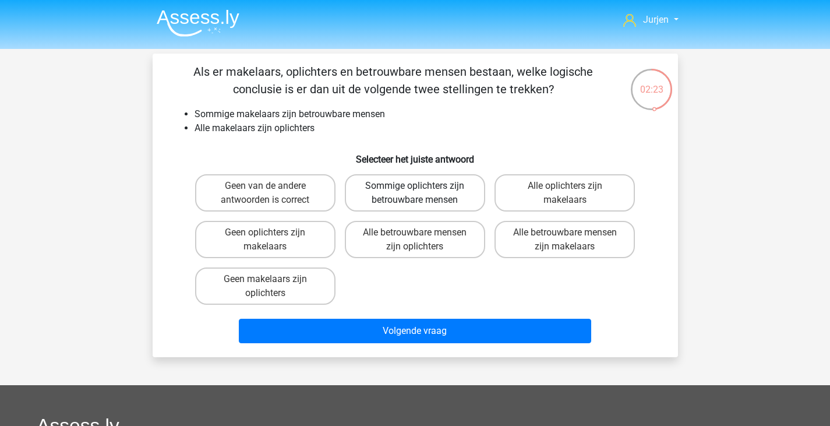
click at [440, 206] on label "Sommige oplichters zijn betrouwbare mensen" at bounding box center [415, 192] width 140 height 37
click at [422, 193] on input "Sommige oplichters zijn betrouwbare mensen" at bounding box center [419, 190] width 8 height 8
radio input "true"
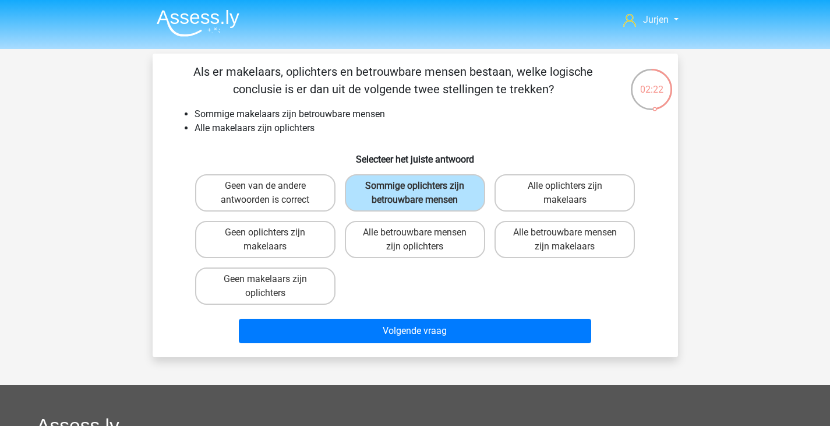
click at [449, 344] on div "Volgende vraag" at bounding box center [415, 333] width 450 height 29
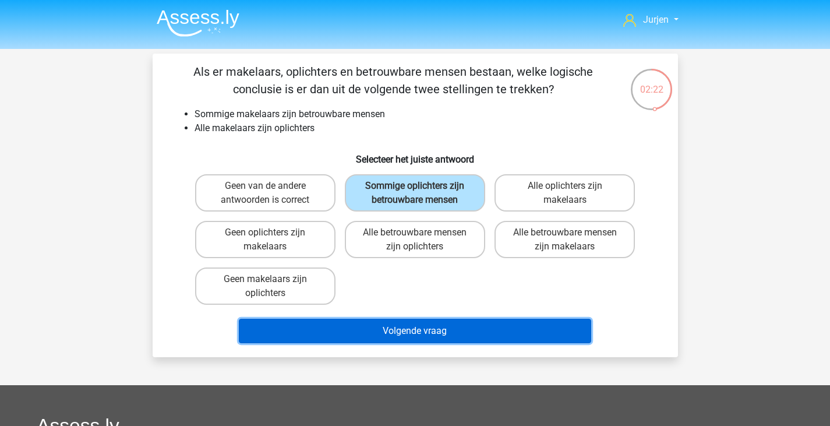
click at [457, 334] on button "Volgende vraag" at bounding box center [415, 331] width 352 height 24
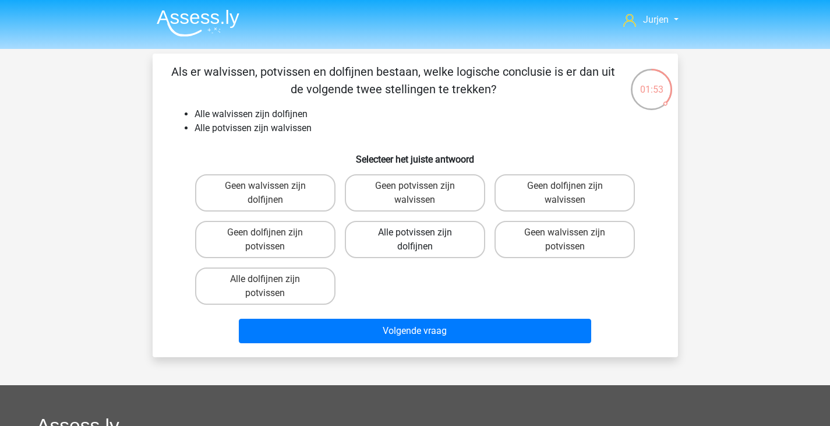
click at [453, 246] on label "Alle potvissen zijn dolfijnen" at bounding box center [415, 239] width 140 height 37
click at [422, 240] on input "Alle potvissen zijn dolfijnen" at bounding box center [419, 236] width 8 height 8
radio input "true"
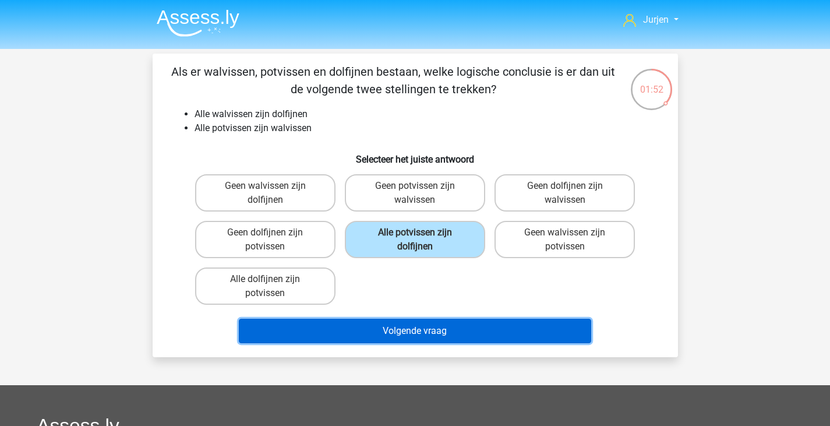
click at [489, 326] on button "Volgende vraag" at bounding box center [415, 331] width 352 height 24
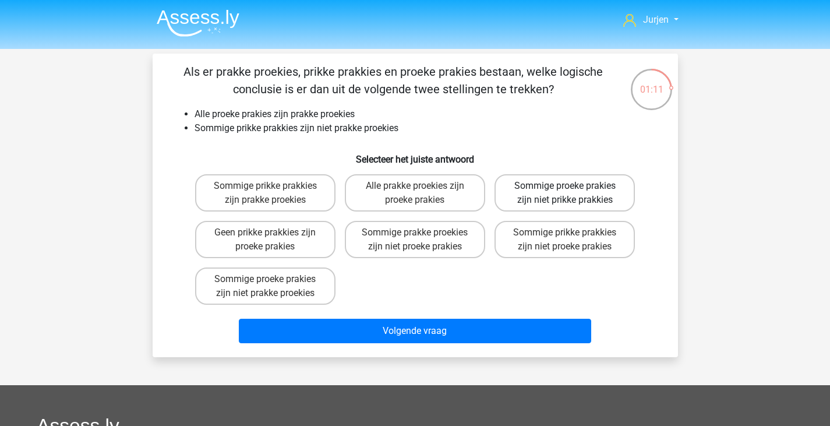
click at [546, 189] on label "Sommige proeke prakies zijn niet prikke prakkies" at bounding box center [564, 192] width 140 height 37
click at [565, 189] on input "Sommige proeke prakies zijn niet prikke prakkies" at bounding box center [569, 190] width 8 height 8
radio input "true"
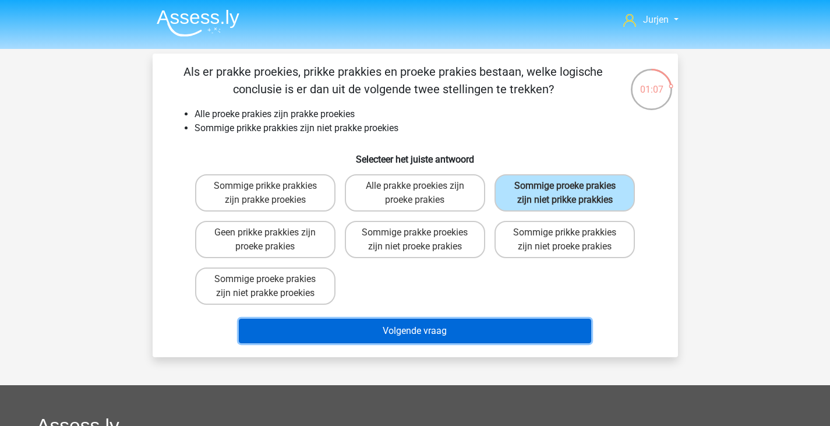
click at [518, 335] on button "Volgende vraag" at bounding box center [415, 331] width 352 height 24
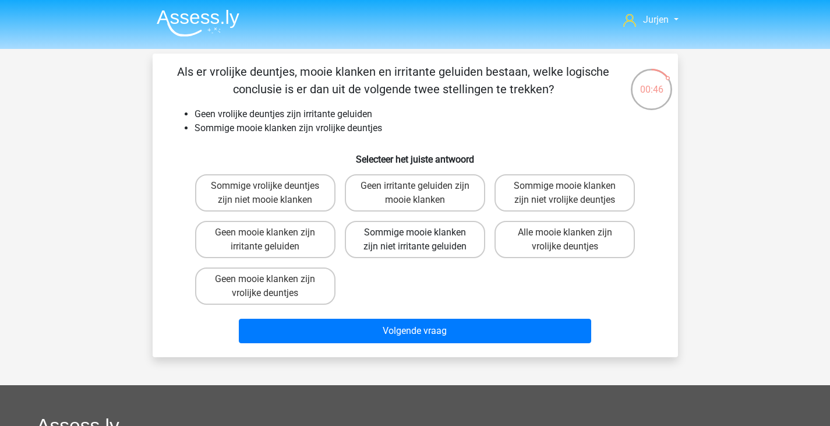
click at [449, 246] on label "Sommige mooie klanken zijn niet irritante geluiden" at bounding box center [415, 239] width 140 height 37
click at [422, 240] on input "Sommige mooie klanken zijn niet irritante geluiden" at bounding box center [419, 236] width 8 height 8
radio input "true"
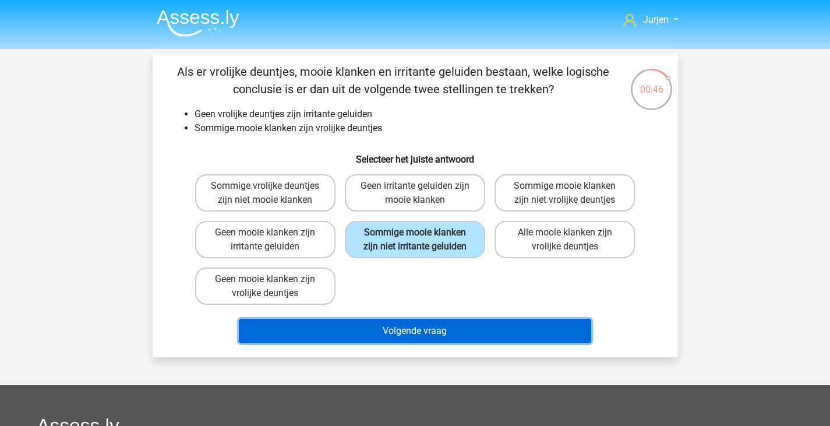
click at [447, 323] on button "Volgende vraag" at bounding box center [415, 331] width 352 height 24
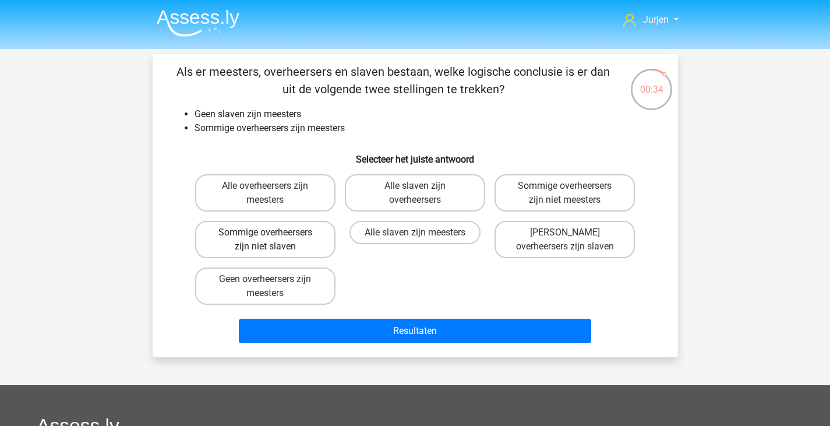
click at [314, 242] on label "Sommige overheersers zijn niet slaven" at bounding box center [265, 239] width 140 height 37
click at [273, 240] on input "Sommige overheersers zijn niet slaven" at bounding box center [269, 236] width 8 height 8
radio input "true"
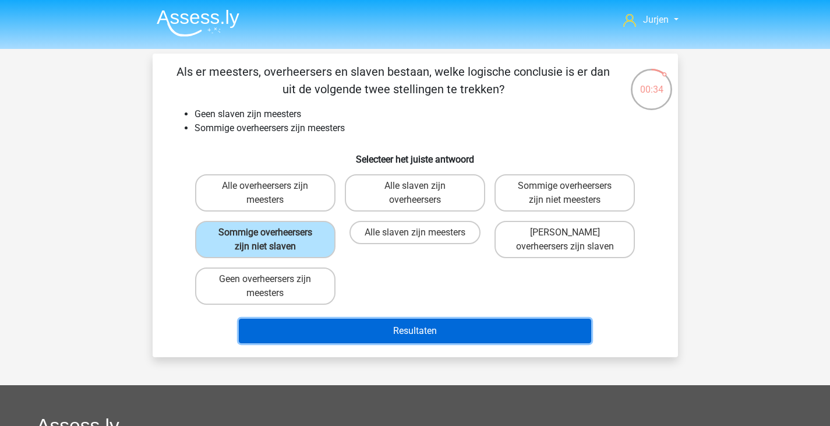
click at [385, 320] on button "Resultaten" at bounding box center [415, 331] width 352 height 24
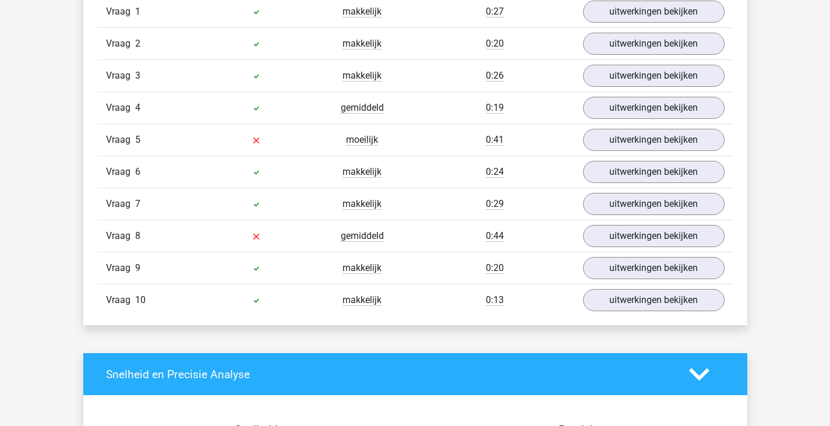
scroll to position [815, 0]
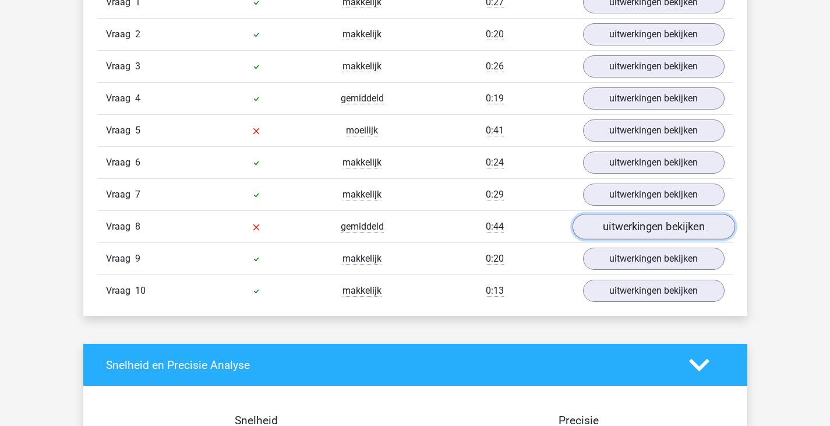
click at [599, 221] on link "uitwerkingen bekijken" at bounding box center [653, 227] width 162 height 26
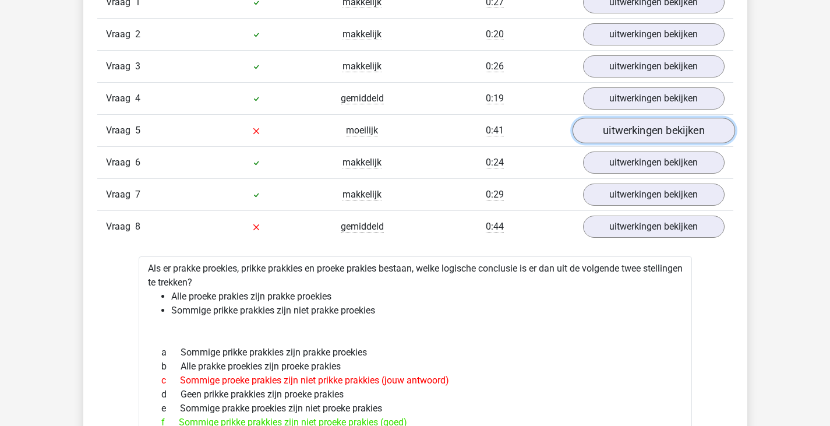
click at [632, 130] on link "uitwerkingen bekijken" at bounding box center [653, 131] width 162 height 26
